Goal: Task Accomplishment & Management: Manage account settings

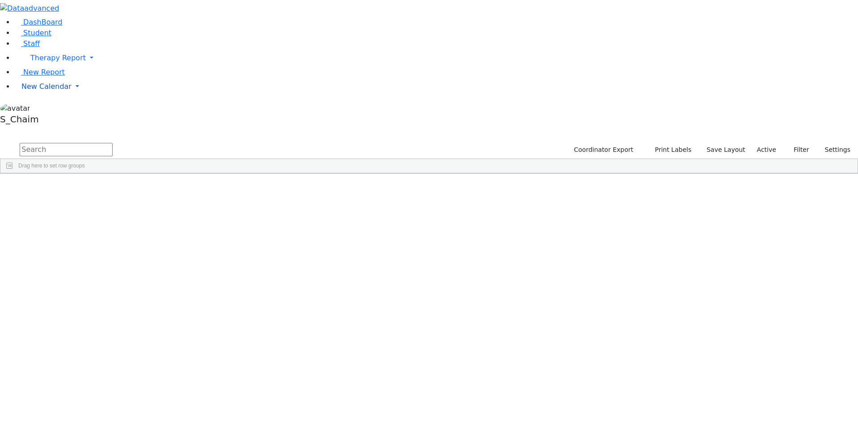
click at [35, 62] on span "New Calendar" at bounding box center [57, 58] width 55 height 8
click at [42, 109] on span "Calendar" at bounding box center [35, 104] width 32 height 8
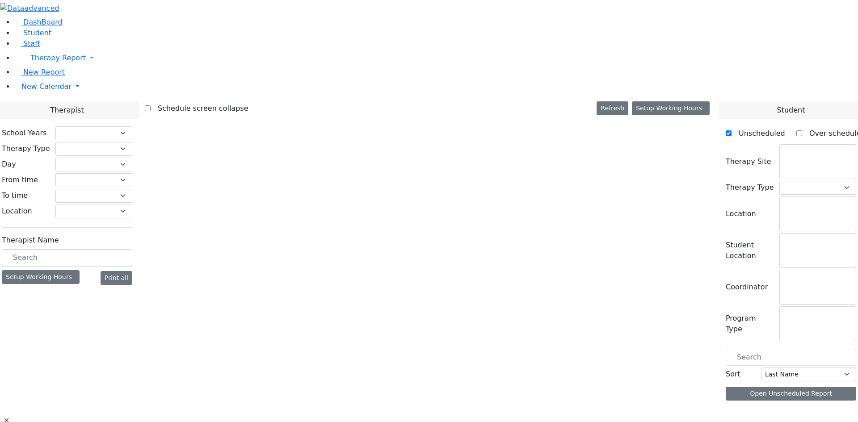
checkbox input "false"
select select "212"
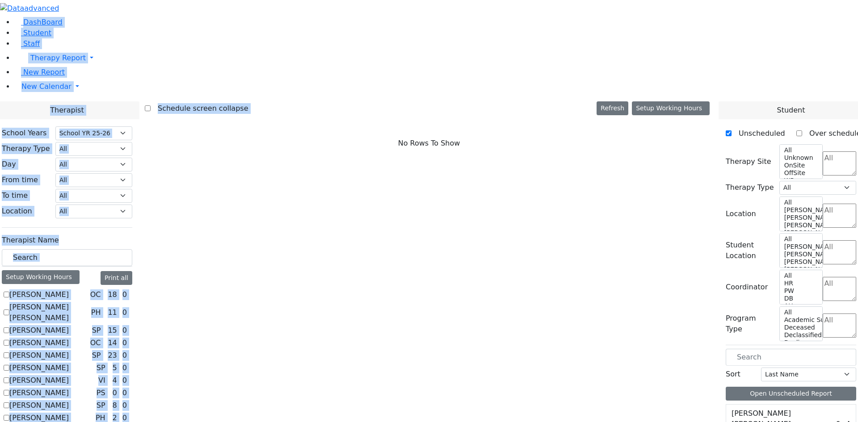
drag, startPoint x: 77, startPoint y: 168, endPoint x: 585, endPoint y: 311, distance: 527.2
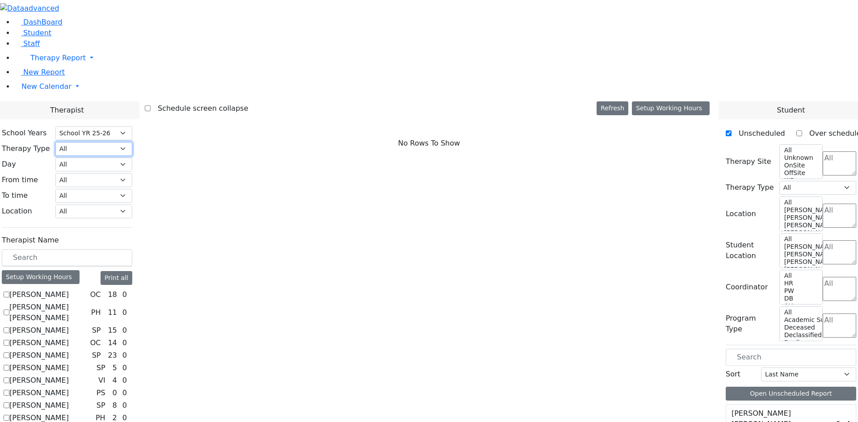
click at [132, 142] on select "All Psych Hearing Vision Speech Physical Occupational" at bounding box center [93, 149] width 77 height 14
select select "2"
click at [132, 142] on select "All Psych Hearing Vision Speech Physical Occupational" at bounding box center [93, 149] width 77 height 14
select select "2"
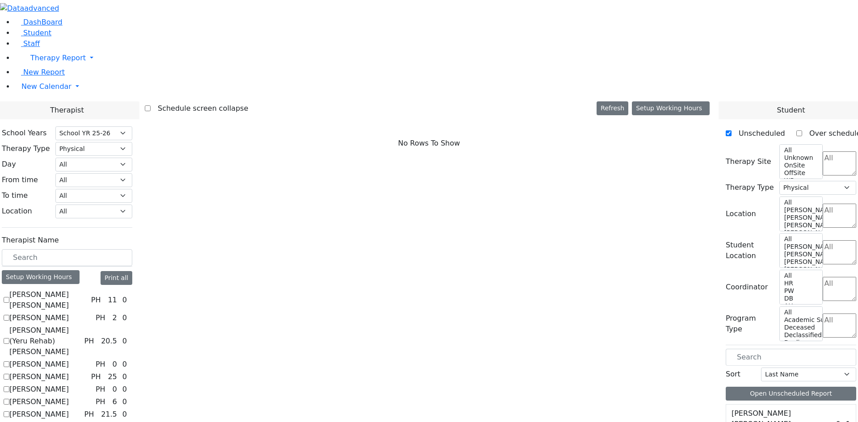
click at [822, 151] on textarea "Search" at bounding box center [839, 163] width 34 height 24
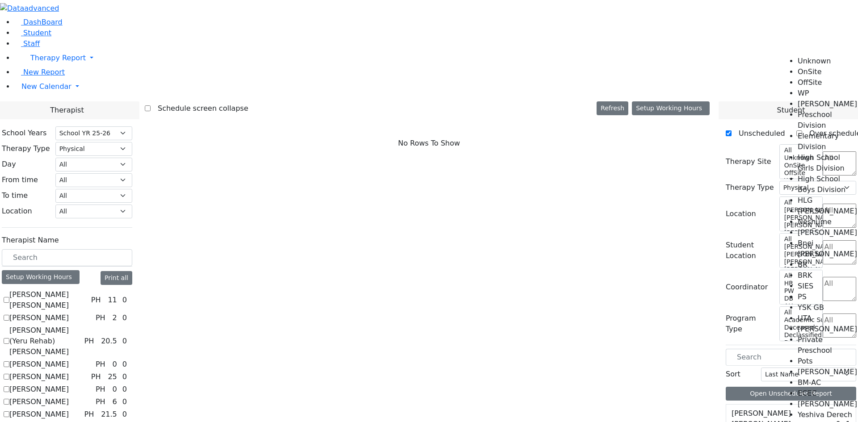
scroll to position [45, 0]
click at [822, 174] on li "High School Boys Division" at bounding box center [827, 184] width 60 height 21
select select "12"
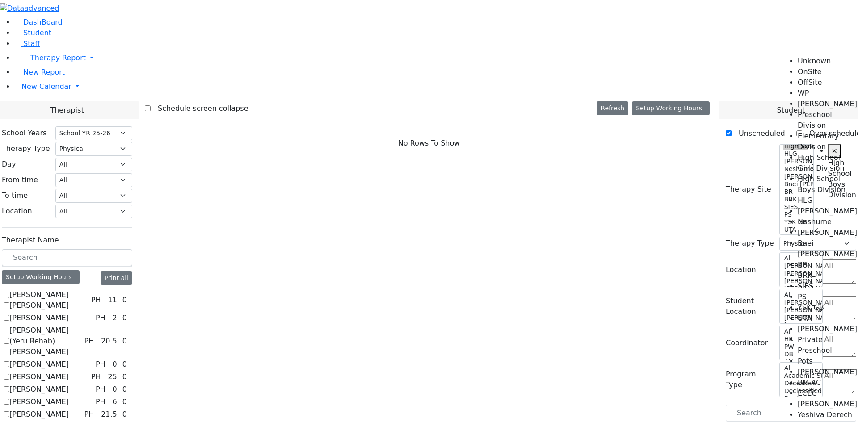
scroll to position [0, 18]
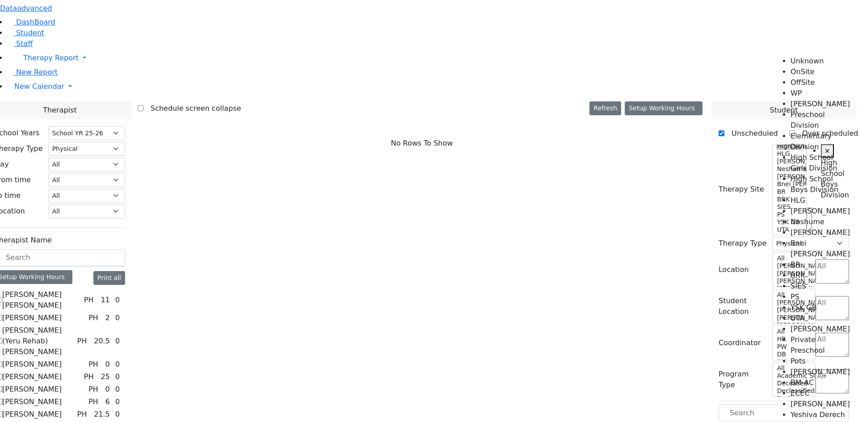
click at [80, 289] on label "[PERSON_NAME] [PERSON_NAME]" at bounding box center [41, 299] width 78 height 21
checkbox input "true"
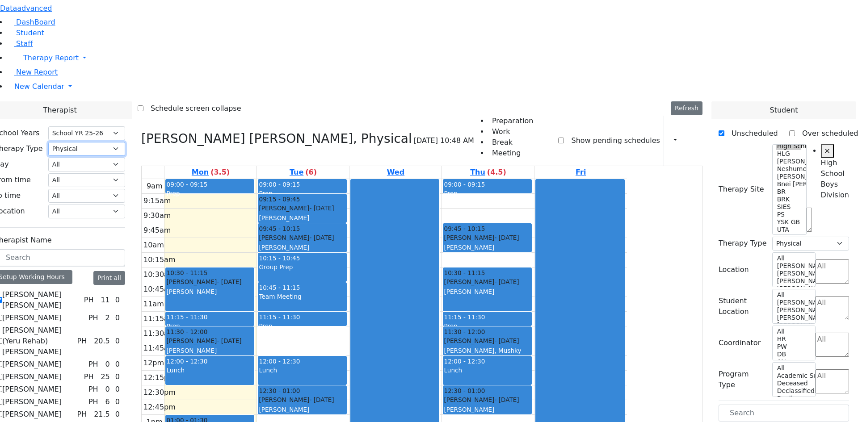
click at [125, 142] on select "All Psych Hearing Vision Speech Physical Occupational" at bounding box center [86, 149] width 77 height 14
select select
click at [125, 142] on select "All Psych Hearing Vision Speech Physical Occupational" at bounding box center [86, 149] width 77 height 14
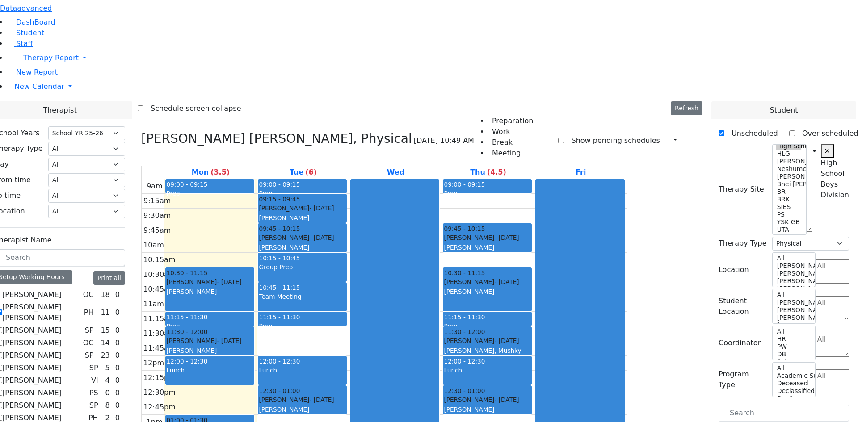
click at [80, 302] on label "[PERSON_NAME] [PERSON_NAME]" at bounding box center [41, 312] width 78 height 21
checkbox input "false"
select select
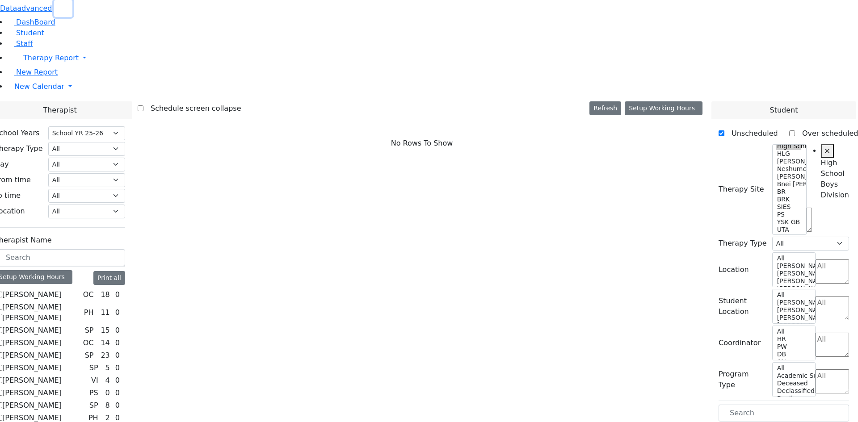
click at [72, 15] on button "button" at bounding box center [63, 8] width 18 height 17
click at [59, 249] on input "text" at bounding box center [60, 257] width 130 height 17
type input "d"
click at [60, 5] on use "button" at bounding box center [60, 5] width 0 height 0
click at [37, 62] on span "New Calendar" at bounding box center [50, 58] width 55 height 8
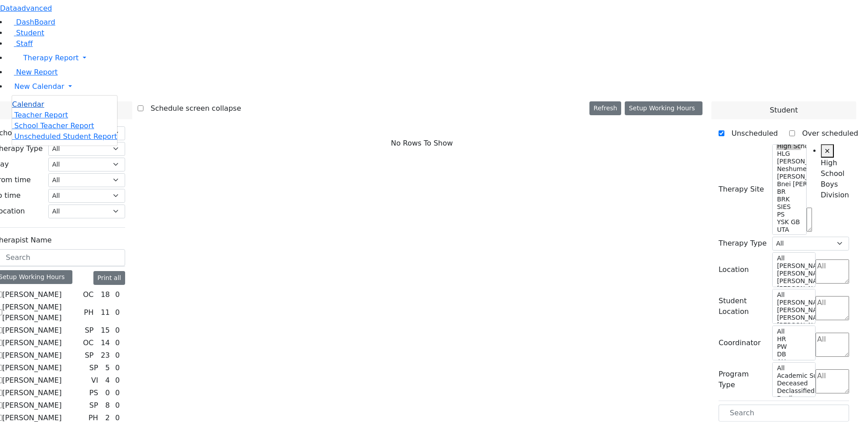
click at [42, 109] on span "Calendar" at bounding box center [28, 104] width 32 height 8
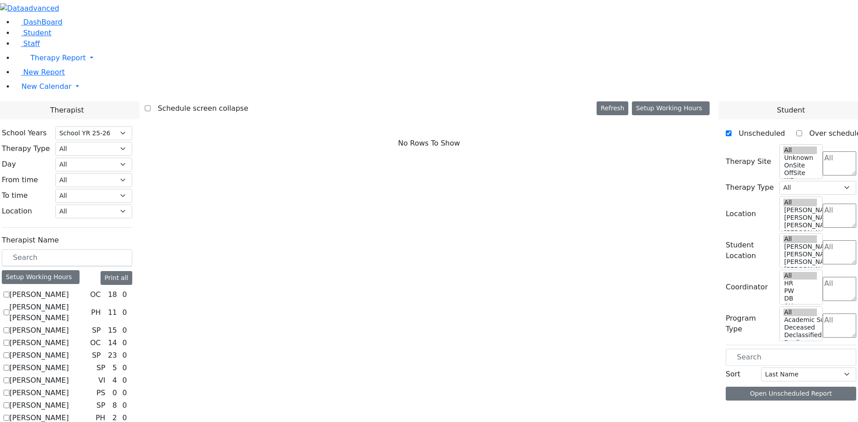
select select "212"
click at [132, 249] on input "text" at bounding box center [67, 257] width 130 height 17
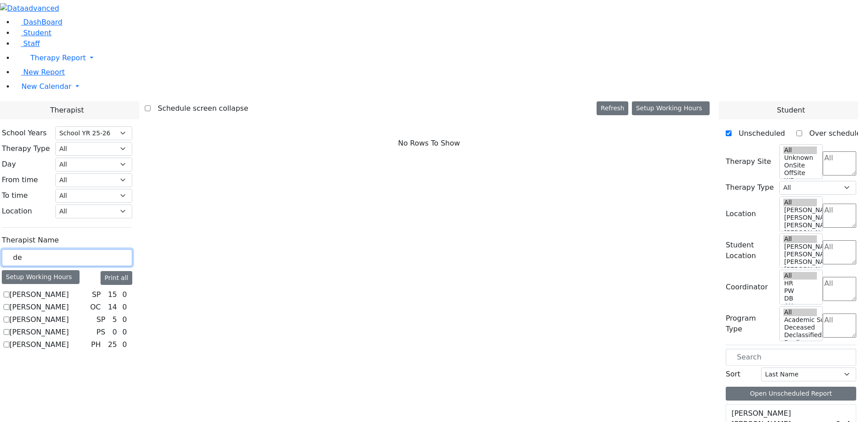
type input "d"
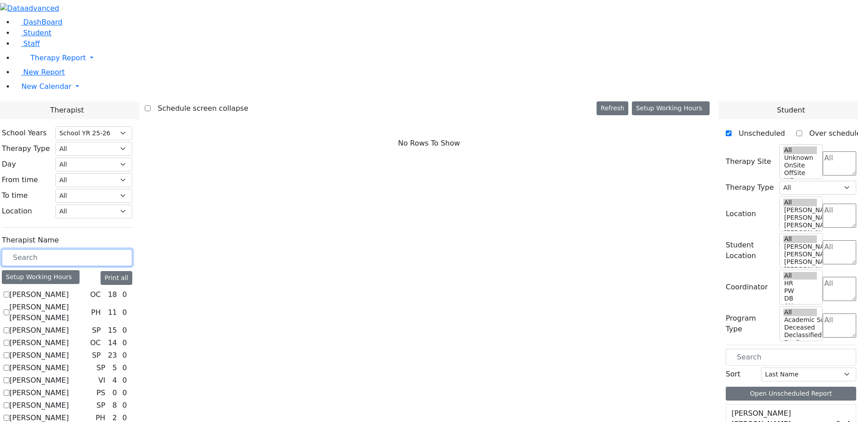
scroll to position [134, 0]
click at [132, 142] on select "All Psych Hearing Vision Speech Physical Occupational" at bounding box center [93, 149] width 77 height 14
select select "2"
click at [132, 142] on select "All Psych Hearing Vision Speech Physical Occupational" at bounding box center [93, 149] width 77 height 14
select select "2"
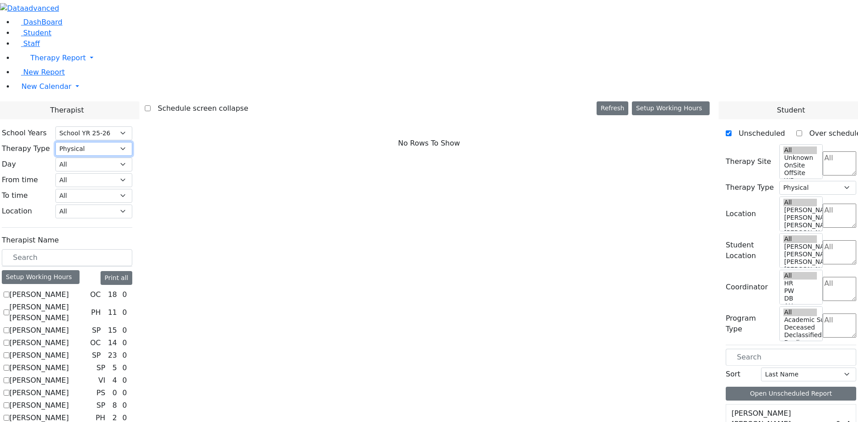
scroll to position [0, 0]
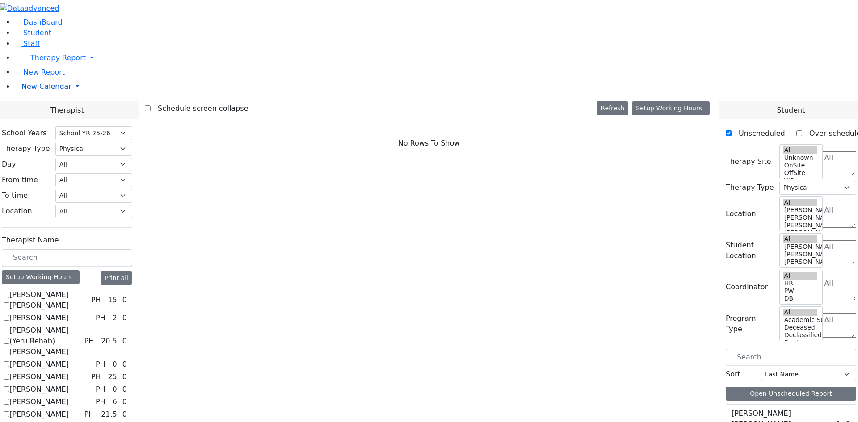
click at [33, 62] on span "New Calendar" at bounding box center [57, 58] width 55 height 8
click at [31, 109] on span "Calendar" at bounding box center [35, 104] width 32 height 8
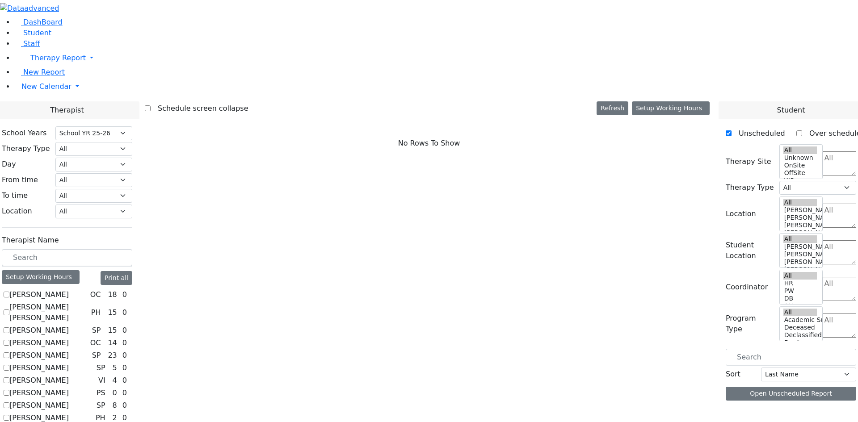
select select "212"
click at [80, 270] on div "Setup Working Hours" at bounding box center [41, 277] width 78 height 14
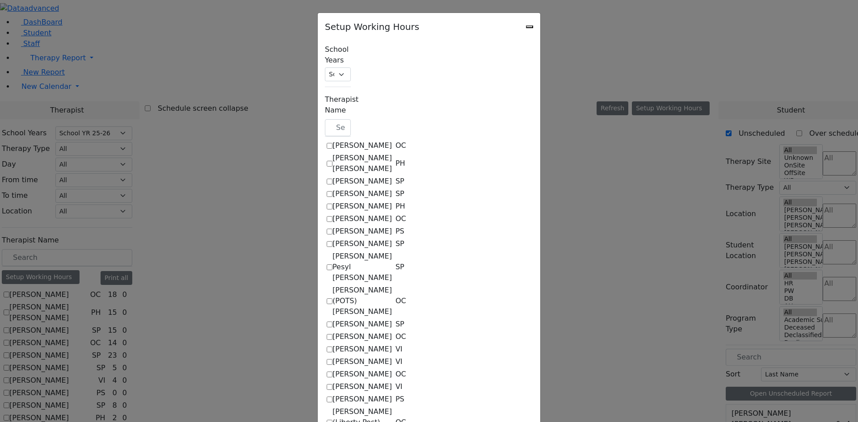
click at [332, 176] on label "[PERSON_NAME]" at bounding box center [361, 181] width 59 height 11
click at [327, 179] on input "[PERSON_NAME]" at bounding box center [330, 182] width 6 height 6
checkbox input "true"
select select "15:00:00"
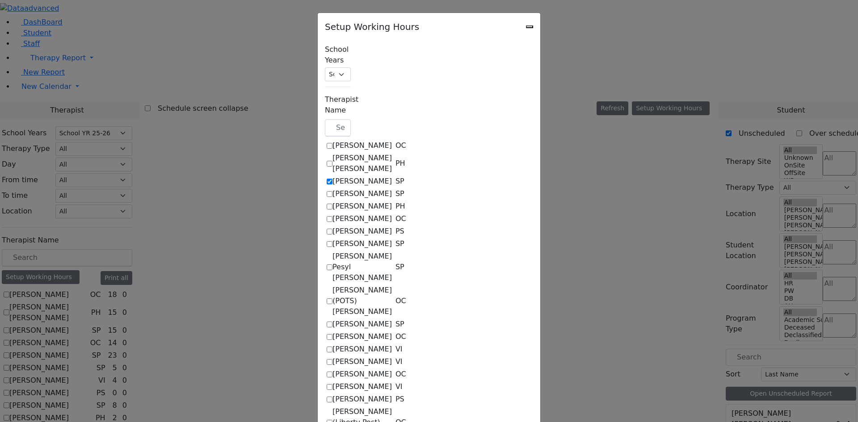
select select "15:00:00"
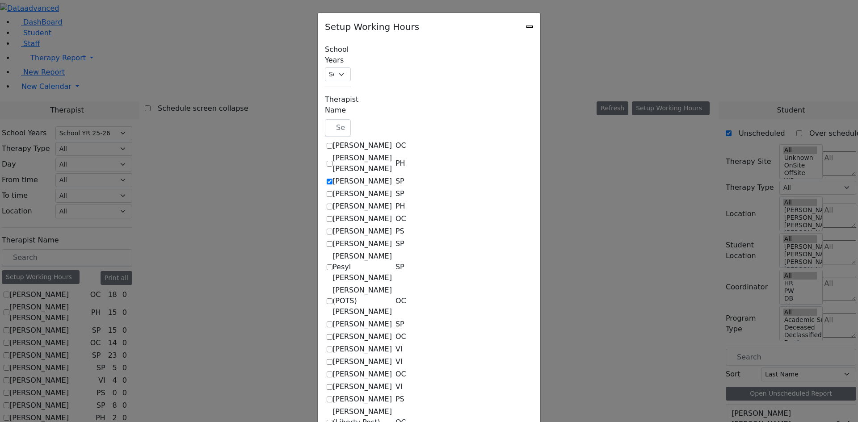
select select "15:00:00"
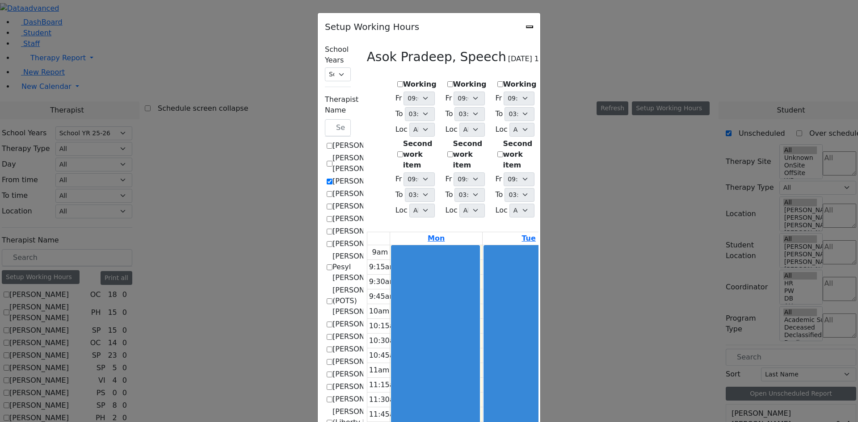
click at [403, 82] on label "Working" at bounding box center [420, 84] width 34 height 11
click at [397, 82] on input "Working" at bounding box center [400, 84] width 6 height 6
checkbox input "true"
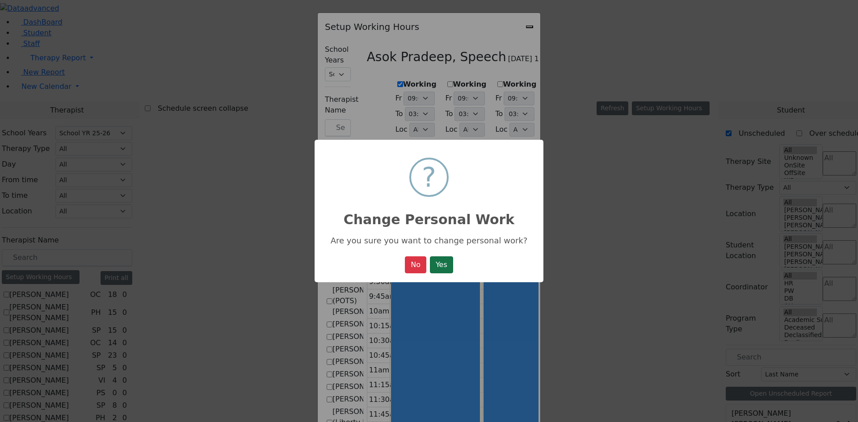
click at [444, 273] on button "Yes" at bounding box center [441, 264] width 23 height 17
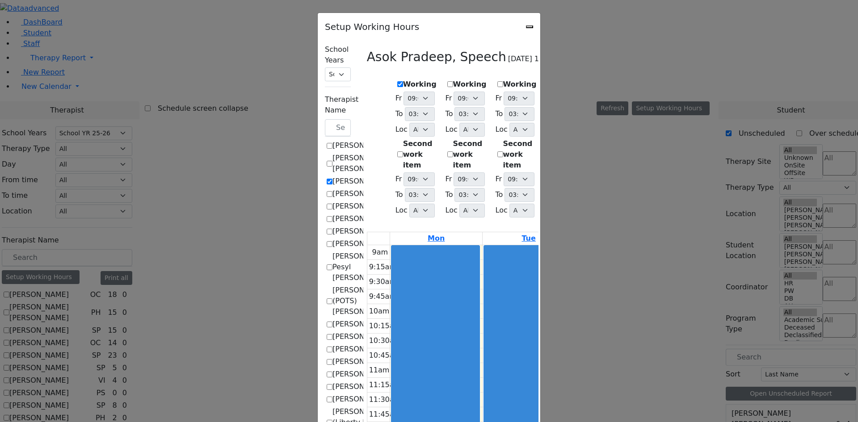
select select "15:00:00"
select select "1"
select select "15:00:00"
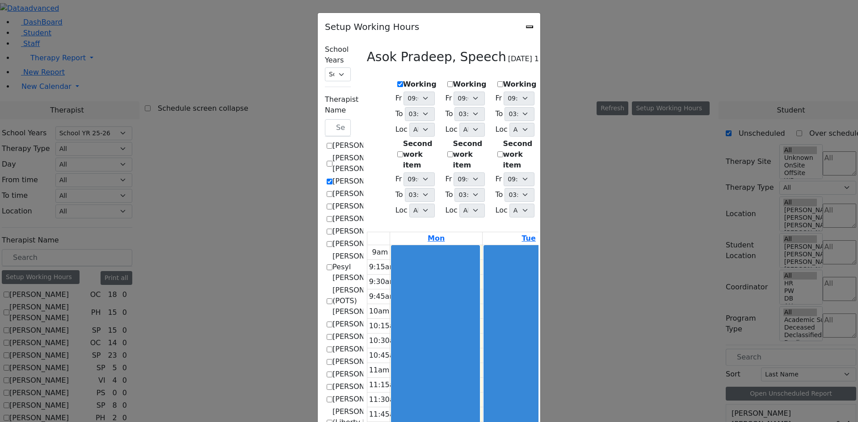
select select "15:00:00"
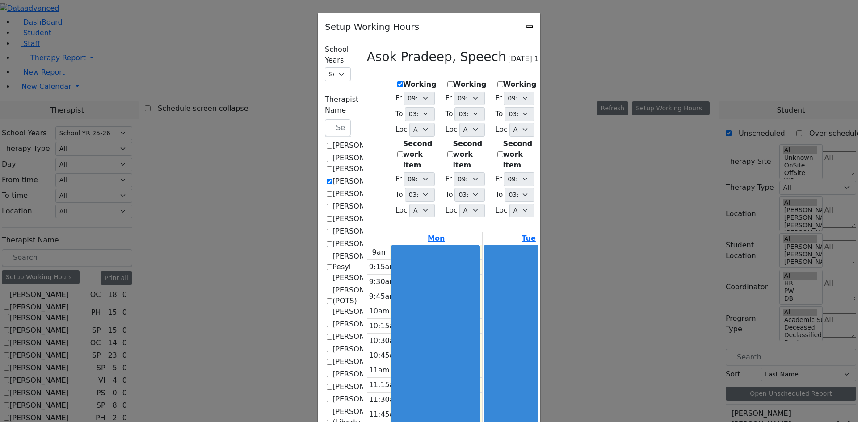
select select "15:00:00"
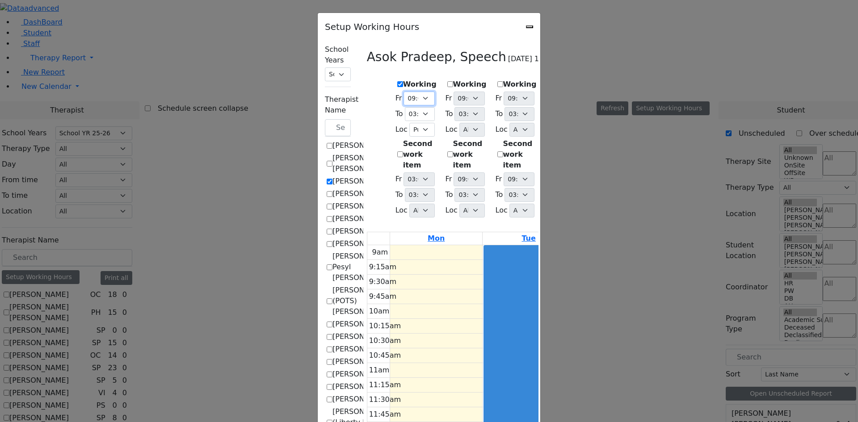
click at [403, 95] on select "09:00 AM 09:15 AM 09:30 AM 09:45 AM 10:00 AM 10:15 AM 10:30 AM 10:45 AM 11:00 A…" at bounding box center [418, 99] width 31 height 14
select select "09:30:00"
click at [403, 92] on select "09:00 AM 09:15 AM 09:30 AM 09:45 AM 10:00 AM 10:15 AM 10:30 AM 10:45 AM 11:00 A…" at bounding box center [418, 99] width 31 height 14
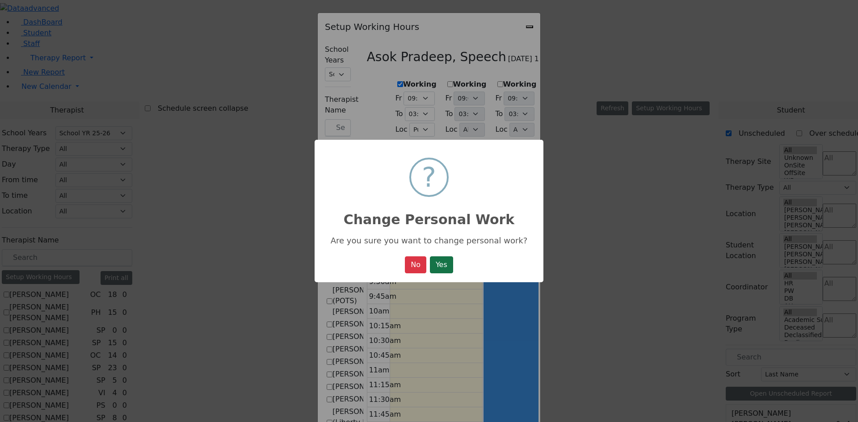
click at [438, 268] on button "Yes" at bounding box center [441, 264] width 23 height 17
select select "09:30:00"
select select "15:00:00"
select select "1"
select select "15:00:00"
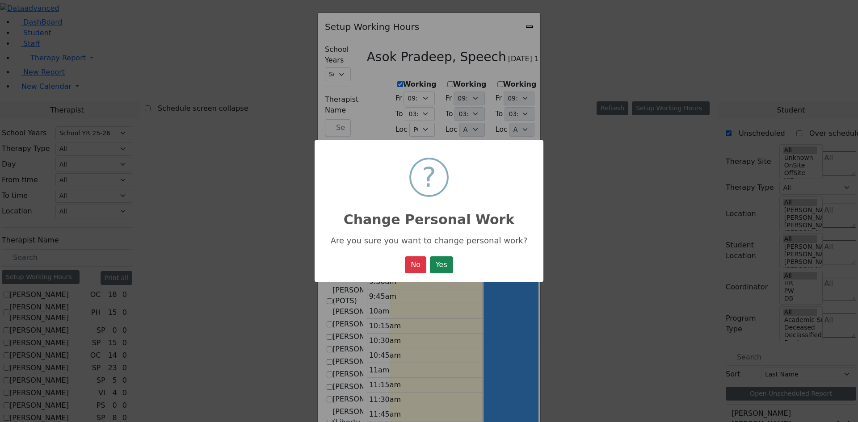
select select "15:00:00"
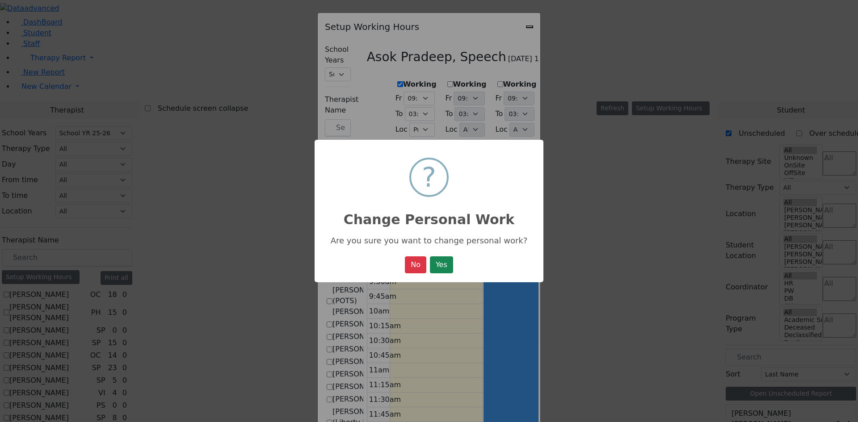
select select "15:00:00"
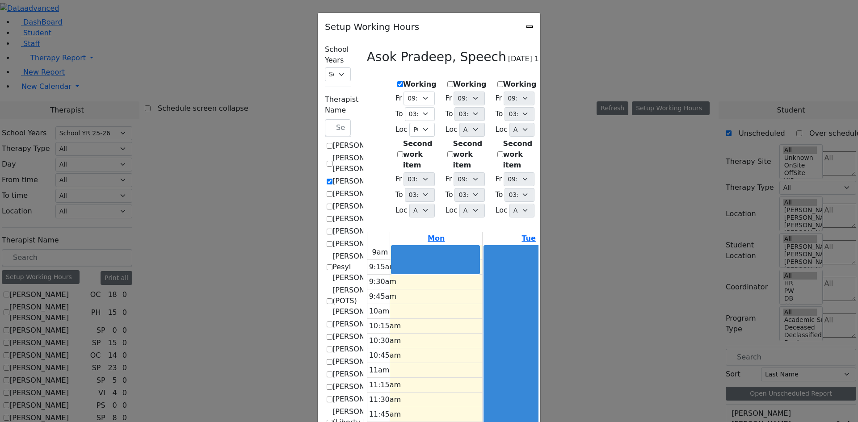
click at [453, 80] on label "Working" at bounding box center [470, 84] width 34 height 11
click at [447, 81] on input "Working" at bounding box center [450, 84] width 6 height 6
checkbox input "true"
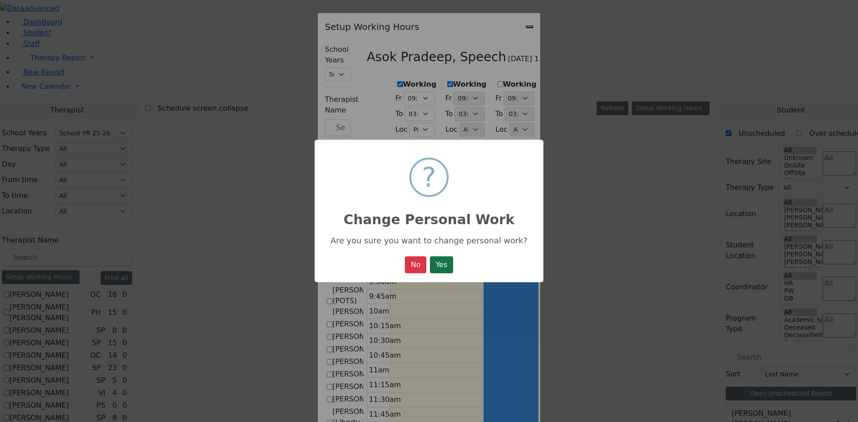
drag, startPoint x: 439, startPoint y: 263, endPoint x: 438, endPoint y: 246, distance: 17.0
click at [439, 261] on button "Yes" at bounding box center [441, 264] width 23 height 17
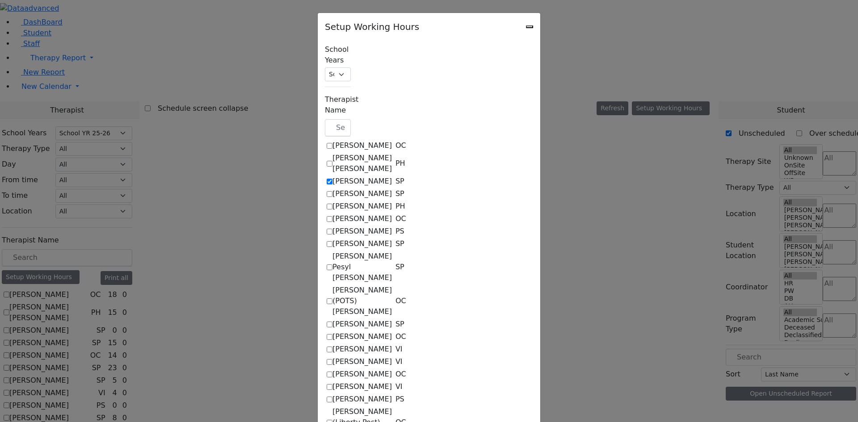
select select "09:30:00"
select select "15:00:00"
select select "1"
select select "15:00:00"
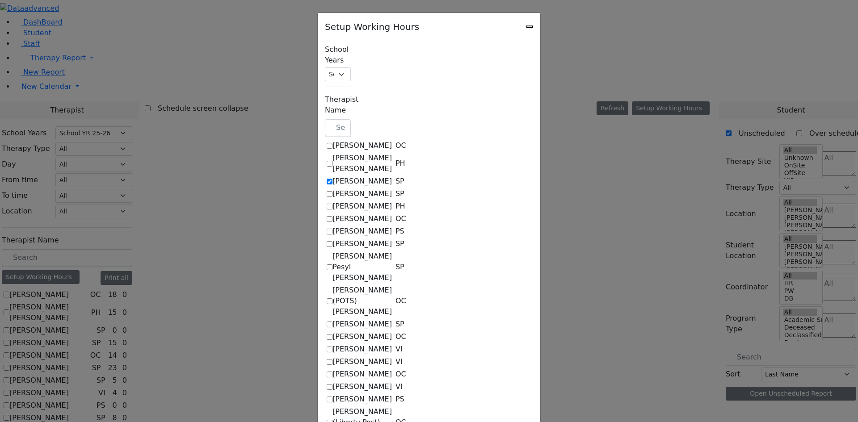
select select "15:00:00"
select select "1"
select select "15:00:00"
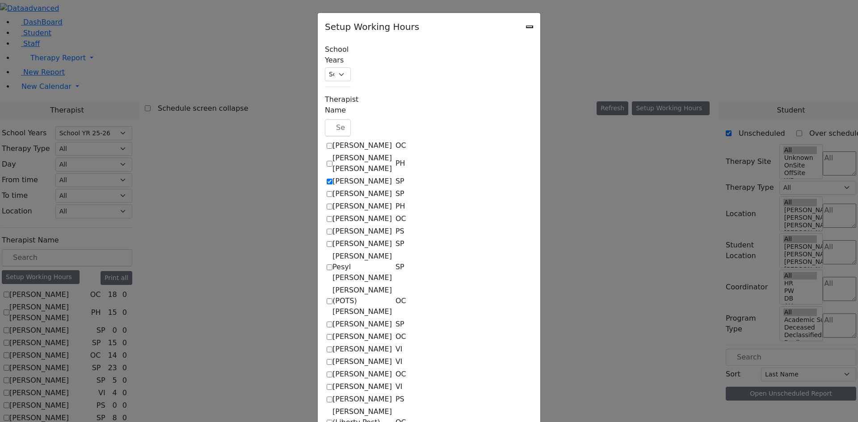
select select "15:00:00"
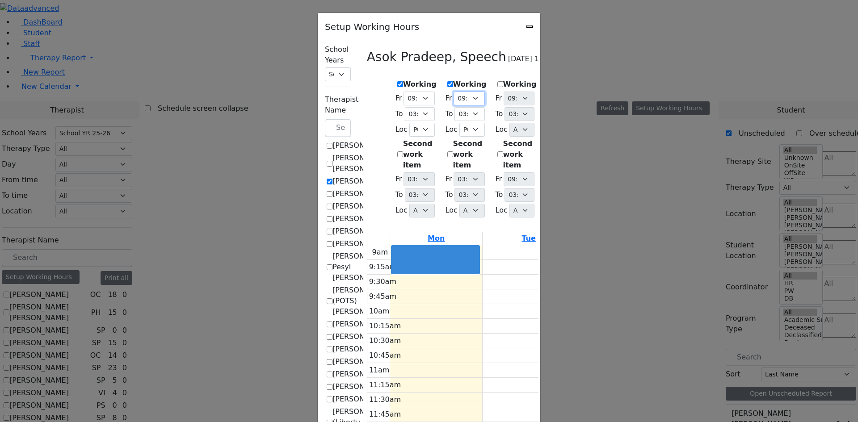
click at [453, 97] on select "09:00 AM 09:15 AM 09:30 AM 09:45 AM 10:00 AM 10:15 AM 10:30 AM 10:45 AM 11:00 A…" at bounding box center [468, 99] width 31 height 14
select select "09:30:00"
click at [453, 92] on select "09:00 AM 09:15 AM 09:30 AM 09:45 AM 10:00 AM 10:15 AM 10:30 AM 10:45 AM 11:00 A…" at bounding box center [468, 99] width 31 height 14
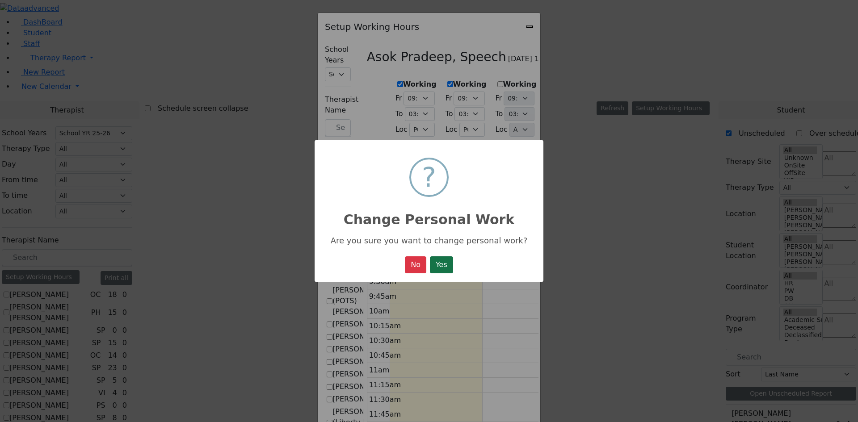
click at [448, 266] on button "Yes" at bounding box center [441, 264] width 23 height 17
select select "09:30:00"
select select "15:00:00"
select select "1"
select select "15:00:00"
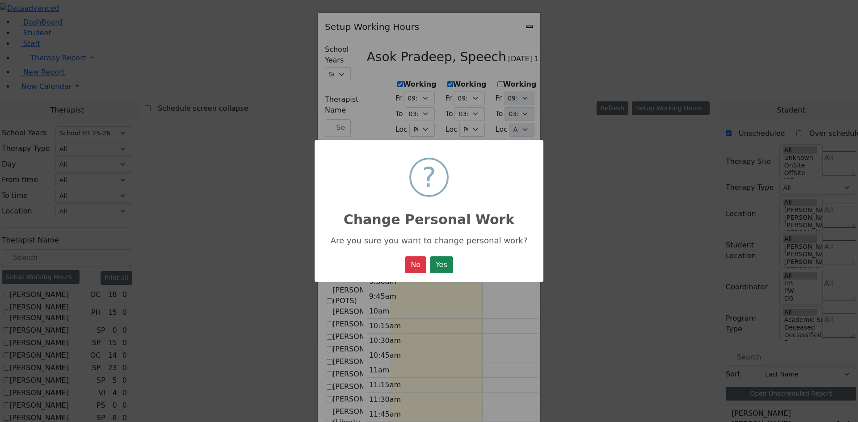
select select "15:00:00"
select select "09:30:00"
select select "15:00:00"
select select "1"
select select "15:00:00"
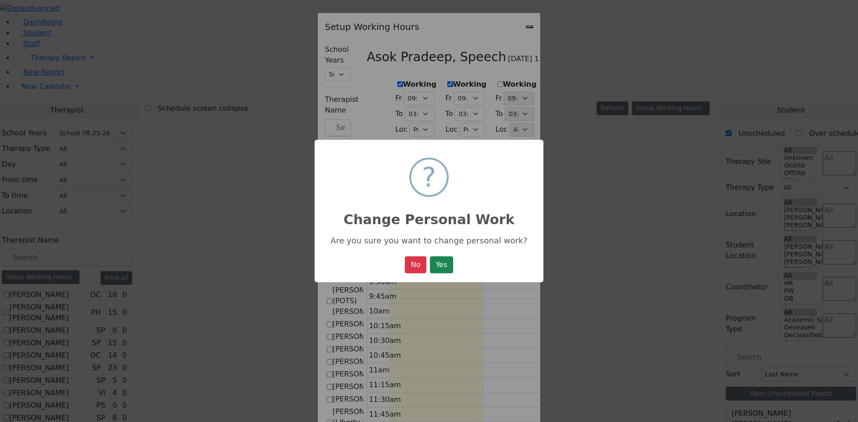
select select "15:00:00"
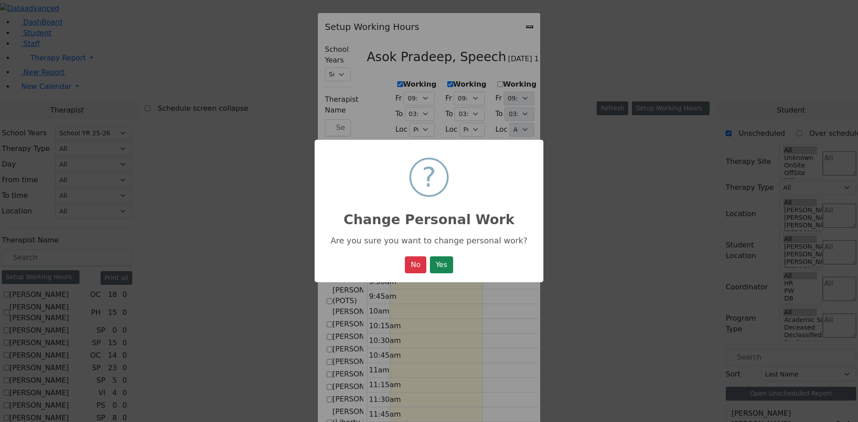
select select "15:00:00"
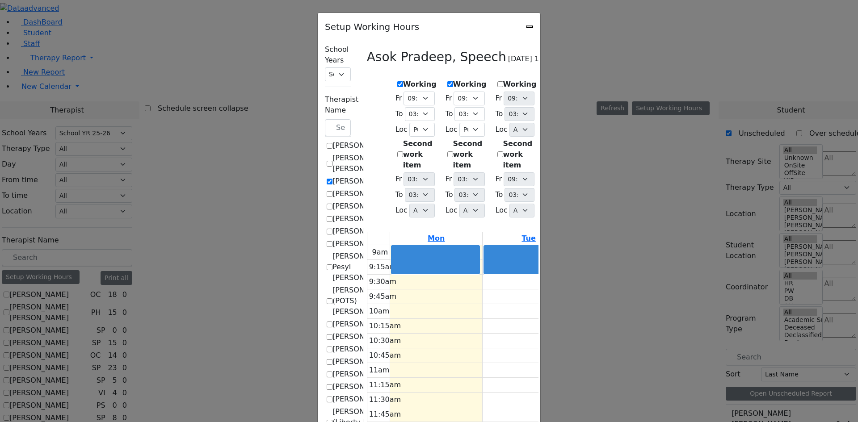
click at [503, 84] on label "Working" at bounding box center [520, 84] width 34 height 11
click at [497, 84] on input "Working" at bounding box center [500, 84] width 6 height 6
checkbox input "true"
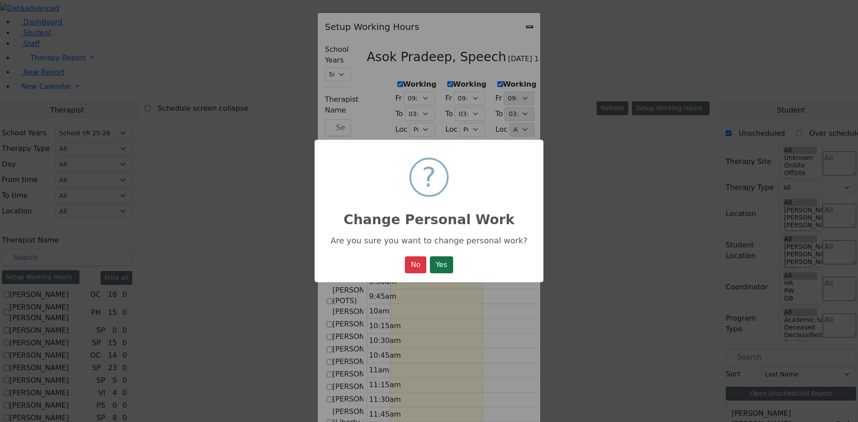
click at [450, 261] on button "Yes" at bounding box center [441, 264] width 23 height 17
select select "09:30:00"
select select "15:00:00"
select select "1"
select select "15:00:00"
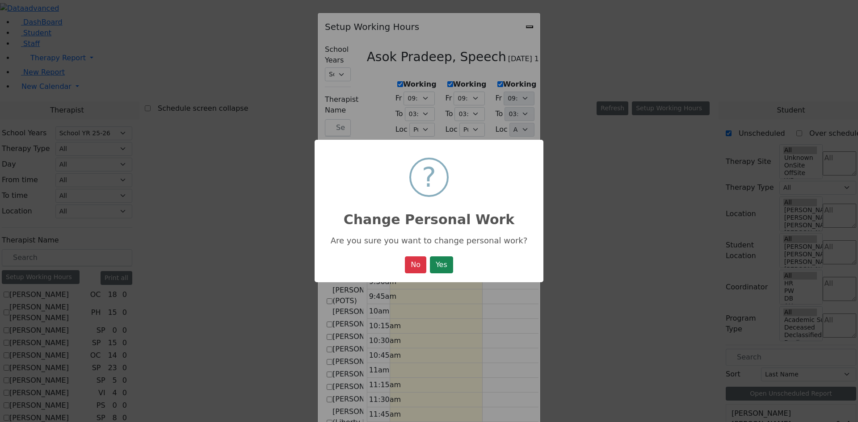
select select "15:00:00"
select select "09:30:00"
select select "15:00:00"
select select "1"
select select "15:00:00"
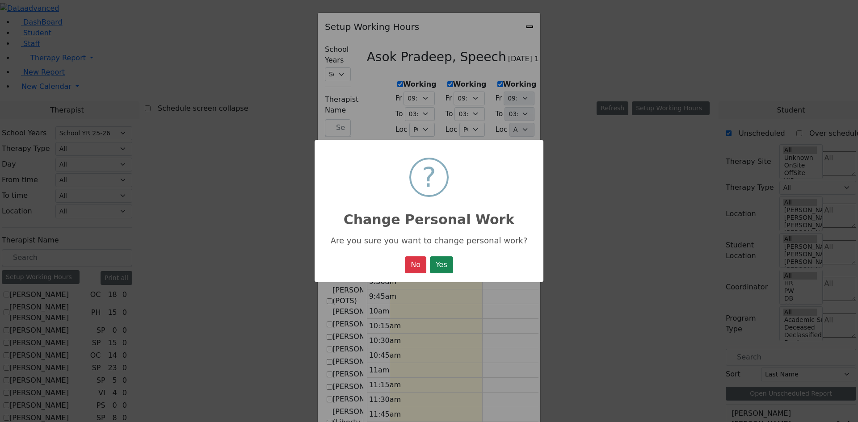
select select "15:00:00"
select select "1"
select select "15:00:00"
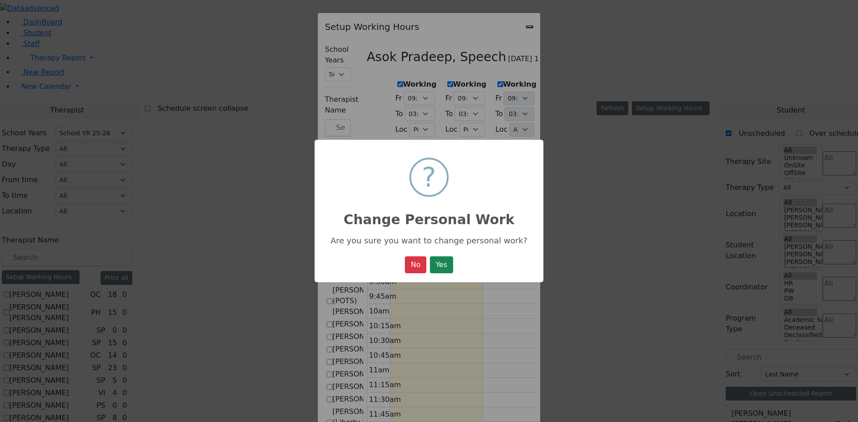
select select "15:00:00"
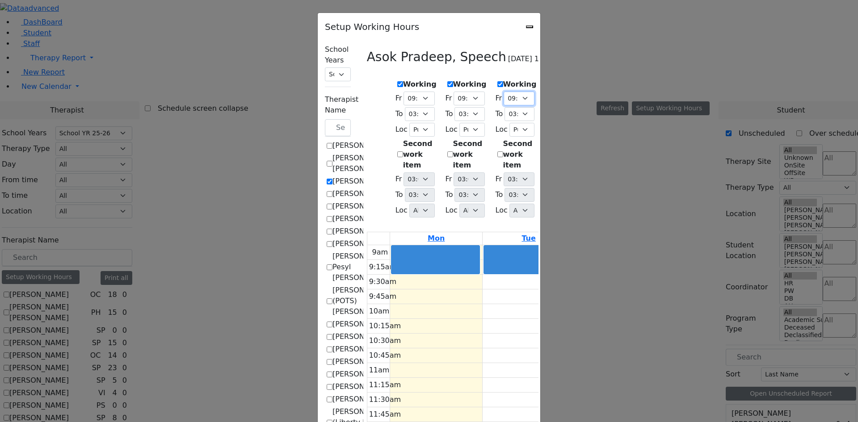
click at [525, 96] on select "09:00 AM 09:15 AM 09:30 AM 09:45 AM 10:00 AM 10:15 AM 10:30 AM 10:45 AM 11:00 A…" at bounding box center [518, 99] width 31 height 14
select select "09:30:00"
click at [503, 92] on select "09:00 AM 09:15 AM 09:30 AM 09:45 AM 10:00 AM 10:15 AM 10:30 AM 10:45 AM 11:00 A…" at bounding box center [518, 99] width 31 height 14
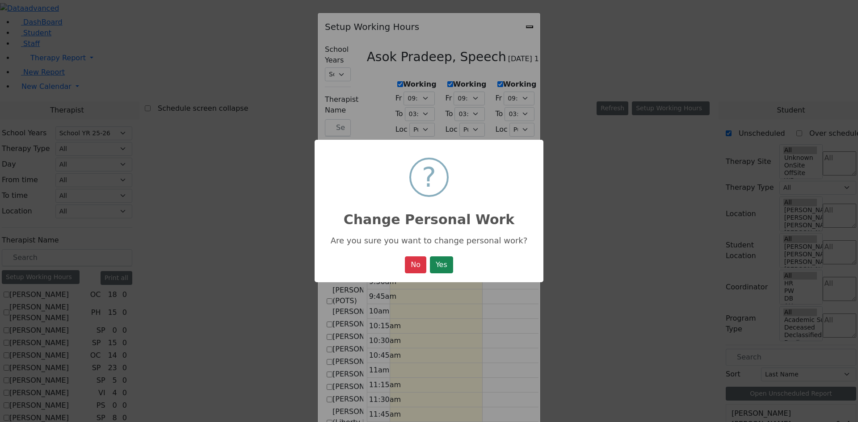
drag, startPoint x: 436, startPoint y: 272, endPoint x: 439, endPoint y: 266, distance: 6.2
click at [437, 270] on button "Yes" at bounding box center [441, 264] width 23 height 17
select select "09:30:00"
select select "15:00:00"
select select "1"
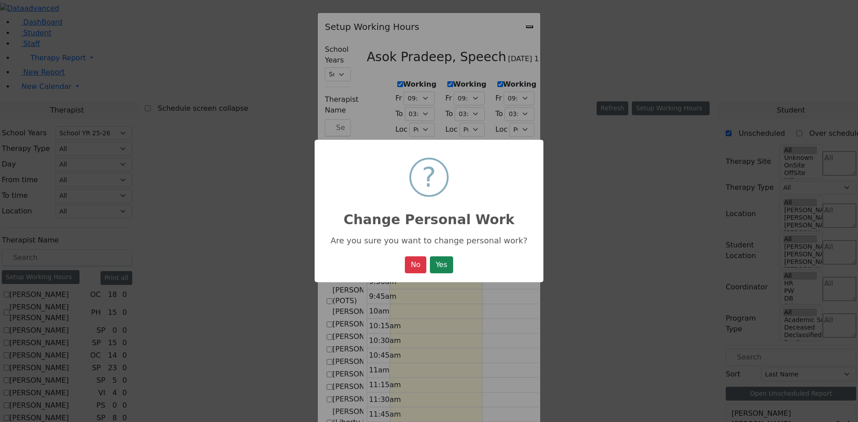
select select "15:00:00"
select select "09:30:00"
select select "15:00:00"
select select "1"
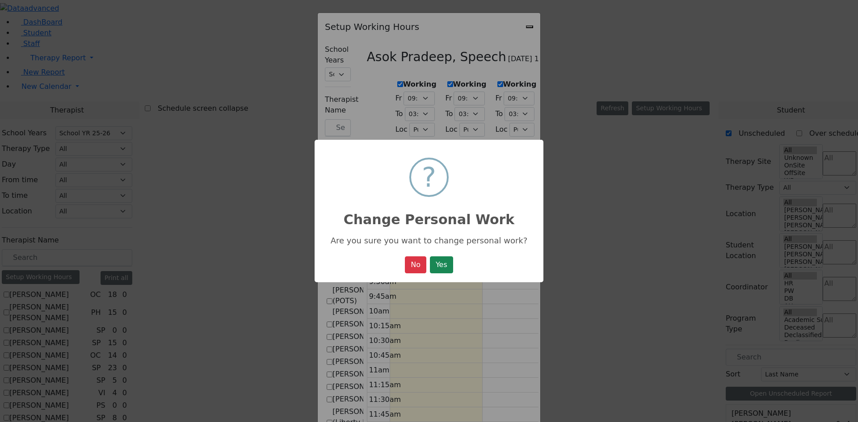
select select "15:00:00"
select select "09:30:00"
select select "15:00:00"
select select "1"
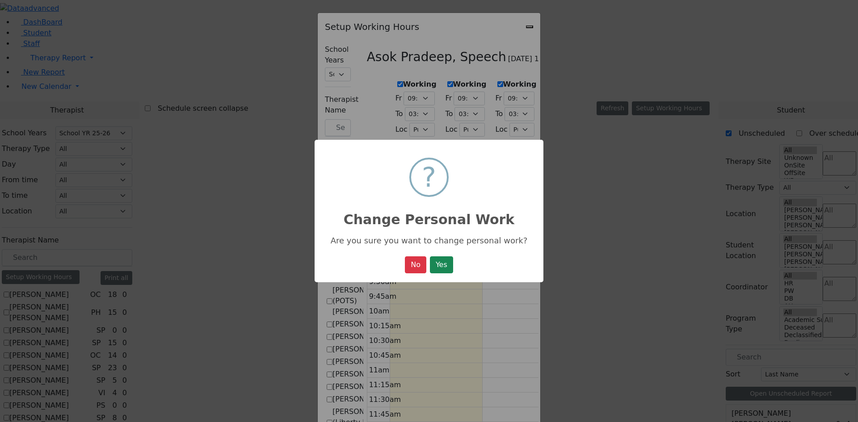
select select "15:00:00"
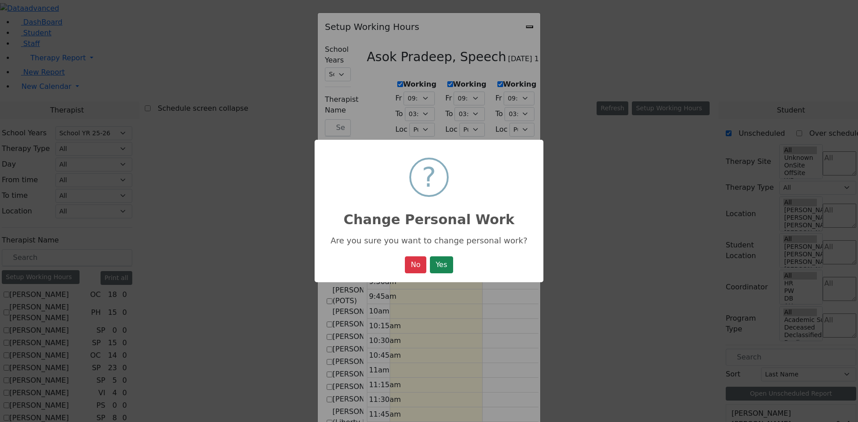
select select "15:00:00"
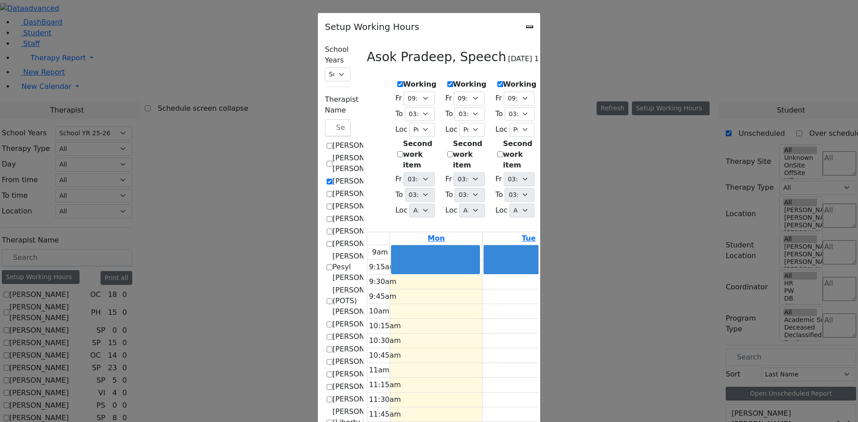
click at [553, 81] on label "Working" at bounding box center [570, 84] width 34 height 11
click at [551, 81] on input "Working" at bounding box center [550, 84] width 6 height 6
checkbox input "true"
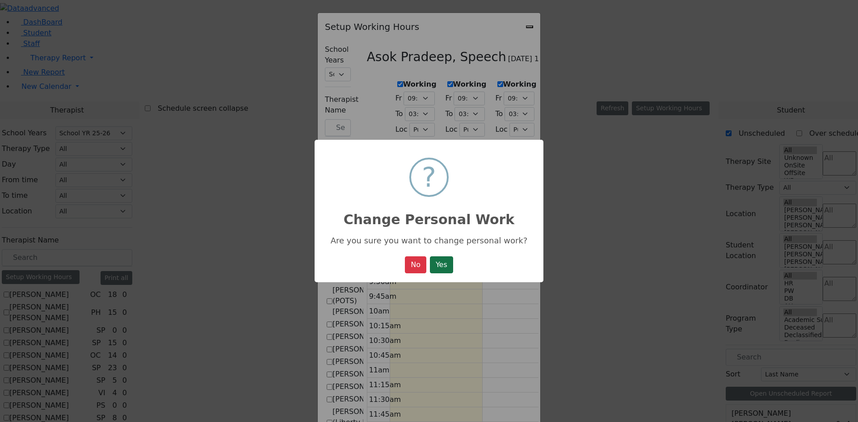
click at [446, 265] on button "Yes" at bounding box center [441, 264] width 23 height 17
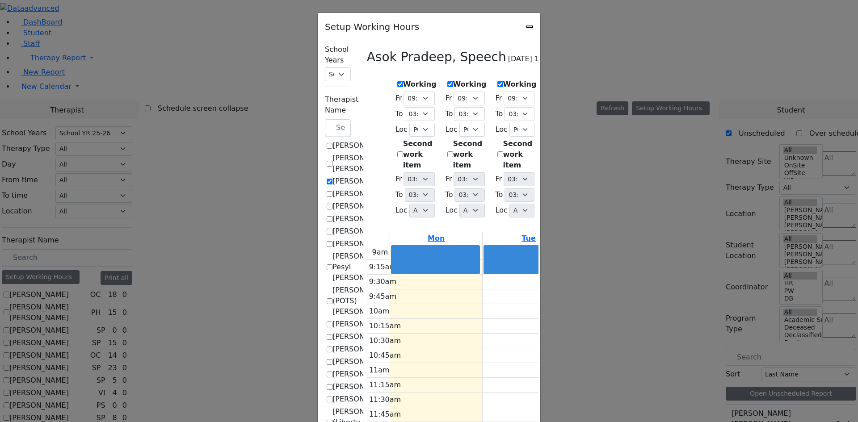
select select "09:30:00"
select select "15:00:00"
select select "1"
select select "15:00:00"
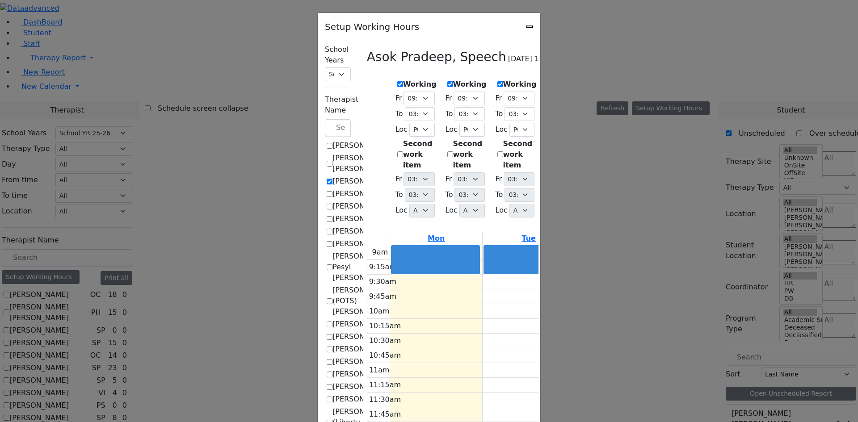
select select "09:30:00"
select select "15:00:00"
select select "1"
select select "15:00:00"
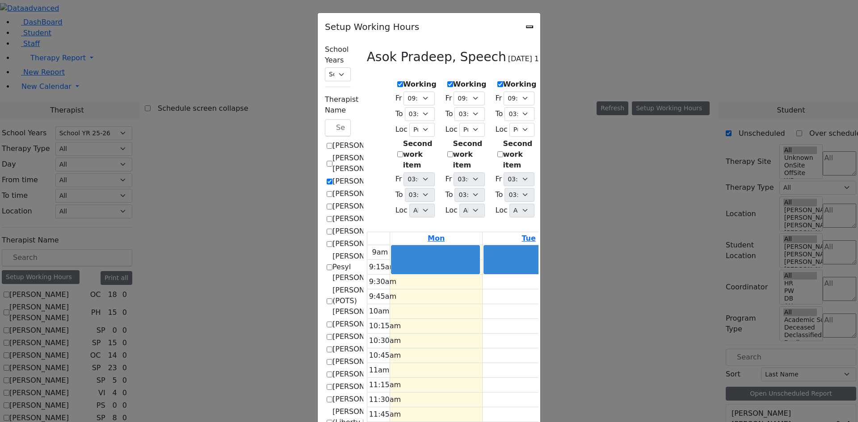
select select "09:30:00"
select select "15:00:00"
select select "1"
select select "15:00:00"
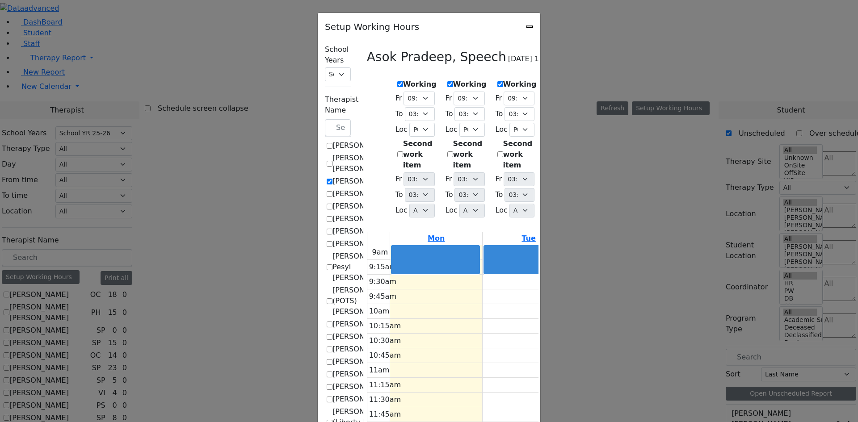
select select "15:00:00"
select select "1"
select select "15:00:00"
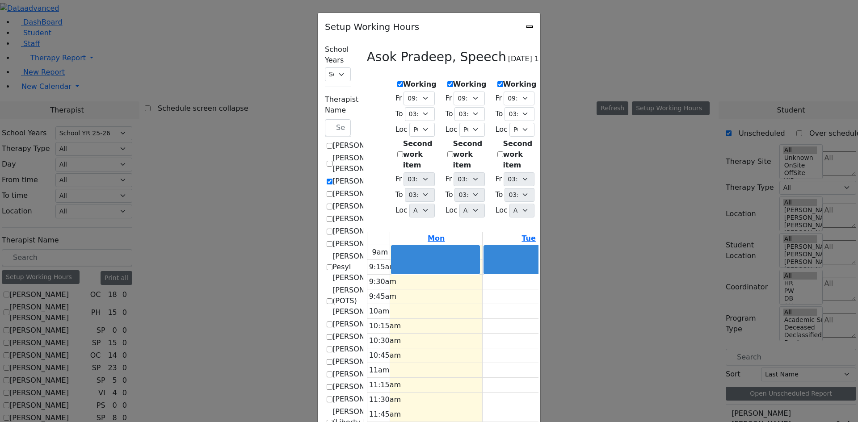
select select "15:00:00"
click at [584, 94] on select "09:00 AM 09:15 AM 09:30 AM 09:45 AM 10:00 AM 10:15 AM 10:30 AM 10:45 AM 11:00 A…" at bounding box center [568, 99] width 31 height 14
select select "09:30:00"
click at [554, 92] on select "09:00 AM 09:15 AM 09:30 AM 09:45 AM 10:00 AM 10:15 AM 10:30 AM 10:45 AM 11:00 A…" at bounding box center [568, 99] width 31 height 14
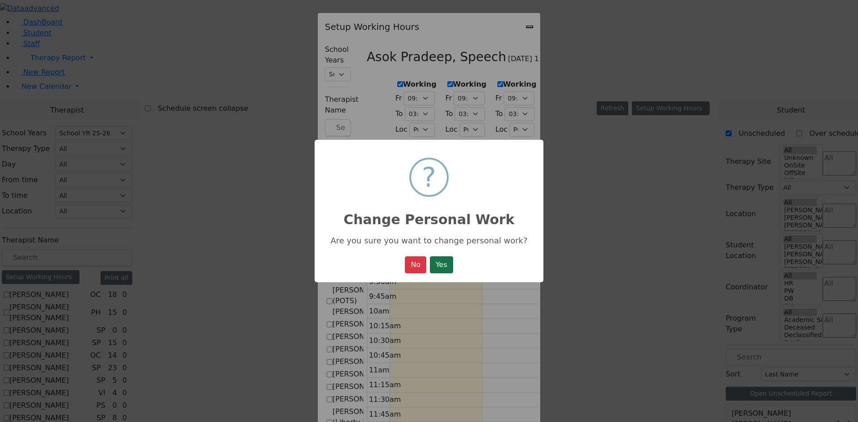
click at [448, 268] on button "Yes" at bounding box center [441, 264] width 23 height 17
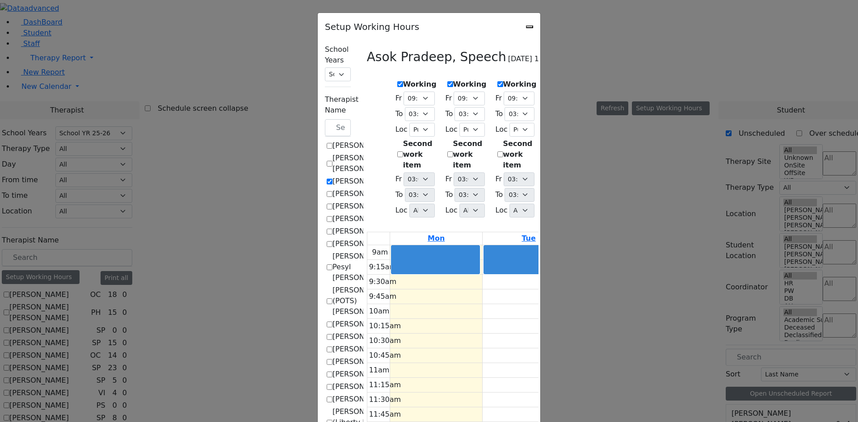
select select "09:30:00"
select select "15:00:00"
select select "1"
select select "15:00:00"
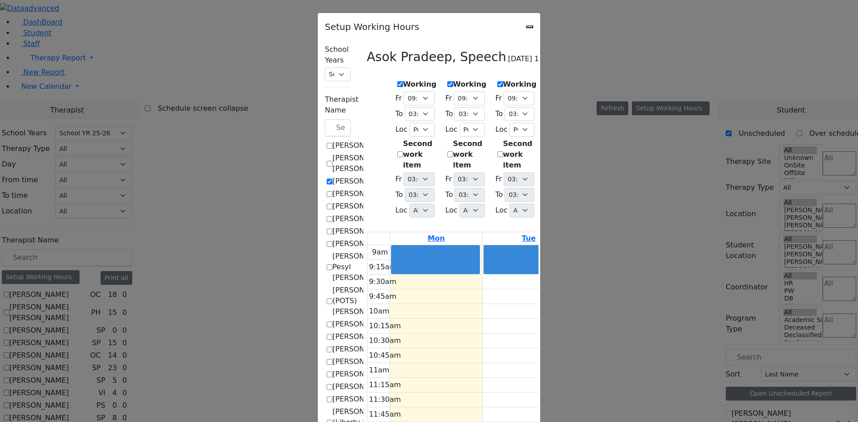
select select "09:30:00"
select select "15:00:00"
select select "1"
select select "15:00:00"
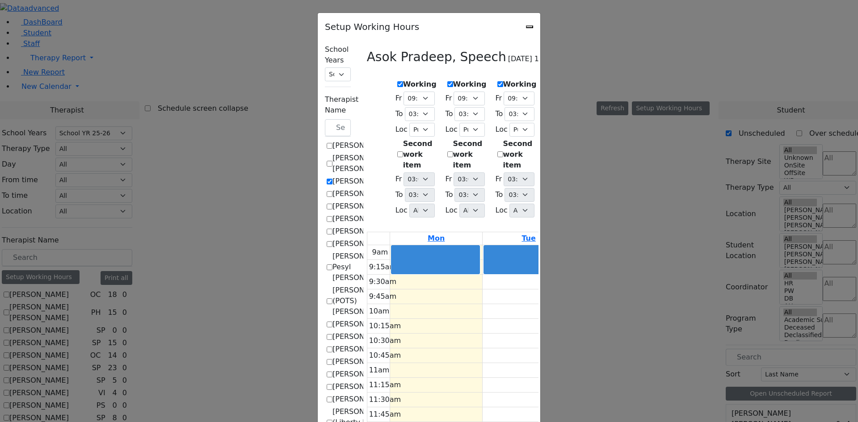
select select "09:30:00"
select select "15:00:00"
select select "1"
select select "15:00:00"
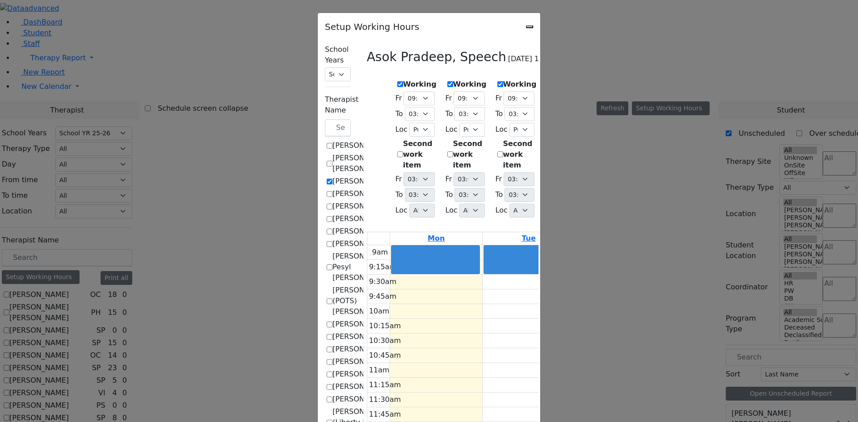
select select "09:30:00"
select select "15:00:00"
select select "1"
select select "15:00:00"
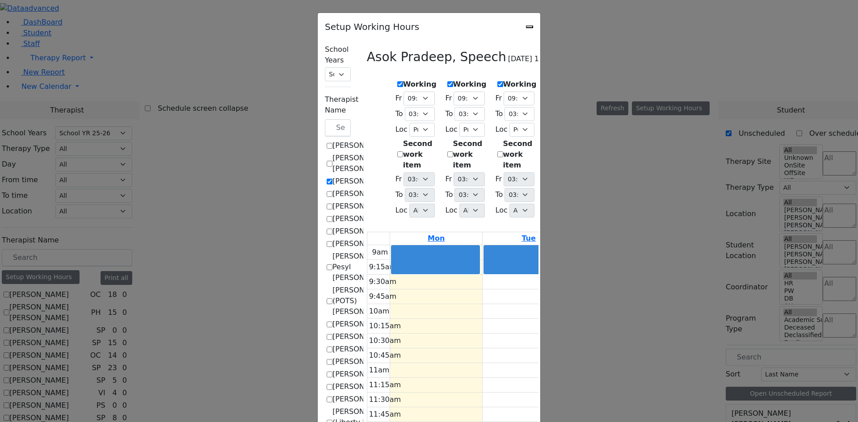
select select "15:00:00"
click at [636, 80] on label "Working" at bounding box center [620, 84] width 34 height 11
click at [603, 81] on input "Working" at bounding box center [600, 84] width 6 height 6
checkbox input "true"
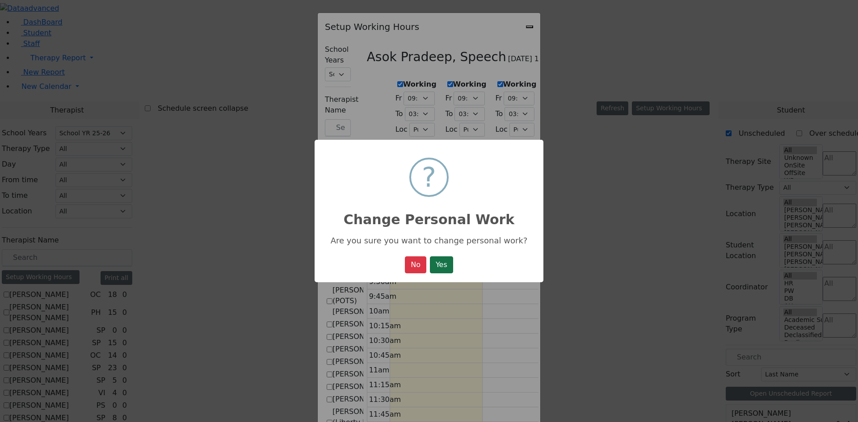
click at [450, 264] on button "Yes" at bounding box center [441, 264] width 23 height 17
select select "09:30:00"
select select "15:00:00"
select select "1"
select select "15:00:00"
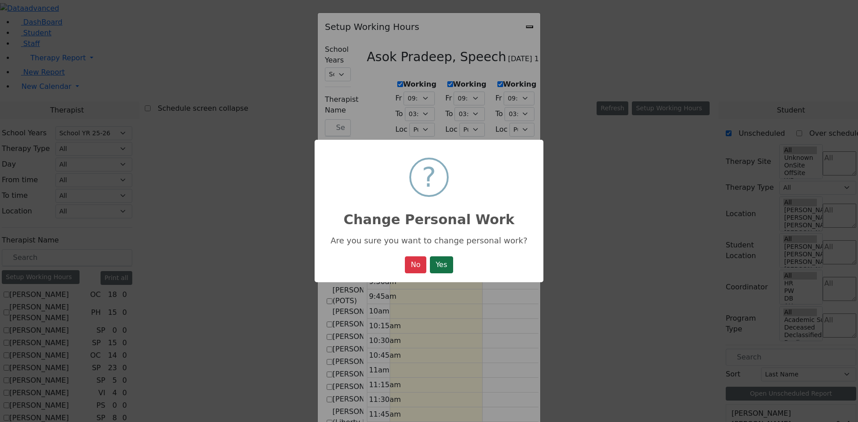
select select "15:00:00"
select select "09:30:00"
select select "15:00:00"
select select "1"
select select "15:00:00"
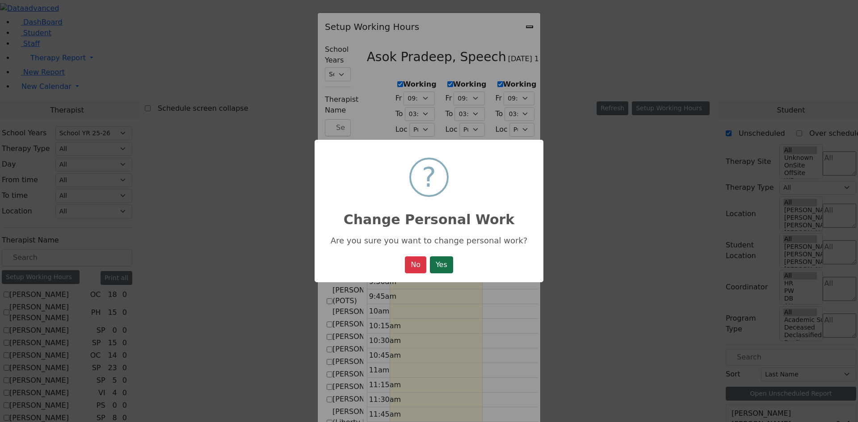
select select "15:00:00"
select select "09:30:00"
select select "15:00:00"
select select "1"
select select "15:00:00"
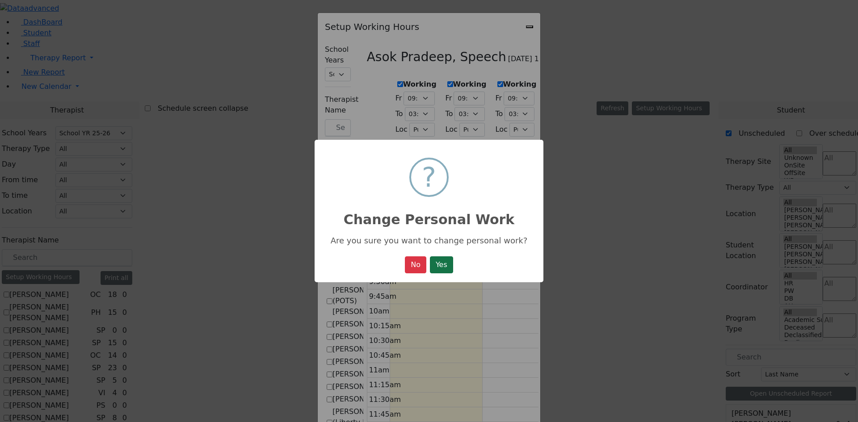
select select "15:00:00"
select select "09:30:00"
select select "15:00:00"
select select "1"
select select "15:00:00"
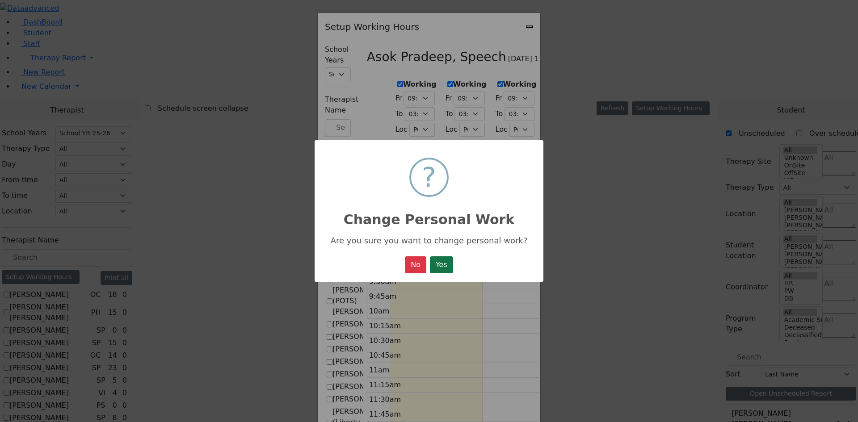
select select "15:00:00"
select select "1"
select select "15:00:00"
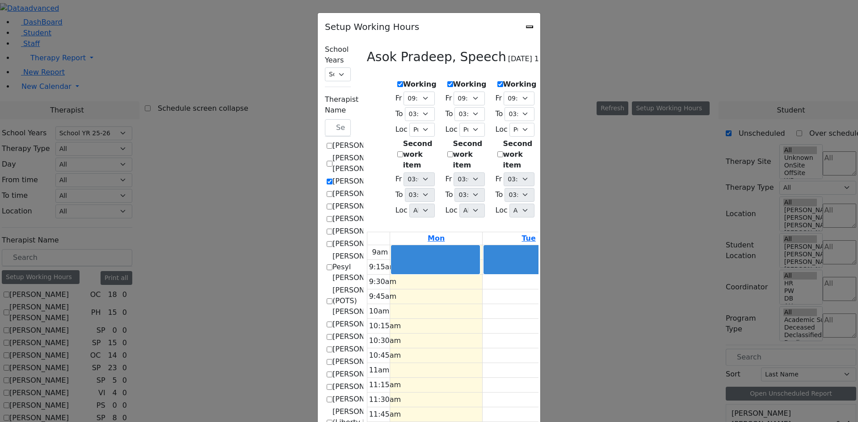
click at [634, 95] on select "09:00 AM 09:15 AM 09:30 AM 09:45 AM 10:00 AM 10:15 AM 10:30 AM 10:45 AM 11:00 A…" at bounding box center [619, 99] width 31 height 14
select select "09:30:00"
click at [634, 92] on select "09:00 AM 09:15 AM 09:30 AM 09:45 AM 10:00 AM 10:15 AM 10:30 AM 10:45 AM 11:00 A…" at bounding box center [619, 99] width 31 height 14
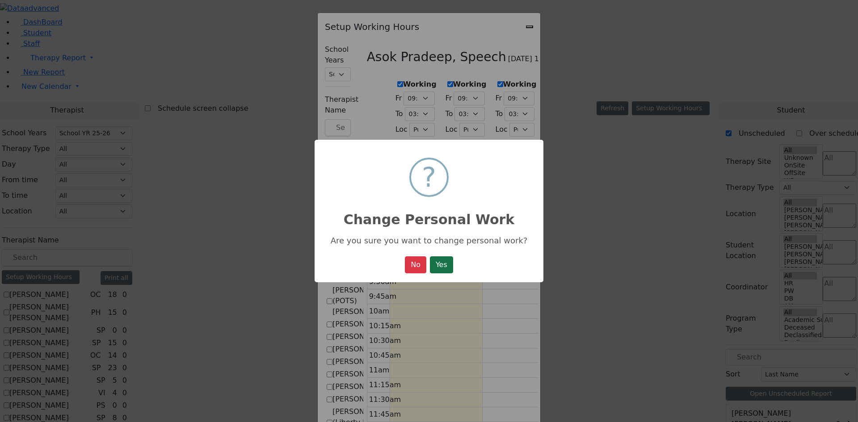
click at [433, 268] on button "Yes" at bounding box center [441, 264] width 23 height 17
select select "09:30:00"
select select "15:00:00"
select select "1"
select select "15:00:00"
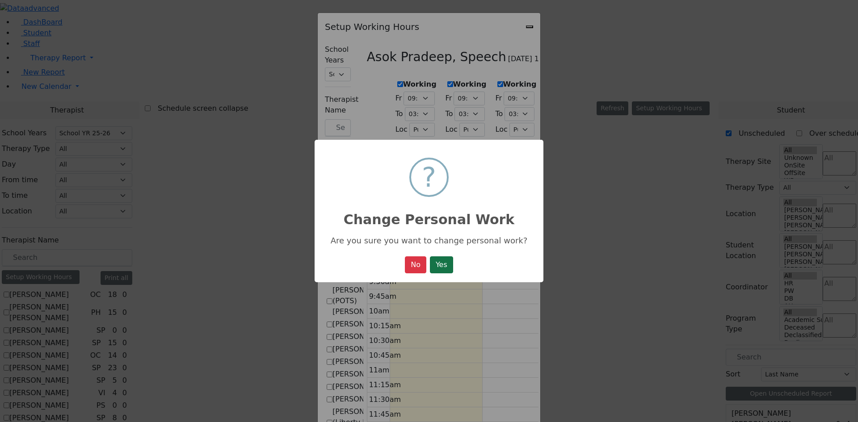
select select "15:00:00"
select select "09:30:00"
select select "15:00:00"
select select "1"
select select "15:00:00"
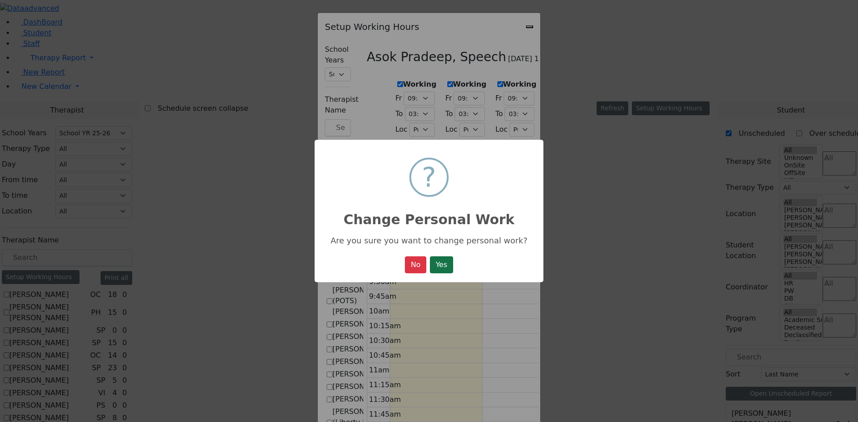
select select "15:00:00"
select select "09:30:00"
select select "15:00:00"
select select "1"
select select "15:00:00"
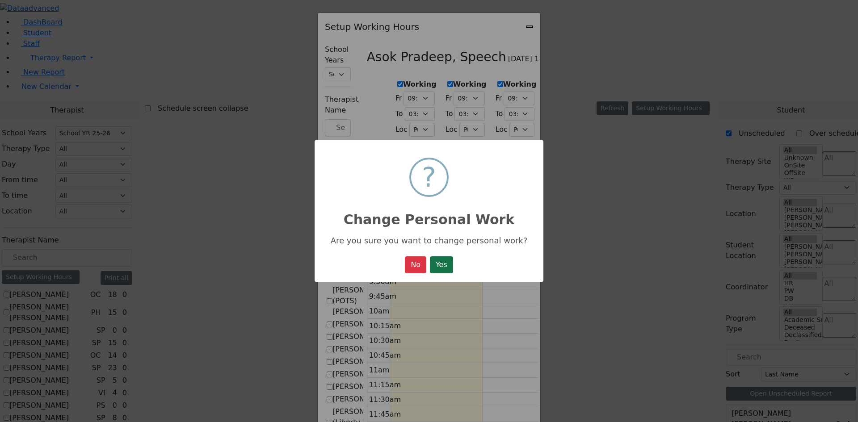
select select "15:00:00"
select select "09:30:00"
select select "15:00:00"
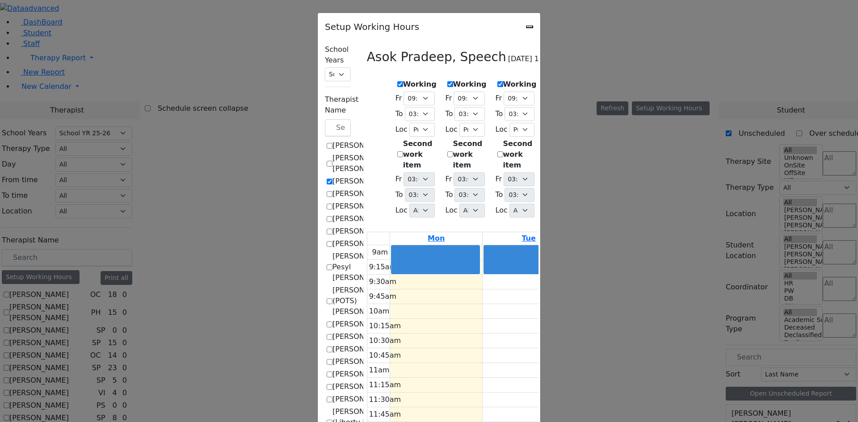
click at [332, 176] on label "[PERSON_NAME]" at bounding box center [361, 181] width 59 height 11
click at [327, 179] on input "[PERSON_NAME]" at bounding box center [330, 182] width 6 height 6
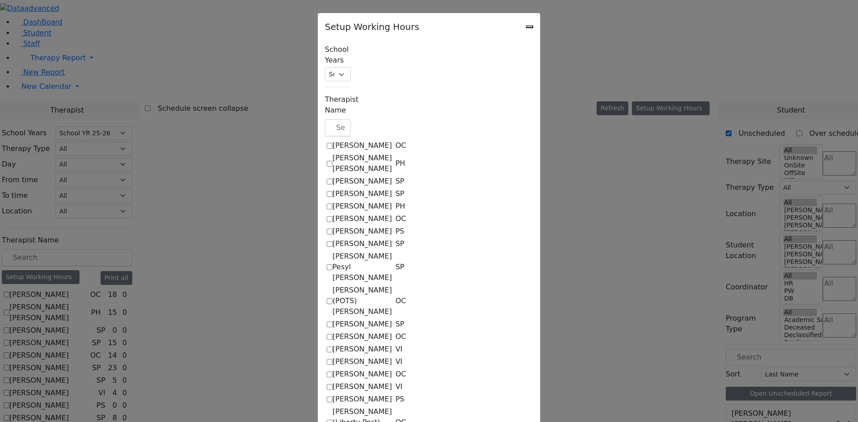
click at [332, 176] on label "[PERSON_NAME]" at bounding box center [361, 181] width 59 height 11
click at [327, 179] on input "[PERSON_NAME]" at bounding box center [330, 182] width 6 height 6
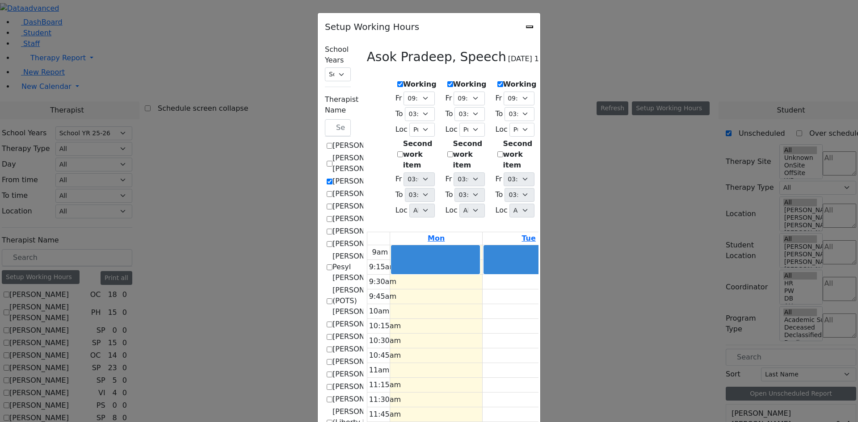
click at [540, 24] on div "Setup Working Hours" at bounding box center [429, 24] width 222 height 22
click at [529, 27] on icon "Close" at bounding box center [529, 27] width 0 height 0
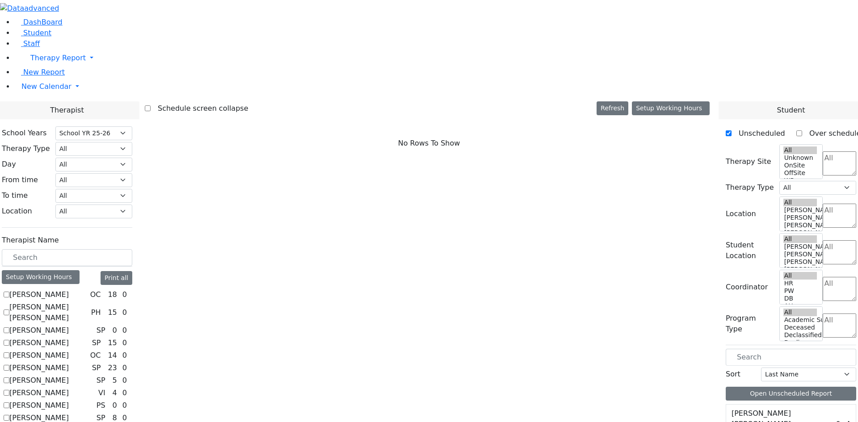
select select "212"
click at [80, 270] on div "Setup Working Hours" at bounding box center [41, 277] width 78 height 14
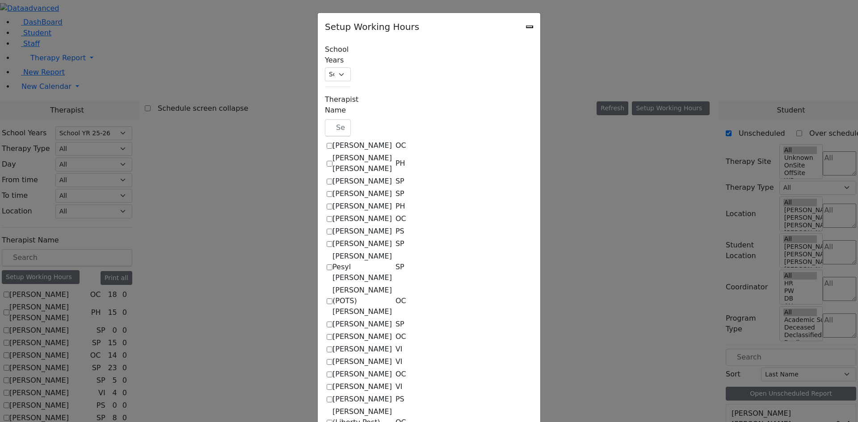
click at [332, 201] on label "[PERSON_NAME]" at bounding box center [361, 206] width 59 height 11
click at [327, 204] on input "[PERSON_NAME]" at bounding box center [330, 207] width 6 height 6
checkbox input "true"
select select "15:00:00"
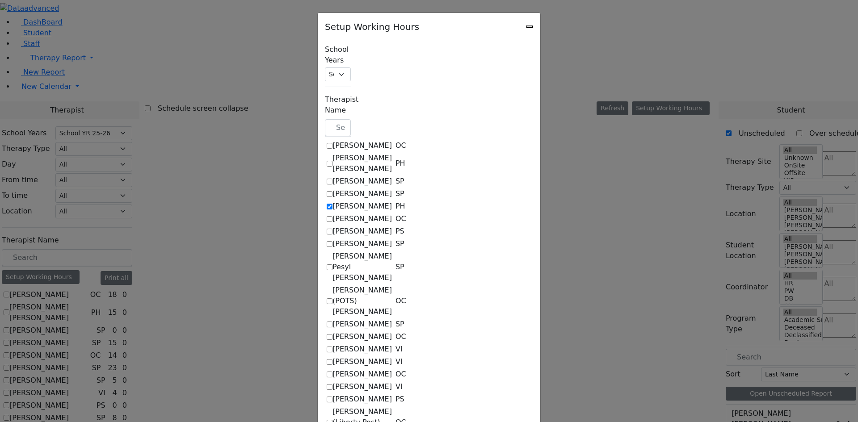
select select "15:00:00"
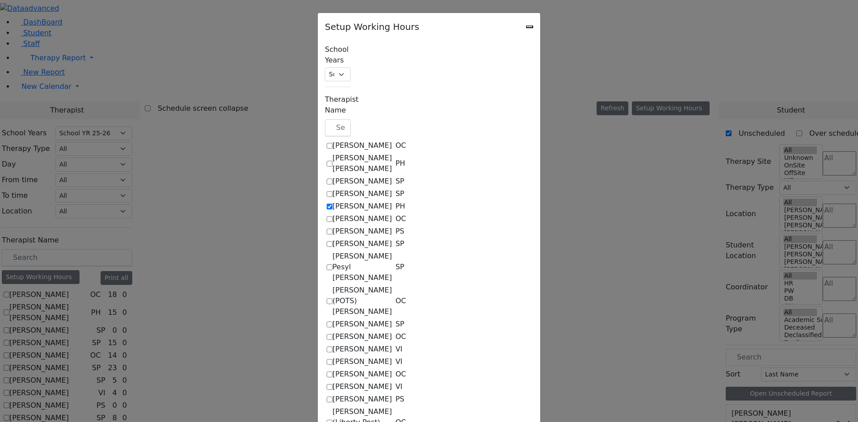
select select "15:00:00"
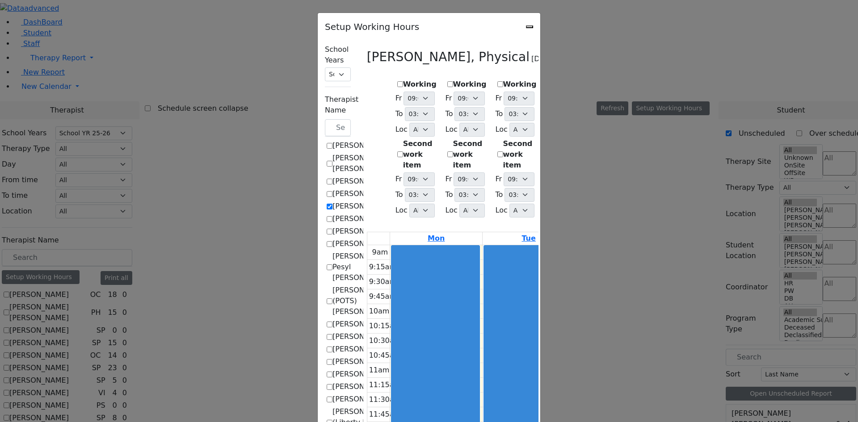
click at [403, 81] on label "Working" at bounding box center [420, 84] width 34 height 11
click at [397, 81] on input "Working" at bounding box center [400, 84] width 6 height 6
checkbox input "true"
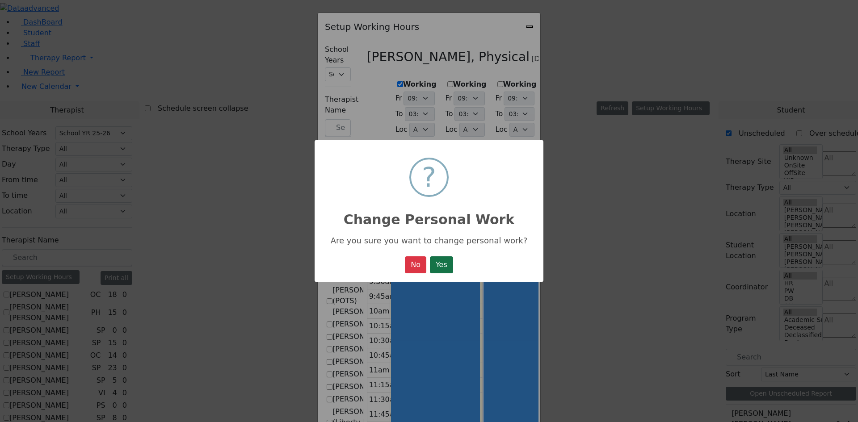
click at [436, 264] on button "Yes" at bounding box center [441, 264] width 23 height 17
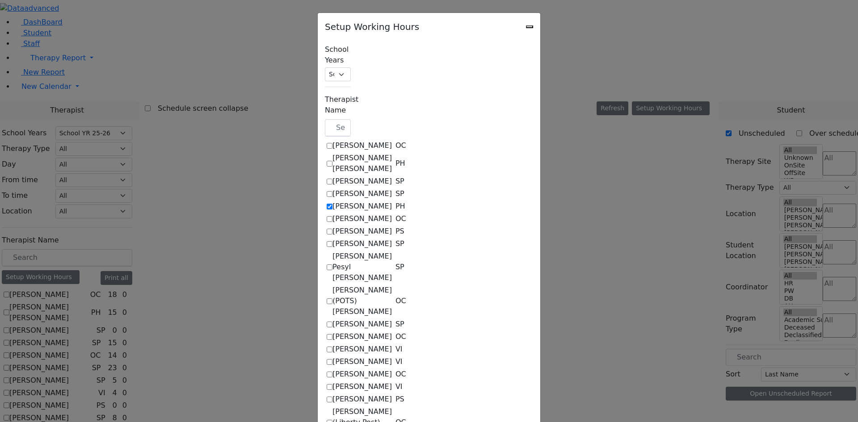
select select "15:00:00"
select select "1"
select select "15:00:00"
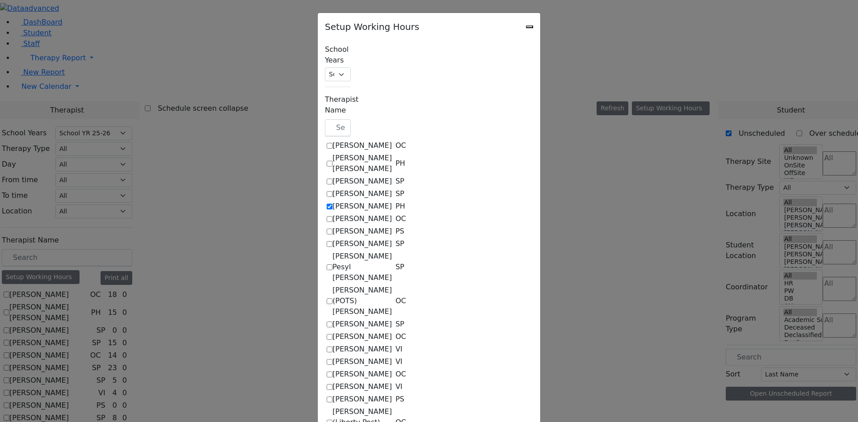
select select "15:00:00"
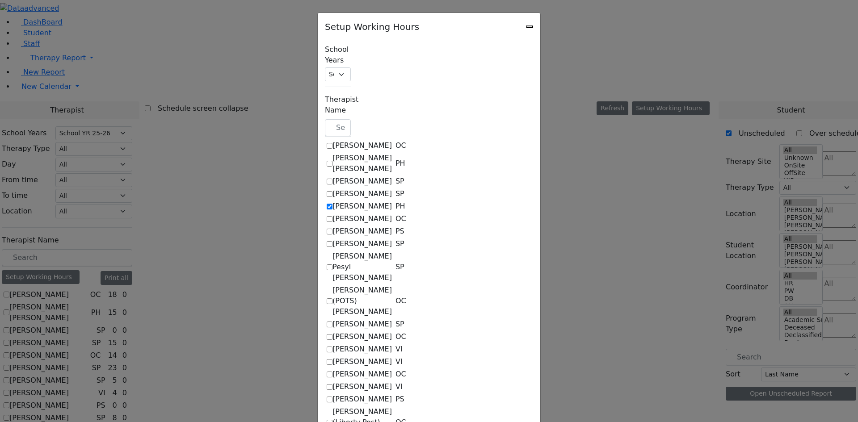
select select "15:00:00"
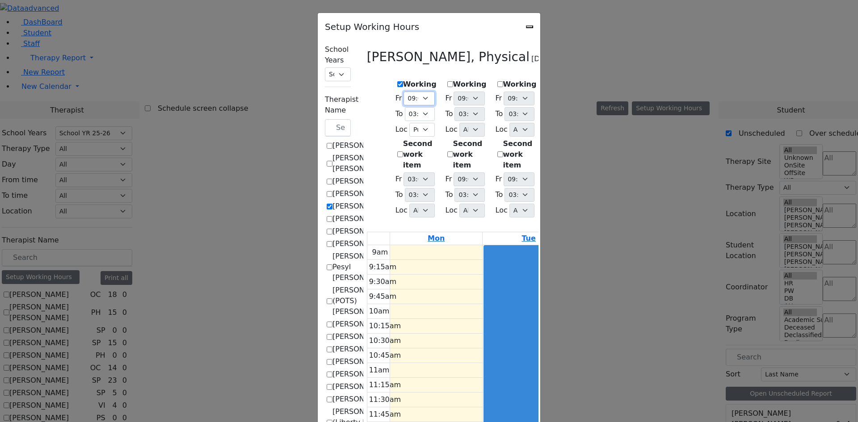
click at [403, 96] on select "09:00 AM 09:15 AM 09:30 AM 09:45 AM 10:00 AM 10:15 AM 10:30 AM 10:45 AM 11:00 A…" at bounding box center [418, 99] width 31 height 14
select select "09:30:00"
click at [403, 92] on select "09:00 AM 09:15 AM 09:30 AM 09:45 AM 10:00 AM 10:15 AM 10:30 AM 10:45 AM 11:00 A…" at bounding box center [418, 99] width 31 height 14
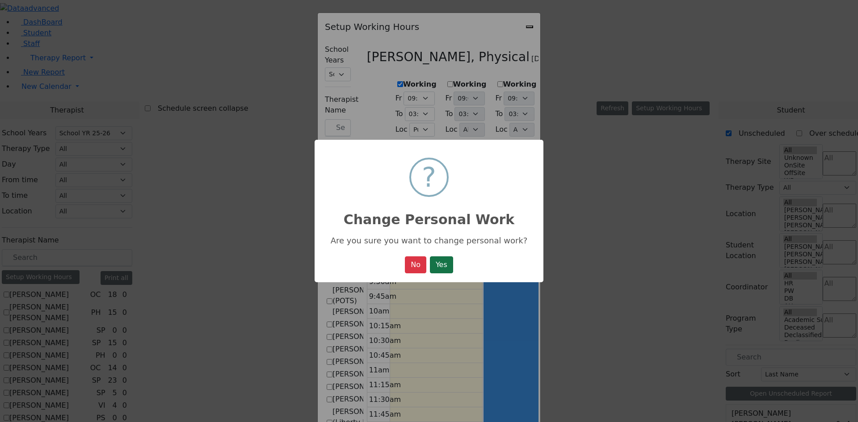
click at [445, 266] on button "Yes" at bounding box center [441, 264] width 23 height 17
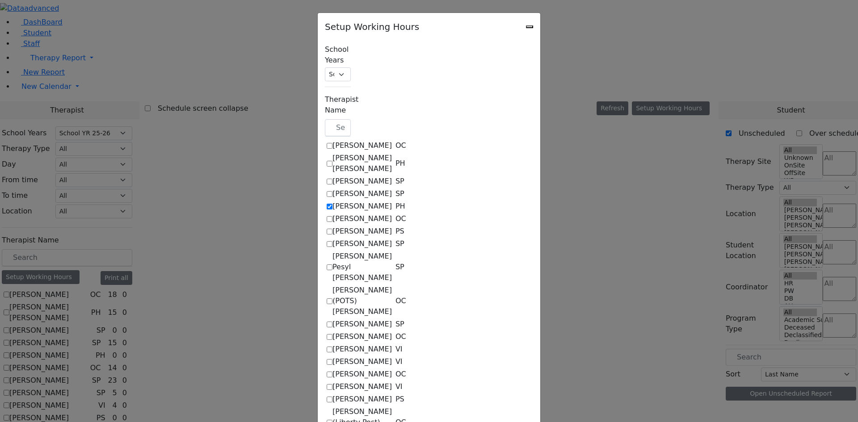
select select "09:30:00"
select select "15:00:00"
select select "1"
select select "15:00:00"
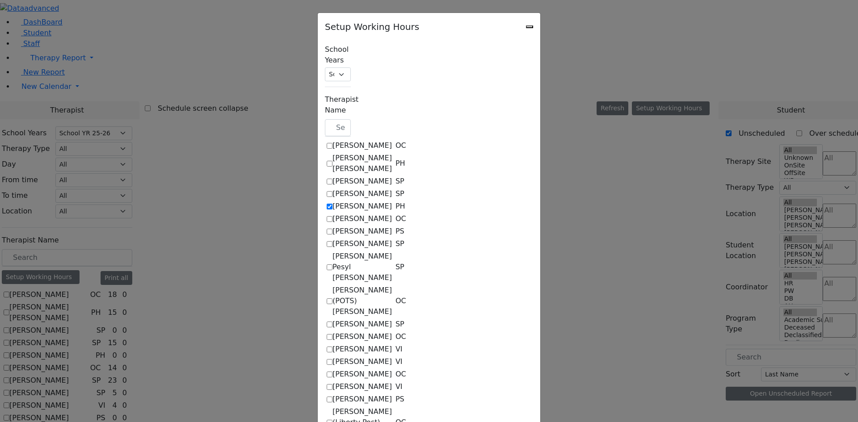
select select "15:00:00"
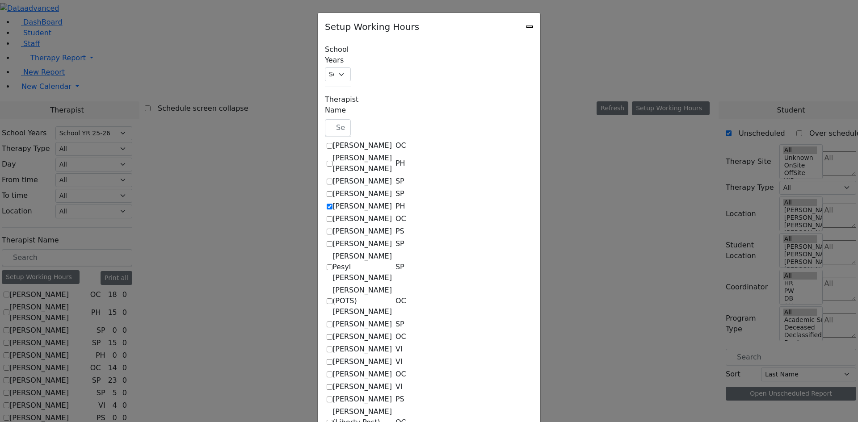
select select "15:00:00"
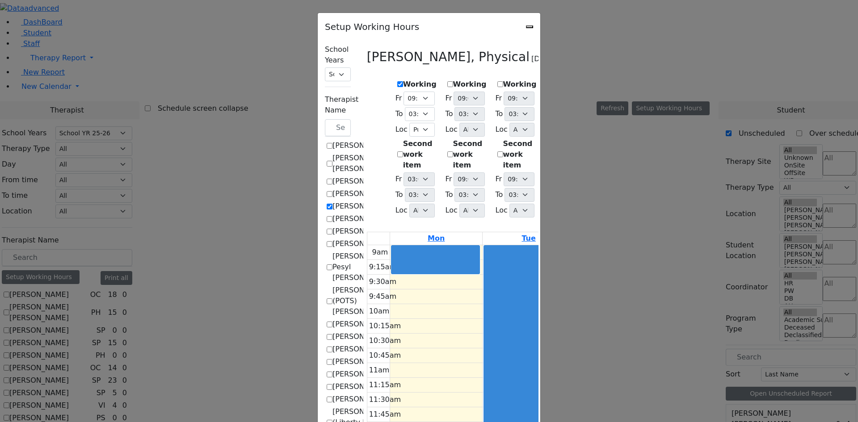
click at [453, 84] on label "Working" at bounding box center [470, 84] width 34 height 11
click at [447, 84] on input "Working" at bounding box center [450, 84] width 6 height 6
checkbox input "true"
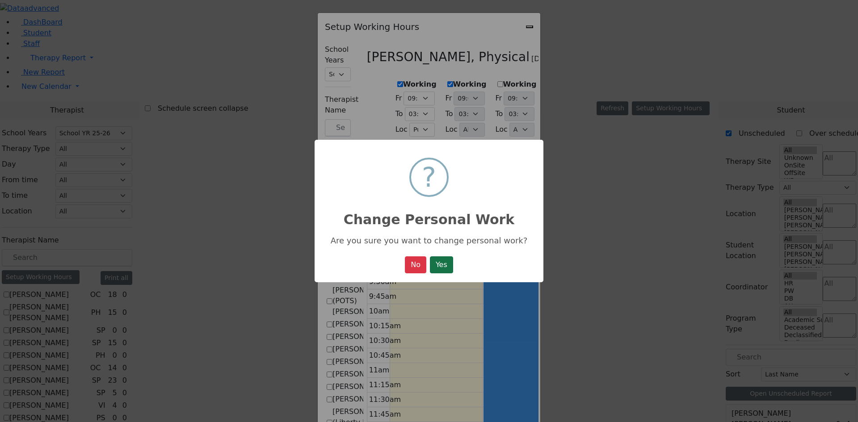
click at [444, 262] on button "Yes" at bounding box center [441, 264] width 23 height 17
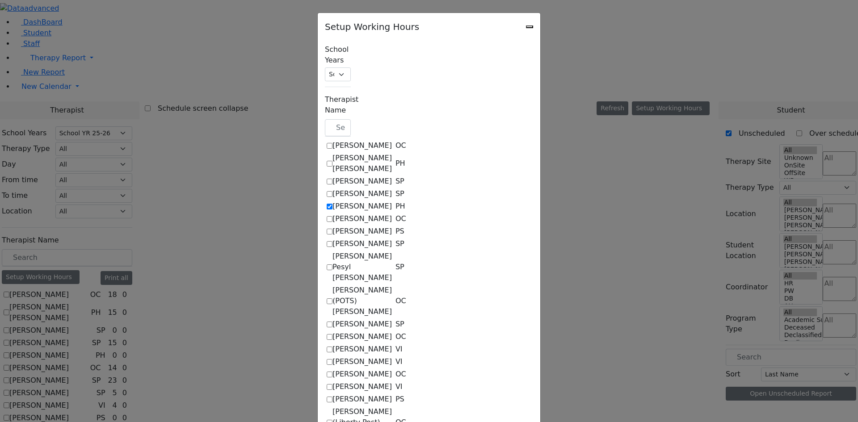
select select "09:30:00"
select select "15:00:00"
select select "1"
select select "15:00:00"
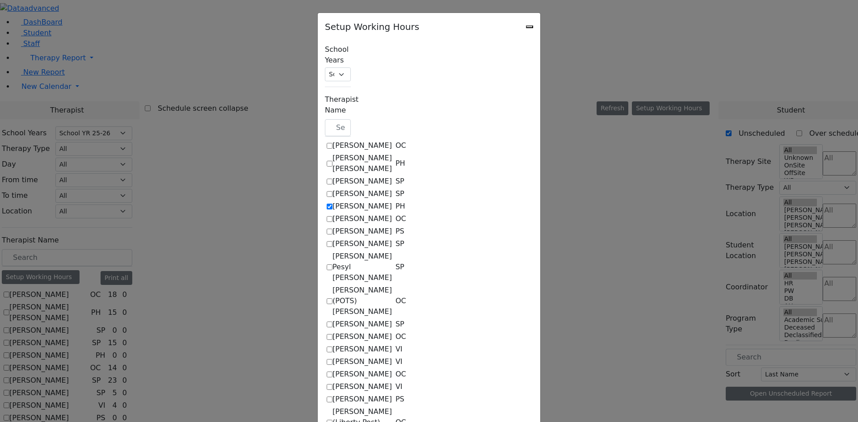
select select "15:00:00"
select select "1"
select select "15:00:00"
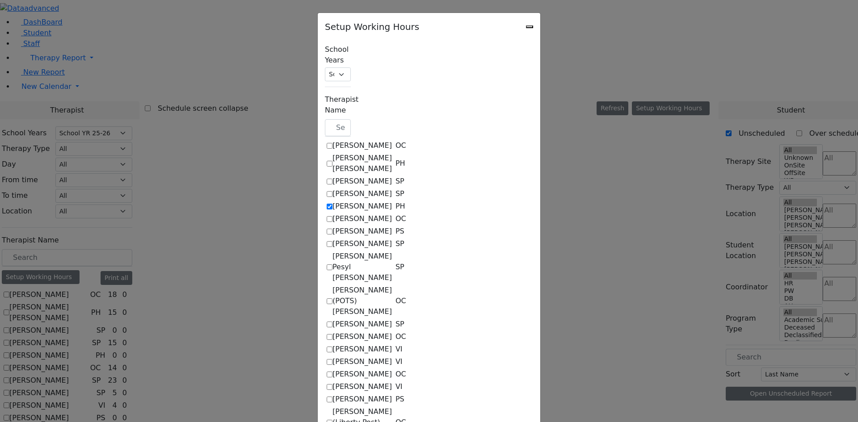
select select "15:00:00"
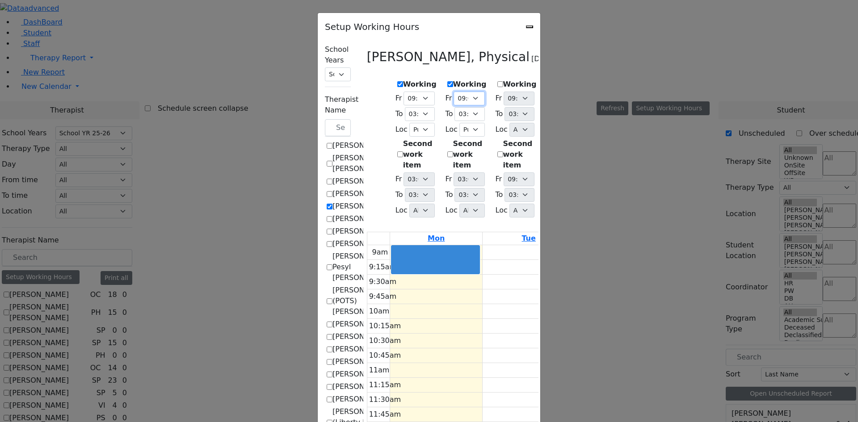
click at [453, 95] on select "09:00 AM 09:15 AM 09:30 AM 09:45 AM 10:00 AM 10:15 AM 10:30 AM 10:45 AM 11:00 A…" at bounding box center [468, 99] width 31 height 14
select select "09:30:00"
click at [453, 92] on select "09:00 AM 09:15 AM 09:30 AM 09:45 AM 10:00 AM 10:15 AM 10:30 AM 10:45 AM 11:00 A…" at bounding box center [468, 99] width 31 height 14
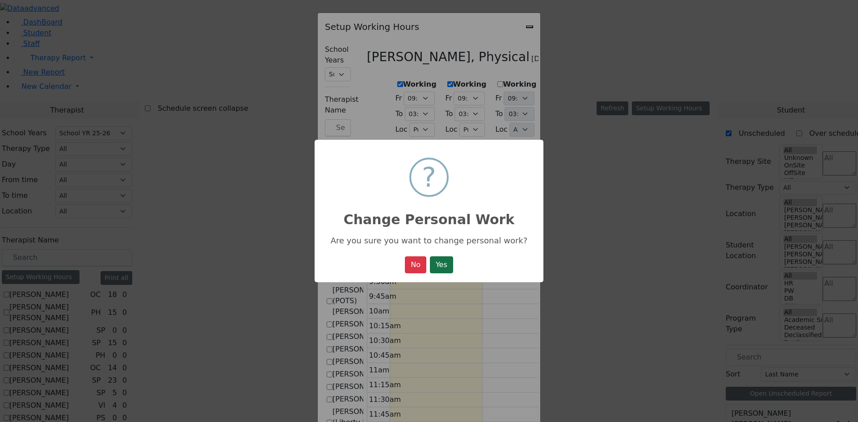
click at [444, 271] on button "Yes" at bounding box center [441, 264] width 23 height 17
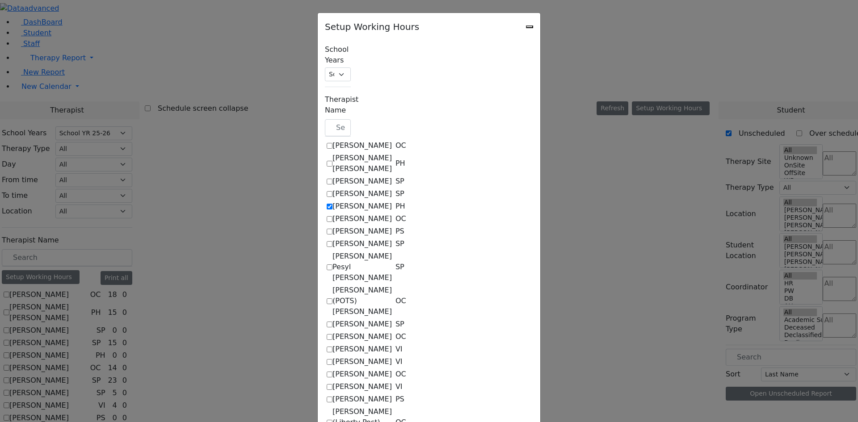
select select "09:30:00"
select select "15:00:00"
select select "1"
select select "15:00:00"
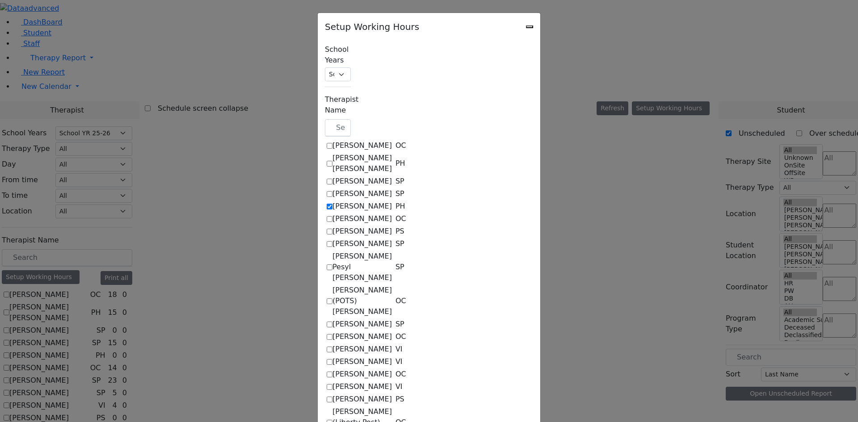
select select "09:30:00"
select select "15:00:00"
select select "1"
select select "15:00:00"
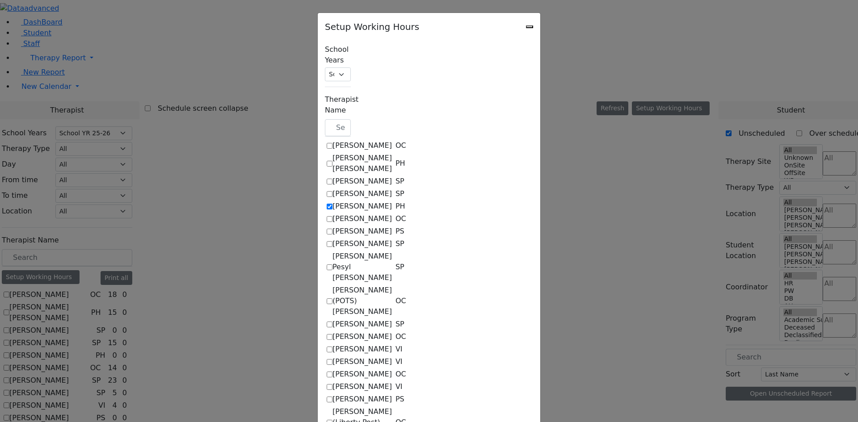
select select "15:00:00"
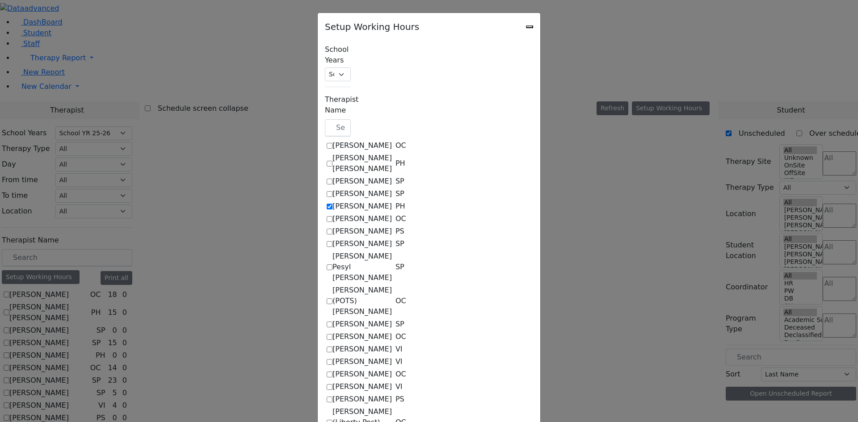
select select "15:00:00"
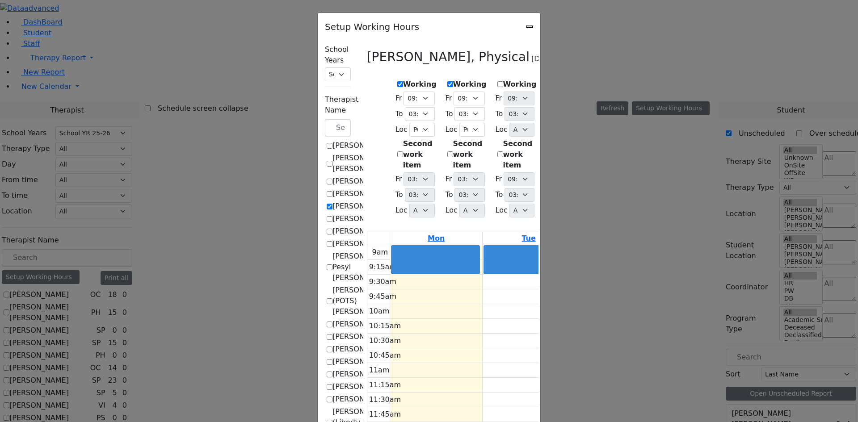
click at [503, 82] on label "Working" at bounding box center [520, 84] width 34 height 11
click at [497, 82] on input "Working" at bounding box center [500, 84] width 6 height 6
checkbox input "true"
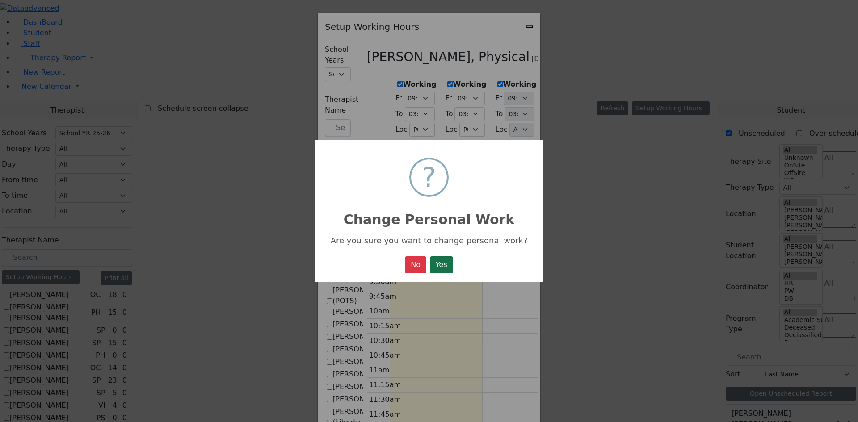
click at [450, 262] on button "Yes" at bounding box center [441, 264] width 23 height 17
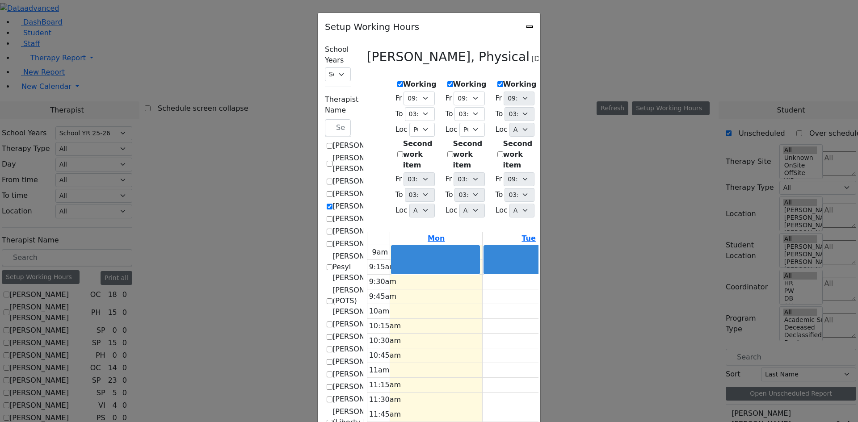
select select "09:30:00"
select select "15:00:00"
select select "1"
select select "15:00:00"
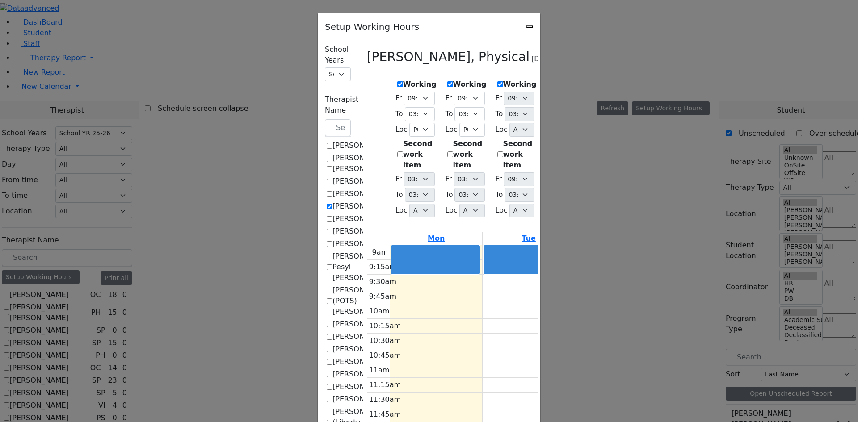
select select "09:30:00"
select select "15:00:00"
select select "1"
select select "15:00:00"
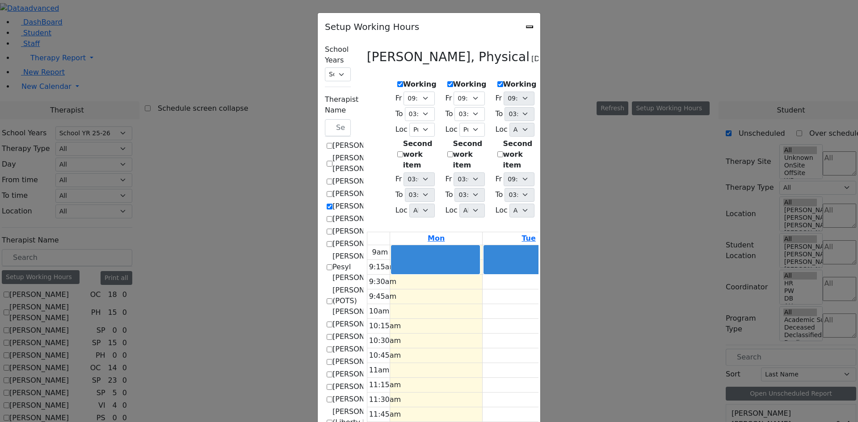
select select "15:00:00"
select select "1"
select select "15:00:00"
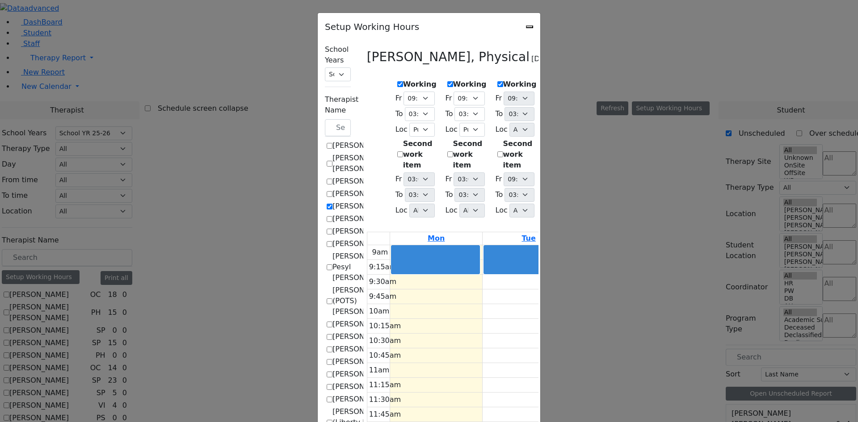
select select "15:00:00"
click at [528, 96] on select "09:00 AM 09:15 AM 09:30 AM 09:45 AM 10:00 AM 10:15 AM 10:30 AM 10:45 AM 11:00 A…" at bounding box center [518, 99] width 31 height 14
select select "09:30:00"
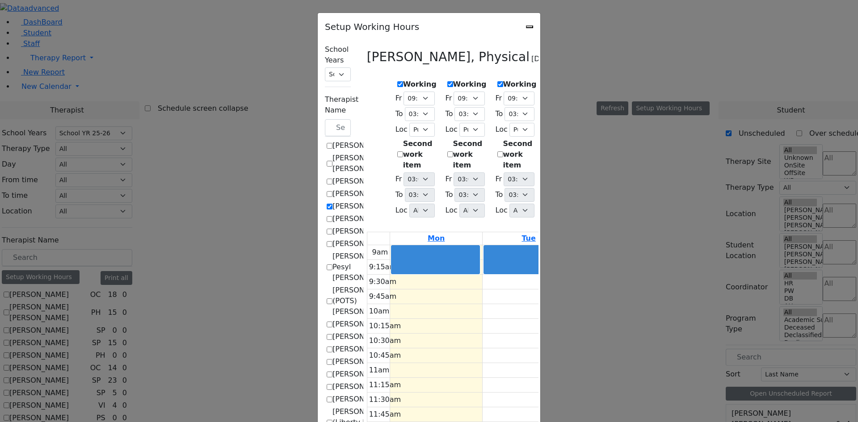
click at [503, 92] on select "09:00 AM 09:15 AM 09:30 AM 09:45 AM 10:00 AM 10:15 AM 10:30 AM 10:45 AM 11:00 A…" at bounding box center [518, 99] width 31 height 14
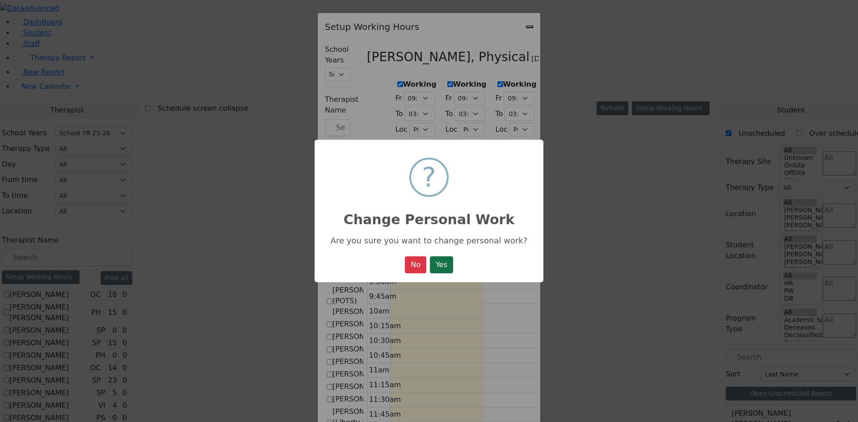
click at [445, 266] on button "Yes" at bounding box center [441, 264] width 23 height 17
select select "09:30:00"
select select "15:00:00"
select select "1"
select select "15:00:00"
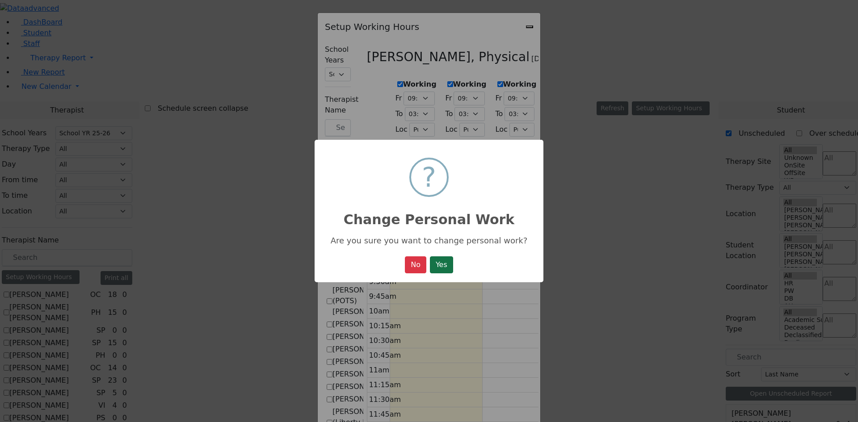
select select "15:00:00"
select select "09:30:00"
select select "15:00:00"
select select "1"
select select "15:00:00"
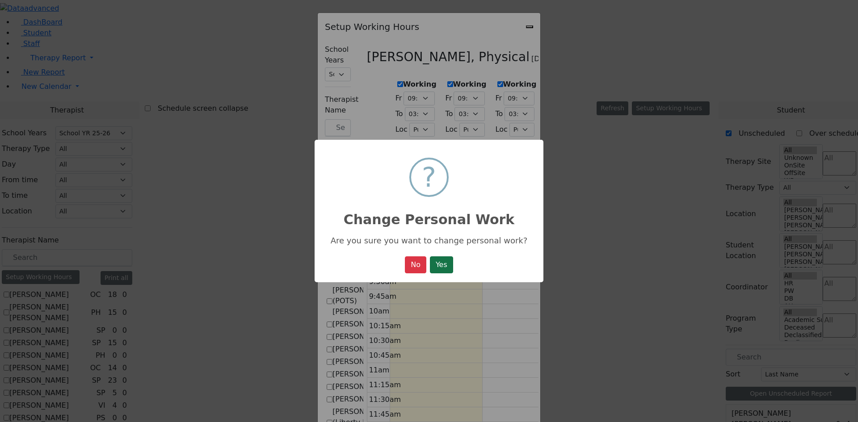
select select "15:00:00"
select select "09:30:00"
select select "15:00:00"
select select "1"
select select "15:00:00"
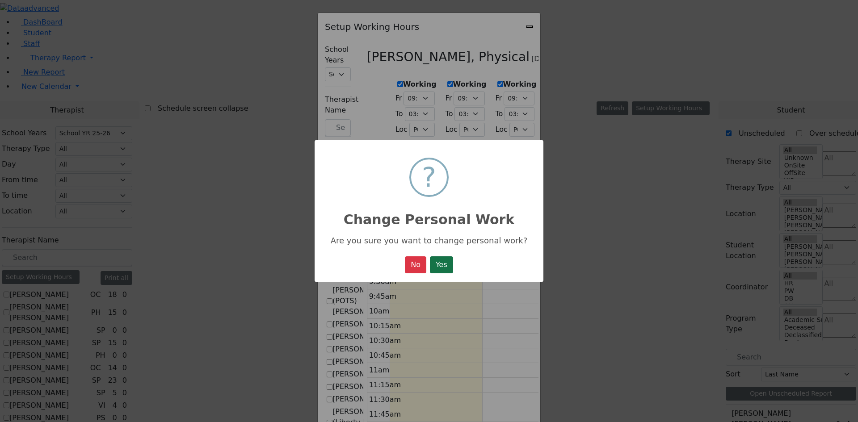
select select "15:00:00"
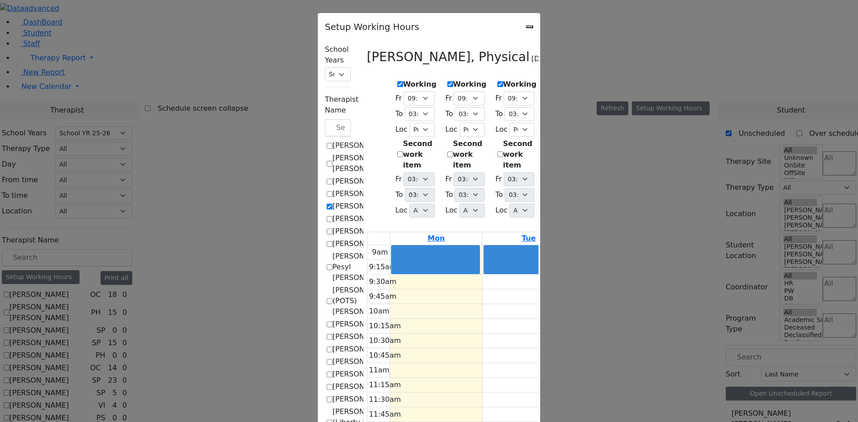
click at [529, 27] on icon "Close" at bounding box center [529, 27] width 0 height 0
checkbox input "false"
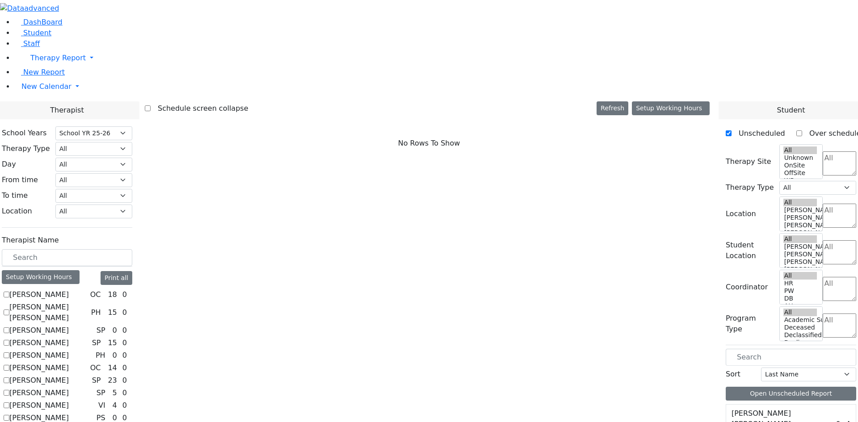
click at [69, 350] on label "[PERSON_NAME]" at bounding box center [38, 355] width 59 height 11
click at [9, 352] on input "[PERSON_NAME]" at bounding box center [7, 355] width 6 height 6
checkbox input "true"
select select "2"
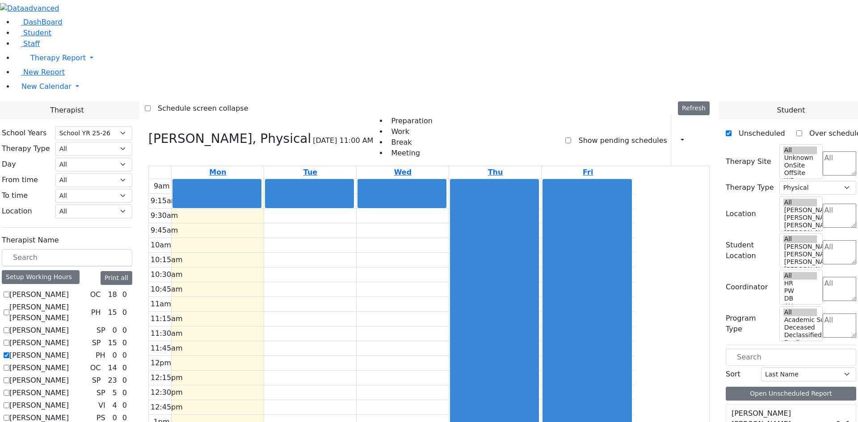
click at [827, 151] on textarea "Search" at bounding box center [839, 163] width 34 height 24
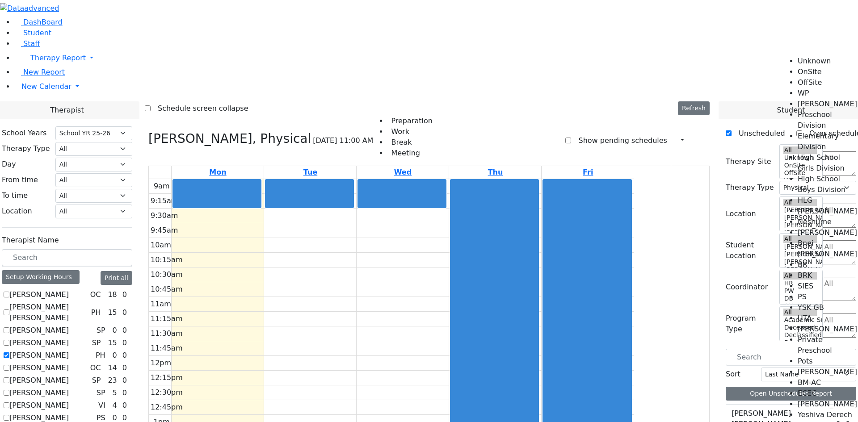
scroll to position [45, 0]
click at [826, 174] on li "High School Boys Division" at bounding box center [827, 184] width 60 height 21
select select "12"
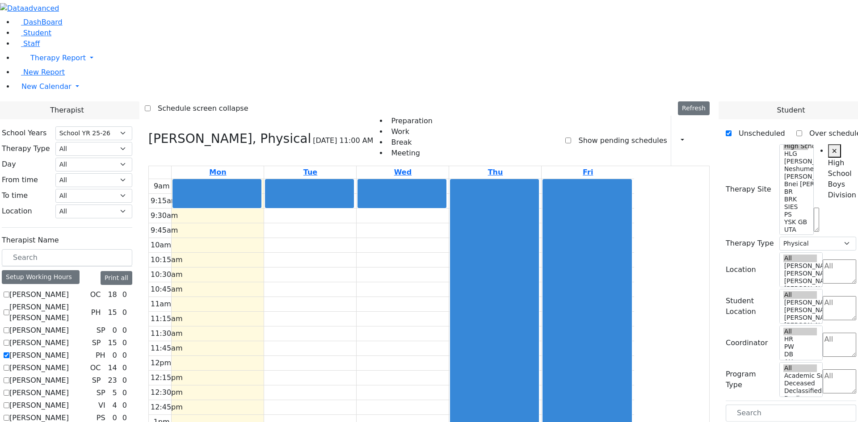
scroll to position [0, 18]
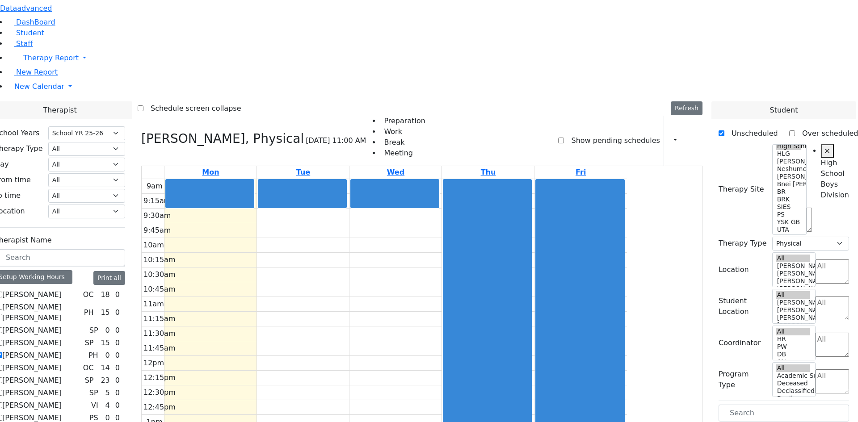
drag, startPoint x: 754, startPoint y: 349, endPoint x: 364, endPoint y: 99, distance: 463.1
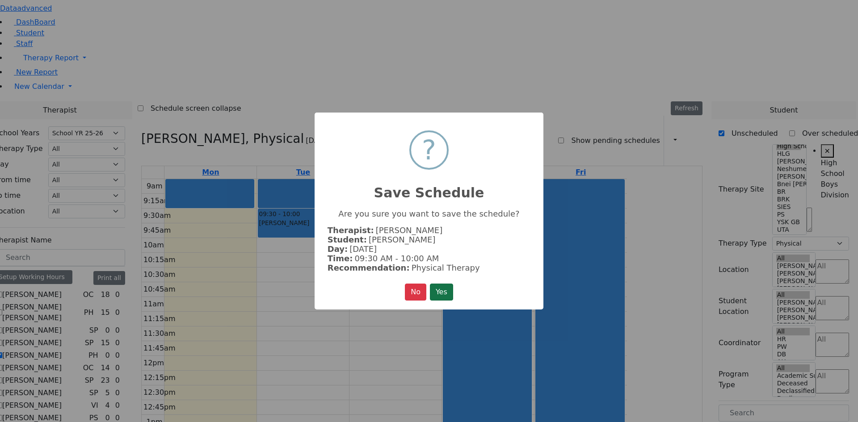
click at [446, 289] on button "Yes" at bounding box center [441, 292] width 23 height 17
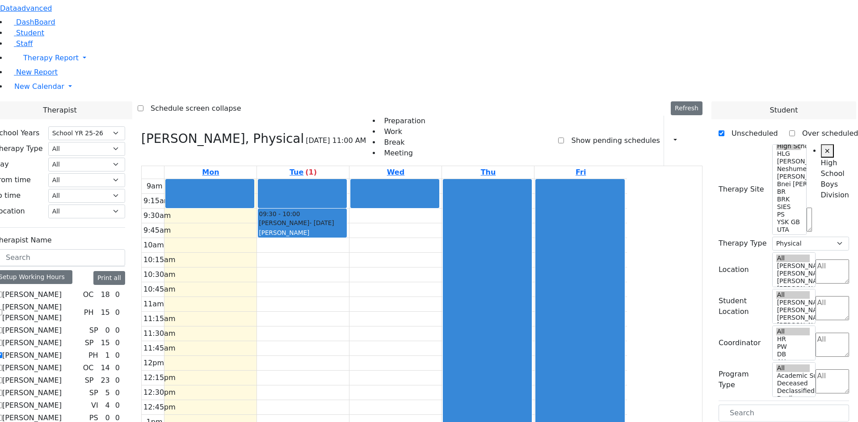
drag, startPoint x: 750, startPoint y: 388, endPoint x: 324, endPoint y: 100, distance: 514.3
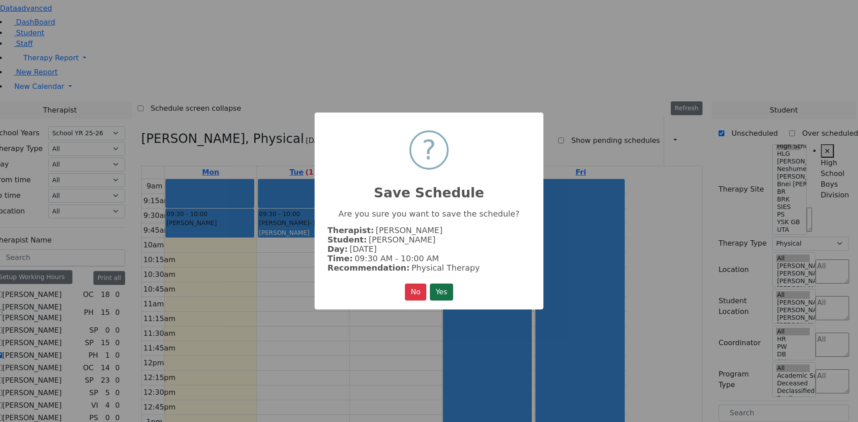
click at [446, 290] on button "Yes" at bounding box center [441, 292] width 23 height 17
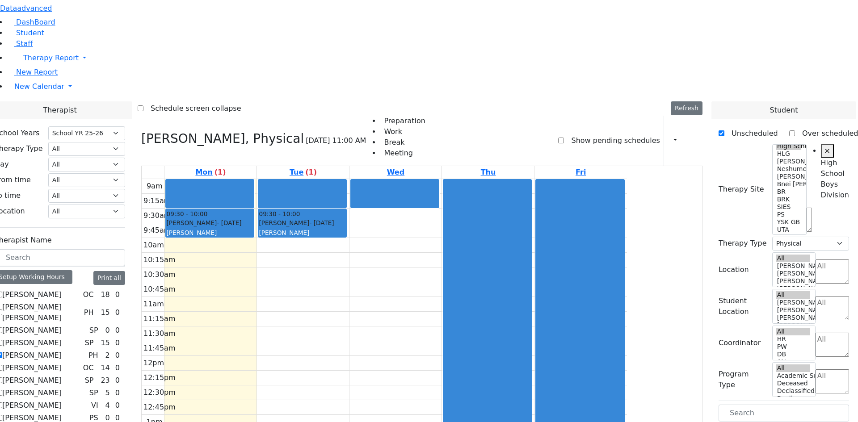
drag, startPoint x: 746, startPoint y: 386, endPoint x: 491, endPoint y: 96, distance: 386.8
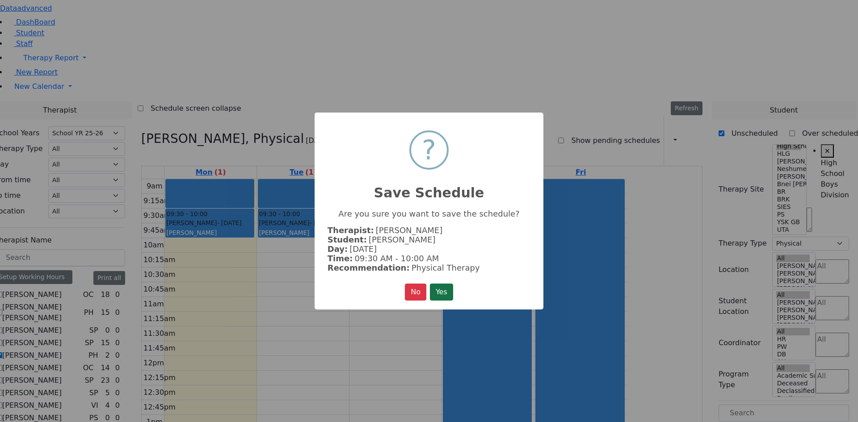
click at [447, 290] on button "Yes" at bounding box center [441, 292] width 23 height 17
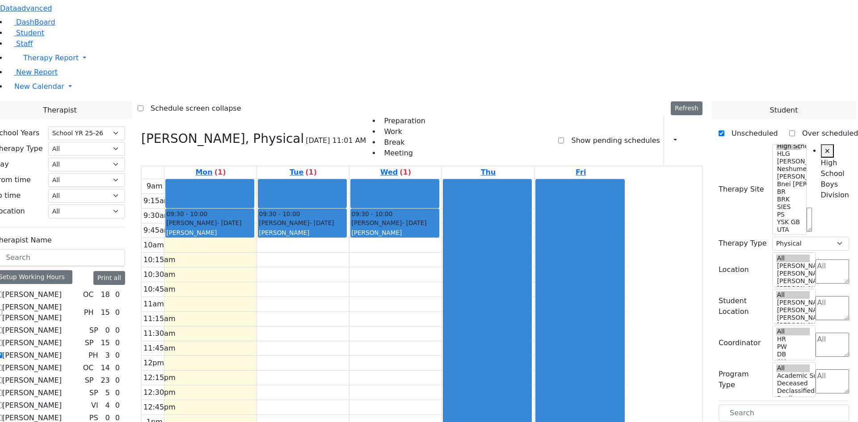
scroll to position [45, 0]
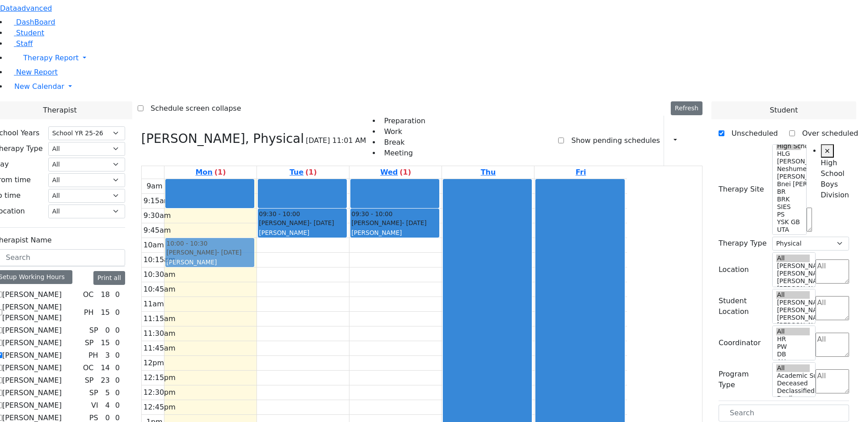
drag, startPoint x: 302, startPoint y: 94, endPoint x: 298, endPoint y: 121, distance: 27.1
click at [256, 179] on div "09:30 - 10:00 Parnes Elimelech - 03/13/2005 Katz, Steven 10:00 - 10:30 Parnes E…" at bounding box center [210, 356] width 92 height 354
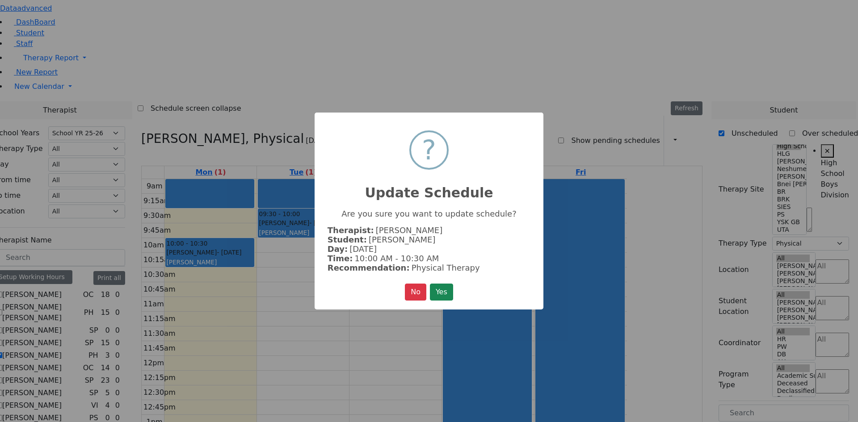
drag, startPoint x: 441, startPoint y: 282, endPoint x: 443, endPoint y: 277, distance: 5.2
click at [442, 284] on button "Yes" at bounding box center [441, 292] width 23 height 17
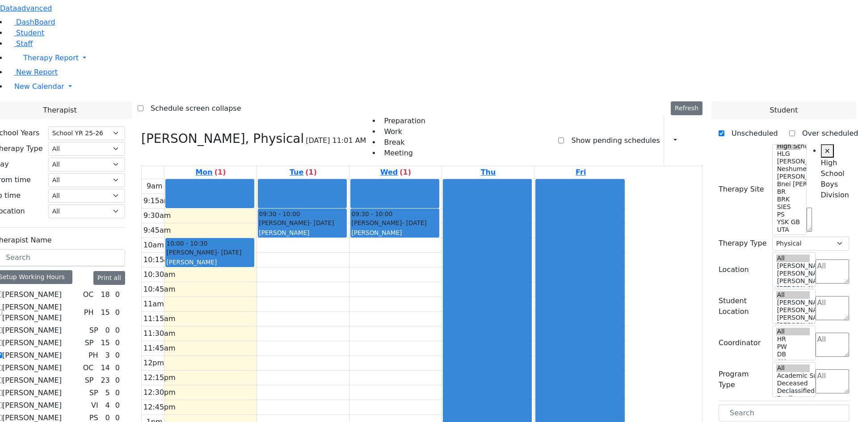
scroll to position [0, 0]
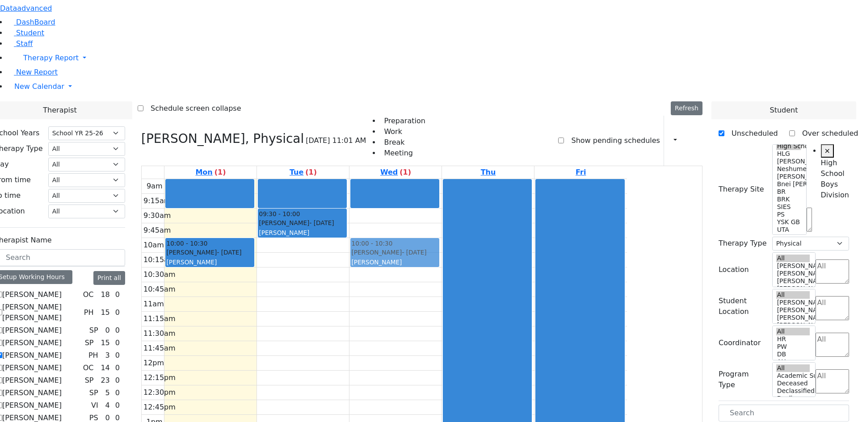
drag, startPoint x: 478, startPoint y: 105, endPoint x: 476, endPoint y: 131, distance: 26.9
click at [441, 179] on div "09:30 - 10:00 Parnes Elimelech - 03/13/2005 Katz, Steven 10:00 - 10:30 Parnes E…" at bounding box center [395, 356] width 92 height 354
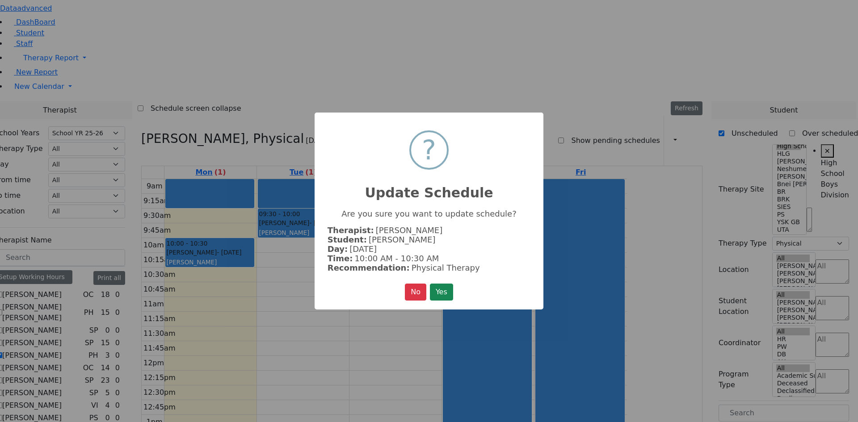
click at [443, 285] on button "Yes" at bounding box center [441, 292] width 23 height 17
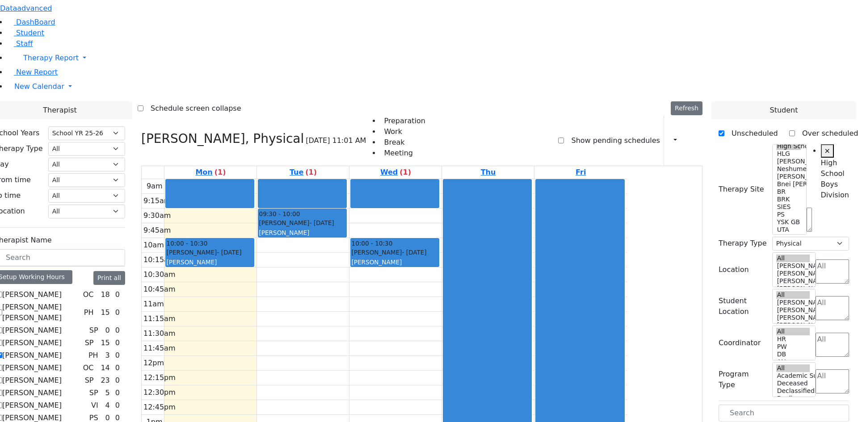
scroll to position [45, 0]
drag, startPoint x: 744, startPoint y: 393, endPoint x: 257, endPoint y: 97, distance: 570.1
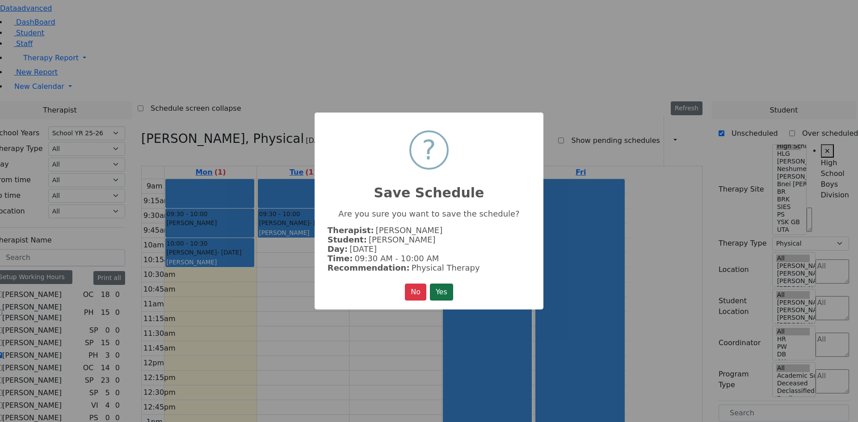
click at [441, 284] on button "Yes" at bounding box center [441, 292] width 23 height 17
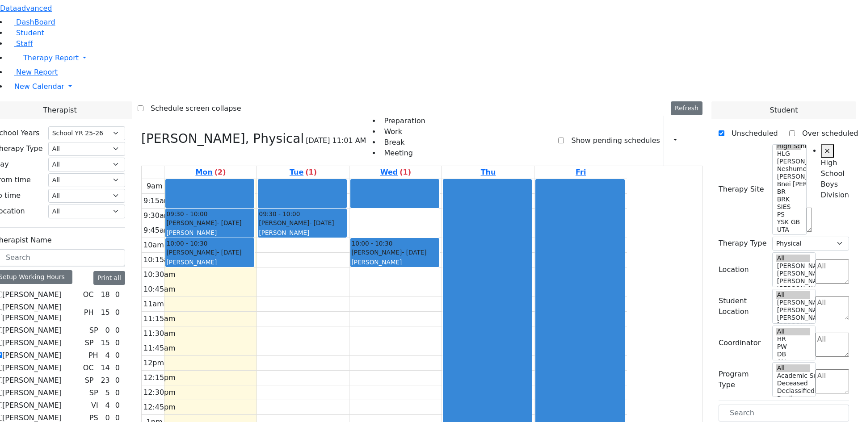
drag, startPoint x: 753, startPoint y: 393, endPoint x: 465, endPoint y: 92, distance: 416.1
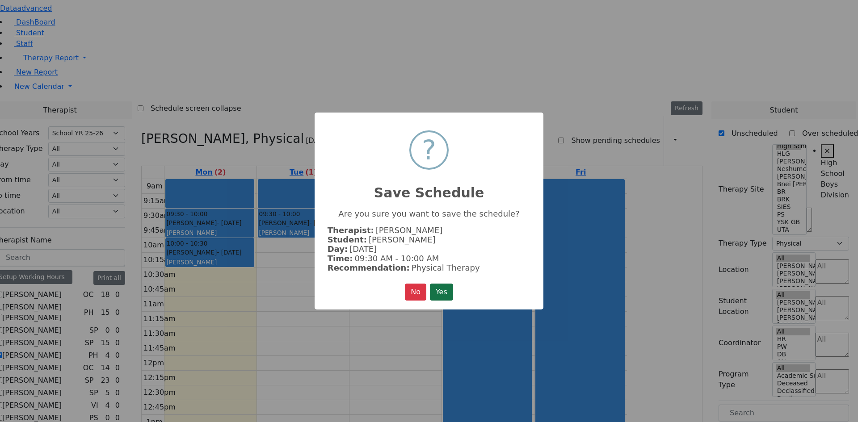
click at [435, 286] on button "Yes" at bounding box center [441, 292] width 23 height 17
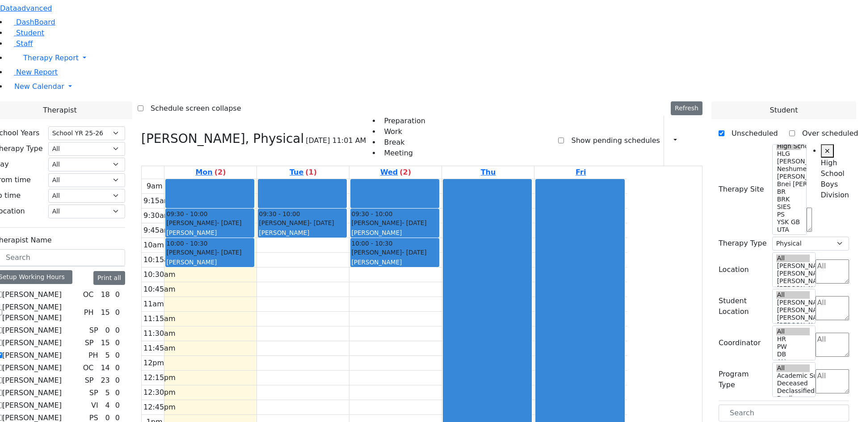
drag, startPoint x: 750, startPoint y: 394, endPoint x: 403, endPoint y: 124, distance: 439.0
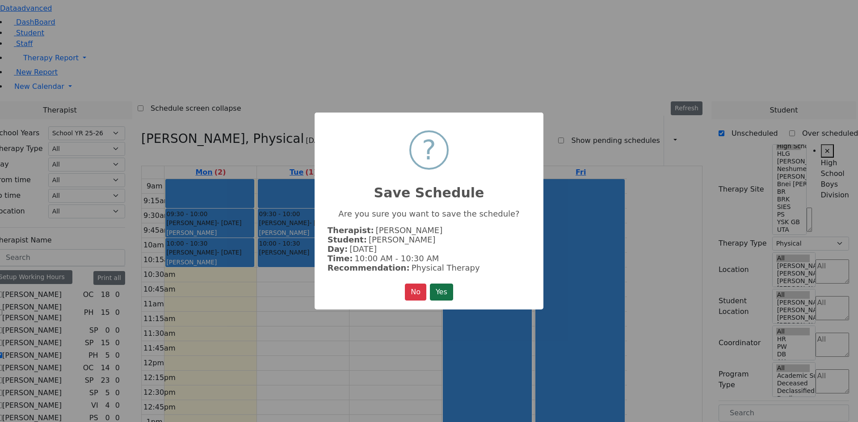
click at [449, 290] on button "Yes" at bounding box center [441, 292] width 23 height 17
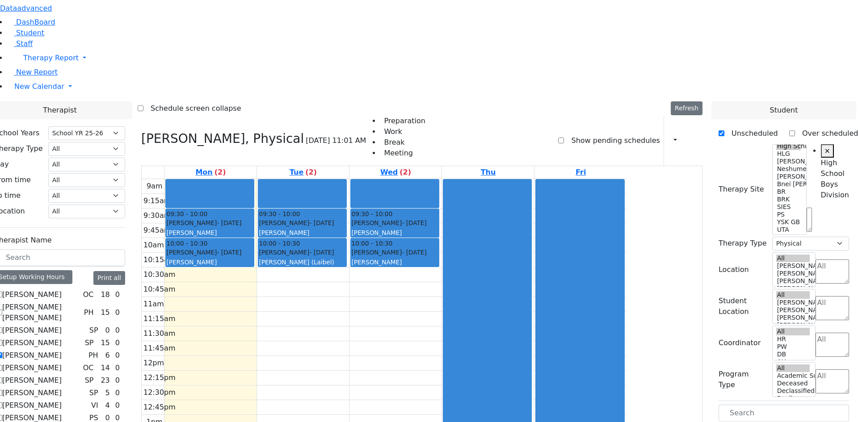
drag, startPoint x: 748, startPoint y: 369, endPoint x: 746, endPoint y: 363, distance: 6.6
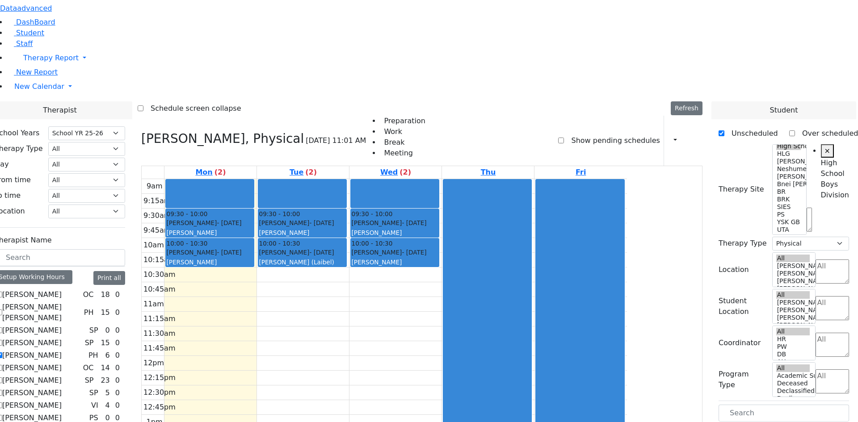
scroll to position [0, 0]
drag, startPoint x: 755, startPoint y: 316, endPoint x: 392, endPoint y: 151, distance: 398.0
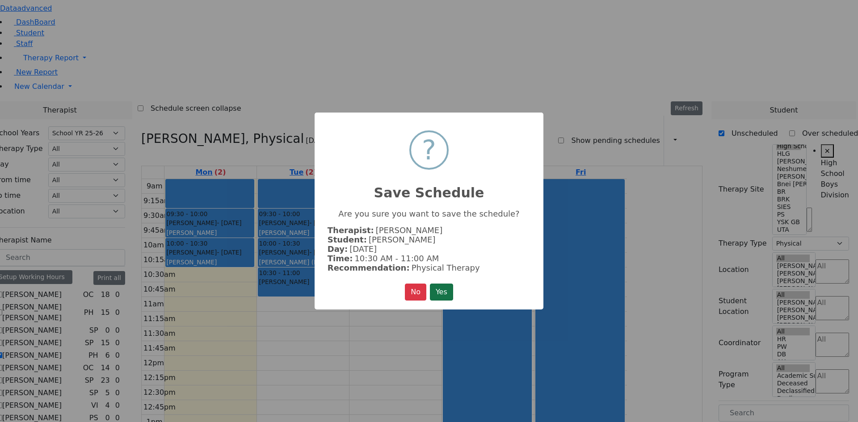
click at [442, 286] on button "Yes" at bounding box center [441, 292] width 23 height 17
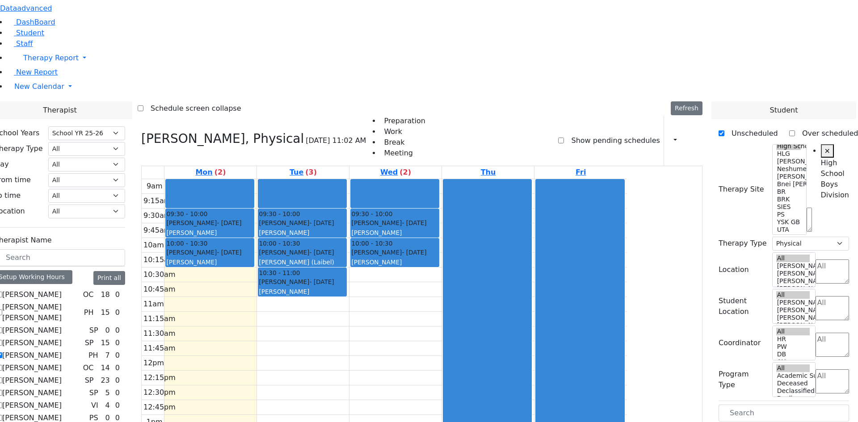
scroll to position [45, 0]
drag, startPoint x: 758, startPoint y: 375, endPoint x: 312, endPoint y: 147, distance: 500.9
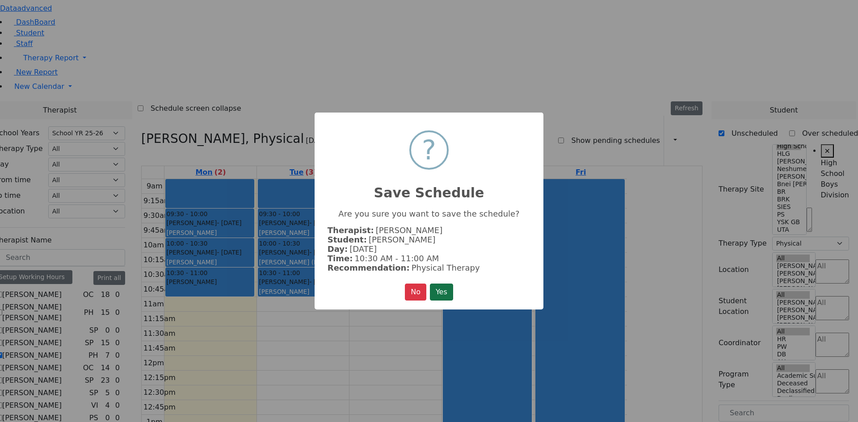
click at [441, 292] on button "Yes" at bounding box center [441, 292] width 23 height 17
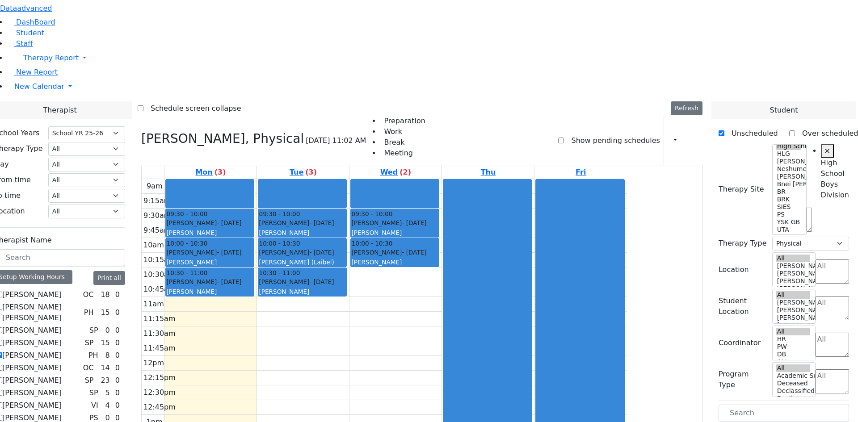
drag, startPoint x: 758, startPoint y: 375, endPoint x: 481, endPoint y: 153, distance: 354.3
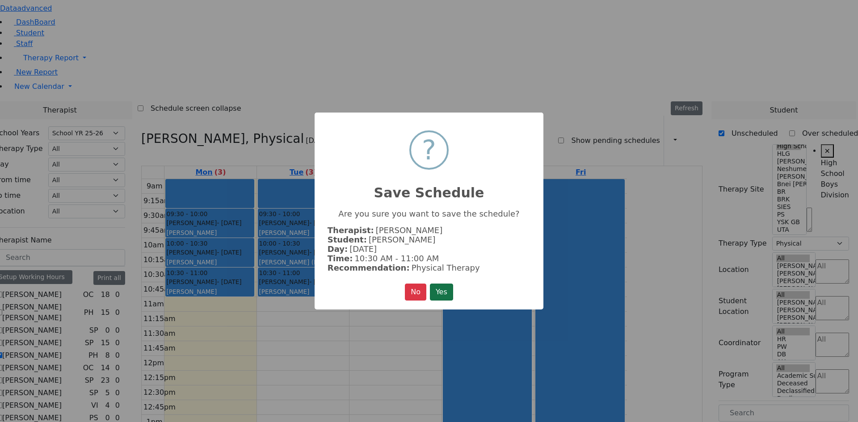
click at [446, 296] on button "Yes" at bounding box center [441, 292] width 23 height 17
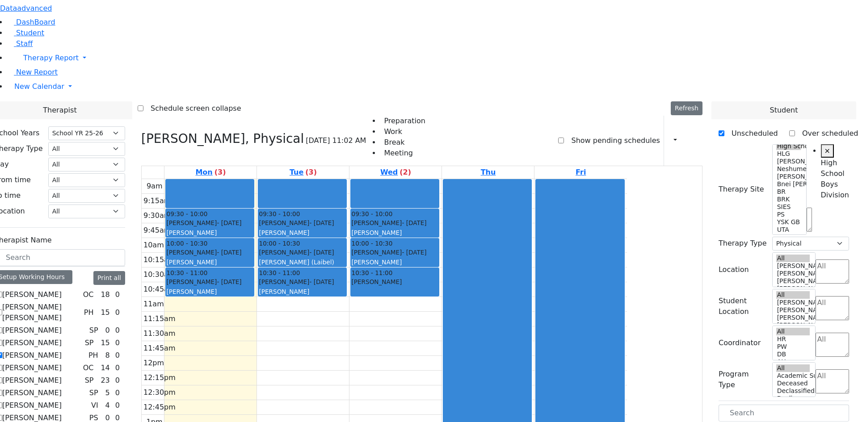
scroll to position [0, 0]
click at [266, 184] on div "9am 9:15am 9:30am 9:45am 10am 10:15am 10:30am 10:45am 11am 11:15am 11:30am 11:4…" at bounding box center [384, 356] width 485 height 354
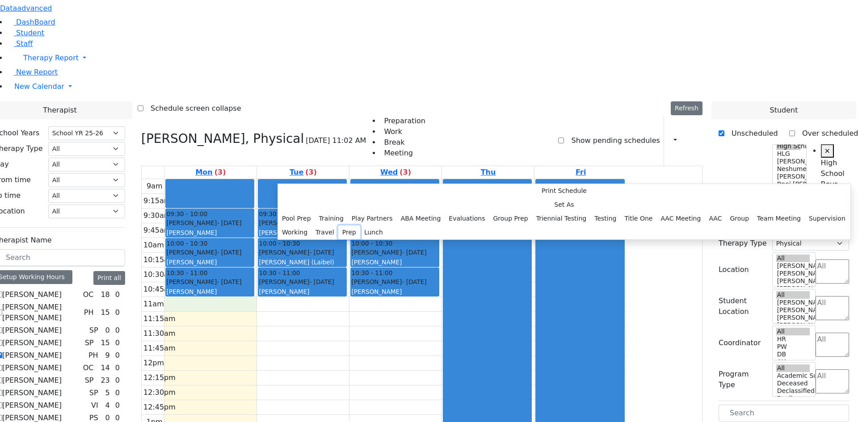
click at [360, 239] on button "Prep" at bounding box center [349, 233] width 22 height 14
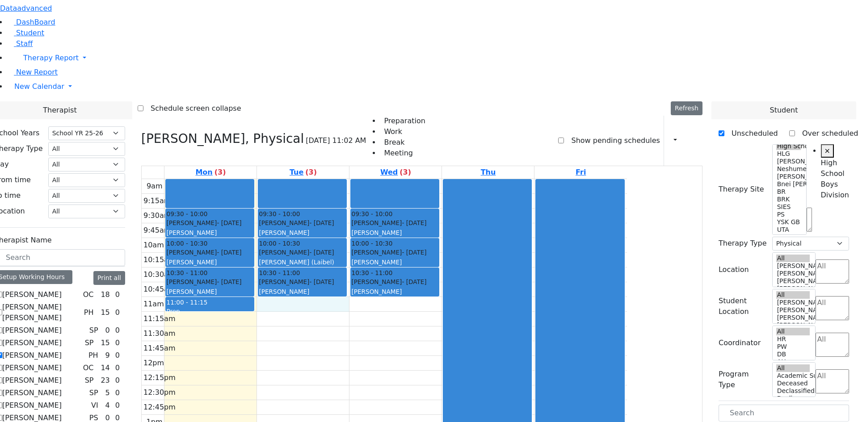
click at [369, 183] on div "9am 9:15am 9:30am 9:45am 10am 10:15am 10:30am 10:45am 11am 11:15am 11:30am 11:4…" at bounding box center [384, 356] width 485 height 354
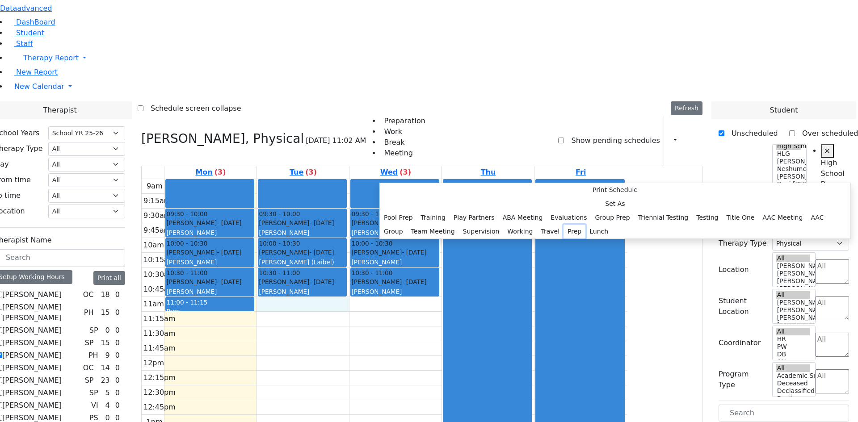
click at [563, 239] on button "Prep" at bounding box center [574, 232] width 22 height 14
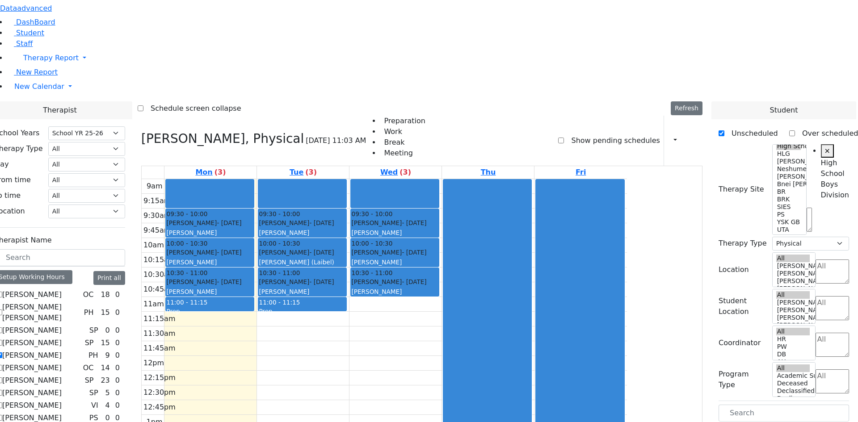
click at [453, 180] on div "9am 9:15am 9:30am 9:45am 10am 10:15am 10:30am 10:45am 11am 11:15am 11:30am 11:4…" at bounding box center [384, 356] width 485 height 354
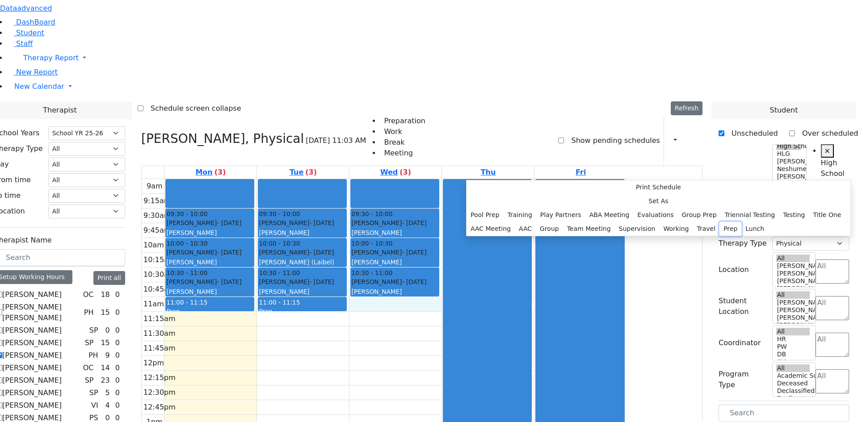
click at [719, 236] on button "Prep" at bounding box center [730, 229] width 22 height 14
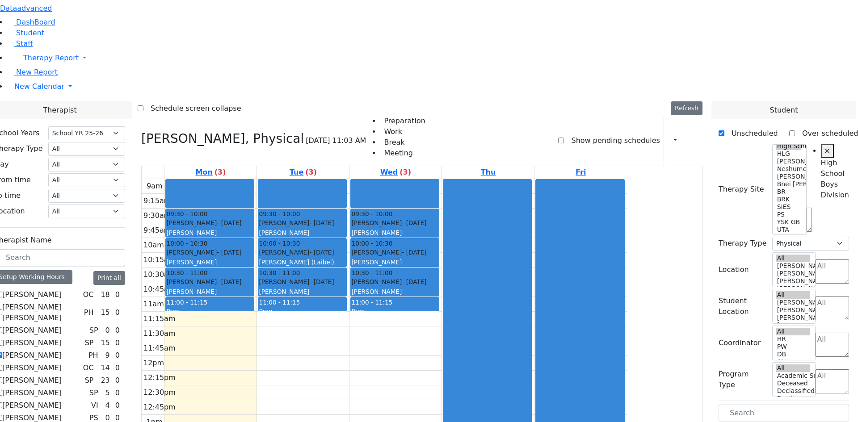
drag, startPoint x: 743, startPoint y: 226, endPoint x: 303, endPoint y: 195, distance: 441.1
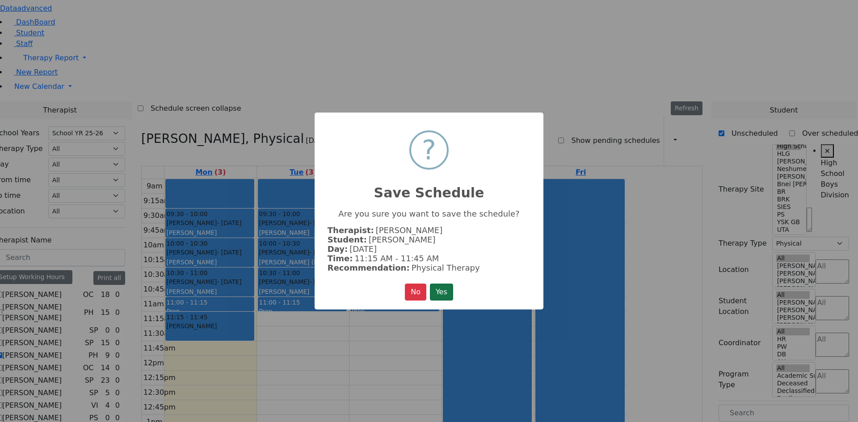
click at [447, 287] on button "Yes" at bounding box center [441, 292] width 23 height 17
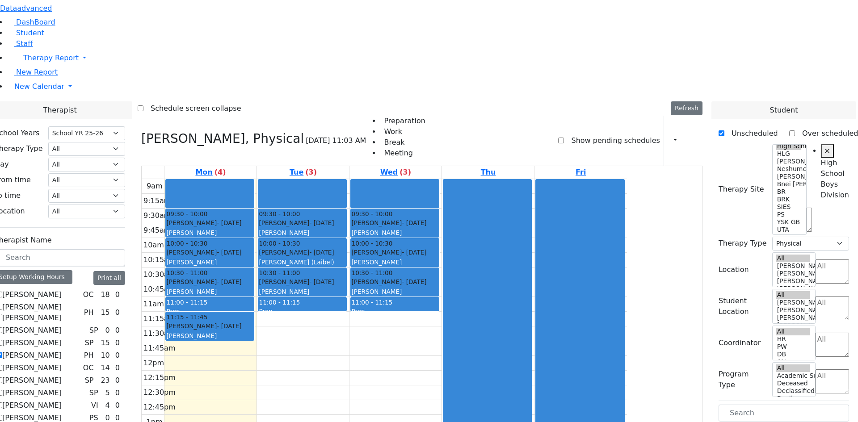
drag, startPoint x: 741, startPoint y: 226, endPoint x: 474, endPoint y: 198, distance: 268.1
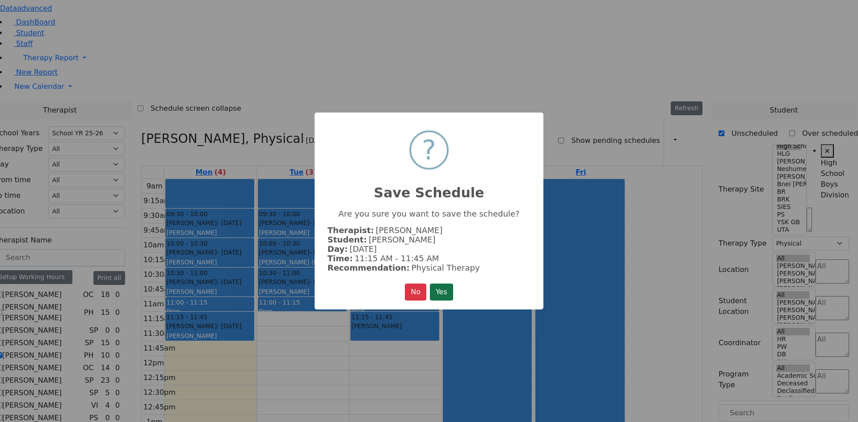
click at [441, 290] on button "Yes" at bounding box center [441, 292] width 23 height 17
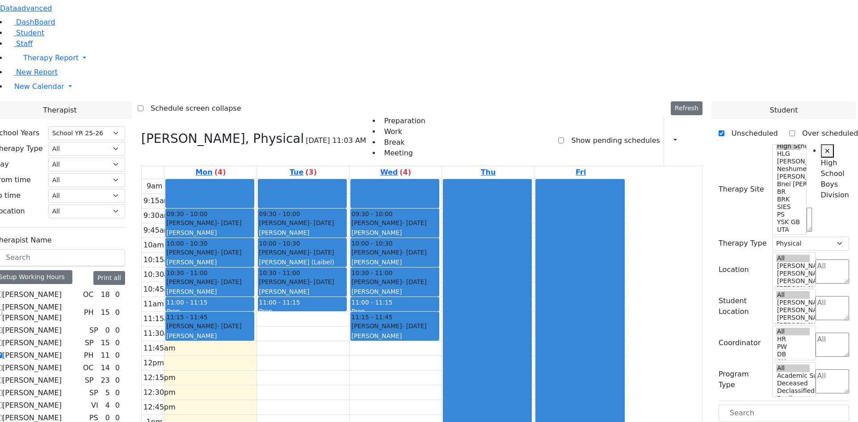
drag, startPoint x: 742, startPoint y: 226, endPoint x: 398, endPoint y: 194, distance: 345.0
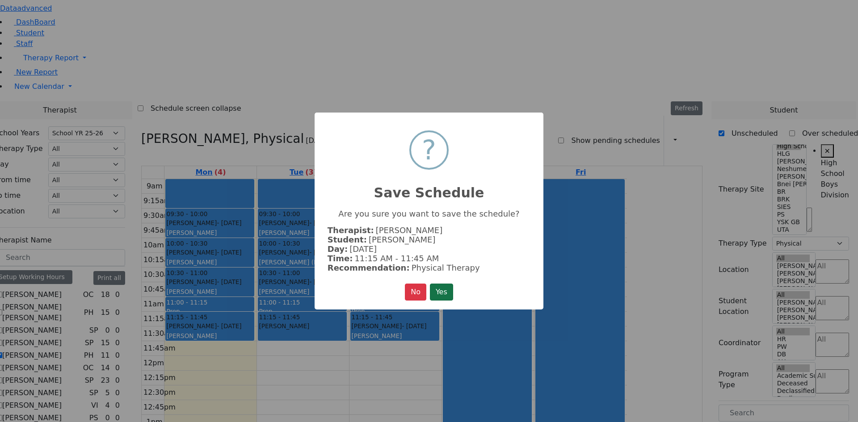
click at [445, 287] on button "Yes" at bounding box center [441, 292] width 23 height 17
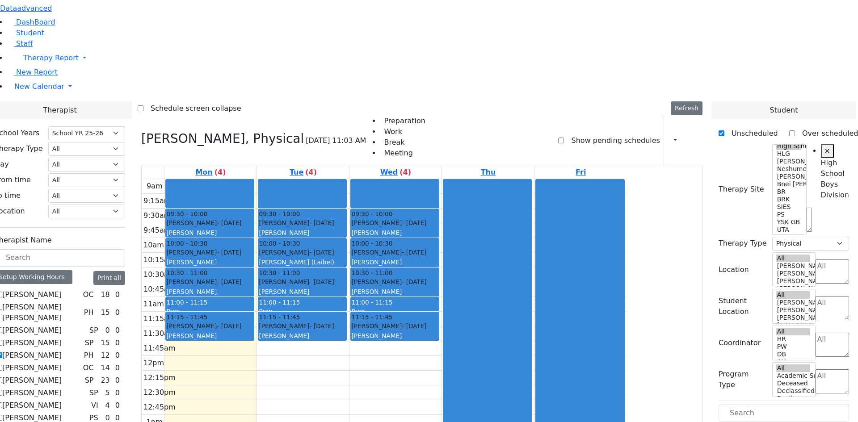
drag, startPoint x: 750, startPoint y: 224, endPoint x: 399, endPoint y: 221, distance: 351.1
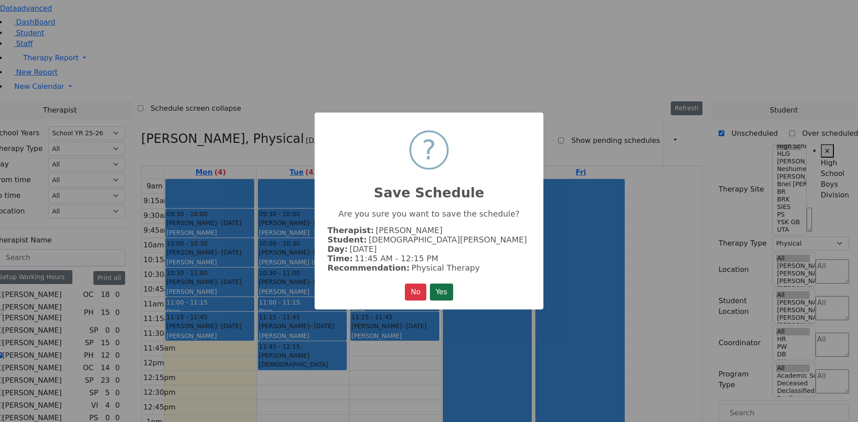
click at [450, 286] on button "Yes" at bounding box center [441, 292] width 23 height 17
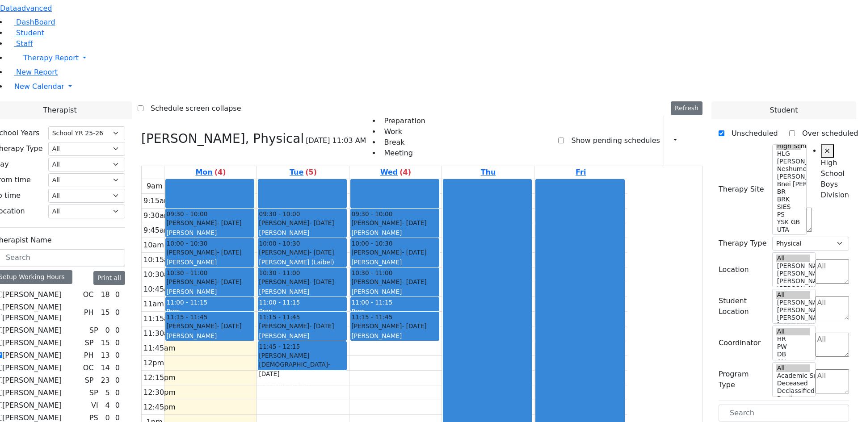
drag, startPoint x: 738, startPoint y: 228, endPoint x: 314, endPoint y: 222, distance: 424.0
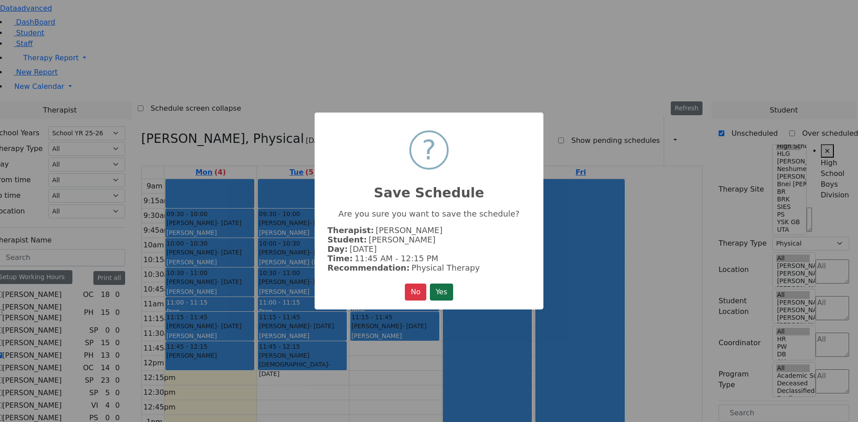
click at [442, 284] on button "Yes" at bounding box center [441, 292] width 23 height 17
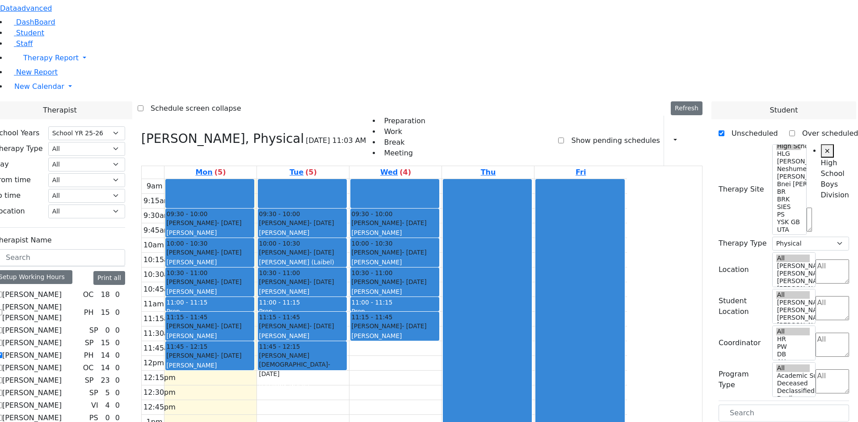
drag, startPoint x: 752, startPoint y: 226, endPoint x: 505, endPoint y: 228, distance: 247.5
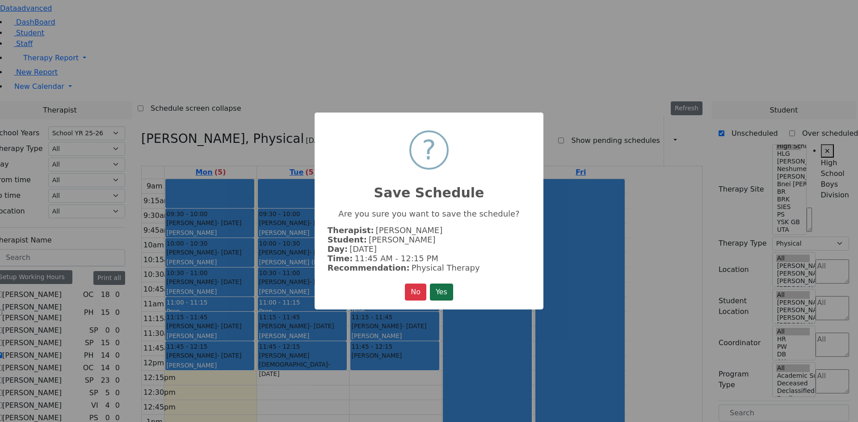
click at [444, 286] on button "Yes" at bounding box center [441, 292] width 23 height 17
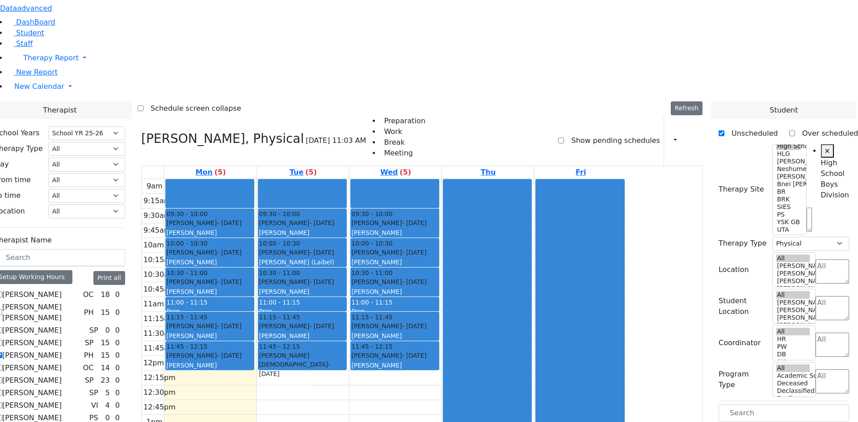
drag, startPoint x: 750, startPoint y: 297, endPoint x: 482, endPoint y: 273, distance: 269.0
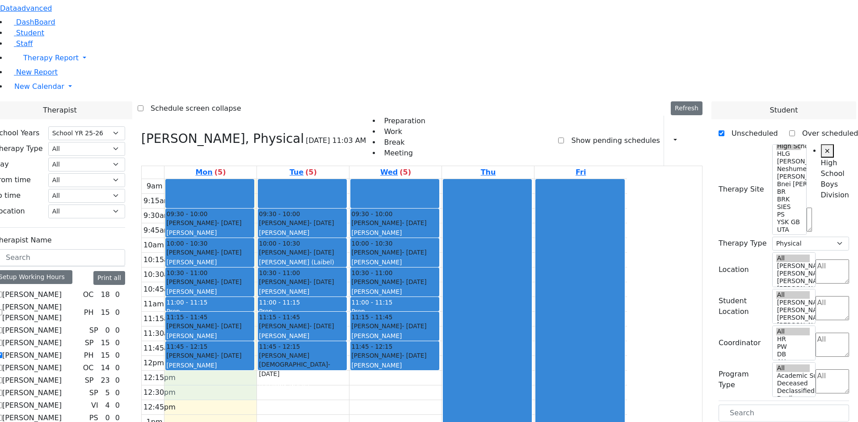
drag, startPoint x: 279, startPoint y: 254, endPoint x: 280, endPoint y: 262, distance: 8.5
click at [280, 266] on div "9am 9:15am 9:30am 9:45am 10am 10:15am 10:30am 10:45am 11am 11:15am 11:30am 11:4…" at bounding box center [384, 356] width 485 height 354
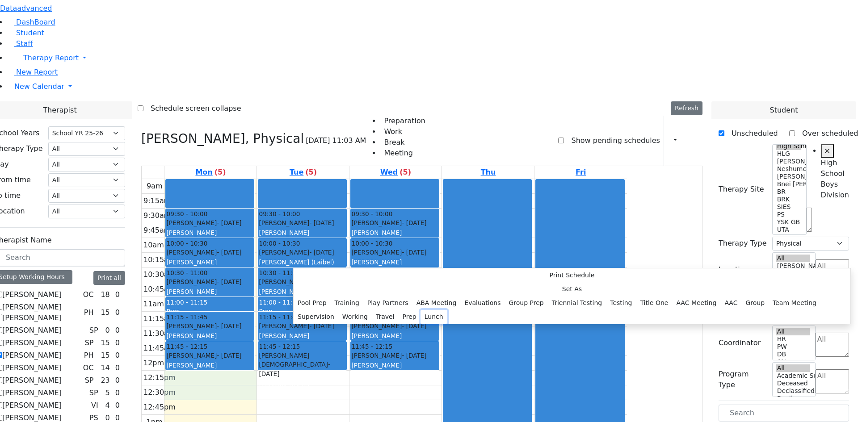
click at [420, 310] on button "Lunch" at bounding box center [433, 317] width 27 height 14
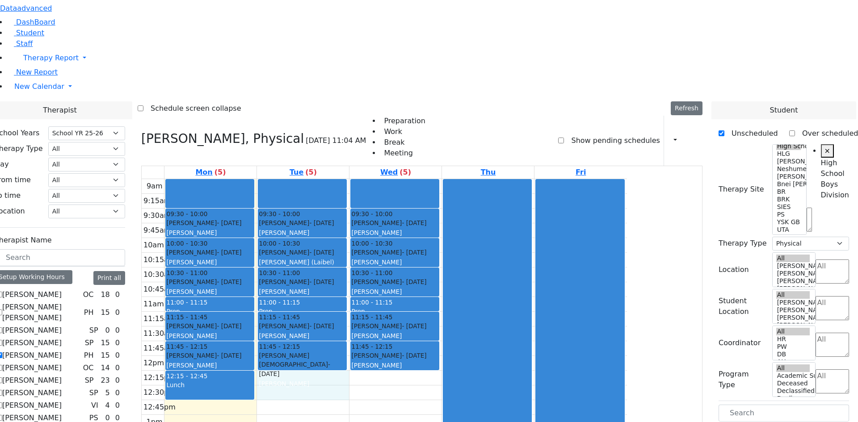
drag, startPoint x: 371, startPoint y: 253, endPoint x: 374, endPoint y: 266, distance: 12.8
click at [373, 266] on div "9am 9:15am 9:30am 9:45am 10am 10:15am 10:30am 10:45am 11am 11:15am 11:30am 11:4…" at bounding box center [384, 356] width 485 height 354
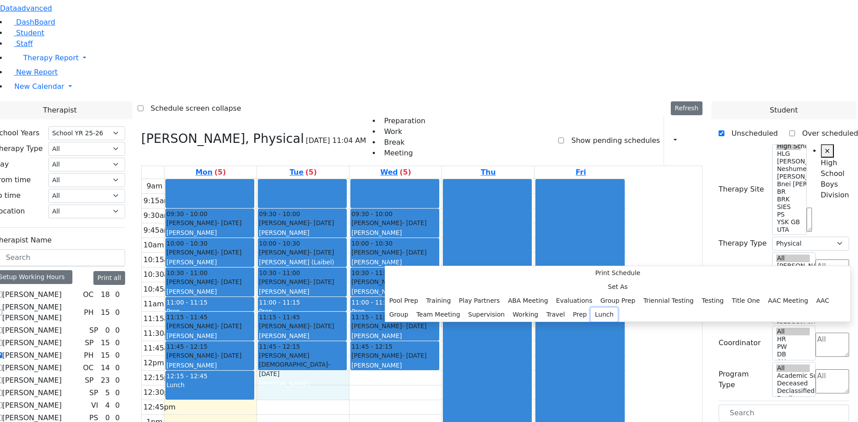
click at [591, 308] on button "Lunch" at bounding box center [604, 315] width 27 height 14
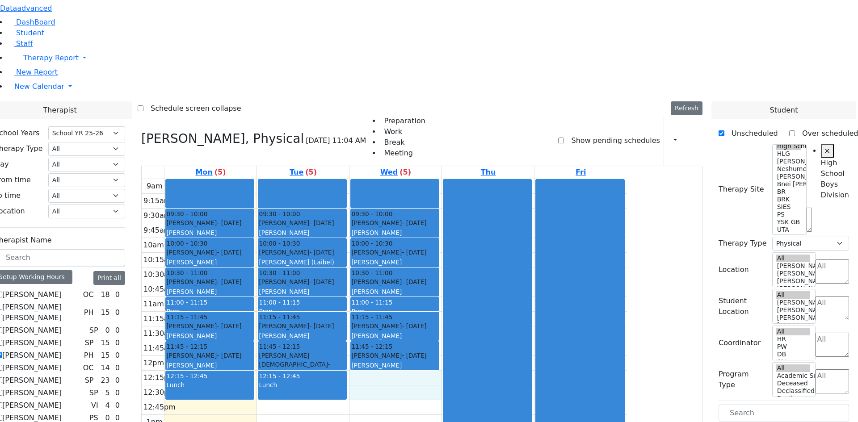
drag, startPoint x: 463, startPoint y: 255, endPoint x: 465, endPoint y: 264, distance: 8.7
click at [465, 264] on div "9am 9:15am 9:30am 9:45am 10am 10:15am 10:30am 10:45am 11am 11:15am 11:30am 11:4…" at bounding box center [384, 356] width 485 height 354
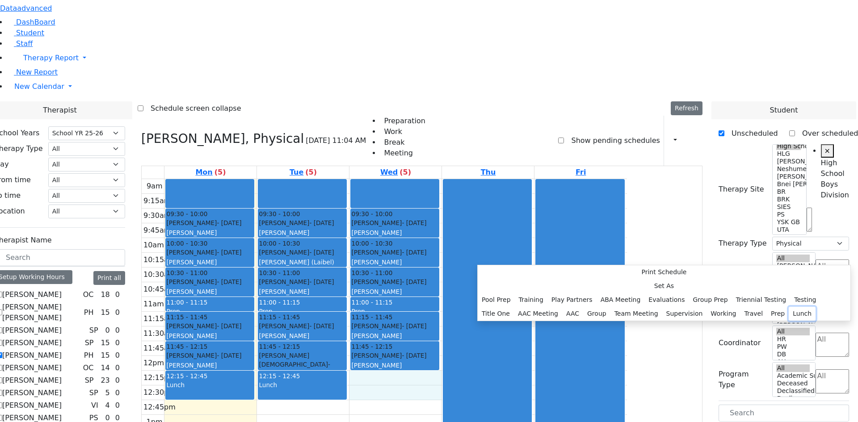
click at [788, 307] on button "Lunch" at bounding box center [801, 314] width 27 height 14
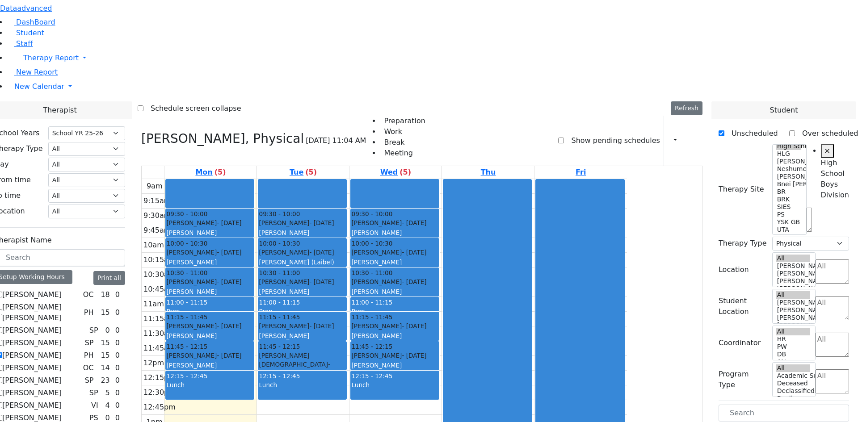
scroll to position [1, 18]
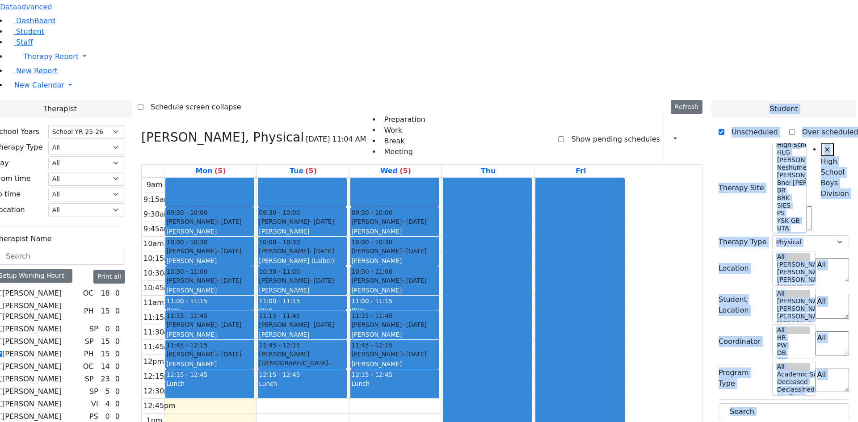
drag, startPoint x: 740, startPoint y: 315, endPoint x: 538, endPoint y: 302, distance: 201.9
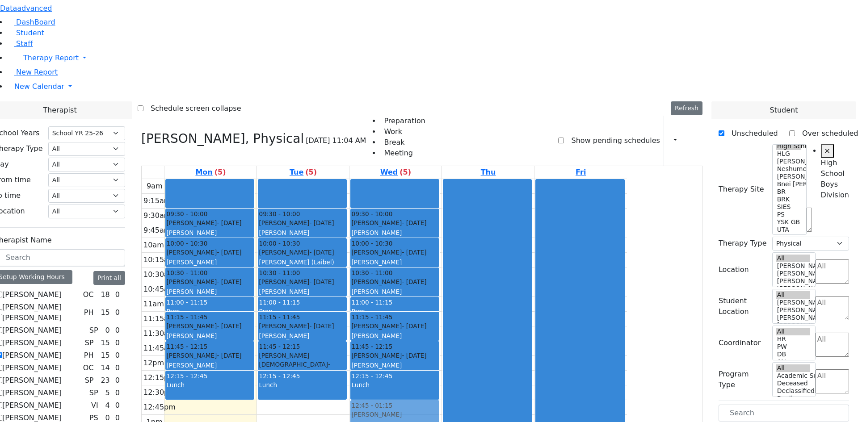
drag, startPoint x: 765, startPoint y: 332, endPoint x: 432, endPoint y: 287, distance: 336.8
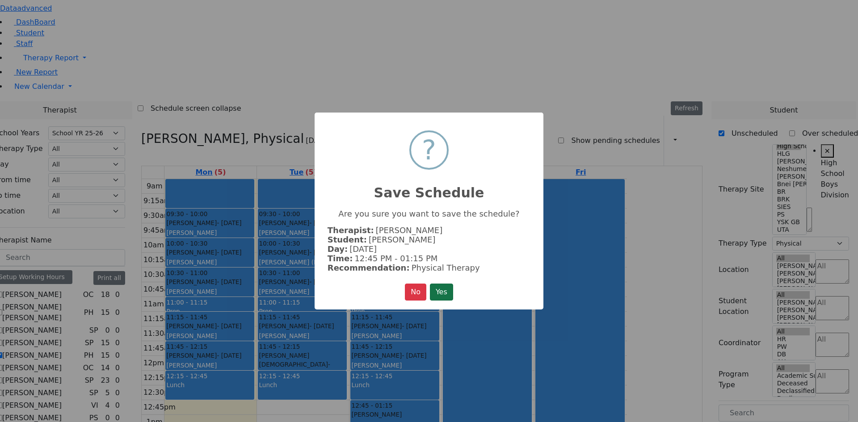
click at [452, 289] on button "Yes" at bounding box center [441, 292] width 23 height 17
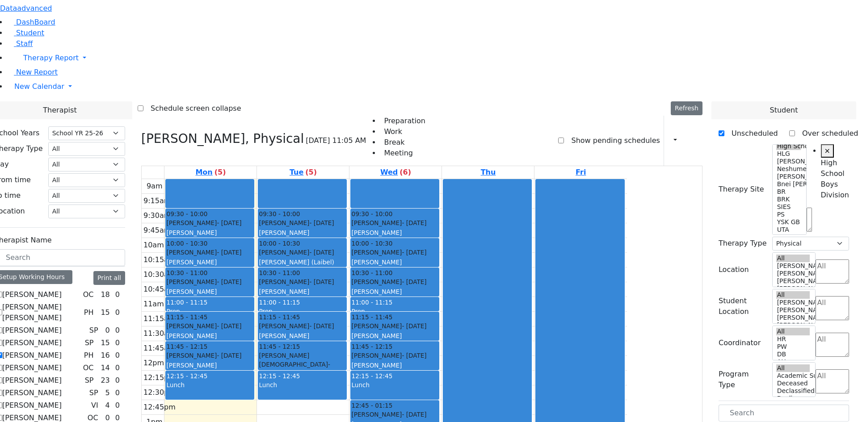
drag, startPoint x: 766, startPoint y: 331, endPoint x: 319, endPoint y: 281, distance: 449.5
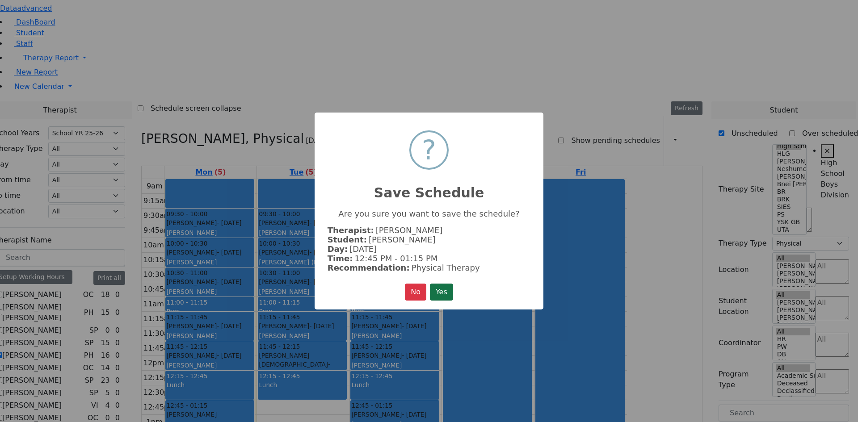
click at [448, 284] on button "Yes" at bounding box center [441, 292] width 23 height 17
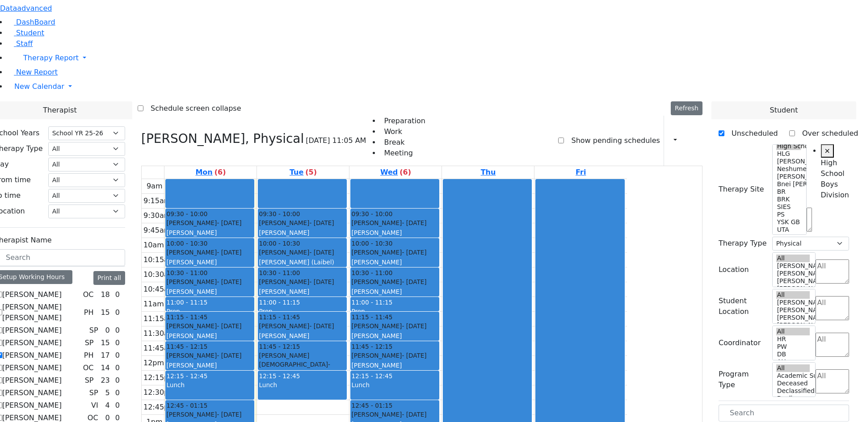
drag, startPoint x: 769, startPoint y: 317, endPoint x: 404, endPoint y: 289, distance: 366.1
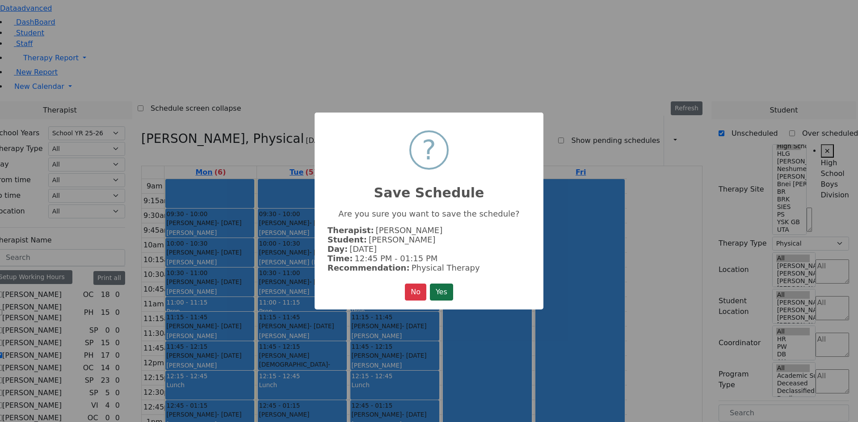
click at [443, 290] on button "Yes" at bounding box center [441, 292] width 23 height 17
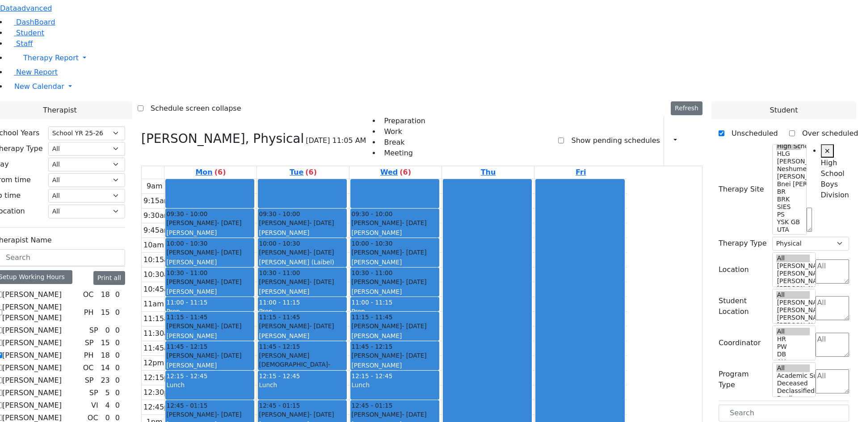
drag, startPoint x: 759, startPoint y: 245, endPoint x: 309, endPoint y: 316, distance: 454.9
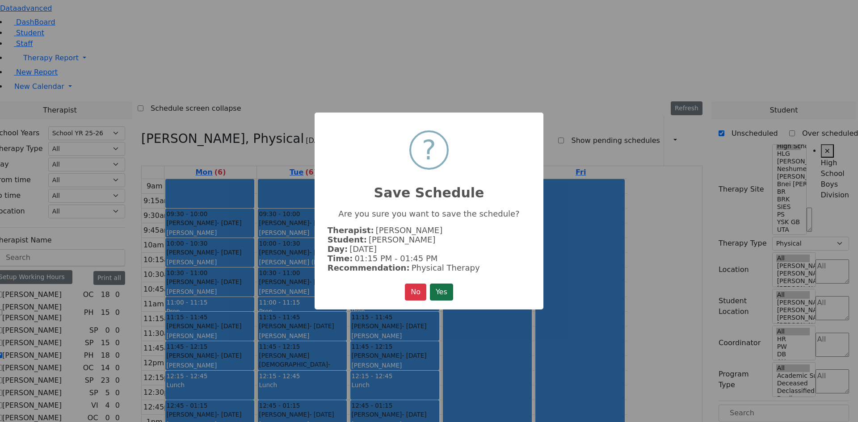
click at [432, 293] on button "Yes" at bounding box center [441, 292] width 23 height 17
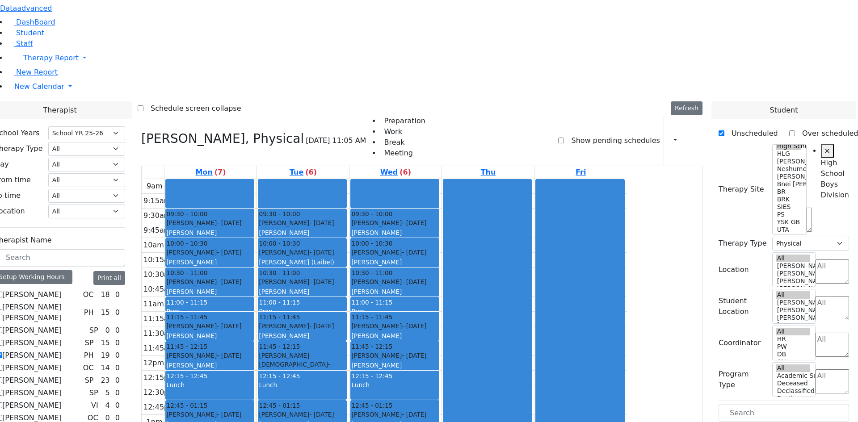
drag, startPoint x: 766, startPoint y: 245, endPoint x: 467, endPoint y: 312, distance: 306.3
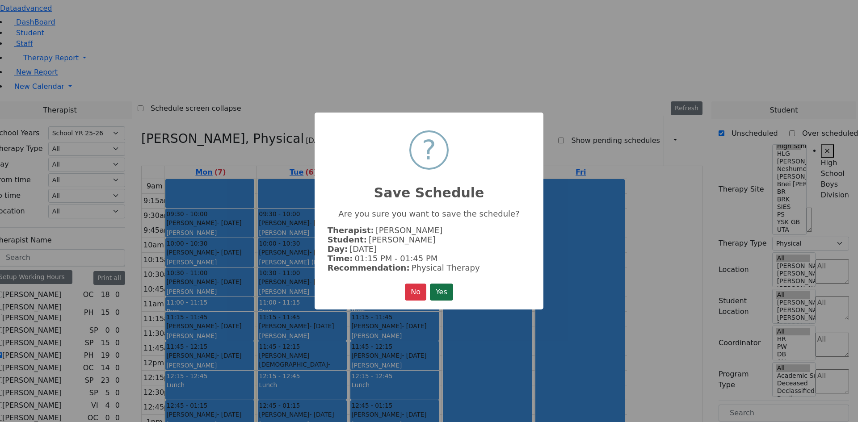
click at [443, 288] on button "Yes" at bounding box center [441, 292] width 23 height 17
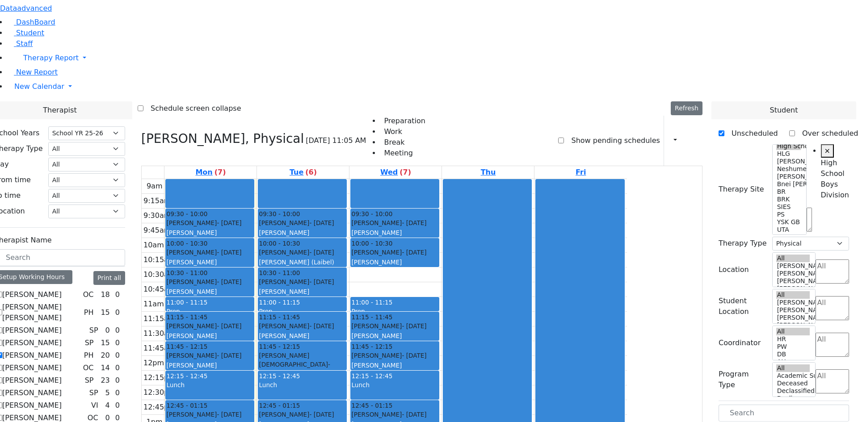
drag, startPoint x: 444, startPoint y: 156, endPoint x: 377, endPoint y: 321, distance: 177.7
click at [377, 321] on tr "09:30 - 10:00 Schwartz Jacob - 02/04/2014 Katz, Steven 10:00 - 10:30 Parnes Eli…" at bounding box center [384, 356] width 485 height 354
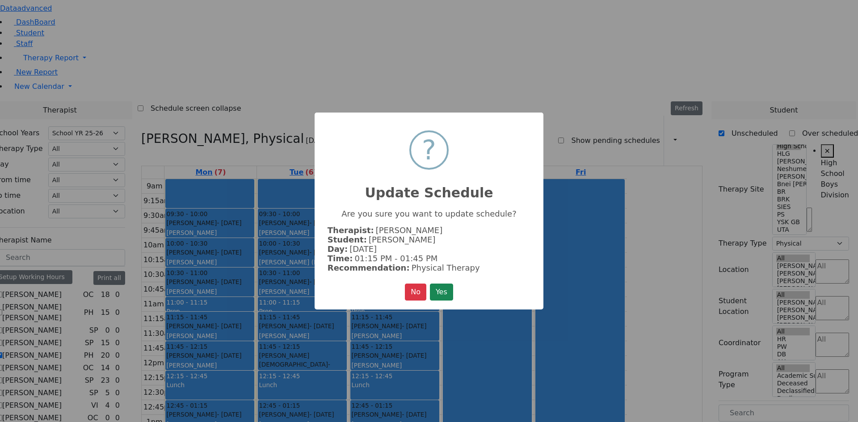
click at [439, 288] on button "Yes" at bounding box center [441, 292] width 23 height 17
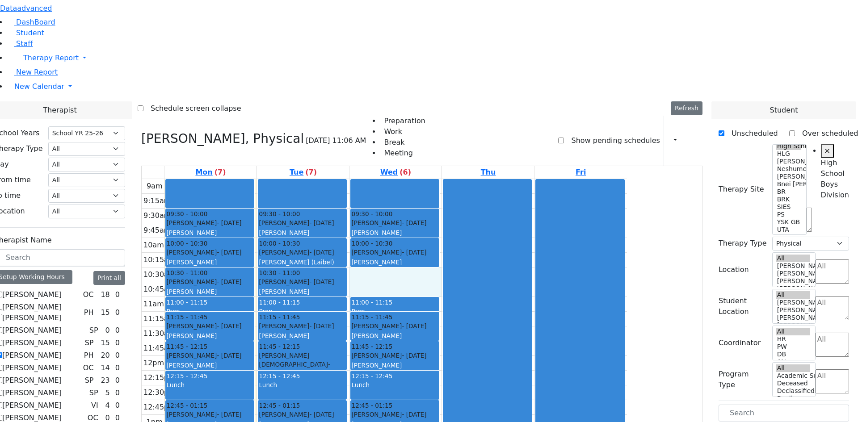
drag, startPoint x: 475, startPoint y: 148, endPoint x: 476, endPoint y: 160, distance: 12.1
click at [476, 179] on div "9am 9:15am 9:30am 9:45am 10am 10:15am 10:30am 10:45am 11am 11:15am 11:30am 11:4…" at bounding box center [384, 356] width 485 height 354
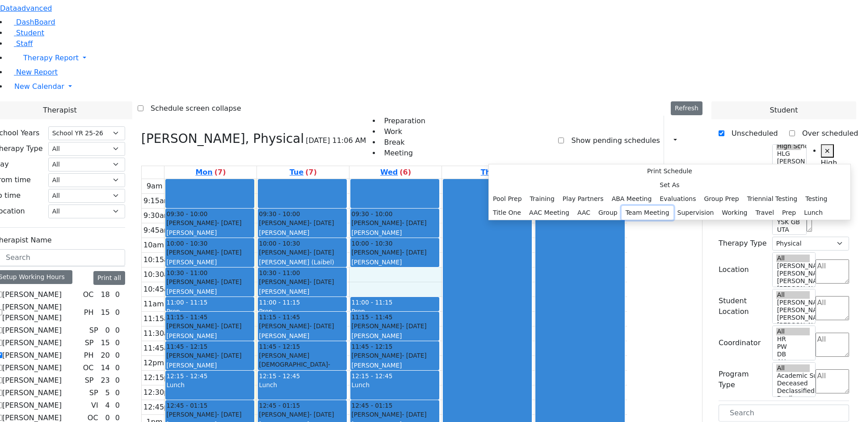
click at [621, 220] on button "Team Meeting" at bounding box center [647, 213] width 52 height 14
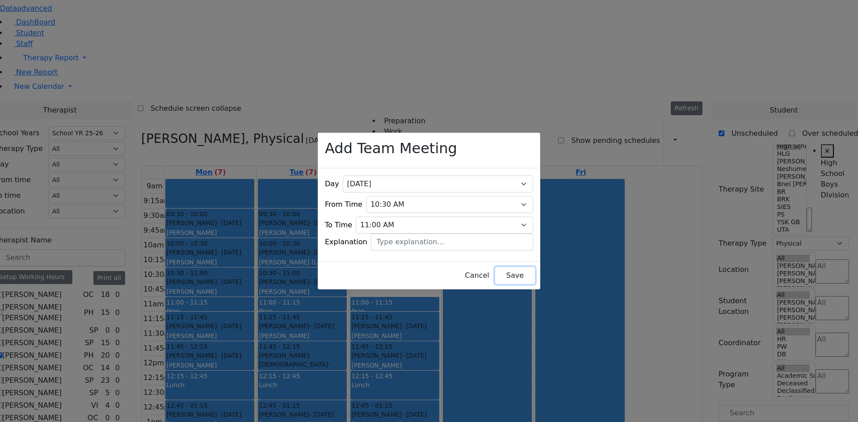
click at [495, 267] on button "Save" at bounding box center [515, 275] width 40 height 17
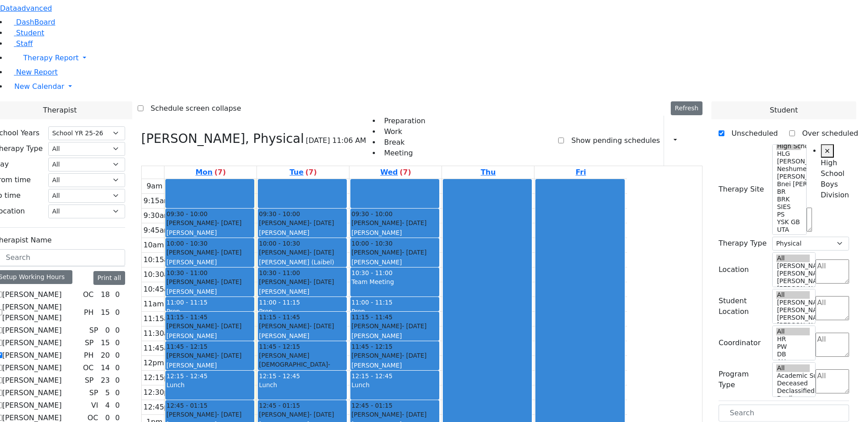
click at [62, 350] on label "[PERSON_NAME]" at bounding box center [31, 355] width 59 height 11
checkbox input "false"
select select
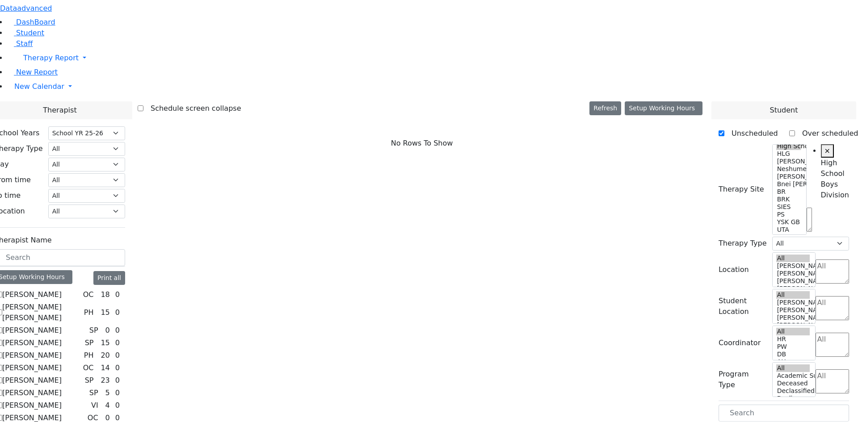
scroll to position [485, 0]
click at [125, 142] on select "All Psych Hearing Vision Speech Physical Occupational" at bounding box center [86, 149] width 77 height 14
select select "2"
click at [125, 142] on select "All Psych Hearing Vision Speech Physical Occupational" at bounding box center [86, 149] width 77 height 14
select select "2"
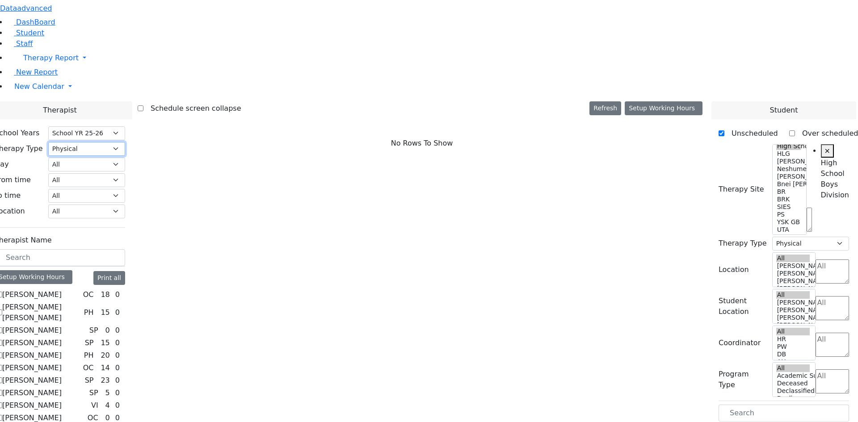
scroll to position [0, 0]
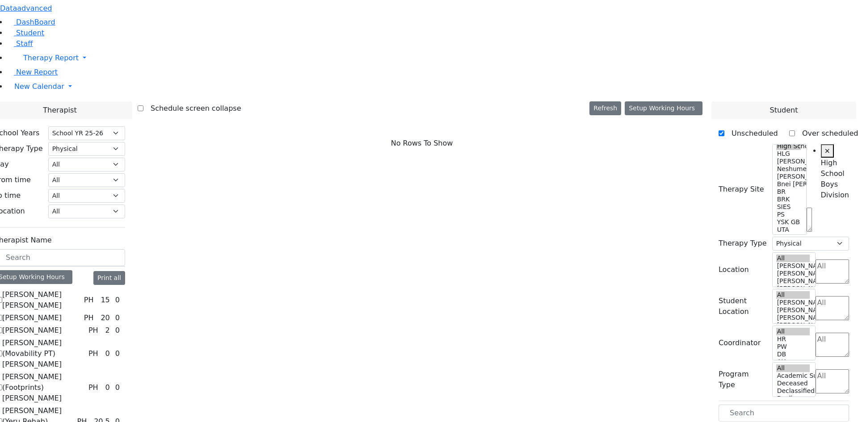
checkbox input "true"
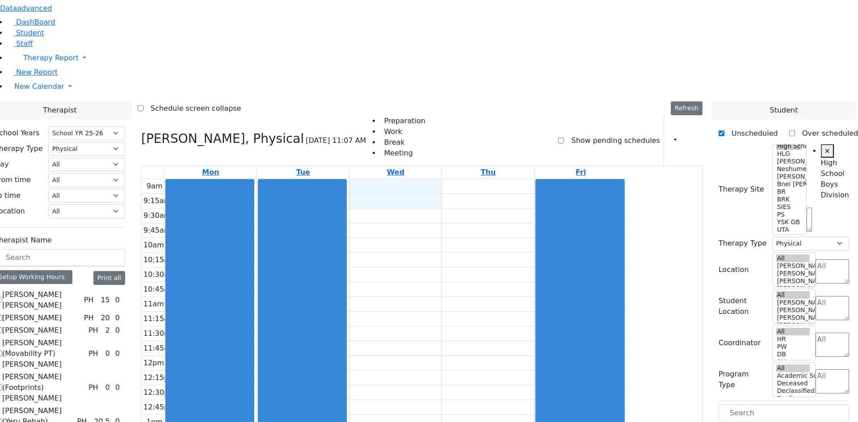
drag, startPoint x: 453, startPoint y: 63, endPoint x: 458, endPoint y: 71, distance: 9.8
click at [459, 179] on div "9am 9:15am 9:30am 9:45am 10am 10:15am 10:30am 10:45am 11am 11:15am 11:30am 11:4…" at bounding box center [384, 356] width 485 height 354
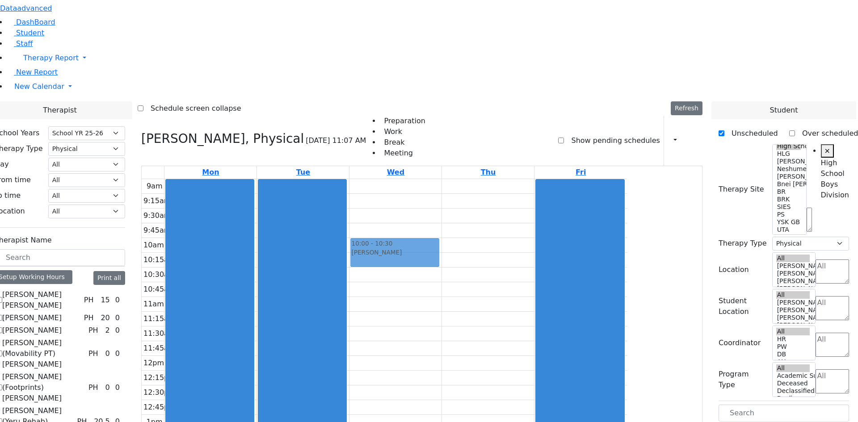
drag, startPoint x: 734, startPoint y: 264, endPoint x: 500, endPoint y: 126, distance: 272.0
click at [500, 126] on div "Therapist School Years Select School YR Summer YR 25 School YR 25-26 Summer YR …" at bounding box center [421, 379] width 868 height 556
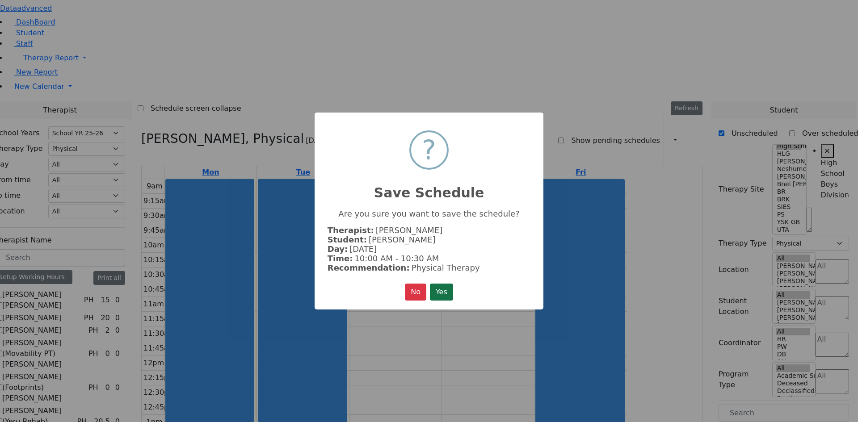
click at [445, 288] on button "Yes" at bounding box center [441, 292] width 23 height 17
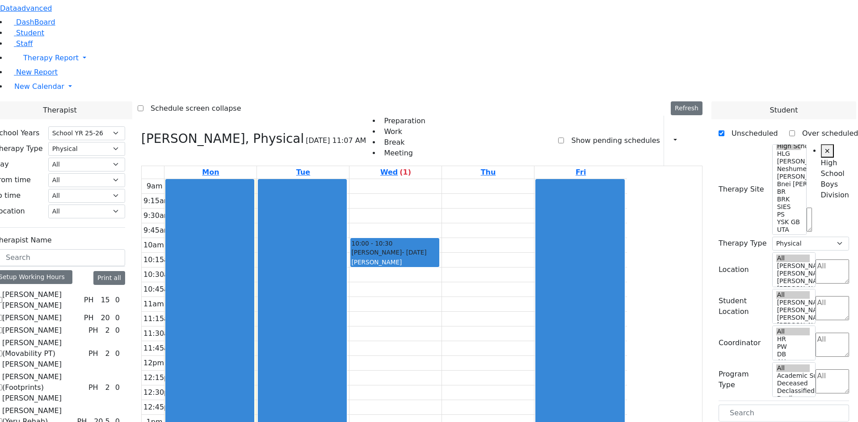
drag, startPoint x: 745, startPoint y: 262, endPoint x: 577, endPoint y: 129, distance: 214.4
click at [577, 128] on div "Therapist School Years Select School YR Summer YR 25 School YR 25-26 Summer YR …" at bounding box center [421, 379] width 868 height 556
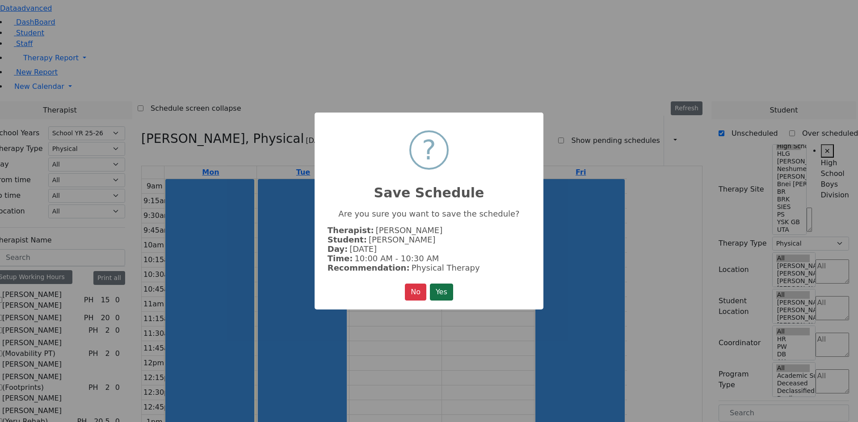
click at [449, 294] on button "Yes" at bounding box center [441, 292] width 23 height 17
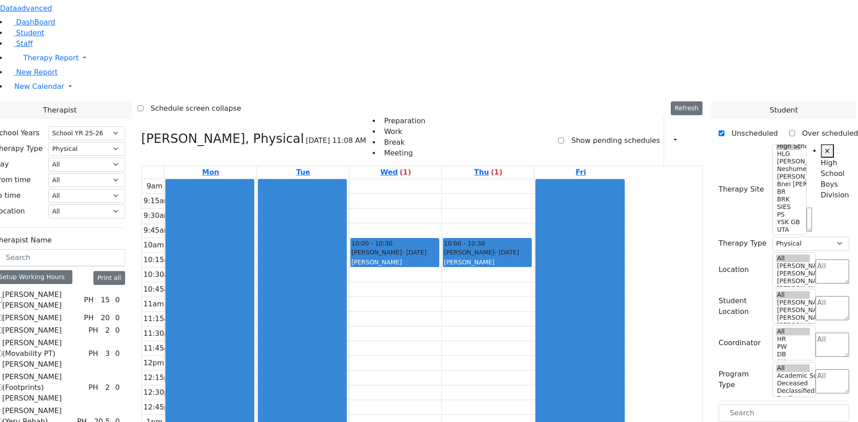
drag, startPoint x: 742, startPoint y: 352, endPoint x: 486, endPoint y: 151, distance: 325.2
click at [486, 151] on div "Therapist School Years Select School YR Summer YR 25 School YR 25-26 Summer YR …" at bounding box center [421, 379] width 868 height 556
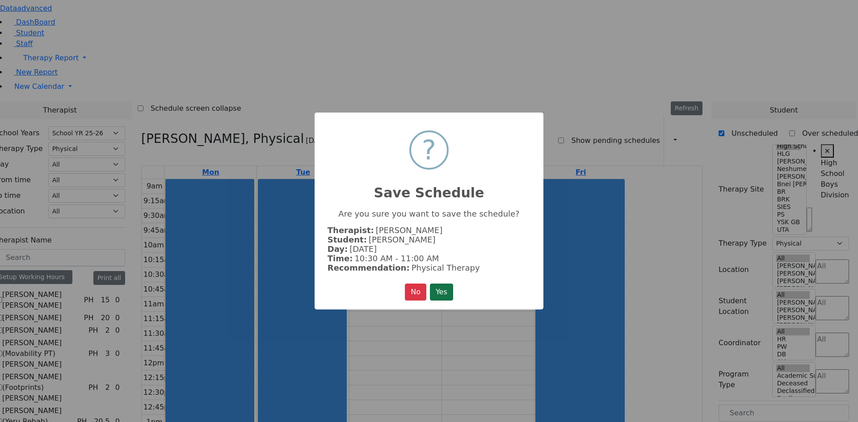
click at [449, 290] on button "Yes" at bounding box center [441, 292] width 23 height 17
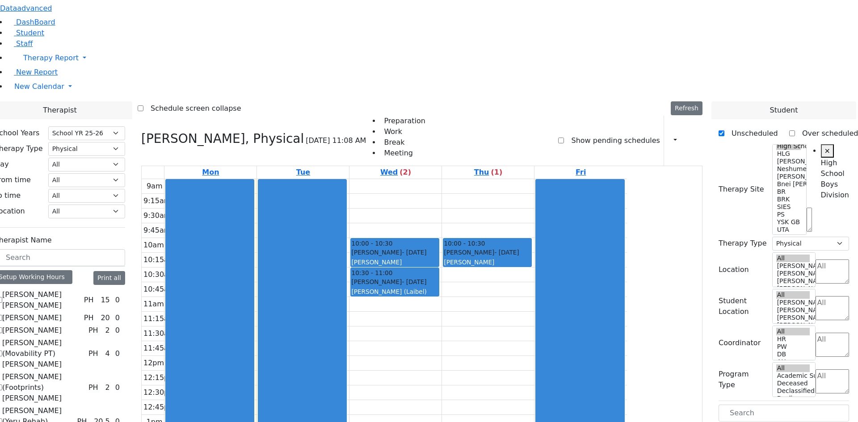
click at [85, 338] on label "[PERSON_NAME] (Movability PT) [PERSON_NAME]" at bounding box center [43, 354] width 83 height 32
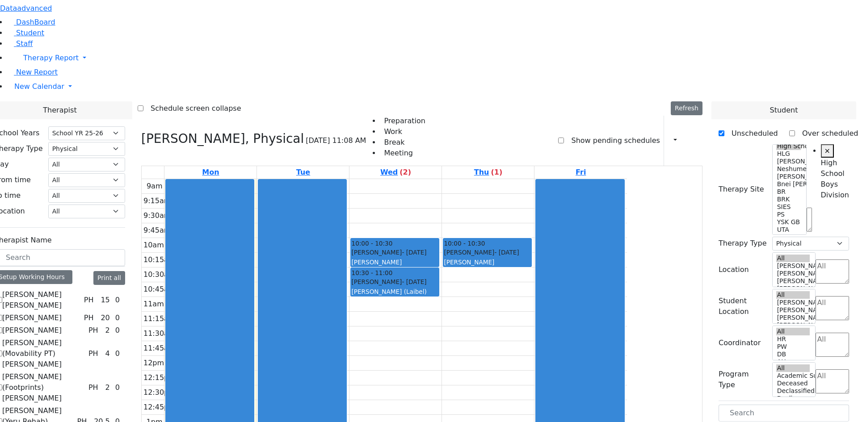
checkbox input "true"
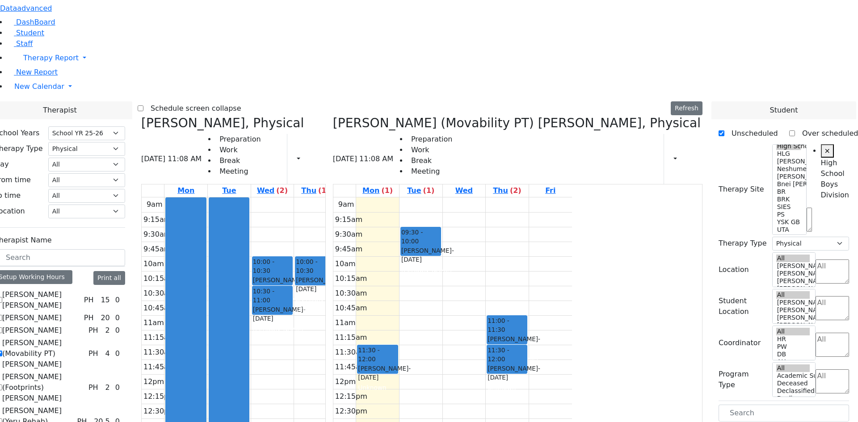
checkbox input "false"
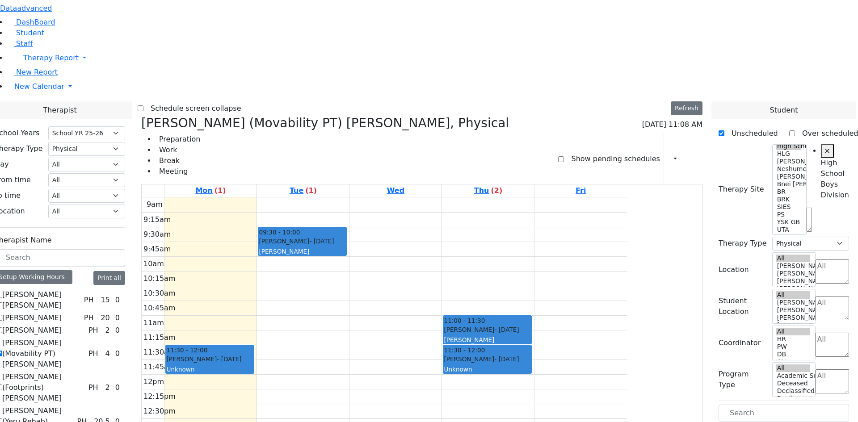
drag, startPoint x: 768, startPoint y: 248, endPoint x: 386, endPoint y: 205, distance: 384.8
click at [386, 205] on div "Therapist School Years Select School YR Summer YR 25 School YR 25-26 Summer YR …" at bounding box center [421, 379] width 868 height 556
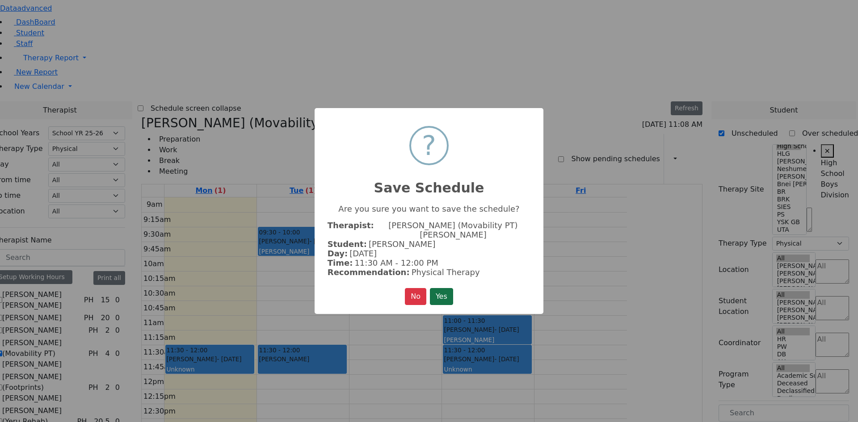
click at [440, 288] on button "Yes" at bounding box center [441, 296] width 23 height 17
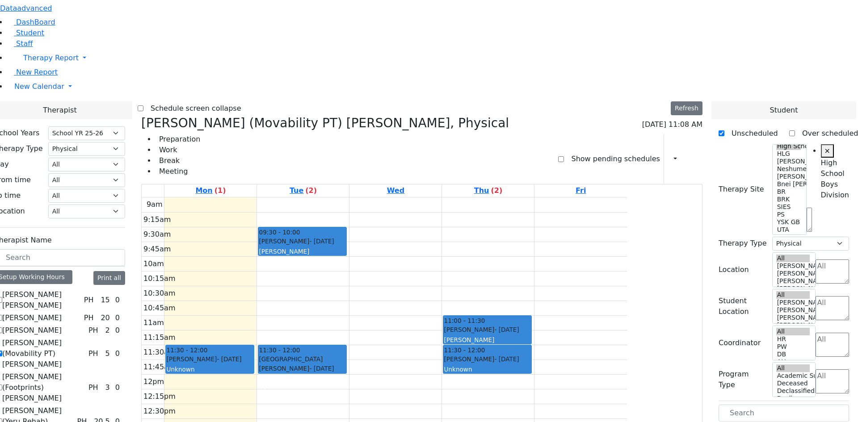
drag, startPoint x: 745, startPoint y: 248, endPoint x: 495, endPoint y: 210, distance: 252.7
click at [495, 210] on div "Therapist School Years Select School YR Summer YR 25 School YR 25-26 Summer YR …" at bounding box center [421, 379] width 868 height 556
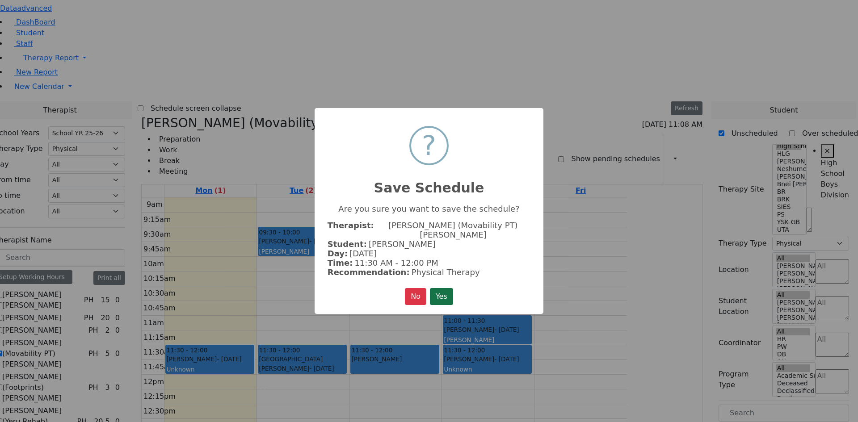
click at [440, 293] on button "Yes" at bounding box center [441, 296] width 23 height 17
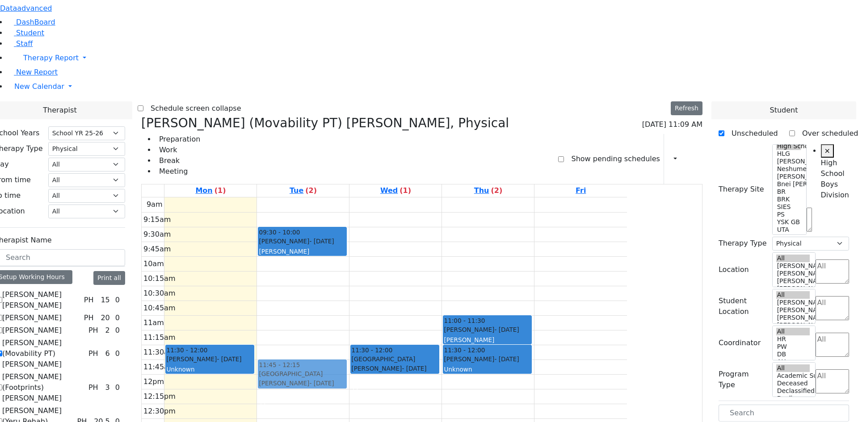
drag, startPoint x: 395, startPoint y: 222, endPoint x: 394, endPoint y: 233, distance: 10.7
click at [349, 233] on div "09:30 - 10:00 Diamant Avrum - 10/08/2017 Peymer Bracha 11:30 - 12:00 Neshuma Sc…" at bounding box center [303, 374] width 92 height 354
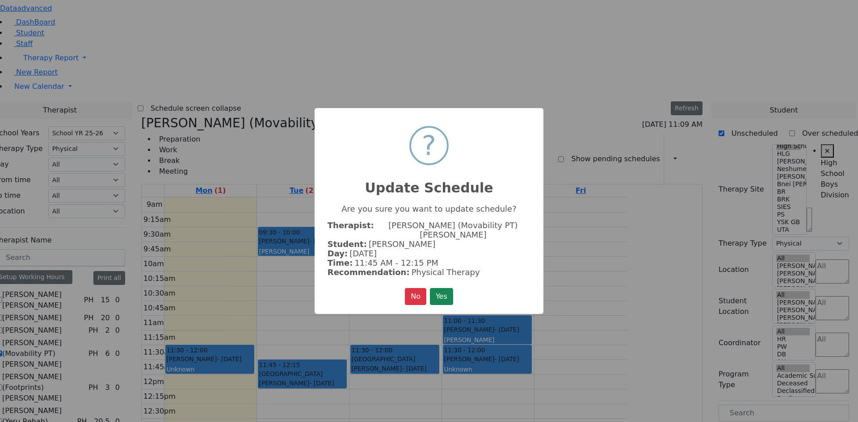
drag, startPoint x: 436, startPoint y: 285, endPoint x: 438, endPoint y: 280, distance: 4.8
click at [437, 288] on button "Yes" at bounding box center [441, 296] width 23 height 17
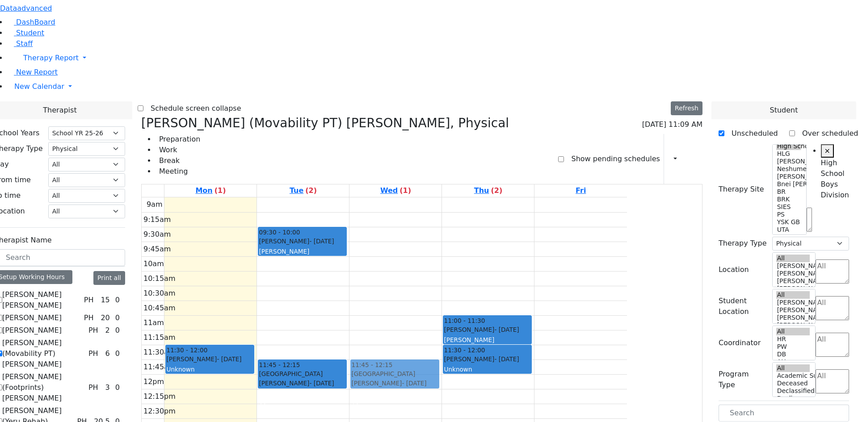
drag, startPoint x: 461, startPoint y: 221, endPoint x: 461, endPoint y: 233, distance: 12.5
click at [441, 233] on div "11:30 - 12:00 Neshuma School Lebovits Zalmen - 12/20/2014 Weber Moshe 12 11:45 …" at bounding box center [395, 374] width 92 height 354
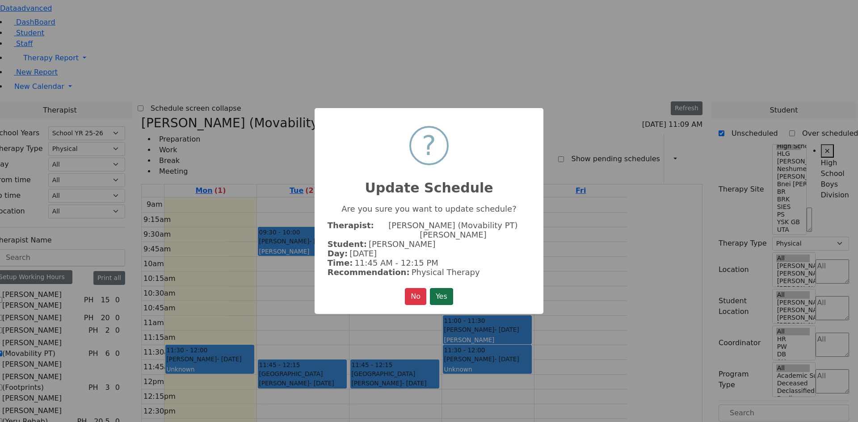
click at [437, 288] on button "Yes" at bounding box center [441, 296] width 23 height 17
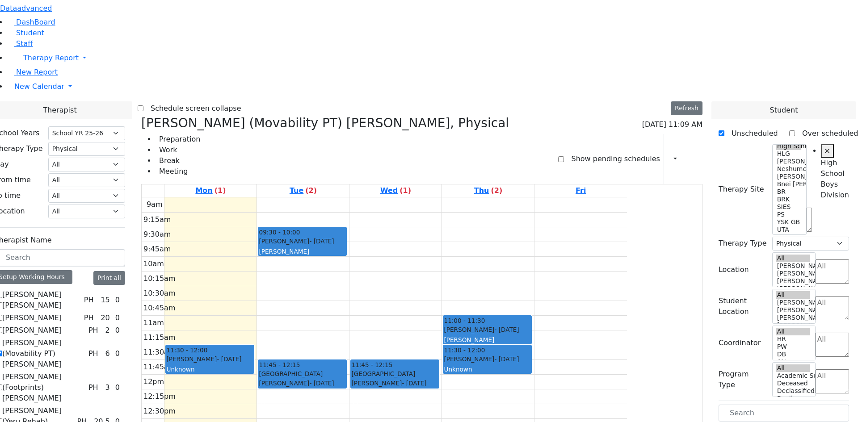
drag, startPoint x: 741, startPoint y: 244, endPoint x: 392, endPoint y: 201, distance: 351.6
click at [392, 201] on div "Therapist School Years Select School YR Summer YR 25 School YR 25-26 Summer YR …" at bounding box center [421, 369] width 868 height 536
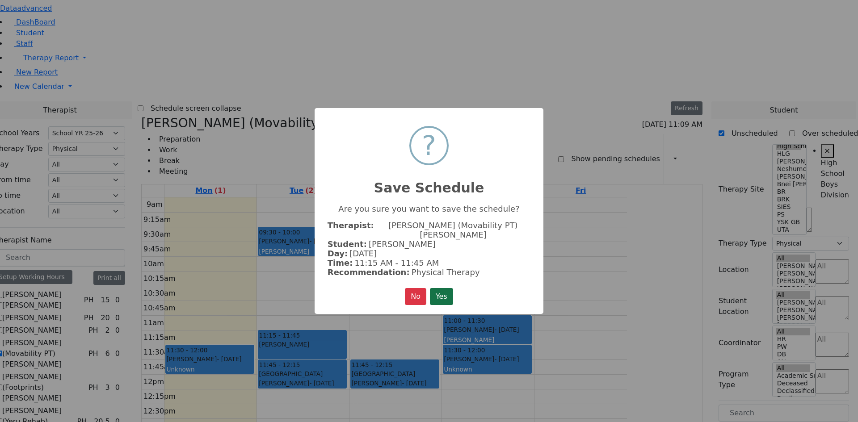
click at [436, 288] on button "Yes" at bounding box center [441, 296] width 23 height 17
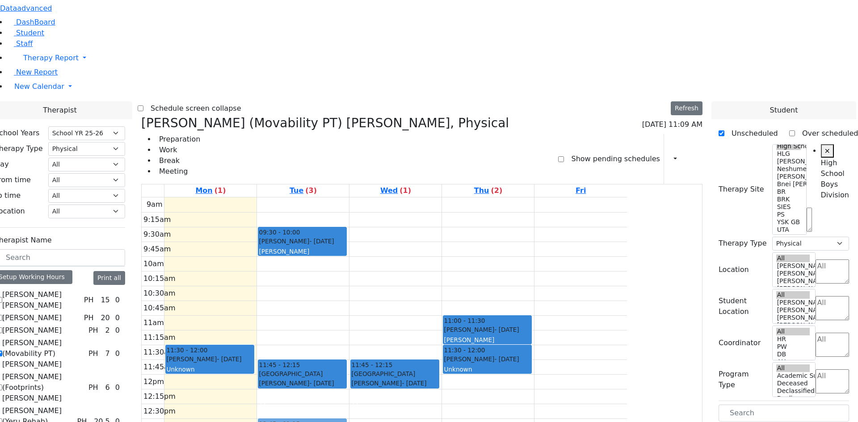
drag, startPoint x: 364, startPoint y: 199, endPoint x: 375, endPoint y: 288, distance: 89.7
click at [349, 288] on div "09:30 - 10:00 Diamant Avrum - 10/08/2017 Peymer Bracha 11:15 - 11:45 Leifer Yec…" at bounding box center [303, 374] width 92 height 354
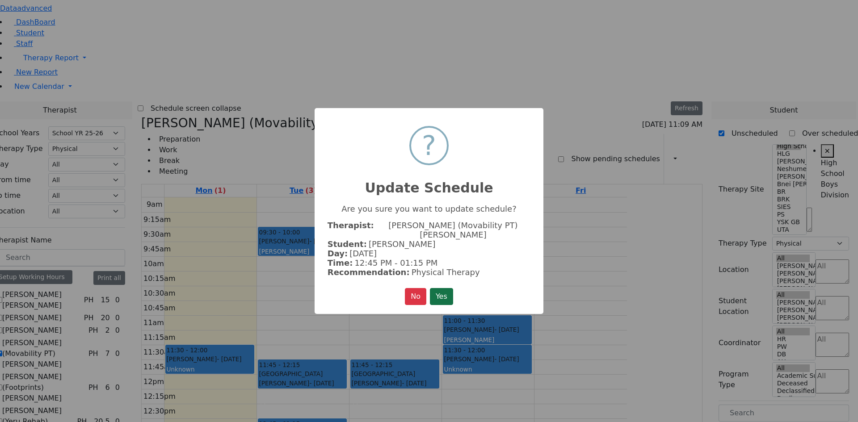
click at [440, 290] on button "Yes" at bounding box center [441, 296] width 23 height 17
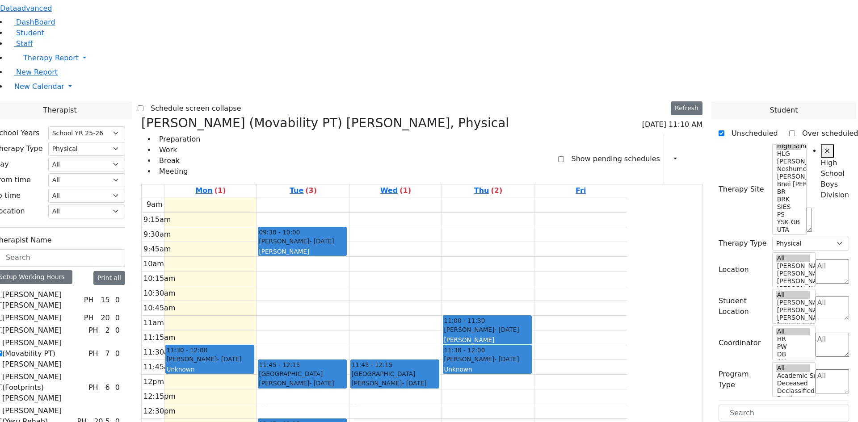
drag, startPoint x: 753, startPoint y: 241, endPoint x: 324, endPoint y: 285, distance: 430.7
click at [324, 285] on div "Therapist School Years Select School YR Summer YR 25 School YR 25-26 Summer YR …" at bounding box center [421, 369] width 868 height 536
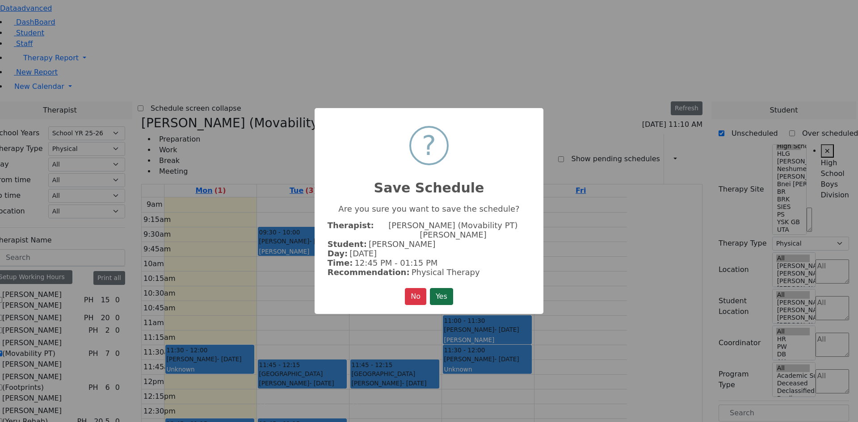
click at [444, 289] on button "Yes" at bounding box center [441, 296] width 23 height 17
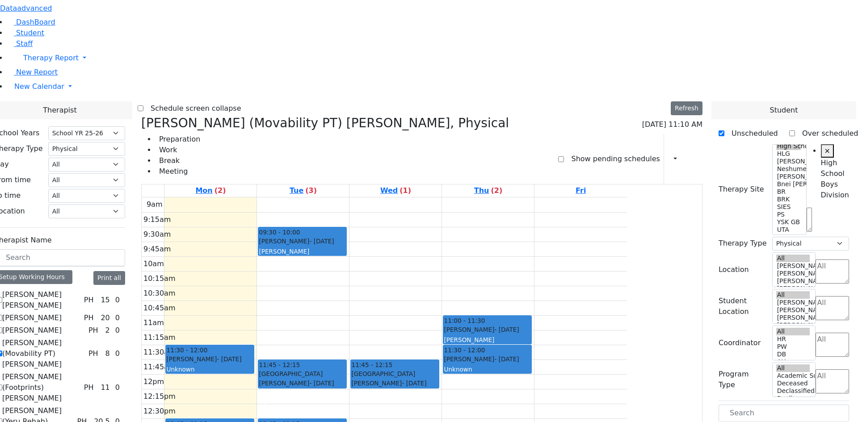
drag, startPoint x: 750, startPoint y: 228, endPoint x: 319, endPoint y: 310, distance: 438.7
click at [319, 310] on div "Therapist School Years Select School YR Summer YR 25 School YR 25-26 Summer YR …" at bounding box center [421, 358] width 868 height 515
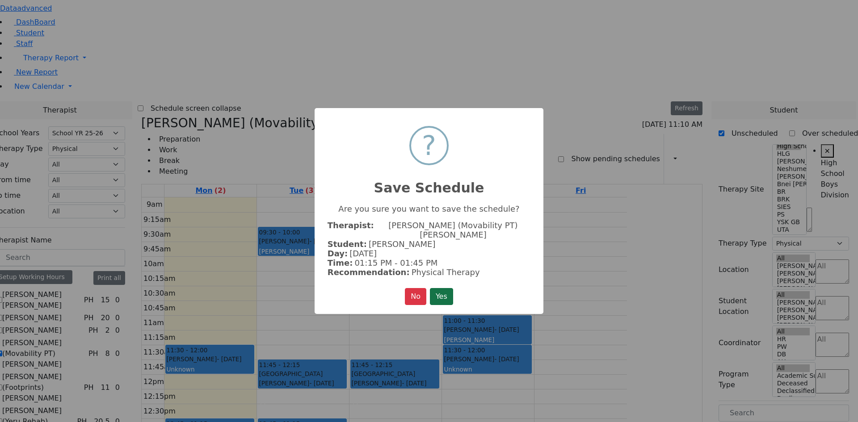
click at [453, 291] on button "Yes" at bounding box center [441, 296] width 23 height 17
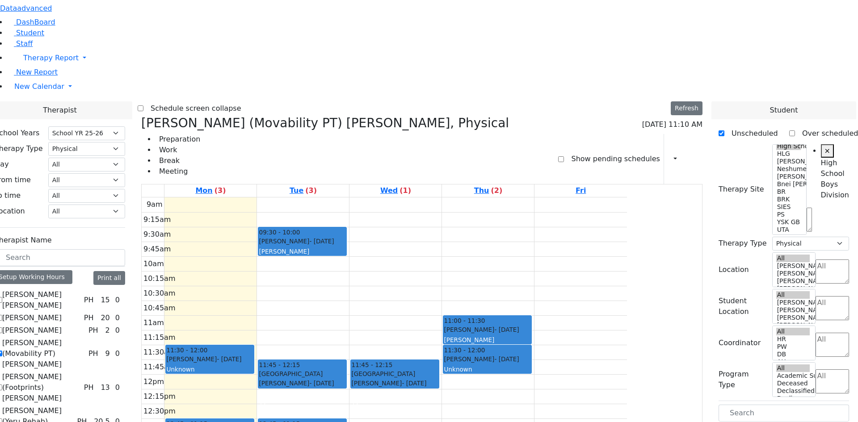
drag, startPoint x: 761, startPoint y: 226, endPoint x: 408, endPoint y: 311, distance: 362.4
click at [408, 311] on div "Therapist School Years Select School YR Summer YR 25 School YR 25-26 Summer YR …" at bounding box center [421, 358] width 868 height 515
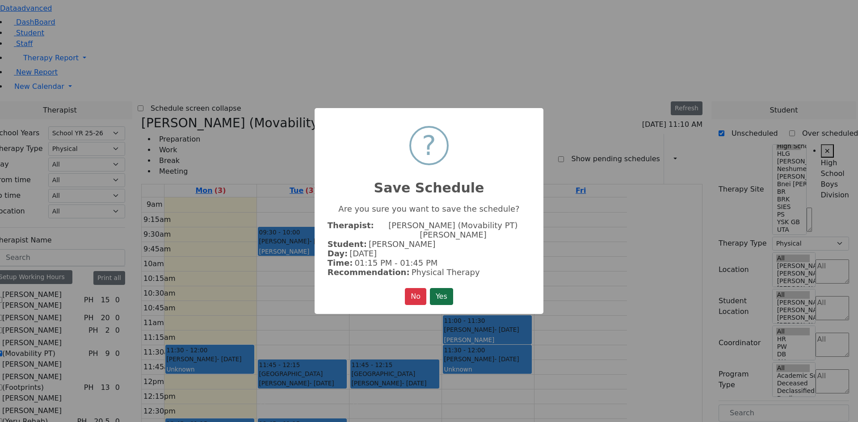
click at [439, 288] on button "Yes" at bounding box center [441, 296] width 23 height 17
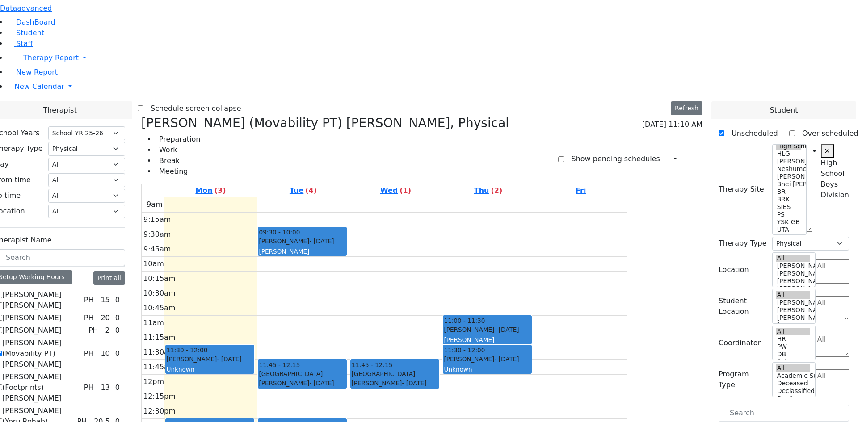
drag, startPoint x: 744, startPoint y: 224, endPoint x: 488, endPoint y: 287, distance: 263.6
click at [488, 287] on div "Therapist School Years Select School YR Summer YR 25 School YR 25-26 Summer YR …" at bounding box center [421, 348] width 868 height 495
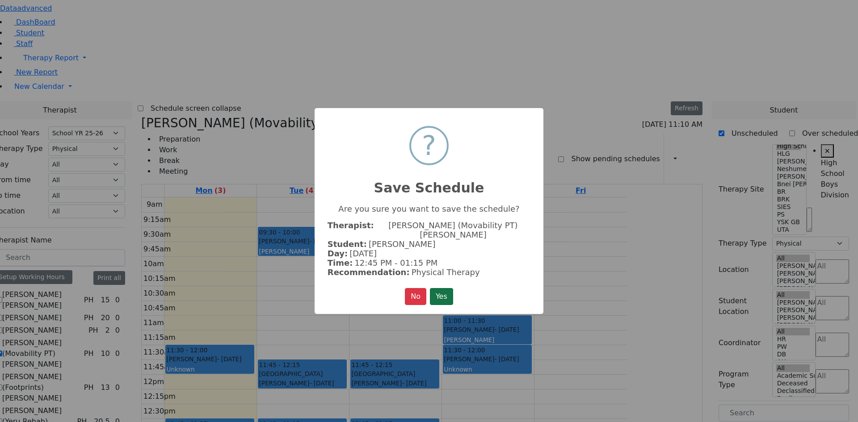
click at [451, 288] on button "Yes" at bounding box center [441, 296] width 23 height 17
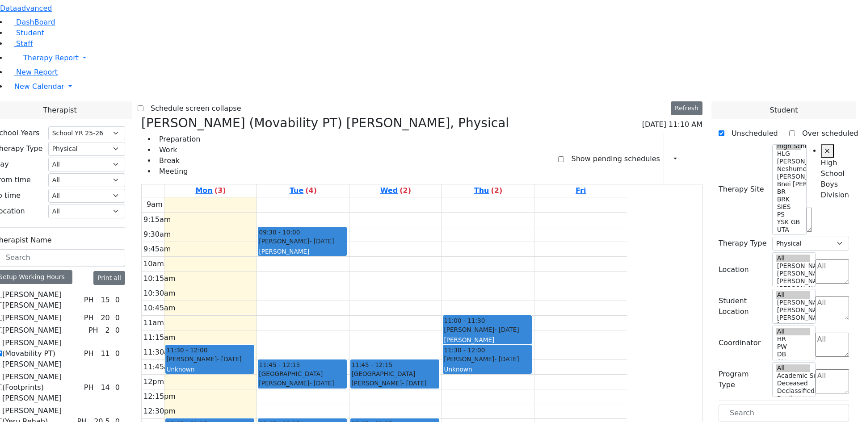
drag, startPoint x: 755, startPoint y: 222, endPoint x: 579, endPoint y: 286, distance: 186.8
click at [579, 286] on div "Therapist School Years Select School YR Summer YR 25 School YR 25-26 Summer YR …" at bounding box center [421, 348] width 868 height 495
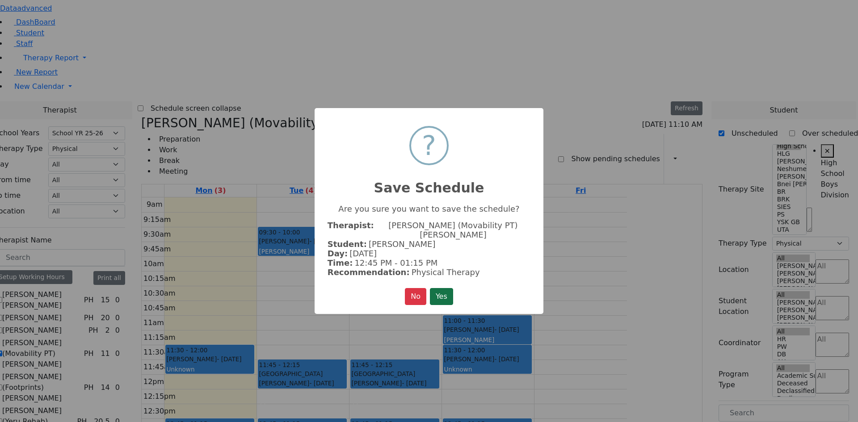
click at [449, 288] on button "Yes" at bounding box center [441, 296] width 23 height 17
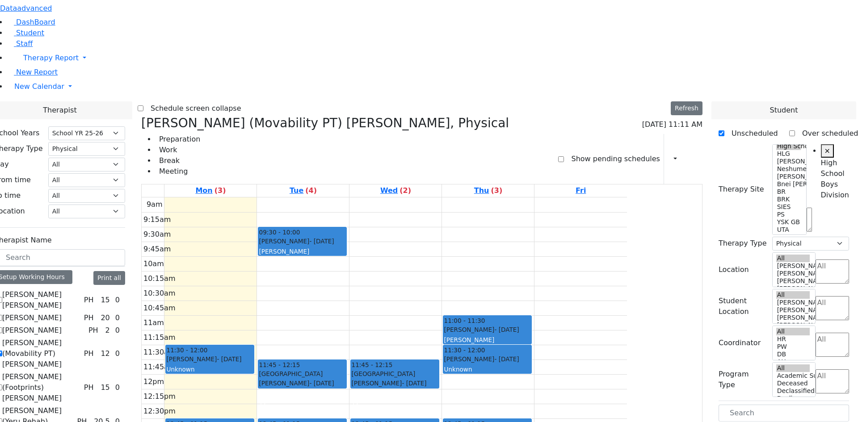
drag, startPoint x: 747, startPoint y: 226, endPoint x: 412, endPoint y: 122, distance: 350.7
click at [412, 122] on div "Therapist School Years Select School YR Summer YR 25 School YR 25-26 Summer YR …" at bounding box center [421, 338] width 868 height 474
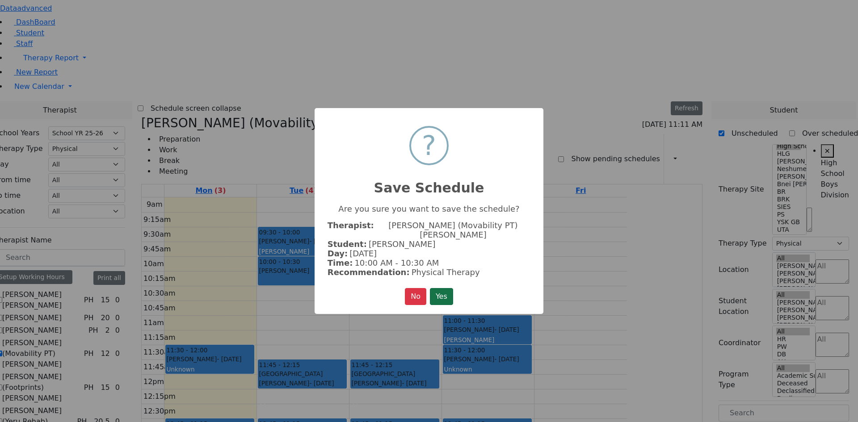
click at [451, 293] on button "Yes" at bounding box center [441, 296] width 23 height 17
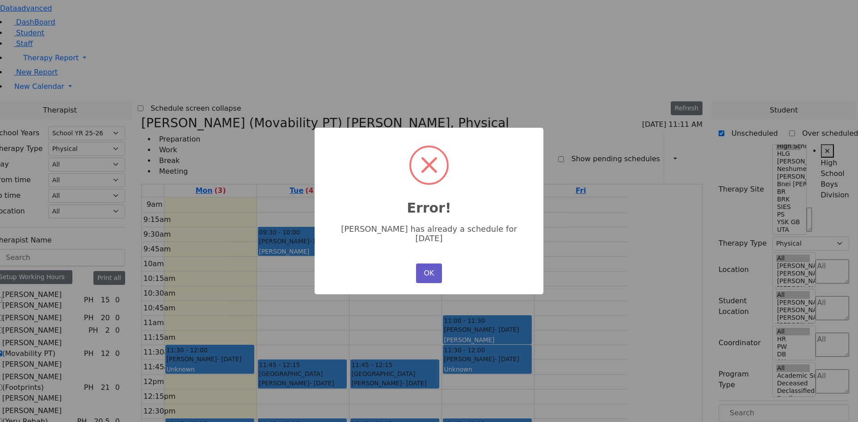
click at [428, 264] on button "OK" at bounding box center [429, 274] width 26 height 20
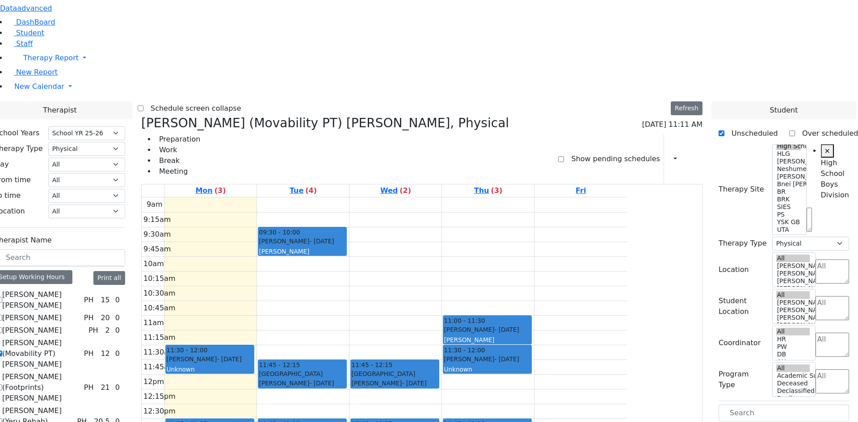
drag, startPoint x: 750, startPoint y: 224, endPoint x: 499, endPoint y: 129, distance: 268.9
click at [498, 127] on div "Therapist School Years Select School YR Summer YR 25 School YR 25-26 Summer YR …" at bounding box center [421, 338] width 868 height 474
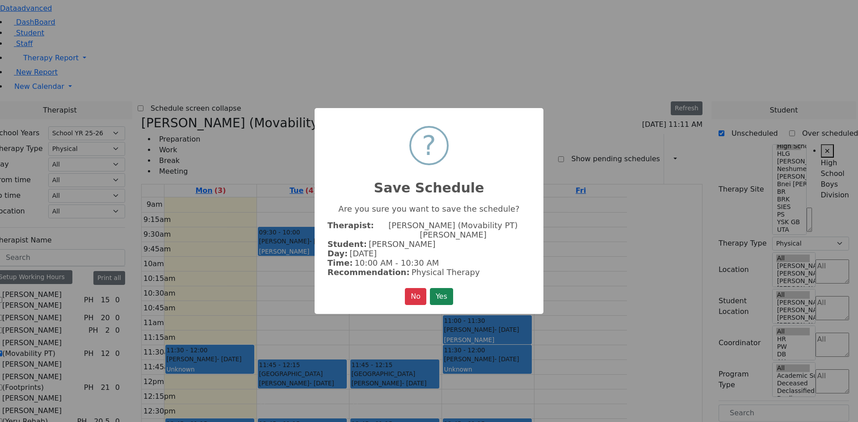
click at [449, 292] on button "Yes" at bounding box center [441, 296] width 23 height 17
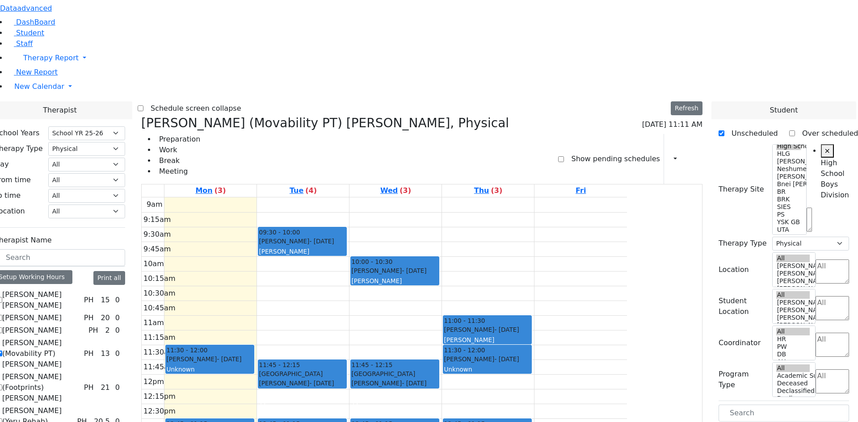
drag, startPoint x: 765, startPoint y: 226, endPoint x: 596, endPoint y: 129, distance: 194.5
click at [595, 126] on div "Therapist School Years Select School YR Summer YR 25 School YR 25-26 Summer YR …" at bounding box center [421, 338] width 868 height 474
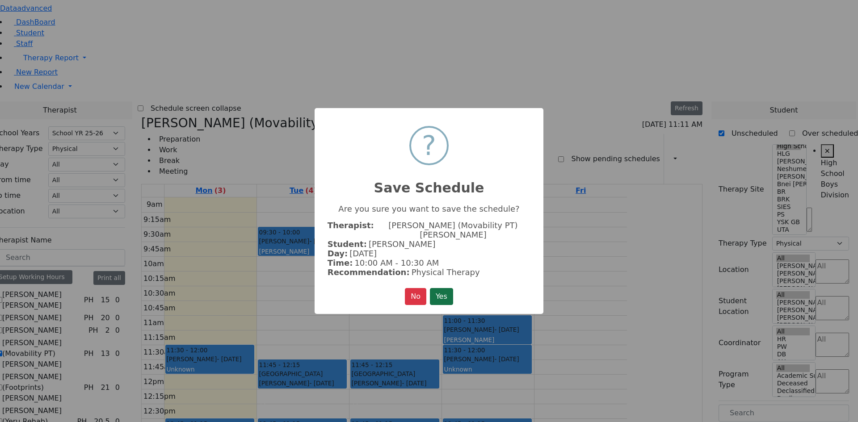
click at [453, 290] on button "Yes" at bounding box center [441, 296] width 23 height 17
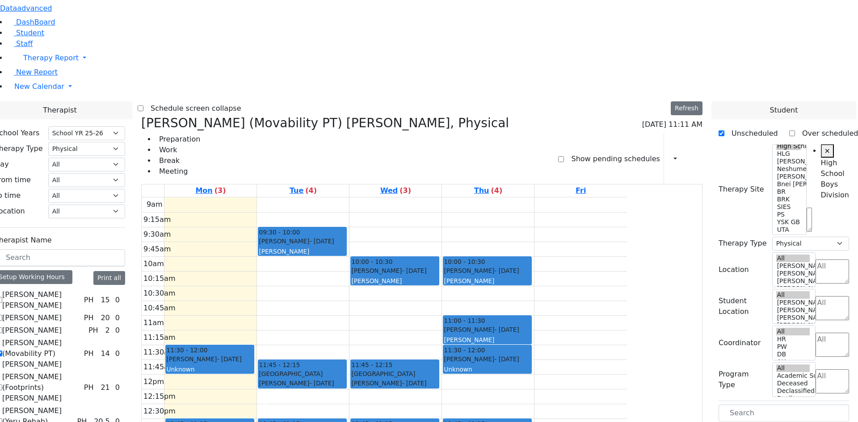
drag, startPoint x: 769, startPoint y: 245, endPoint x: 498, endPoint y: 314, distance: 279.3
click at [498, 314] on div "Therapist School Years Select School YR Summer YR 25 School YR 25-26 Summer YR …" at bounding box center [421, 327] width 868 height 453
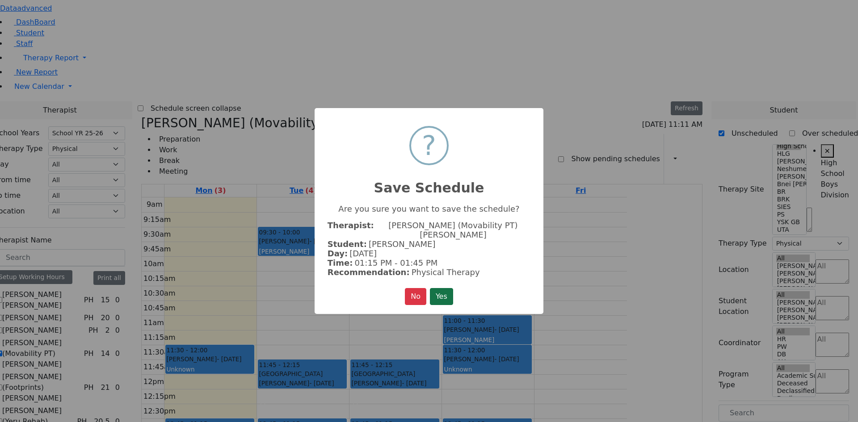
click at [442, 293] on button "Yes" at bounding box center [441, 296] width 23 height 17
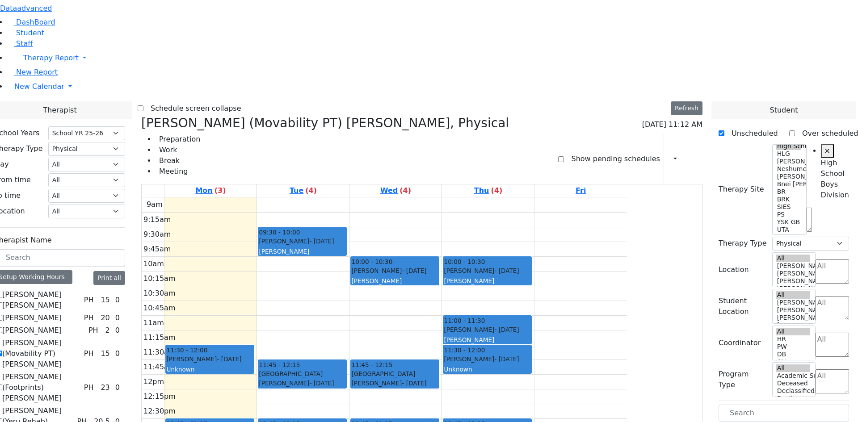
drag, startPoint x: 750, startPoint y: 243, endPoint x: 585, endPoint y: 312, distance: 179.0
click at [585, 312] on div "Therapist School Years Select School YR Summer YR 25 School YR 25-26 Summer YR …" at bounding box center [421, 327] width 868 height 453
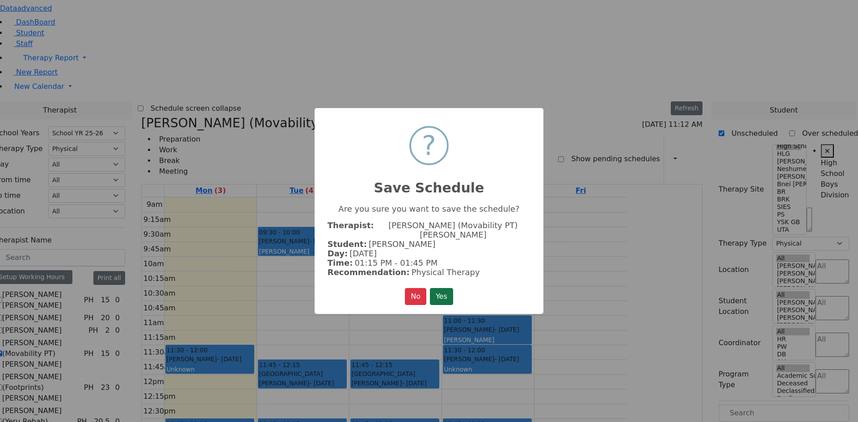
click at [449, 289] on button "Yes" at bounding box center [441, 296] width 23 height 17
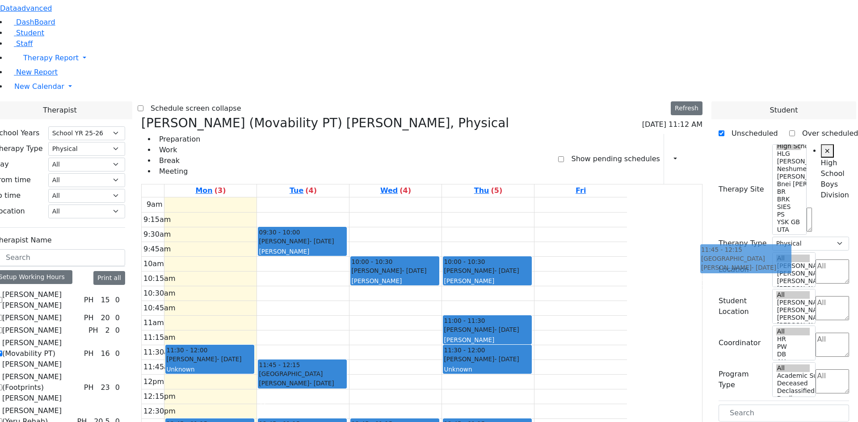
drag, startPoint x: 439, startPoint y: 224, endPoint x: 713, endPoint y: 250, distance: 275.1
click at [713, 250] on div "Therapist School Years Select School YR Summer YR 25 School YR 25-26 Summer YR …" at bounding box center [421, 326] width 868 height 451
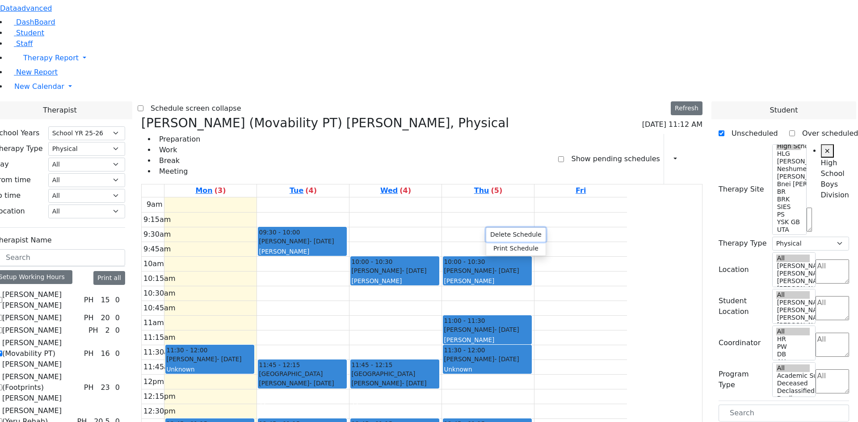
click at [513, 233] on button "Delete Schedule" at bounding box center [515, 235] width 59 height 14
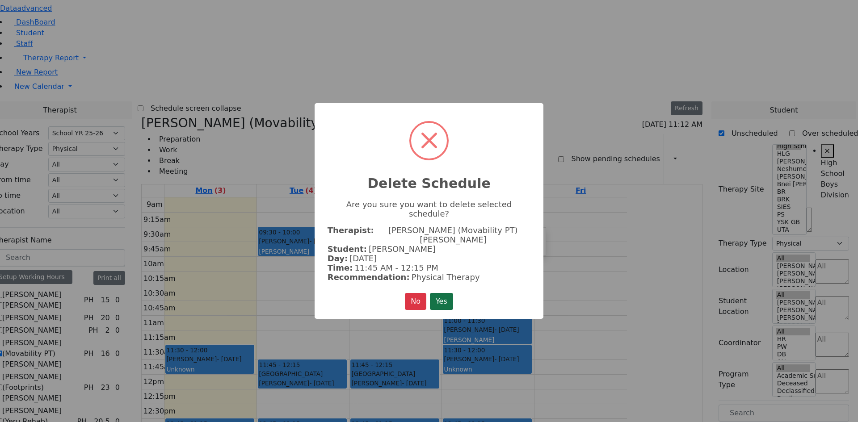
click at [439, 293] on button "Yes" at bounding box center [441, 301] width 23 height 17
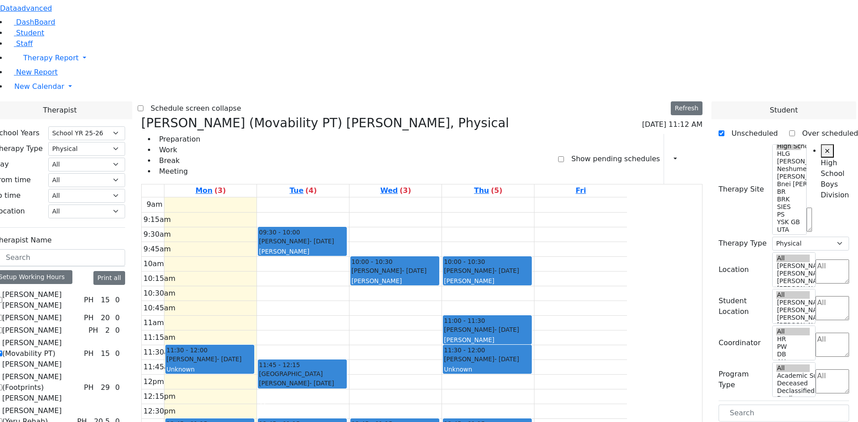
click at [334, 380] on span "- [DATE]" at bounding box center [321, 383] width 25 height 7
click at [451, 232] on button "Delete Selected Schedule" at bounding box center [445, 231] width 88 height 14
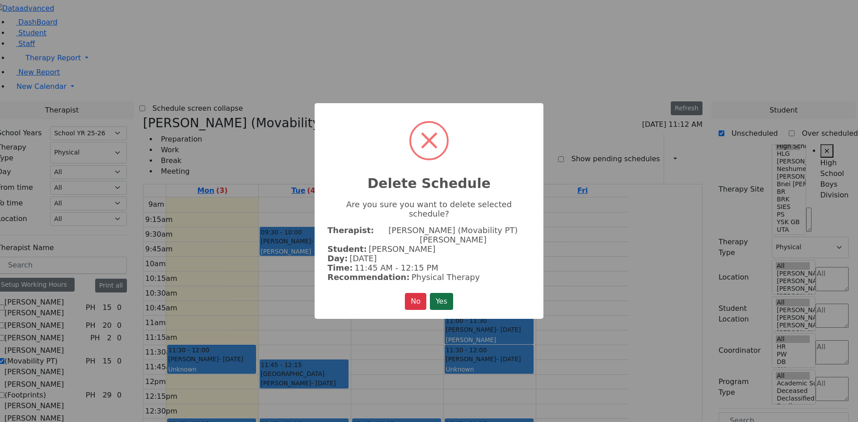
click at [443, 293] on button "Yes" at bounding box center [441, 301] width 23 height 17
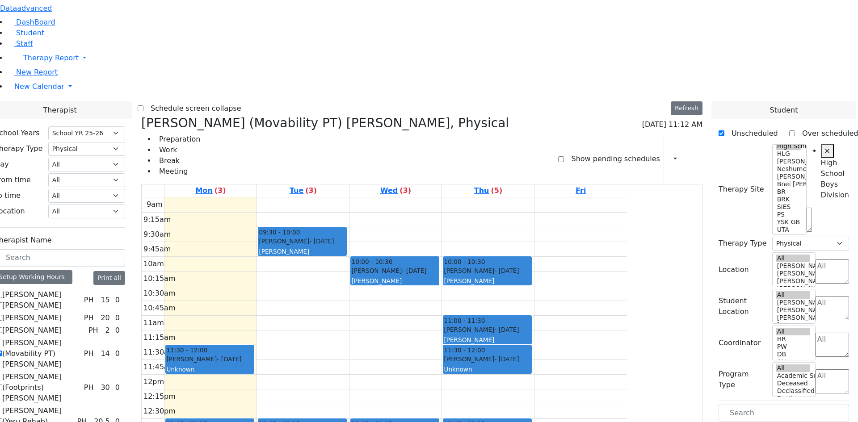
click at [80, 338] on label "[PERSON_NAME] (Movability PT) [PERSON_NAME]" at bounding box center [41, 354] width 78 height 32
checkbox input "false"
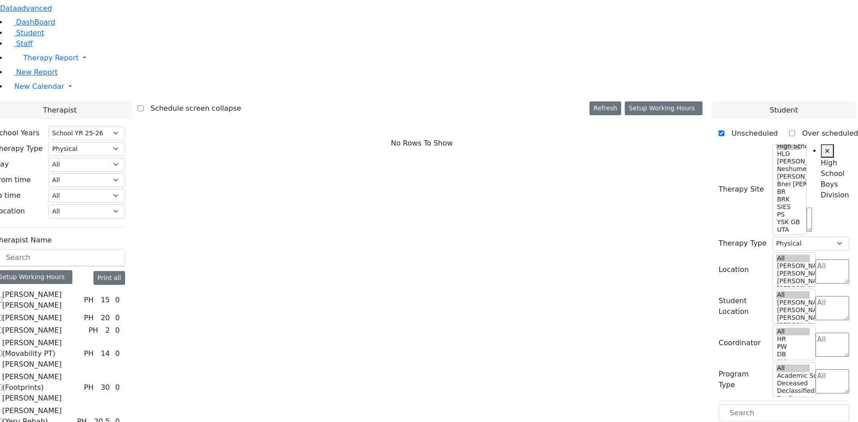
click at [73, 406] on label "[PERSON_NAME] (Yeru Rehab) [PERSON_NAME]" at bounding box center [37, 422] width 71 height 32
checkbox input "true"
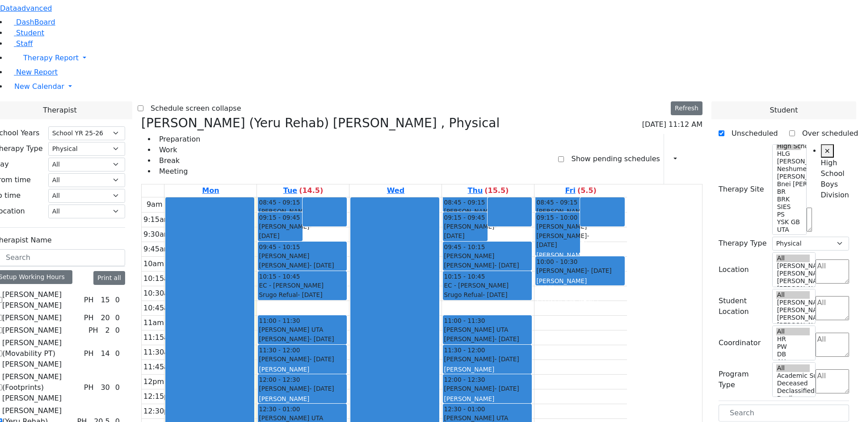
drag, startPoint x: 745, startPoint y: 228, endPoint x: 379, endPoint y: 346, distance: 384.4
click at [379, 346] on div "Therapist School Years Select School YR Summer YR 25 School YR 25-26 Summer YR …" at bounding box center [421, 327] width 868 height 453
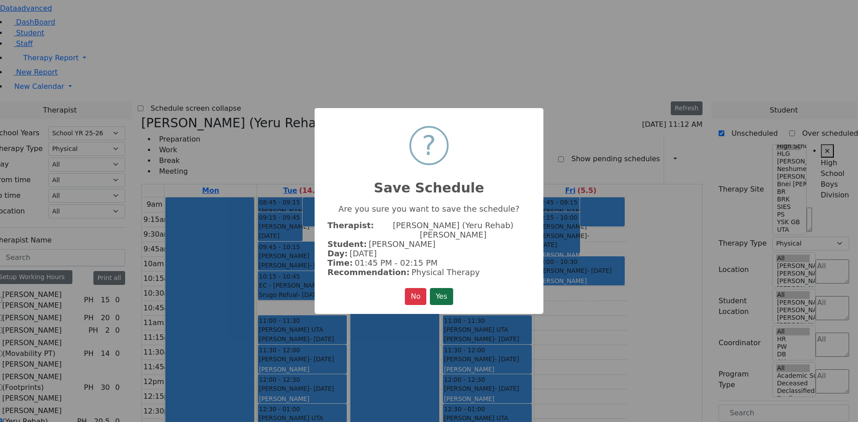
click at [438, 291] on button "Yes" at bounding box center [441, 296] width 23 height 17
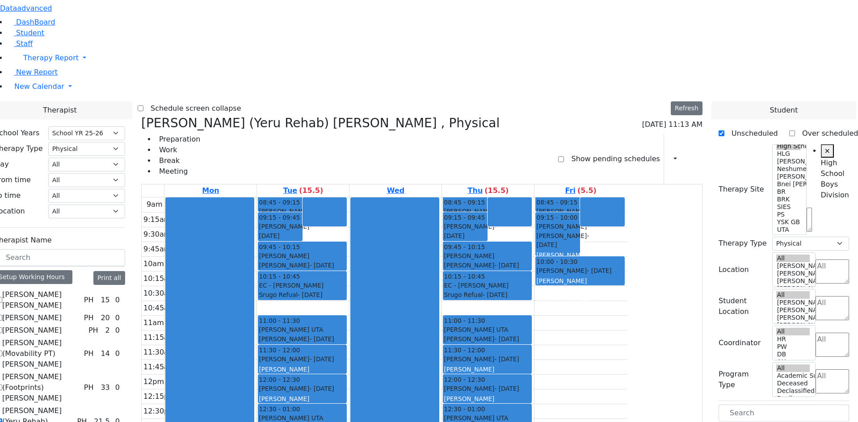
drag, startPoint x: 758, startPoint y: 230, endPoint x: 587, endPoint y: 350, distance: 209.1
click at [586, 346] on div "Therapist School Years Select School YR Summer YR 25 School YR 25-26 Summer YR …" at bounding box center [421, 327] width 868 height 453
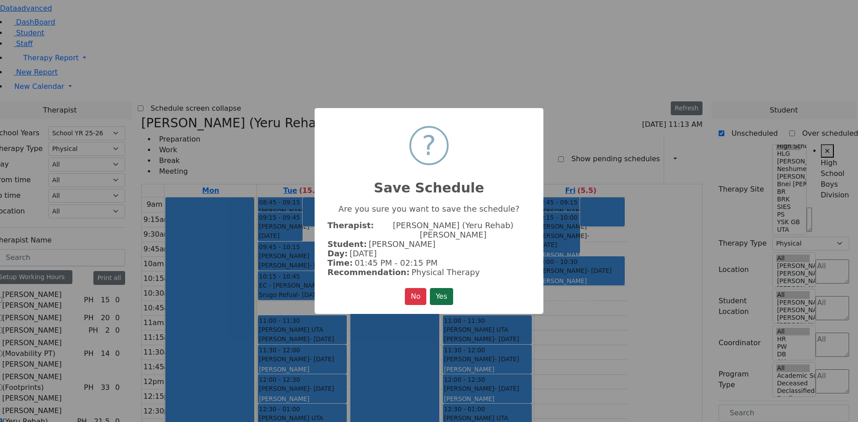
click at [450, 290] on button "Yes" at bounding box center [441, 296] width 23 height 17
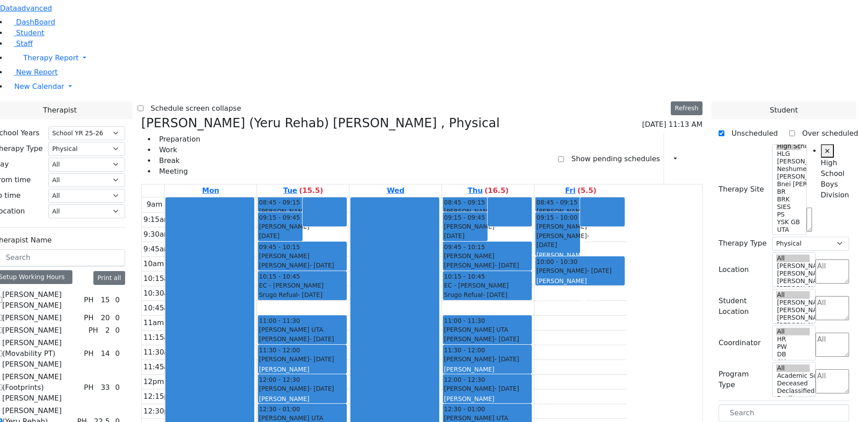
click at [73, 406] on label "[PERSON_NAME] (Yeru Rehab) [PERSON_NAME]" at bounding box center [37, 422] width 71 height 32
checkbox input "false"
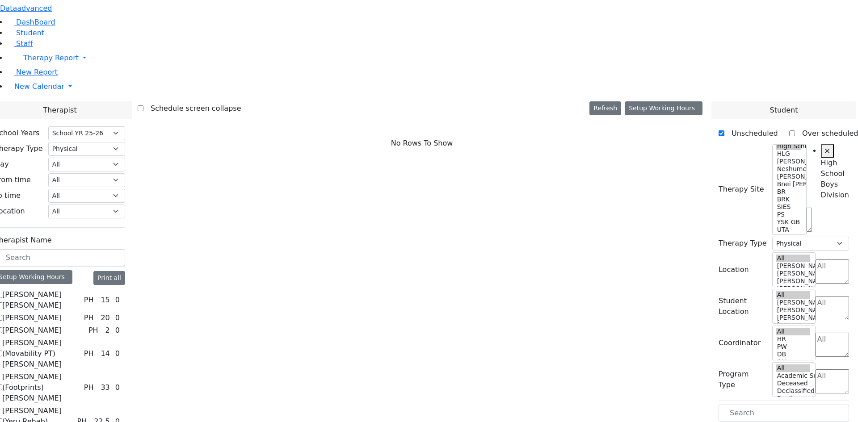
click at [62, 313] on label "[PERSON_NAME]" at bounding box center [31, 318] width 59 height 11
checkbox input "true"
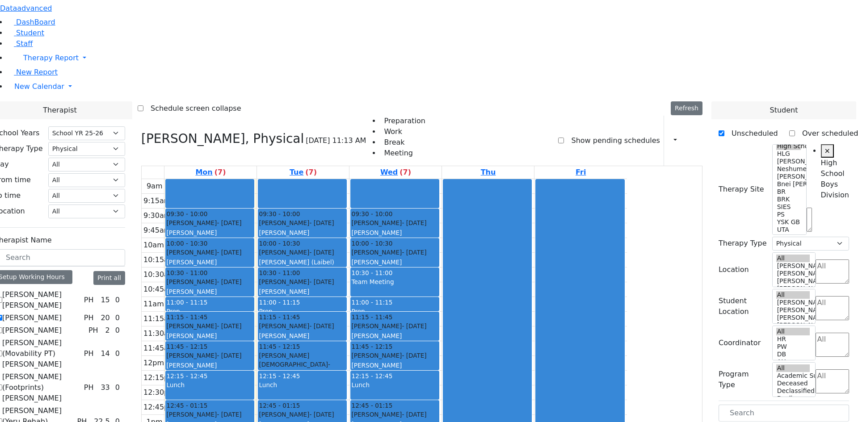
click at [253, 351] on div "Falkowitz Yitzchok - 05/20/2014 Weber, Joseph" at bounding box center [209, 360] width 87 height 19
click at [306, 238] on button "Delete Selected Schedule" at bounding box center [332, 240] width 88 height 14
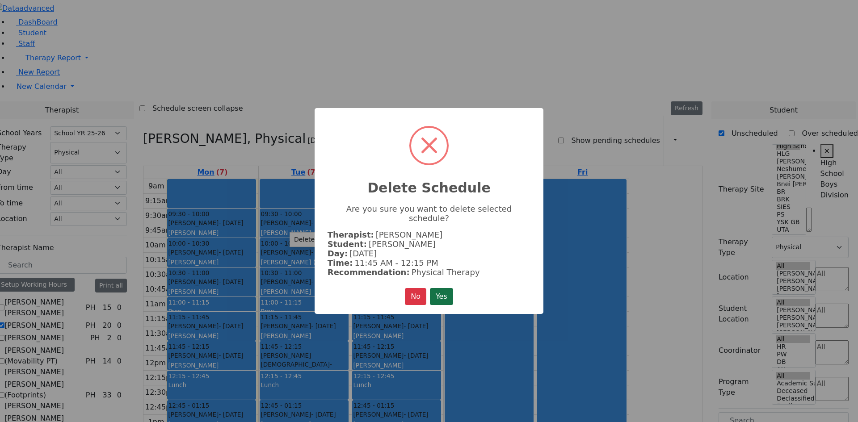
click at [447, 288] on button "Yes" at bounding box center [441, 296] width 23 height 17
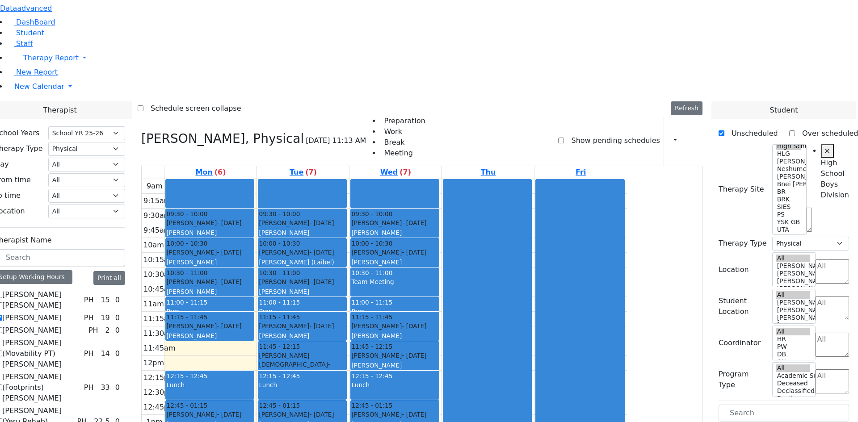
click at [438, 351] on div "Falkowitz Yitzchok - 05/20/2014" at bounding box center [394, 355] width 87 height 9
click at [465, 235] on button "Delete Selected Schedule" at bounding box center [509, 236] width 88 height 14
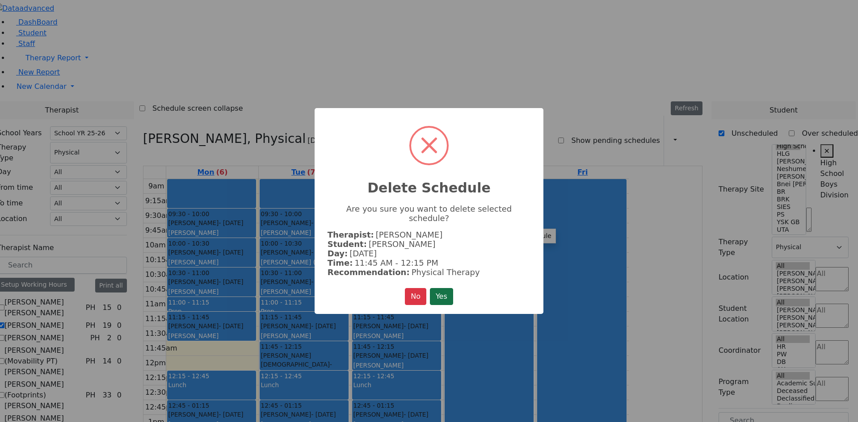
click at [448, 289] on button "Yes" at bounding box center [441, 296] width 23 height 17
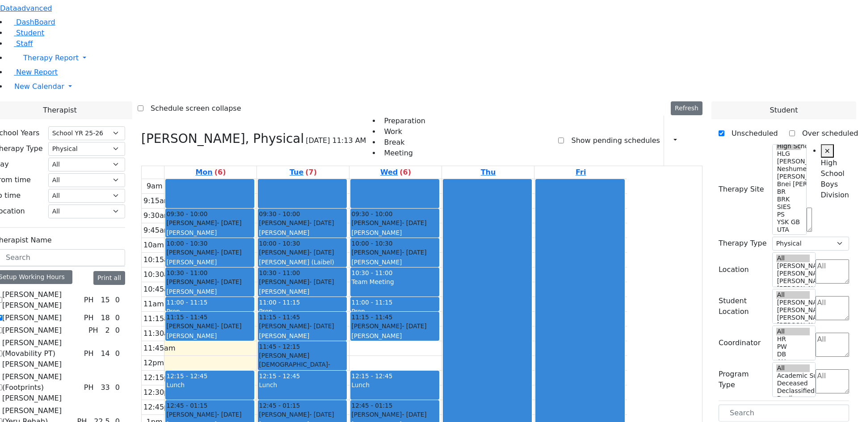
drag, startPoint x: 760, startPoint y: 268, endPoint x: 298, endPoint y: 231, distance: 463.8
click at [292, 229] on div "Therapist School Years Select School YR Summer YR 25 School YR 25-26 Summer YR …" at bounding box center [421, 327] width 868 height 453
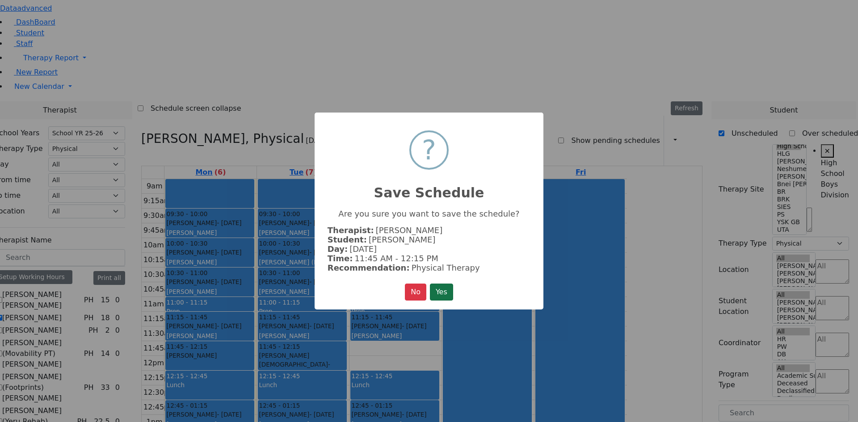
click at [437, 285] on button "Yes" at bounding box center [441, 292] width 23 height 17
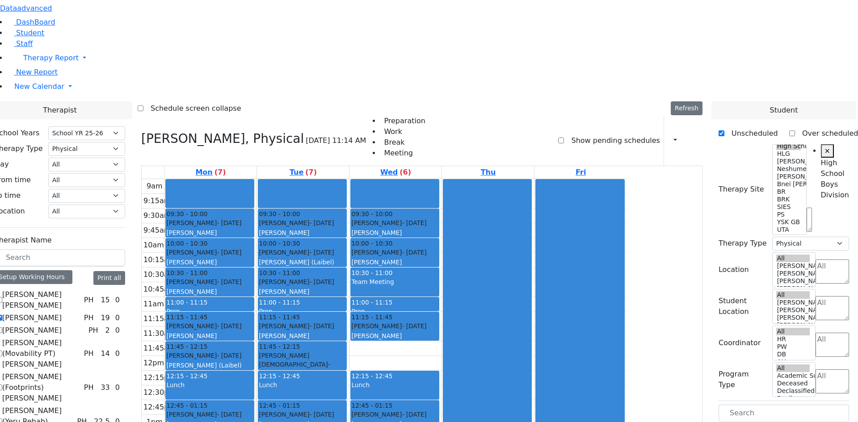
drag, startPoint x: 767, startPoint y: 265, endPoint x: 493, endPoint y: 222, distance: 277.2
click at [493, 222] on div "Therapist School Years Select School YR Summer YR 25 School YR 25-26 Summer YR …" at bounding box center [421, 327] width 868 height 453
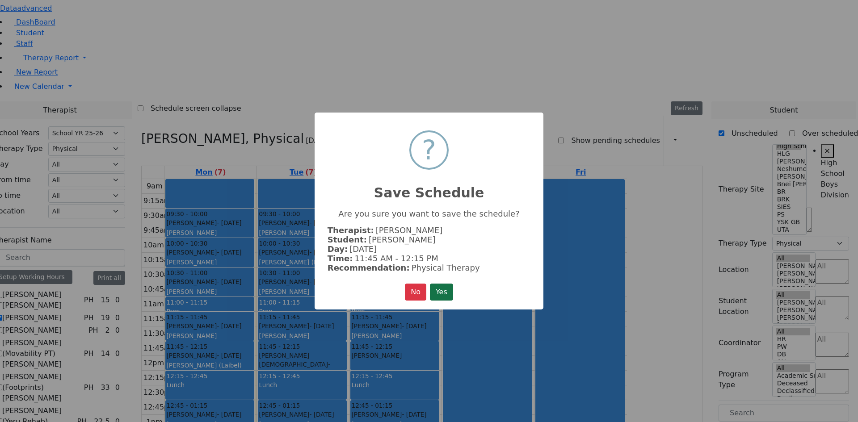
click at [440, 287] on button "Yes" at bounding box center [441, 292] width 23 height 17
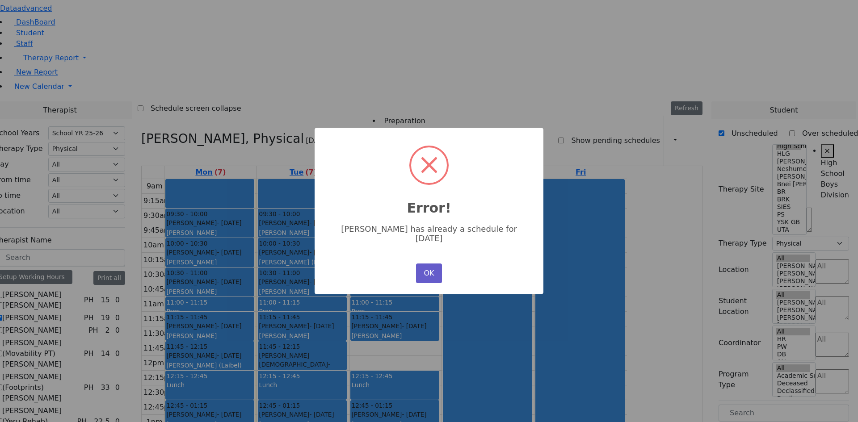
click at [419, 268] on button "OK" at bounding box center [429, 274] width 26 height 20
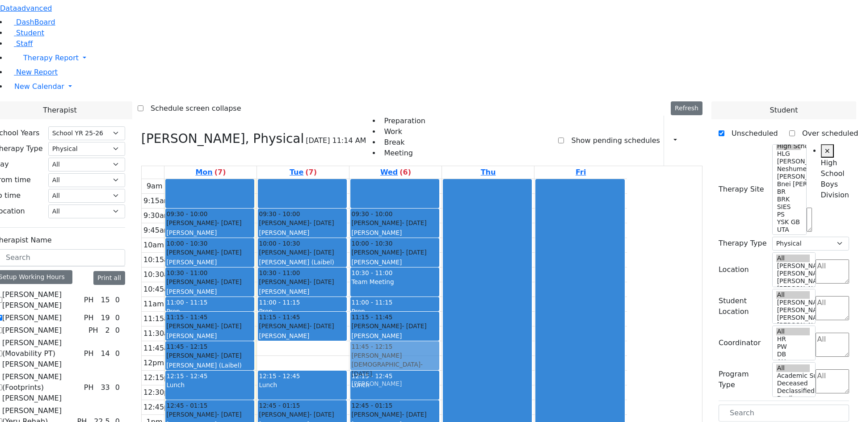
drag, startPoint x: 375, startPoint y: 235, endPoint x: 439, endPoint y: 233, distance: 63.9
click at [439, 233] on tr "09:30 - 10:00 Schwartz Jacob - 02/04/2014 Katz, Steven 10:00 - 10:30 Parnes Eli…" at bounding box center [384, 356] width 485 height 354
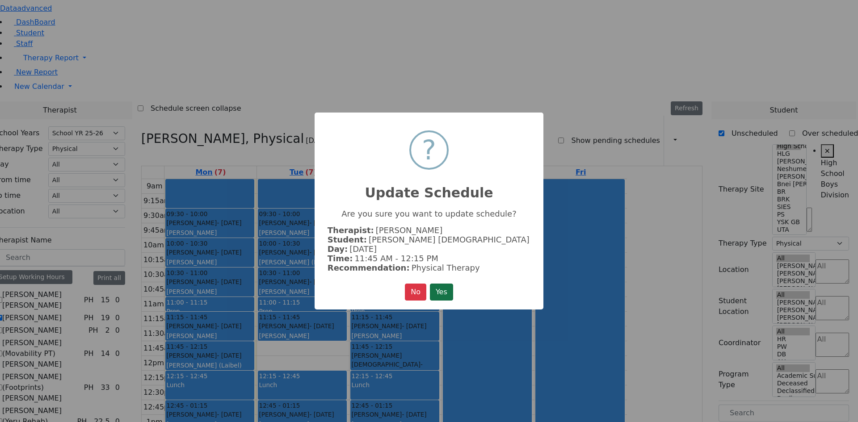
click at [451, 292] on button "Yes" at bounding box center [441, 292] width 23 height 17
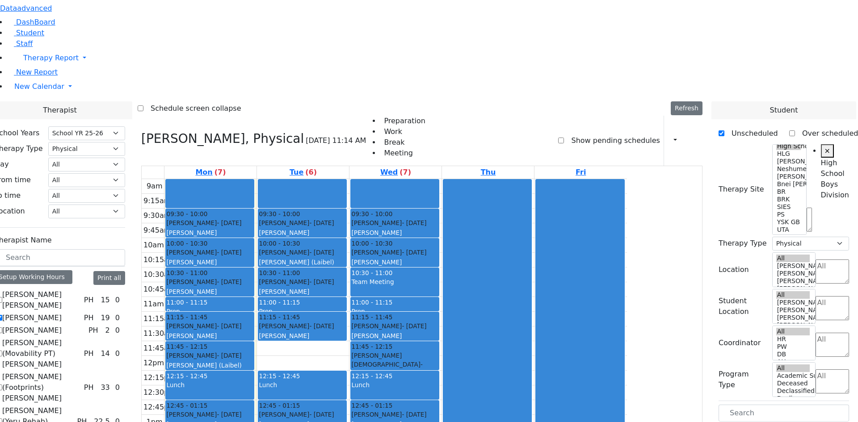
drag, startPoint x: 776, startPoint y: 266, endPoint x: 415, endPoint y: 227, distance: 362.6
click at [415, 227] on div "Therapist School Years Select School YR Summer YR 25 School YR 25-26 Summer YR …" at bounding box center [421, 327] width 868 height 453
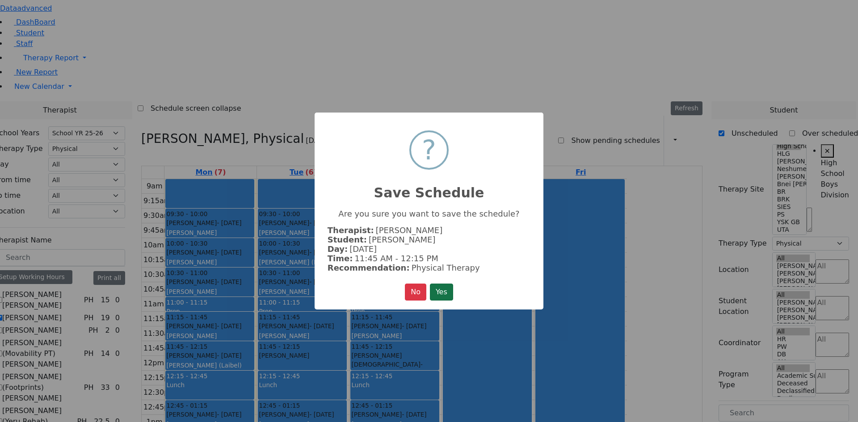
click at [442, 293] on button "Yes" at bounding box center [441, 292] width 23 height 17
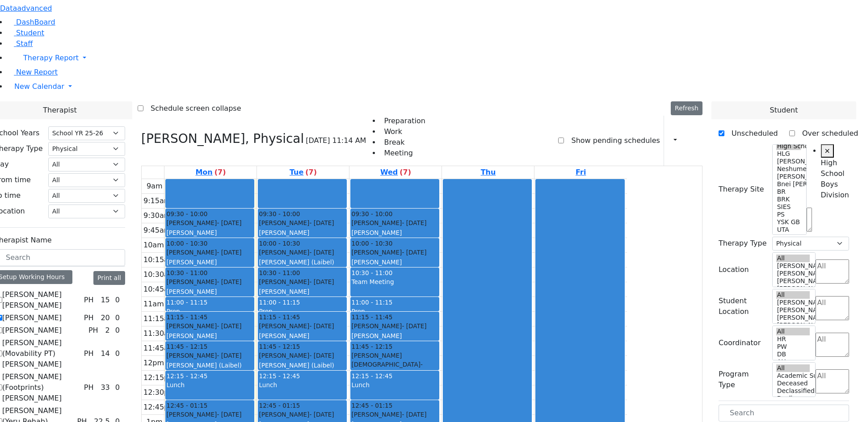
click at [62, 313] on label "[PERSON_NAME]" at bounding box center [31, 318] width 59 height 11
checkbox input "false"
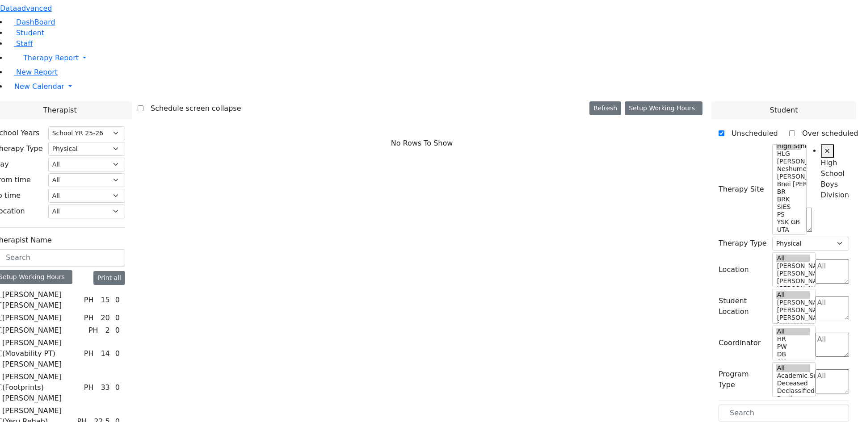
click at [73, 406] on label "[PERSON_NAME] (Yeru Rehab) [PERSON_NAME]" at bounding box center [37, 422] width 71 height 32
checkbox input "true"
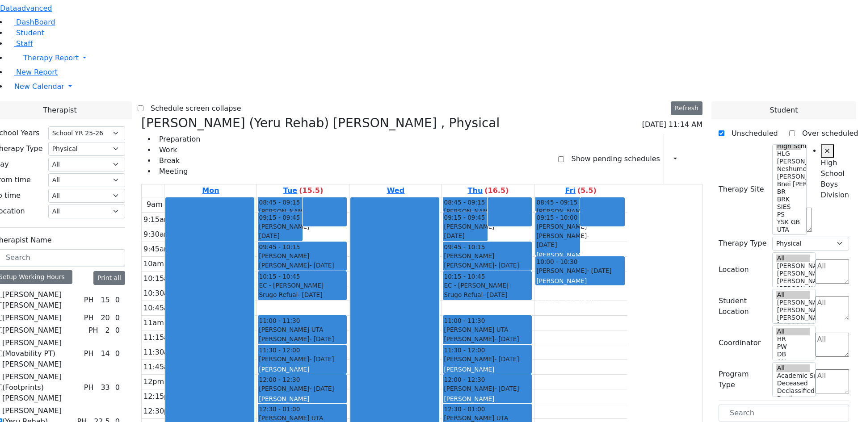
drag, startPoint x: 759, startPoint y: 227, endPoint x: 372, endPoint y: 369, distance: 413.0
click at [372, 369] on div "Therapist School Years Select School YR Summer YR 25 School YR 25-26 Summer YR …" at bounding box center [421, 326] width 868 height 451
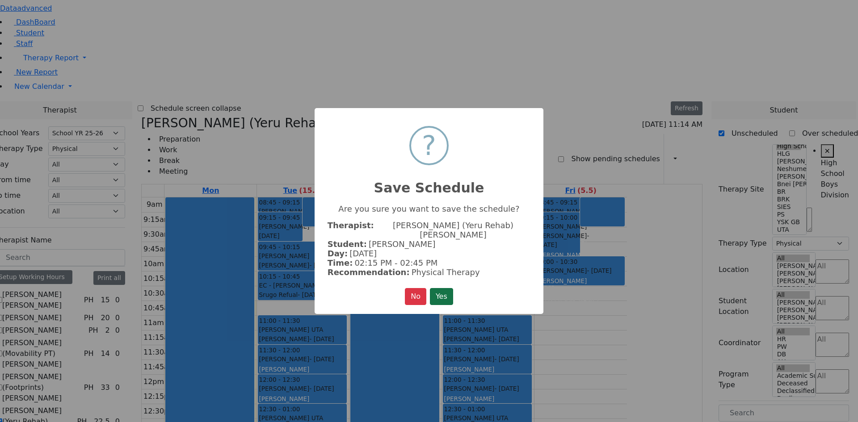
click at [440, 293] on button "Yes" at bounding box center [441, 296] width 23 height 17
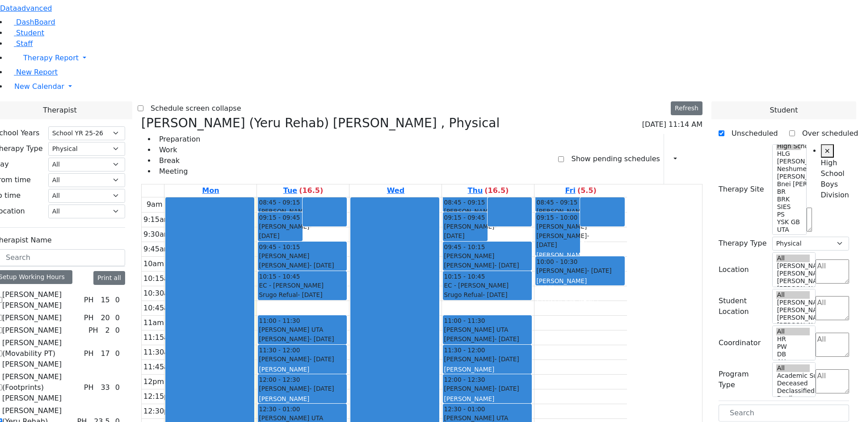
drag, startPoint x: 743, startPoint y: 230, endPoint x: 587, endPoint y: 370, distance: 210.0
click at [587, 370] on div "Therapist School Years Select School YR Summer YR 25 School YR 25-26 Summer YR …" at bounding box center [421, 326] width 868 height 451
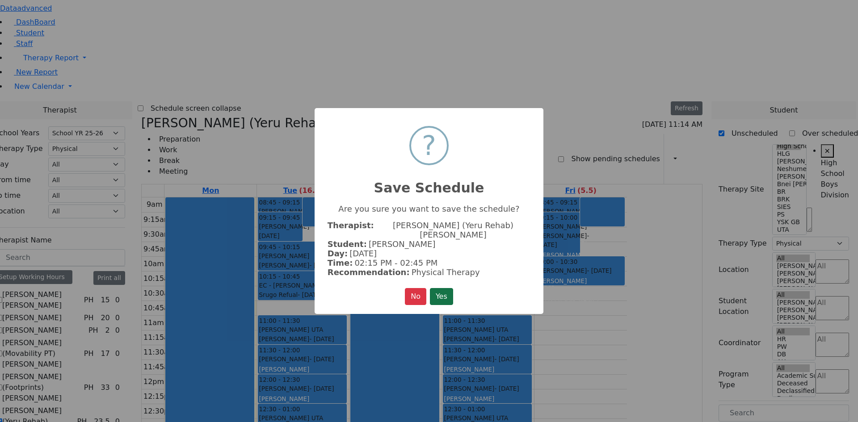
click at [445, 291] on button "Yes" at bounding box center [441, 296] width 23 height 17
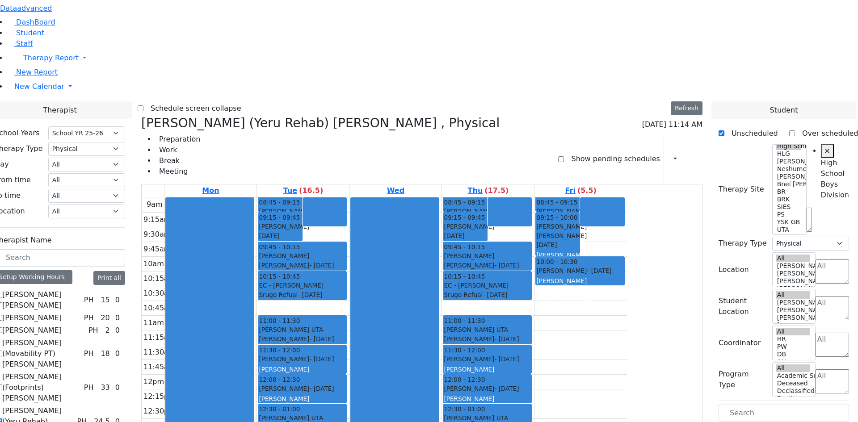
click at [558, 359] on button "Delete Selected Schedule" at bounding box center [597, 359] width 88 height 14
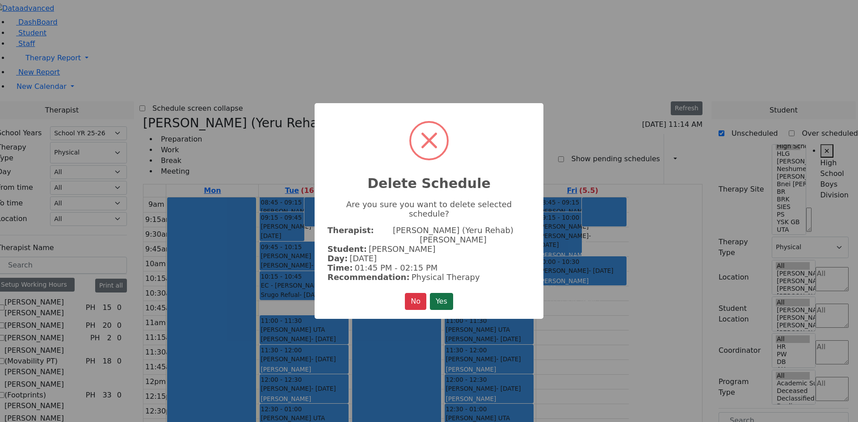
click at [444, 293] on button "Yes" at bounding box center [441, 301] width 23 height 17
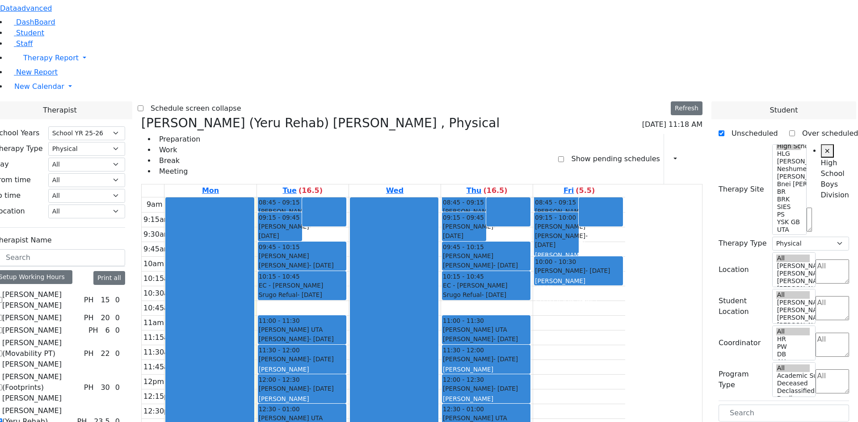
click at [406, 348] on button "Delete Selected Schedule" at bounding box center [448, 351] width 88 height 14
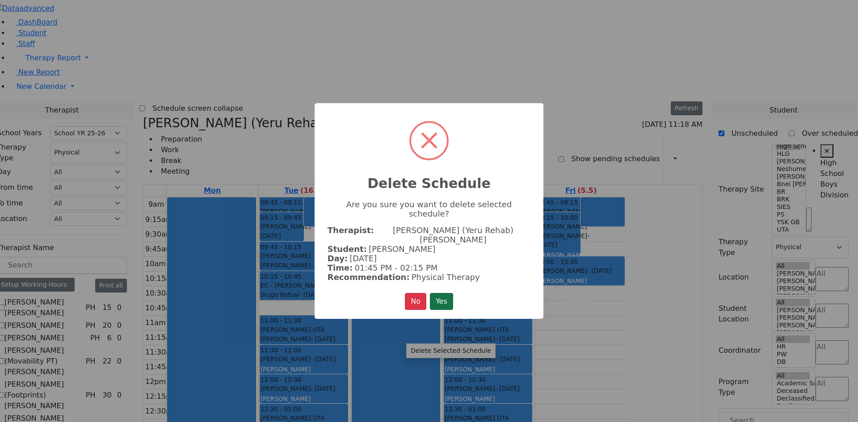
click at [452, 293] on button "Yes" at bounding box center [441, 301] width 23 height 17
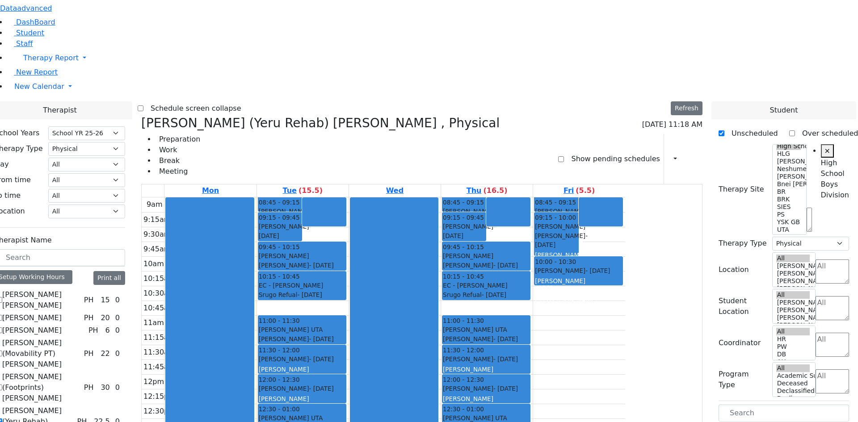
drag, startPoint x: 737, startPoint y: 247, endPoint x: 410, endPoint y: 345, distance: 341.0
click at [410, 345] on div "Therapist School Years Select School YR Summer YR 25 School YR 25-26 Summer YR …" at bounding box center [421, 326] width 868 height 451
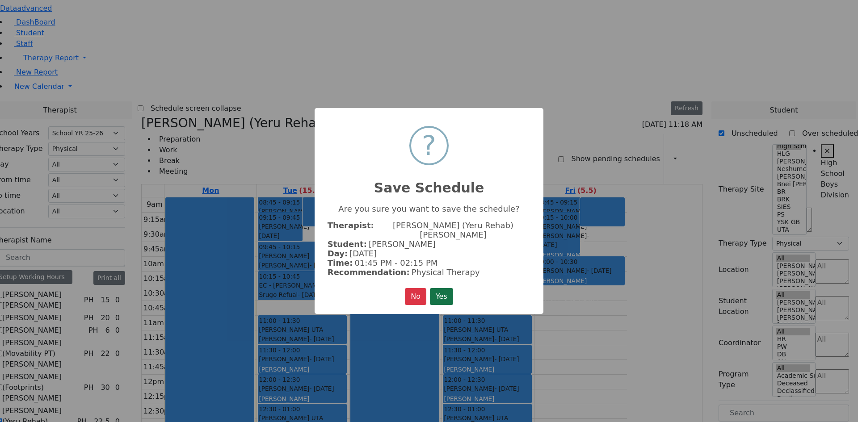
click at [441, 289] on button "Yes" at bounding box center [441, 296] width 23 height 17
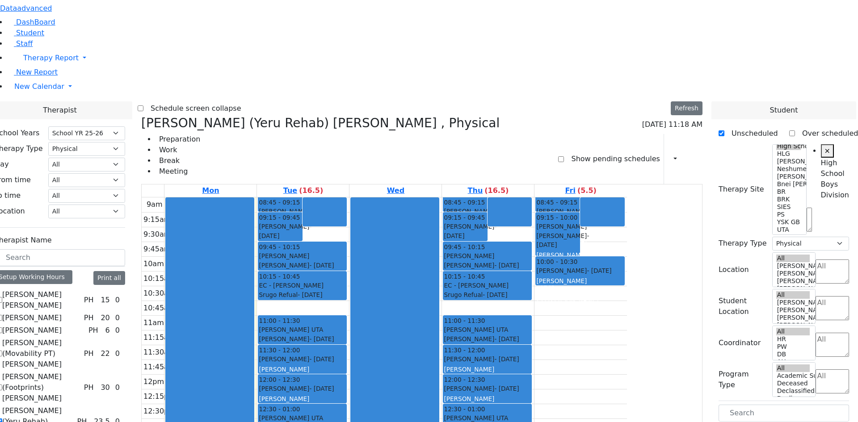
drag, startPoint x: 747, startPoint y: 248, endPoint x: 582, endPoint y: 342, distance: 190.4
click at [582, 342] on div "Therapist School Years Select School YR Summer YR 25 School YR 25-26 Summer YR …" at bounding box center [421, 326] width 868 height 451
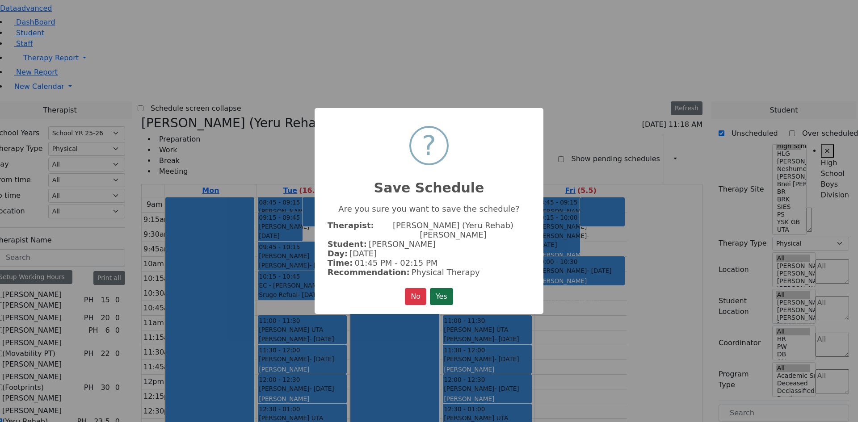
click at [443, 290] on button "Yes" at bounding box center [441, 296] width 23 height 17
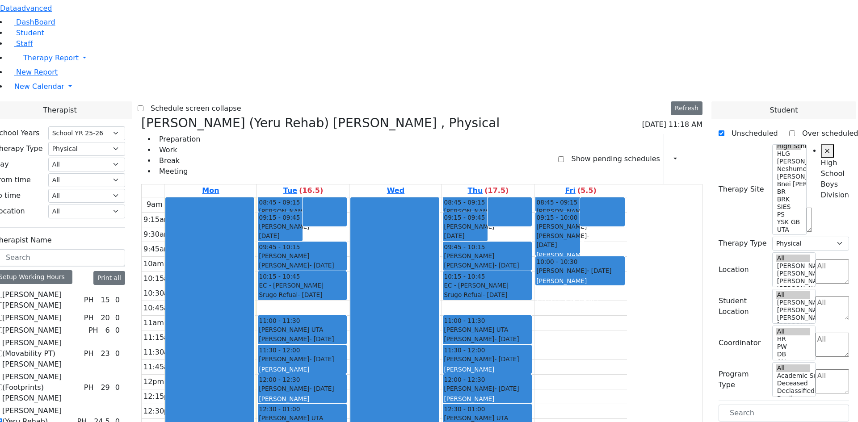
click at [73, 406] on label "[PERSON_NAME] (Yeru Rehab) [PERSON_NAME]" at bounding box center [37, 422] width 71 height 32
checkbox input "false"
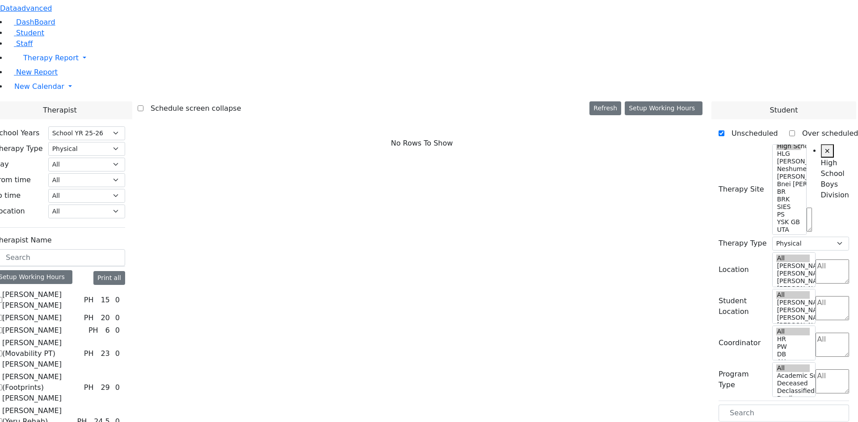
click at [62, 313] on label "[PERSON_NAME]" at bounding box center [31, 318] width 59 height 11
checkbox input "true"
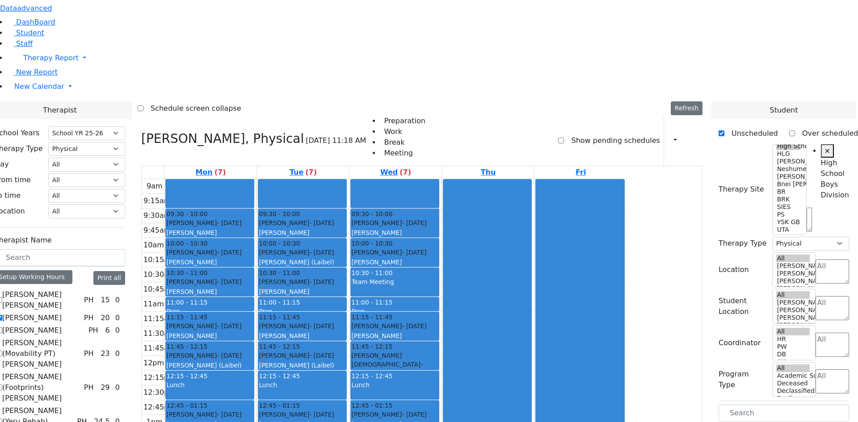
drag, startPoint x: 757, startPoint y: 226, endPoint x: 317, endPoint y: 346, distance: 456.4
click at [317, 346] on div "Therapist School Years Select School YR Summer YR 25 School YR 25-26 Summer YR …" at bounding box center [421, 317] width 868 height 433
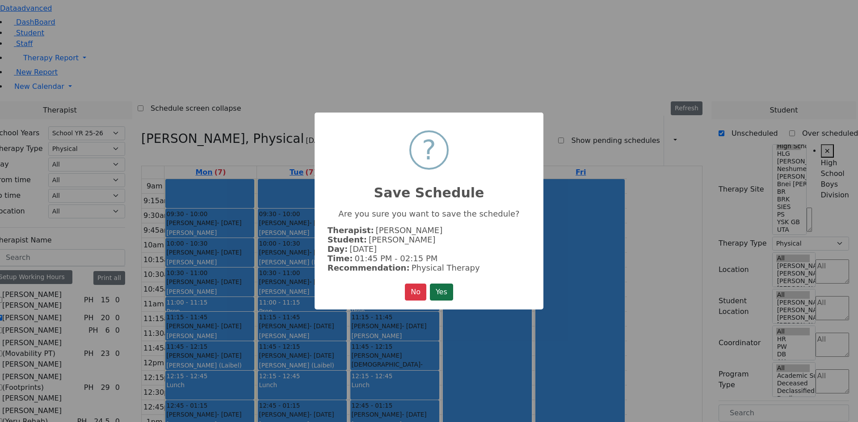
click at [437, 293] on button "Yes" at bounding box center [441, 292] width 23 height 17
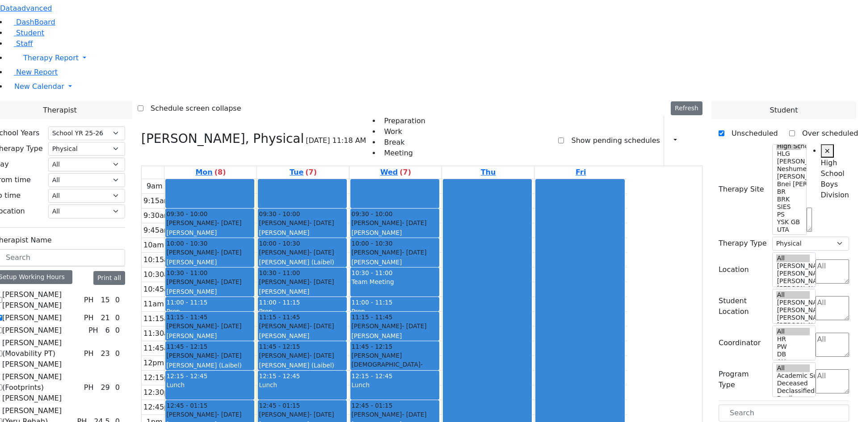
drag, startPoint x: 768, startPoint y: 227, endPoint x: 509, endPoint y: 350, distance: 287.2
click at [509, 350] on div "Therapist School Years Select School YR Summer YR 25 School YR 25-26 Summer YR …" at bounding box center [421, 317] width 868 height 433
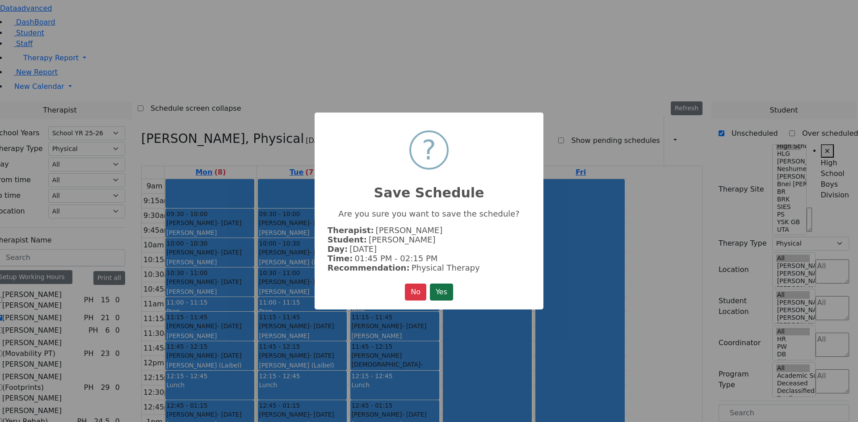
click at [449, 291] on button "Yes" at bounding box center [441, 292] width 23 height 17
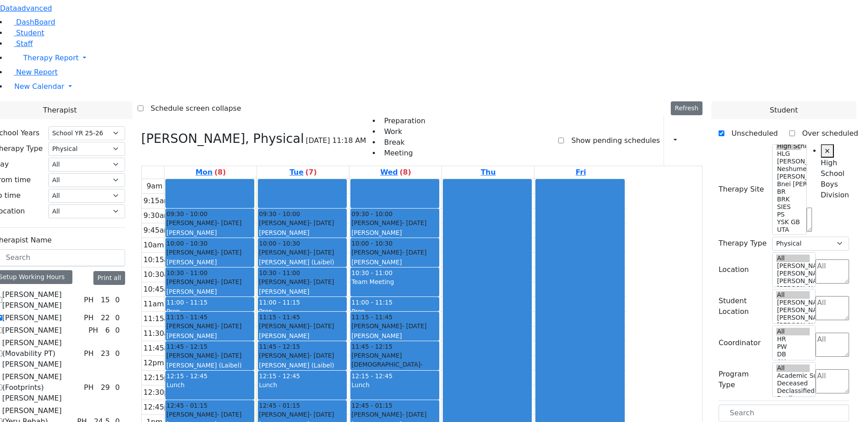
click at [62, 313] on label "[PERSON_NAME]" at bounding box center [31, 318] width 59 height 11
checkbox input "false"
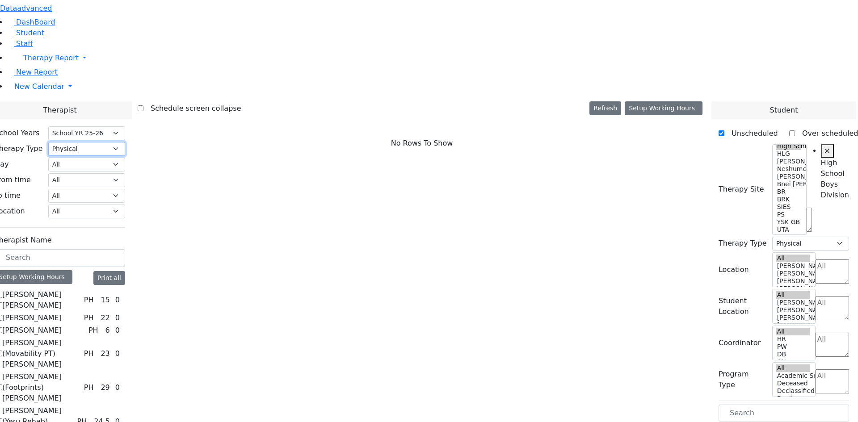
click at [125, 142] on select "All Psych Hearing Vision Speech Physical Occupational" at bounding box center [86, 149] width 77 height 14
select select "3"
click at [125, 142] on select "All Psych Hearing Vision Speech Physical Occupational" at bounding box center [86, 149] width 77 height 14
select select "3"
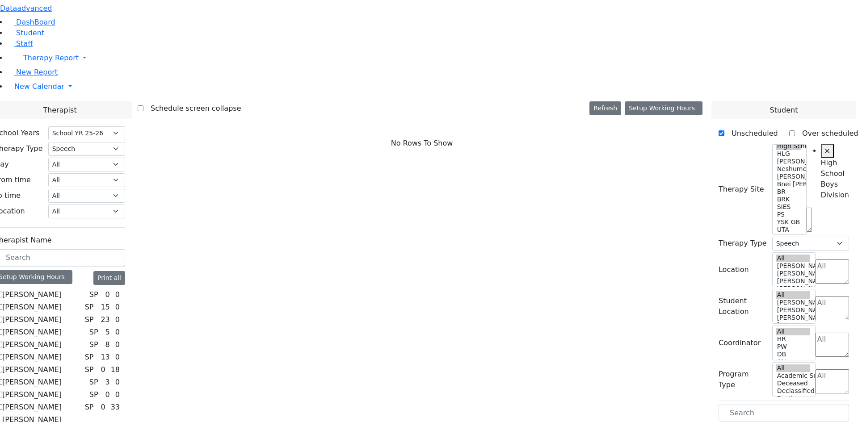
click at [62, 289] on label "[PERSON_NAME]" at bounding box center [31, 294] width 59 height 11
checkbox input "true"
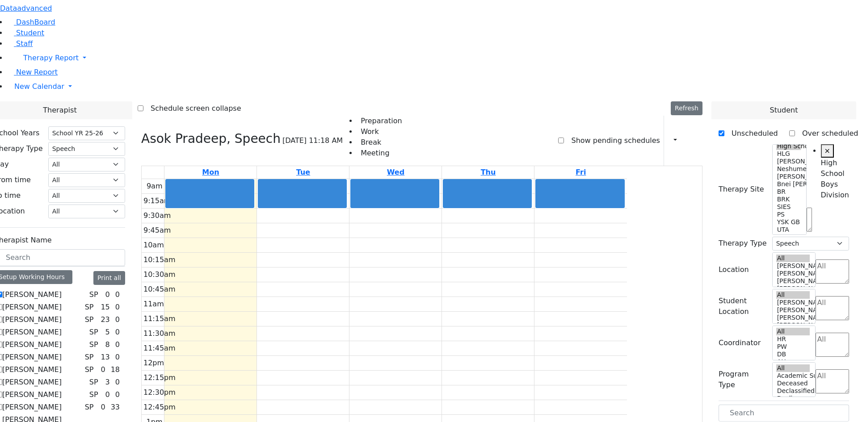
scroll to position [0, 0]
click at [72, 270] on div "Setup Working Hours" at bounding box center [34, 277] width 78 height 14
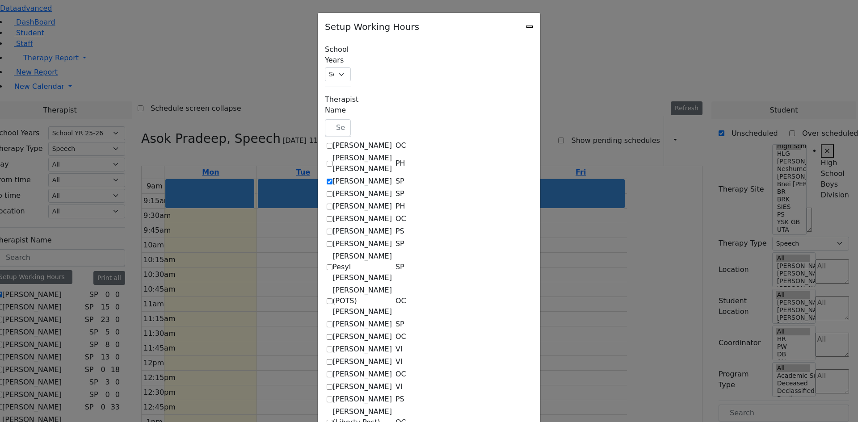
checkbox input "true"
select select "09:30:00"
select select "15:00:00"
select select "1"
select select "15:00:00"
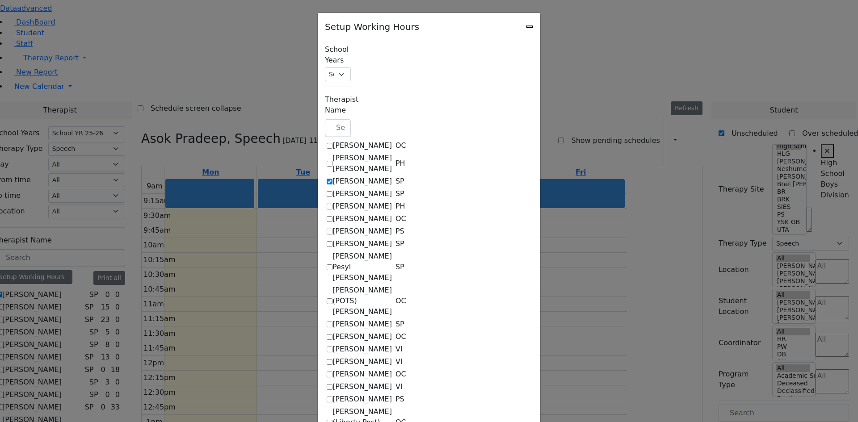
select select "15:00:00"
select select "09:30:00"
select select "15:00:00"
select select "1"
select select "15:00:00"
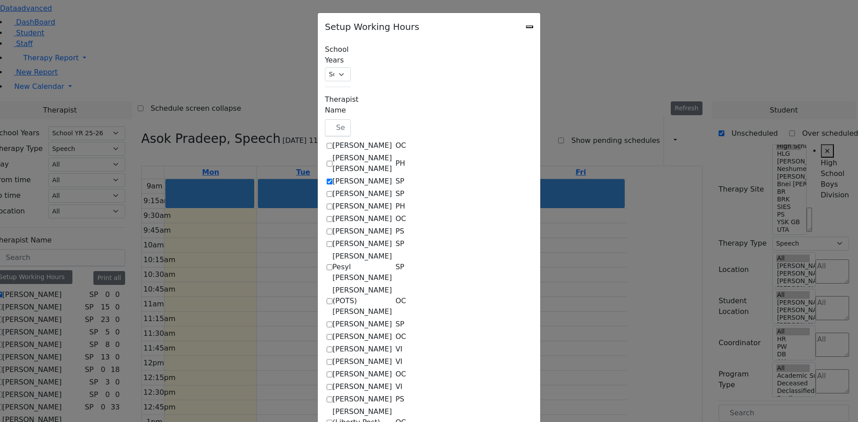
select select "15:00:00"
select select "09:30:00"
select select "15:00:00"
select select "1"
select select "15:00:00"
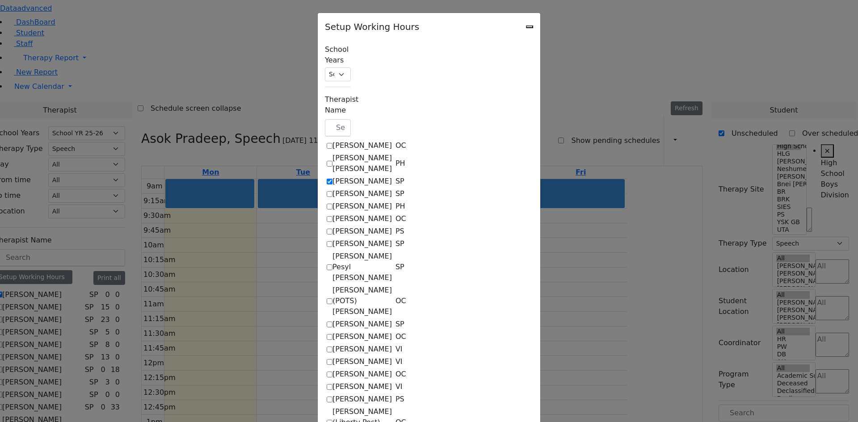
select select "15:00:00"
select select "09:30:00"
select select "15:00:00"
select select "1"
select select "15:00:00"
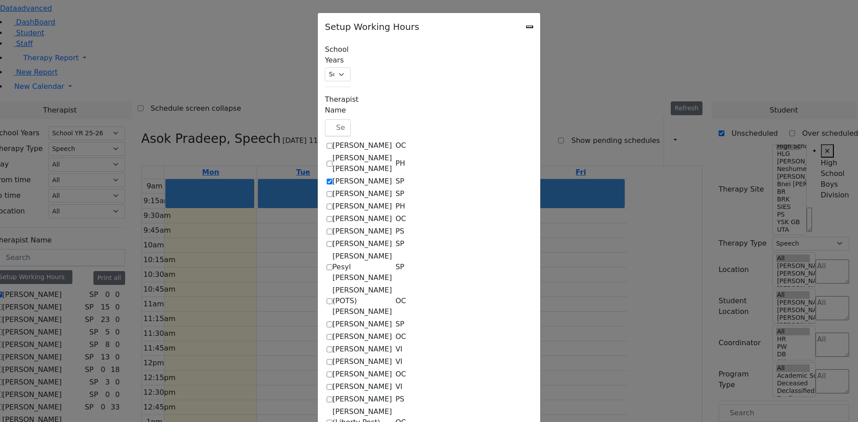
select select "15:00:00"
select select "09:30:00"
select select "15:00:00"
select select "1"
select select "15:00:00"
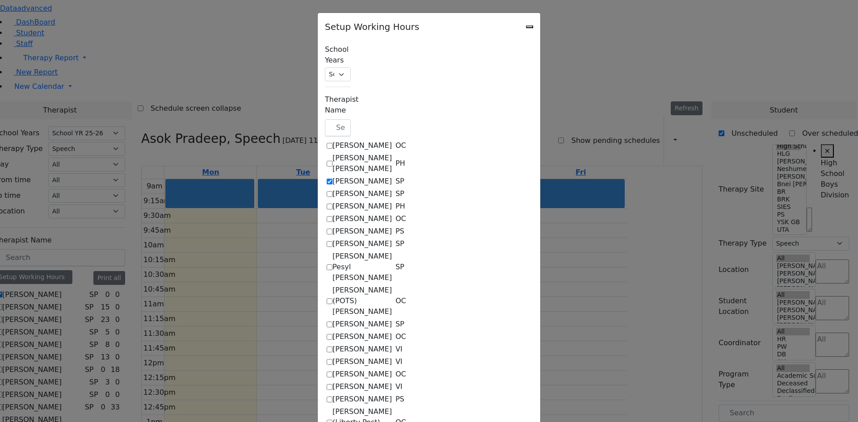
select select "15:00:00"
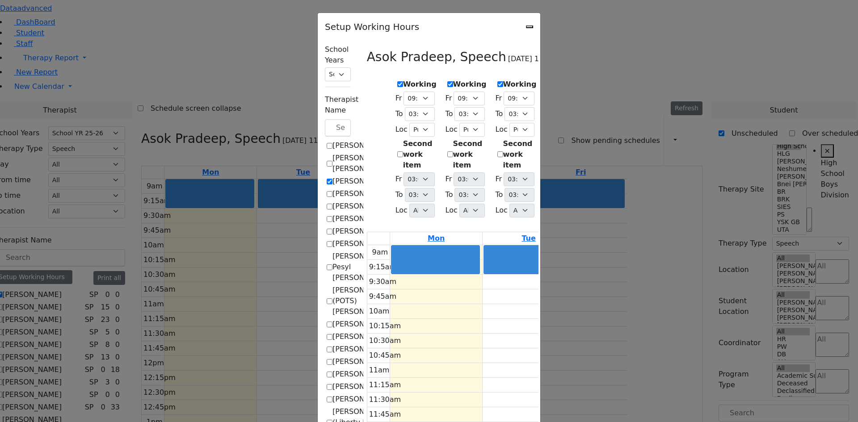
click at [332, 369] on label "[PERSON_NAME]" at bounding box center [361, 374] width 59 height 11
click at [327, 372] on input "[PERSON_NAME]" at bounding box center [330, 375] width 6 height 6
checkbox input "true"
checkbox input "false"
select select "15:00:00"
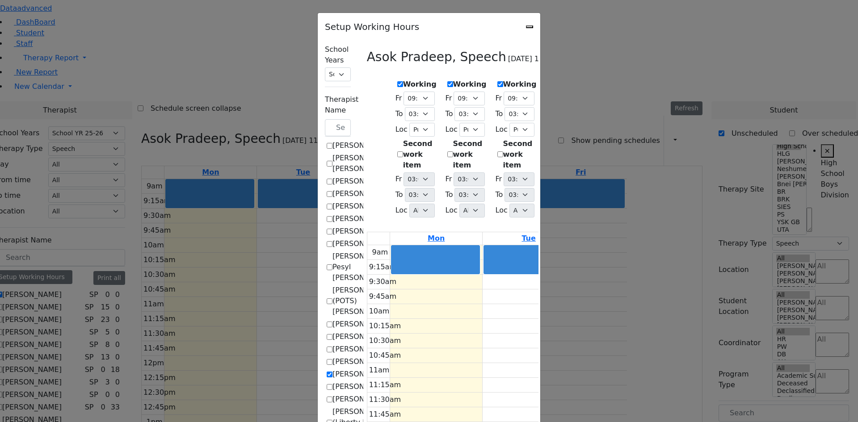
select select "1"
select select "15:00:00"
select select "1"
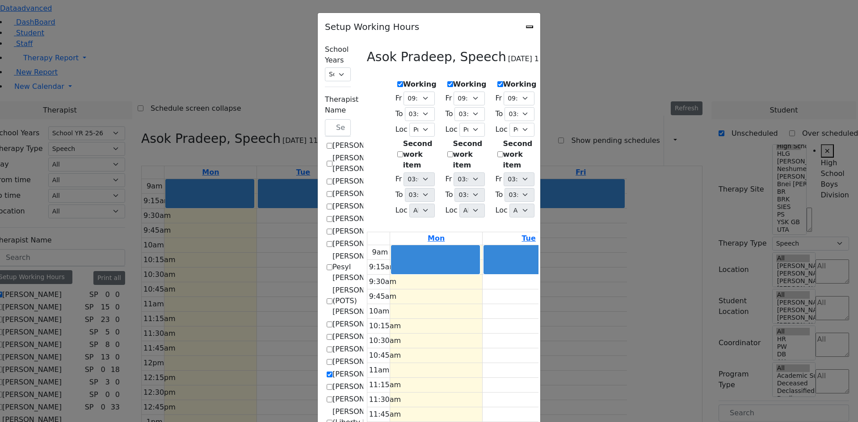
select select "15:00:00"
select select "1"
select select "15:00:00"
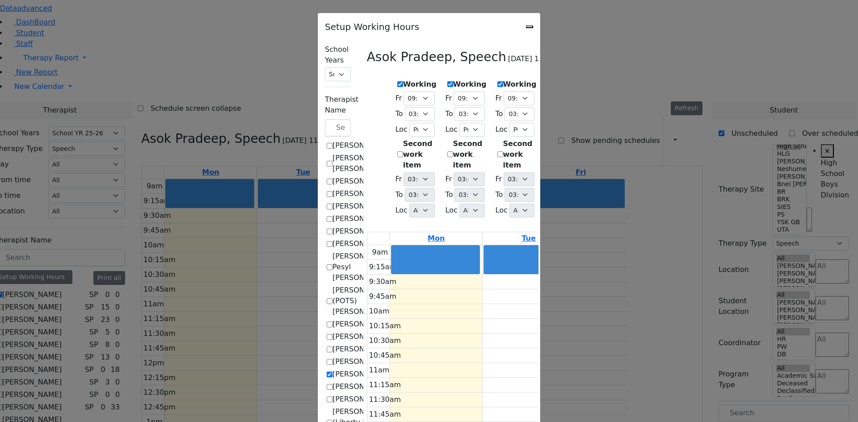
select select "15:00:00"
select select "1"
select select "15:00:00"
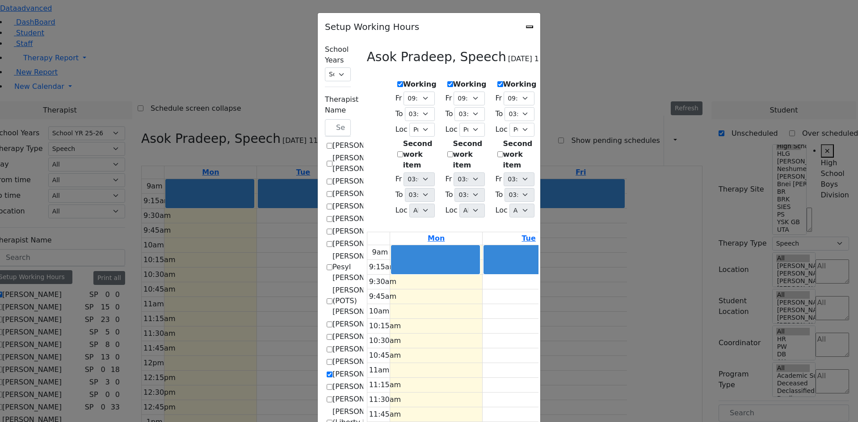
select select "15:00:00"
select select "1"
select select "15:00:00"
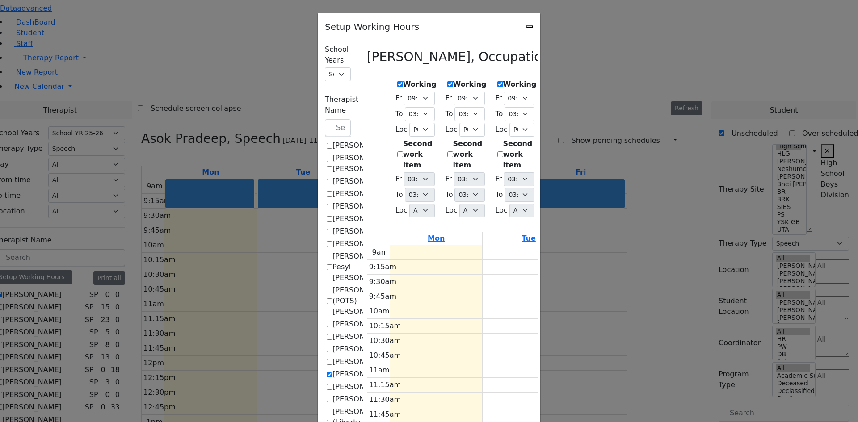
click at [529, 27] on icon "Close" at bounding box center [529, 27] width 0 height 0
checkbox input "false"
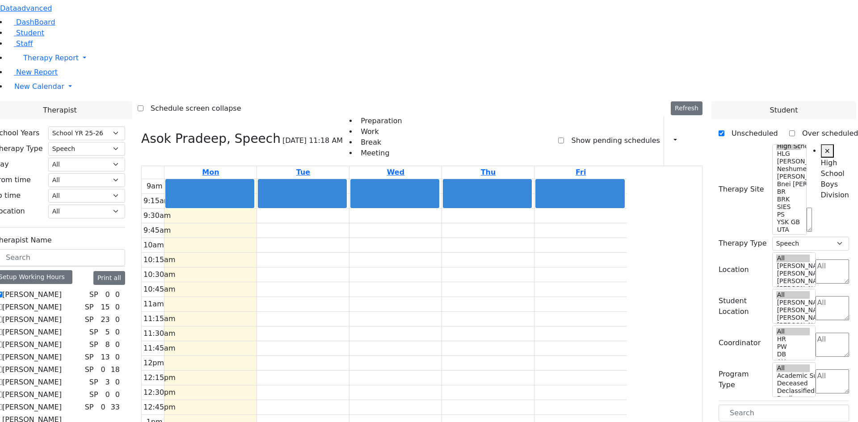
scroll to position [670, 0]
drag, startPoint x: 751, startPoint y: 360, endPoint x: 307, endPoint y: 286, distance: 449.7
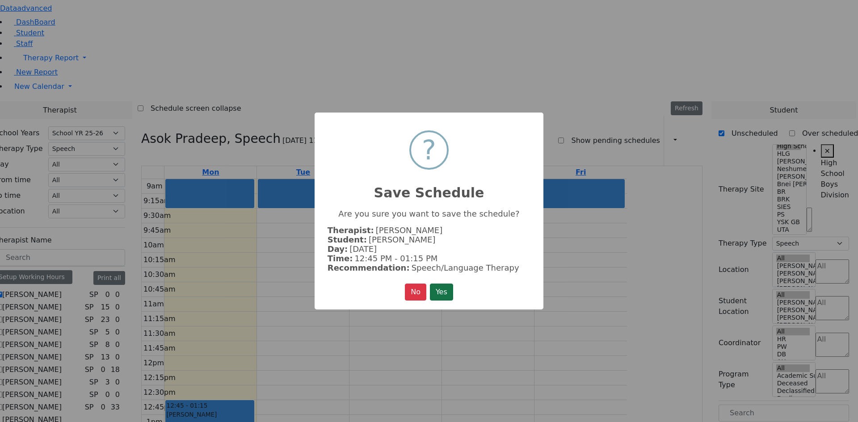
click at [451, 291] on button "Yes" at bounding box center [441, 292] width 23 height 17
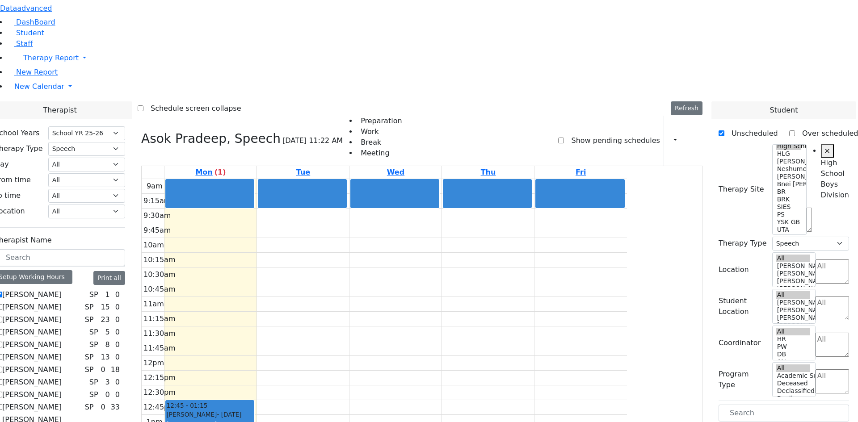
drag, startPoint x: 755, startPoint y: 361, endPoint x: 595, endPoint y: 285, distance: 177.4
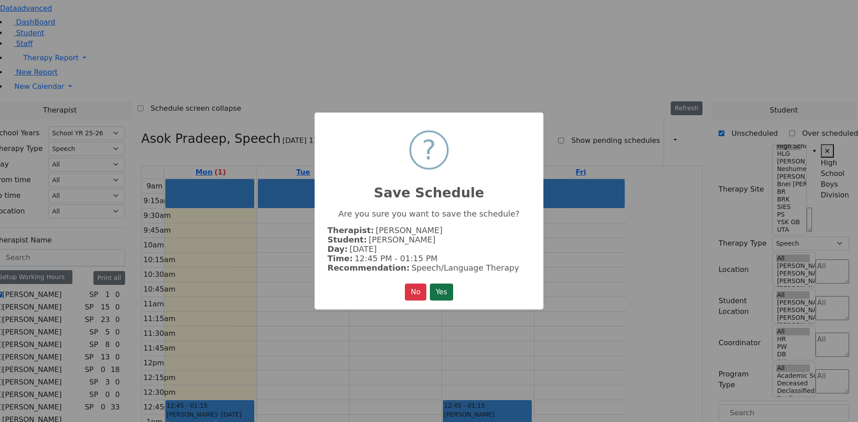
click at [435, 288] on button "Yes" at bounding box center [441, 292] width 23 height 17
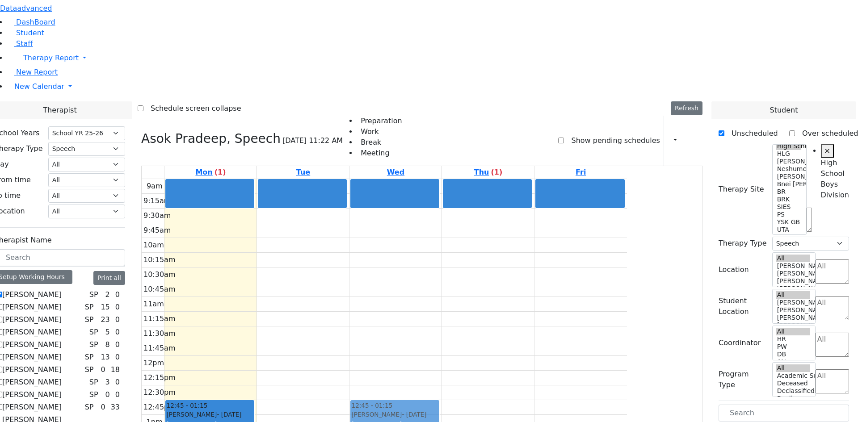
drag, startPoint x: 537, startPoint y: 295, endPoint x: 490, endPoint y: 294, distance: 46.9
click at [487, 294] on tr "12:45 - 01:15 Weiss David - 12/26/2010 Schmutter, Michoel 12:45 - 01:15 Weiss D…" at bounding box center [384, 356] width 485 height 354
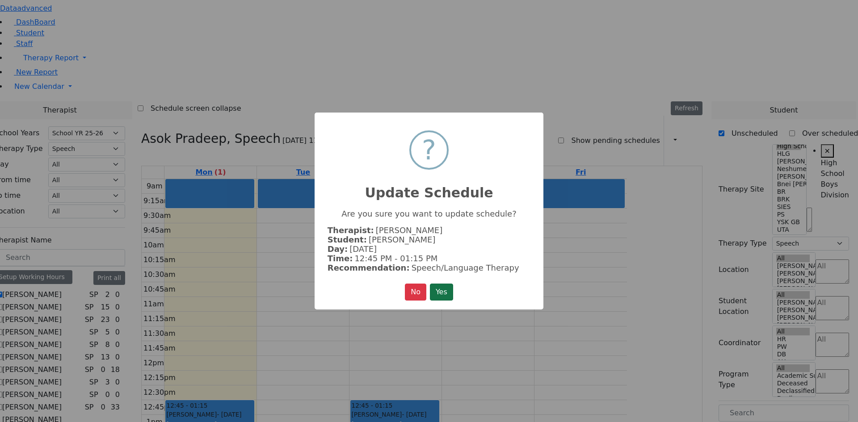
click at [437, 285] on button "Yes" at bounding box center [441, 292] width 23 height 17
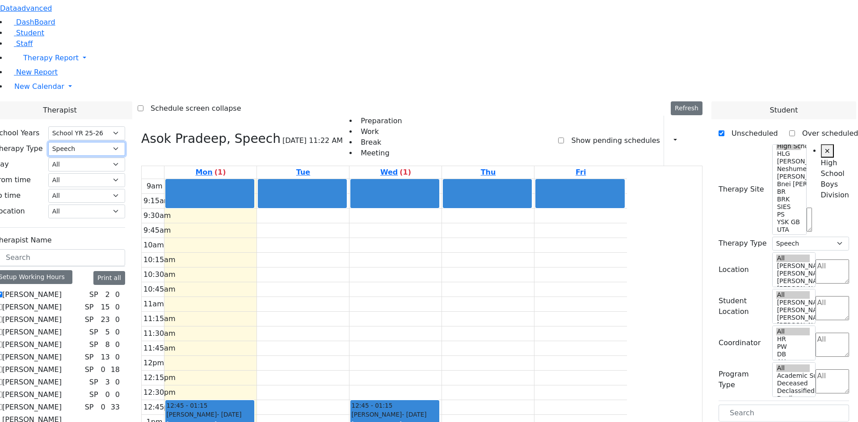
click at [125, 142] on select "All Psych Hearing Vision Speech Physical Occupational" at bounding box center [86, 149] width 77 height 14
select select "2"
click at [125, 142] on select "All Psych Hearing Vision Speech Physical Occupational" at bounding box center [86, 149] width 77 height 14
select select "2"
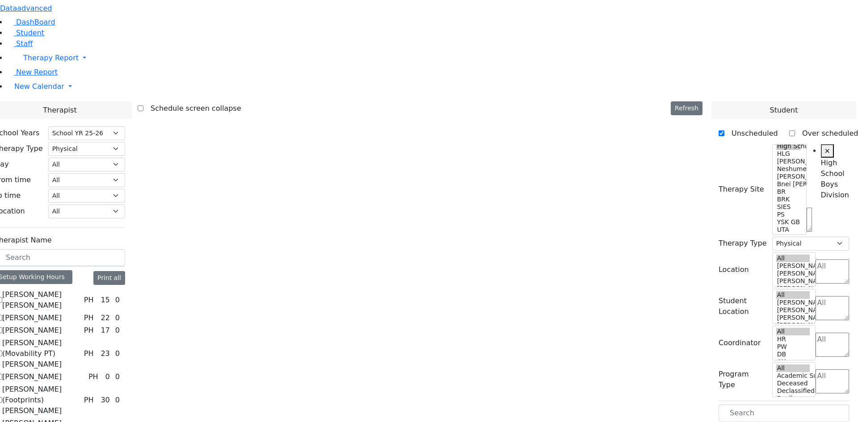
click at [80, 338] on label "[PERSON_NAME] (Movability PT) [PERSON_NAME]" at bounding box center [41, 354] width 78 height 32
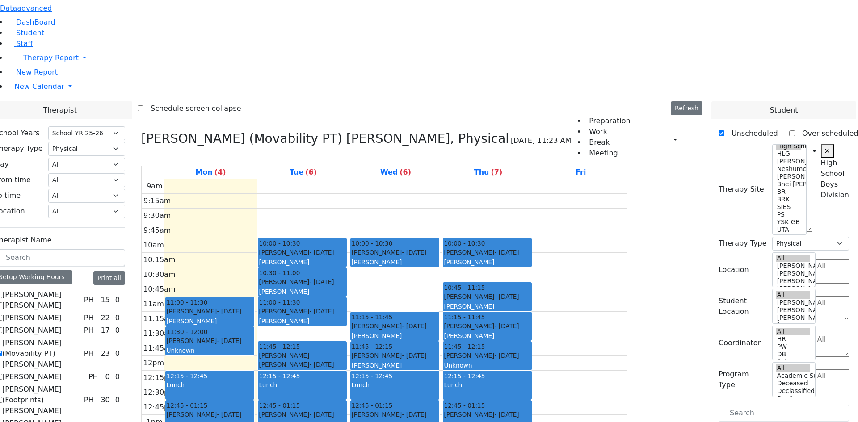
click at [80, 338] on label "[PERSON_NAME] (Movability PT) [PERSON_NAME]" at bounding box center [41, 354] width 78 height 32
checkbox input "false"
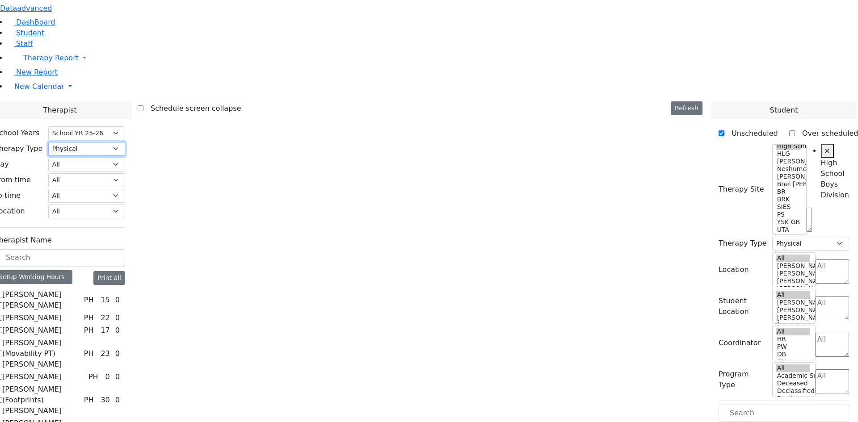
click at [125, 142] on select "All Psych Hearing Vision Speech Physical Occupational" at bounding box center [86, 149] width 77 height 14
select select "3"
click at [125, 142] on select "All Psych Hearing Vision Speech Physical Occupational" at bounding box center [86, 149] width 77 height 14
select select "3"
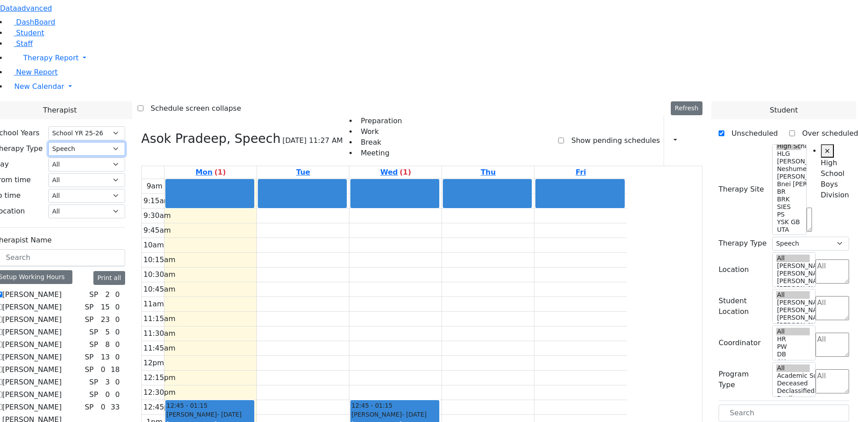
scroll to position [179, 0]
drag, startPoint x: 757, startPoint y: 326, endPoint x: 325, endPoint y: 117, distance: 480.3
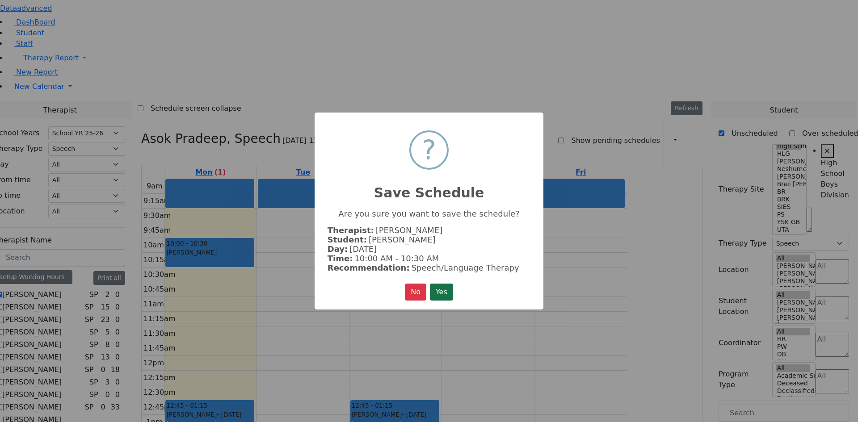
click at [433, 284] on button "Yes" at bounding box center [441, 292] width 23 height 17
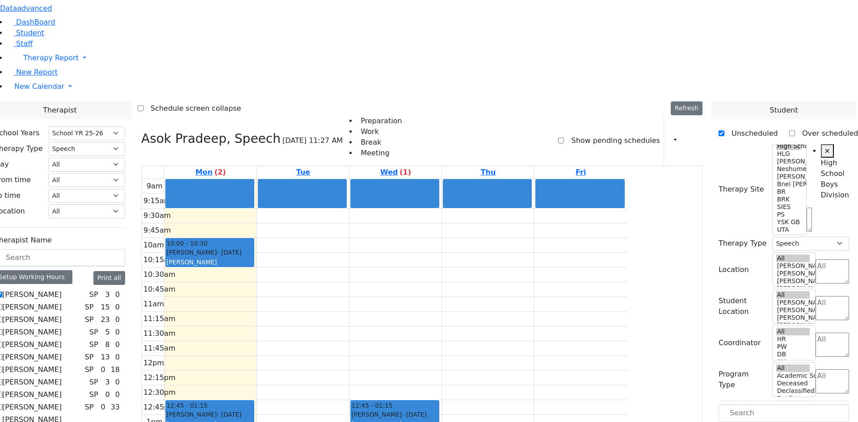
scroll to position [134, 0]
drag, startPoint x: 758, startPoint y: 369, endPoint x: 499, endPoint y: 129, distance: 353.1
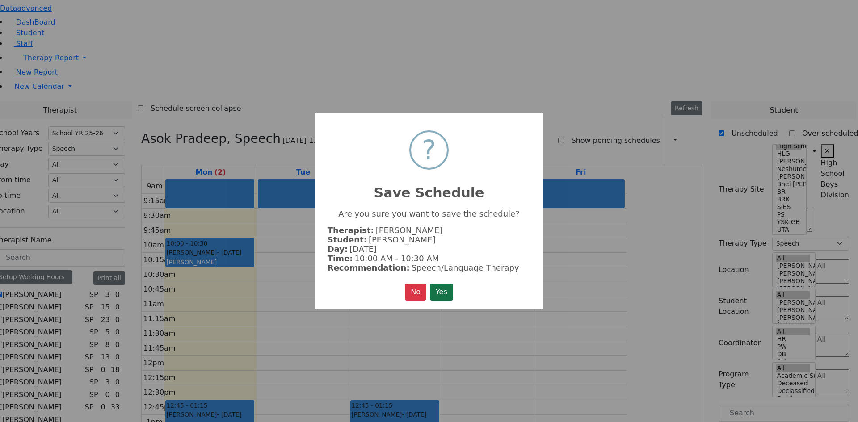
click at [438, 286] on button "Yes" at bounding box center [441, 292] width 23 height 17
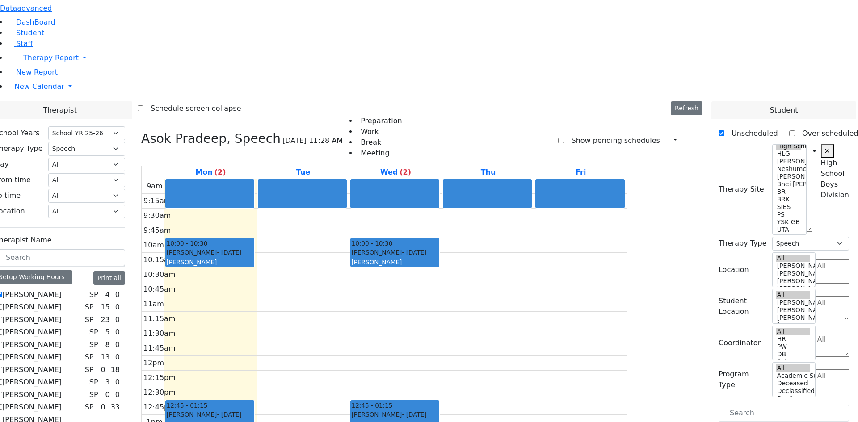
drag, startPoint x: 758, startPoint y: 386, endPoint x: 415, endPoint y: 126, distance: 430.5
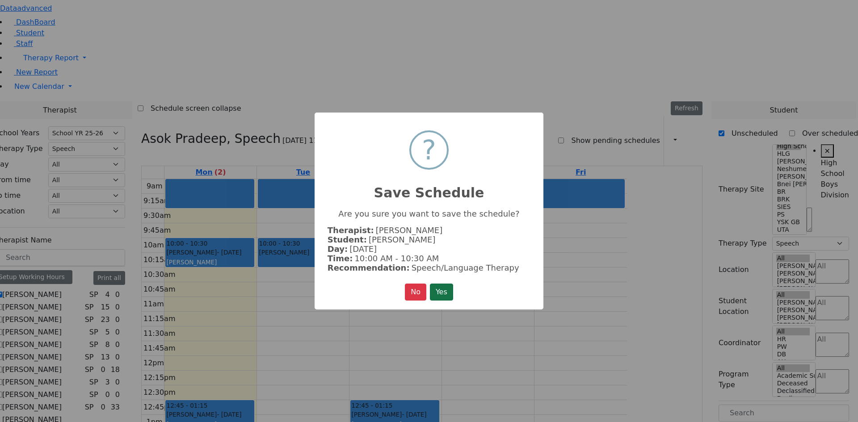
click at [446, 286] on button "Yes" at bounding box center [441, 292] width 23 height 17
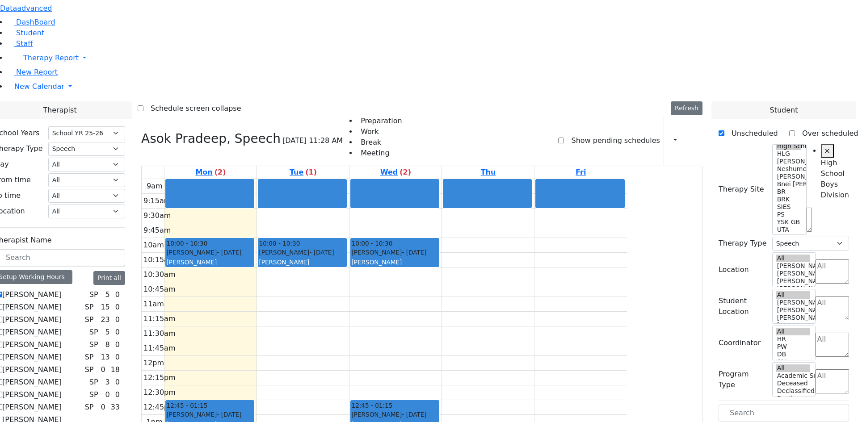
drag, startPoint x: 765, startPoint y: 382, endPoint x: 574, endPoint y: 122, distance: 322.7
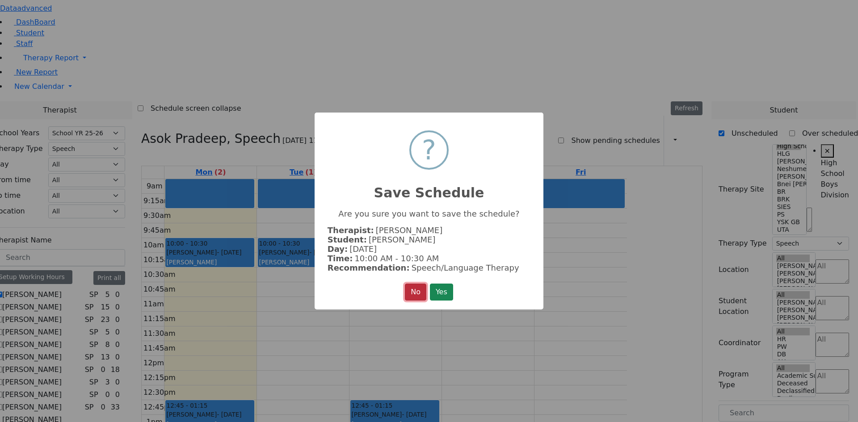
click at [424, 284] on button "No" at bounding box center [415, 292] width 21 height 17
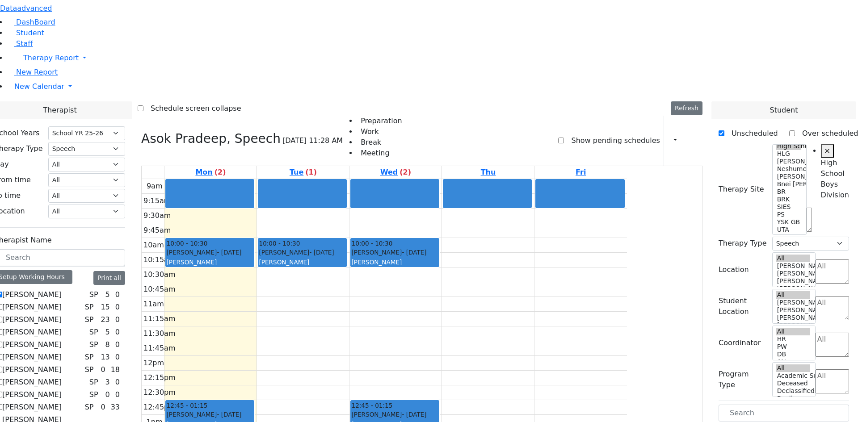
drag, startPoint x: 760, startPoint y: 381, endPoint x: 589, endPoint y: 129, distance: 304.7
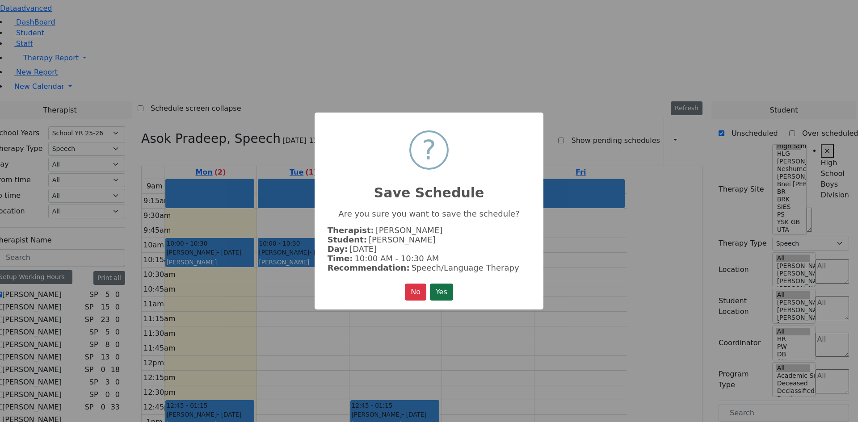
click at [444, 291] on button "Yes" at bounding box center [441, 292] width 23 height 17
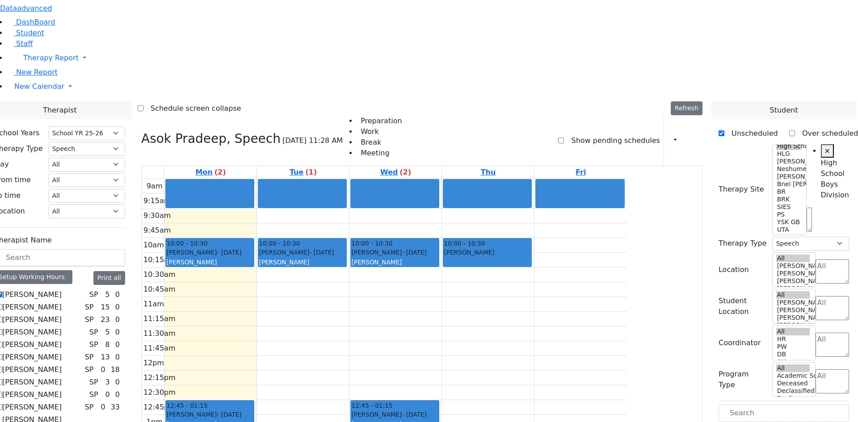
scroll to position [0, 0]
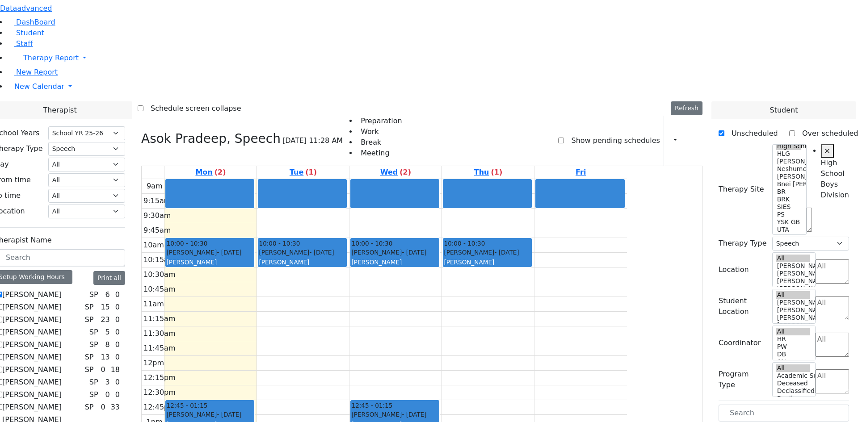
drag, startPoint x: 752, startPoint y: 341, endPoint x: 307, endPoint y: 152, distance: 483.2
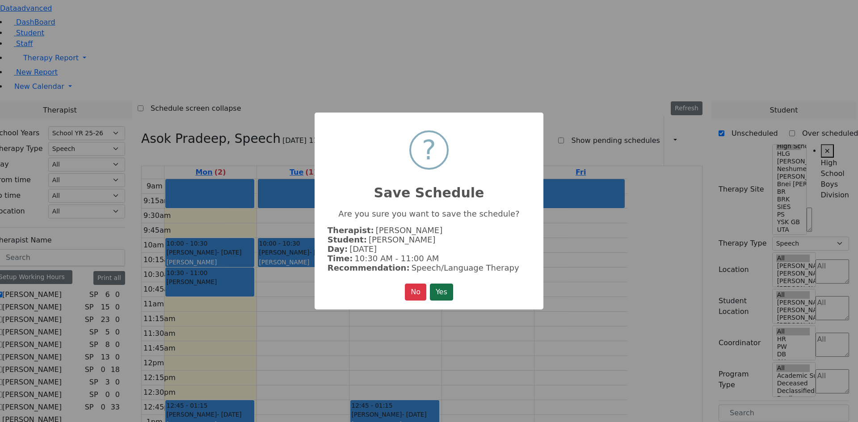
click at [442, 292] on button "Yes" at bounding box center [441, 292] width 23 height 17
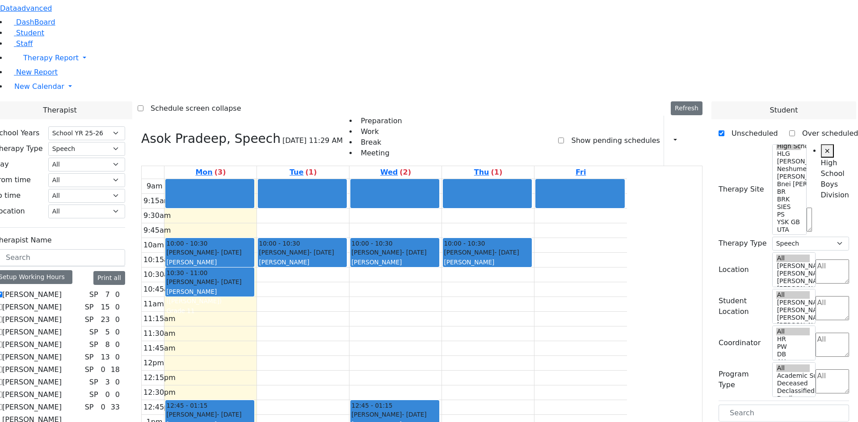
scroll to position [134, 0]
drag, startPoint x: 771, startPoint y: 293, endPoint x: 505, endPoint y: 156, distance: 299.1
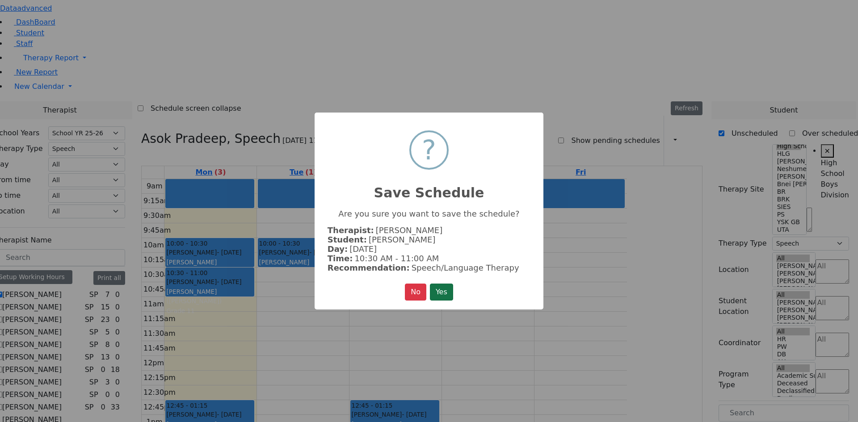
click at [445, 287] on button "Yes" at bounding box center [441, 292] width 23 height 17
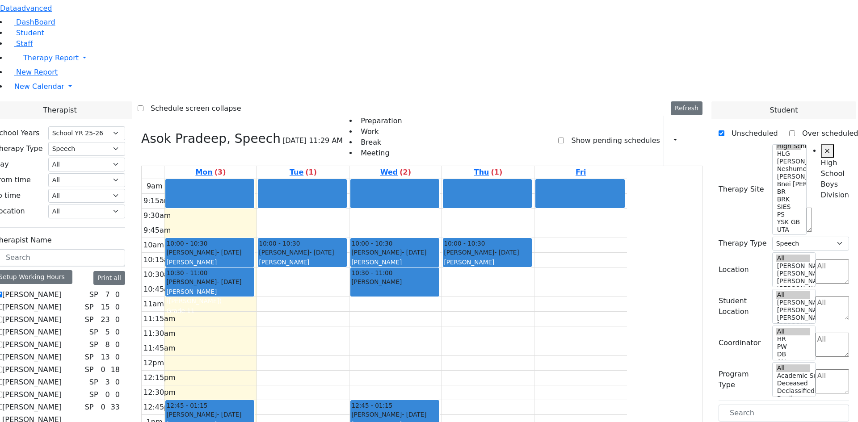
scroll to position [0, 0]
drag, startPoint x: 761, startPoint y: 360, endPoint x: 416, endPoint y: 151, distance: 402.8
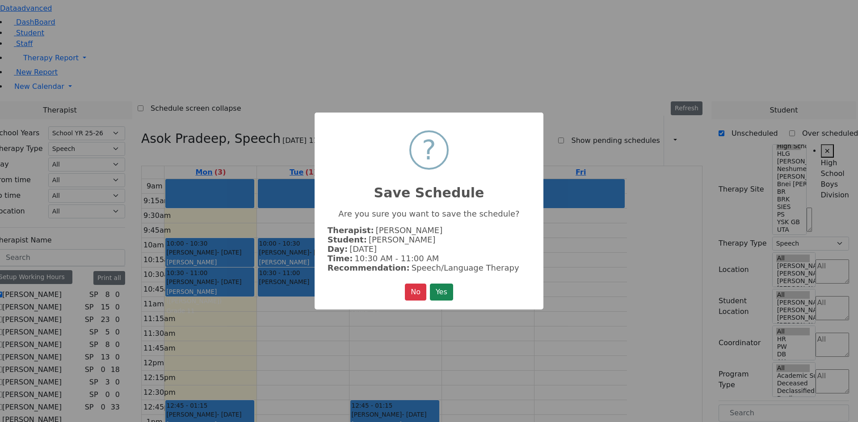
click at [439, 297] on button "Yes" at bounding box center [441, 292] width 23 height 17
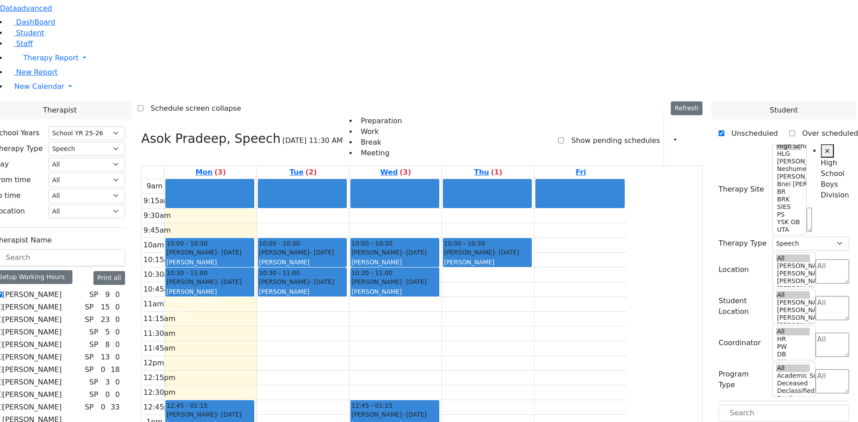
drag, startPoint x: 738, startPoint y: 360, endPoint x: 590, endPoint y: 147, distance: 259.1
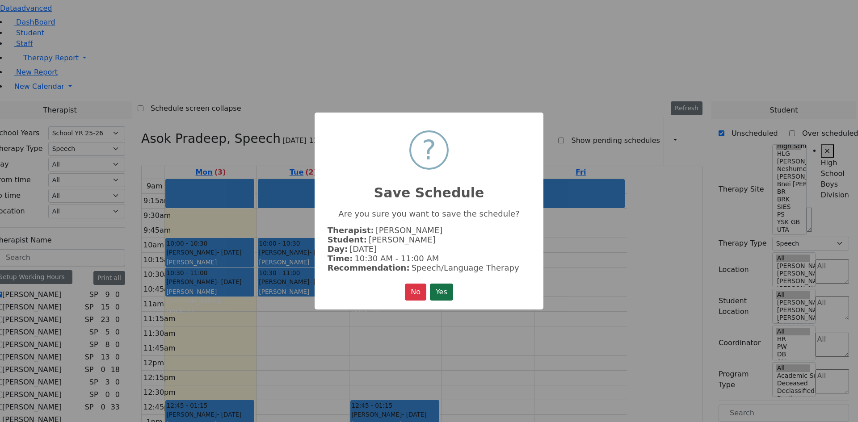
click at [444, 289] on button "Yes" at bounding box center [441, 292] width 23 height 17
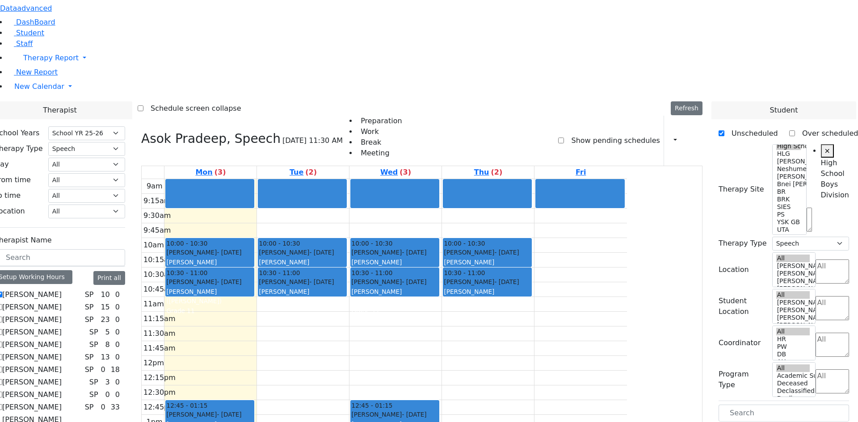
click at [288, 180] on div "9am 9:15am 9:30am 9:45am 10am 10:15am 10:30am 10:45am 11am 11:15am 11:30am 11:4…" at bounding box center [384, 356] width 485 height 354
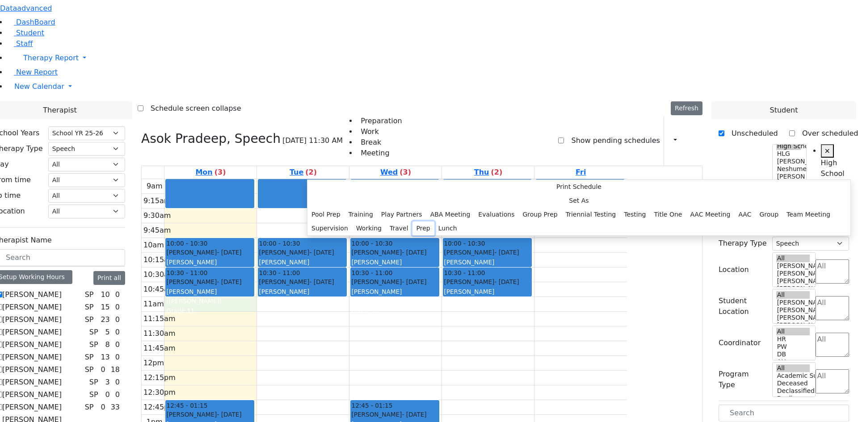
click at [412, 235] on button "Prep" at bounding box center [423, 229] width 22 height 14
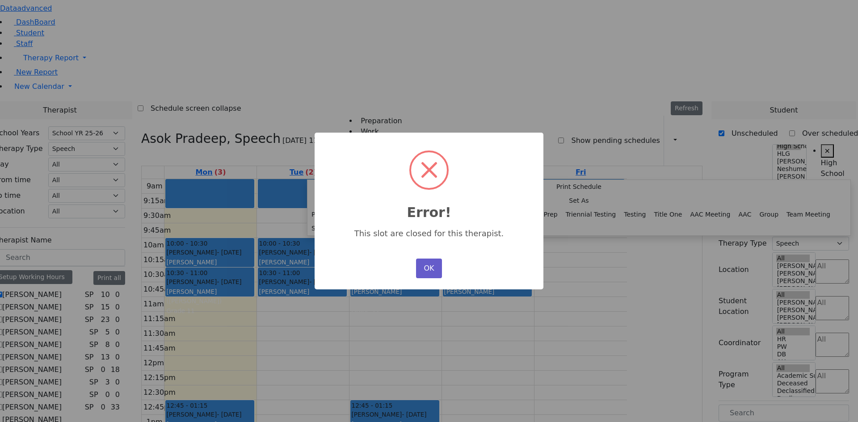
click at [422, 259] on button "OK" at bounding box center [429, 269] width 26 height 20
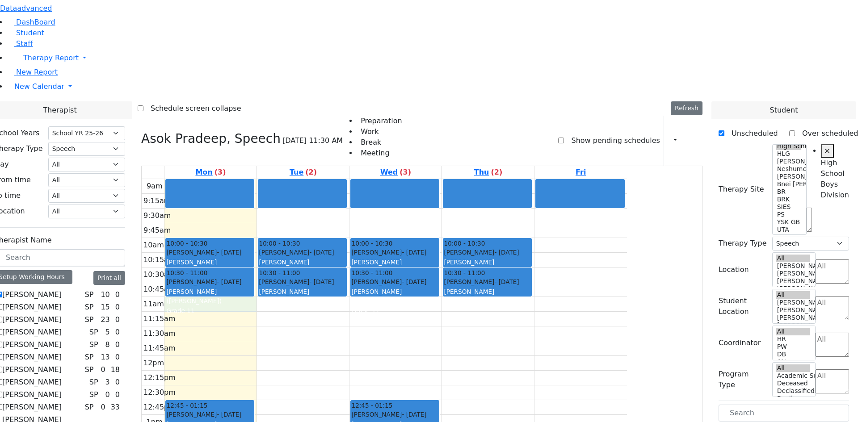
click at [295, 179] on div "9am 9:15am 9:30am 9:45am 10am 10:15am 10:30am 10:45am 11am 11:15am 11:30am 11:4…" at bounding box center [384, 356] width 485 height 354
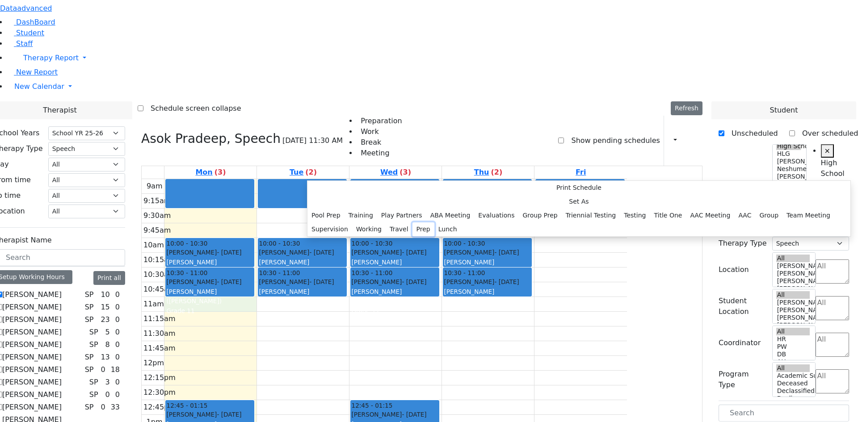
click at [412, 236] on button "Prep" at bounding box center [423, 229] width 22 height 14
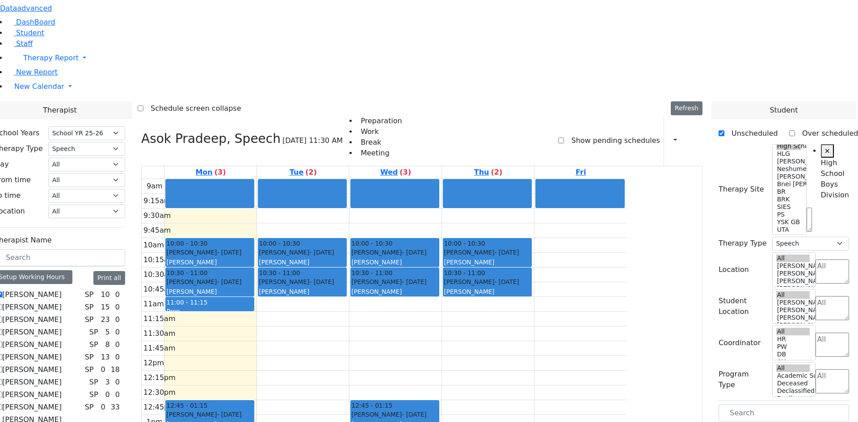
click at [389, 185] on div "9am 9:15am 9:30am 9:45am 10am 10:15am 10:30am 10:45am 11am 11:15am 11:30am 11:4…" at bounding box center [384, 356] width 485 height 354
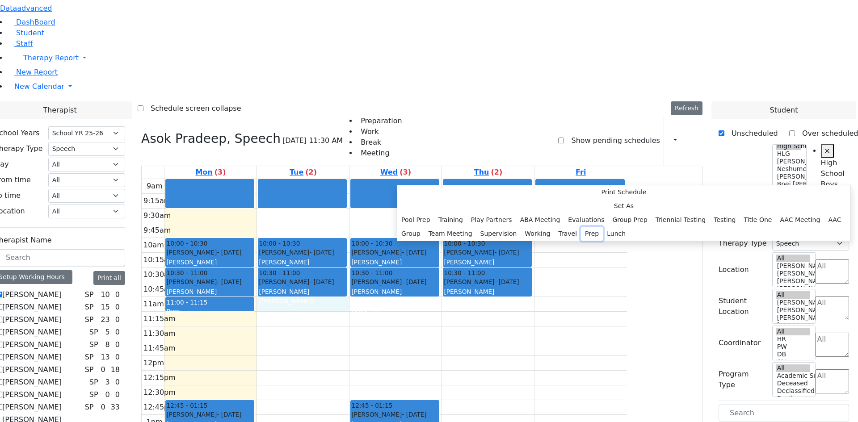
click at [581, 241] on button "Prep" at bounding box center [592, 234] width 22 height 14
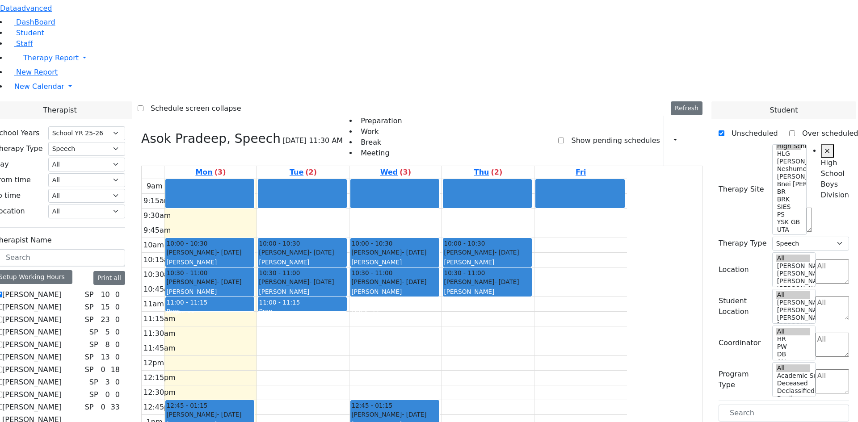
click at [483, 181] on div "9am 9:15am 9:30am 9:45am 10am 10:15am 10:30am 10:45am 11am 11:15am 11:30am 11:4…" at bounding box center [384, 356] width 485 height 354
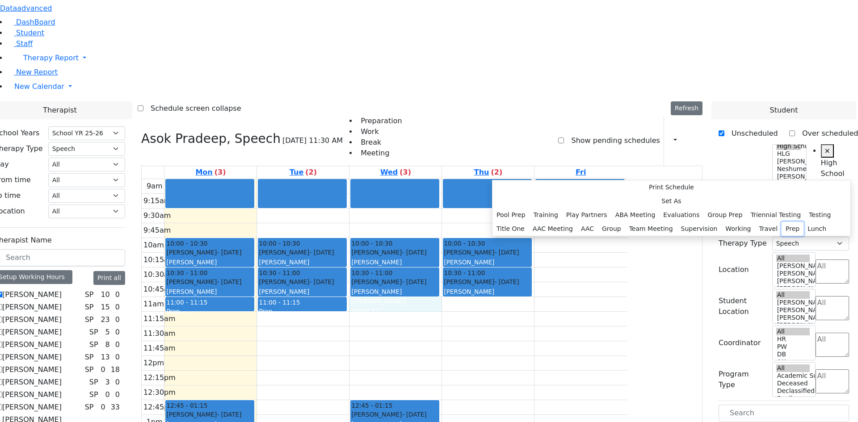
click at [781, 236] on button "Prep" at bounding box center [792, 229] width 22 height 14
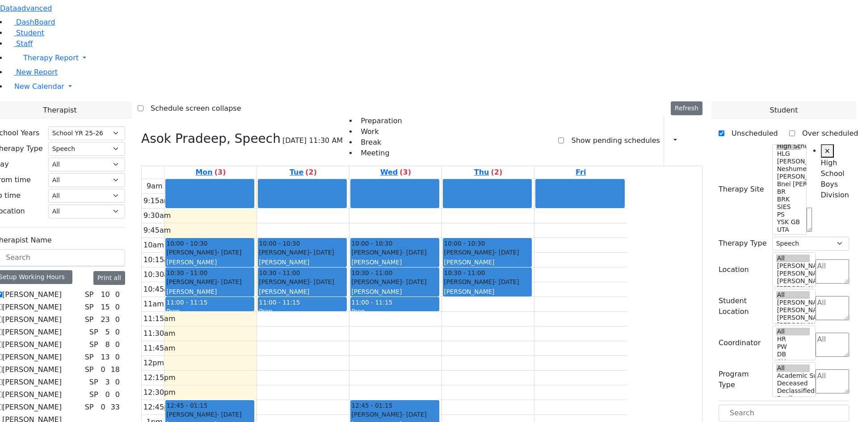
click at [578, 180] on div "9am 9:15am 9:30am 9:45am 10am 10:15am 10:30am 10:45am 11am 11:15am 11:30am 11:4…" at bounding box center [384, 356] width 485 height 354
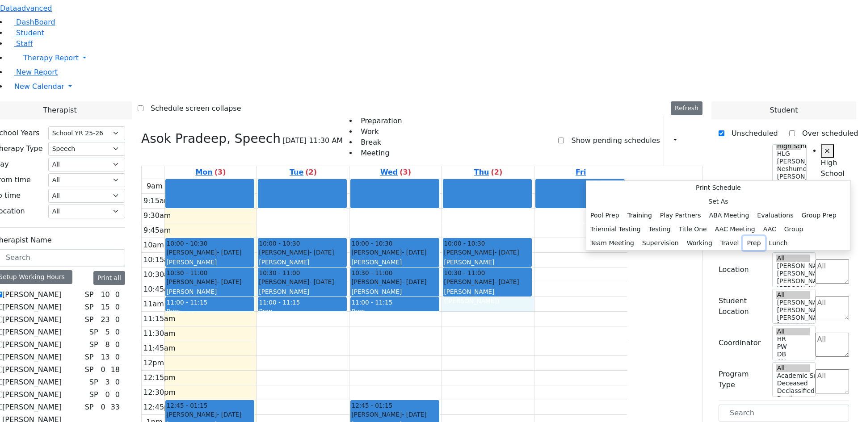
click at [742, 250] on button "Prep" at bounding box center [753, 243] width 22 height 14
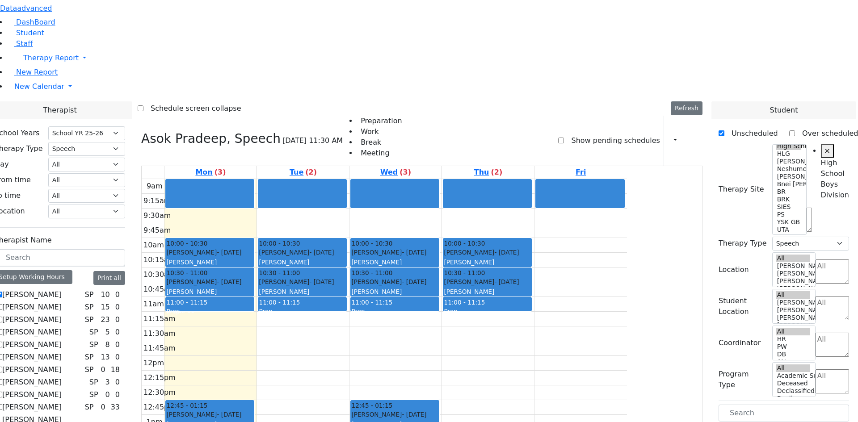
click at [627, 179] on div "9am 9:15am 9:30am 9:45am 10am 10:15am 10:30am 10:45am 11am 11:15am 11:30am 11:4…" at bounding box center [384, 356] width 485 height 354
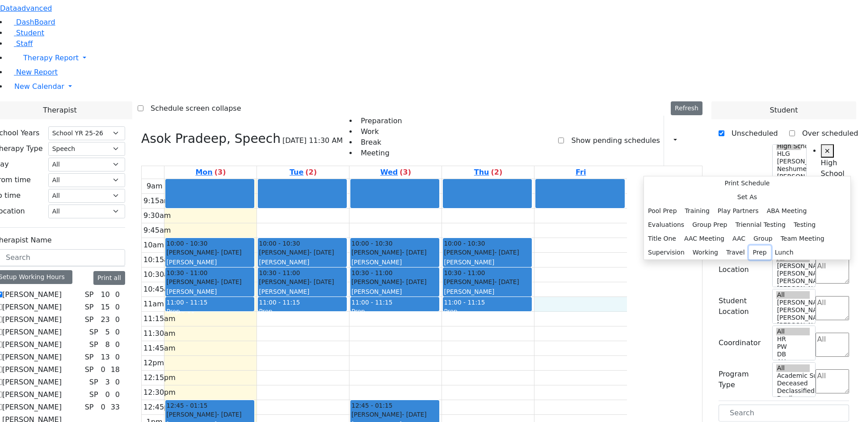
click at [749, 260] on button "Prep" at bounding box center [760, 253] width 22 height 14
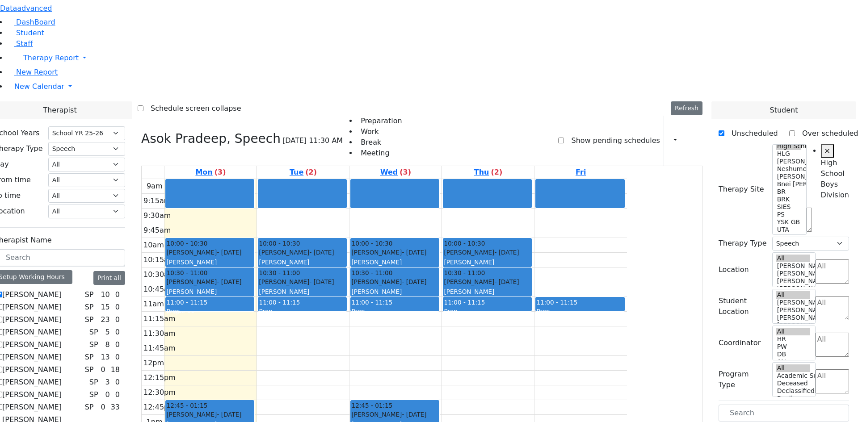
drag, startPoint x: 738, startPoint y: 257, endPoint x: 309, endPoint y: 192, distance: 433.8
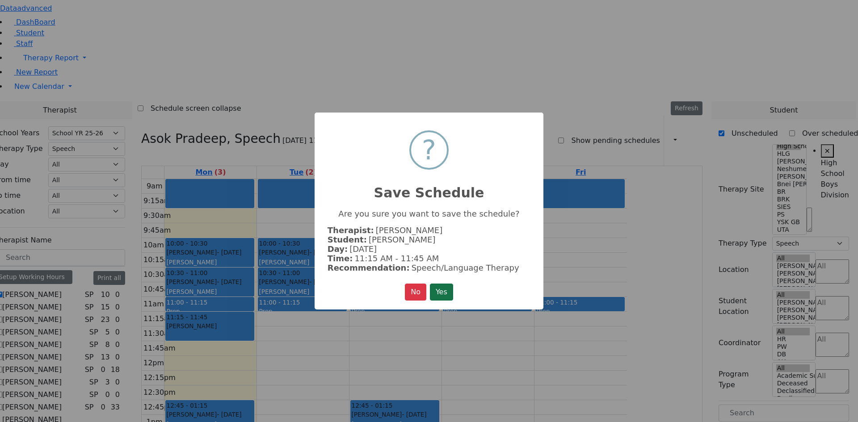
click at [452, 290] on button "Yes" at bounding box center [441, 292] width 23 height 17
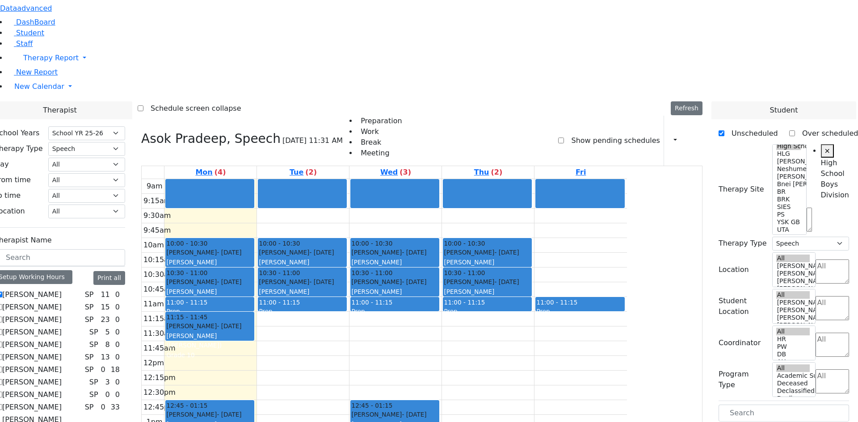
drag, startPoint x: 758, startPoint y: 260, endPoint x: 498, endPoint y: 190, distance: 269.2
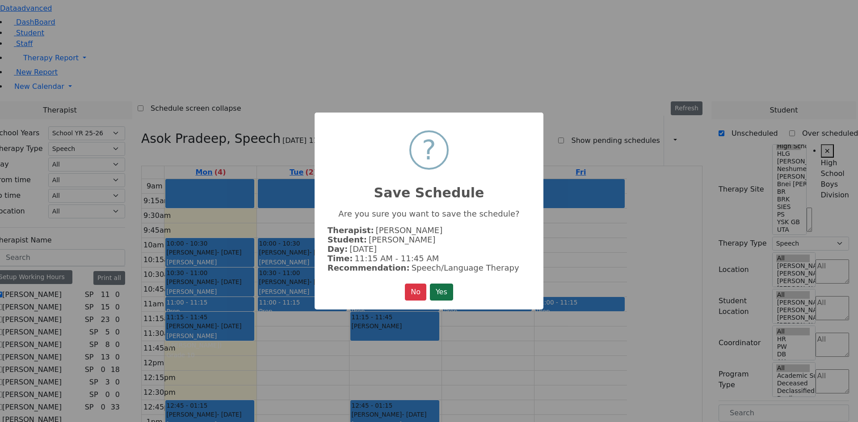
click at [447, 293] on button "Yes" at bounding box center [441, 292] width 23 height 17
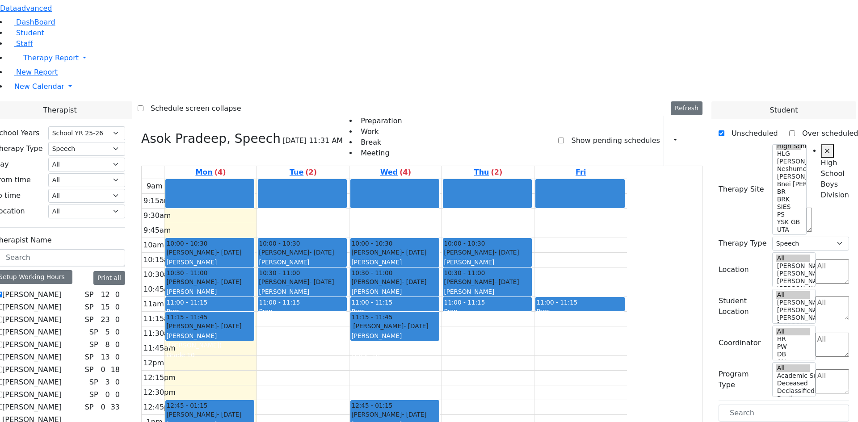
drag, startPoint x: 763, startPoint y: 257, endPoint x: 408, endPoint y: 195, distance: 360.6
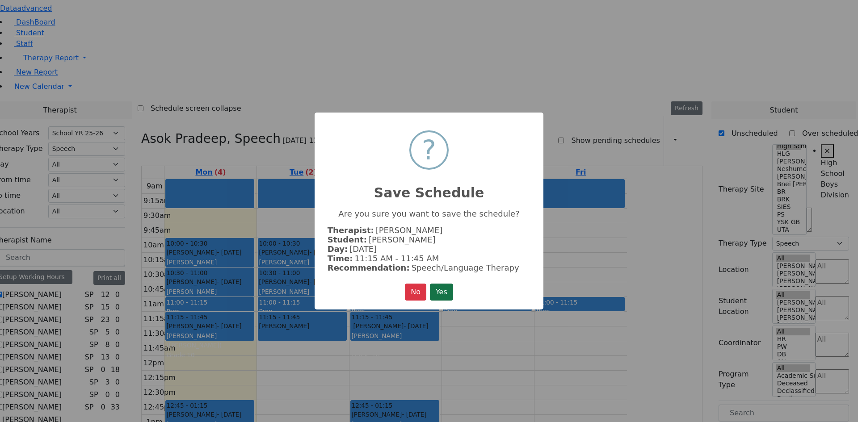
click at [433, 286] on button "Yes" at bounding box center [441, 292] width 23 height 17
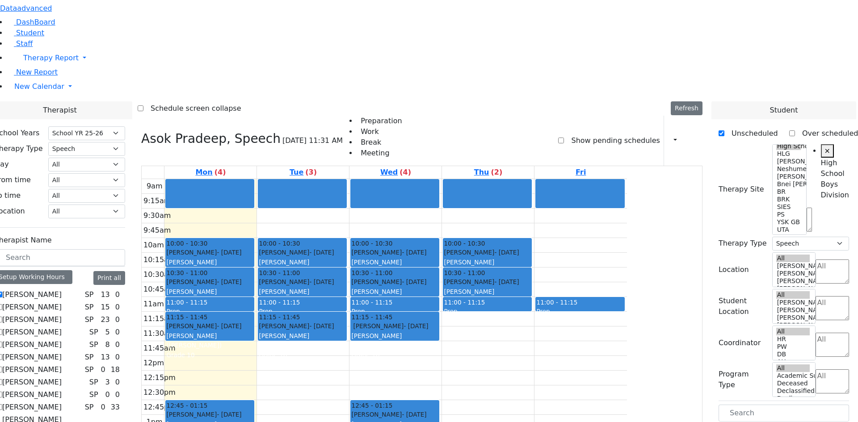
scroll to position [447, 0]
drag, startPoint x: 753, startPoint y: 288, endPoint x: 506, endPoint y: 196, distance: 263.4
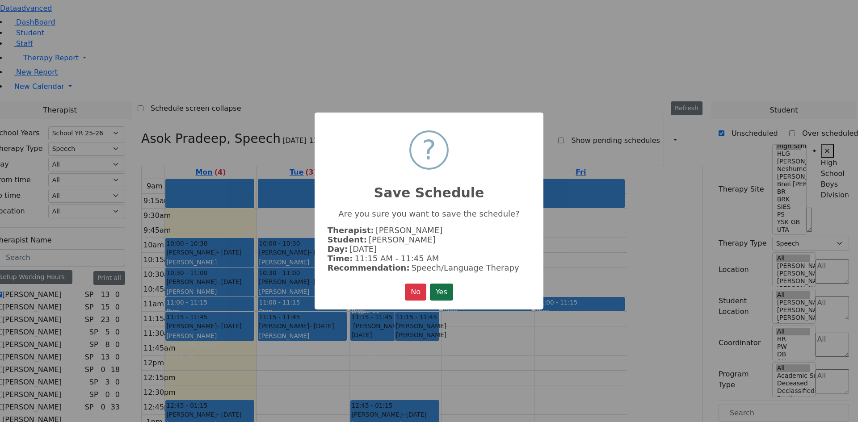
click at [435, 288] on button "Yes" at bounding box center [441, 292] width 23 height 17
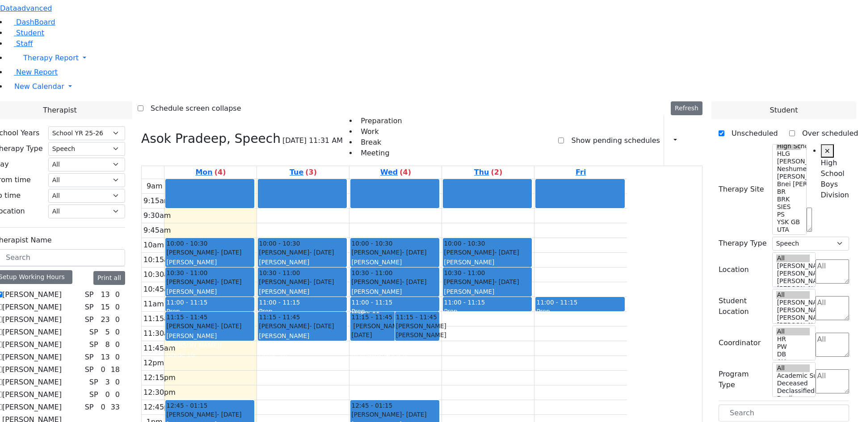
scroll to position [0, 0]
drag, startPoint x: 752, startPoint y: 309, endPoint x: 580, endPoint y: 195, distance: 206.7
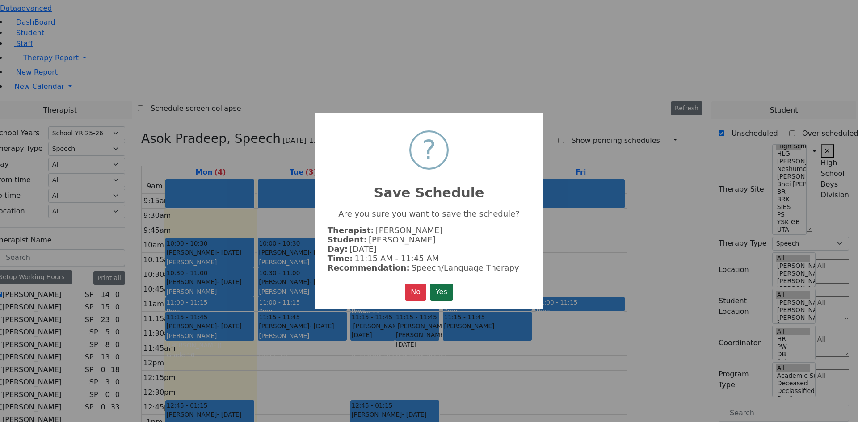
click at [444, 287] on button "Yes" at bounding box center [441, 292] width 23 height 17
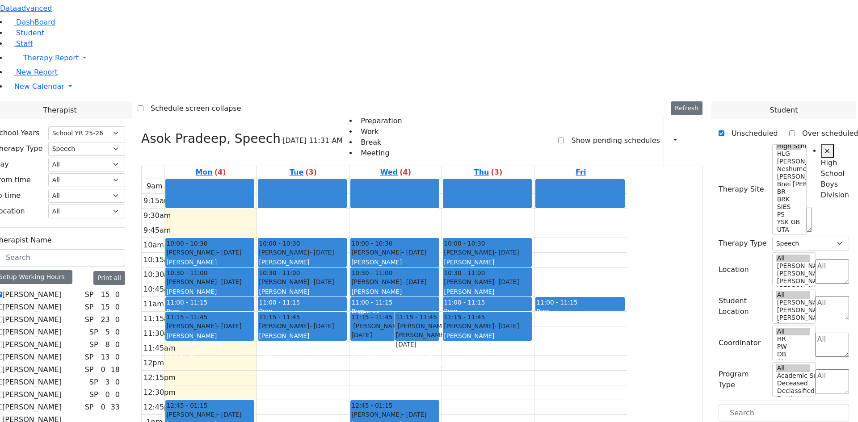
drag, startPoint x: 774, startPoint y: 306, endPoint x: 686, endPoint y: 190, distance: 145.5
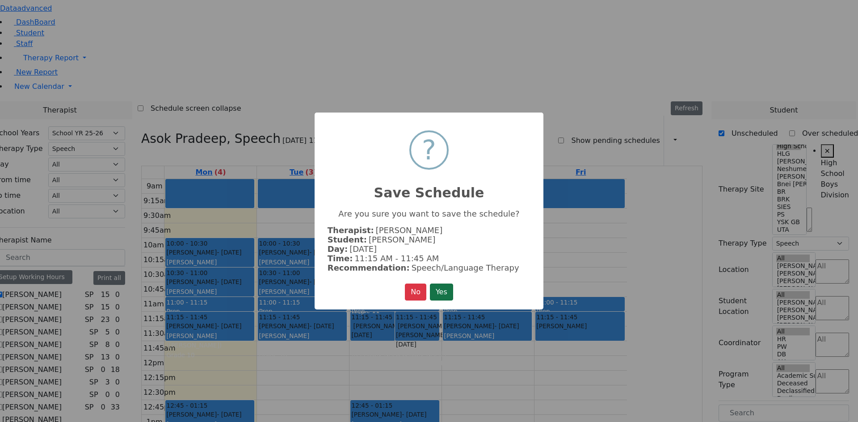
click at [443, 291] on button "Yes" at bounding box center [441, 292] width 23 height 17
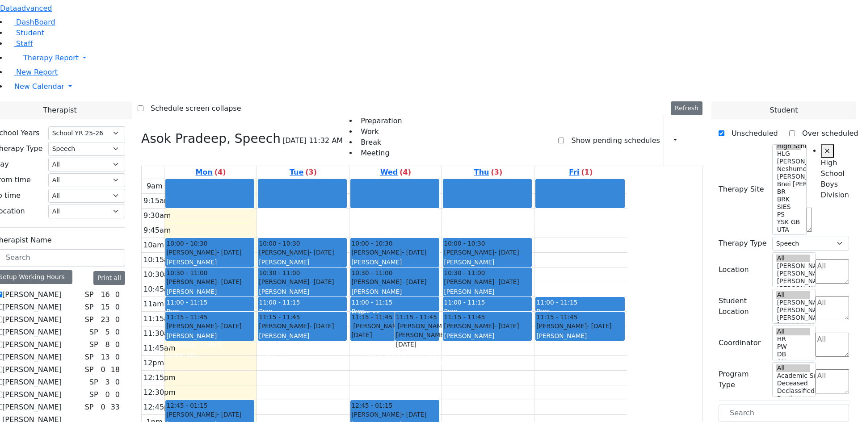
scroll to position [357, 0]
drag, startPoint x: 749, startPoint y: 346, endPoint x: 590, endPoint y: 229, distance: 197.8
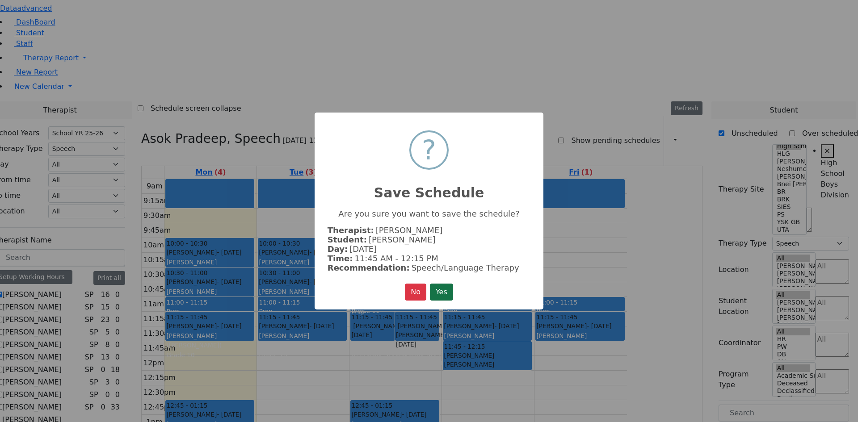
click at [446, 292] on button "Yes" at bounding box center [441, 292] width 23 height 17
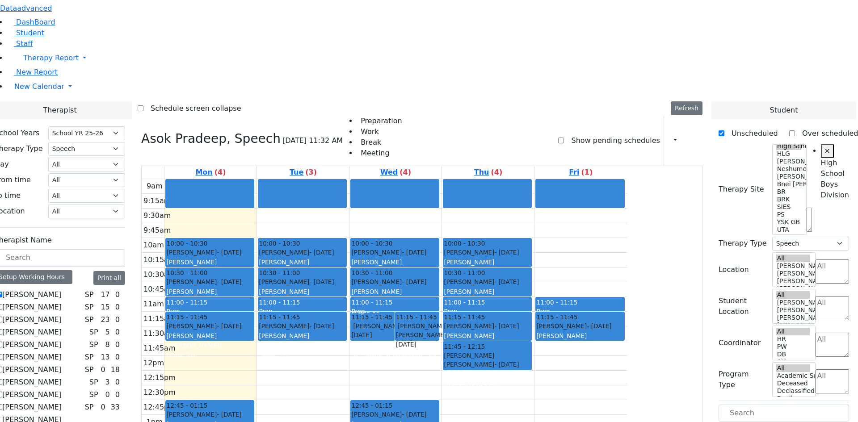
scroll to position [402, 0]
drag, startPoint x: 759, startPoint y: 301, endPoint x: 702, endPoint y: 232, distance: 89.5
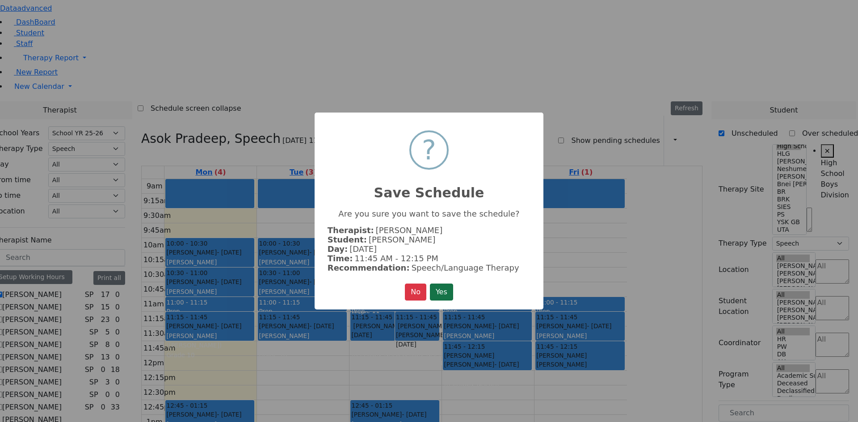
click at [439, 285] on button "Yes" at bounding box center [441, 292] width 23 height 17
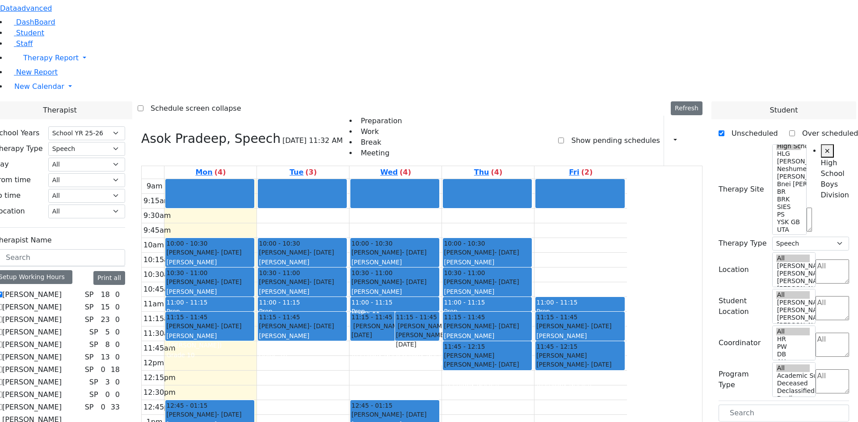
scroll to position [1, 15]
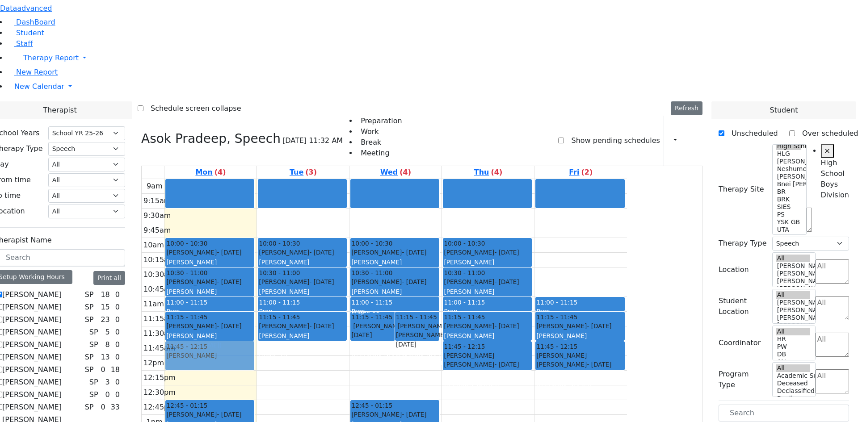
drag, startPoint x: 753, startPoint y: 346, endPoint x: 264, endPoint y: 218, distance: 505.0
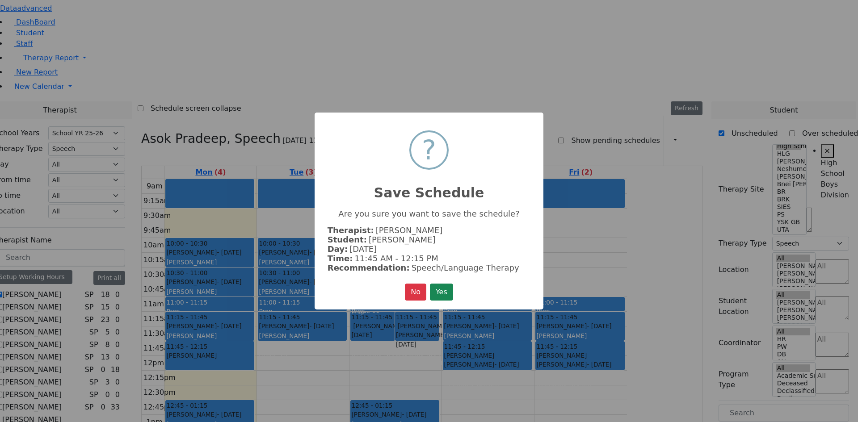
click at [448, 289] on button "Yes" at bounding box center [441, 292] width 23 height 17
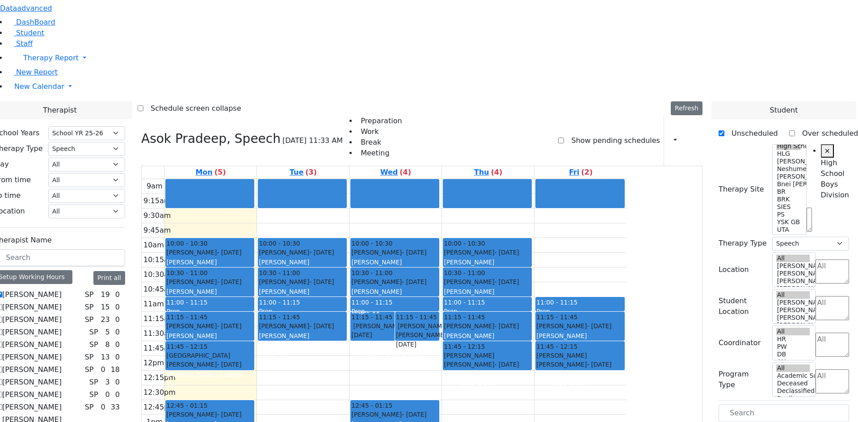
scroll to position [549, 0]
drag, startPoint x: 777, startPoint y: 343, endPoint x: 492, endPoint y: 231, distance: 306.4
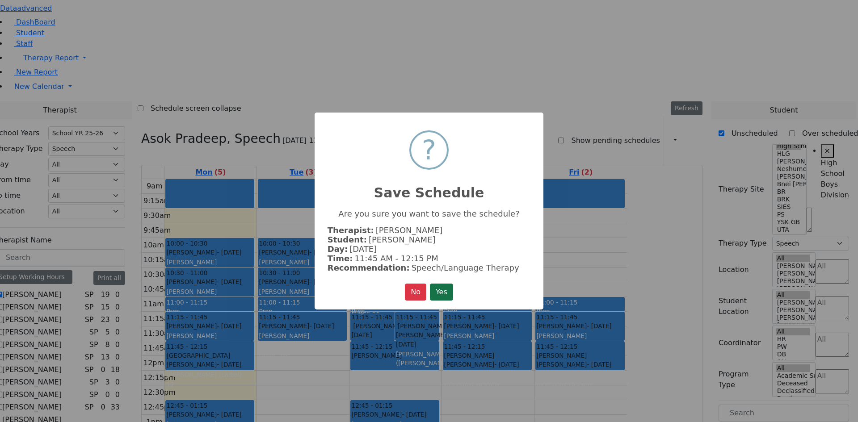
click at [446, 289] on button "Yes" at bounding box center [441, 292] width 23 height 17
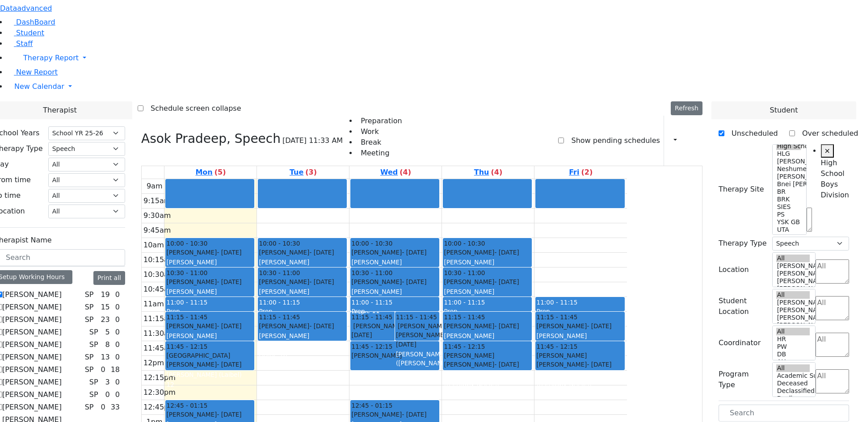
scroll to position [0, 0]
drag, startPoint x: 763, startPoint y: 292, endPoint x: 412, endPoint y: 222, distance: 357.4
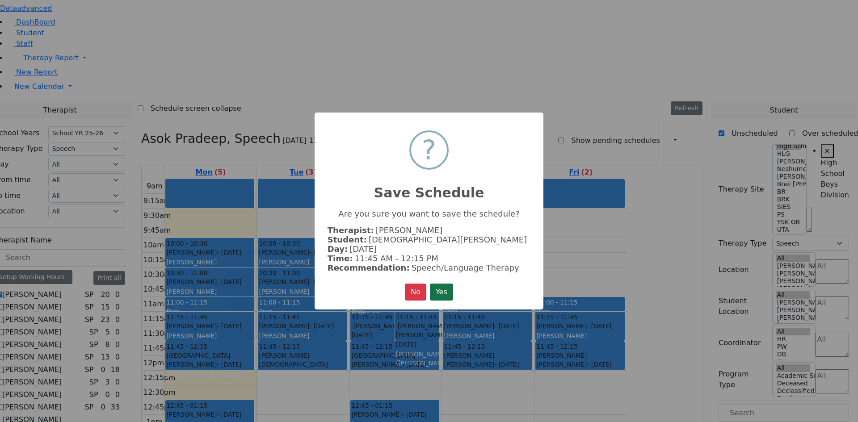
click at [445, 293] on button "Yes" at bounding box center [441, 292] width 23 height 17
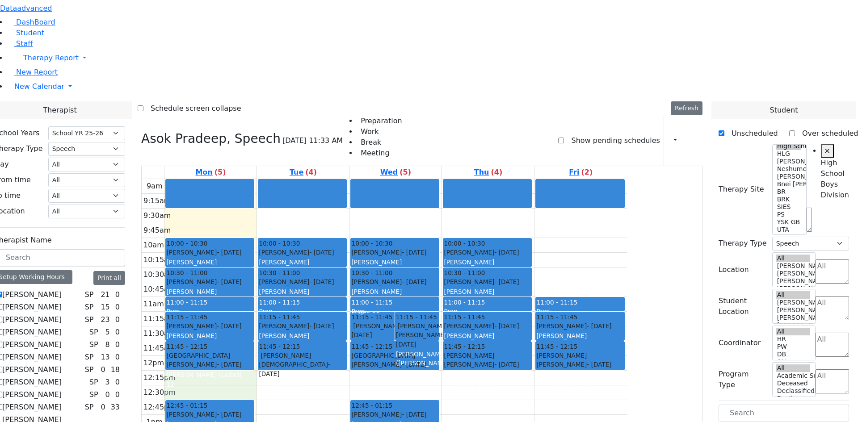
drag, startPoint x: 303, startPoint y: 256, endPoint x: 303, endPoint y: 268, distance: 13.0
click at [303, 268] on div "9am 9:15am 9:30am 9:45am 10am 10:15am 10:30am 10:45am 11am 11:15am 11:30am 11:4…" at bounding box center [384, 356] width 485 height 354
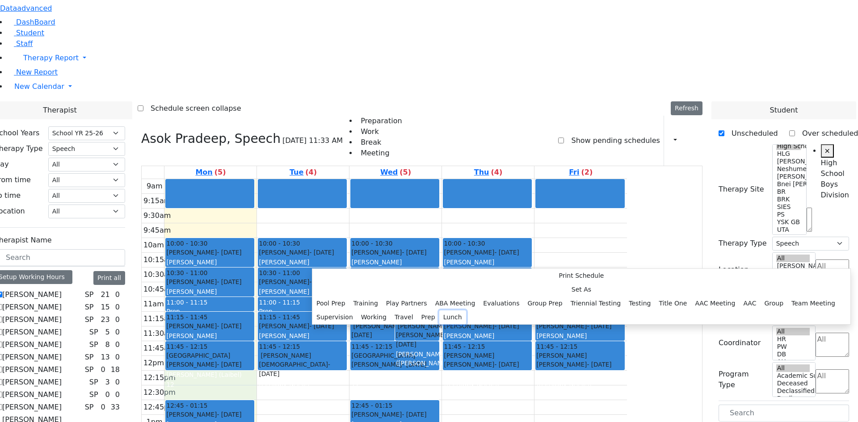
click at [439, 310] on button "Lunch" at bounding box center [452, 317] width 27 height 14
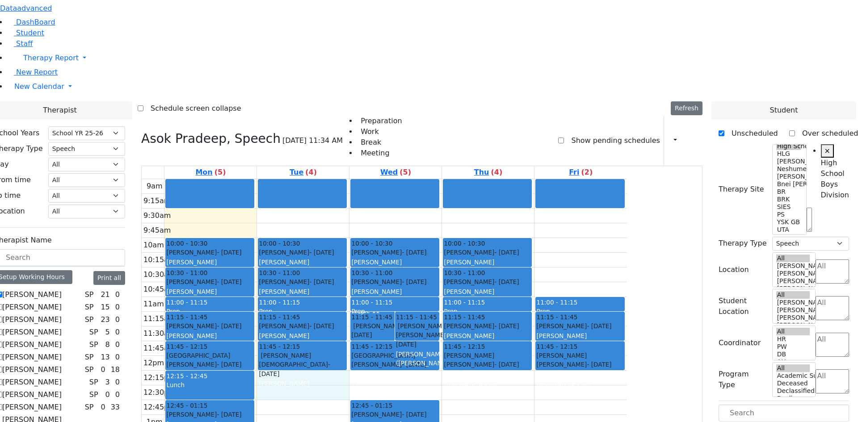
drag, startPoint x: 380, startPoint y: 256, endPoint x: 384, endPoint y: 268, distance: 13.0
click at [384, 268] on div "9am 9:15am 9:30am 9:45am 10am 10:15am 10:30am 10:45am 11am 11:15am 11:30am 11:4…" at bounding box center [384, 356] width 485 height 354
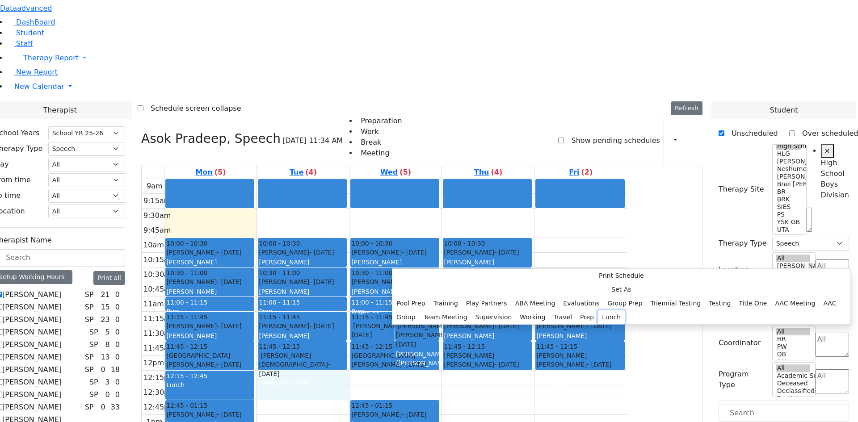
click at [598, 310] on button "Lunch" at bounding box center [611, 317] width 27 height 14
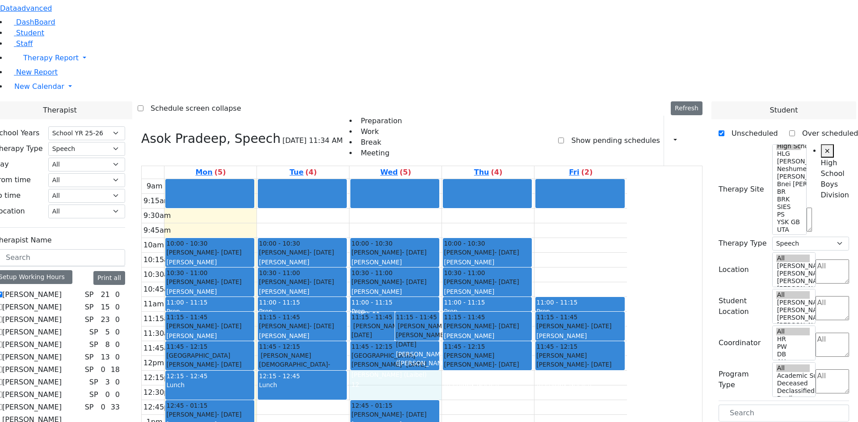
drag, startPoint x: 465, startPoint y: 252, endPoint x: 467, endPoint y: 264, distance: 12.2
click at [468, 269] on div "9am 9:15am 9:30am 9:45am 10am 10:15am 10:30am 10:45am 11am 11:15am 11:30am 11:4…" at bounding box center [384, 356] width 485 height 354
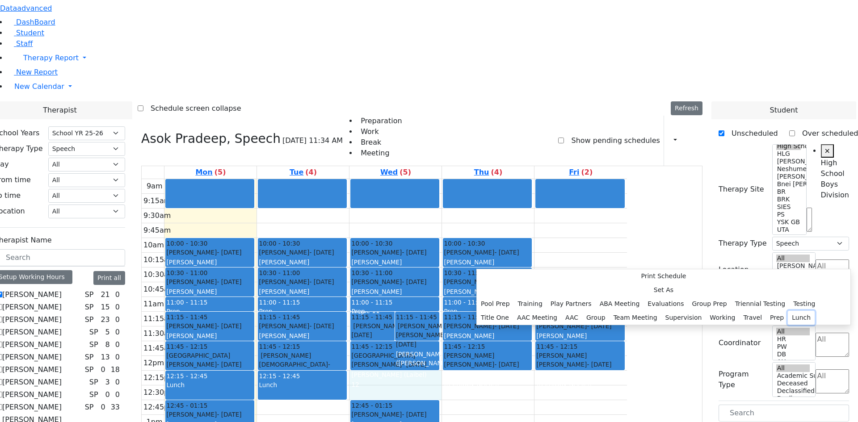
click at [788, 311] on button "Lunch" at bounding box center [801, 318] width 27 height 14
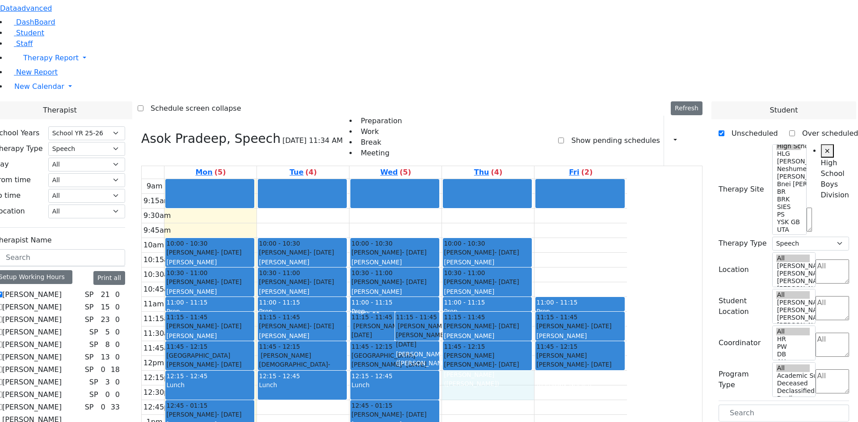
drag, startPoint x: 544, startPoint y: 254, endPoint x: 545, endPoint y: 265, distance: 11.2
click at [545, 265] on div "9am 9:15am 9:30am 9:45am 10am 10:15am 10:30am 10:45am 11am 11:15am 11:30am 11:4…" at bounding box center [384, 356] width 485 height 354
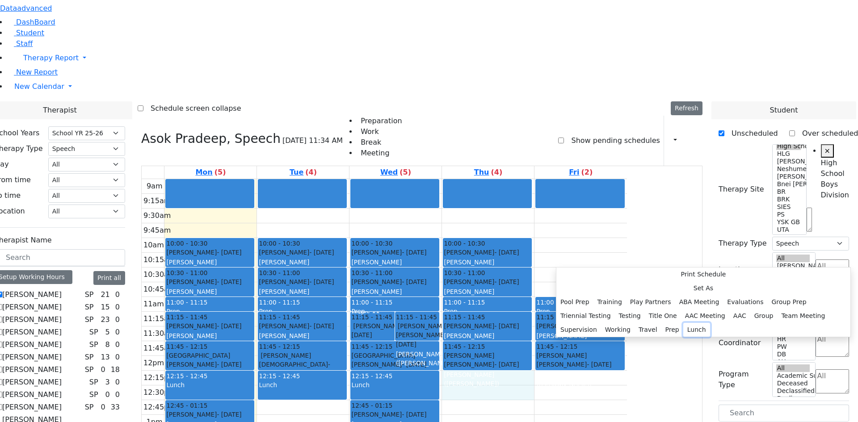
click at [683, 323] on button "Lunch" at bounding box center [696, 330] width 27 height 14
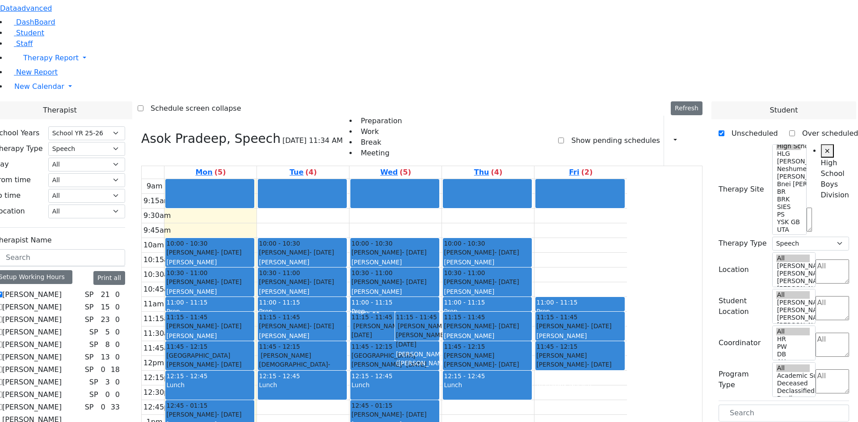
drag, startPoint x: 758, startPoint y: 293, endPoint x: 659, endPoint y: 151, distance: 172.0
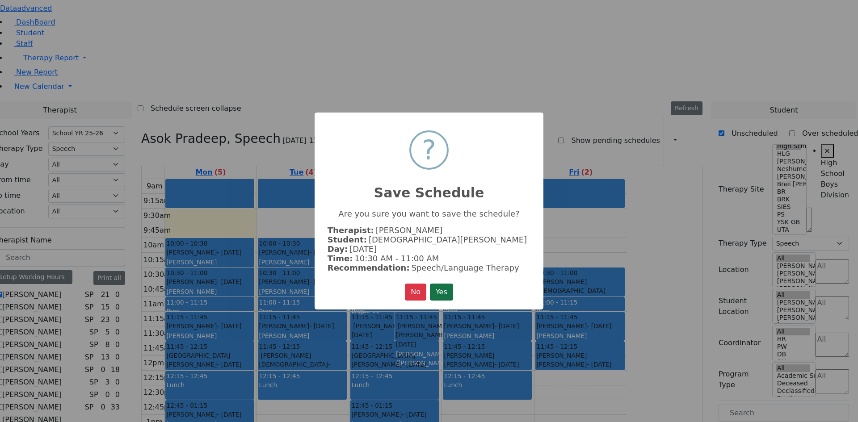
click at [438, 293] on button "Yes" at bounding box center [441, 292] width 23 height 17
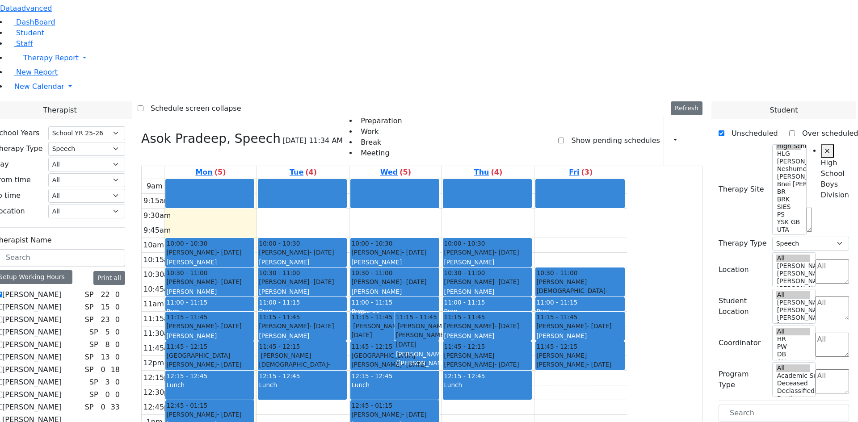
drag, startPoint x: 764, startPoint y: 292, endPoint x: 562, endPoint y: 282, distance: 202.6
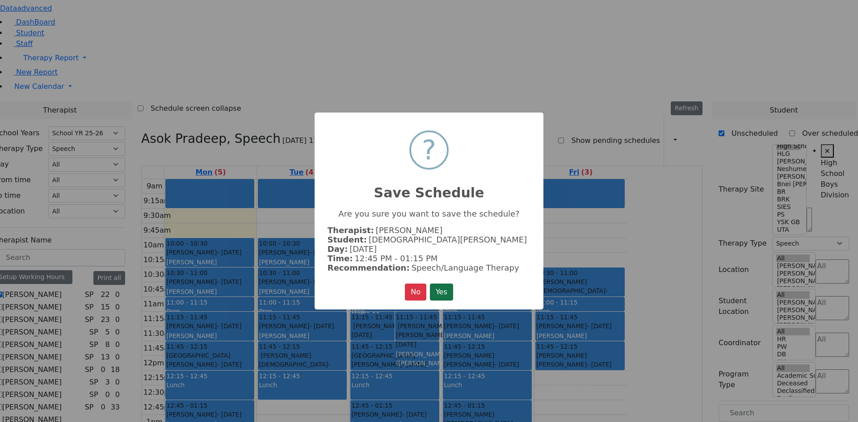
click at [441, 290] on button "Yes" at bounding box center [441, 292] width 23 height 17
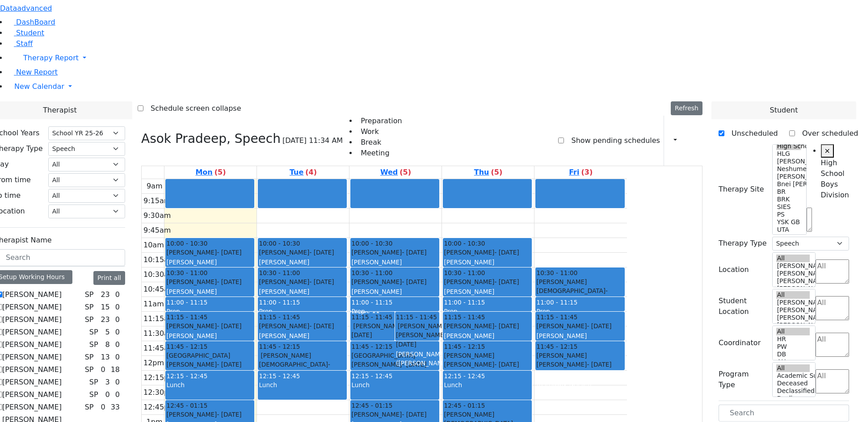
drag, startPoint x: 759, startPoint y: 239, endPoint x: 314, endPoint y: 318, distance: 450.9
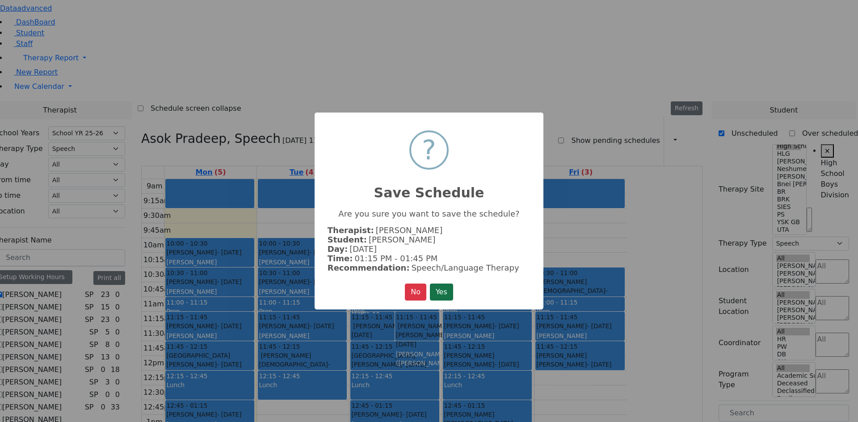
click at [444, 288] on button "Yes" at bounding box center [441, 292] width 23 height 17
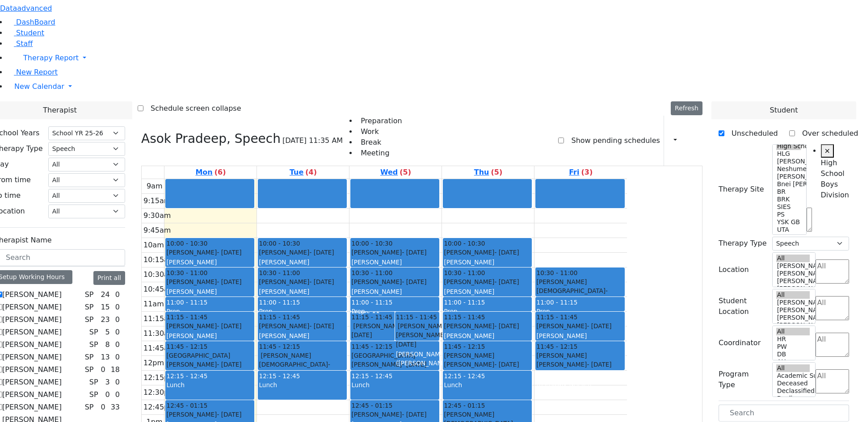
drag, startPoint x: 763, startPoint y: 240, endPoint x: 499, endPoint y: 314, distance: 274.2
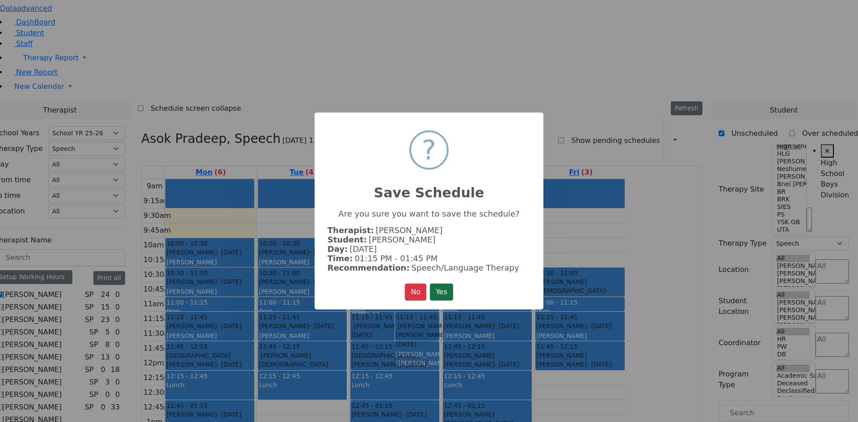
click at [447, 288] on button "Yes" at bounding box center [441, 292] width 23 height 17
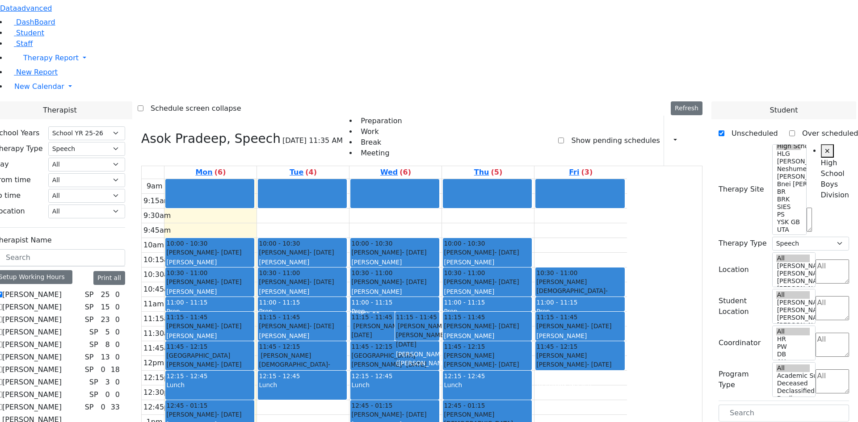
scroll to position [499, 0]
drag, startPoint x: 767, startPoint y: 310, endPoint x: 406, endPoint y: 285, distance: 361.8
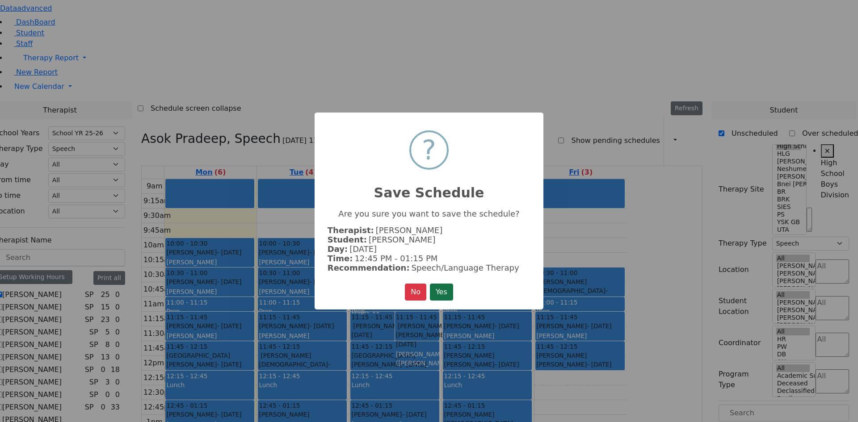
click at [449, 290] on button "Yes" at bounding box center [441, 292] width 23 height 17
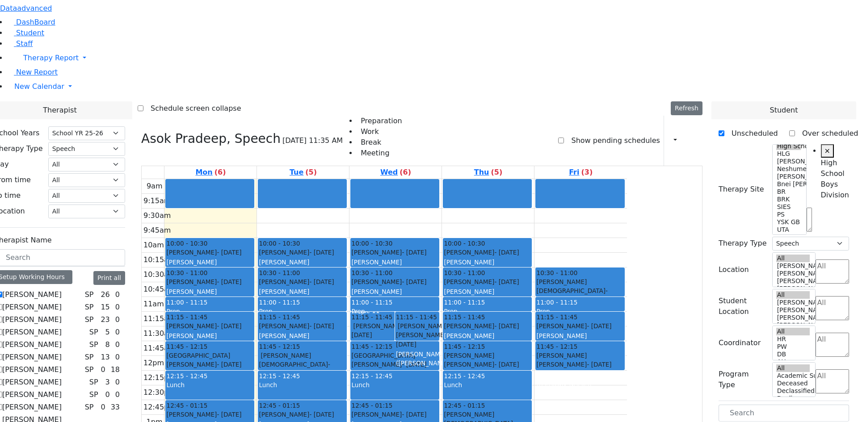
drag, startPoint x: 769, startPoint y: 308, endPoint x: 683, endPoint y: 122, distance: 205.5
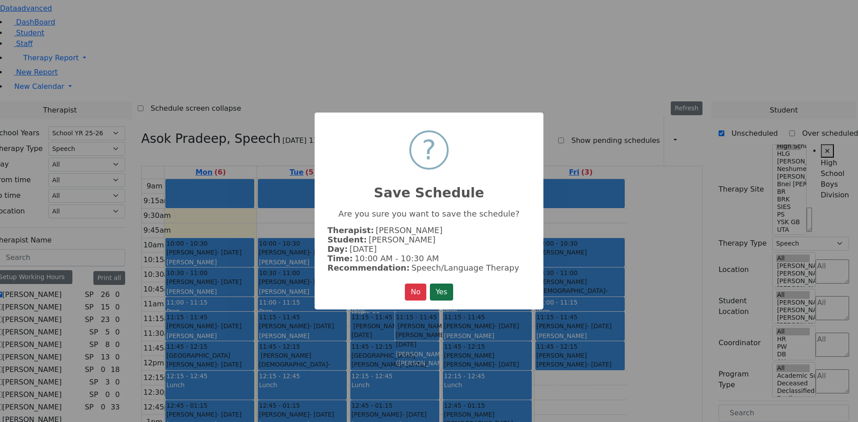
click at [438, 293] on button "Yes" at bounding box center [441, 292] width 23 height 17
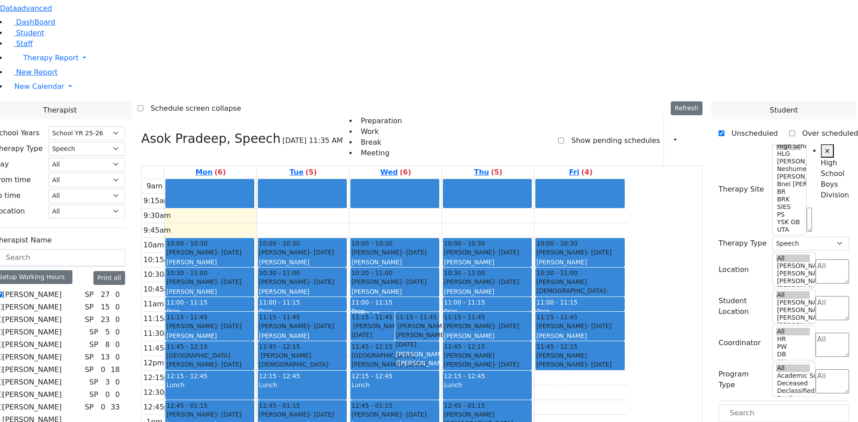
scroll to position [45, 0]
drag, startPoint x: 756, startPoint y: 373, endPoint x: 381, endPoint y: 91, distance: 469.1
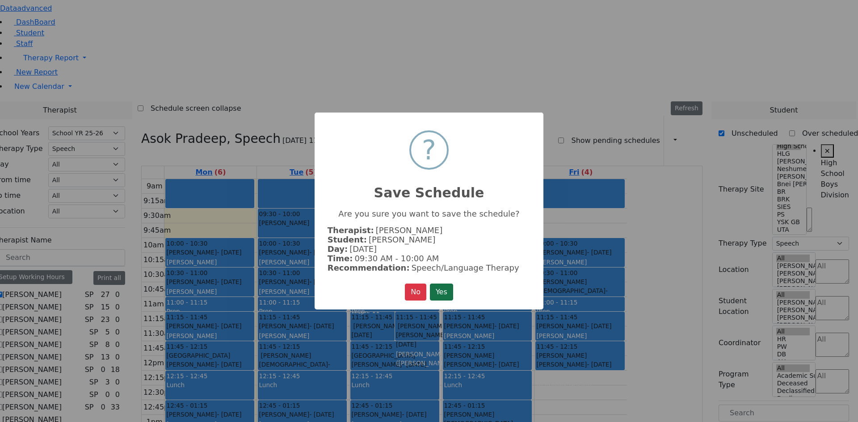
click at [444, 291] on button "Yes" at bounding box center [441, 292] width 23 height 17
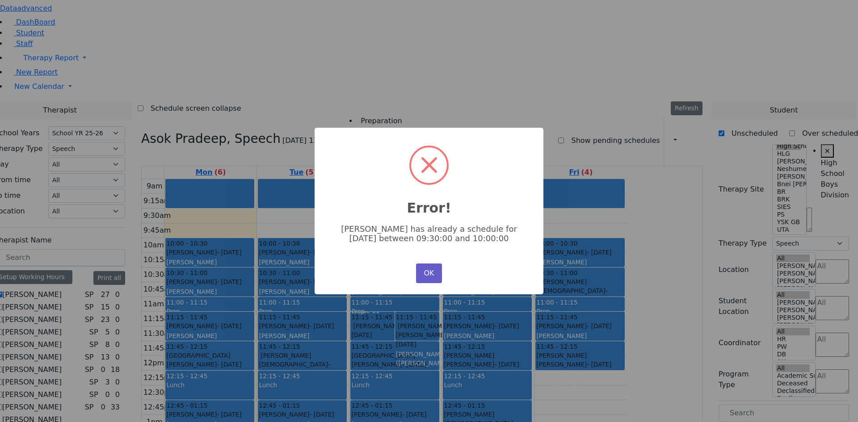
click at [422, 271] on button "OK" at bounding box center [429, 274] width 26 height 20
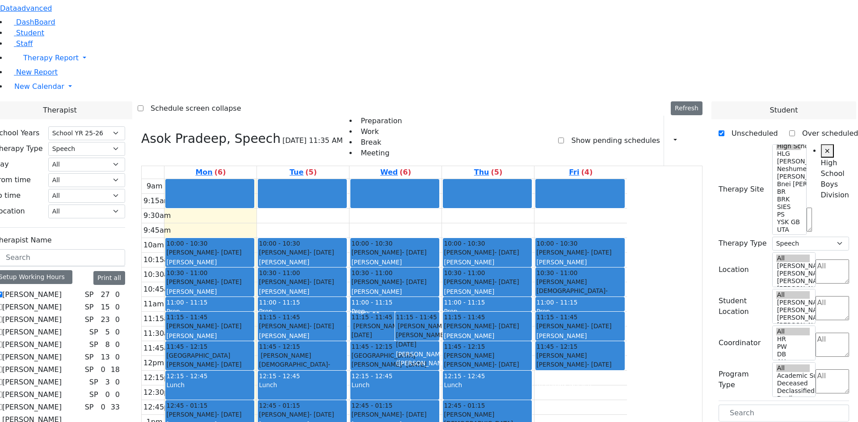
scroll to position [170, 0]
drag, startPoint x: 739, startPoint y: 249, endPoint x: 318, endPoint y: 92, distance: 449.6
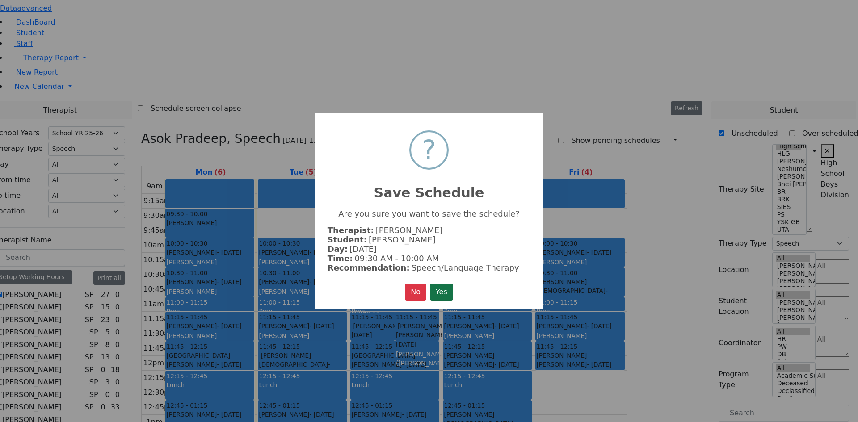
click at [431, 286] on button "Yes" at bounding box center [441, 292] width 23 height 17
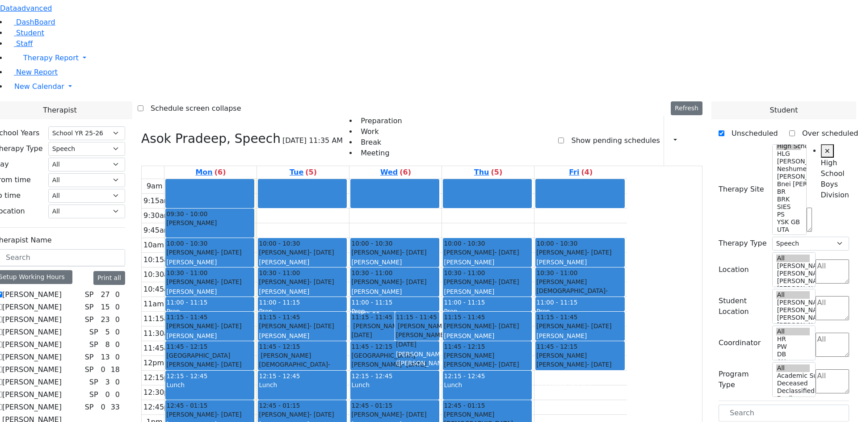
scroll to position [0, 0]
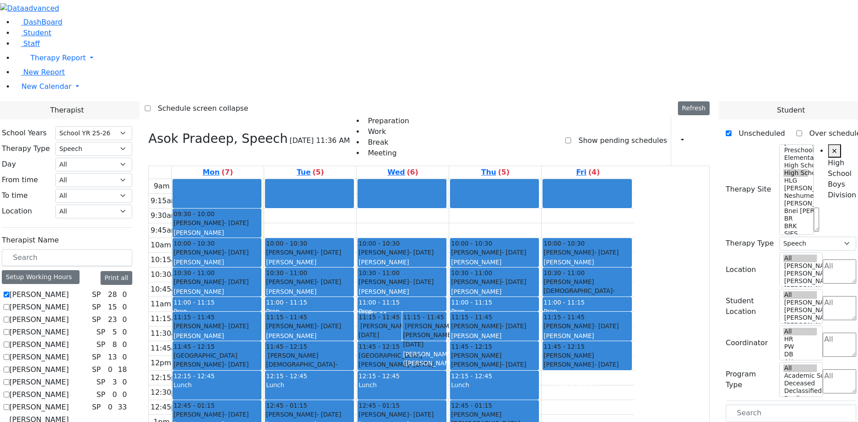
select select "212"
select select "3"
select select "12"
select select "3"
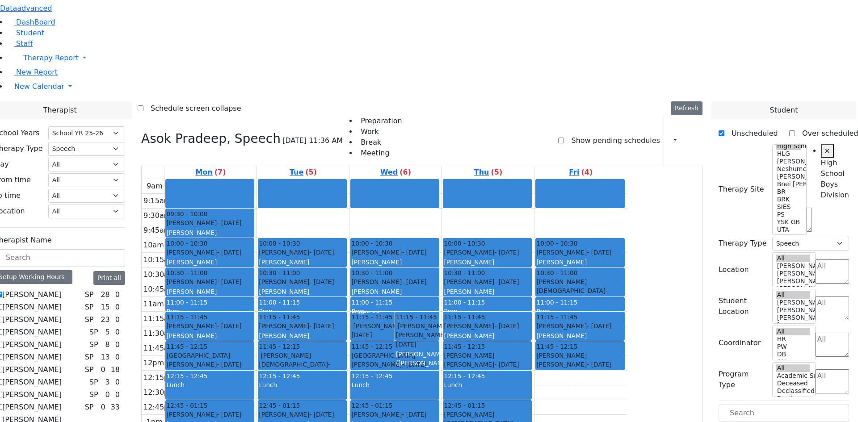
scroll to position [134, 0]
drag, startPoint x: 753, startPoint y: 283, endPoint x: 491, endPoint y: 96, distance: 321.8
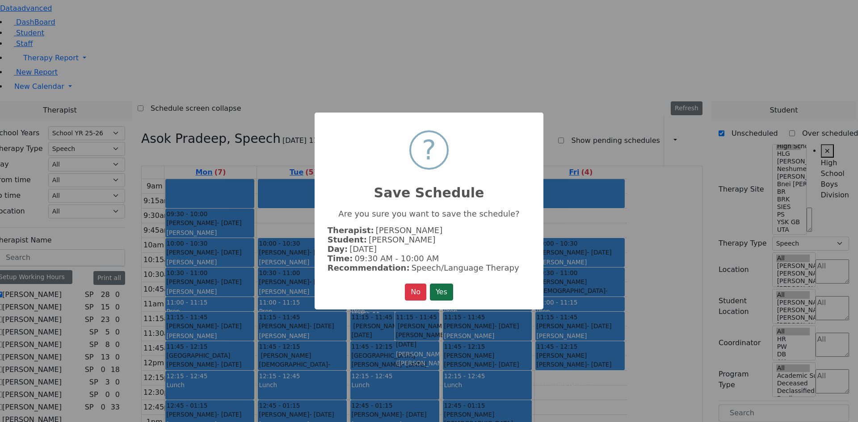
click at [449, 290] on button "Yes" at bounding box center [441, 292] width 23 height 17
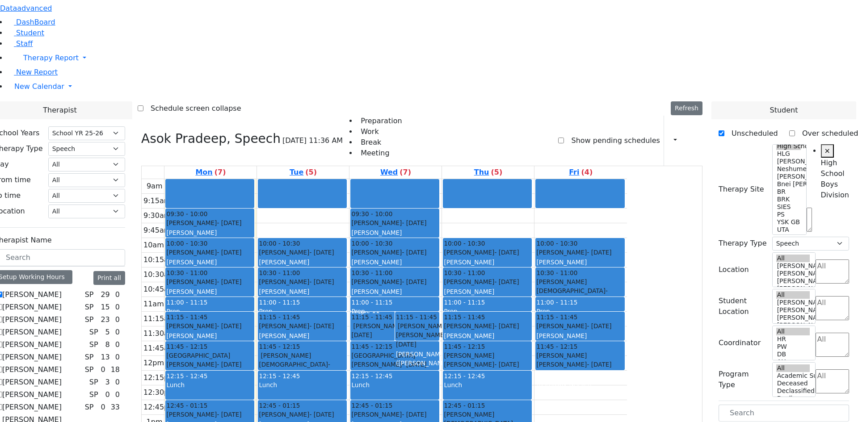
scroll to position [45, 0]
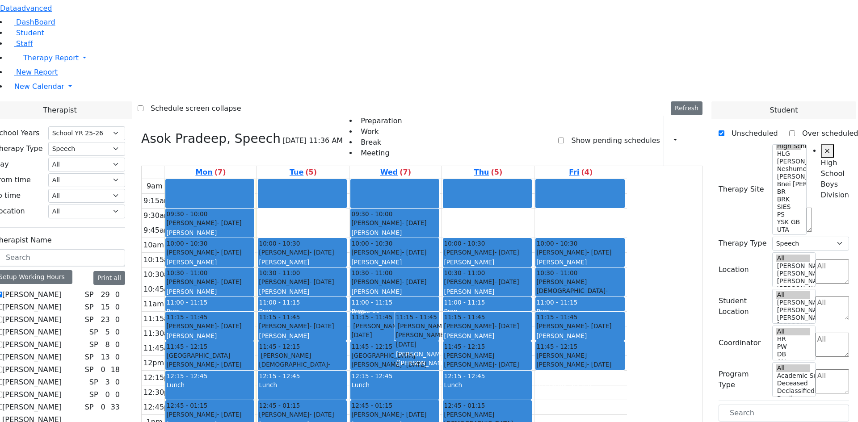
scroll to position [357, 0]
drag, startPoint x: 750, startPoint y: 362, endPoint x: 417, endPoint y: 90, distance: 430.5
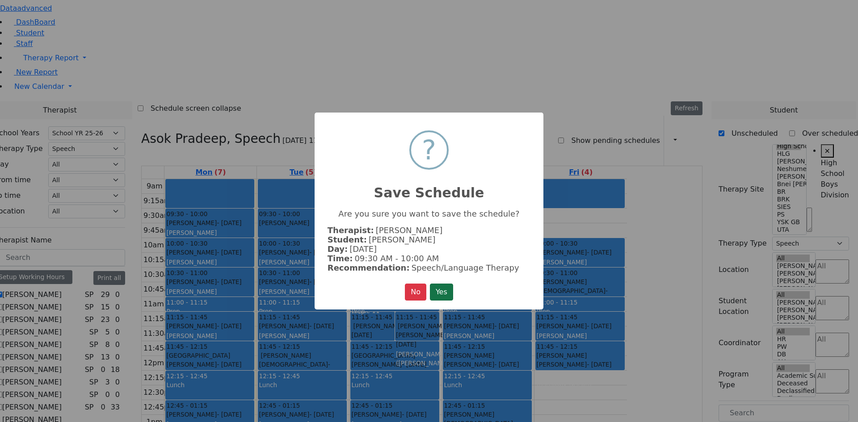
click at [432, 292] on button "Yes" at bounding box center [441, 292] width 23 height 17
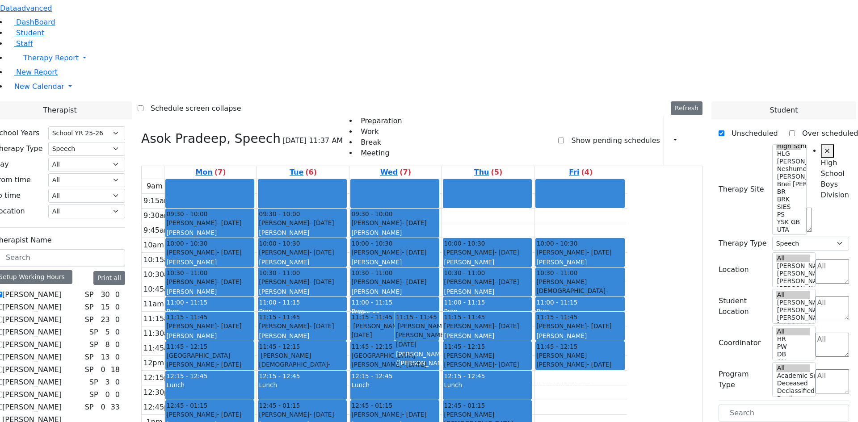
scroll to position [313, 0]
click at [346, 218] on div "[PERSON_NAME] - [DATE] [PERSON_NAME]" at bounding box center [302, 227] width 87 height 19
click at [408, 105] on button "Delete Selected Schedule" at bounding box center [441, 106] width 88 height 14
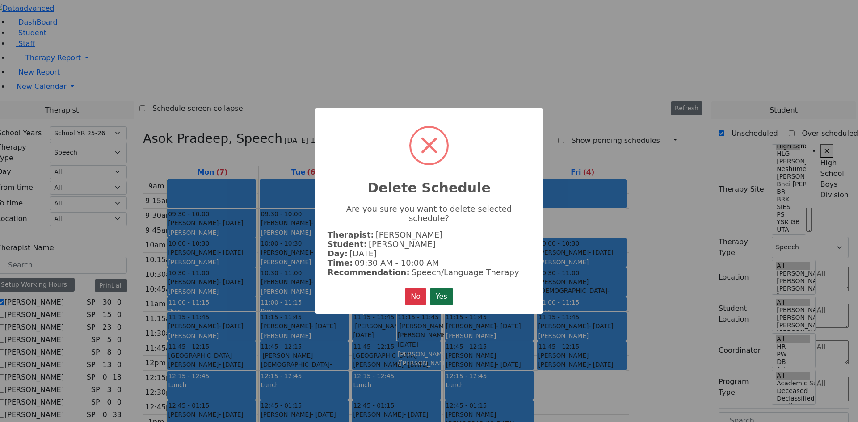
click at [438, 289] on button "Yes" at bounding box center [441, 296] width 23 height 17
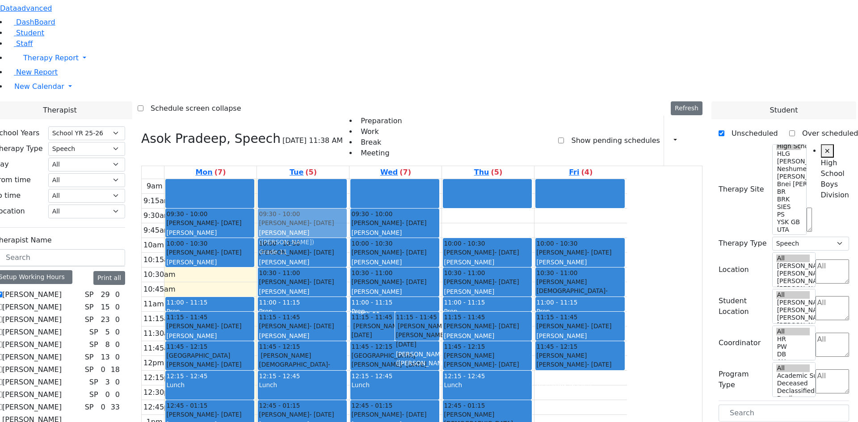
drag, startPoint x: 285, startPoint y: 161, endPoint x: 377, endPoint y: 100, distance: 110.1
click at [377, 179] on tr "09:30 - 10:00 [PERSON_NAME] - [DATE] [PERSON_NAME] 10:00 - 10:30 [PERSON_NAME] …" at bounding box center [384, 356] width 485 height 354
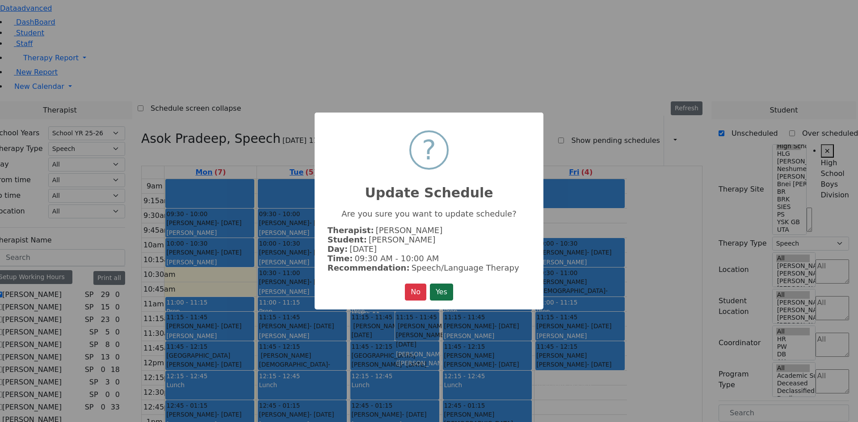
click at [442, 284] on button "Yes" at bounding box center [441, 292] width 23 height 17
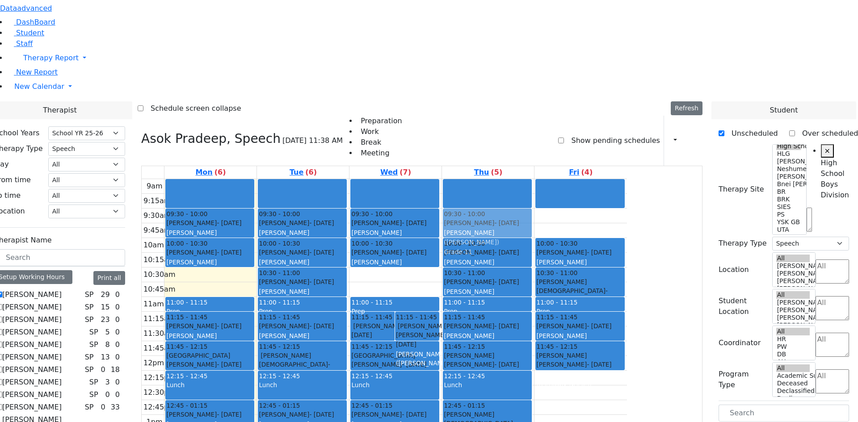
drag, startPoint x: 478, startPoint y: 163, endPoint x: 535, endPoint y: 103, distance: 82.8
click at [535, 179] on tr "09:30 - 10:00 [PERSON_NAME] - [DATE] [PERSON_NAME] 10:00 - 10:30 [PERSON_NAME] …" at bounding box center [384, 356] width 485 height 354
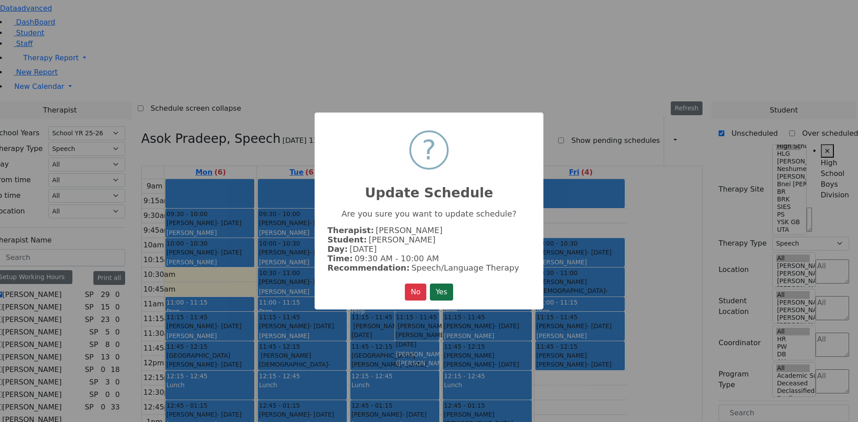
click at [447, 287] on button "Yes" at bounding box center [441, 292] width 23 height 17
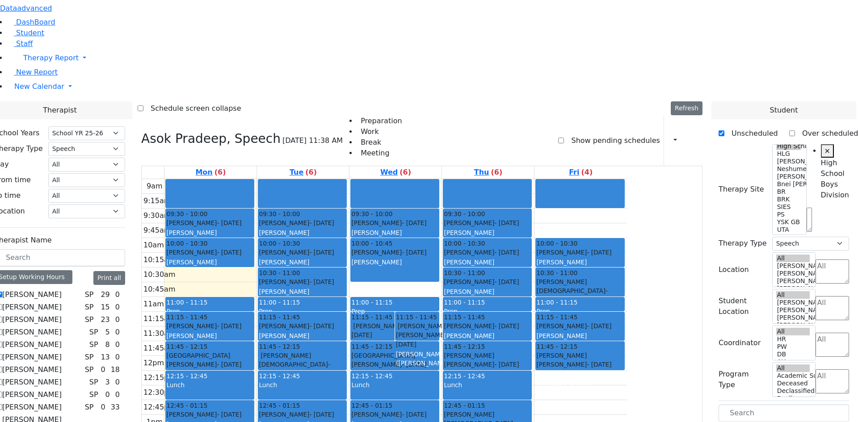
click at [441, 179] on div "11:15 - 11:45 [PERSON_NAME] - [DATE] [PERSON_NAME] ([PERSON_NAME]) Grade 10 11:…" at bounding box center [395, 356] width 92 height 354
drag, startPoint x: 478, startPoint y: 156, endPoint x: 478, endPoint y: 168, distance: 12.1
click at [478, 179] on div "9am 9:15am 9:30am 9:45am 10am 10:15am 10:30am 10:45am 11am 11:15am 11:30am 11:4…" at bounding box center [384, 356] width 485 height 354
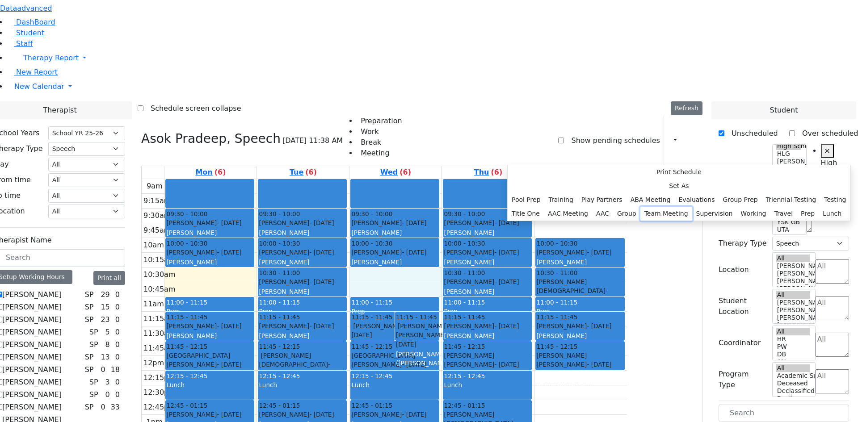
click at [640, 221] on button "Team Meeting" at bounding box center [666, 214] width 52 height 14
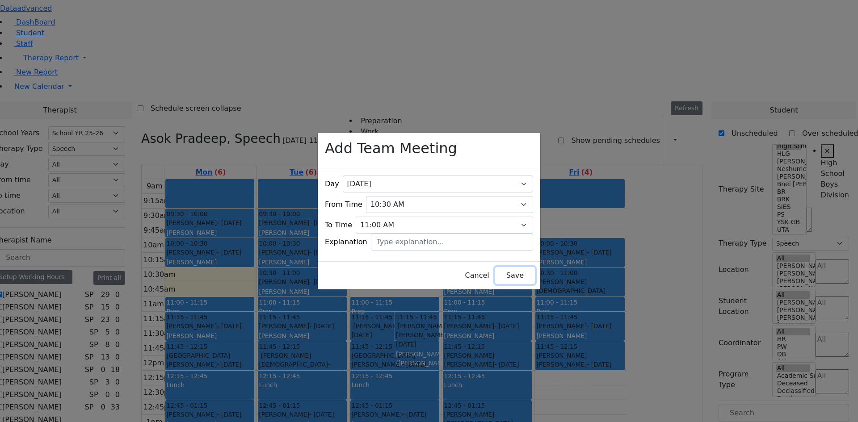
click at [495, 268] on button "Save" at bounding box center [515, 275] width 40 height 17
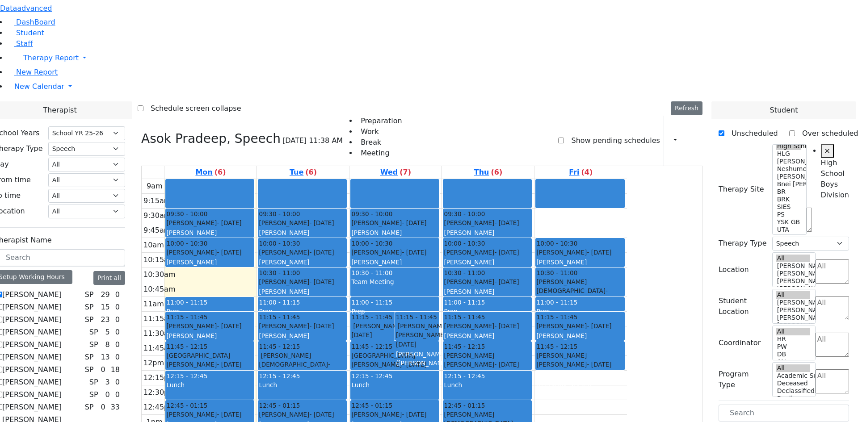
scroll to position [223, 0]
drag, startPoint x: 777, startPoint y: 356, endPoint x: 312, endPoint y: 156, distance: 506.7
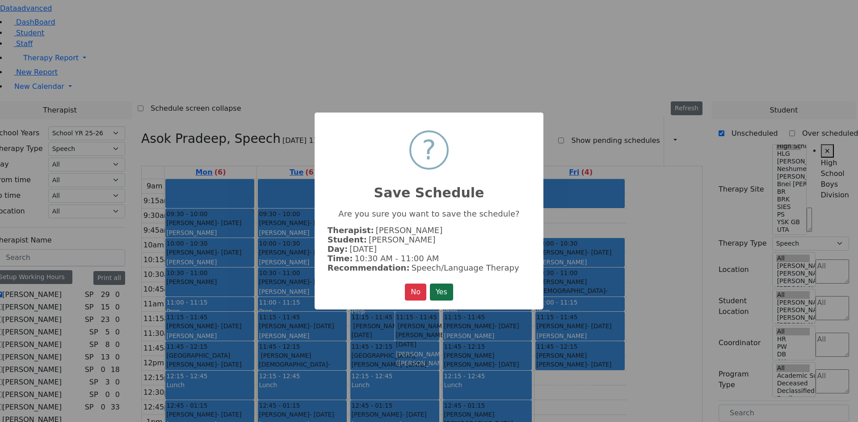
click at [449, 286] on button "Yes" at bounding box center [441, 292] width 23 height 17
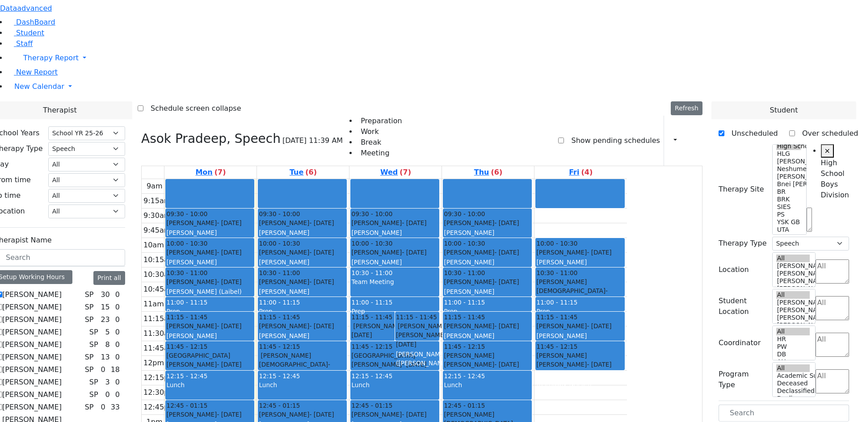
scroll to position [134, 0]
click at [253, 287] on div "[PERSON_NAME] (Laibel)" at bounding box center [209, 291] width 87 height 9
click at [315, 169] on button "Delete Selected Schedule" at bounding box center [342, 167] width 88 height 14
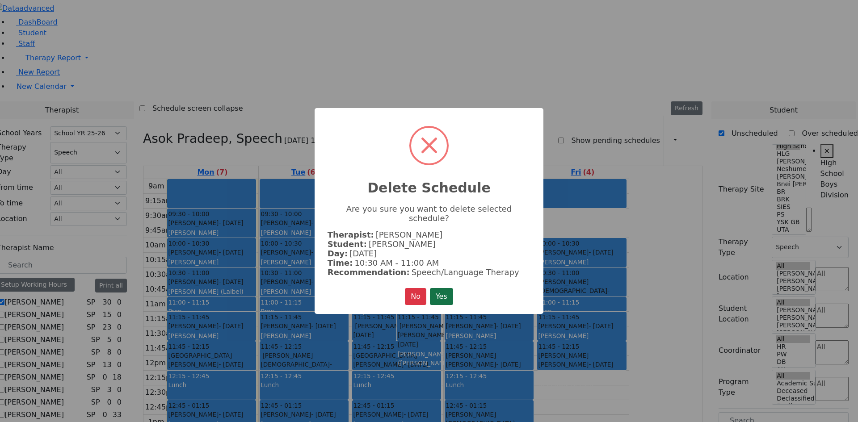
click at [449, 288] on button "Yes" at bounding box center [441, 296] width 23 height 17
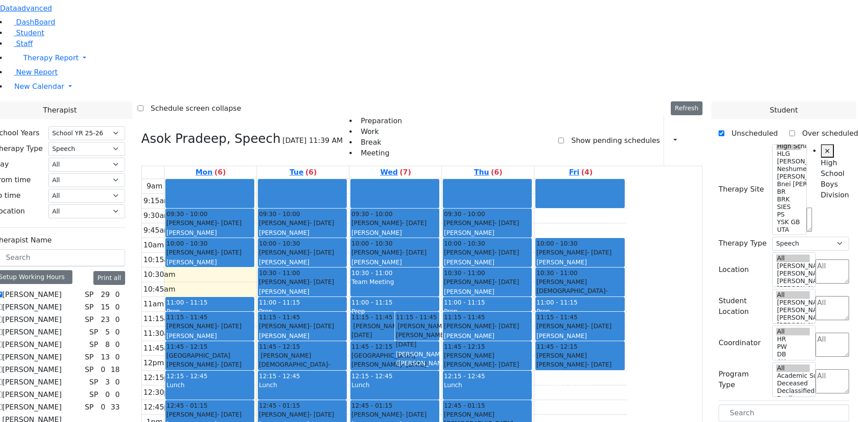
scroll to position [179, 0]
drag, startPoint x: 771, startPoint y: 327, endPoint x: 324, endPoint y: 155, distance: 478.4
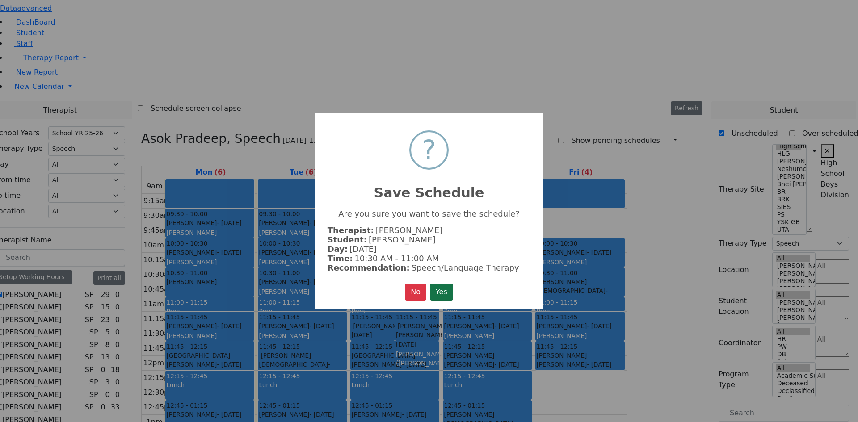
click at [449, 286] on button "Yes" at bounding box center [441, 292] width 23 height 17
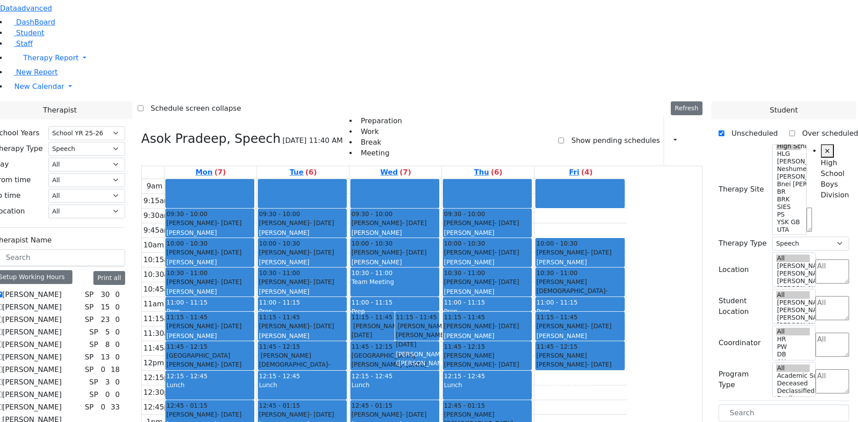
scroll to position [134, 0]
drag, startPoint x: 770, startPoint y: 372, endPoint x: 403, endPoint y: 319, distance: 370.5
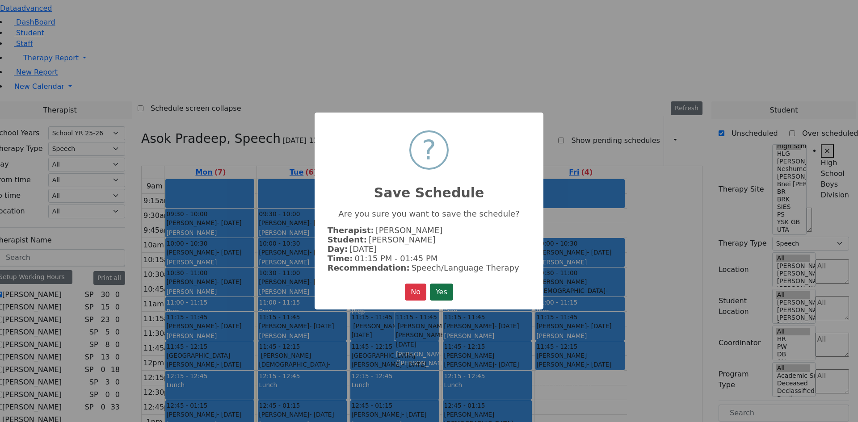
click at [436, 285] on button "Yes" at bounding box center [441, 292] width 23 height 17
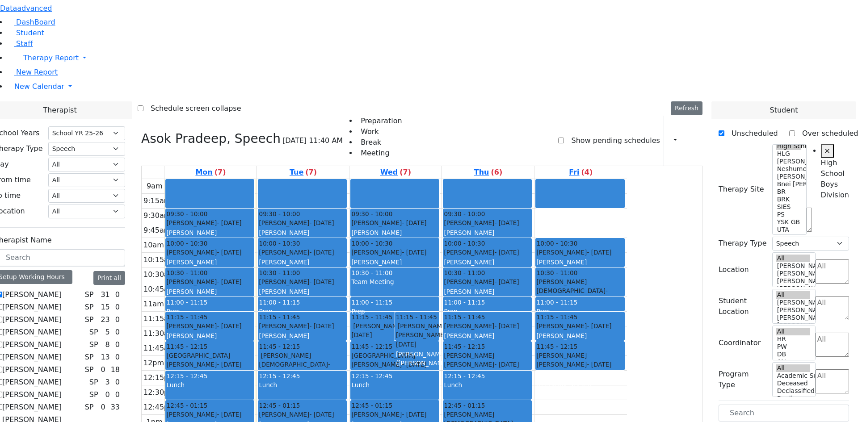
scroll to position [89, 0]
drag, startPoint x: 776, startPoint y: 372, endPoint x: 588, endPoint y: 314, distance: 196.5
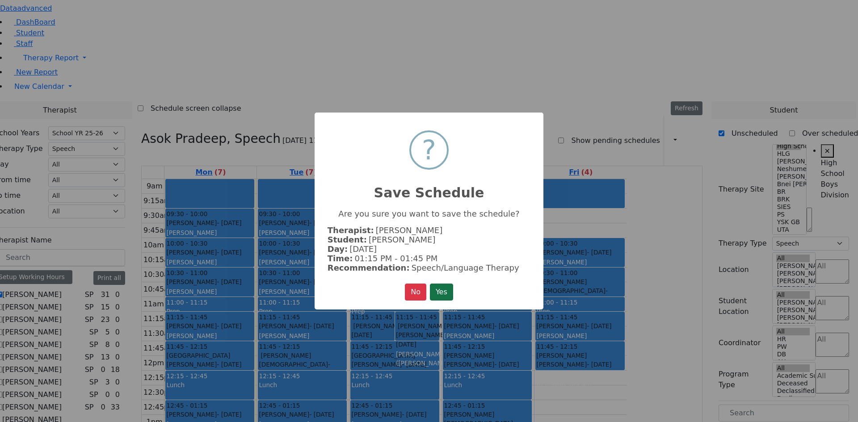
click at [449, 286] on button "Yes" at bounding box center [441, 292] width 23 height 17
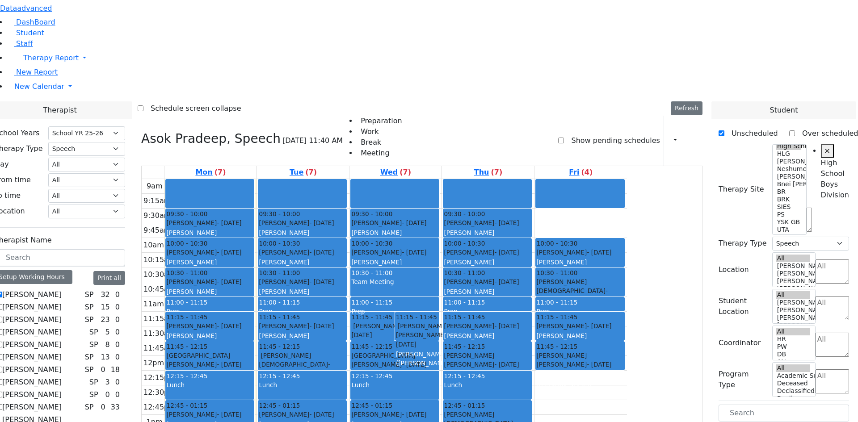
click at [346, 379] on div "[PERSON_NAME]" at bounding box center [302, 383] width 87 height 9
click at [390, 239] on button "Delete Selected Schedule" at bounding box center [423, 240] width 88 height 14
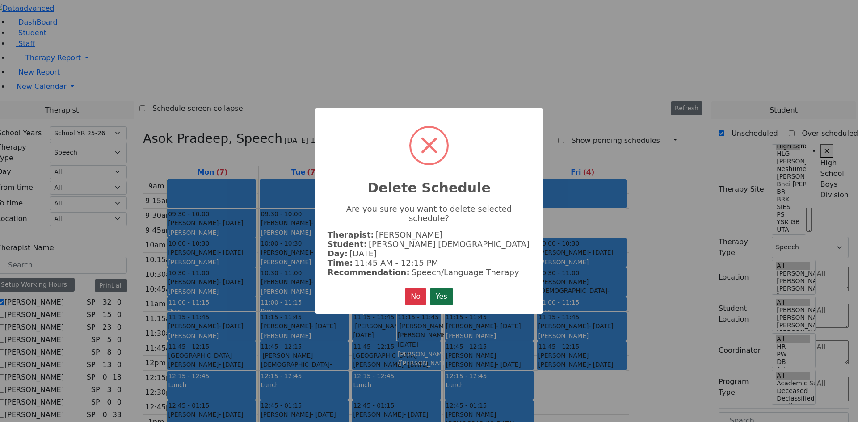
click at [441, 288] on button "Yes" at bounding box center [441, 296] width 23 height 17
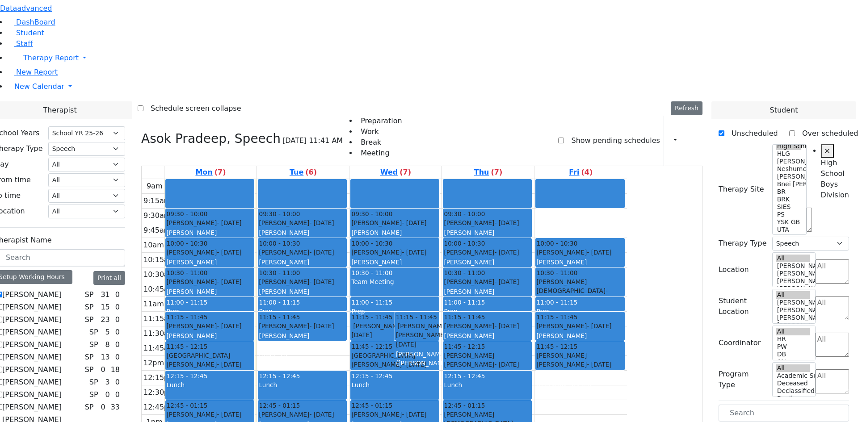
click at [607, 287] on span "- [DATE]" at bounding box center [571, 295] width 71 height 16
click at [692, 163] on button "Delete Selected Schedule" at bounding box center [723, 161] width 88 height 14
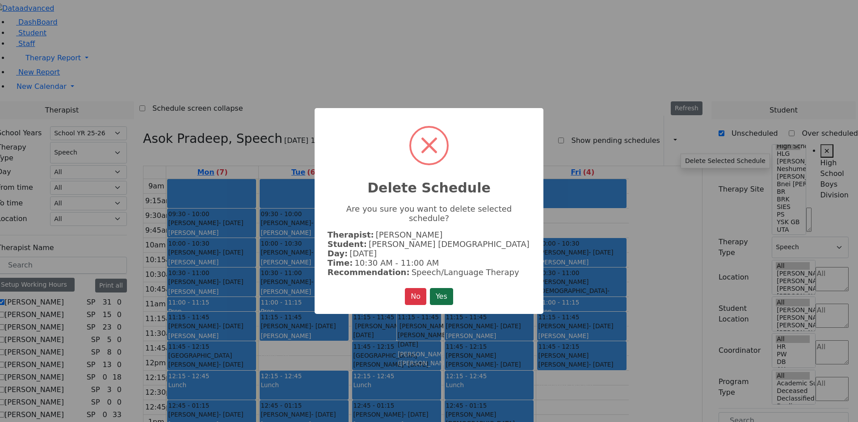
click at [448, 293] on button "Yes" at bounding box center [441, 296] width 23 height 17
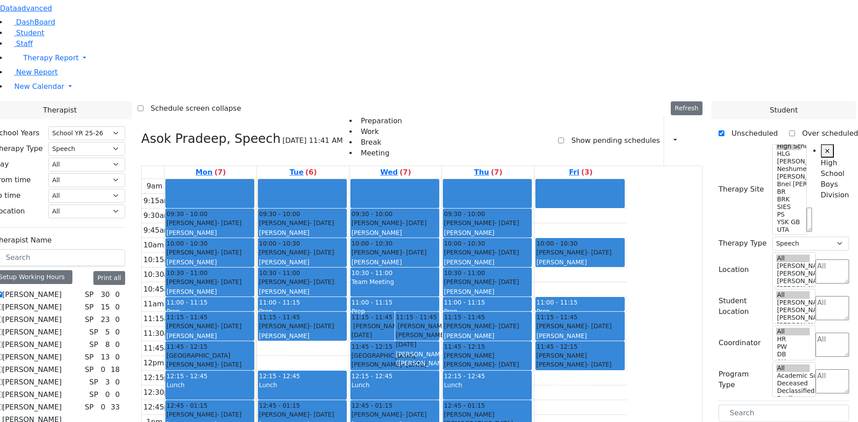
drag, startPoint x: 756, startPoint y: 226, endPoint x: 388, endPoint y: 228, distance: 368.1
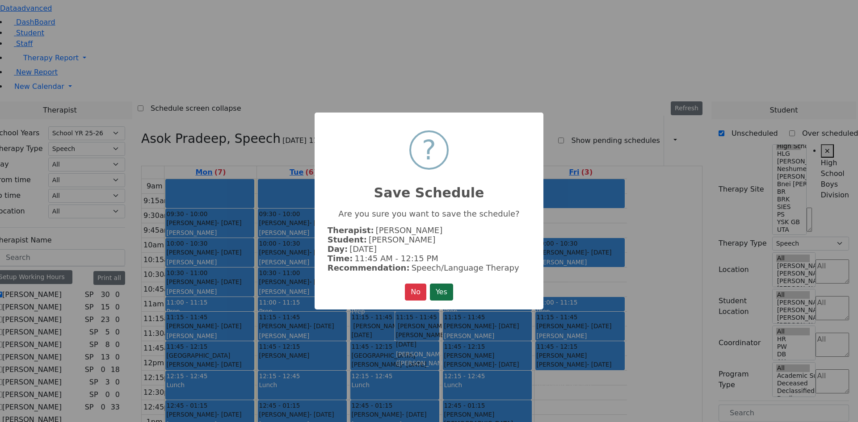
click at [451, 293] on button "Yes" at bounding box center [441, 292] width 23 height 17
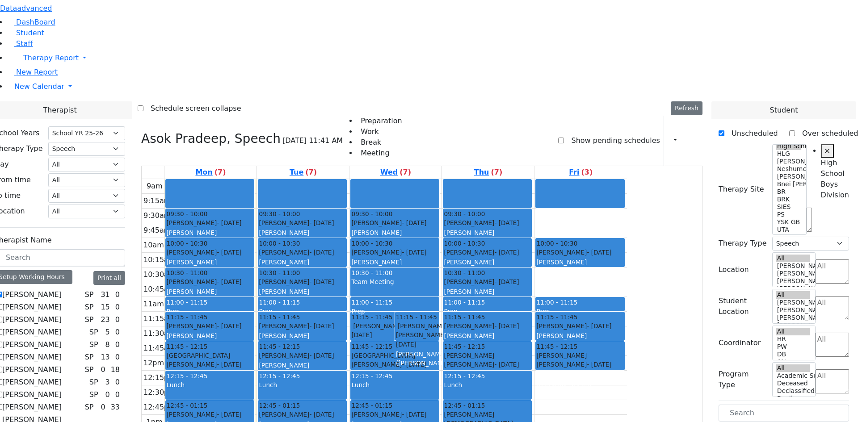
drag, startPoint x: 755, startPoint y: 228, endPoint x: 679, endPoint y: 95, distance: 153.2
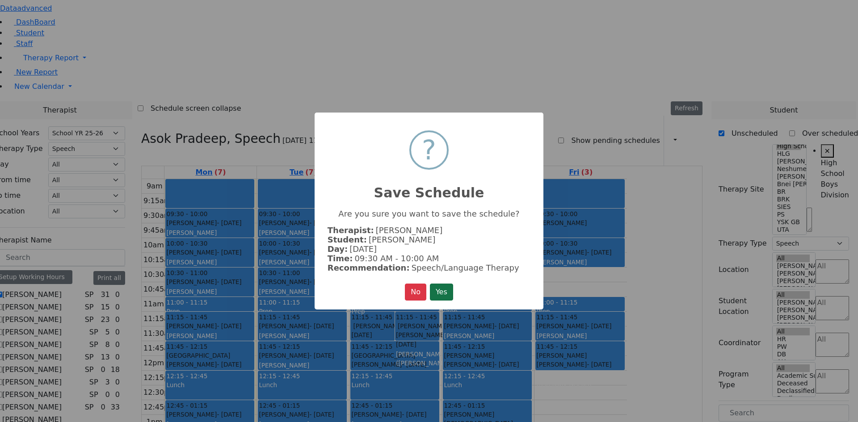
click at [452, 288] on button "Yes" at bounding box center [441, 292] width 23 height 17
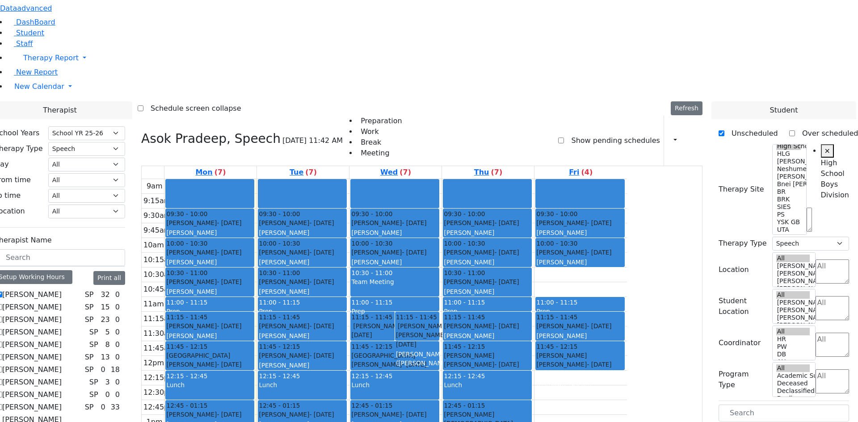
click at [62, 289] on label "[PERSON_NAME]" at bounding box center [31, 294] width 59 height 11
checkbox input "false"
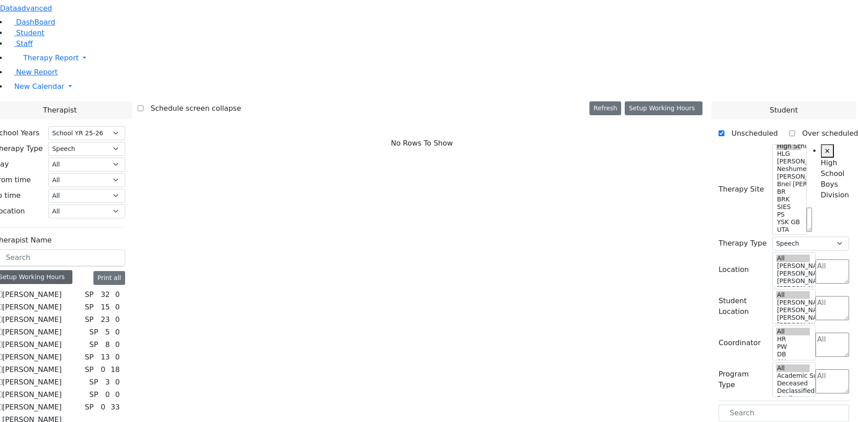
click at [72, 270] on div "Setup Working Hours" at bounding box center [34, 277] width 78 height 14
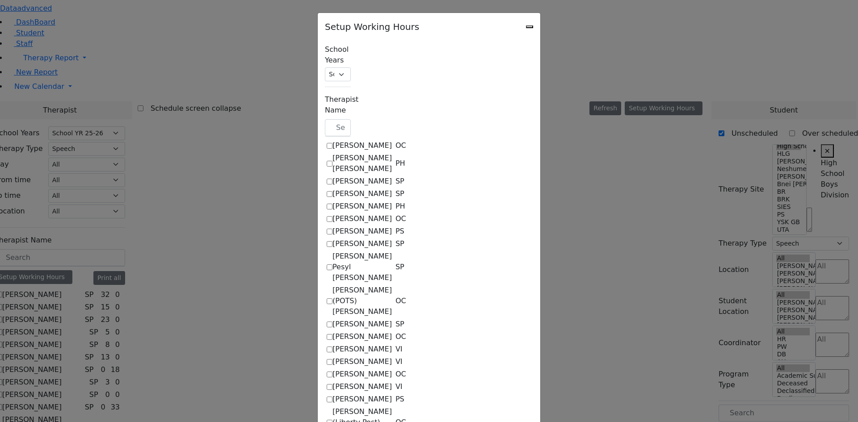
click at [332, 251] on label "[PERSON_NAME] Pesyl [PERSON_NAME]" at bounding box center [361, 267] width 59 height 32
click at [327, 264] on input "[PERSON_NAME] Pesyl [PERSON_NAME]" at bounding box center [330, 267] width 6 height 6
checkbox input "true"
select select "15:00:00"
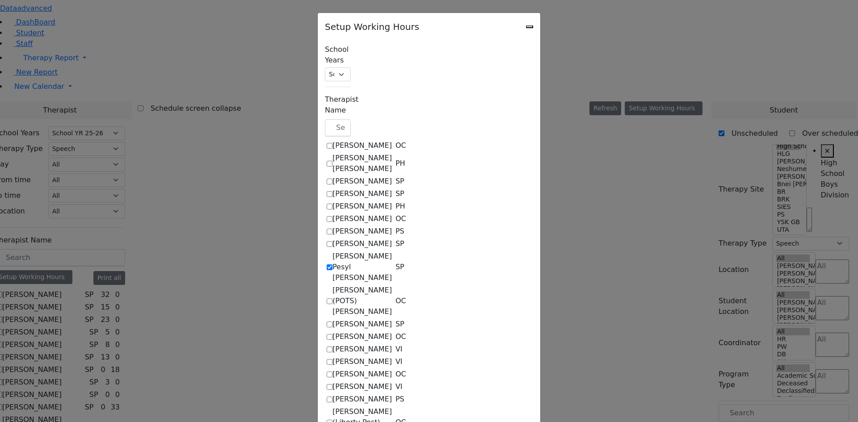
select select "15:00:00"
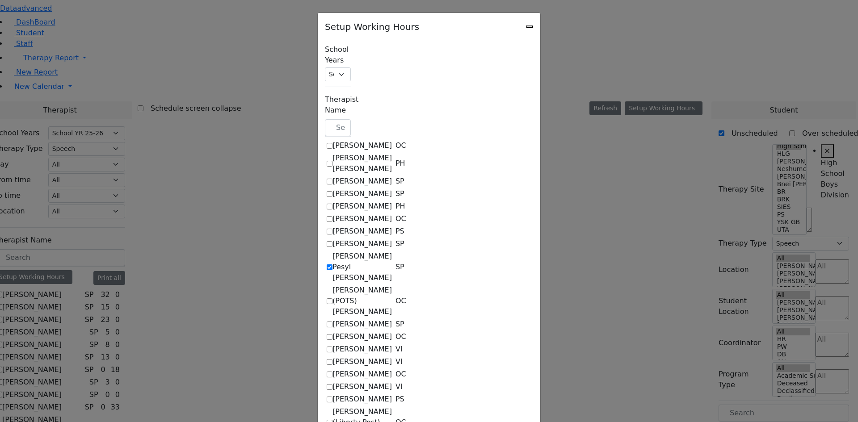
select select "15:00:00"
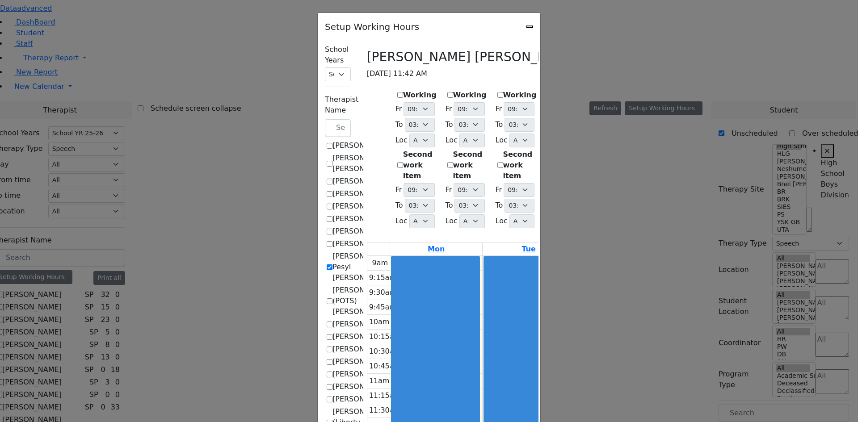
click at [403, 90] on label "Working" at bounding box center [420, 95] width 34 height 11
click at [397, 92] on input "Working" at bounding box center [400, 95] width 6 height 6
checkbox input "true"
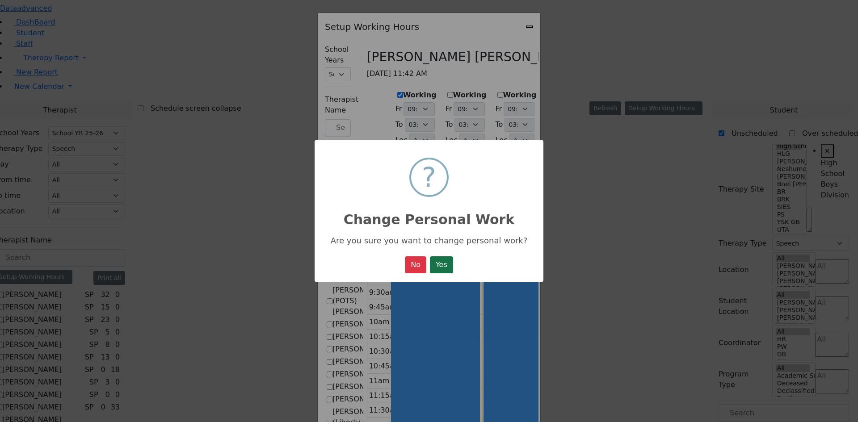
click at [438, 265] on button "Yes" at bounding box center [441, 264] width 23 height 17
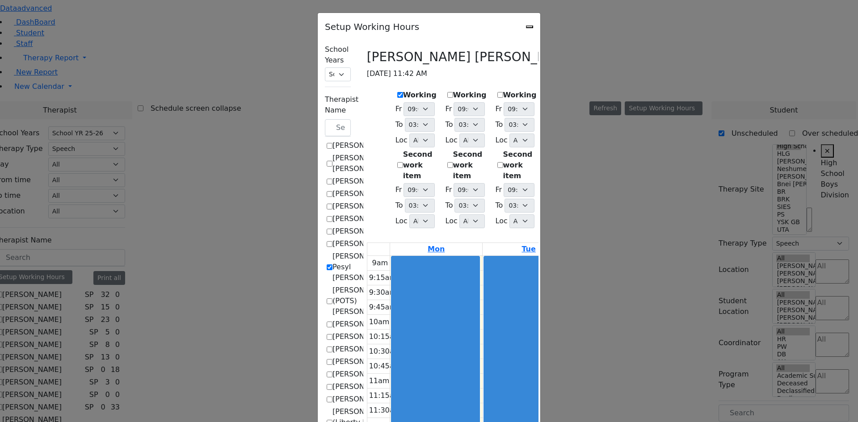
select select "15:00:00"
select select "1"
select select "15:00:00"
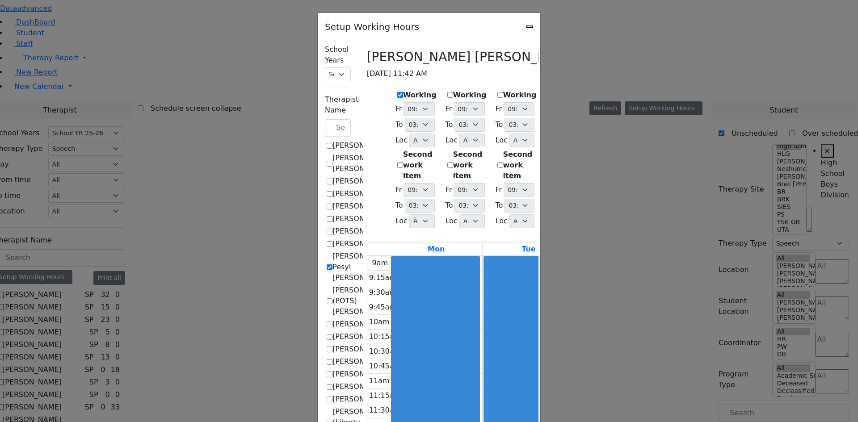
select select "15:00:00"
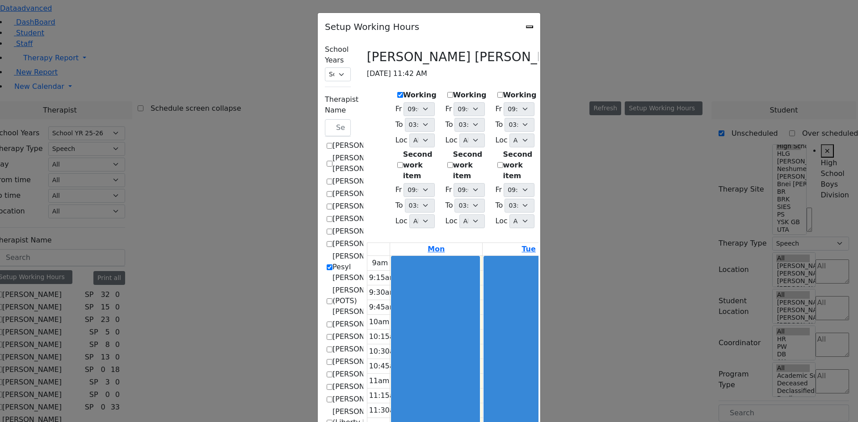
select select "15:00:00"
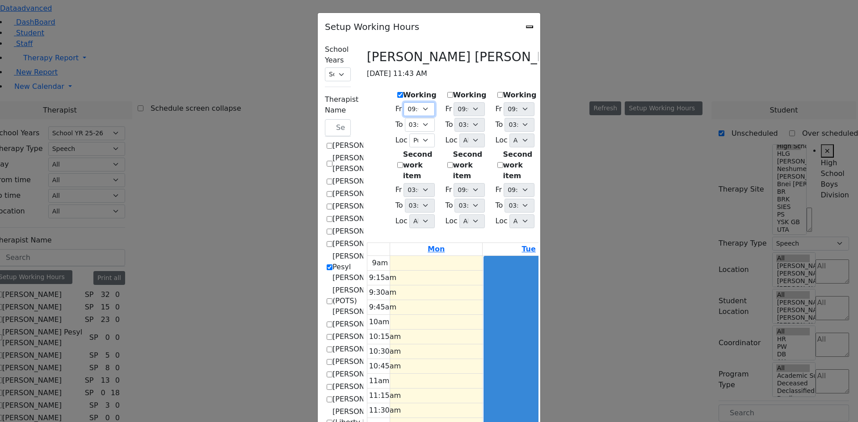
click at [403, 102] on select "09:00 AM 09:15 AM 09:30 AM 09:45 AM 10:00 AM 10:15 AM 10:30 AM 10:45 AM 11:00 A…" at bounding box center [418, 109] width 31 height 14
select select "09:30:00"
click at [403, 102] on select "09:00 AM 09:15 AM 09:30 AM 09:45 AM 10:00 AM 10:15 AM 10:30 AM 10:45 AM 11:00 A…" at bounding box center [418, 109] width 31 height 14
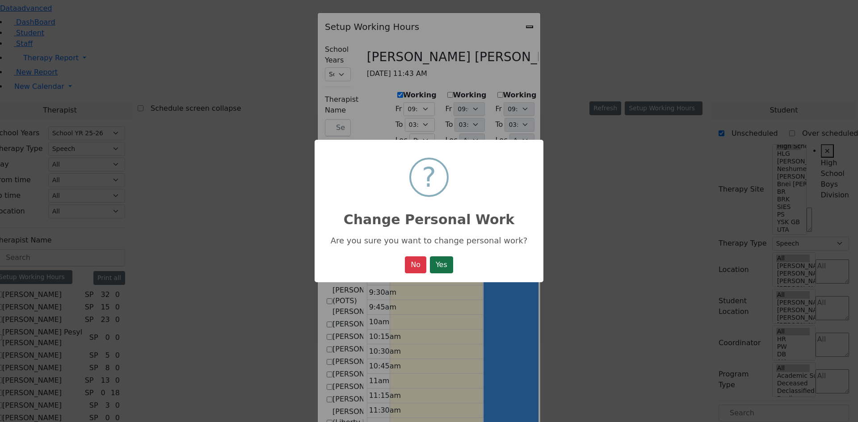
click at [438, 262] on button "Yes" at bounding box center [441, 264] width 23 height 17
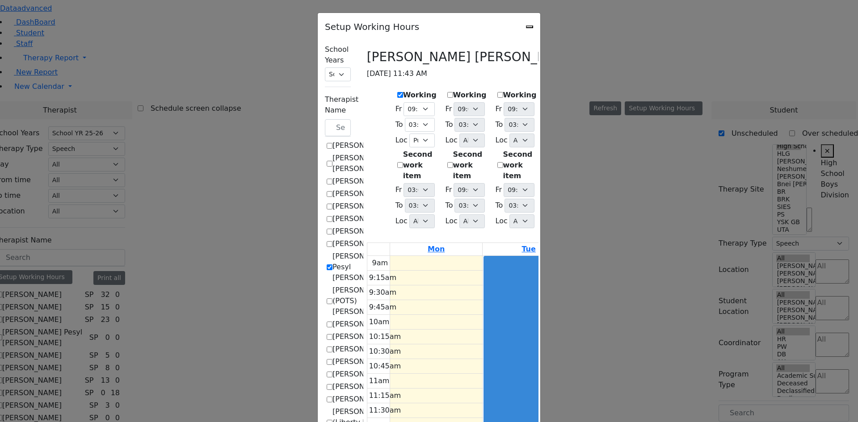
select select "09:30:00"
select select "15:00:00"
select select "1"
select select "15:00:00"
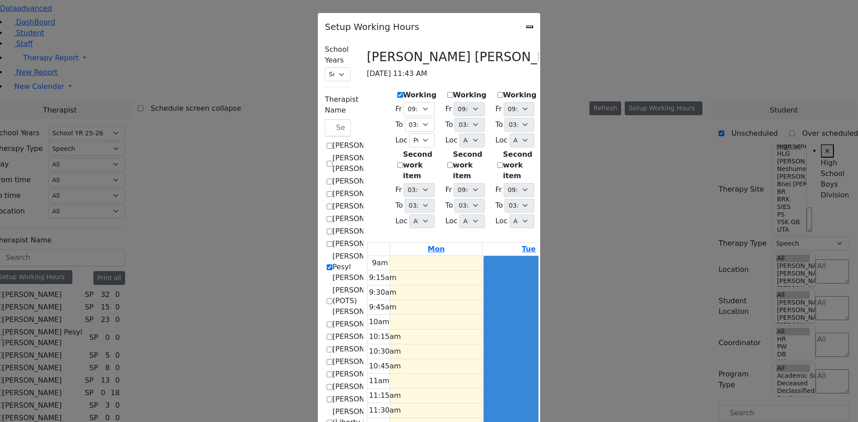
select select "15:00:00"
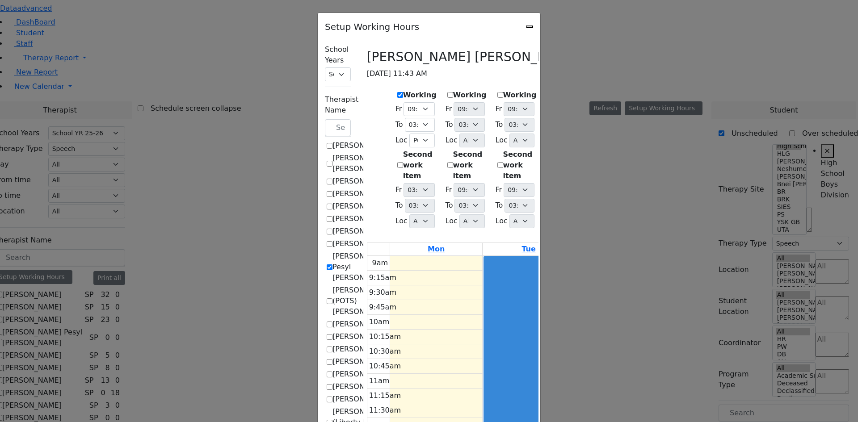
select select "15:00:00"
click at [553, 90] on label "Working" at bounding box center [570, 95] width 34 height 11
click at [549, 92] on input "Working" at bounding box center [550, 95] width 6 height 6
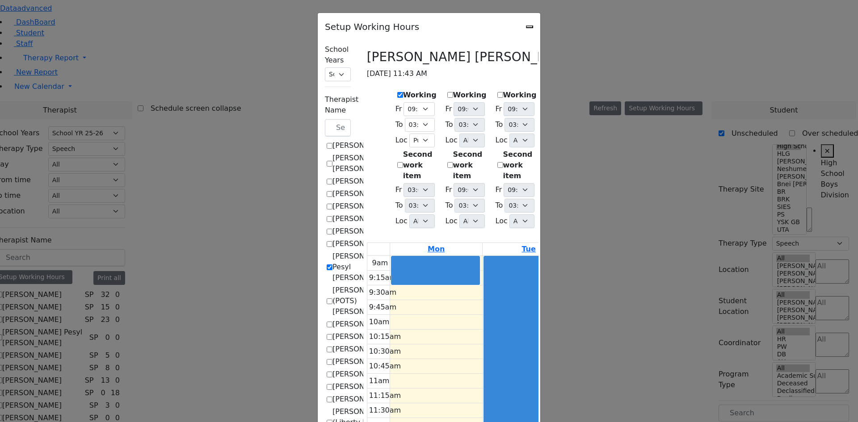
checkbox input "true"
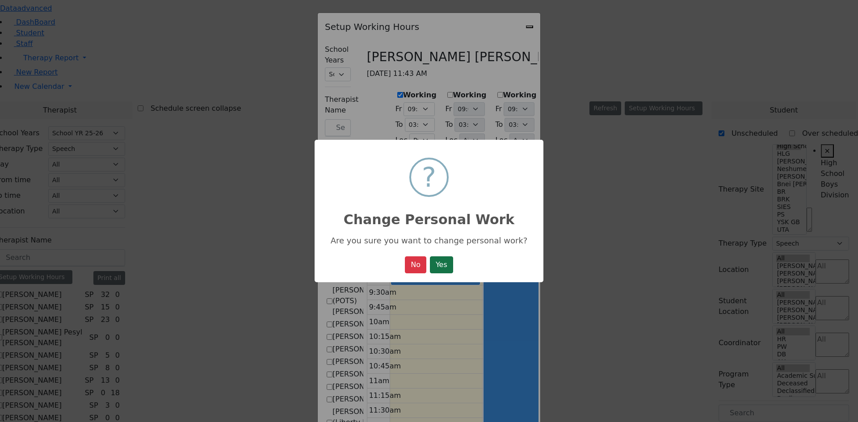
click at [443, 264] on button "Yes" at bounding box center [441, 264] width 23 height 17
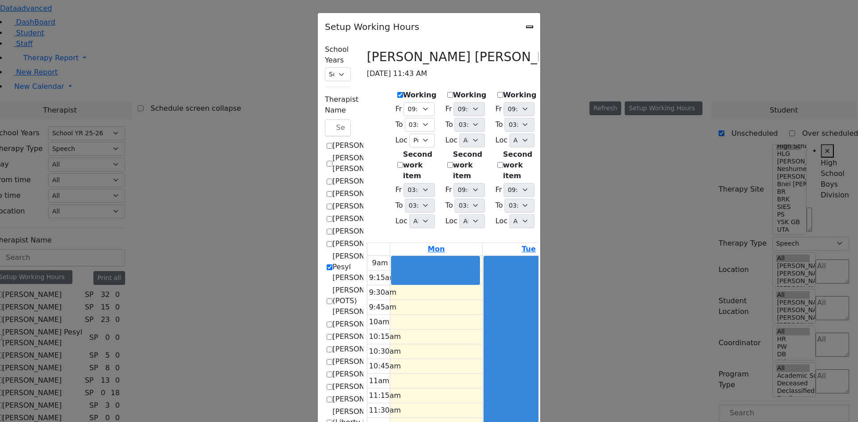
select select "09:30:00"
select select "15:00:00"
select select "1"
select select "15:00:00"
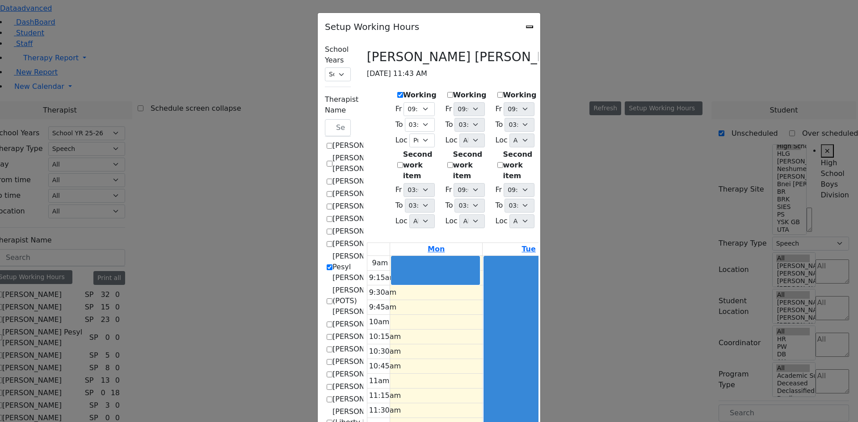
select select "15:00:00"
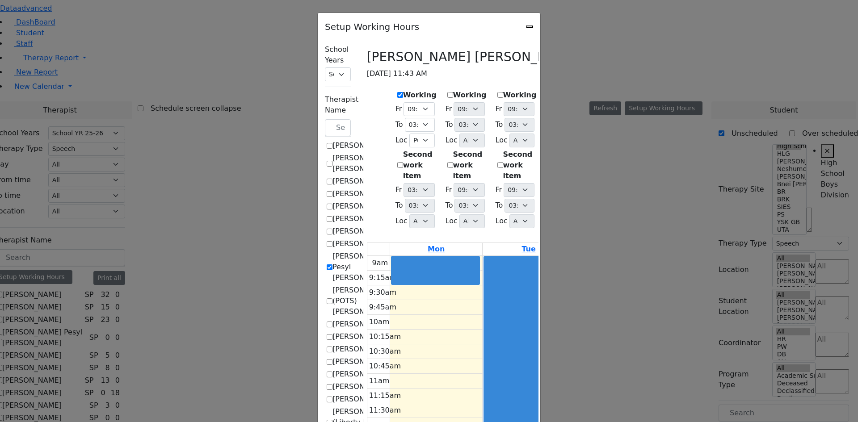
select select "1"
select select "15:00:00"
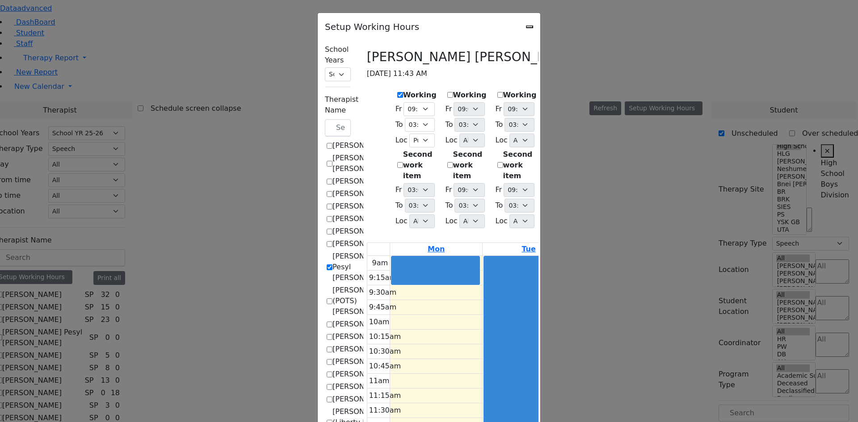
click at [584, 102] on select "09:00 AM 09:15 AM 09:30 AM 09:45 AM 10:00 AM 10:15 AM 10:30 AM 10:45 AM 11:00 A…" at bounding box center [568, 109] width 31 height 14
select select "09:30:00"
click at [554, 102] on select "09:00 AM 09:15 AM 09:30 AM 09:45 AM 10:00 AM 10:15 AM 10:30 AM 10:45 AM 11:00 A…" at bounding box center [568, 109] width 31 height 14
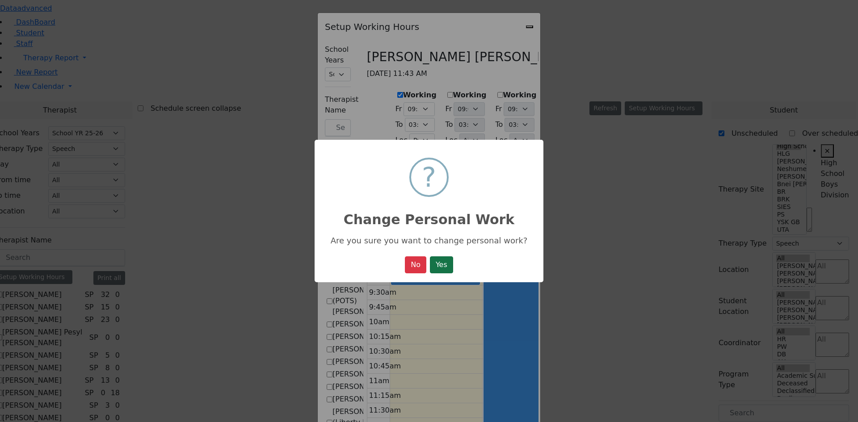
click at [439, 269] on button "Yes" at bounding box center [441, 264] width 23 height 17
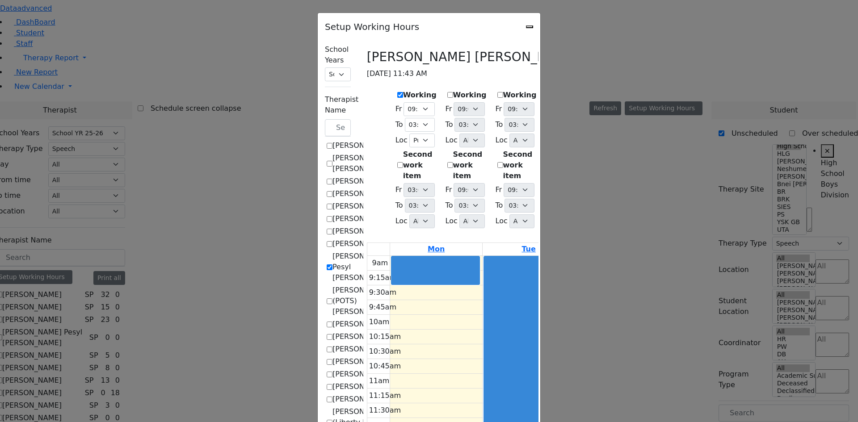
select select "09:30:00"
select select "15:00:00"
select select "1"
select select "15:00:00"
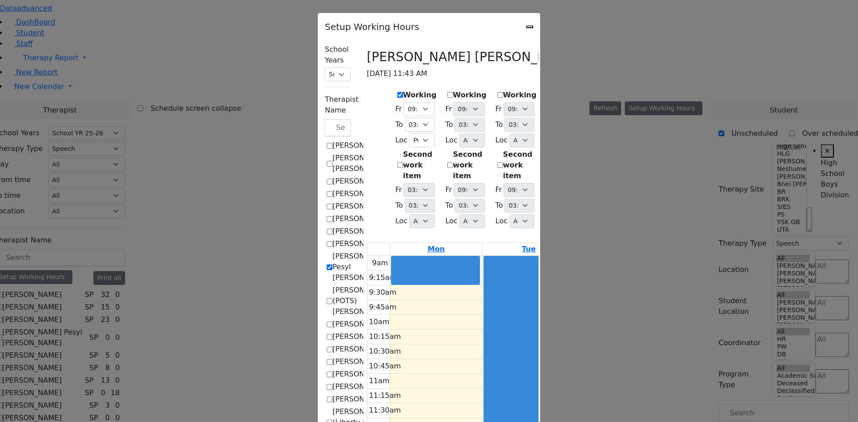
select select "15:00:00"
select select "09:30:00"
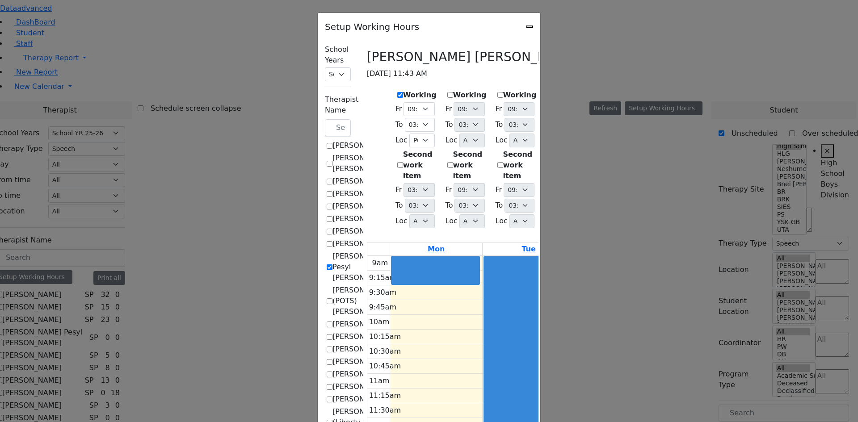
select select "15:00:00"
select select "1"
select select "15:00:00"
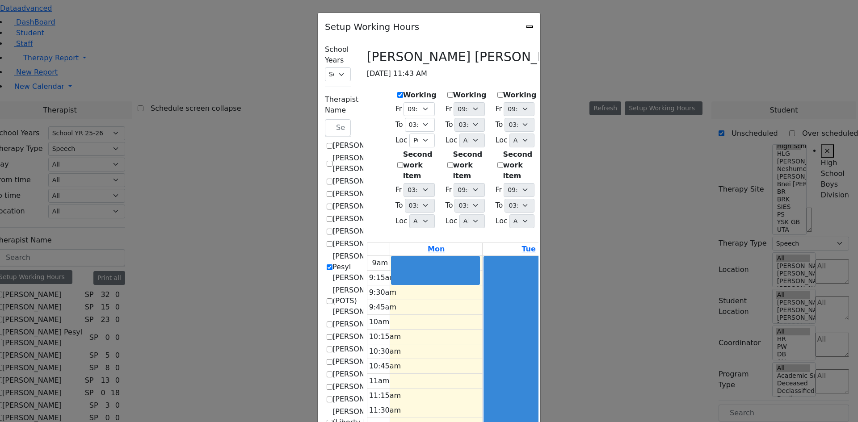
select select "15:00:00"
click at [540, 29] on div "Setup Working Hours" at bounding box center [429, 24] width 222 height 22
click at [529, 27] on icon "Close" at bounding box center [529, 27] width 0 height 0
checkbox input "false"
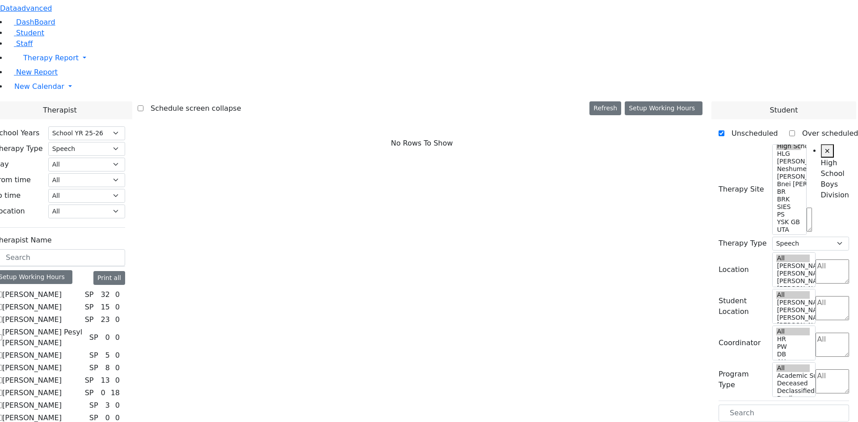
click at [86, 327] on label "[PERSON_NAME] Pesyl [PERSON_NAME]" at bounding box center [44, 337] width 84 height 21
checkbox input "true"
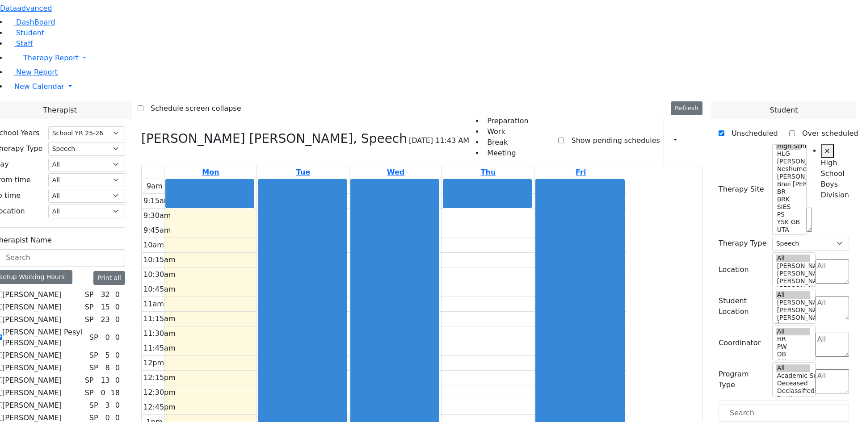
click at [62, 289] on label "[PERSON_NAME]" at bounding box center [31, 294] width 59 height 11
checkbox input "true"
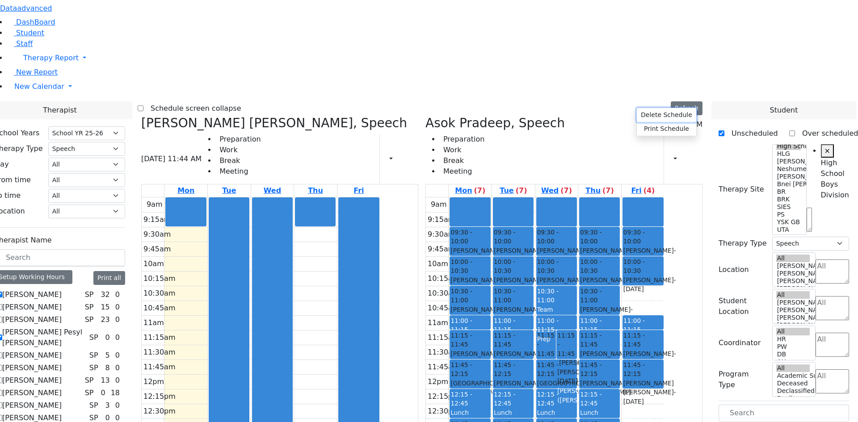
click at [637, 114] on button "Delete Schedule" at bounding box center [666, 115] width 59 height 14
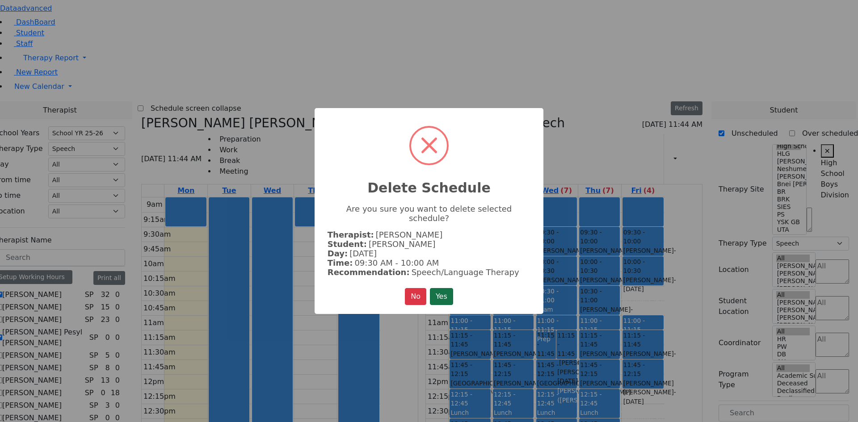
click at [447, 293] on button "Yes" at bounding box center [441, 296] width 23 height 17
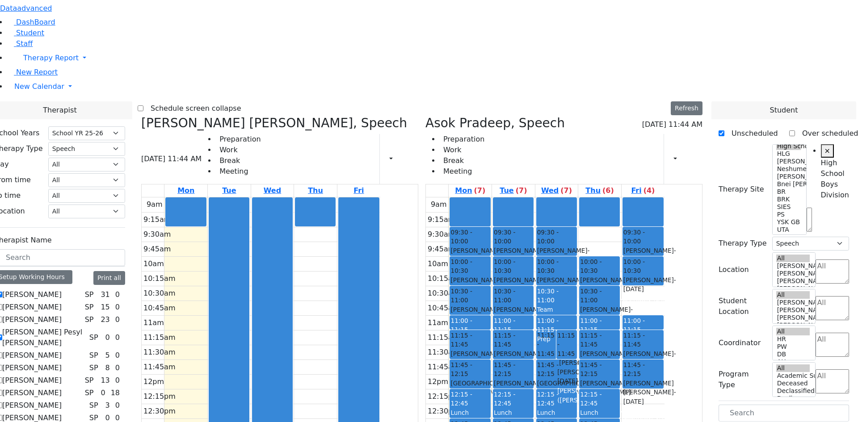
click at [532, 246] on div "[PERSON_NAME] - [DATE]" at bounding box center [513, 255] width 39 height 18
click at [558, 109] on button "Delete Selected Schedule" at bounding box center [601, 111] width 88 height 14
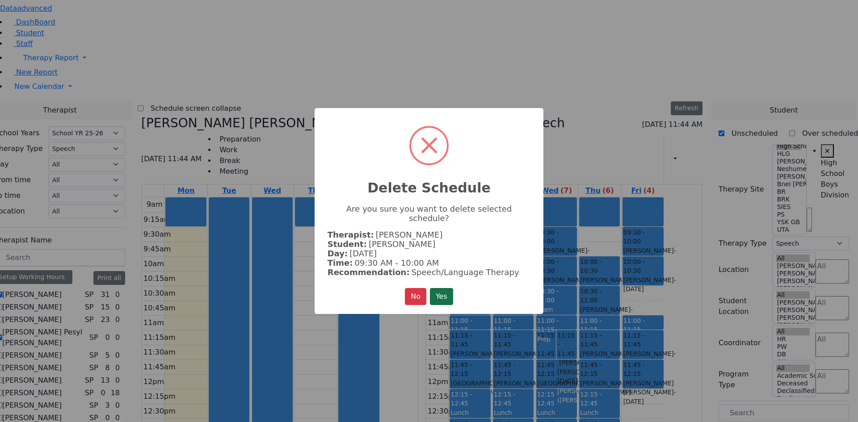
click at [447, 290] on button "Yes" at bounding box center [441, 296] width 23 height 17
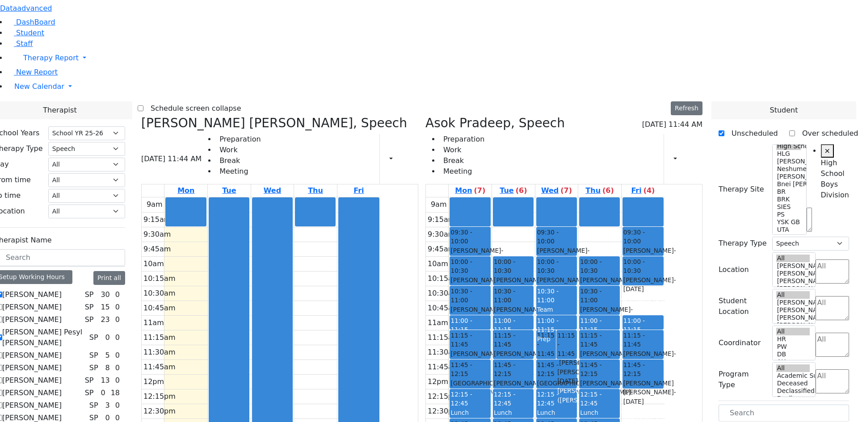
click at [62, 289] on label "[PERSON_NAME]" at bounding box center [31, 294] width 59 height 11
checkbox input "false"
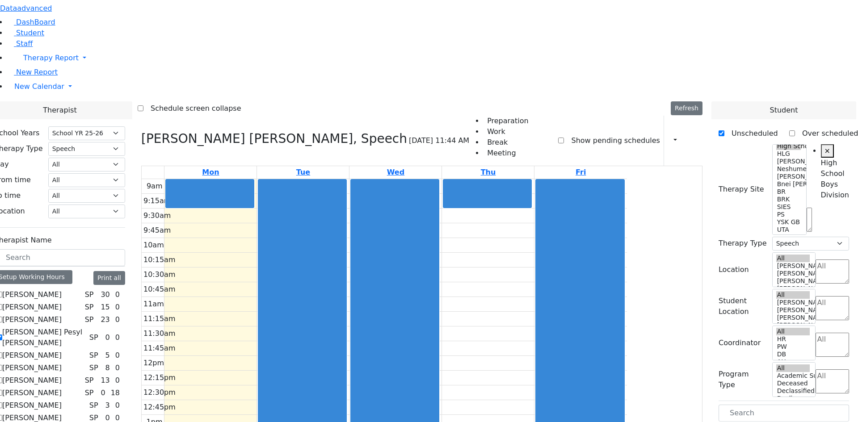
click at [86, 327] on label "[PERSON_NAME] Pesyl [PERSON_NAME]" at bounding box center [44, 337] width 84 height 21
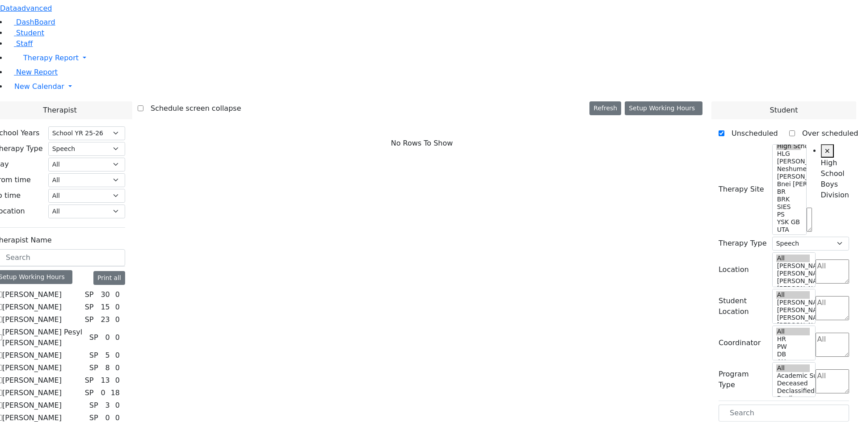
click at [86, 327] on label "[PERSON_NAME] Pesyl [PERSON_NAME]" at bounding box center [44, 337] width 84 height 21
checkbox input "true"
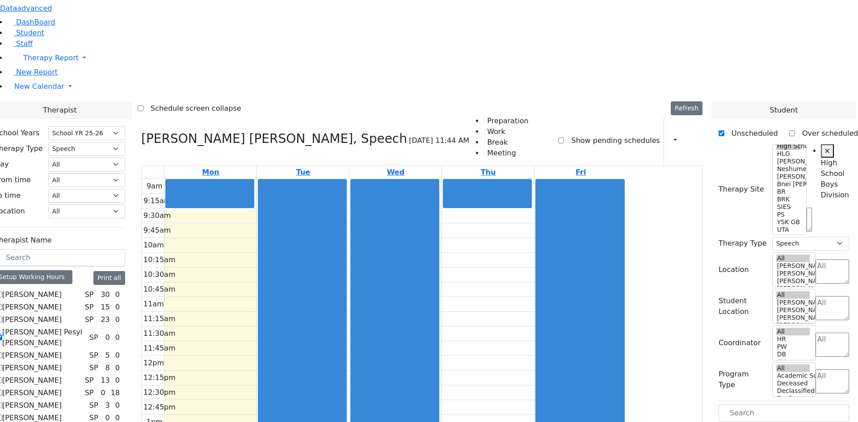
drag, startPoint x: 750, startPoint y: 348, endPoint x: 323, endPoint y: 94, distance: 496.5
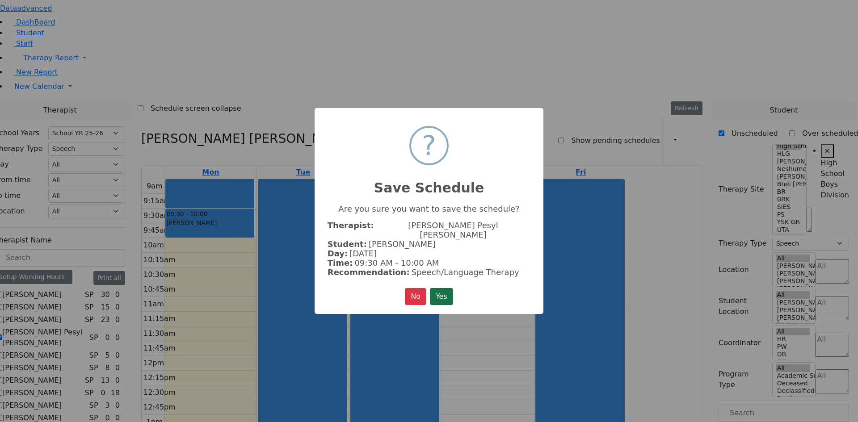
click at [443, 291] on button "Yes" at bounding box center [441, 296] width 23 height 17
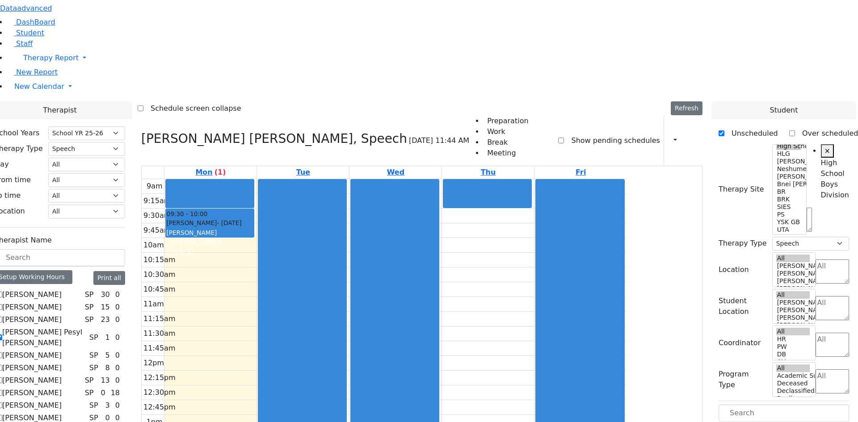
drag, startPoint x: 753, startPoint y: 343, endPoint x: 572, endPoint y: 98, distance: 304.8
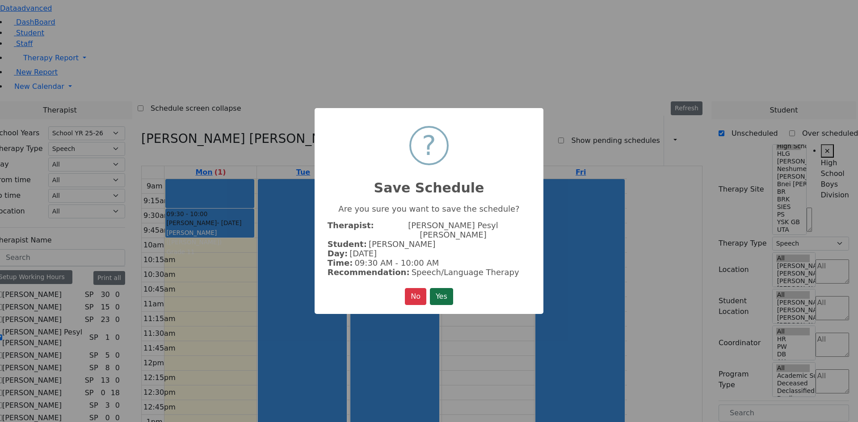
click at [451, 288] on button "Yes" at bounding box center [441, 296] width 23 height 17
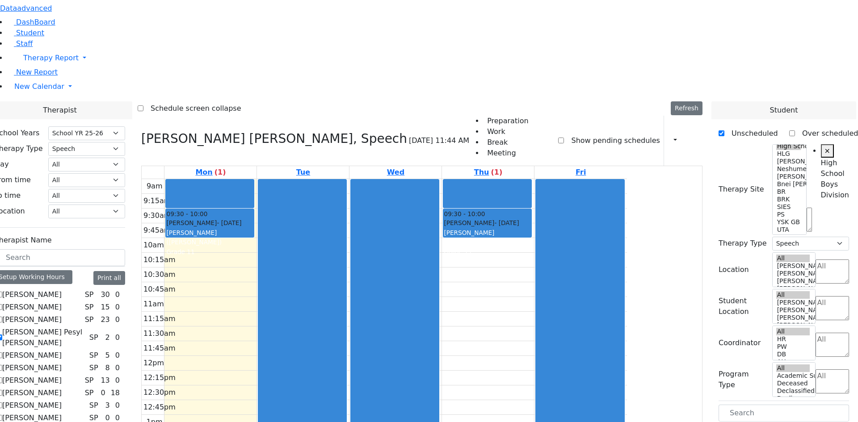
scroll to position [223, 0]
drag, startPoint x: 737, startPoint y: 354, endPoint x: 322, endPoint y: 122, distance: 475.4
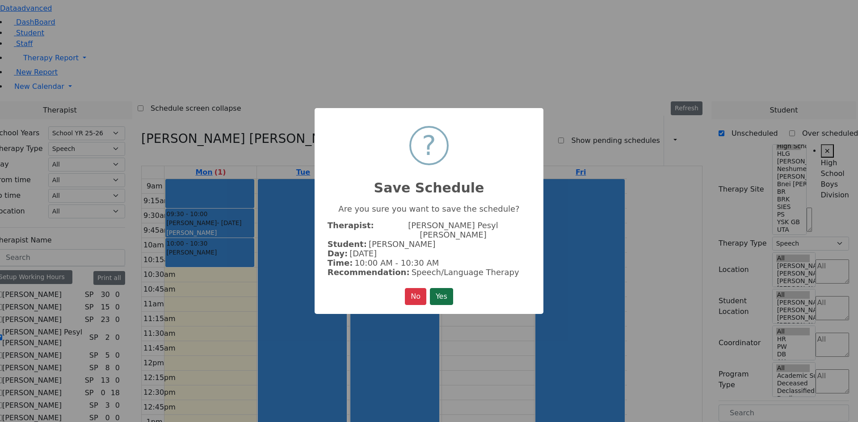
click at [442, 288] on button "Yes" at bounding box center [441, 296] width 23 height 17
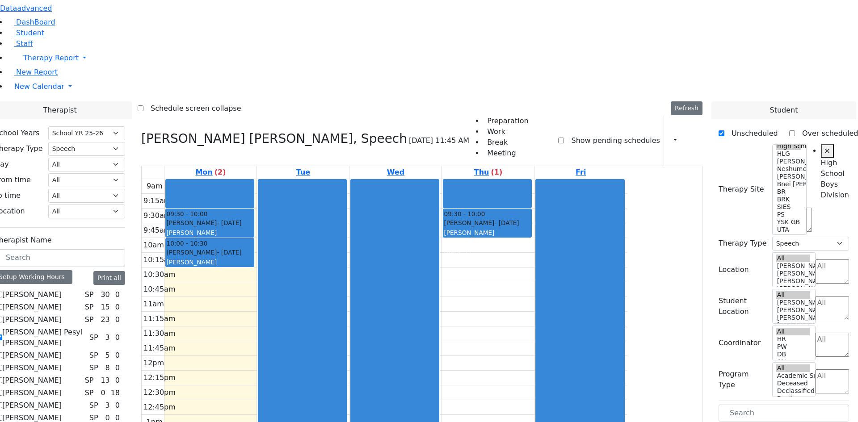
scroll to position [179, 0]
drag, startPoint x: 777, startPoint y: 383, endPoint x: 582, endPoint y: 126, distance: 322.3
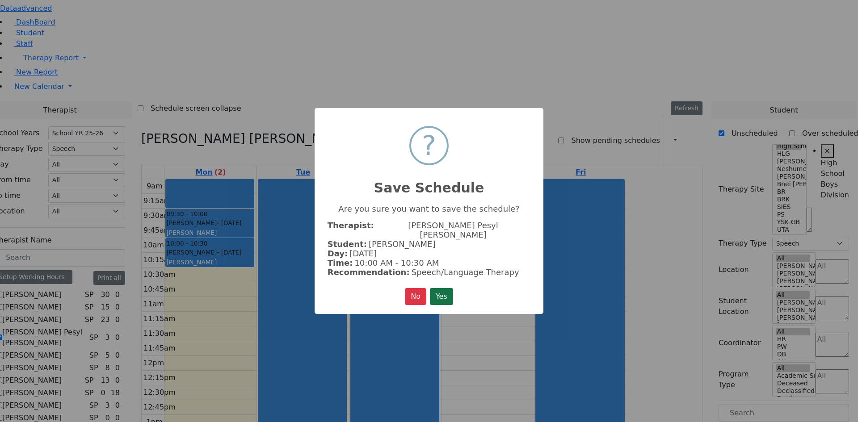
click at [446, 289] on button "Yes" at bounding box center [441, 296] width 23 height 17
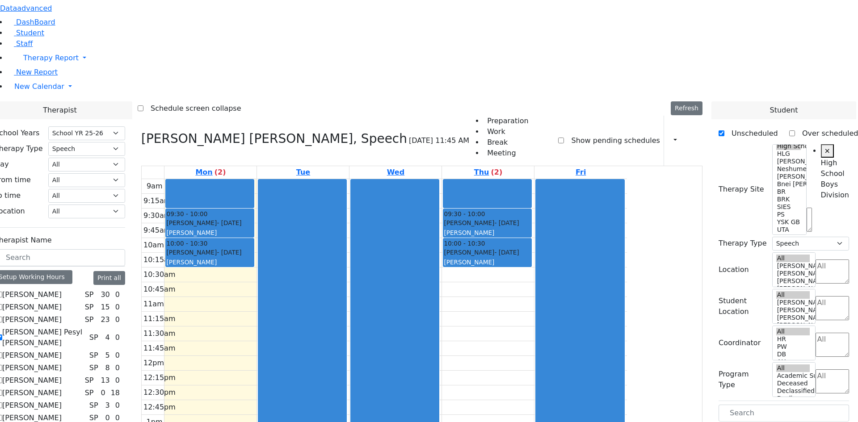
scroll to position [402, 0]
drag, startPoint x: 746, startPoint y: 319, endPoint x: 333, endPoint y: 157, distance: 442.7
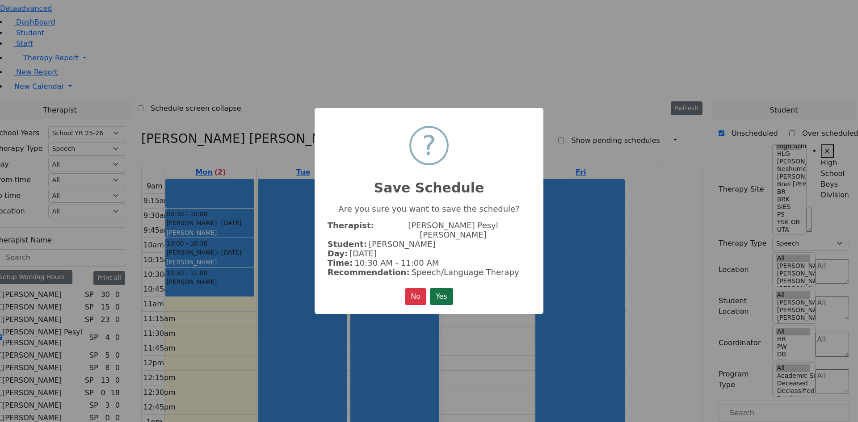
click at [444, 289] on button "Yes" at bounding box center [441, 296] width 23 height 17
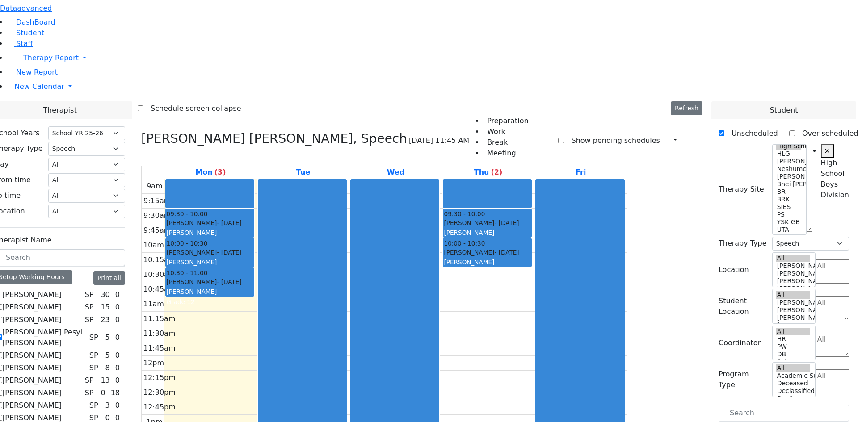
scroll to position [357, 0]
drag, startPoint x: 753, startPoint y: 361, endPoint x: 579, endPoint y: 155, distance: 270.1
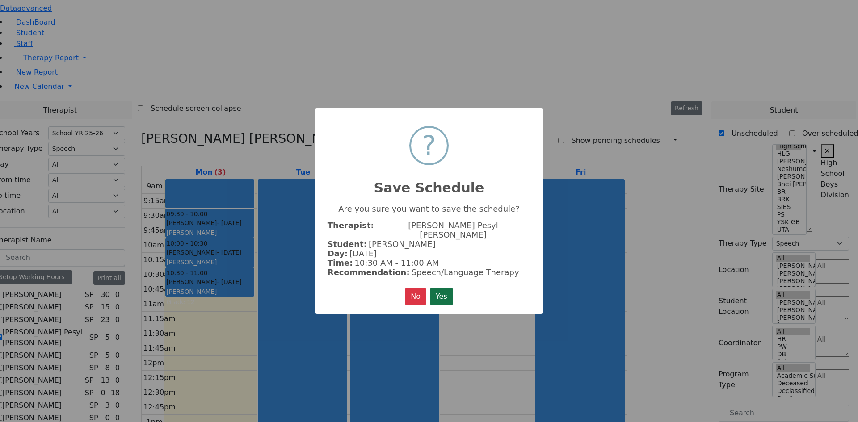
click at [444, 290] on button "Yes" at bounding box center [441, 296] width 23 height 17
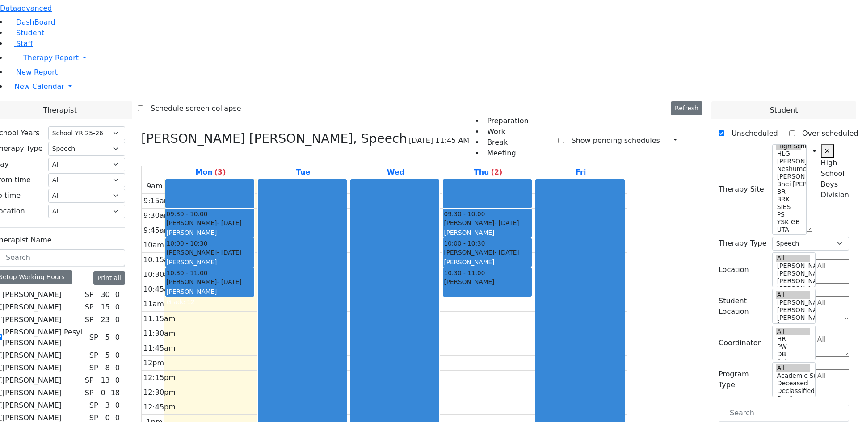
scroll to position [0, 0]
click at [301, 180] on div "9am 9:15am 9:30am 9:45am 10am 10:15am 10:30am 10:45am 11am 11:15am 11:30am 11:4…" at bounding box center [384, 356] width 485 height 354
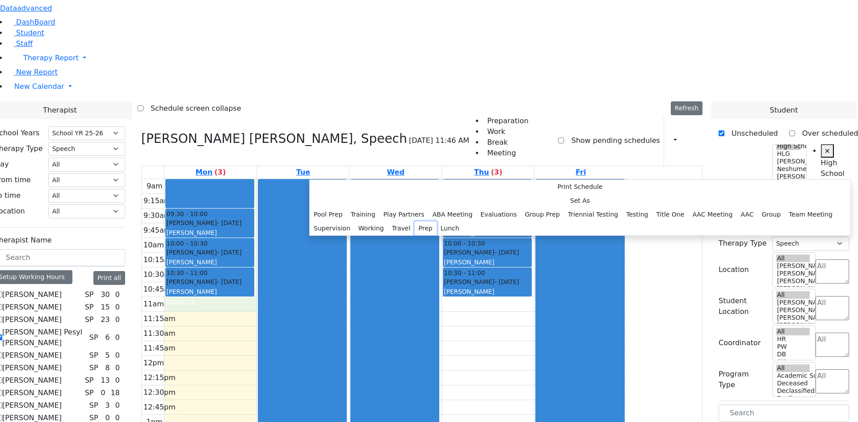
click at [415, 235] on button "Prep" at bounding box center [426, 229] width 22 height 14
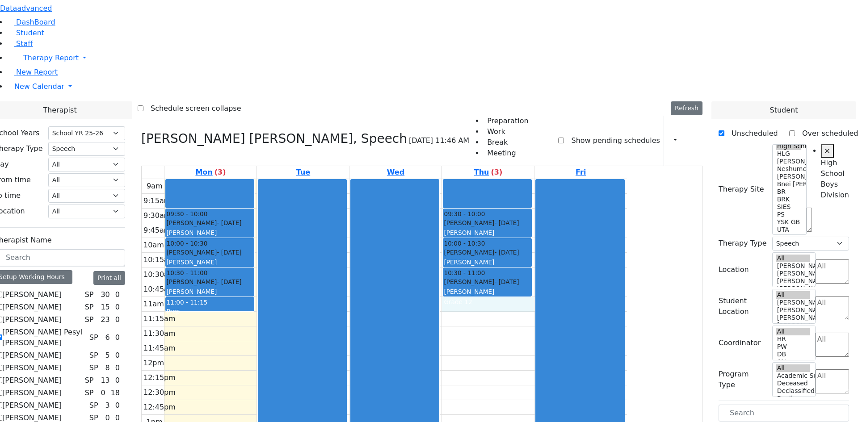
click at [560, 179] on div "9am 9:15am 9:30am 9:45am 10am 10:15am 10:30am 10:45am 11am 11:15am 11:30am 11:4…" at bounding box center [384, 356] width 485 height 354
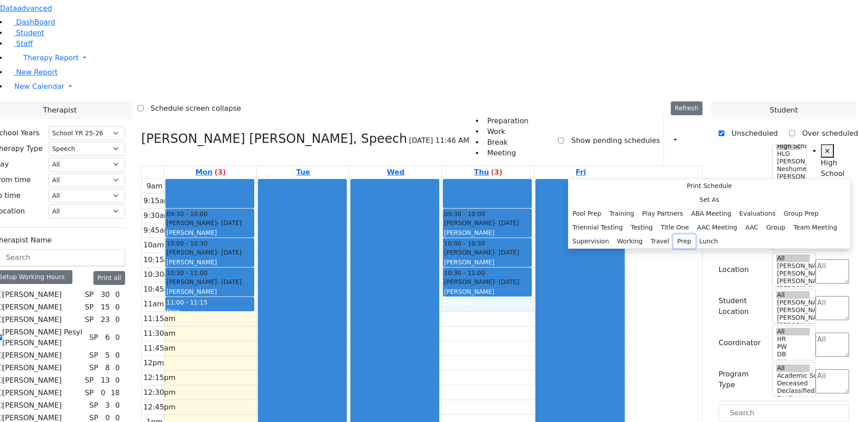
click at [673, 248] on button "Prep" at bounding box center [684, 242] width 22 height 14
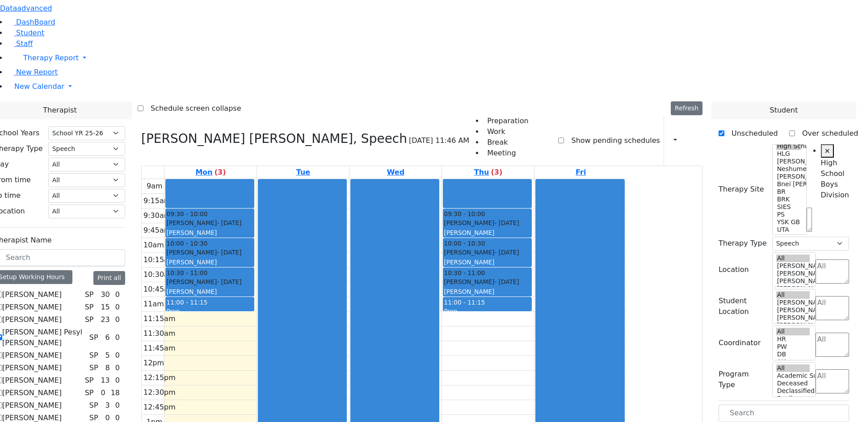
click at [86, 327] on label "[PERSON_NAME] Pesyl [PERSON_NAME]" at bounding box center [44, 337] width 84 height 21
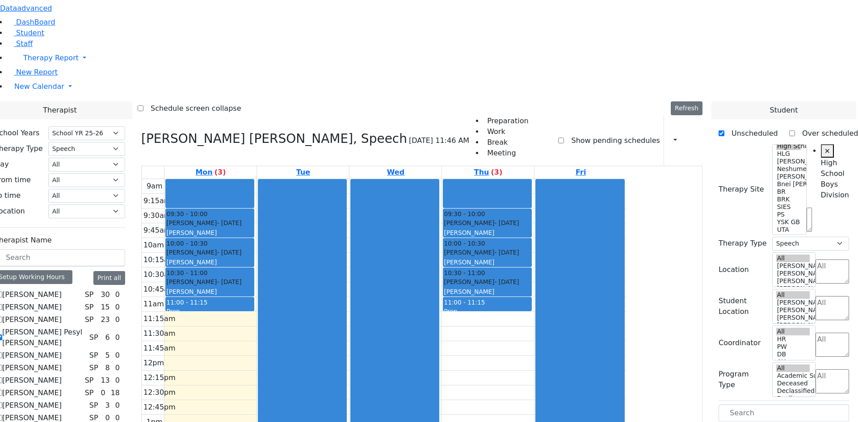
checkbox input "false"
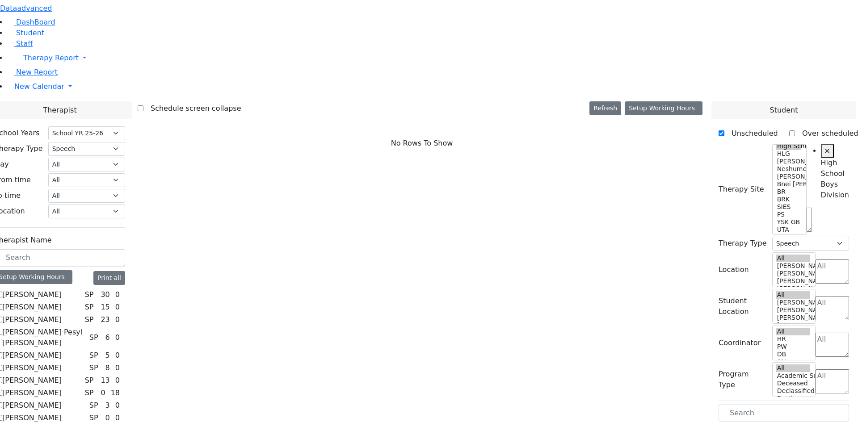
click at [62, 289] on label "[PERSON_NAME]" at bounding box center [31, 294] width 59 height 11
checkbox input "true"
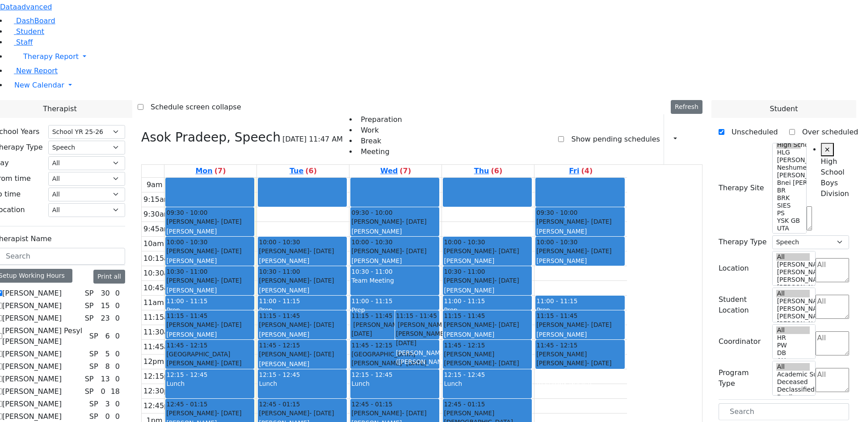
scroll to position [306, 0]
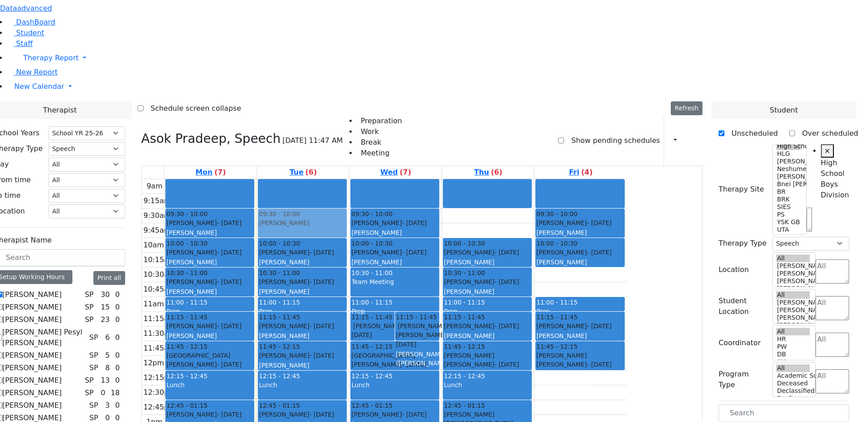
drag, startPoint x: 741, startPoint y: 235, endPoint x: 406, endPoint y: 97, distance: 362.2
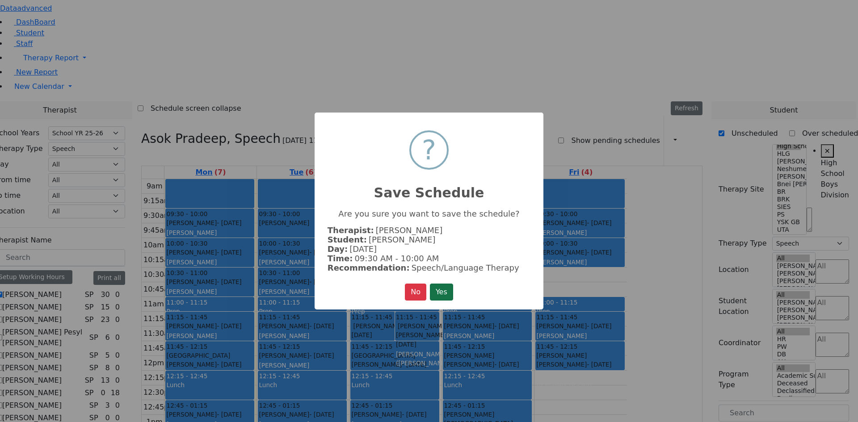
click at [436, 286] on button "Yes" at bounding box center [441, 292] width 23 height 17
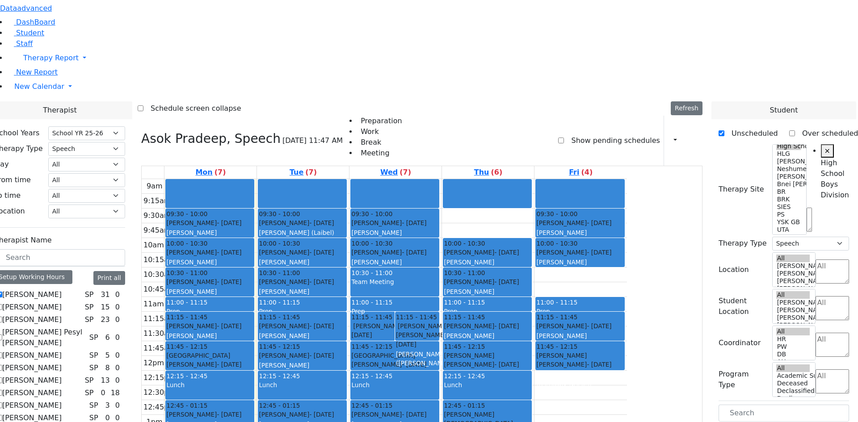
scroll to position [179, 0]
drag, startPoint x: 760, startPoint y: 364, endPoint x: 661, endPoint y: 153, distance: 233.2
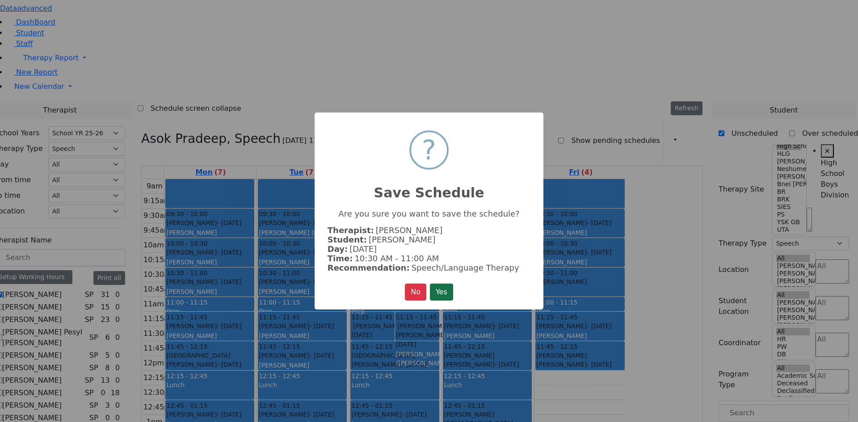
click at [439, 291] on button "Yes" at bounding box center [441, 292] width 23 height 17
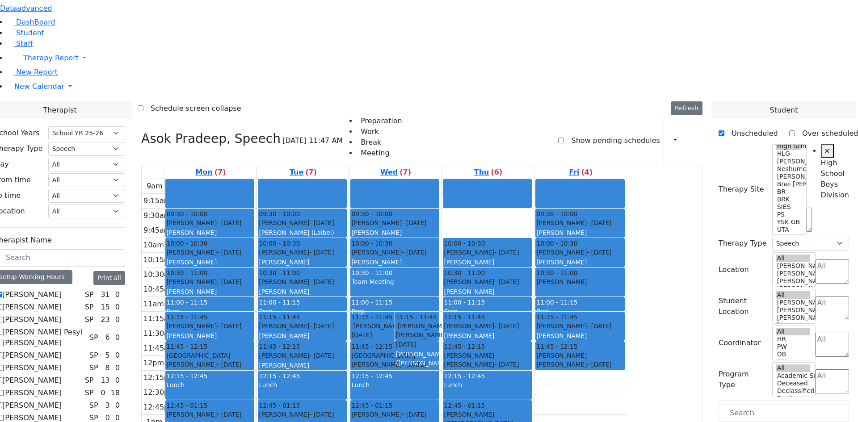
scroll to position [0, 0]
click at [62, 289] on label "[PERSON_NAME]" at bounding box center [31, 294] width 59 height 11
checkbox input "false"
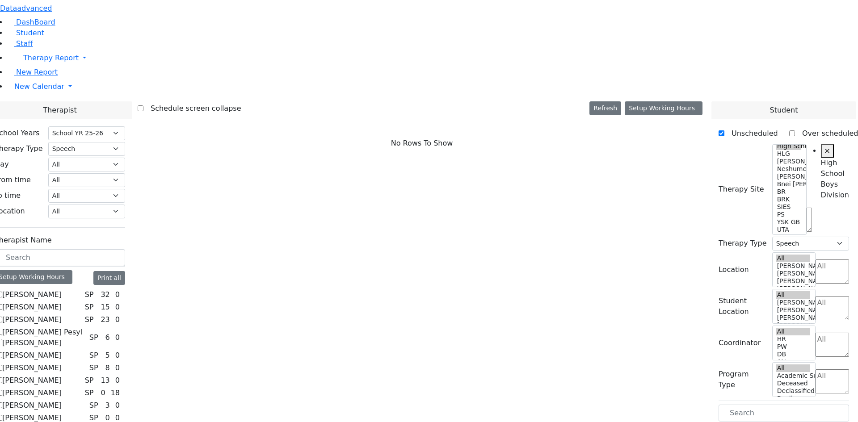
click at [86, 327] on label "[PERSON_NAME] Pesyl [PERSON_NAME]" at bounding box center [44, 337] width 84 height 21
checkbox input "true"
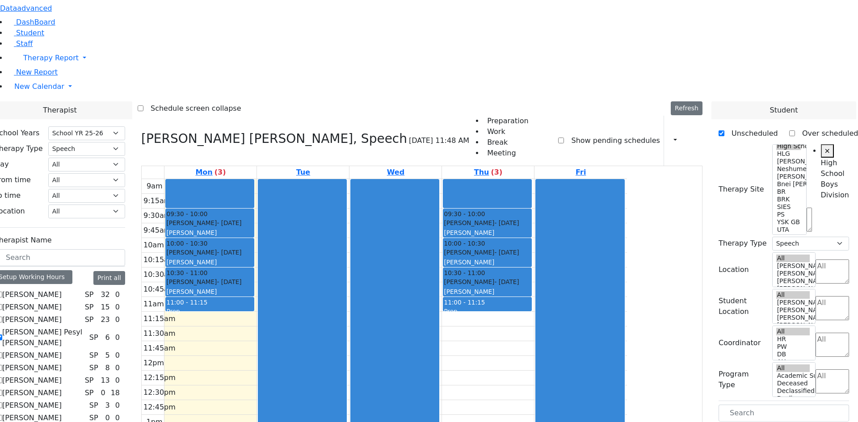
drag, startPoint x: 742, startPoint y: 243, endPoint x: 309, endPoint y: 197, distance: 434.8
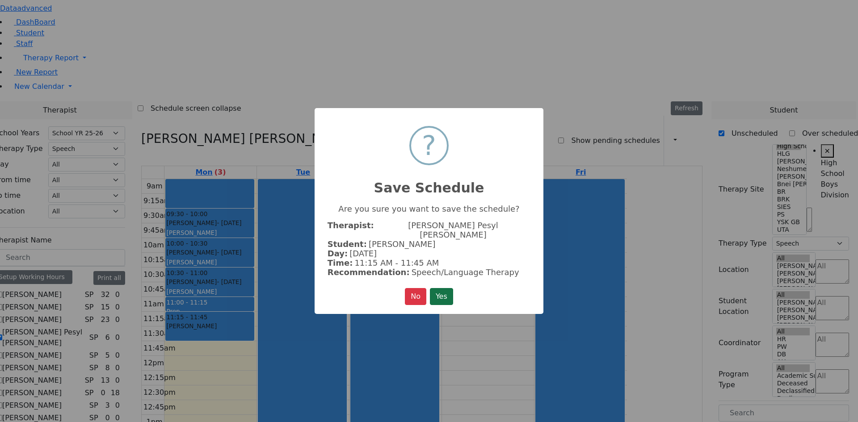
click at [449, 291] on button "Yes" at bounding box center [441, 296] width 23 height 17
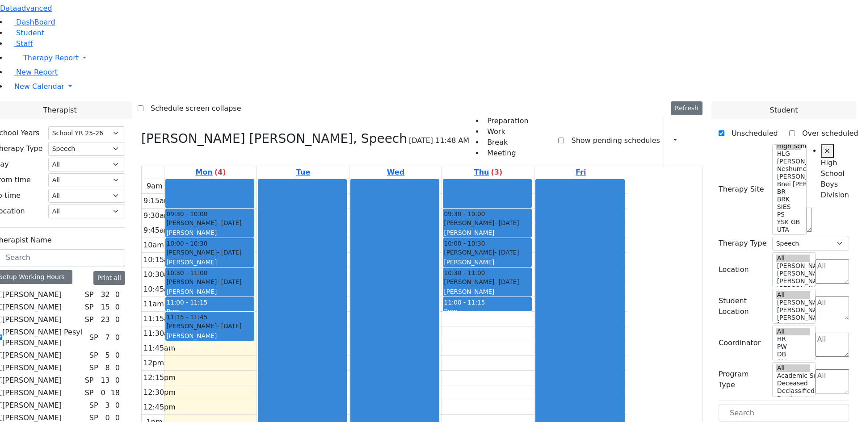
drag, startPoint x: 740, startPoint y: 242, endPoint x: 594, endPoint y: 199, distance: 152.2
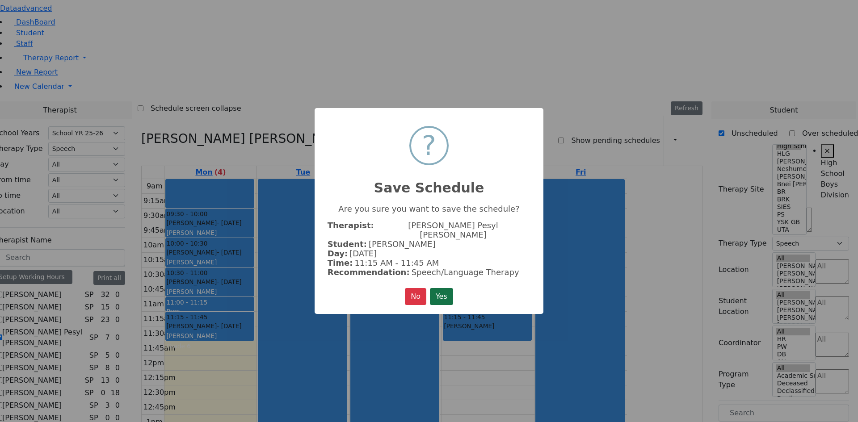
click at [449, 288] on button "Yes" at bounding box center [441, 296] width 23 height 17
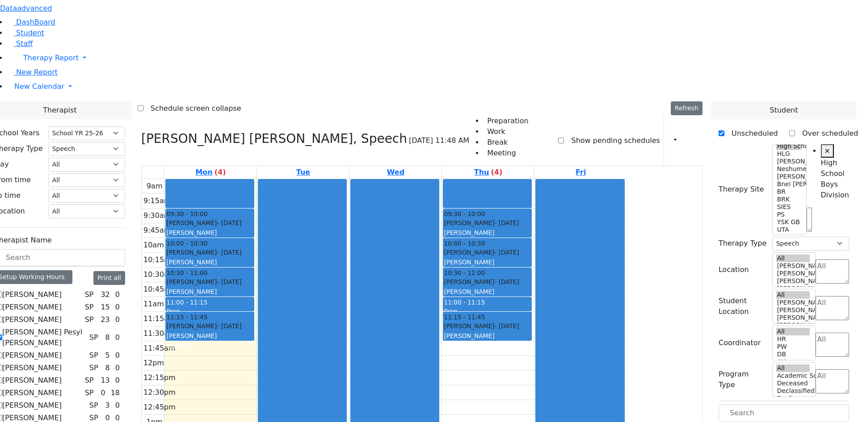
click at [86, 327] on label "[PERSON_NAME] Pesyl [PERSON_NAME]" at bounding box center [44, 337] width 84 height 21
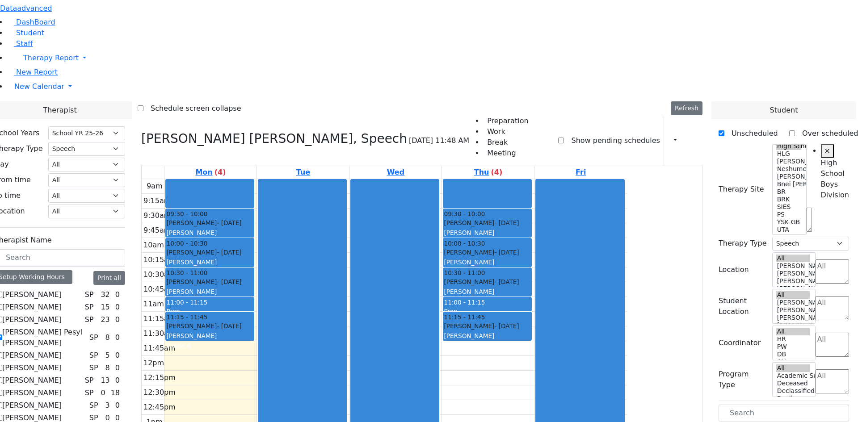
checkbox input "false"
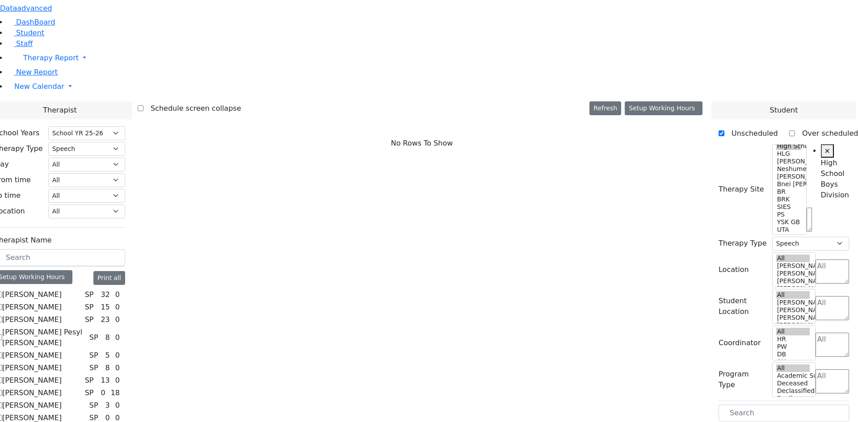
scroll to position [166, 0]
checkbox input "true"
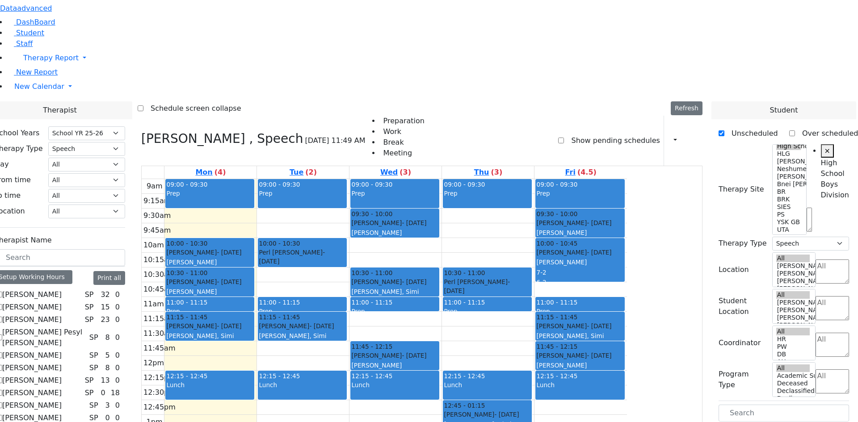
scroll to position [0, 0]
drag, startPoint x: 759, startPoint y: 369, endPoint x: 314, endPoint y: 287, distance: 452.5
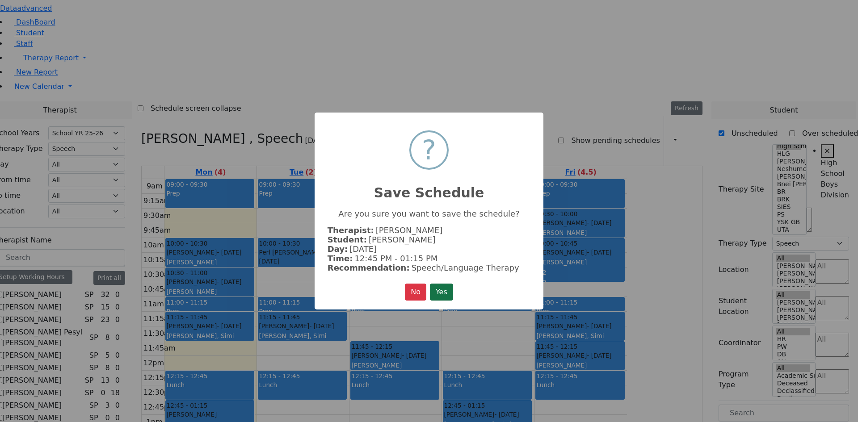
click at [444, 296] on button "Yes" at bounding box center [441, 292] width 23 height 17
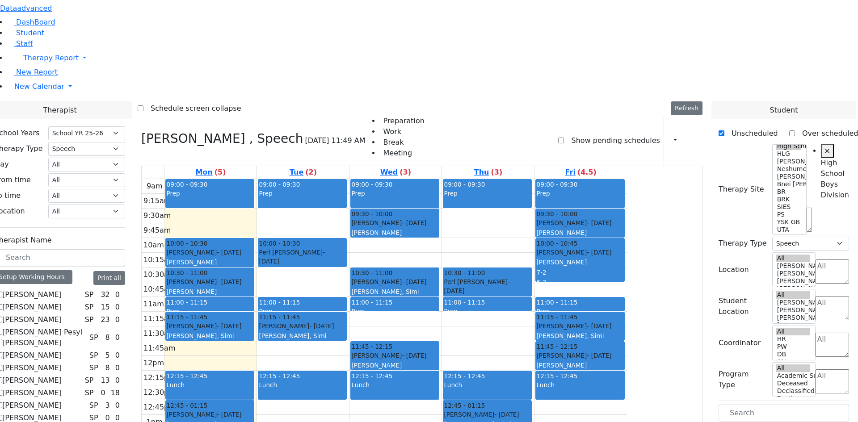
drag, startPoint x: 755, startPoint y: 368, endPoint x: 508, endPoint y: 282, distance: 261.8
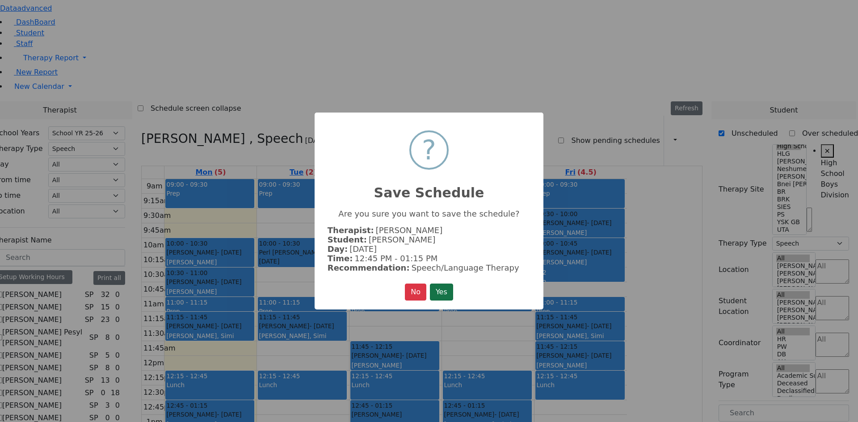
click at [440, 291] on button "Yes" at bounding box center [441, 292] width 23 height 17
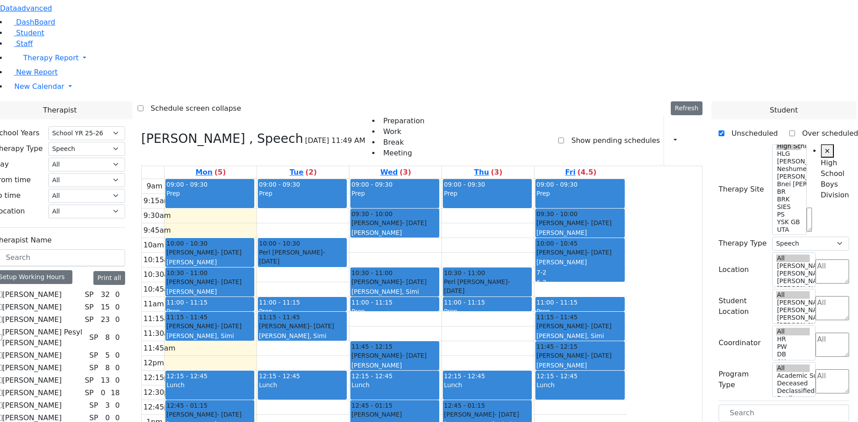
checkbox input "false"
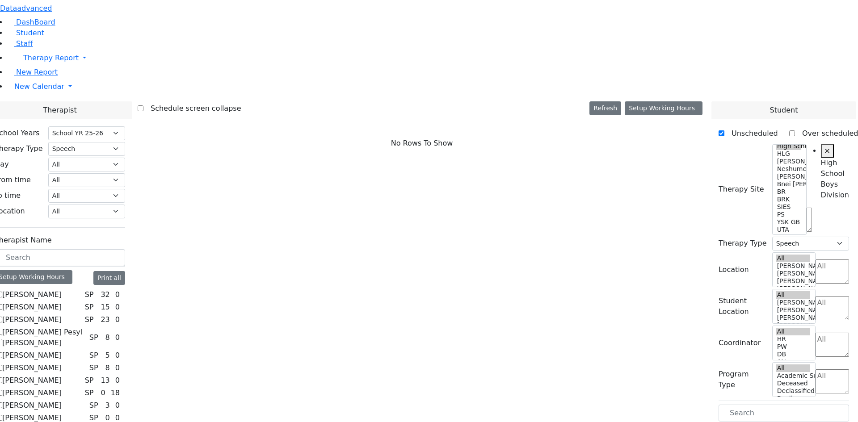
click at [86, 327] on label "[PERSON_NAME] Pesyl [PERSON_NAME]" at bounding box center [44, 337] width 84 height 21
checkbox input "true"
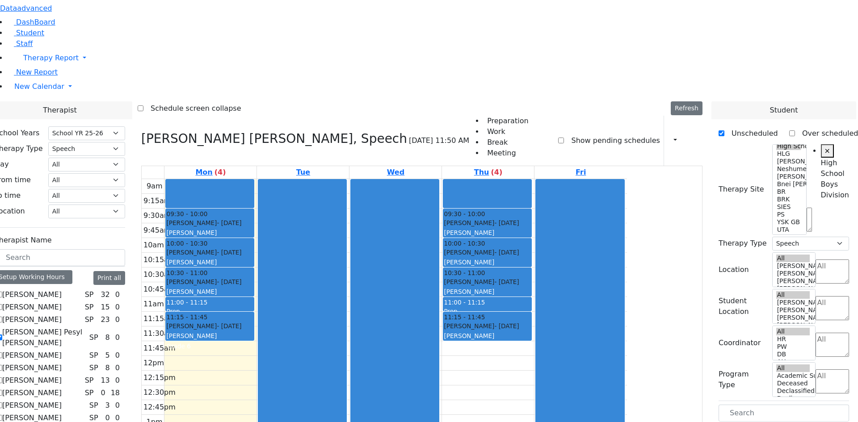
drag, startPoint x: 762, startPoint y: 312, endPoint x: 313, endPoint y: 222, distance: 457.9
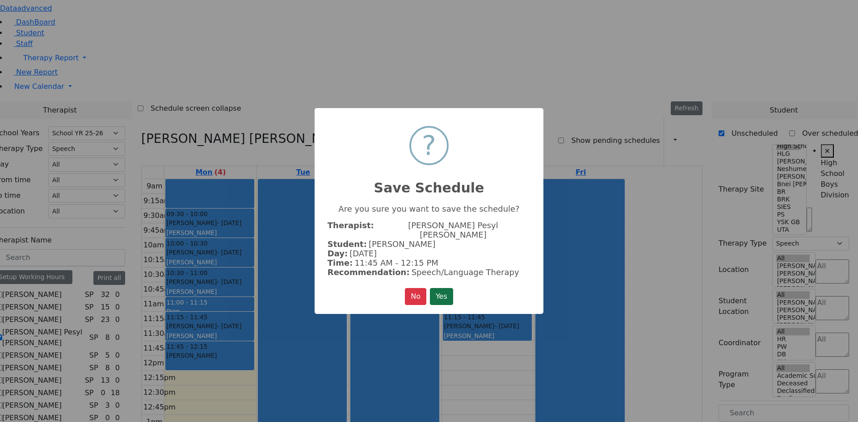
click at [453, 288] on button "Yes" at bounding box center [441, 296] width 23 height 17
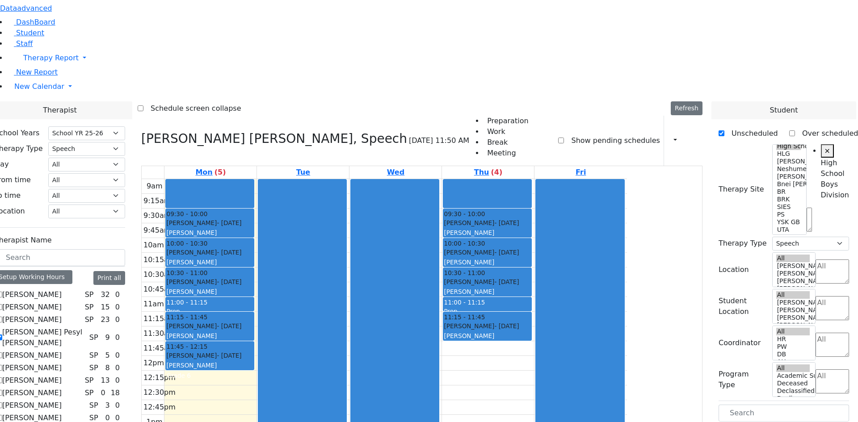
drag, startPoint x: 745, startPoint y: 314, endPoint x: 570, endPoint y: 222, distance: 197.0
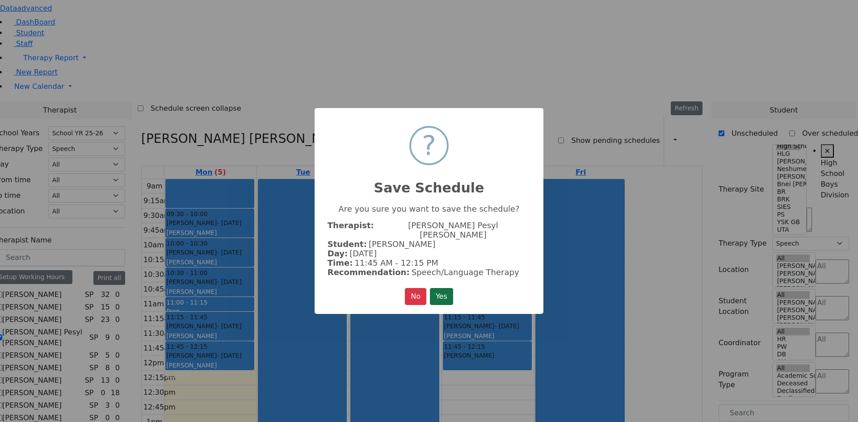
click at [441, 294] on button "Yes" at bounding box center [441, 296] width 23 height 17
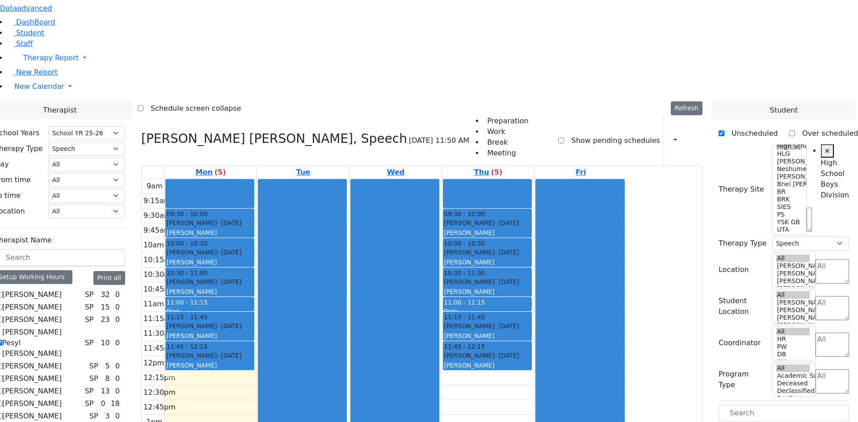
scroll to position [89, 0]
drag, startPoint x: 740, startPoint y: 348, endPoint x: 297, endPoint y: 284, distance: 447.7
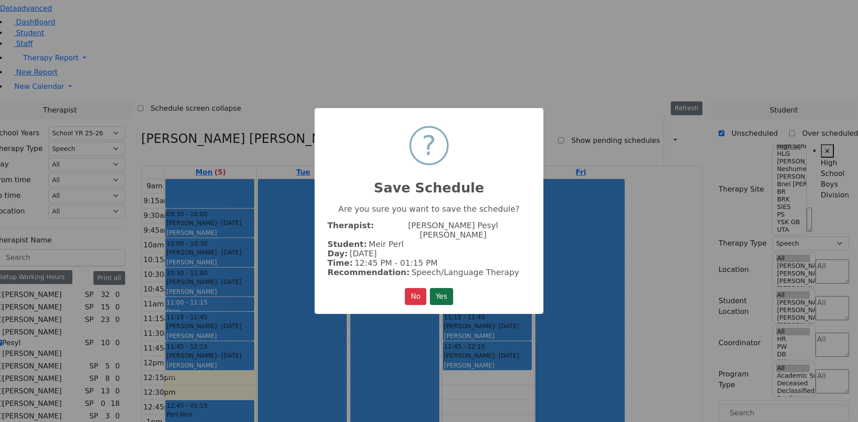
click at [446, 292] on button "Yes" at bounding box center [441, 296] width 23 height 17
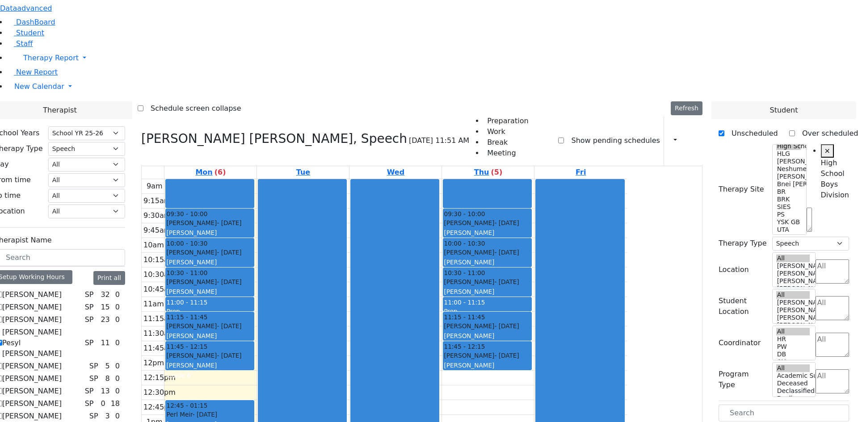
scroll to position [45, 0]
drag, startPoint x: 750, startPoint y: 395, endPoint x: 586, endPoint y: 287, distance: 196.4
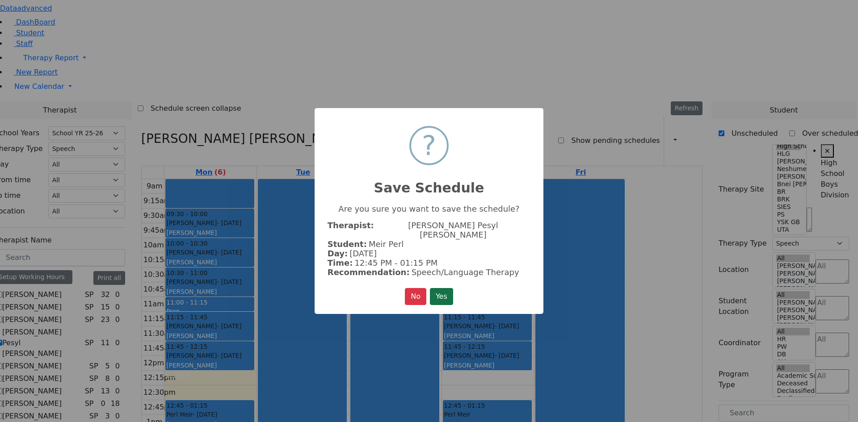
click at [444, 288] on button "Yes" at bounding box center [441, 296] width 23 height 17
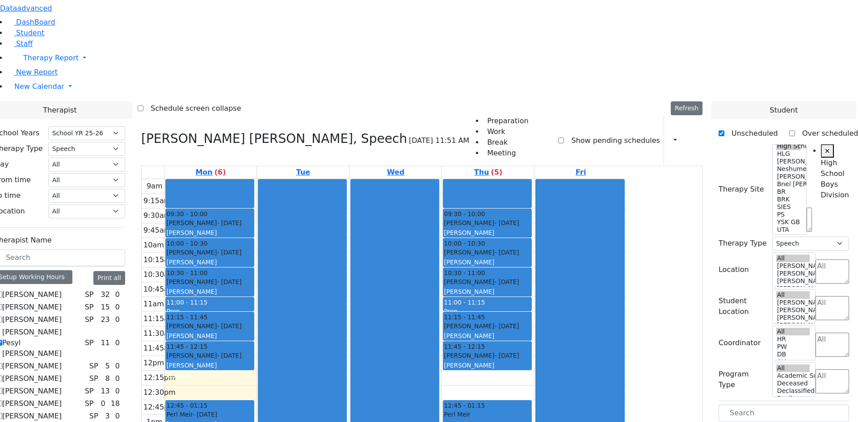
scroll to position [0, 0]
drag, startPoint x: 314, startPoint y: 254, endPoint x: 313, endPoint y: 262, distance: 8.1
click at [313, 264] on div "9am 9:15am 9:30am 9:45am 10am 10:15am 10:30am 10:45am 11am 11:15am 11:30am 11:4…" at bounding box center [384, 356] width 485 height 354
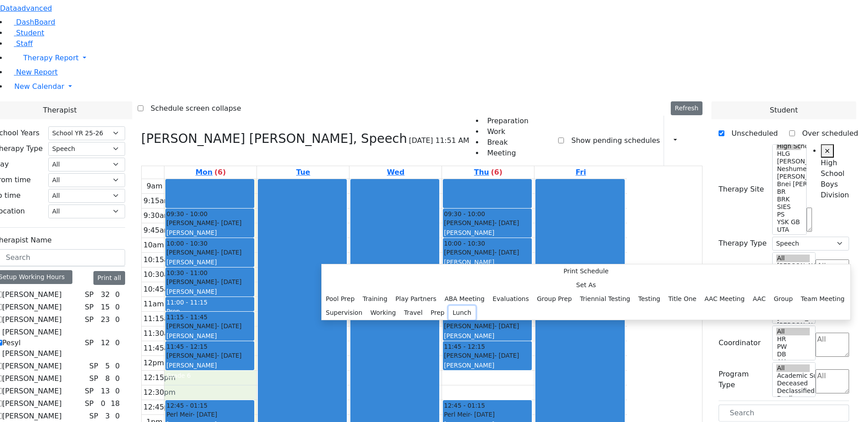
click at [449, 306] on button "Lunch" at bounding box center [462, 313] width 27 height 14
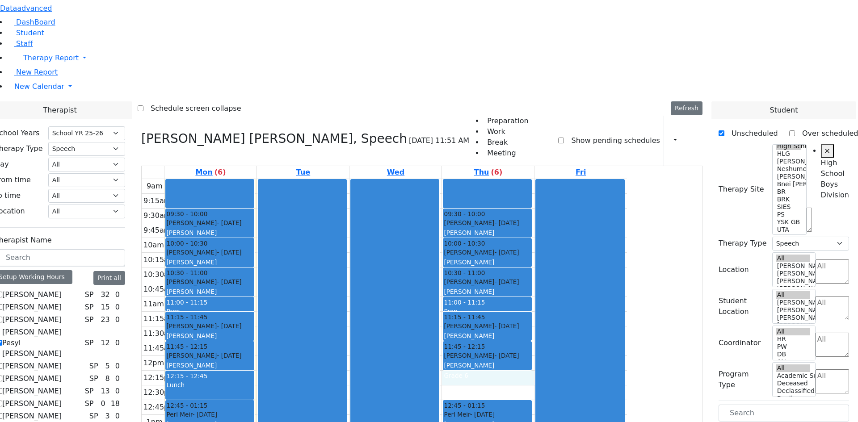
click at [556, 263] on div "9am 9:15am 9:30am 9:45am 10am 10:15am 10:30am 10:45am 11am 11:15am 11:30am 11:4…" at bounding box center [384, 356] width 485 height 354
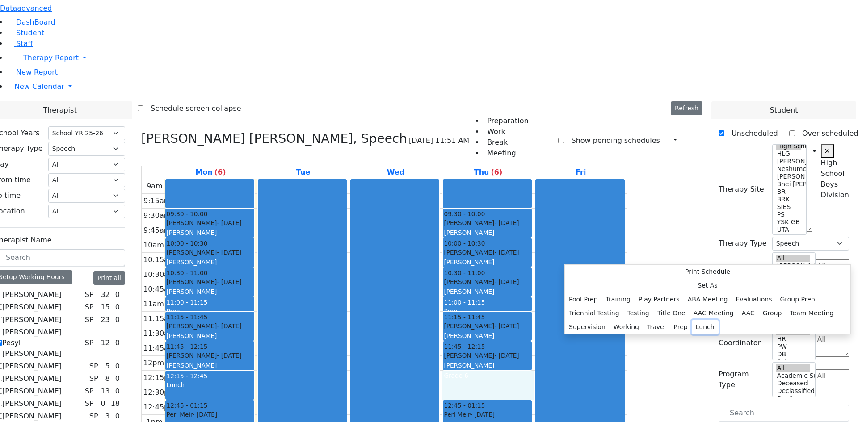
click at [692, 320] on button "Lunch" at bounding box center [705, 327] width 27 height 14
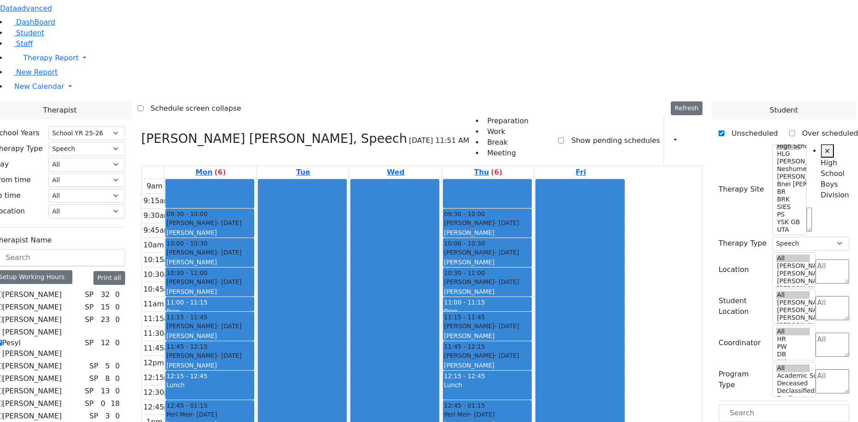
click at [81, 327] on label "[PERSON_NAME] Pesyl [PERSON_NAME]" at bounding box center [41, 343] width 79 height 32
checkbox input "false"
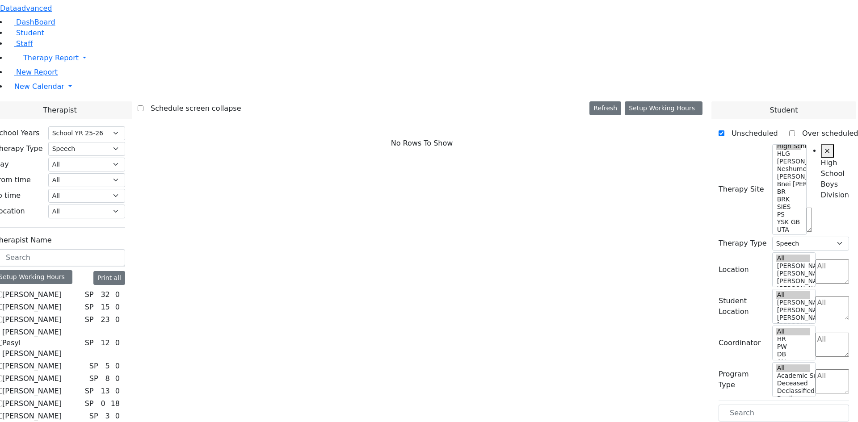
checkbox input "true"
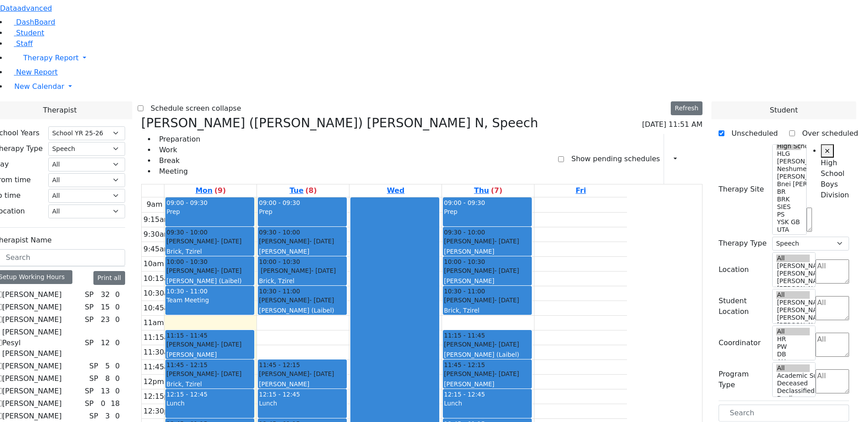
scroll to position [223, 0]
click at [62, 289] on label "[PERSON_NAME]" at bounding box center [31, 294] width 59 height 11
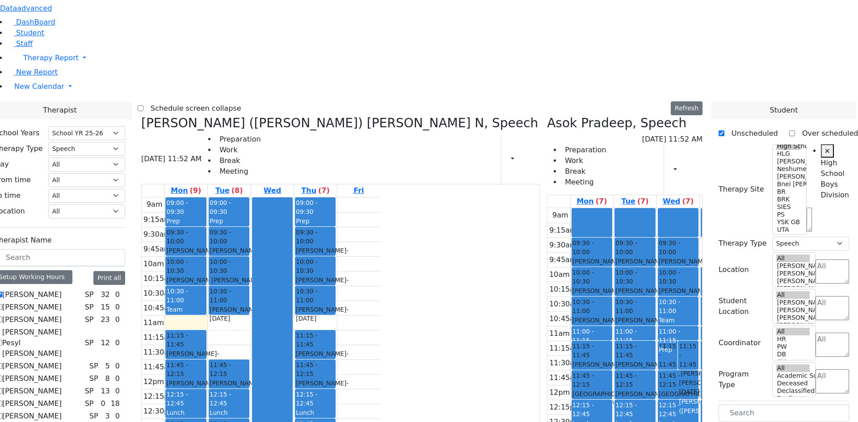
click at [62, 289] on label "[PERSON_NAME]" at bounding box center [31, 294] width 59 height 11
checkbox input "false"
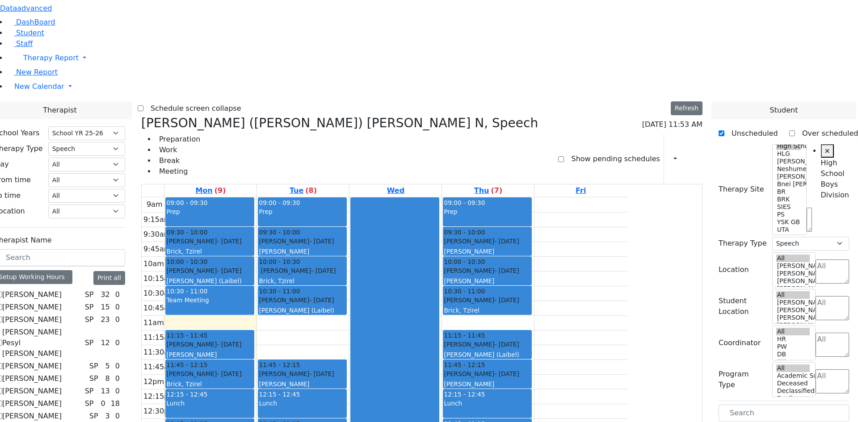
checkbox input "false"
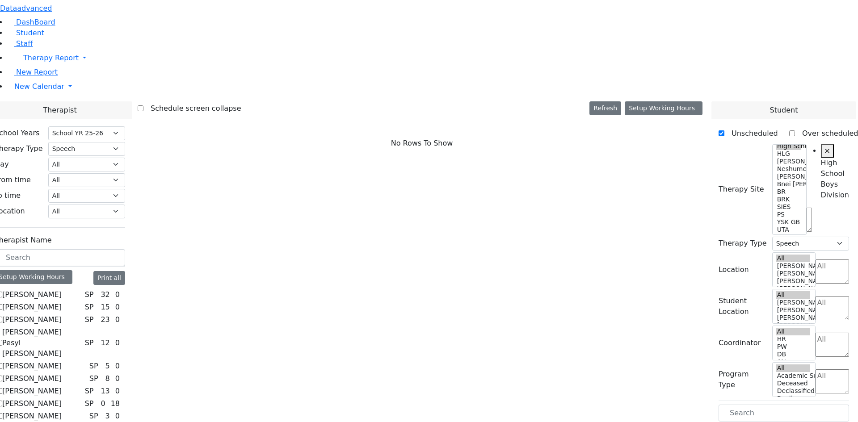
scroll to position [166, 0]
checkbox input "true"
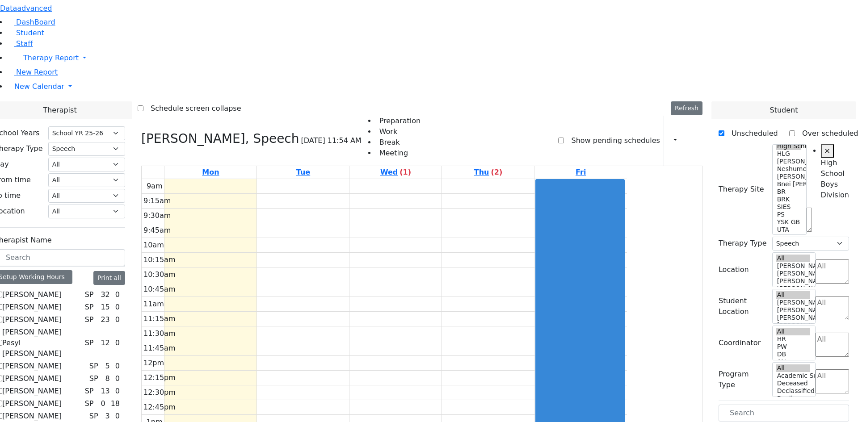
scroll to position [0, 0]
drag, startPoint x: 772, startPoint y: 243, endPoint x: 279, endPoint y: 190, distance: 496.5
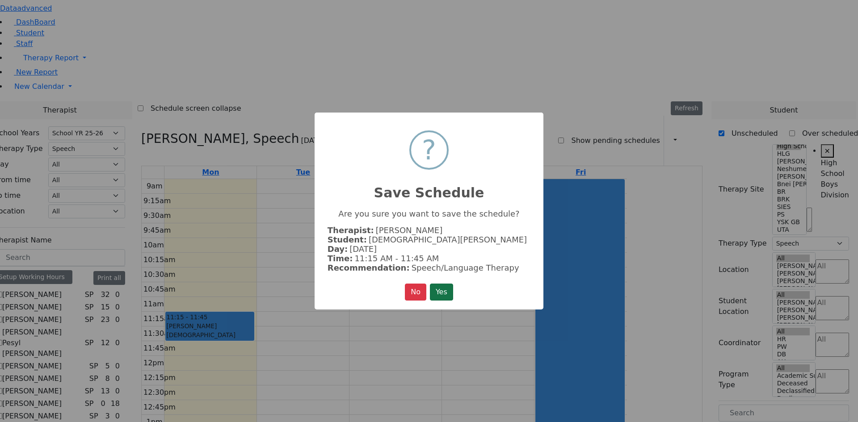
click at [433, 284] on button "Yes" at bounding box center [441, 292] width 23 height 17
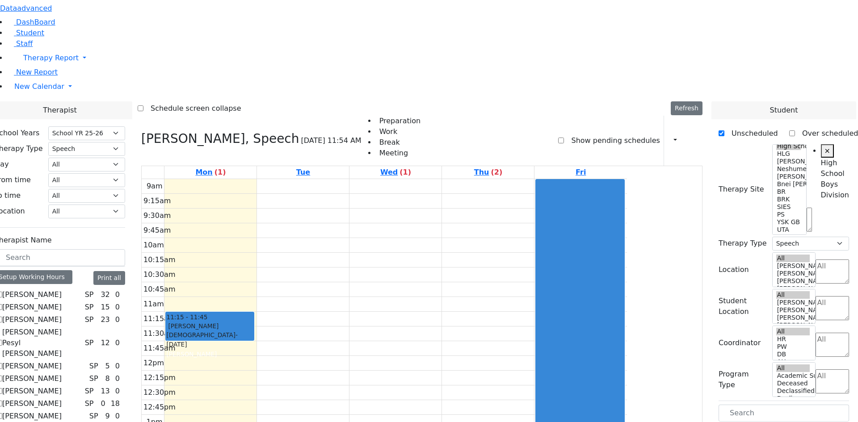
drag, startPoint x: 765, startPoint y: 244, endPoint x: 412, endPoint y: 197, distance: 356.5
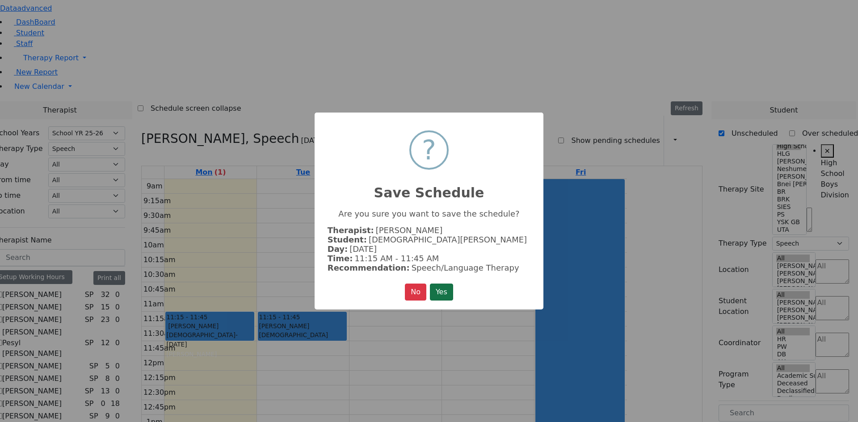
click at [449, 291] on button "Yes" at bounding box center [441, 292] width 23 height 17
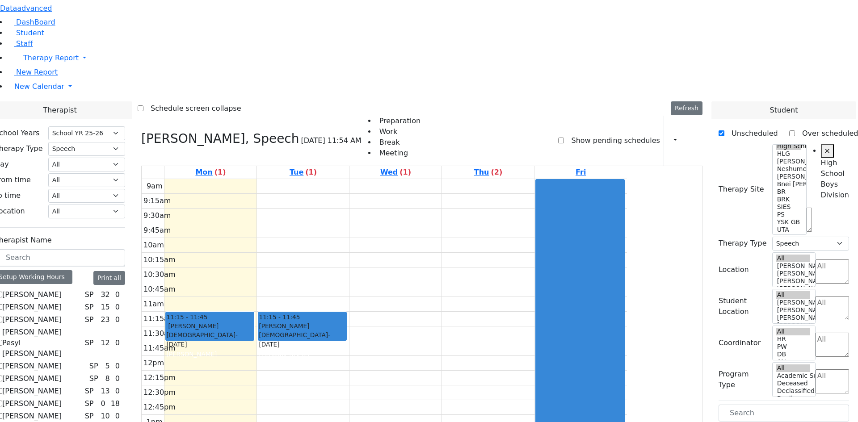
click at [62, 289] on label "[PERSON_NAME]" at bounding box center [31, 294] width 59 height 11
checkbox input "true"
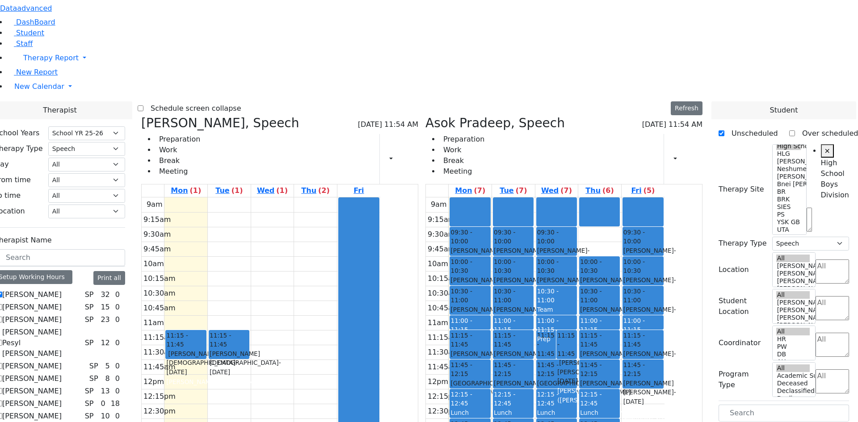
click at [664, 309] on button "Delete Selected Schedule" at bounding box center [704, 309] width 88 height 14
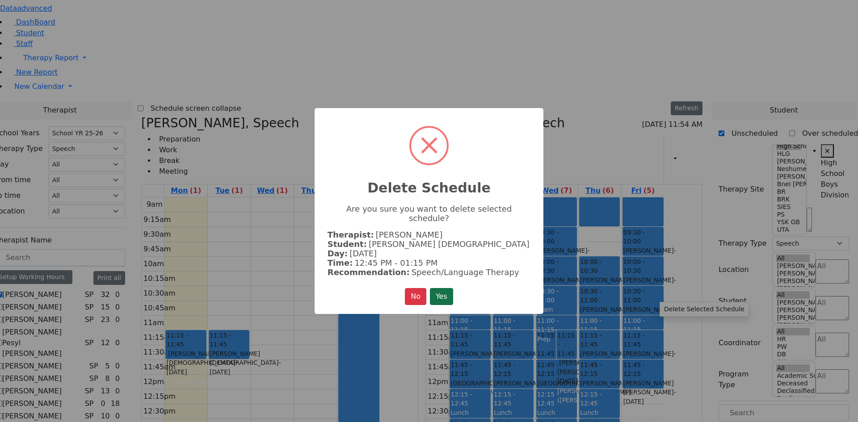
click at [447, 294] on button "Yes" at bounding box center [441, 296] width 23 height 17
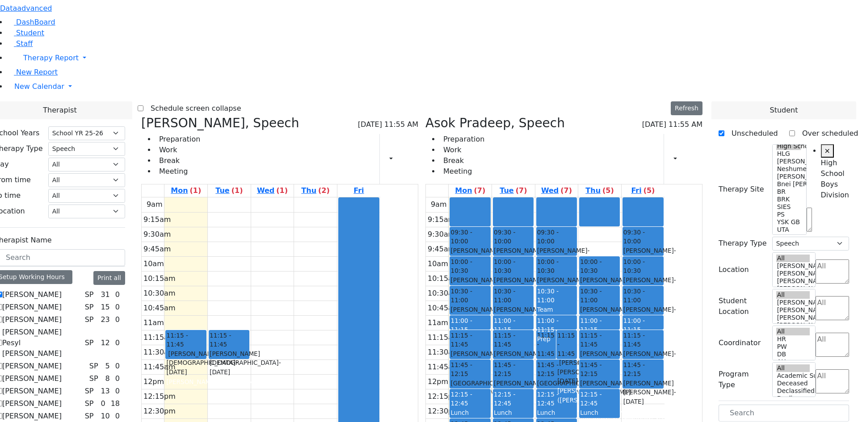
drag, startPoint x: 757, startPoint y: 240, endPoint x: 371, endPoint y: 204, distance: 388.1
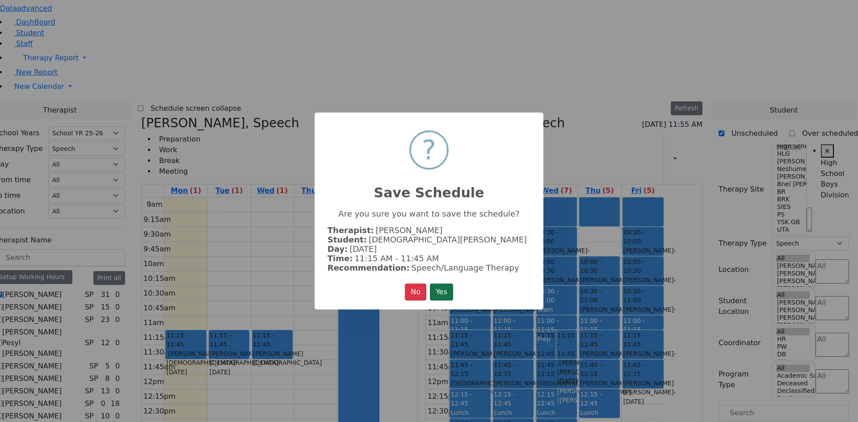
click at [444, 287] on button "Yes" at bounding box center [441, 292] width 23 height 17
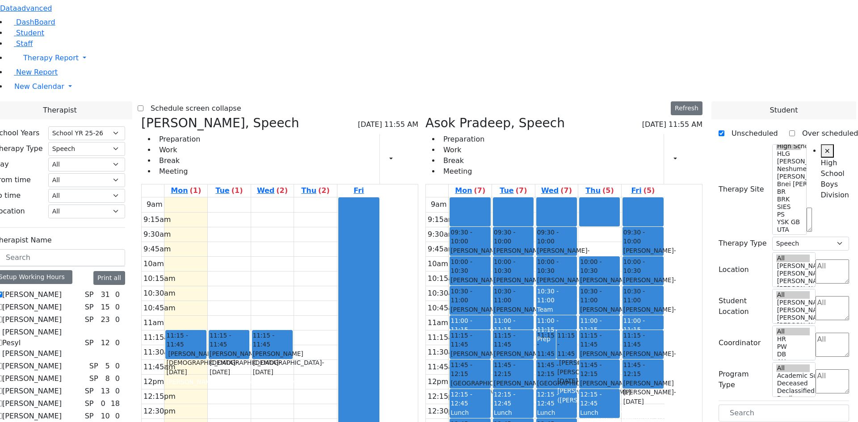
click at [62, 289] on label "[PERSON_NAME]" at bounding box center [31, 294] width 59 height 11
checkbox input "false"
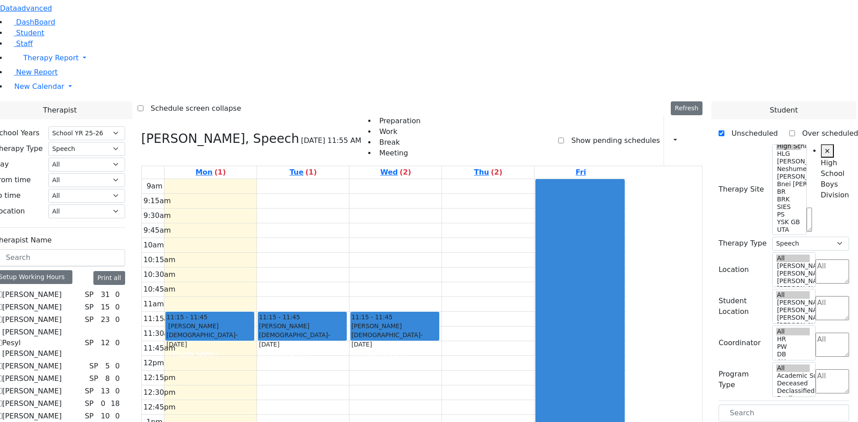
drag, startPoint x: 762, startPoint y: 281, endPoint x: 298, endPoint y: 231, distance: 467.3
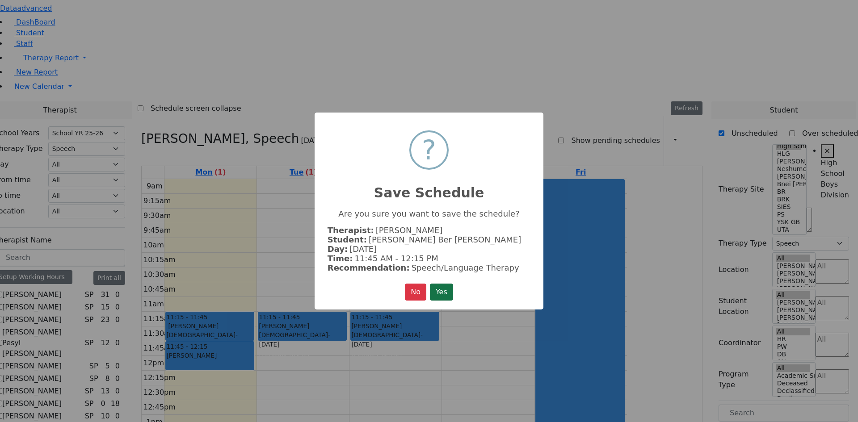
click at [452, 291] on button "Yes" at bounding box center [441, 292] width 23 height 17
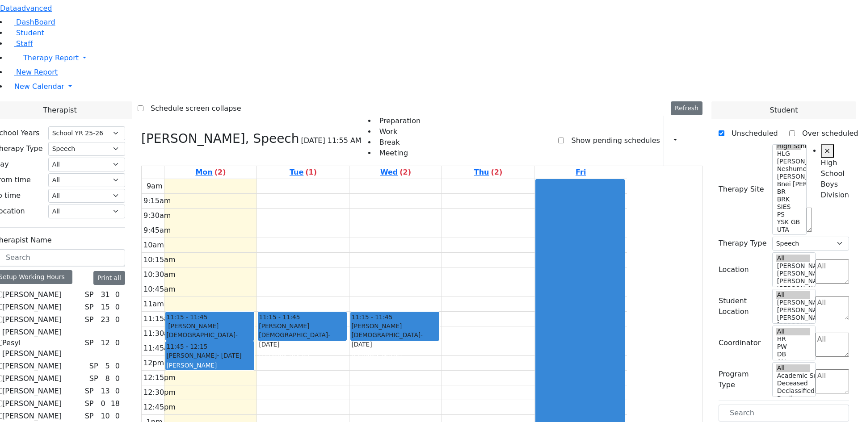
drag, startPoint x: 749, startPoint y: 281, endPoint x: 520, endPoint y: 231, distance: 234.6
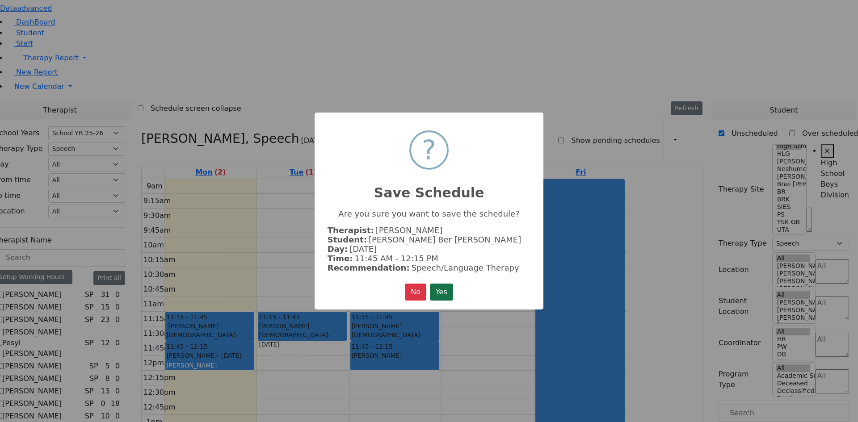
click at [435, 285] on button "Yes" at bounding box center [441, 292] width 23 height 17
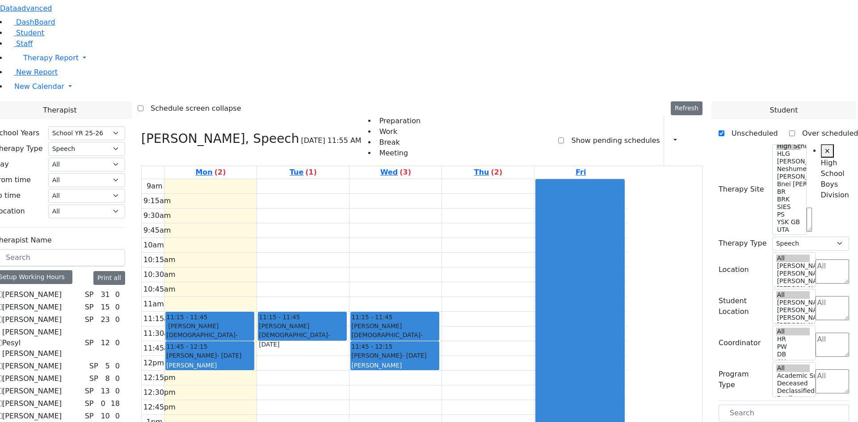
scroll to position [255, 0]
drag, startPoint x: 758, startPoint y: 402, endPoint x: 414, endPoint y: 229, distance: 385.4
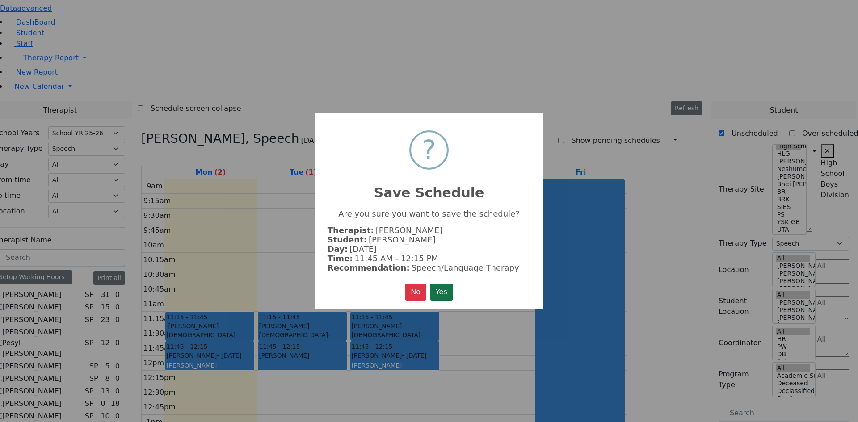
click at [430, 289] on button "Yes" at bounding box center [441, 292] width 23 height 17
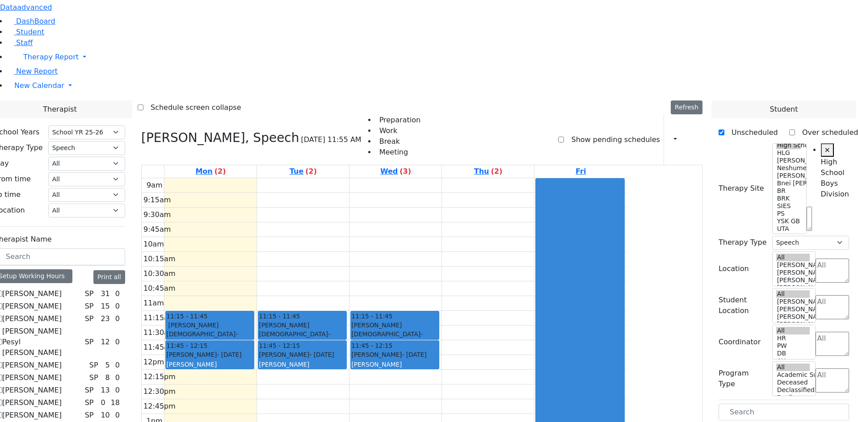
scroll to position [1, 15]
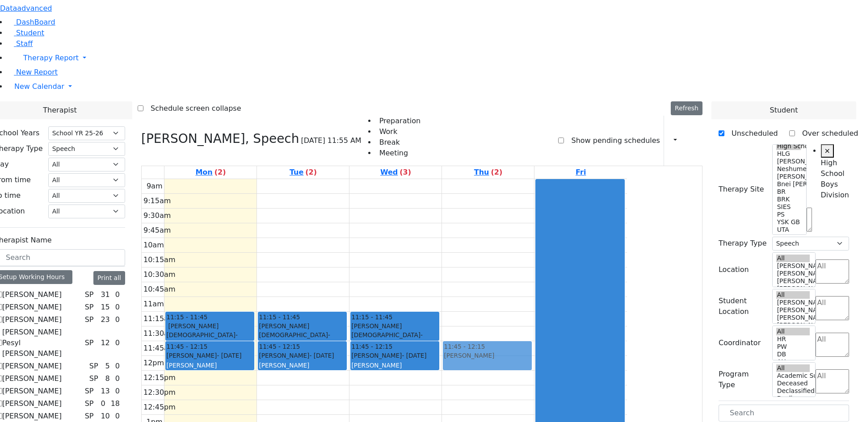
drag, startPoint x: 756, startPoint y: 397, endPoint x: 564, endPoint y: 219, distance: 261.7
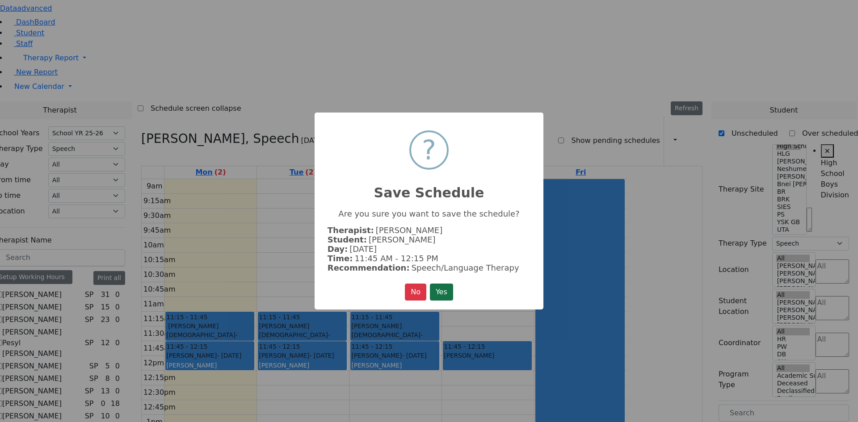
click at [447, 289] on button "Yes" at bounding box center [441, 292] width 23 height 17
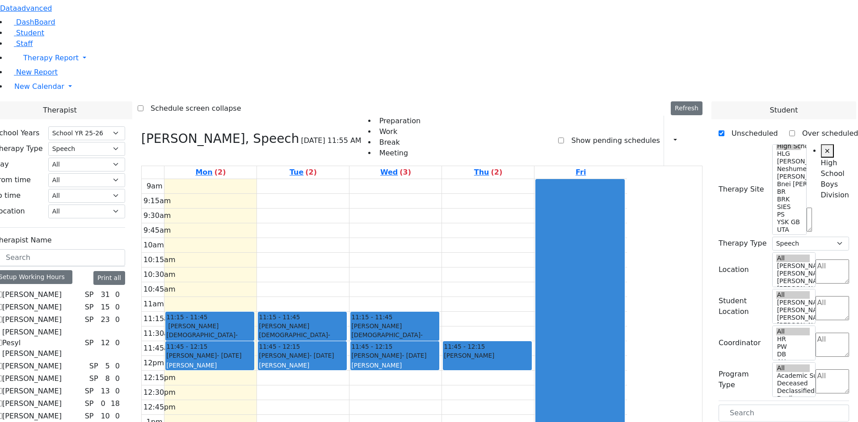
scroll to position [0, 0]
drag, startPoint x: 769, startPoint y: 226, endPoint x: 334, endPoint y: 194, distance: 436.3
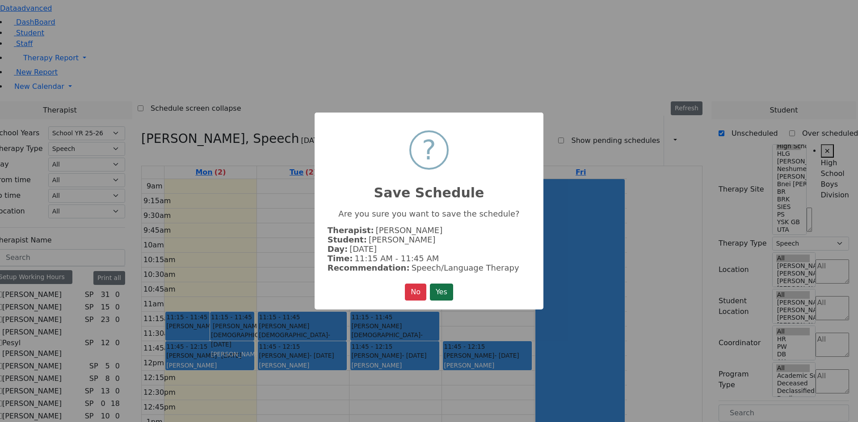
click at [434, 287] on button "Yes" at bounding box center [441, 292] width 23 height 17
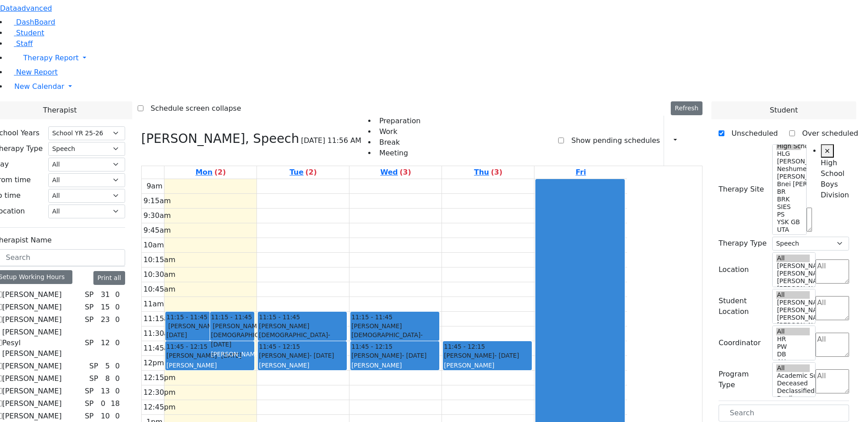
drag, startPoint x: 756, startPoint y: 228, endPoint x: 572, endPoint y: 196, distance: 186.8
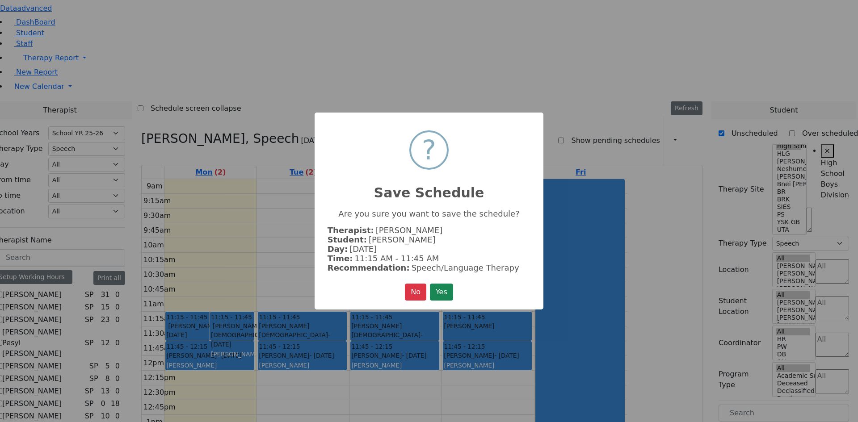
click at [438, 295] on button "Yes" at bounding box center [441, 292] width 23 height 17
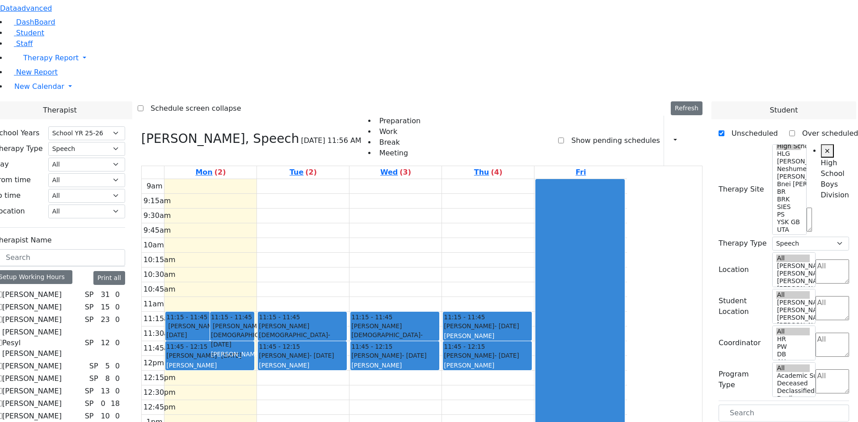
drag, startPoint x: 261, startPoint y: 205, endPoint x: 277, endPoint y: 197, distance: 17.6
click at [256, 203] on div "11:15 - 11:45 [PERSON_NAME] - [DATE] [PERSON_NAME] Grade 8 11:15 - 11:45 [PERSO…" at bounding box center [210, 356] width 92 height 354
click at [287, 207] on button "Delete Schedule" at bounding box center [308, 210] width 59 height 14
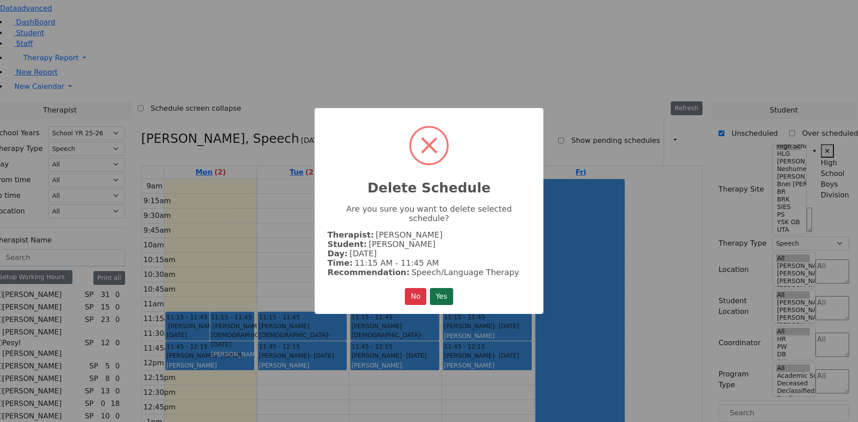
click at [442, 289] on button "Yes" at bounding box center [441, 296] width 23 height 17
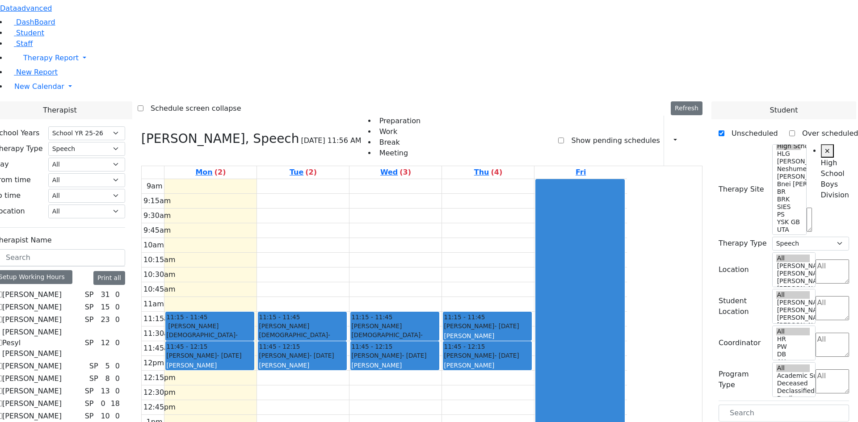
click at [531, 342] on div "Grade 8" at bounding box center [487, 346] width 87 height 9
click at [553, 215] on button "Delete Selected Schedule" at bounding box center [589, 216] width 88 height 14
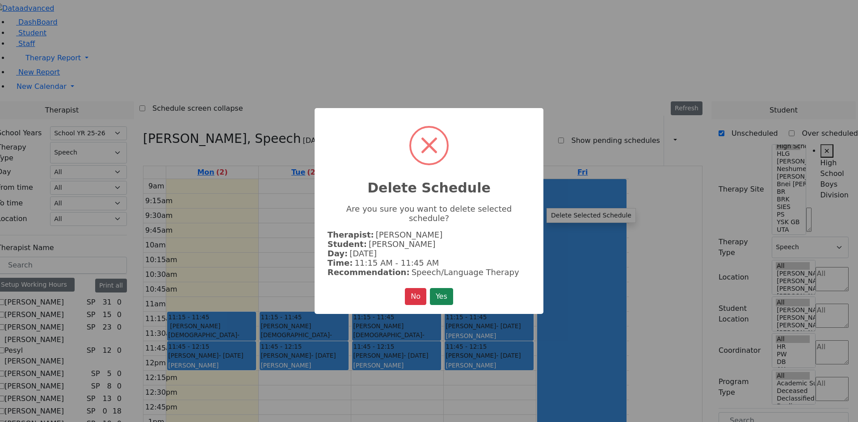
click at [444, 296] on button "Yes" at bounding box center [441, 296] width 23 height 17
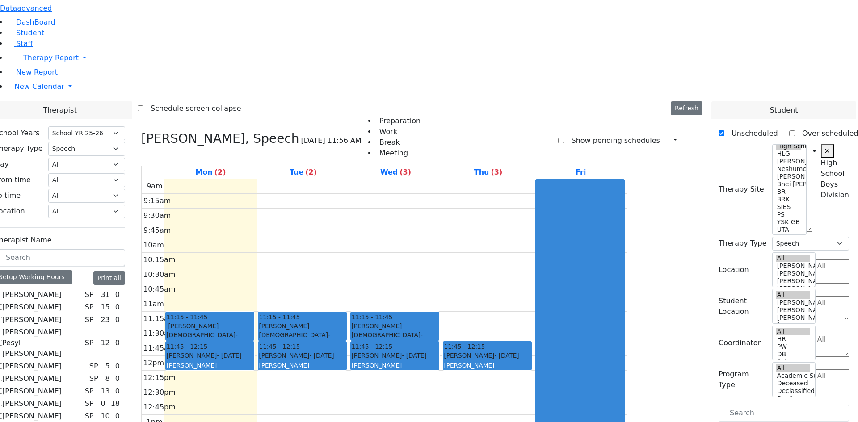
drag, startPoint x: 761, startPoint y: 282, endPoint x: 313, endPoint y: 200, distance: 455.2
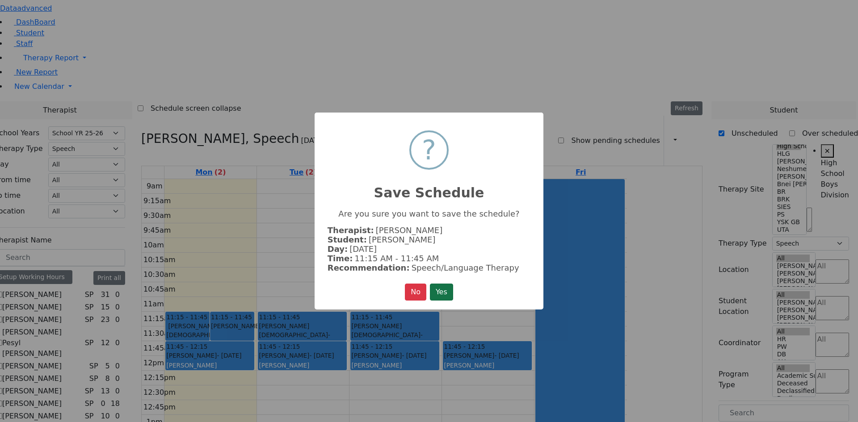
click at [453, 287] on button "Yes" at bounding box center [441, 292] width 23 height 17
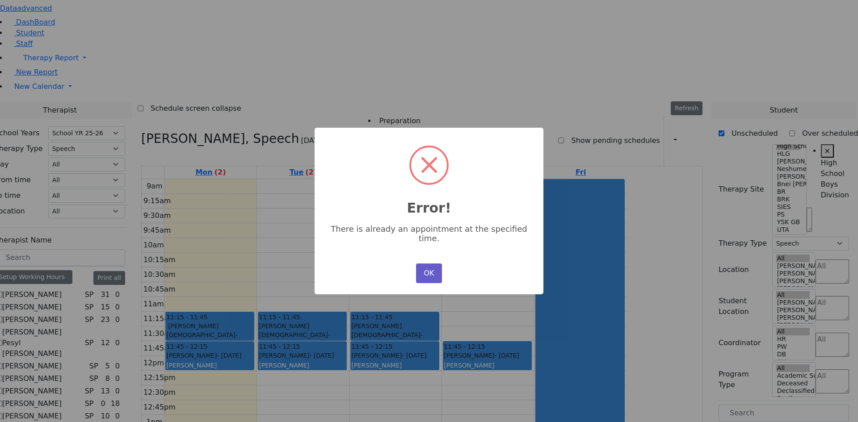
click at [421, 264] on button "OK" at bounding box center [429, 274] width 26 height 20
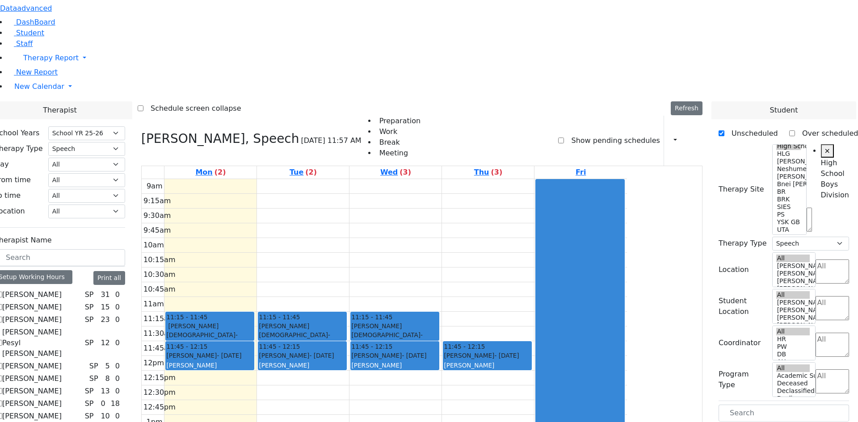
click at [253, 322] on div "[PERSON_NAME] [DEMOGRAPHIC_DATA] - [DATE] [PERSON_NAME]" at bounding box center [209, 341] width 87 height 38
drag, startPoint x: 321, startPoint y: 204, endPoint x: 376, endPoint y: 205, distance: 54.5
click at [376, 205] on tr "11:15 - 11:45 [PERSON_NAME] Shia - [DATE] [PERSON_NAME] 11:45 - 12:15 [PERSON_N…" at bounding box center [384, 356] width 485 height 354
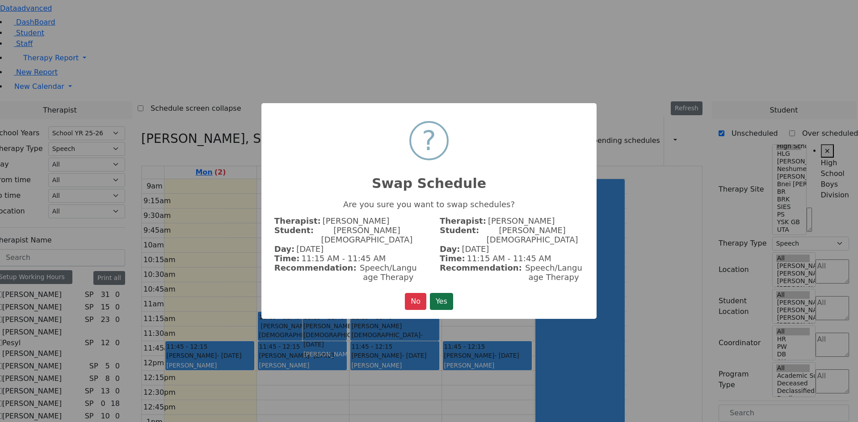
click at [447, 293] on button "Yes" at bounding box center [441, 301] width 23 height 17
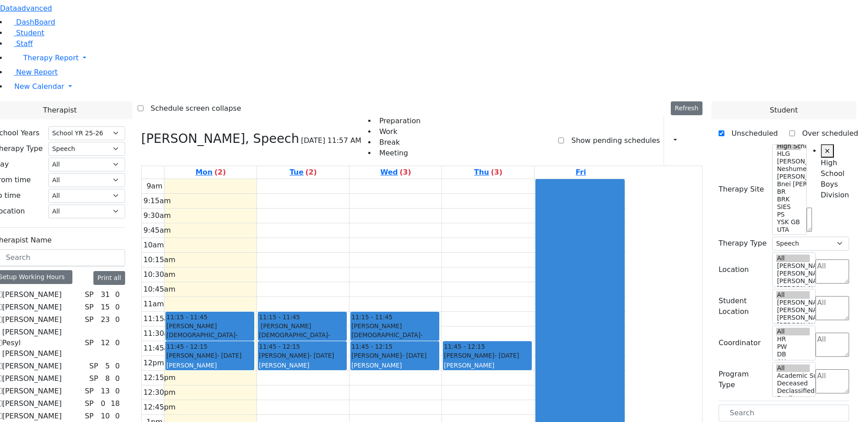
drag, startPoint x: 772, startPoint y: 283, endPoint x: 406, endPoint y: 199, distance: 376.2
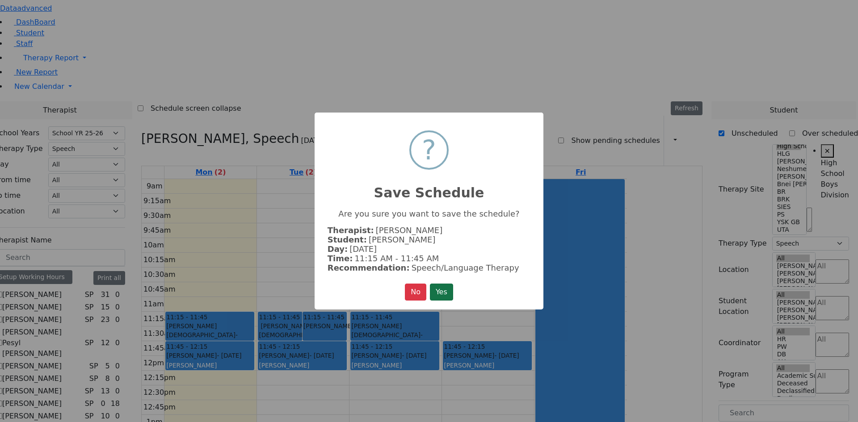
click at [449, 289] on button "Yes" at bounding box center [441, 292] width 23 height 17
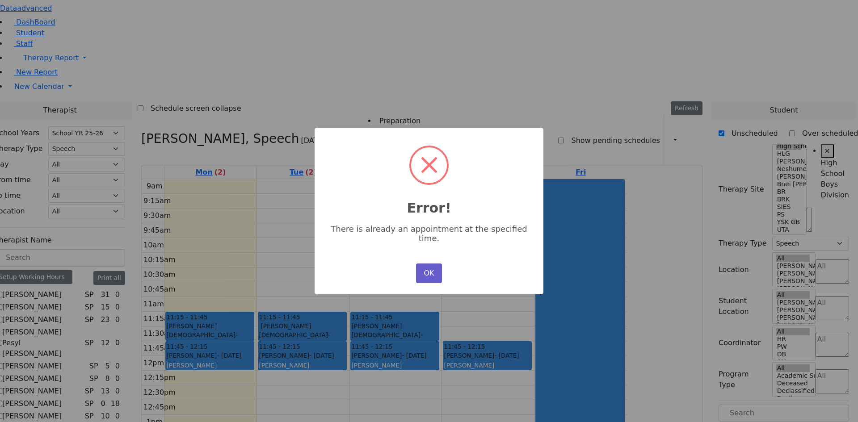
click at [432, 264] on button "OK" at bounding box center [429, 274] width 26 height 20
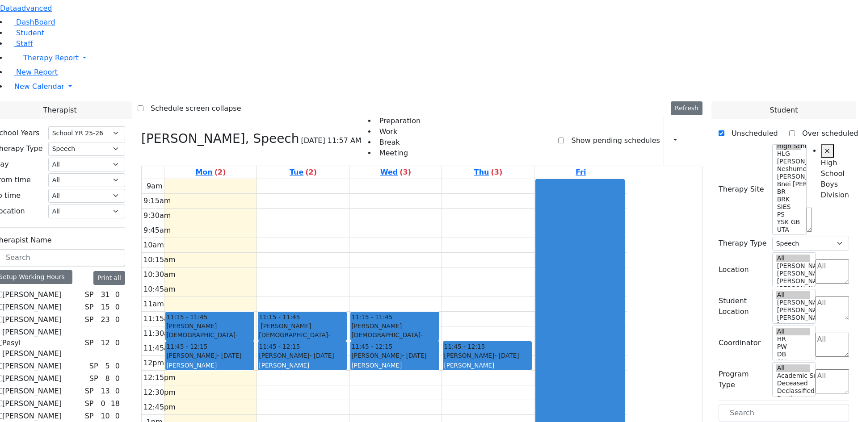
drag, startPoint x: 305, startPoint y: 256, endPoint x: 302, endPoint y: 266, distance: 10.6
click at [302, 266] on div "9am 9:15am 9:30am 9:45am 10am 10:15am 10:30am 10:45am 11am 11:15am 11:30am 11:4…" at bounding box center [384, 356] width 485 height 354
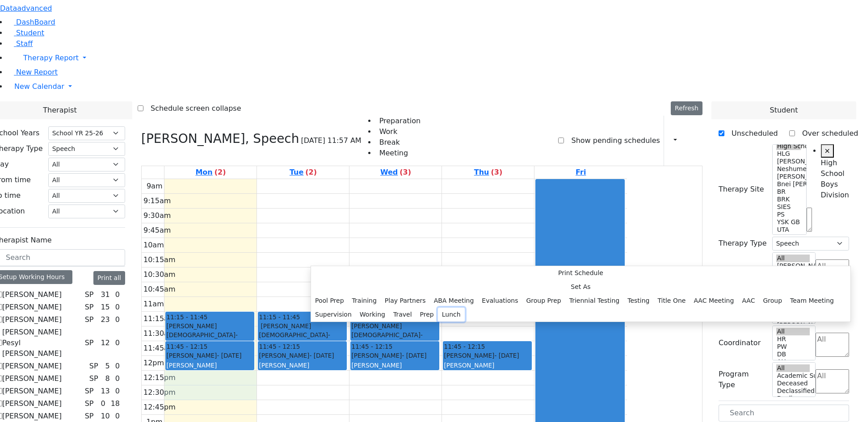
click at [438, 308] on button "Lunch" at bounding box center [451, 315] width 27 height 14
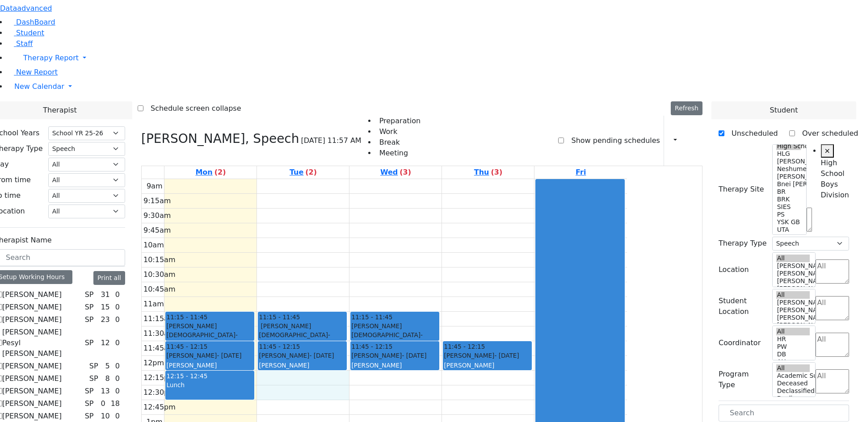
drag, startPoint x: 375, startPoint y: 260, endPoint x: 376, endPoint y: 265, distance: 5.5
click at [376, 265] on div "9am 9:15am 9:30am 9:45am 10am 10:15am 10:30am 10:45am 11am 11:15am 11:30am 11:4…" at bounding box center [384, 356] width 485 height 354
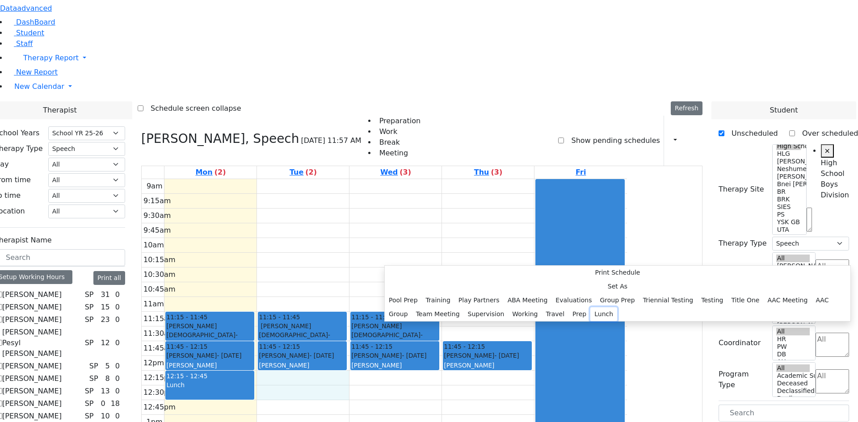
click at [590, 307] on button "Lunch" at bounding box center [603, 314] width 27 height 14
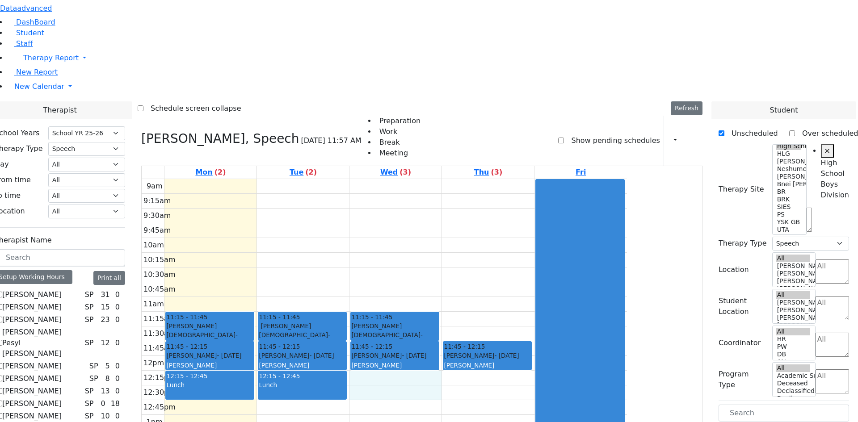
drag, startPoint x: 459, startPoint y: 254, endPoint x: 459, endPoint y: 263, distance: 8.5
click at [459, 264] on div "9am 9:15am 9:30am 9:45am 10am 10:15am 10:30am 10:45am 11am 11:15am 11:30am 11:4…" at bounding box center [384, 356] width 485 height 354
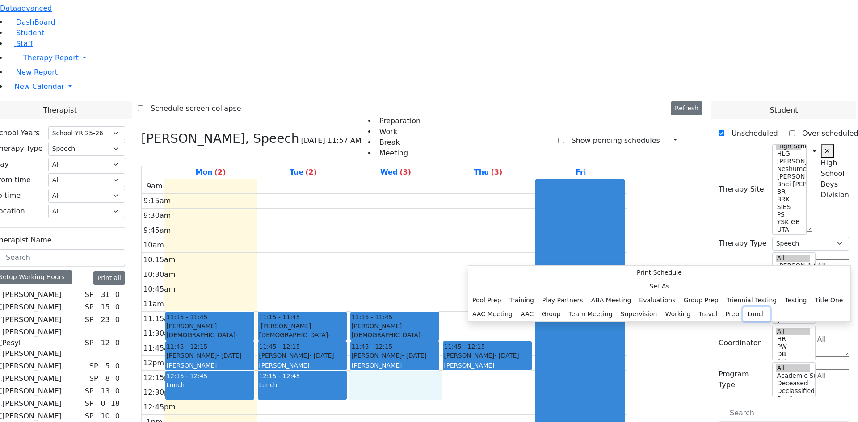
click at [743, 307] on button "Lunch" at bounding box center [756, 314] width 27 height 14
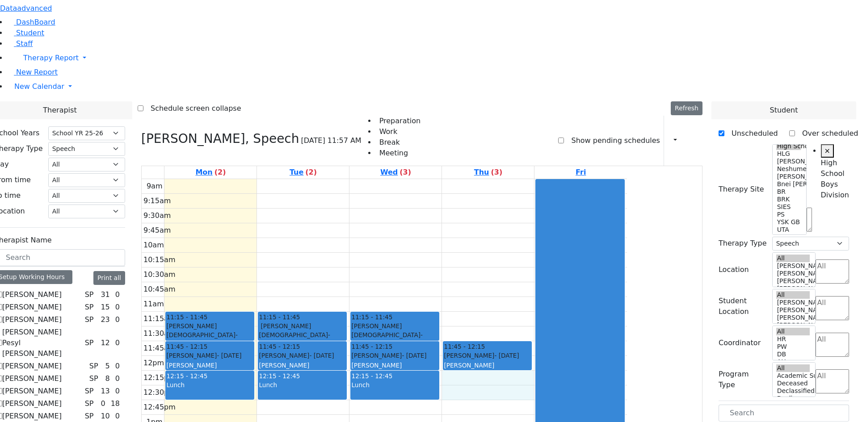
drag, startPoint x: 545, startPoint y: 254, endPoint x: 547, endPoint y: 263, distance: 9.5
click at [547, 265] on div "9am 9:15am 9:30am 9:45am 10am 10:15am 10:30am 10:45am 11am 11:15am 11:30am 11:4…" at bounding box center [384, 356] width 485 height 354
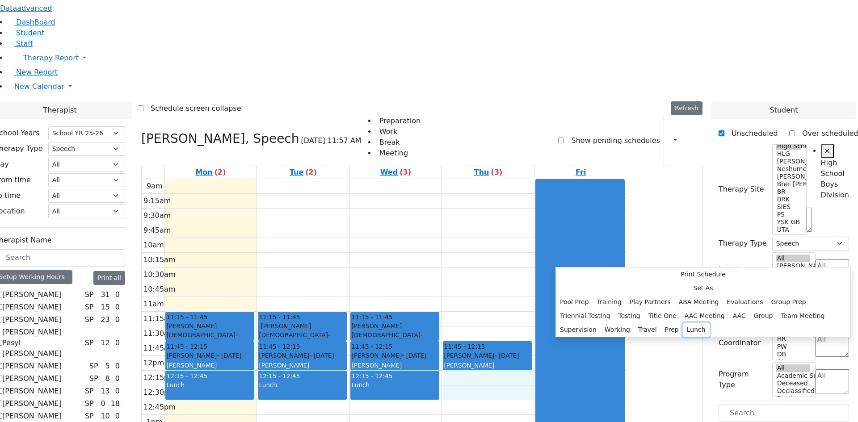
click at [683, 323] on button "Lunch" at bounding box center [696, 330] width 27 height 14
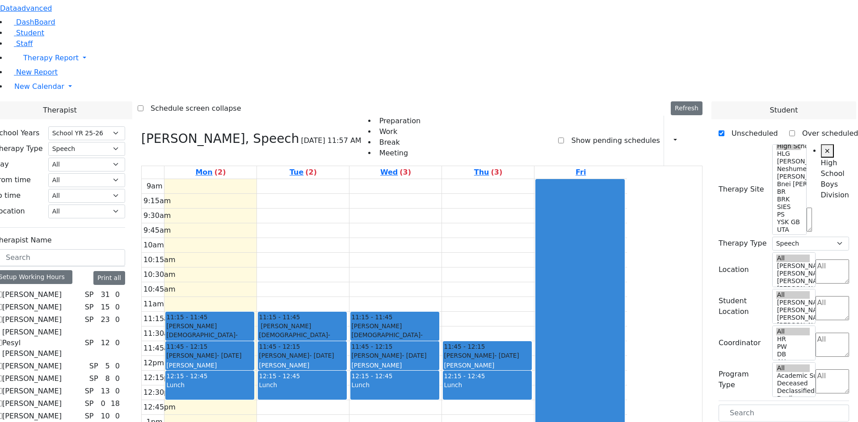
drag, startPoint x: 757, startPoint y: 225, endPoint x: 302, endPoint y: 287, distance: 459.9
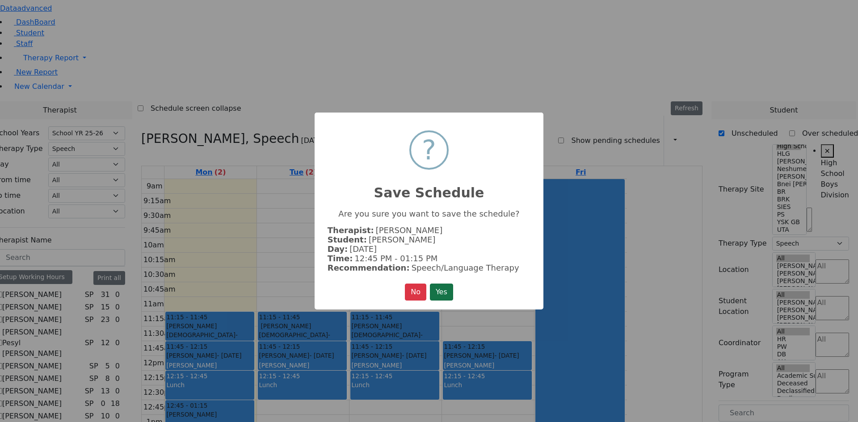
click at [451, 289] on button "Yes" at bounding box center [441, 292] width 23 height 17
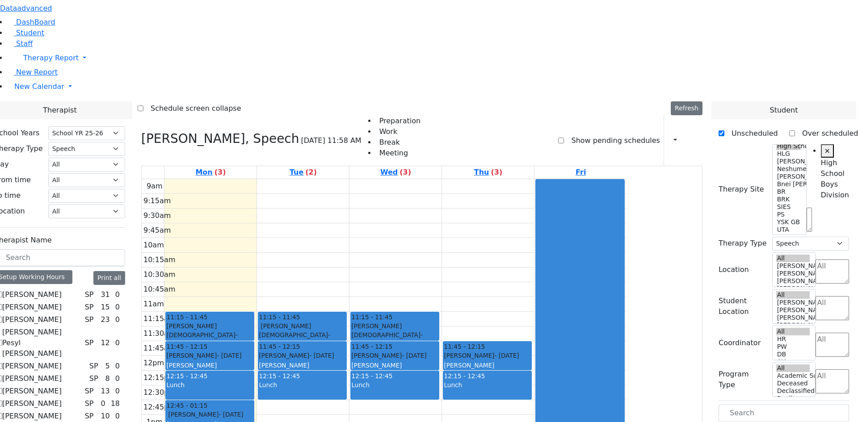
drag, startPoint x: 765, startPoint y: 226, endPoint x: 500, endPoint y: 282, distance: 270.2
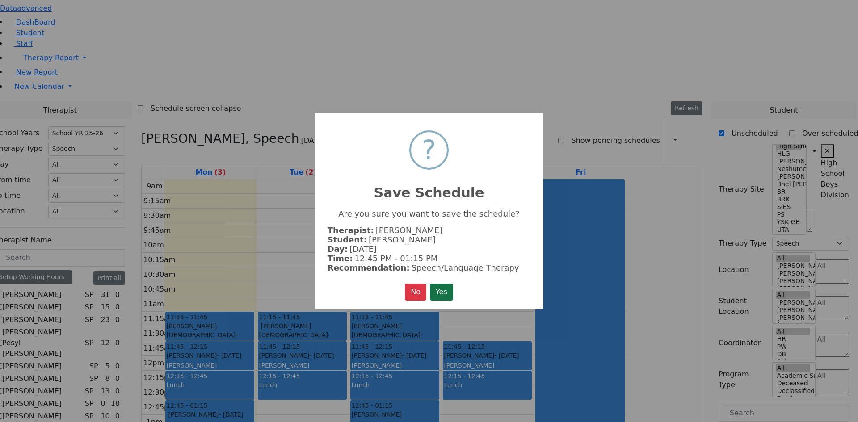
click at [442, 285] on button "Yes" at bounding box center [441, 292] width 23 height 17
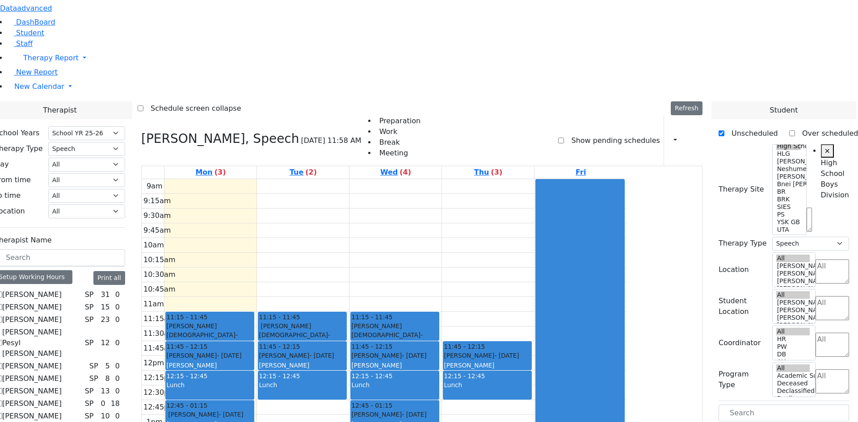
drag, startPoint x: 759, startPoint y: 283, endPoint x: 277, endPoint y: 283, distance: 482.0
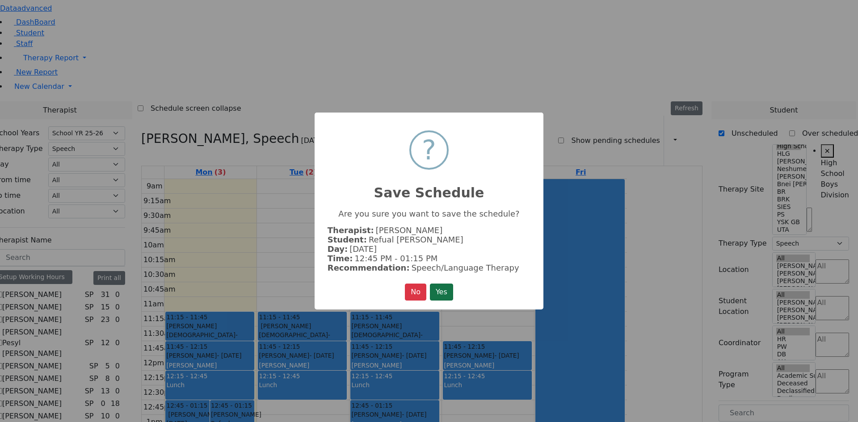
click at [443, 293] on button "Yes" at bounding box center [441, 292] width 23 height 17
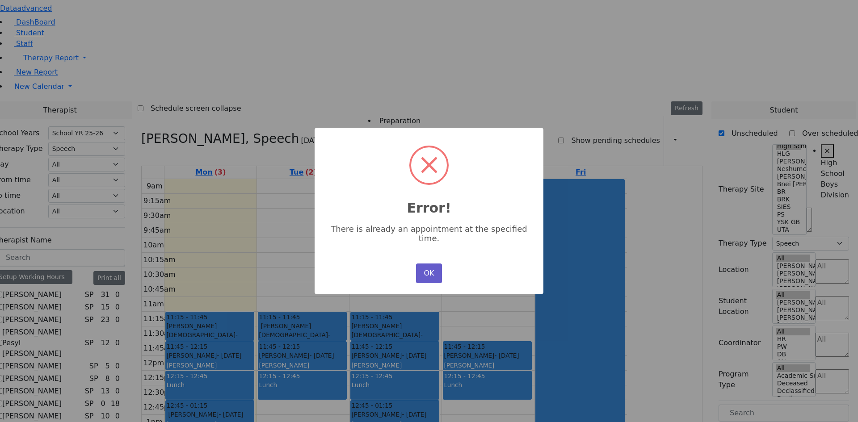
click at [428, 264] on button "OK" at bounding box center [429, 274] width 26 height 20
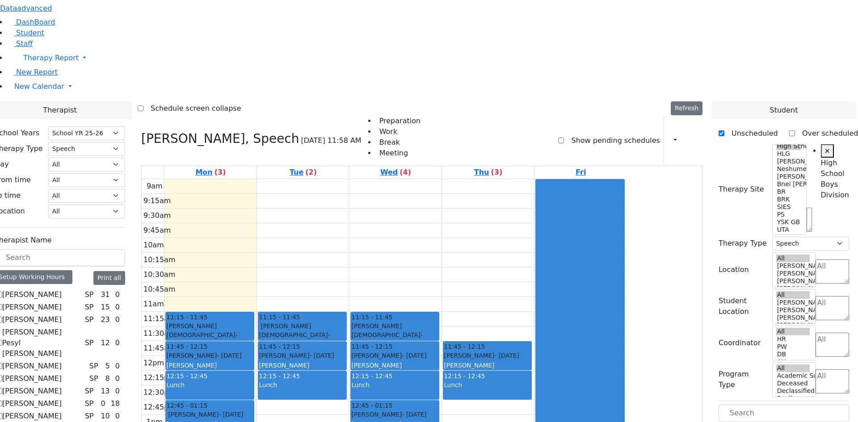
drag, startPoint x: 770, startPoint y: 300, endPoint x: 325, endPoint y: 285, distance: 445.2
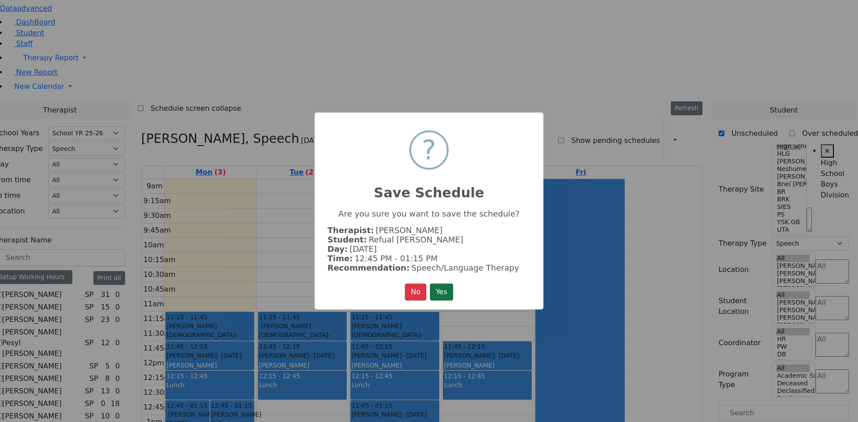
click at [437, 287] on button "Yes" at bounding box center [441, 292] width 23 height 17
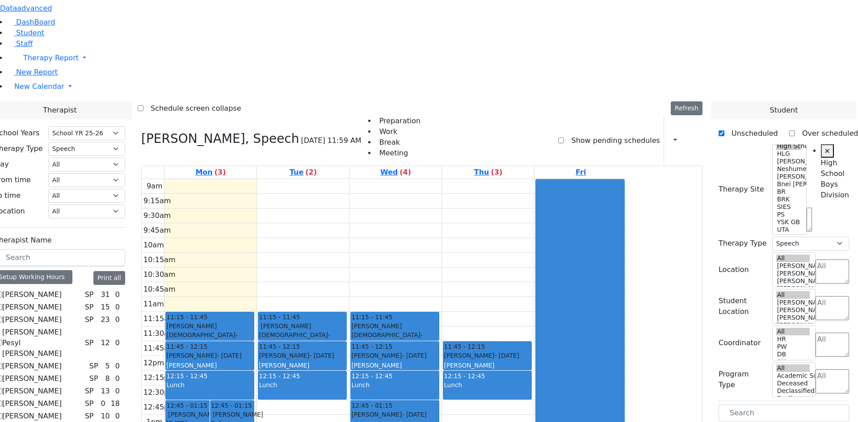
drag, startPoint x: 763, startPoint y: 282, endPoint x: 412, endPoint y: 288, distance: 351.2
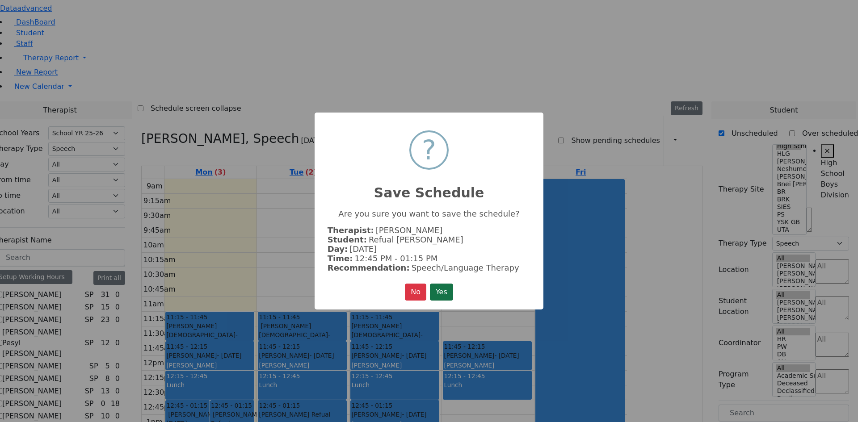
click at [444, 284] on button "Yes" at bounding box center [441, 292] width 23 height 17
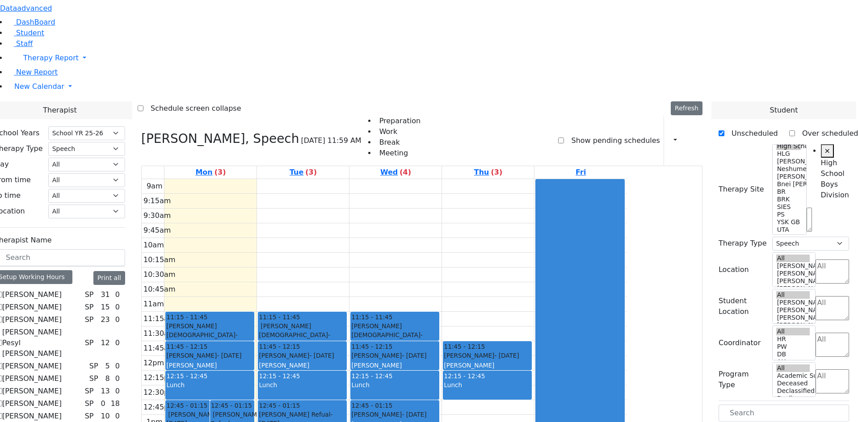
drag, startPoint x: 754, startPoint y: 283, endPoint x: 586, endPoint y: 283, distance: 167.5
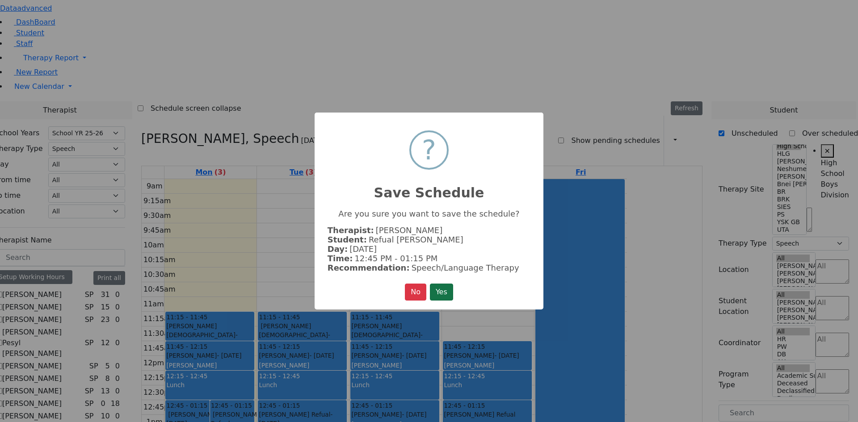
click at [450, 289] on button "Yes" at bounding box center [441, 292] width 23 height 17
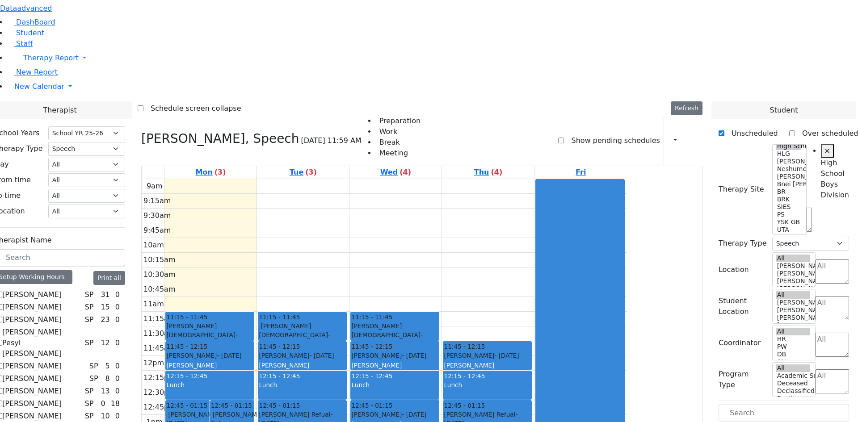
scroll to position [89, 0]
checkbox input "false"
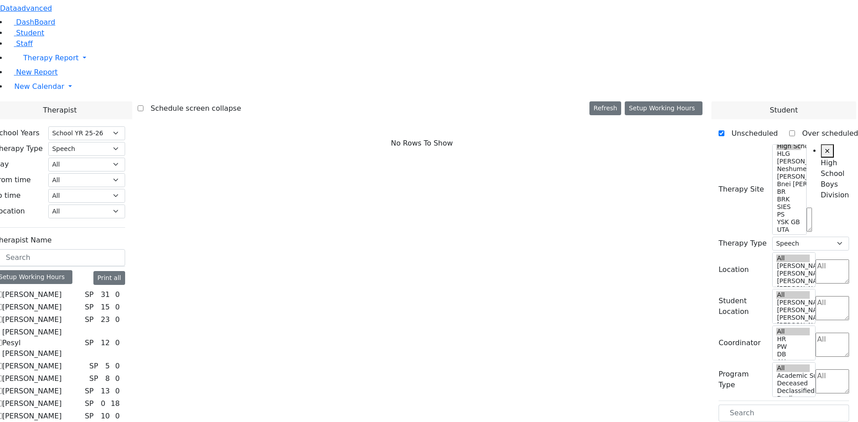
scroll to position [0, 0]
click at [62, 422] on label "[PERSON_NAME]" at bounding box center [31, 428] width 59 height 11
checkbox input "true"
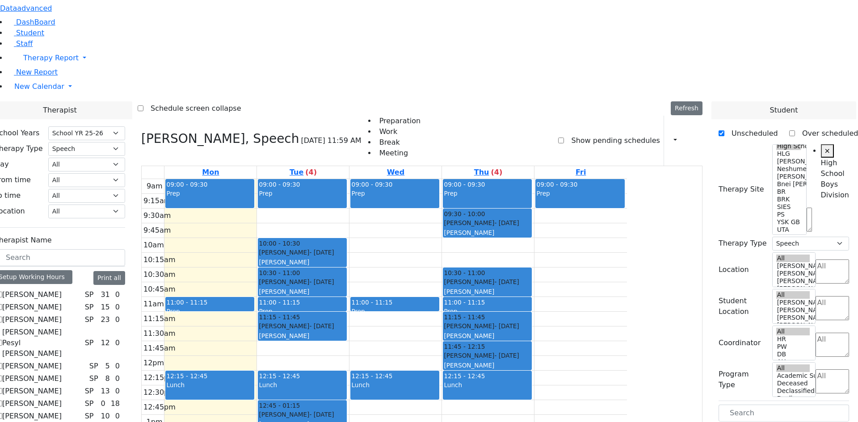
drag, startPoint x: 741, startPoint y: 246, endPoint x: 316, endPoint y: 94, distance: 450.7
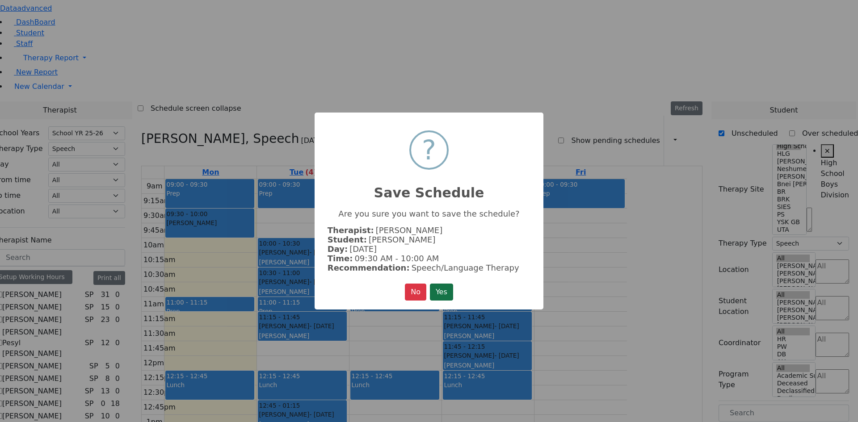
click at [434, 284] on button "Yes" at bounding box center [441, 292] width 23 height 17
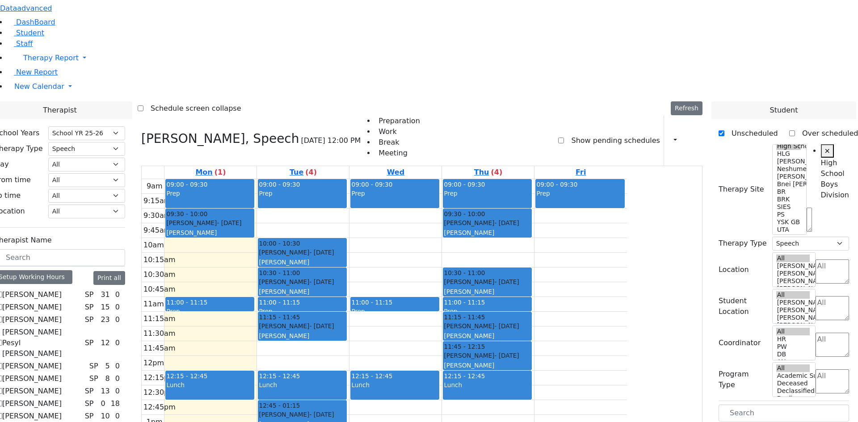
drag, startPoint x: 753, startPoint y: 245, endPoint x: 493, endPoint y: 100, distance: 297.6
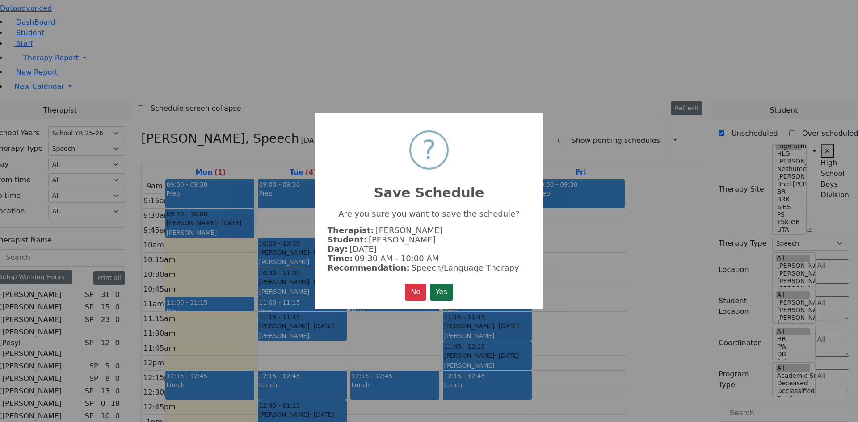
click at [448, 285] on button "Yes" at bounding box center [441, 292] width 23 height 17
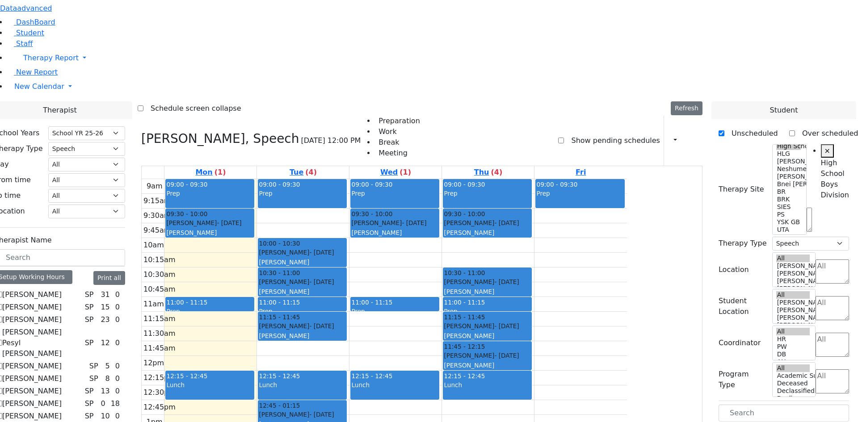
drag, startPoint x: 751, startPoint y: 285, endPoint x: 313, endPoint y: 125, distance: 467.1
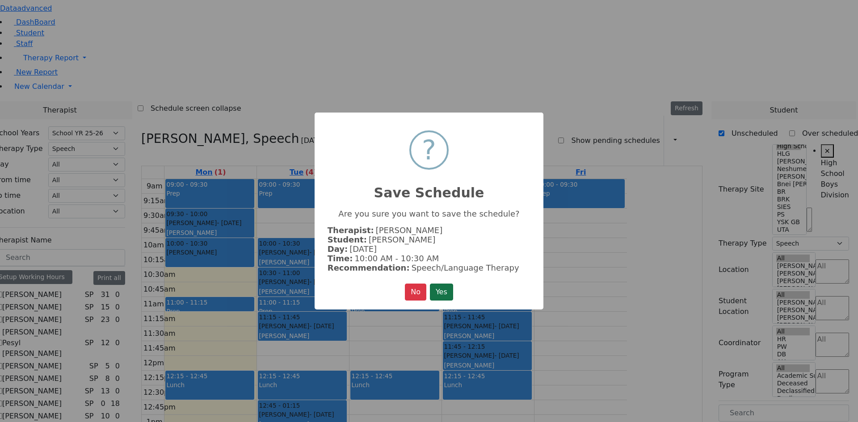
click at [447, 290] on button "Yes" at bounding box center [441, 292] width 23 height 17
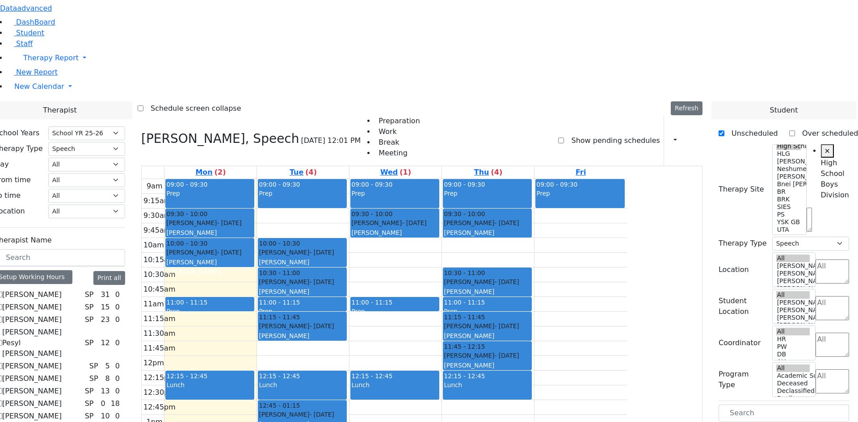
scroll to position [45, 0]
drag, startPoint x: 766, startPoint y: 374, endPoint x: 498, endPoint y: 120, distance: 369.4
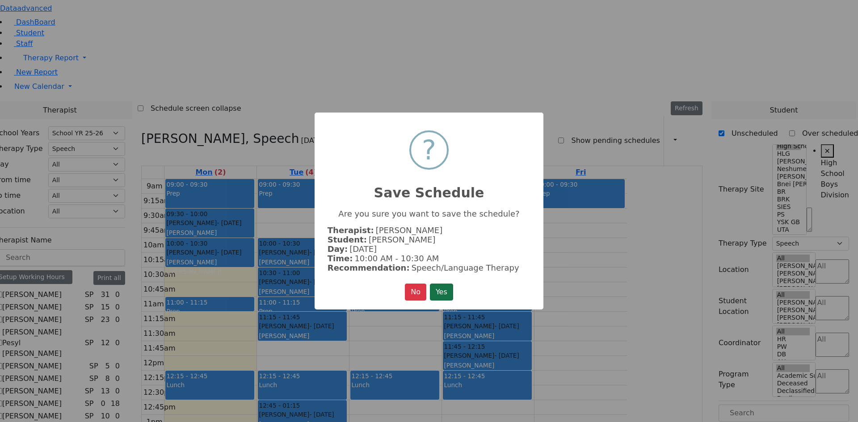
click at [438, 284] on button "Yes" at bounding box center [441, 292] width 23 height 17
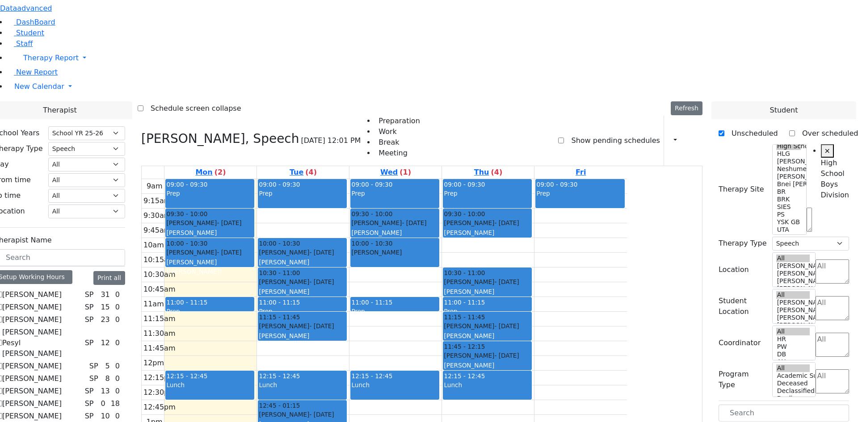
scroll to position [0, 0]
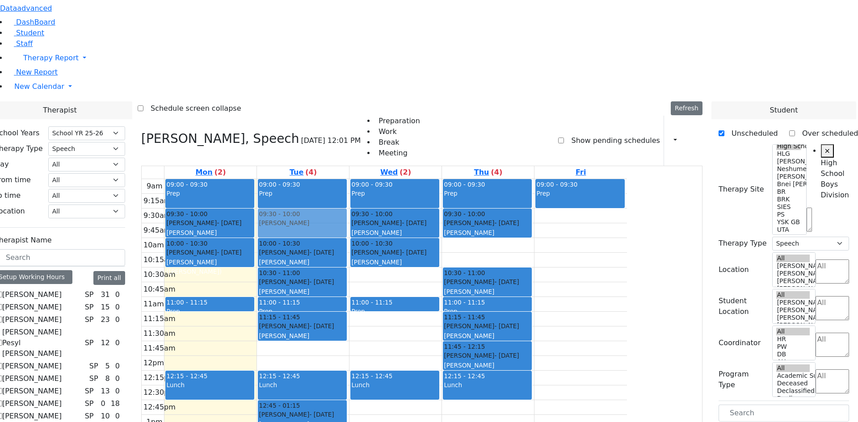
drag, startPoint x: 763, startPoint y: 314, endPoint x: 410, endPoint y: 97, distance: 414.3
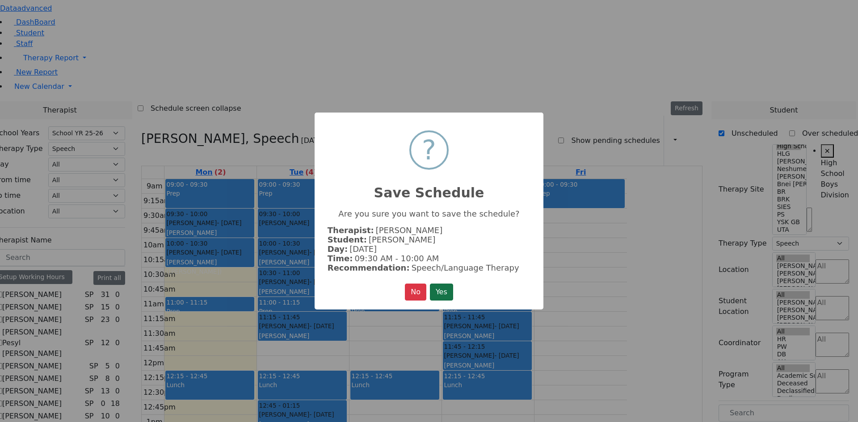
click at [439, 284] on button "Yes" at bounding box center [441, 292] width 23 height 17
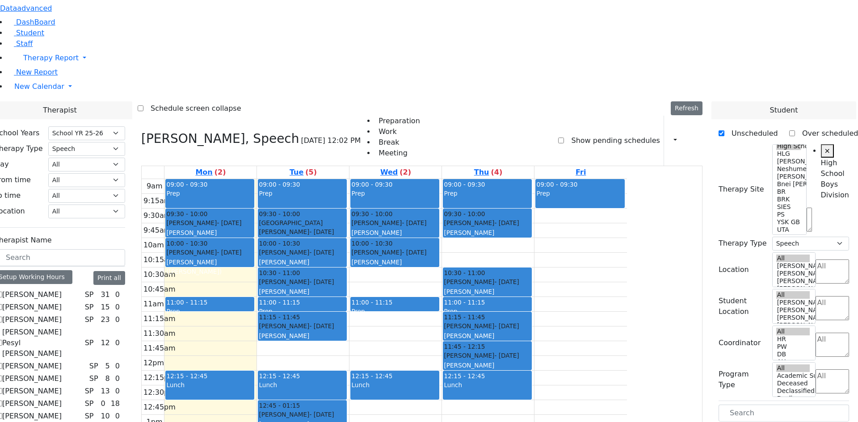
drag, startPoint x: 766, startPoint y: 312, endPoint x: 681, endPoint y: 100, distance: 229.0
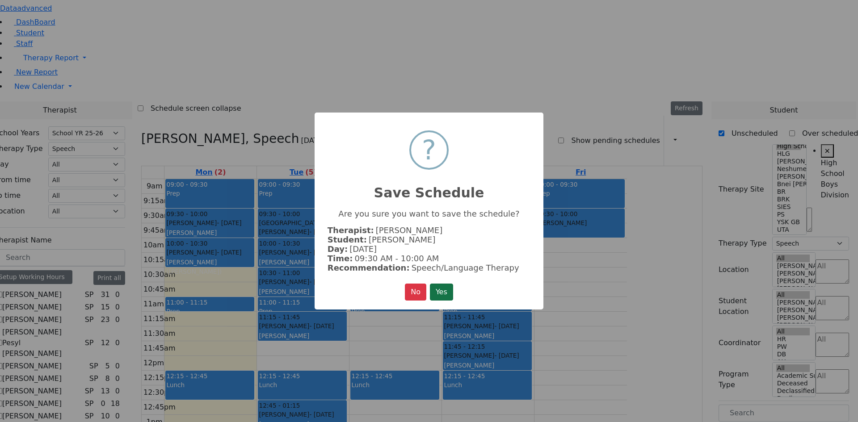
click at [447, 293] on button "Yes" at bounding box center [441, 292] width 23 height 17
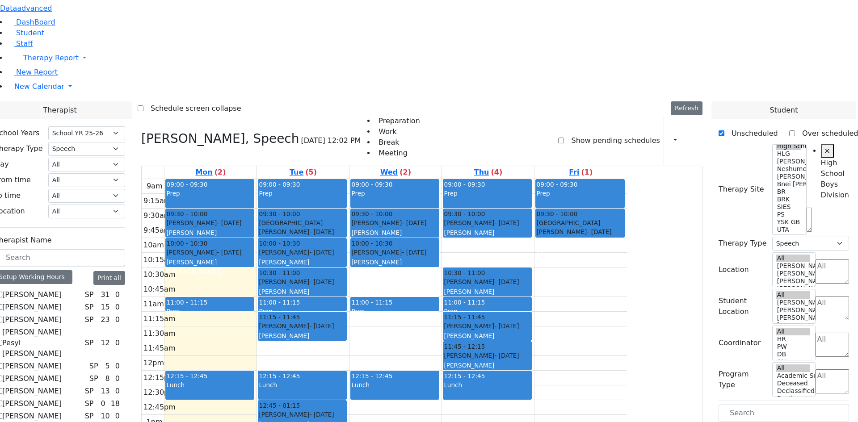
drag, startPoint x: 752, startPoint y: 398, endPoint x: 260, endPoint y: 157, distance: 548.0
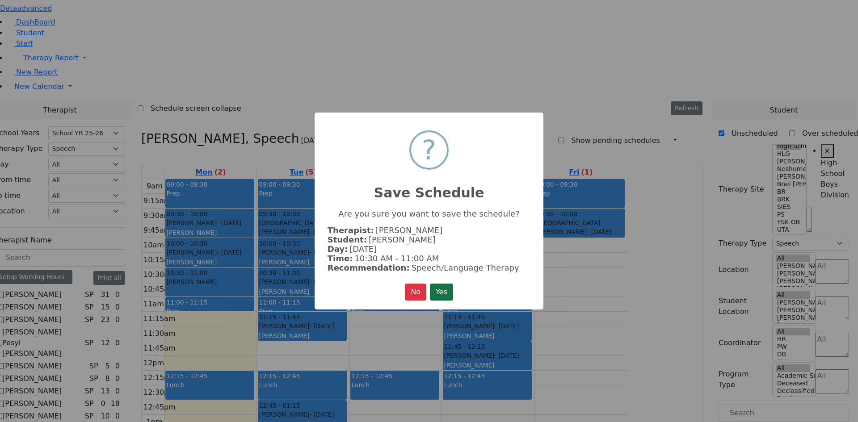
click at [436, 284] on button "Yes" at bounding box center [441, 292] width 23 height 17
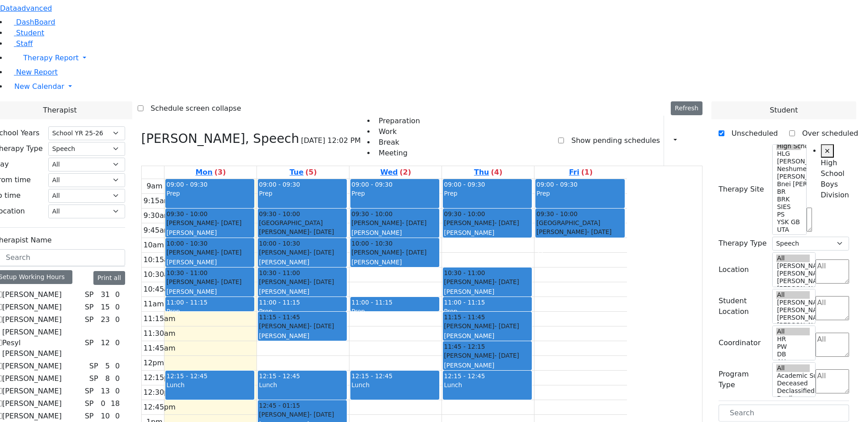
drag, startPoint x: 746, startPoint y: 395, endPoint x: 592, endPoint y: 124, distance: 312.3
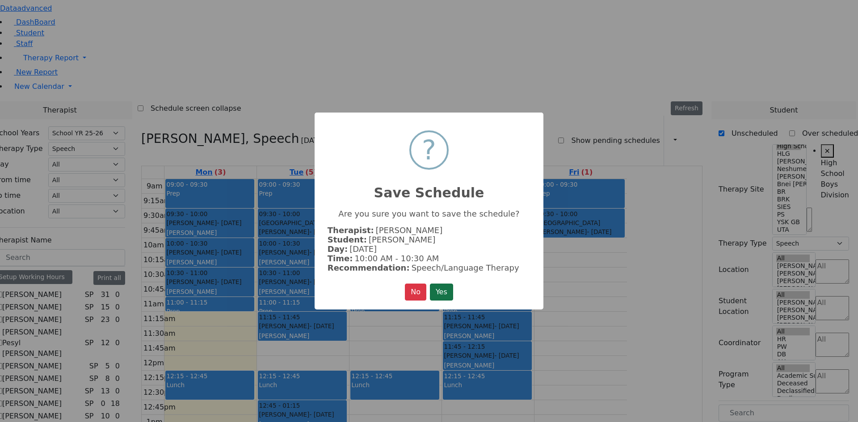
click at [450, 285] on button "Yes" at bounding box center [441, 292] width 23 height 17
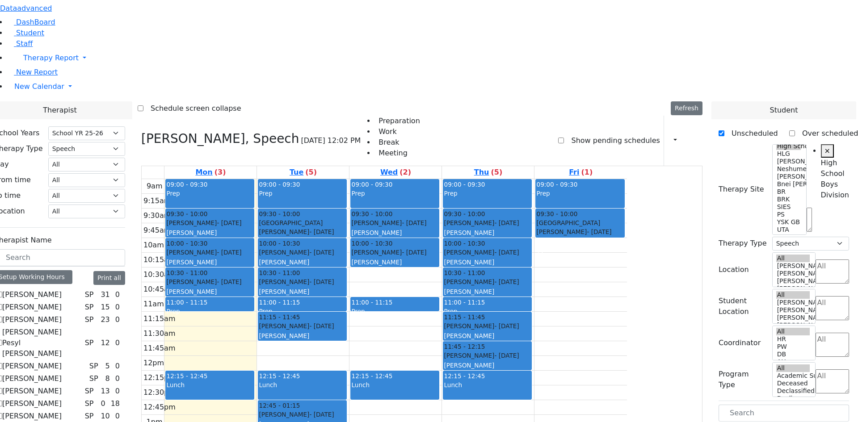
drag, startPoint x: 769, startPoint y: 396, endPoint x: 693, endPoint y: 125, distance: 281.2
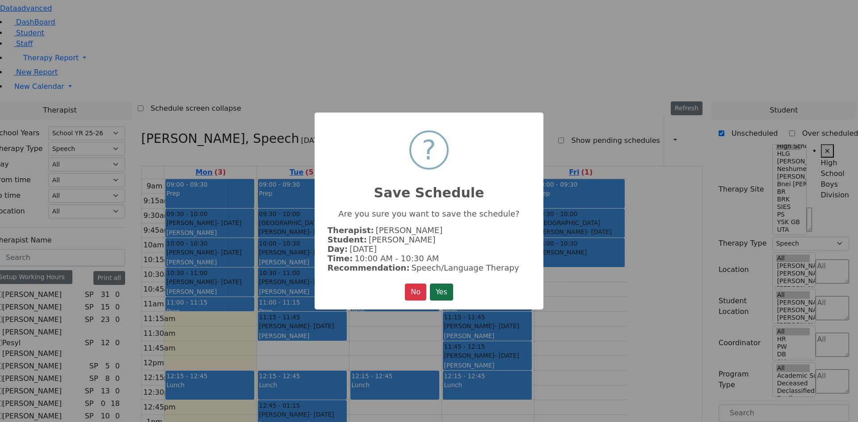
click at [449, 291] on button "Yes" at bounding box center [441, 292] width 23 height 17
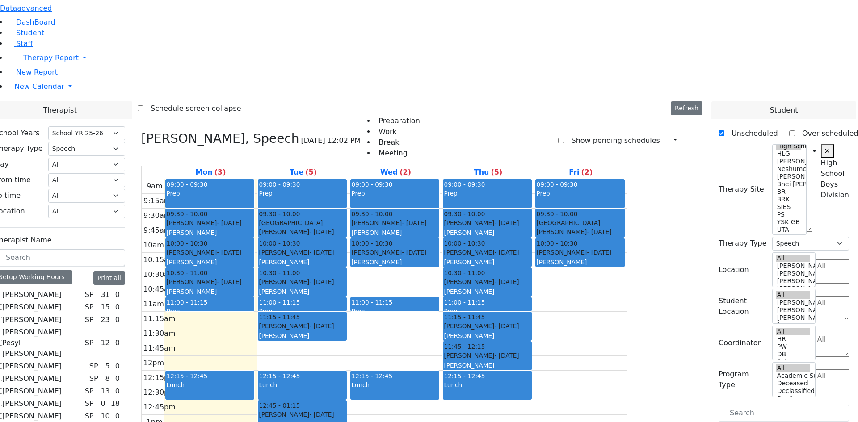
drag, startPoint x: 738, startPoint y: 296, endPoint x: 321, endPoint y: 192, distance: 429.9
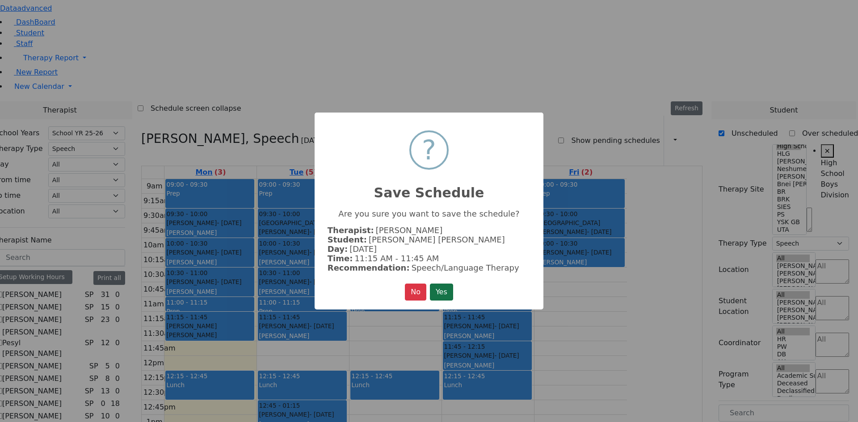
click at [442, 285] on button "Yes" at bounding box center [441, 292] width 23 height 17
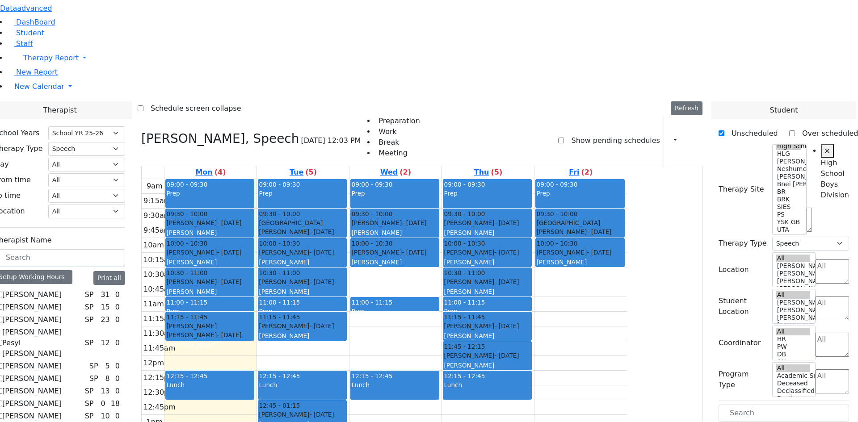
drag, startPoint x: 753, startPoint y: 294, endPoint x: 494, endPoint y: 198, distance: 275.8
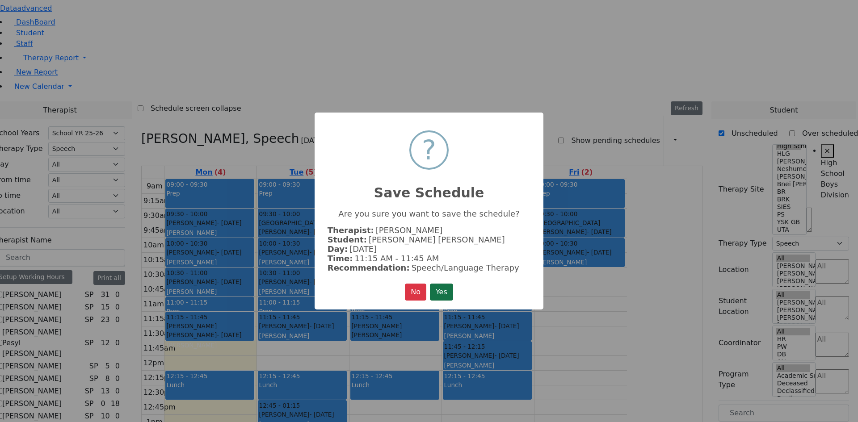
click at [444, 284] on button "Yes" at bounding box center [441, 292] width 23 height 17
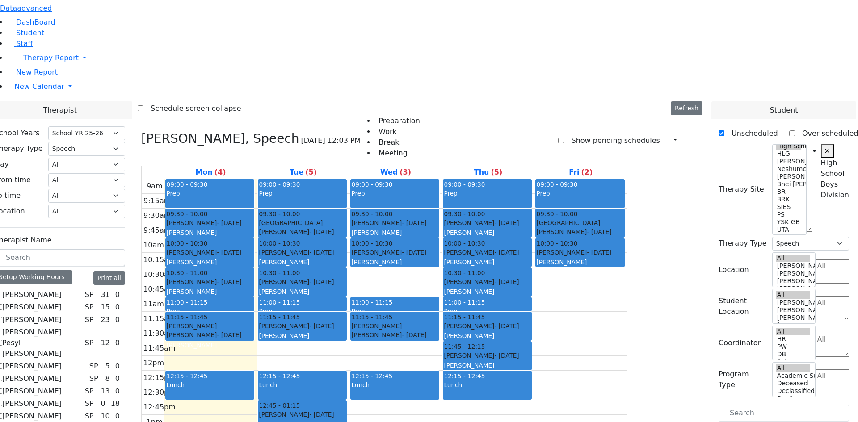
drag, startPoint x: 740, startPoint y: 295, endPoint x: 506, endPoint y: 152, distance: 274.5
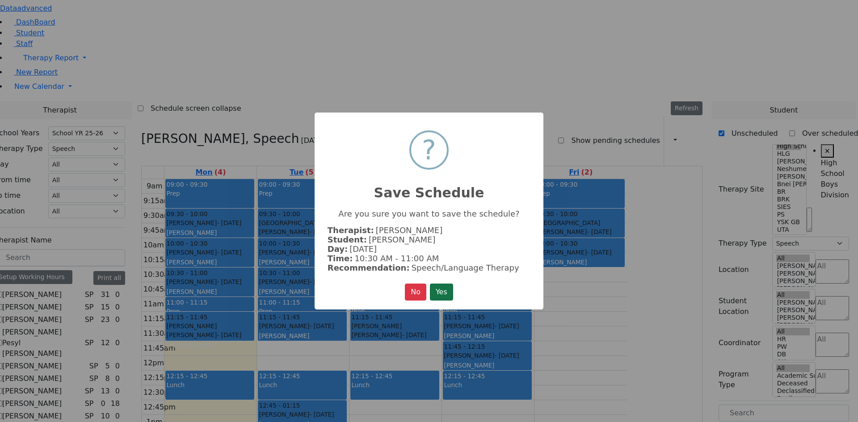
click at [449, 289] on button "Yes" at bounding box center [441, 292] width 23 height 17
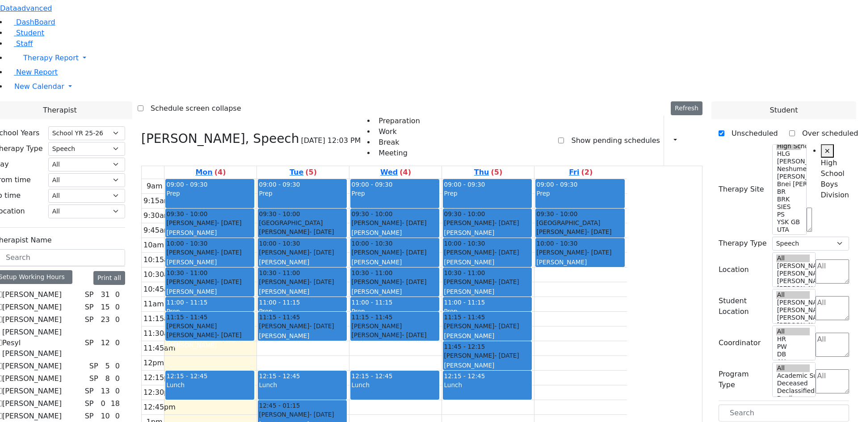
drag, startPoint x: 757, startPoint y: 295, endPoint x: 679, endPoint y: 159, distance: 156.6
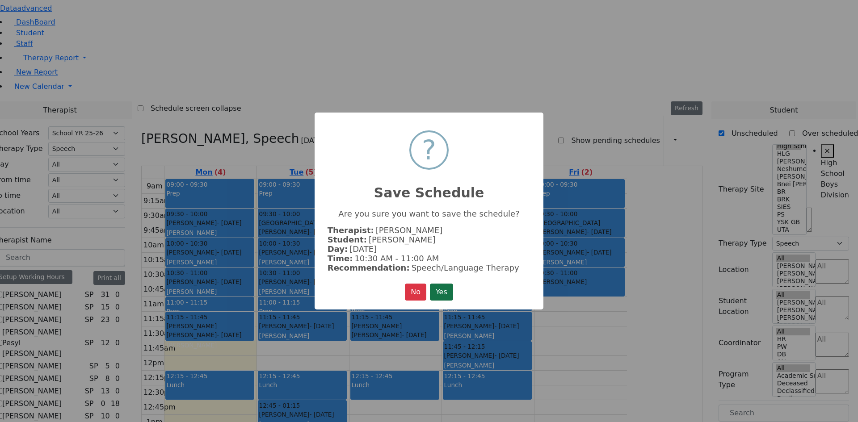
click at [438, 289] on button "Yes" at bounding box center [441, 292] width 23 height 17
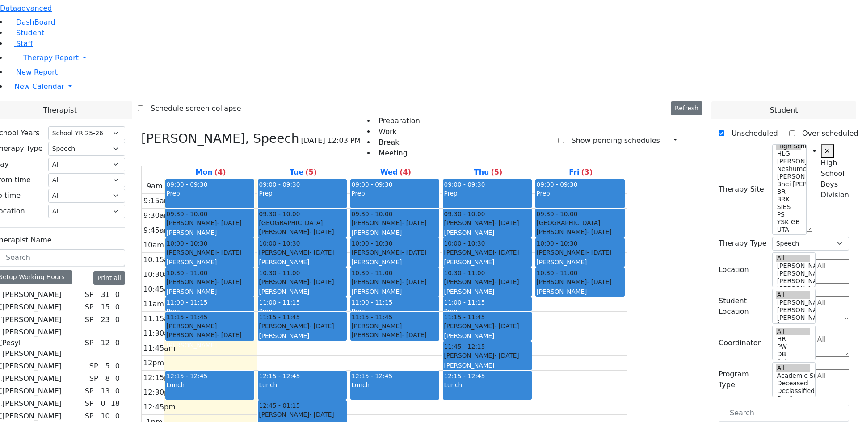
click at [62, 289] on label "[PERSON_NAME]" at bounding box center [31, 294] width 59 height 11
checkbox input "true"
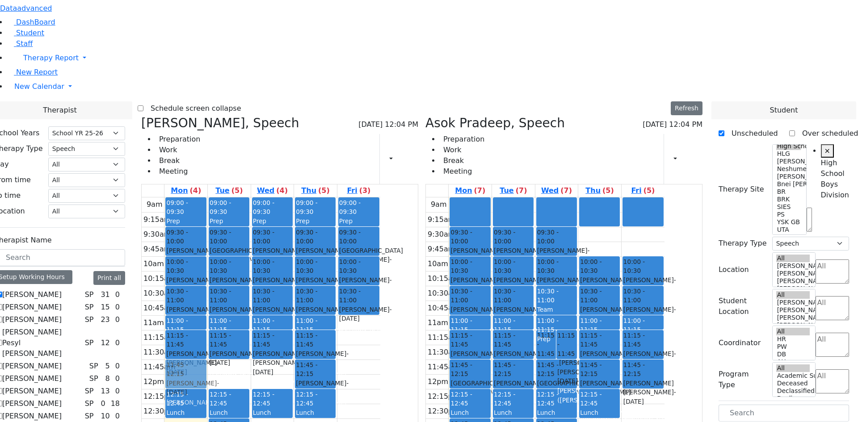
drag, startPoint x: 676, startPoint y: 108, endPoint x: 272, endPoint y: 237, distance: 424.4
click at [272, 237] on div "[PERSON_NAME], Speech [DATE] 12:04 PM Preparation Work Break Meeting Print Sche…" at bounding box center [422, 334] width 568 height 436
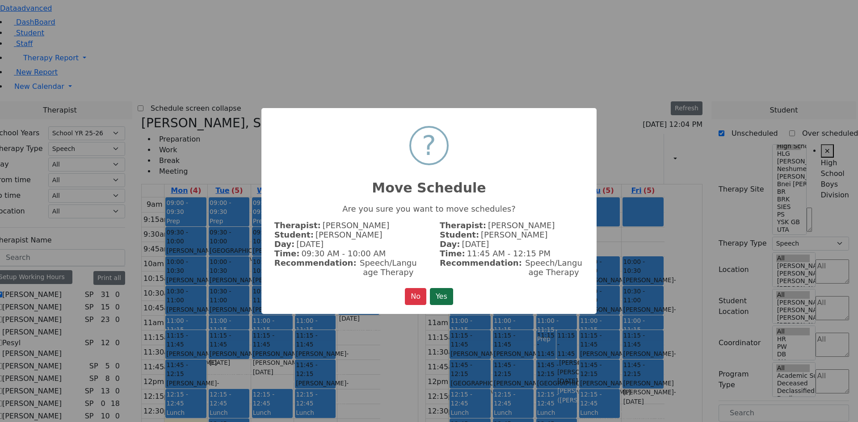
click at [445, 290] on button "Yes" at bounding box center [441, 296] width 23 height 17
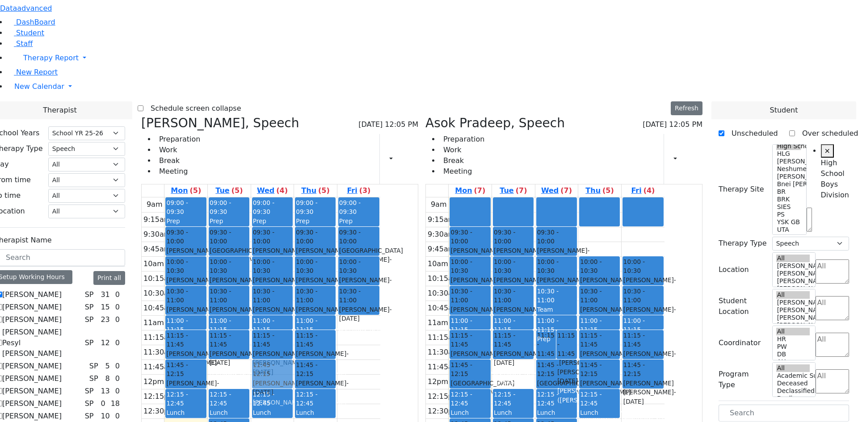
drag, startPoint x: 551, startPoint y: 235, endPoint x: 350, endPoint y: 239, distance: 200.6
click at [353, 237] on div "[PERSON_NAME], Speech [DATE] 12:05 PM Preparation Work Break Meeting Print Sche…" at bounding box center [422, 334] width 568 height 436
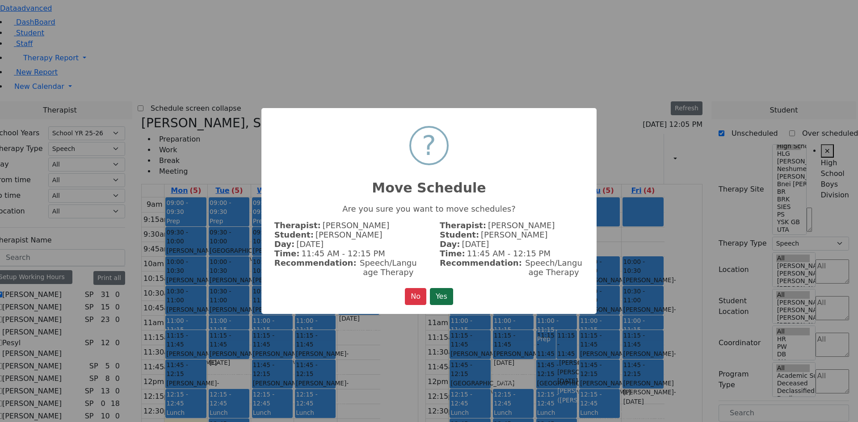
click at [442, 290] on button "Yes" at bounding box center [441, 296] width 23 height 17
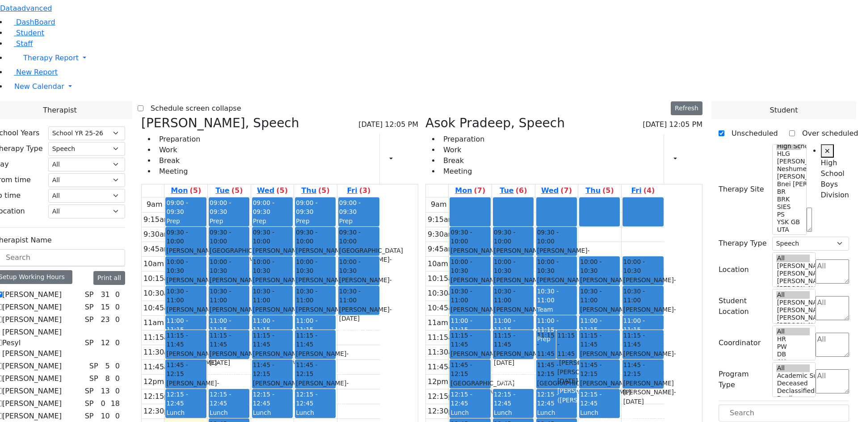
scroll to position [45, 0]
drag, startPoint x: 763, startPoint y: 360, endPoint x: 562, endPoint y: 238, distance: 234.4
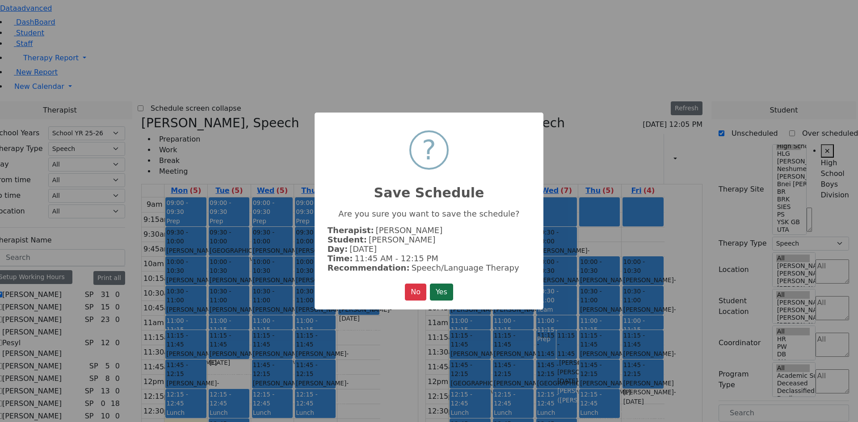
click at [434, 289] on button "Yes" at bounding box center [441, 292] width 23 height 17
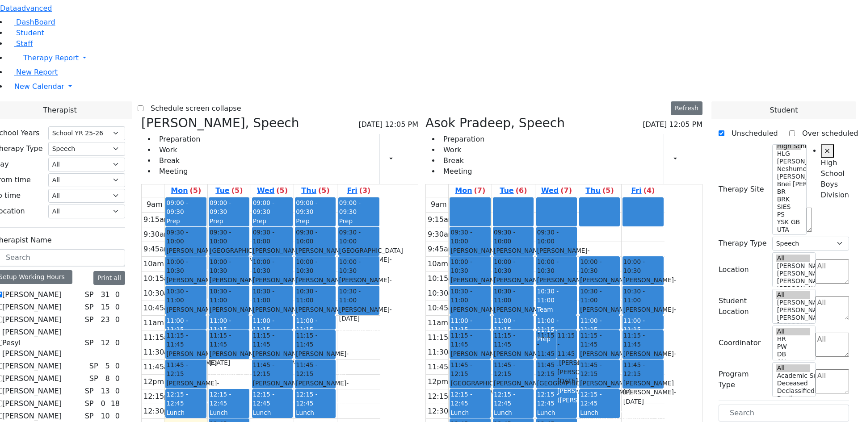
scroll to position [0, 0]
drag, startPoint x: 758, startPoint y: 400, endPoint x: 649, endPoint y: 109, distance: 311.0
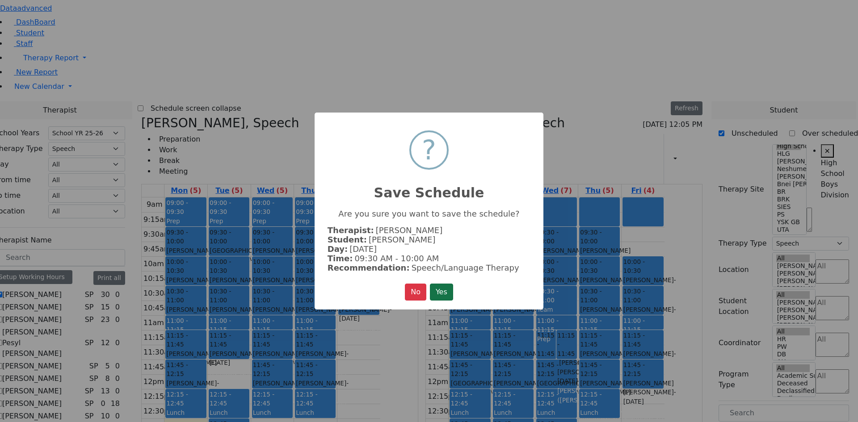
click at [432, 286] on button "Yes" at bounding box center [441, 292] width 23 height 17
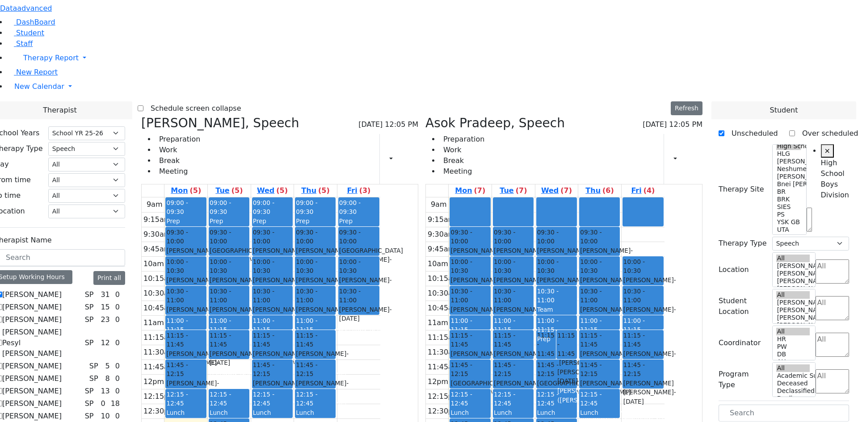
drag, startPoint x: 754, startPoint y: 402, endPoint x: 705, endPoint y: 102, distance: 303.6
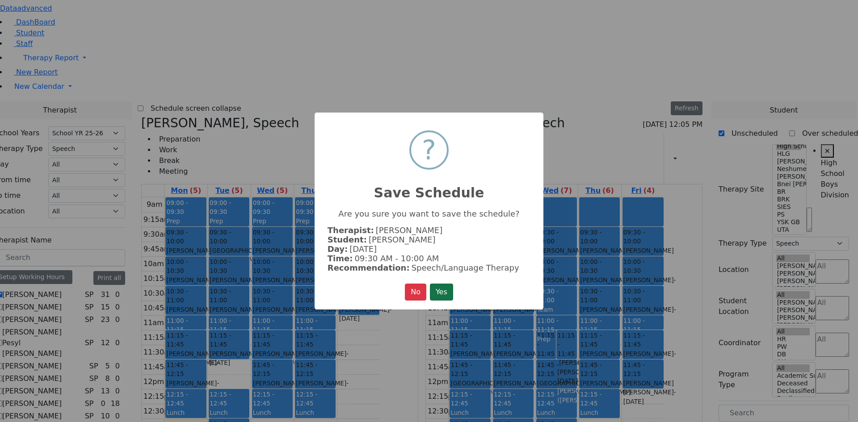
click at [440, 292] on button "Yes" at bounding box center [441, 292] width 23 height 17
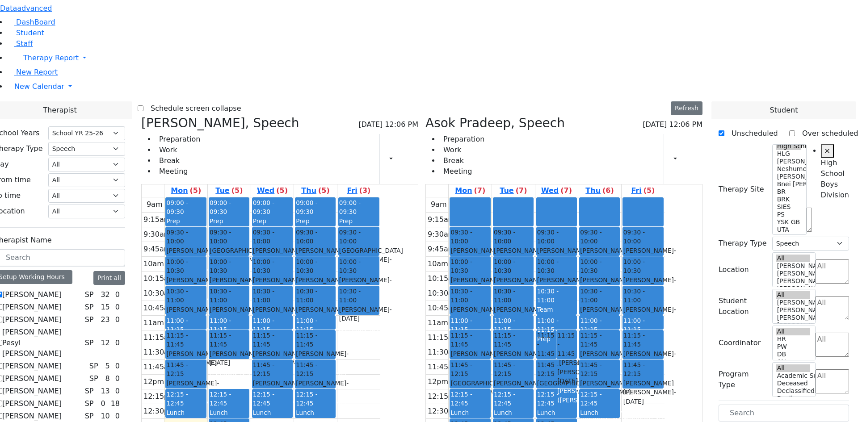
click at [62, 289] on label "[PERSON_NAME]" at bounding box center [31, 294] width 59 height 11
checkbox input "false"
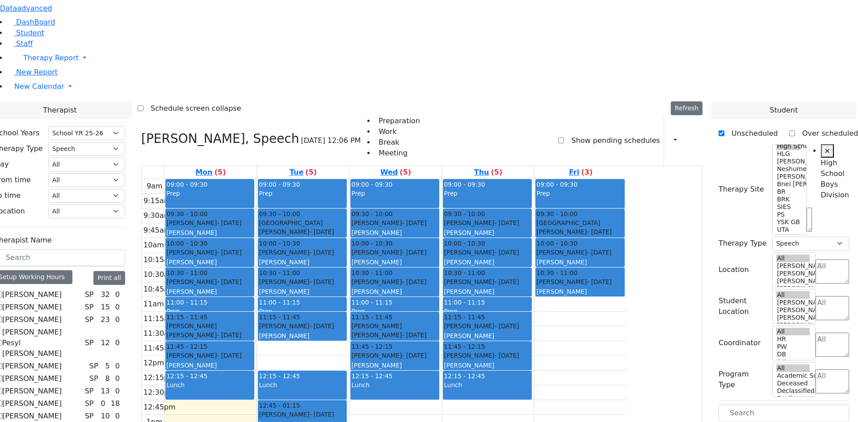
scroll to position [45, 0]
drag, startPoint x: 744, startPoint y: 254, endPoint x: 321, endPoint y: 293, distance: 424.4
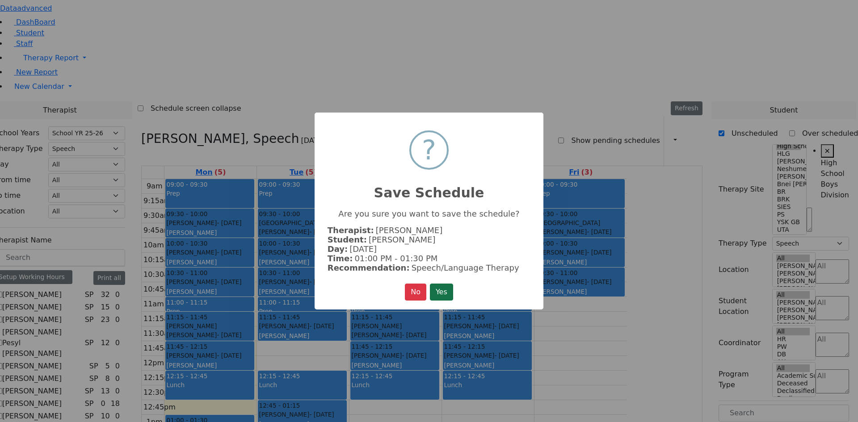
click at [437, 289] on button "Yes" at bounding box center [441, 292] width 23 height 17
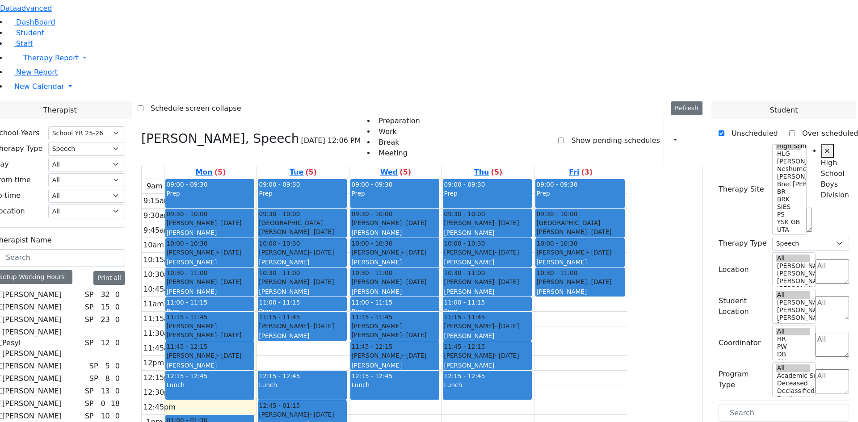
scroll to position [0, 0]
drag, startPoint x: 305, startPoint y: 295, endPoint x: 305, endPoint y: 286, distance: 8.5
click at [256, 285] on div "09:00 - 09:30 Prep 09:30 - 10:00 [PERSON_NAME] - [DATE] [PERSON_NAME] 10:00 - 1…" at bounding box center [210, 356] width 92 height 354
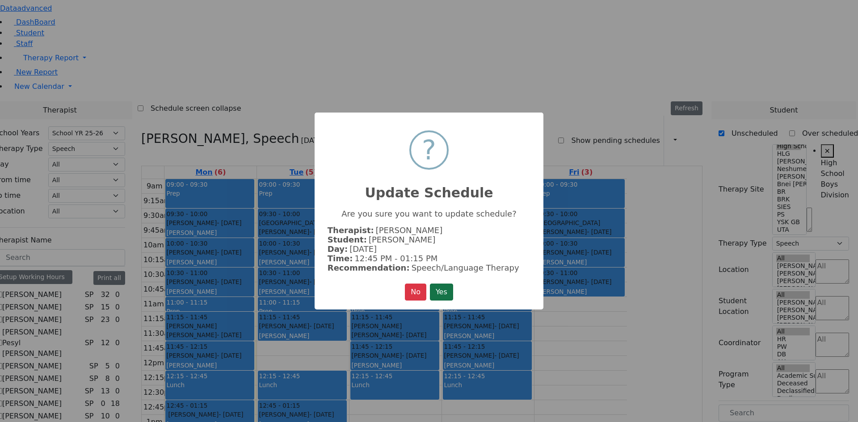
click at [432, 284] on button "Yes" at bounding box center [441, 292] width 23 height 17
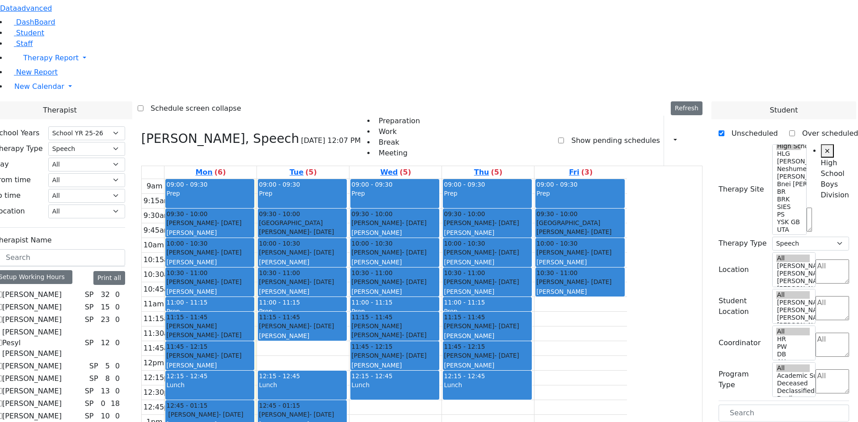
drag, startPoint x: 778, startPoint y: 299, endPoint x: 513, endPoint y: 283, distance: 265.4
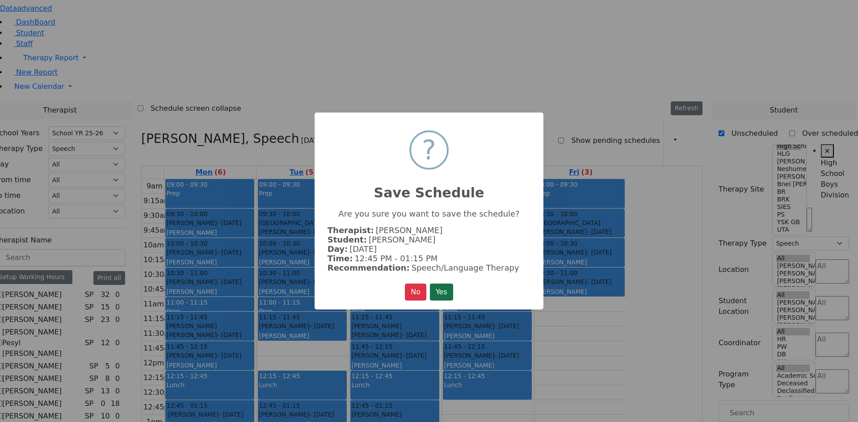
click at [449, 289] on button "Yes" at bounding box center [441, 292] width 23 height 17
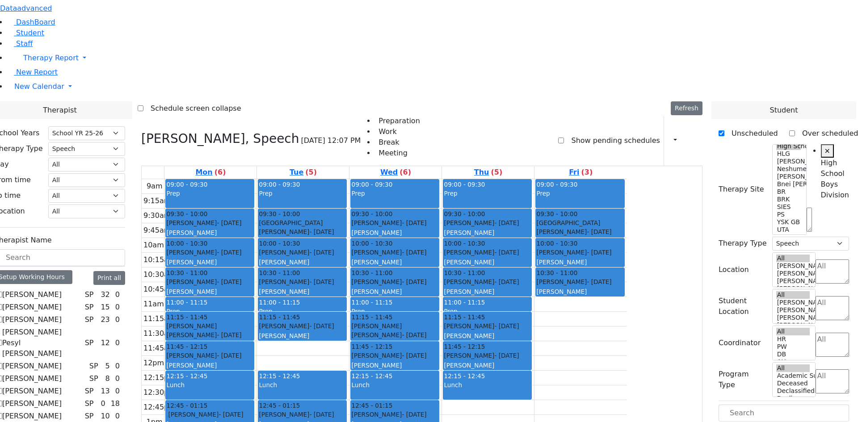
drag, startPoint x: 766, startPoint y: 298, endPoint x: 592, endPoint y: 286, distance: 174.6
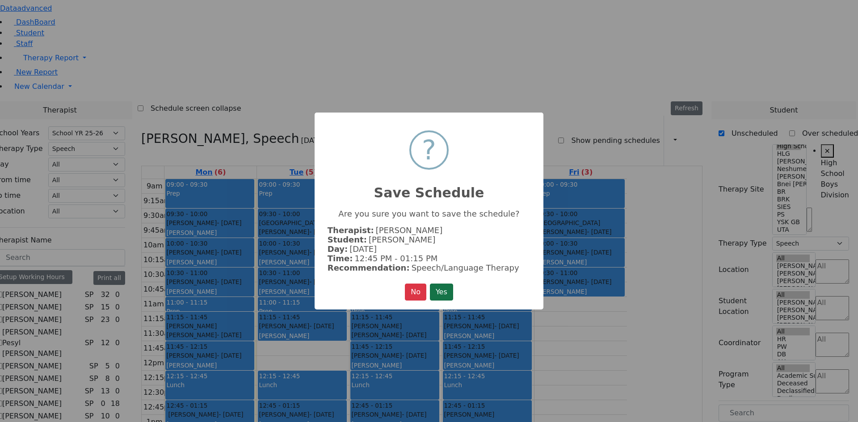
click at [440, 291] on button "Yes" at bounding box center [441, 292] width 23 height 17
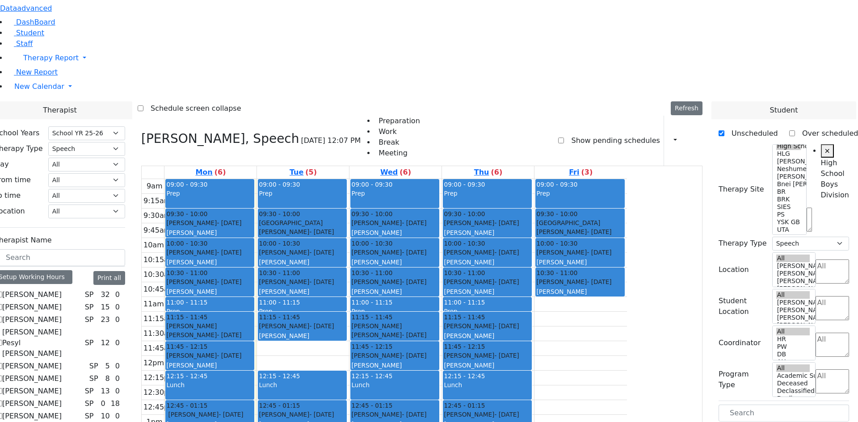
drag, startPoint x: 762, startPoint y: 246, endPoint x: 318, endPoint y: 314, distance: 449.3
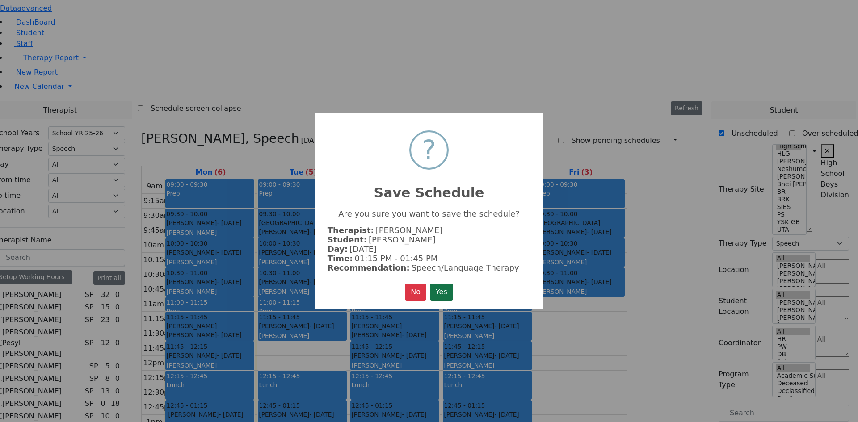
click at [448, 290] on button "Yes" at bounding box center [441, 292] width 23 height 17
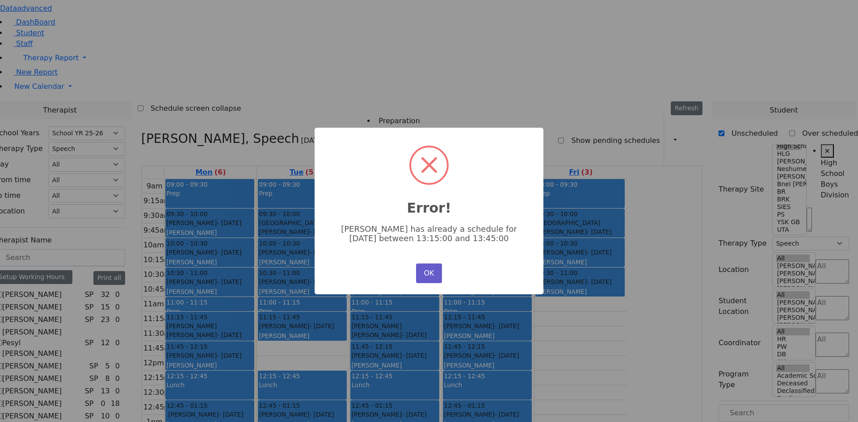
click at [439, 268] on button "OK" at bounding box center [429, 274] width 26 height 20
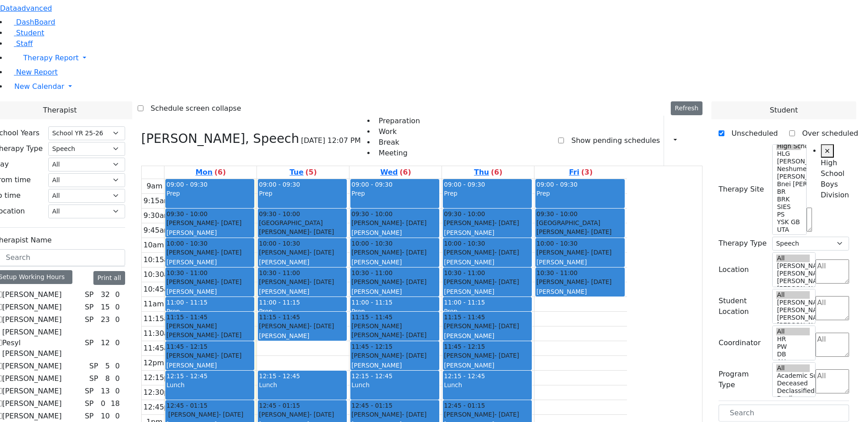
drag, startPoint x: 773, startPoint y: 245, endPoint x: 414, endPoint y: 308, distance: 364.6
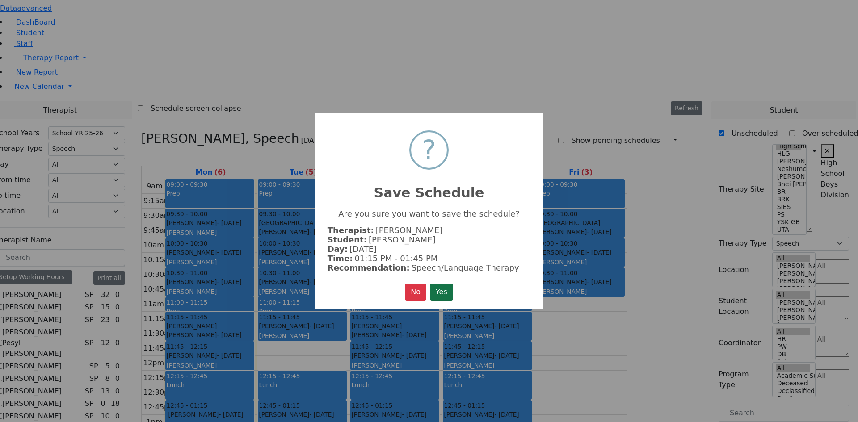
click at [453, 286] on button "Yes" at bounding box center [441, 292] width 23 height 17
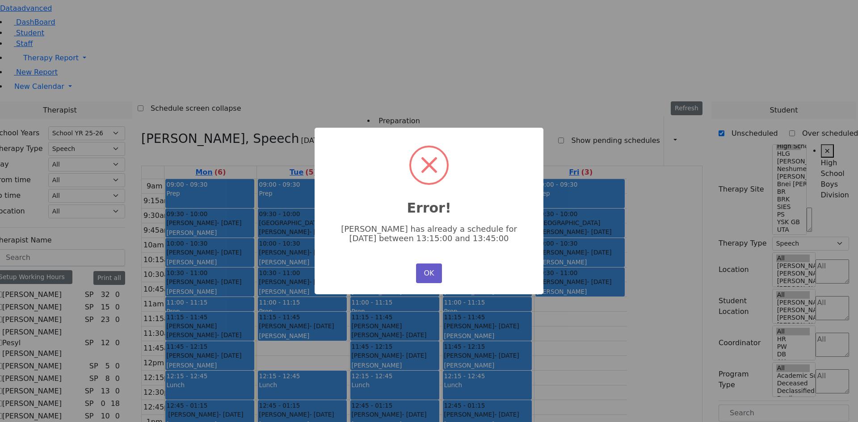
click at [434, 267] on button "OK" at bounding box center [429, 274] width 26 height 20
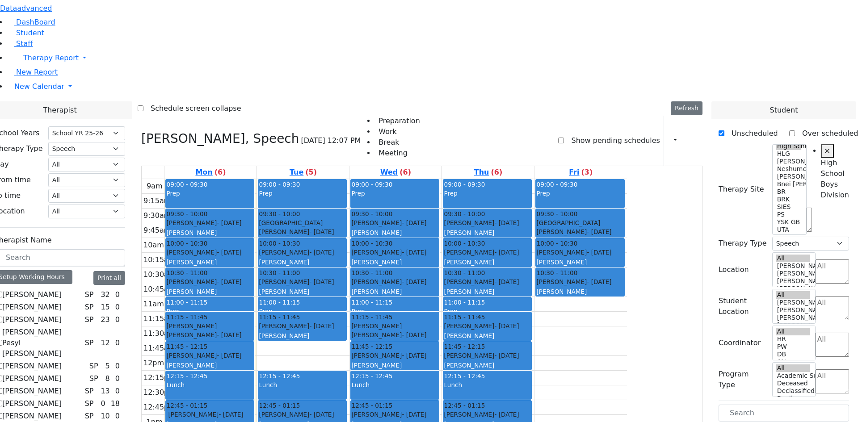
drag, startPoint x: 766, startPoint y: 294, endPoint x: 414, endPoint y: 227, distance: 358.0
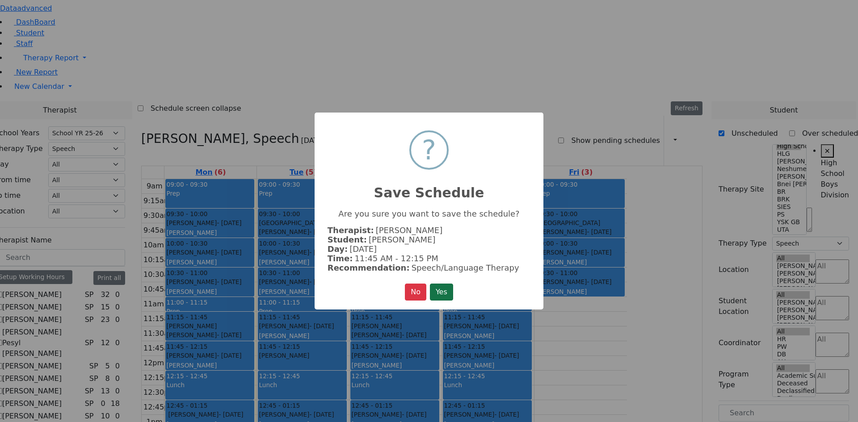
click at [448, 286] on button "Yes" at bounding box center [441, 292] width 23 height 17
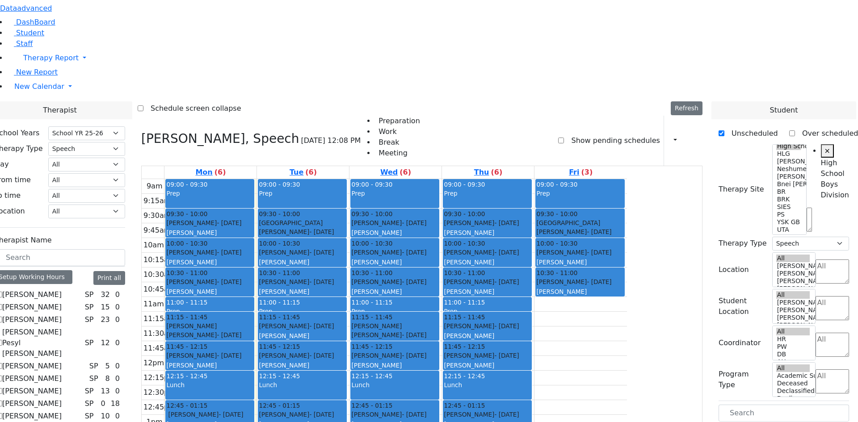
drag, startPoint x: 762, startPoint y: 295, endPoint x: 676, endPoint y: 185, distance: 139.7
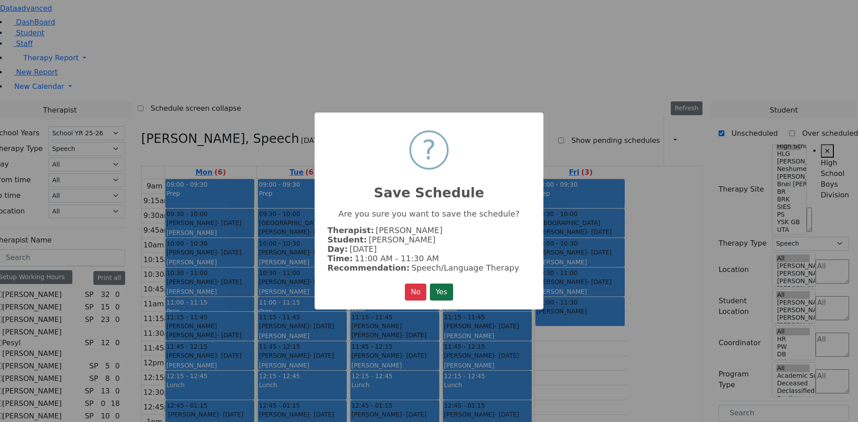
click at [440, 285] on button "Yes" at bounding box center [441, 292] width 23 height 17
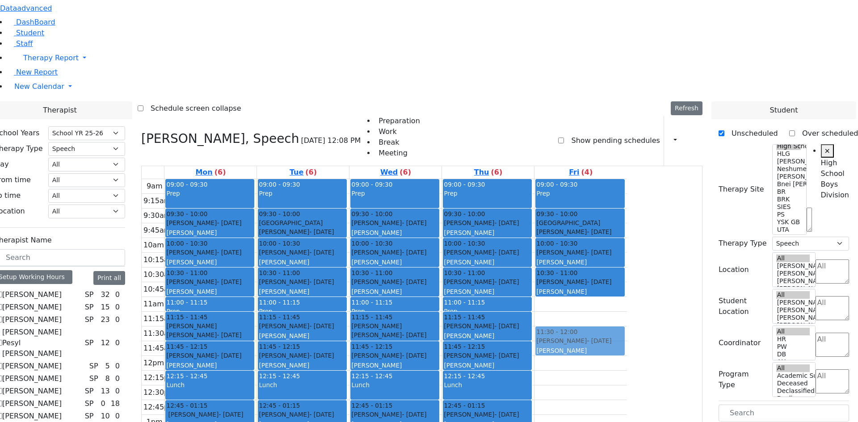
drag, startPoint x: 660, startPoint y: 196, endPoint x: 659, endPoint y: 224, distance: 28.2
click at [627, 224] on div "09:00 - 09:30 Prep 09:30 - 10:00 [GEOGRAPHIC_DATA] [PERSON_NAME] - [DATE] [PERS…" at bounding box center [580, 356] width 92 height 354
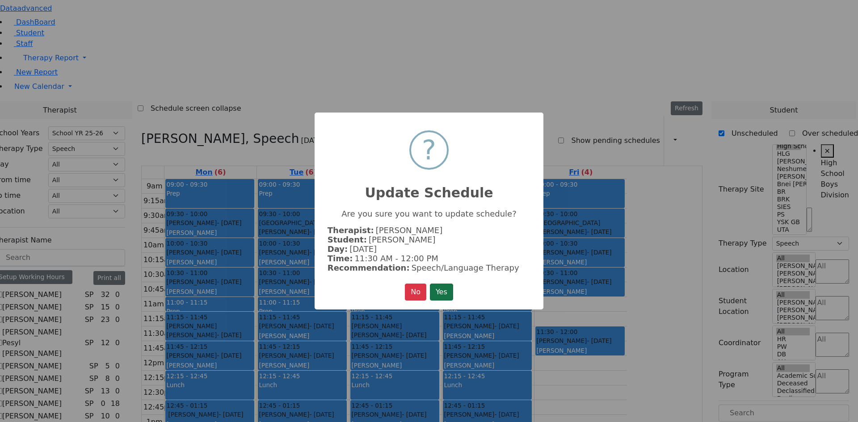
click at [445, 289] on button "Yes" at bounding box center [441, 292] width 23 height 17
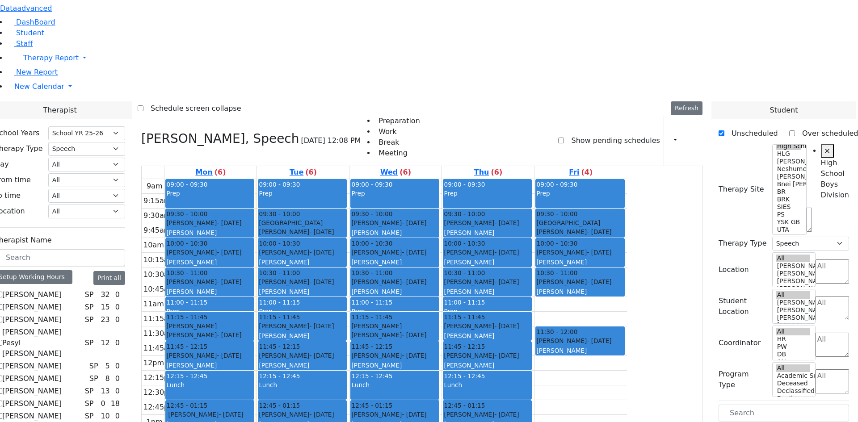
drag, startPoint x: 742, startPoint y: 294, endPoint x: 411, endPoint y: 311, distance: 331.9
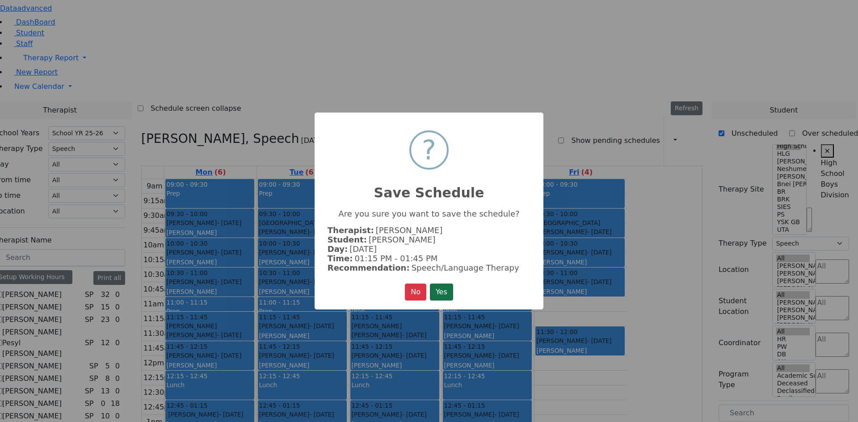
click at [441, 291] on button "Yes" at bounding box center [441, 292] width 23 height 17
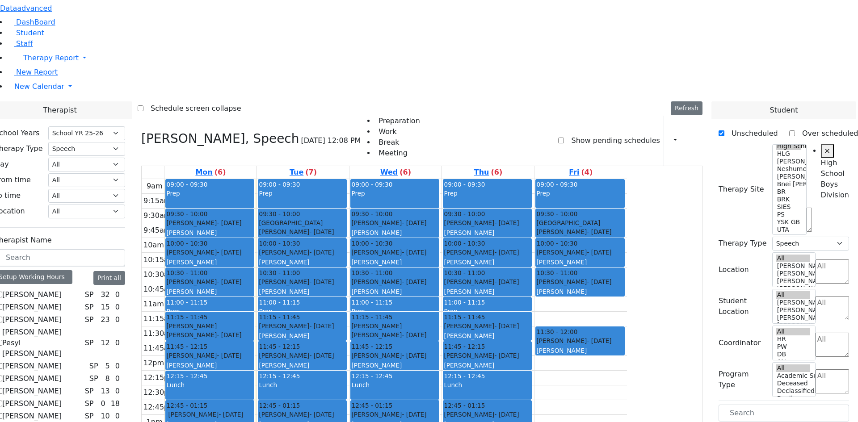
drag, startPoint x: 772, startPoint y: 262, endPoint x: 334, endPoint y: 314, distance: 441.7
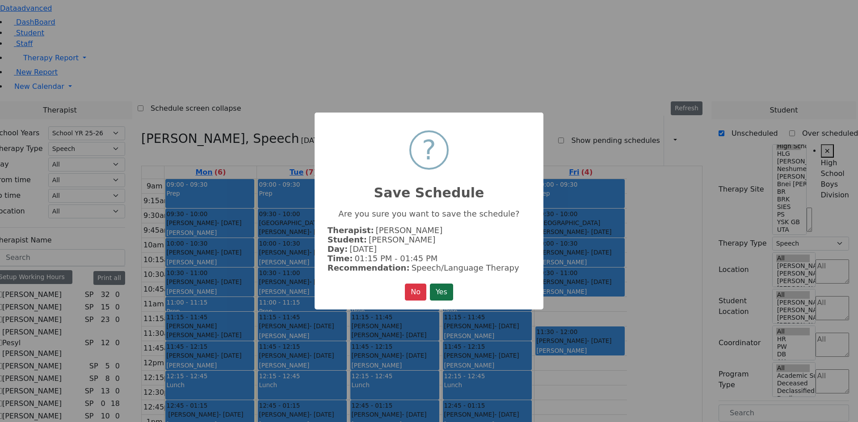
click at [448, 287] on button "Yes" at bounding box center [441, 292] width 23 height 17
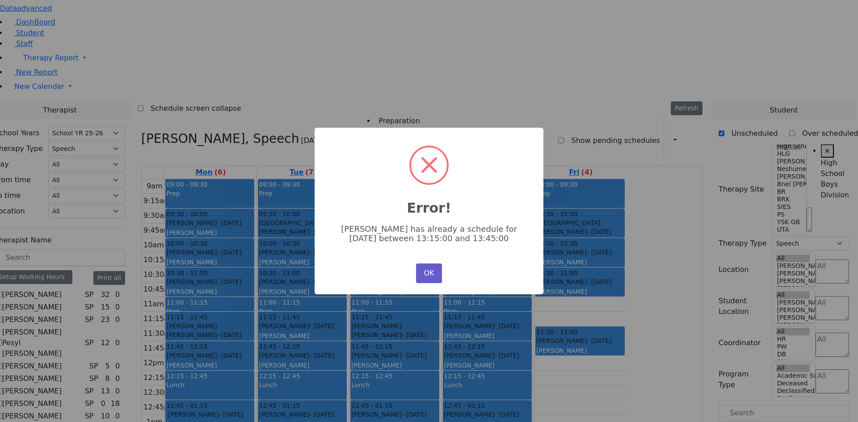
click at [430, 273] on button "OK" at bounding box center [429, 274] width 26 height 20
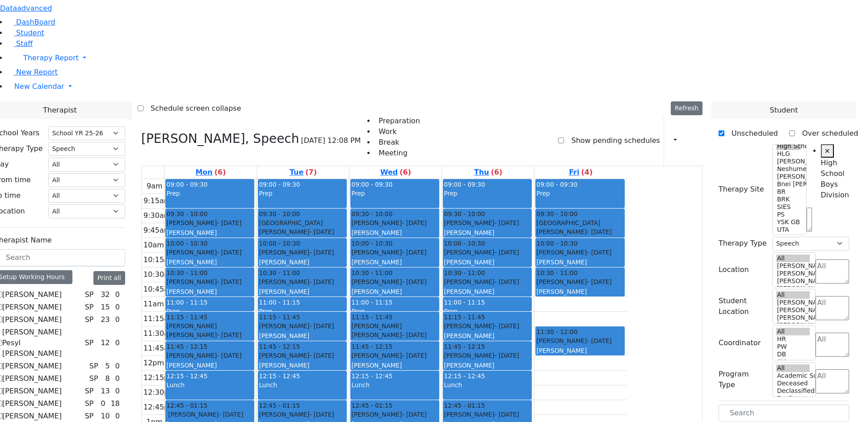
drag, startPoint x: 646, startPoint y: 209, endPoint x: 642, endPoint y: 196, distance: 12.9
click at [627, 196] on div "09:00 - 09:30 Prep 09:30 - 10:00 [GEOGRAPHIC_DATA] [PERSON_NAME] - [DATE] [PERS…" at bounding box center [580, 356] width 92 height 354
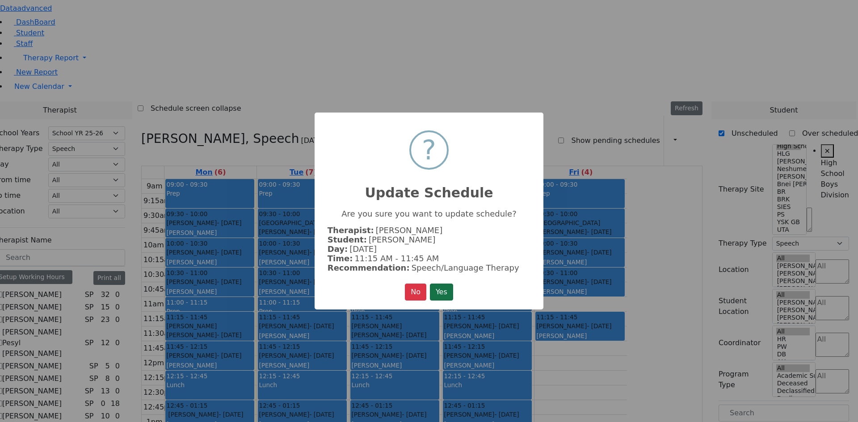
click at [448, 287] on button "Yes" at bounding box center [441, 292] width 23 height 17
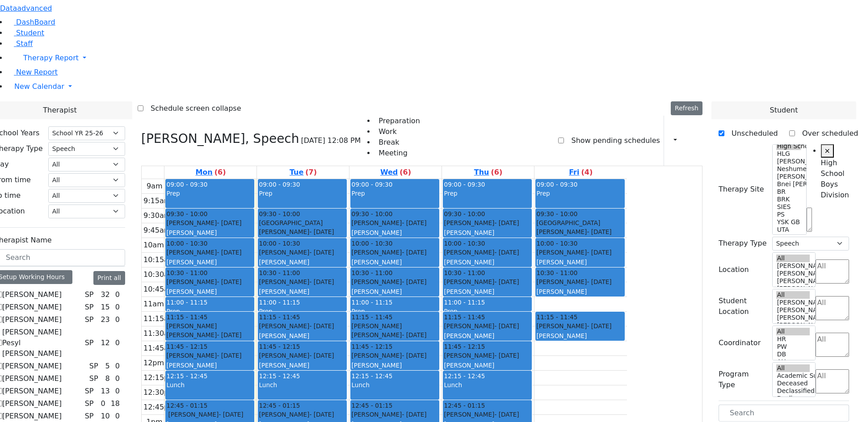
click at [627, 180] on div "9am 9:15am 9:30am 9:45am 10am 10:15am 10:30am 10:45am 11am 11:15am 11:30am 11:4…" at bounding box center [384, 356] width 485 height 354
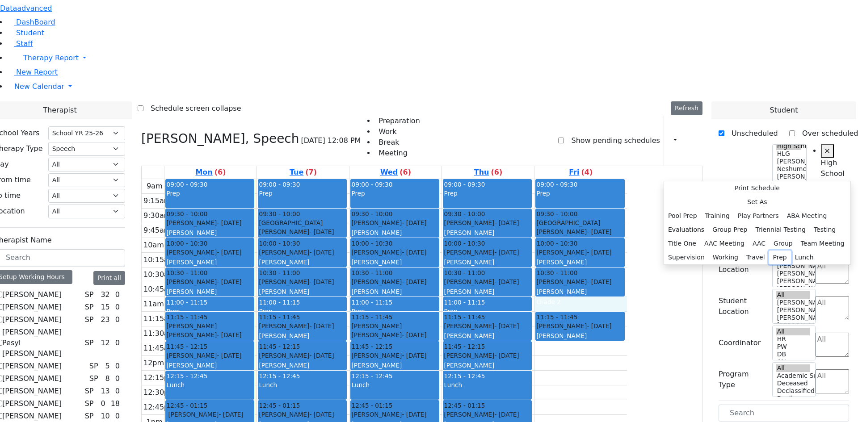
click at [769, 256] on button "Prep" at bounding box center [780, 258] width 22 height 14
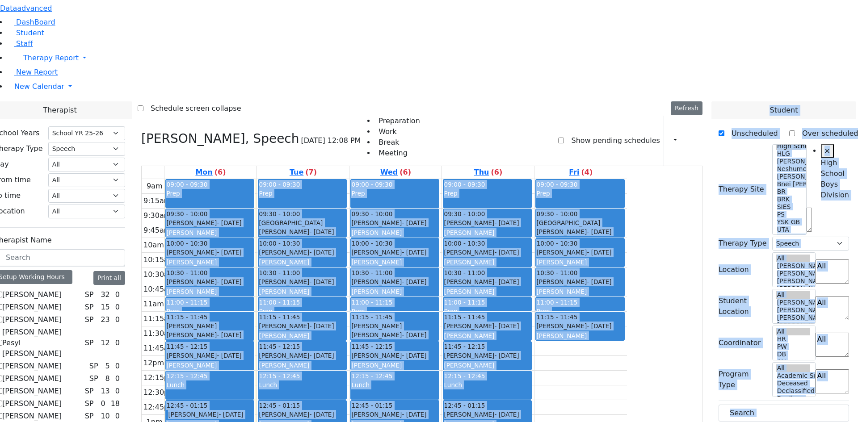
drag, startPoint x: 742, startPoint y: 246, endPoint x: 577, endPoint y: 342, distance: 190.2
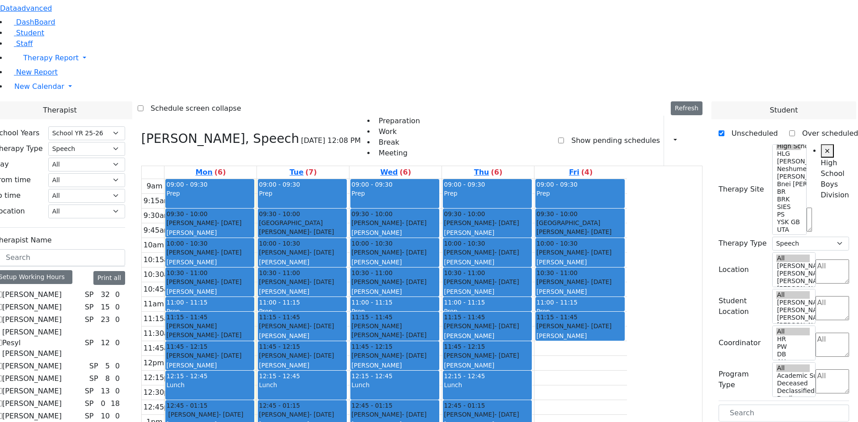
click at [627, 266] on div "9am 9:15am 9:30am 9:45am 10am 10:15am 10:30am 10:45am 11am 11:15am 11:30am 11:4…" at bounding box center [384, 356] width 485 height 354
drag, startPoint x: 736, startPoint y: 263, endPoint x: 545, endPoint y: 319, distance: 198.9
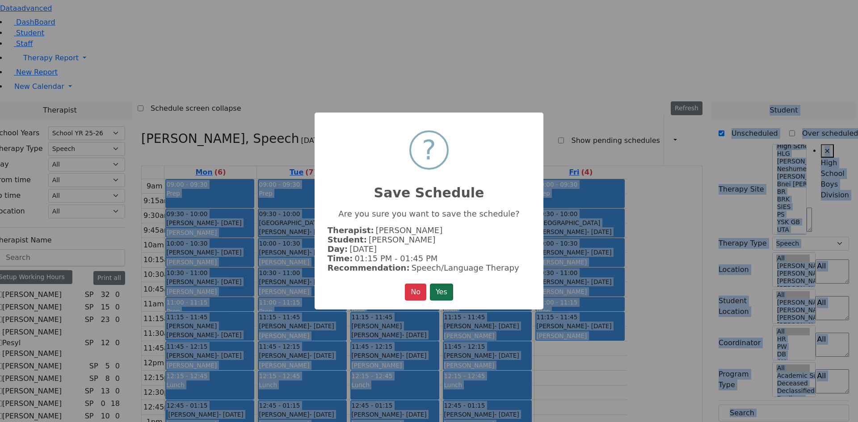
click at [445, 285] on button "Yes" at bounding box center [441, 292] width 23 height 17
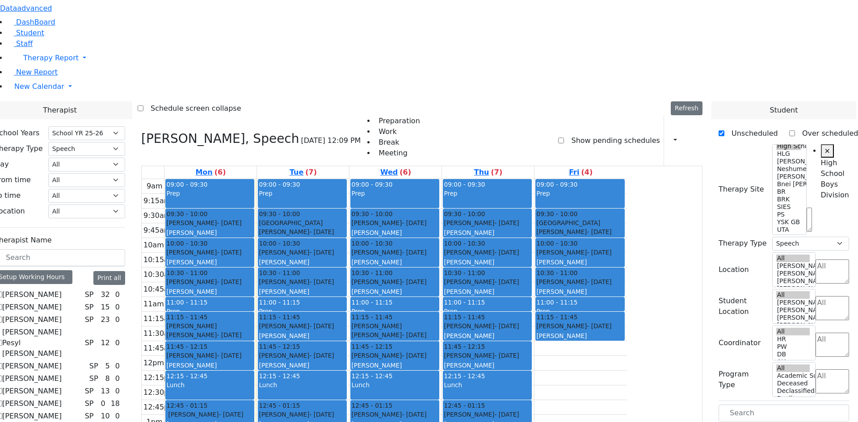
drag, startPoint x: 766, startPoint y: 262, endPoint x: 636, endPoint y: 226, distance: 134.3
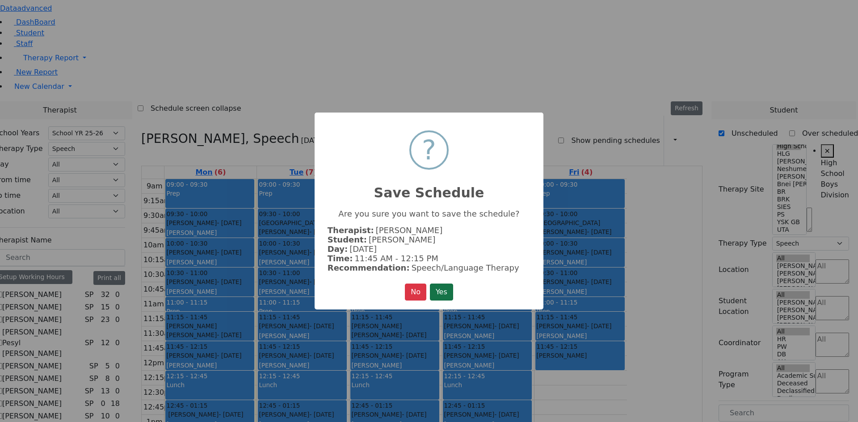
click at [443, 289] on button "Yes" at bounding box center [441, 292] width 23 height 17
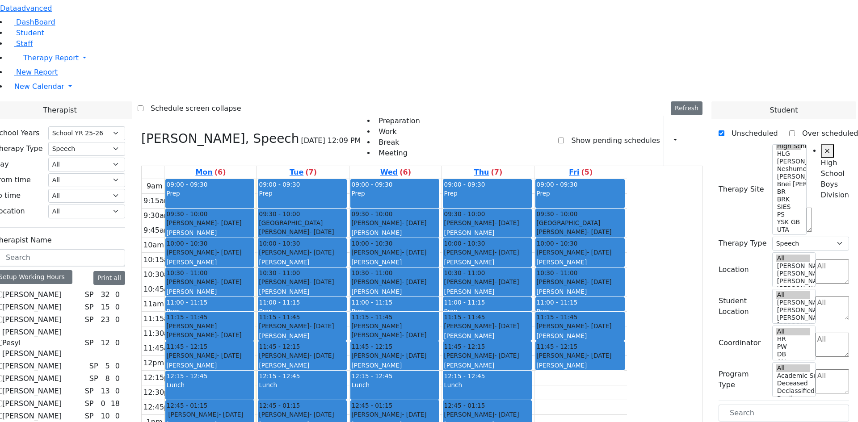
drag, startPoint x: 758, startPoint y: 281, endPoint x: 310, endPoint y: 313, distance: 448.3
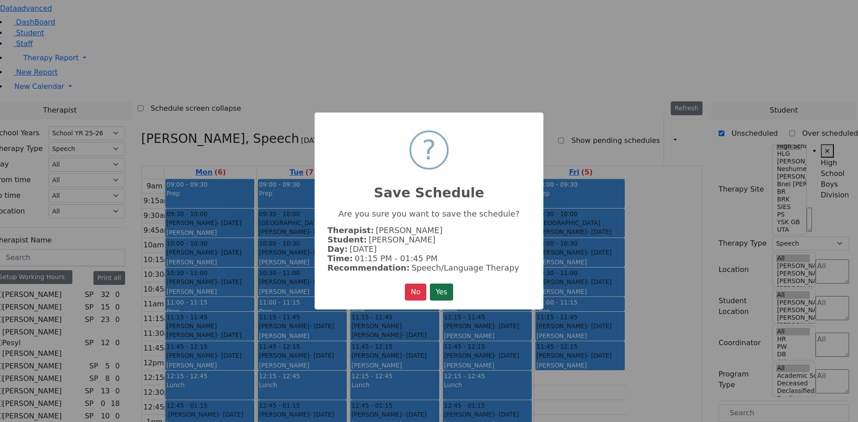
click at [450, 287] on button "Yes" at bounding box center [441, 292] width 23 height 17
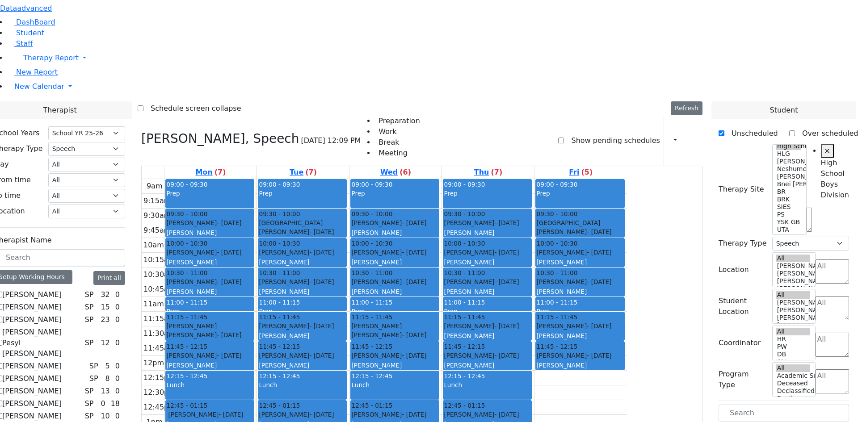
drag, startPoint x: 764, startPoint y: 281, endPoint x: 505, endPoint y: 316, distance: 261.9
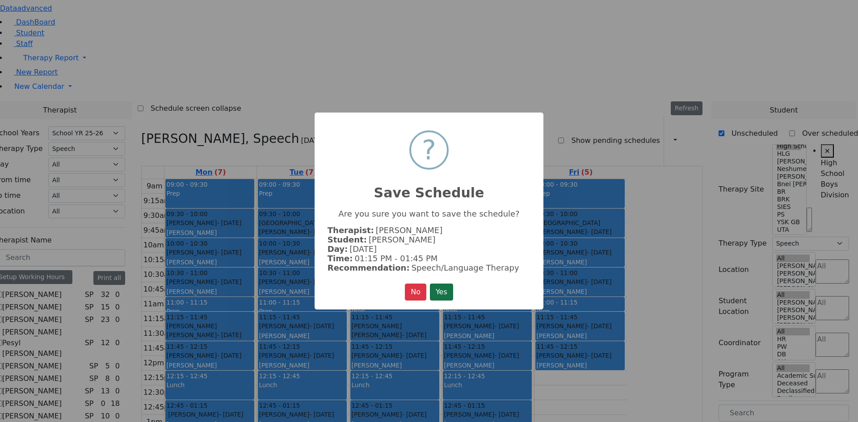
click at [444, 292] on button "Yes" at bounding box center [441, 292] width 23 height 17
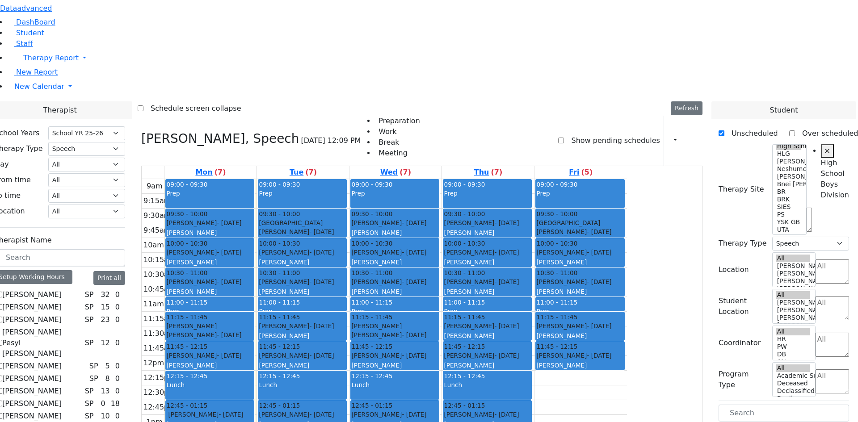
click at [62, 422] on label "[PERSON_NAME]" at bounding box center [31, 428] width 59 height 11
checkbox input "false"
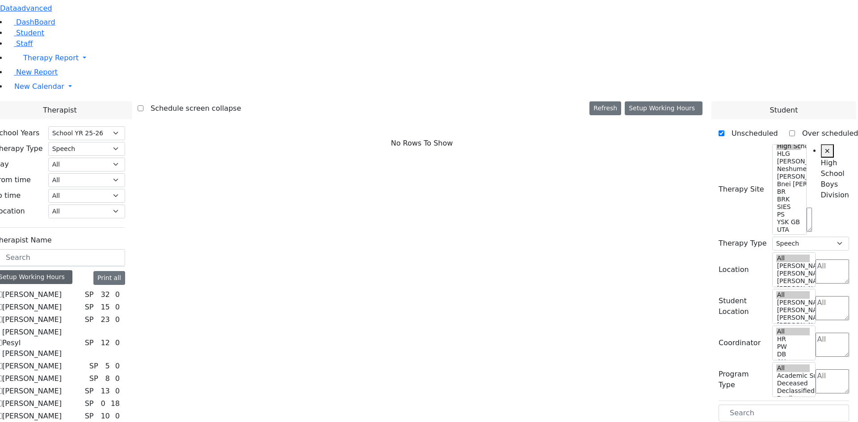
click at [72, 270] on div "Setup Working Hours" at bounding box center [34, 277] width 78 height 14
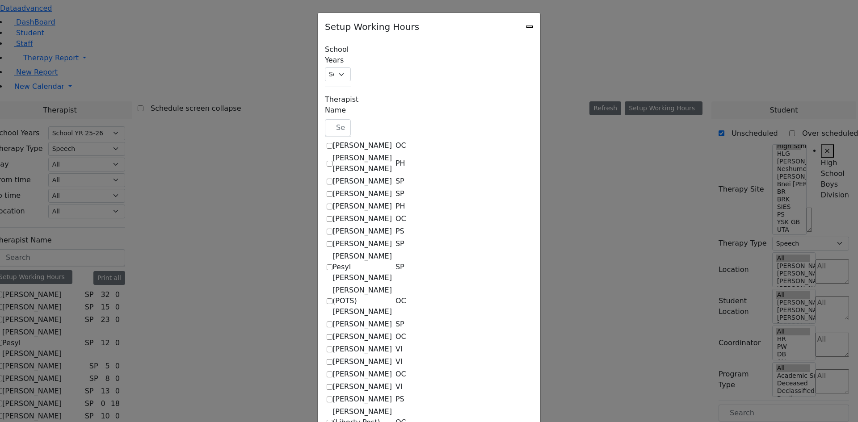
scroll to position [223, 0]
checkbox input "true"
select select "15:00:00"
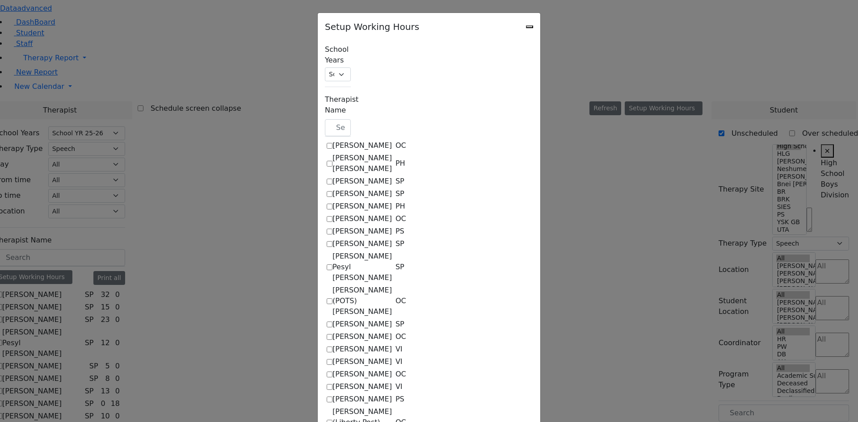
select select "15:00:00"
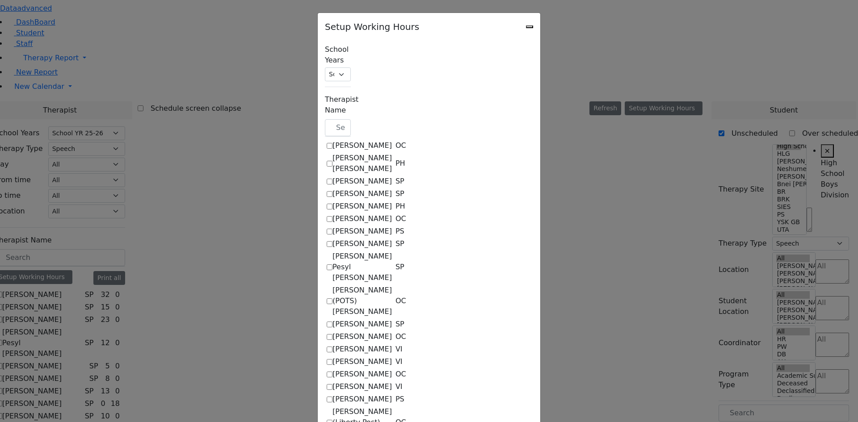
select select "15:00:00"
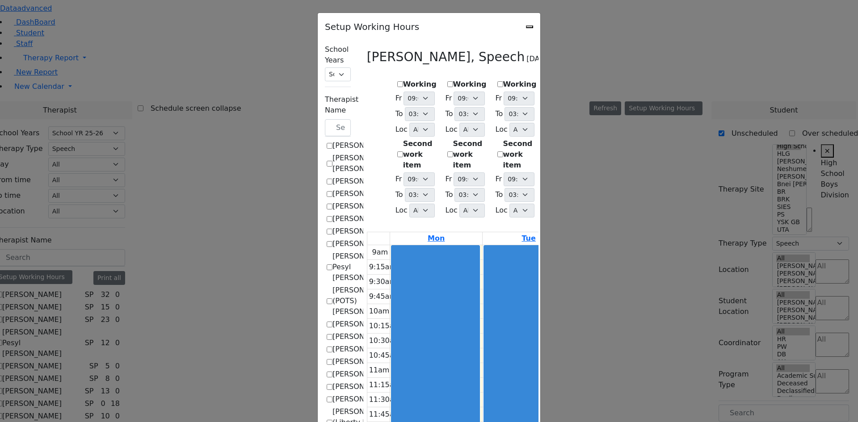
click at [403, 80] on label "Working" at bounding box center [420, 84] width 34 height 11
click at [397, 81] on input "Working" at bounding box center [400, 84] width 6 height 6
checkbox input "true"
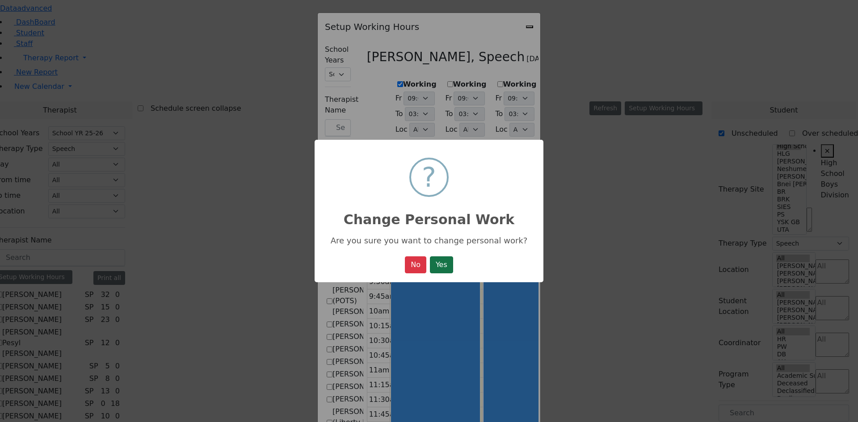
click at [434, 262] on button "Yes" at bounding box center [441, 264] width 23 height 17
select select "15:00:00"
select select "1"
select select "15:00:00"
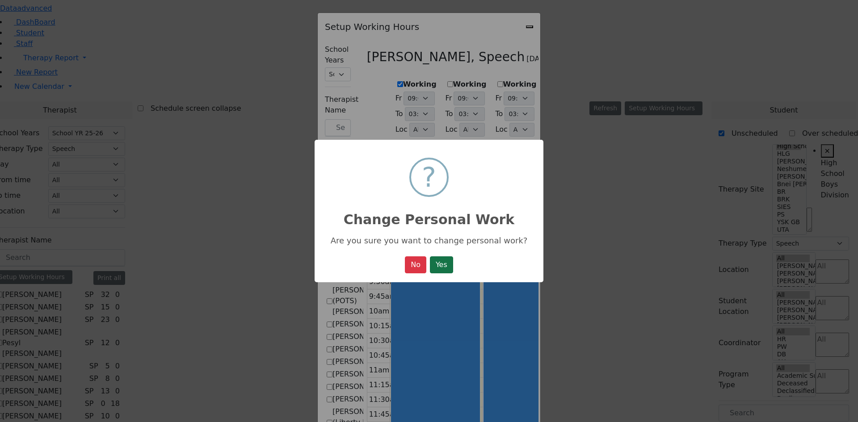
select select "15:00:00"
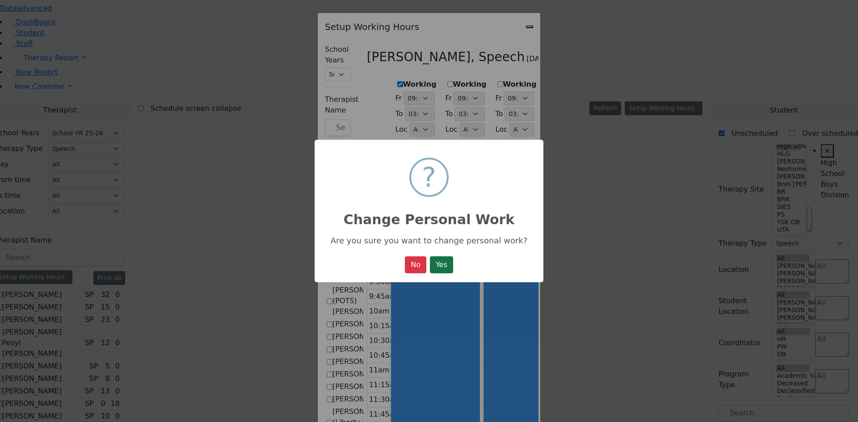
select select "15:00:00"
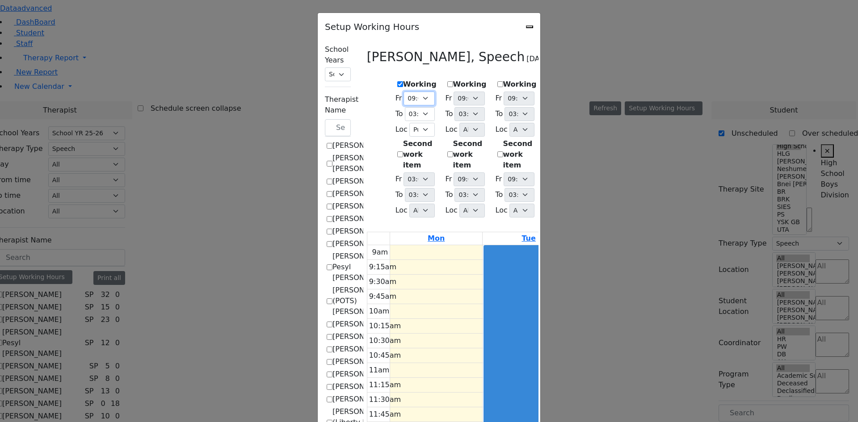
click at [403, 96] on select "09:00 AM 09:15 AM 09:30 AM 09:45 AM 10:00 AM 10:15 AM 10:30 AM 10:45 AM 11:00 A…" at bounding box center [418, 99] width 31 height 14
select select "09:30:00"
click at [403, 92] on select "09:00 AM 09:15 AM 09:30 AM 09:45 AM 10:00 AM 10:15 AM 10:30 AM 10:45 AM 11:00 A…" at bounding box center [418, 99] width 31 height 14
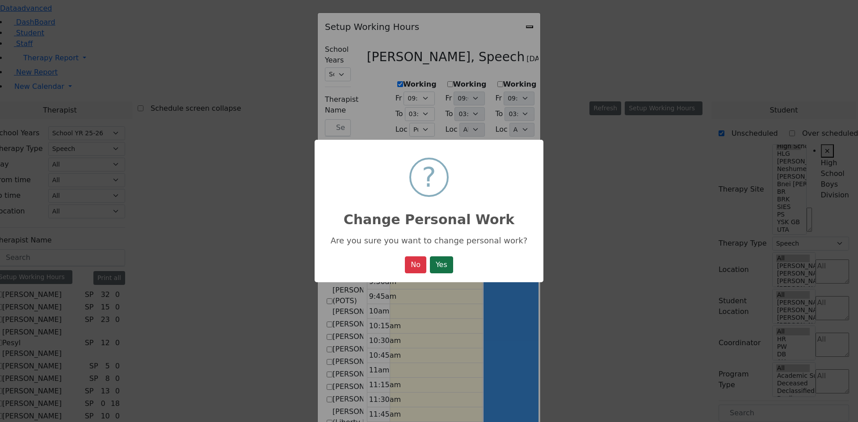
click at [434, 264] on button "Yes" at bounding box center [441, 264] width 23 height 17
select select "09:30:00"
select select "15:00:00"
select select "1"
select select "15:00:00"
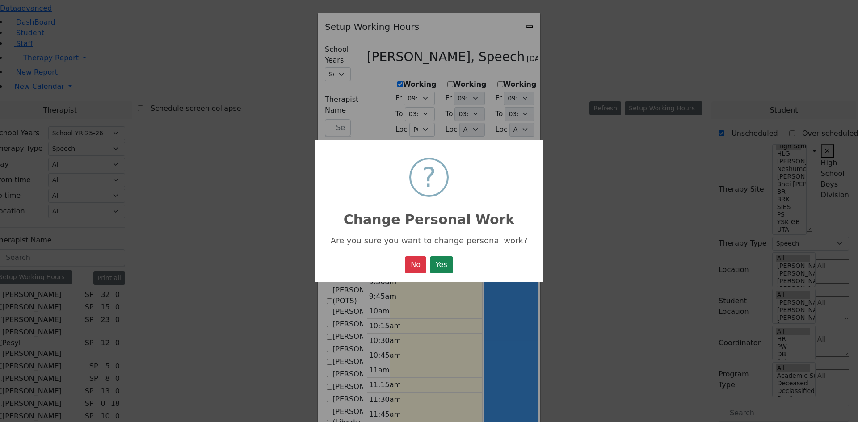
select select "15:00:00"
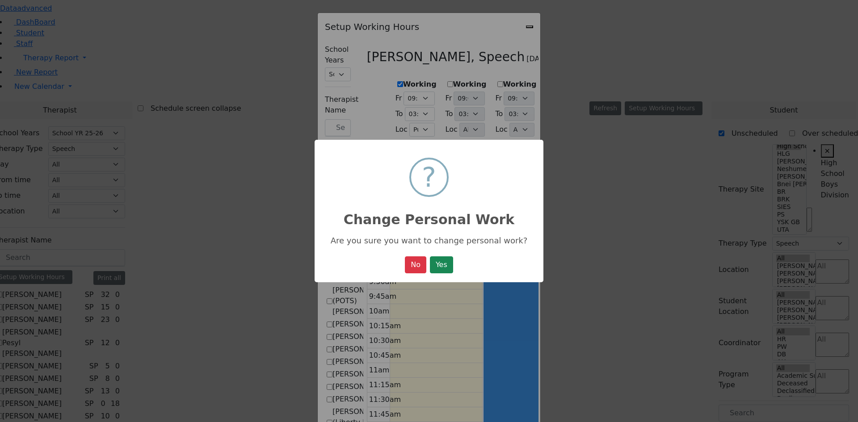
select select "15:00:00"
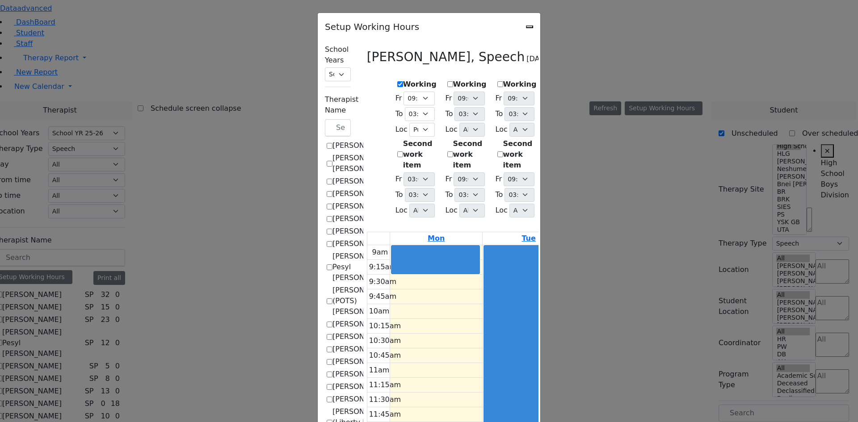
click at [453, 83] on label "Working" at bounding box center [470, 84] width 34 height 11
click at [447, 83] on input "Working" at bounding box center [450, 84] width 6 height 6
checkbox input "true"
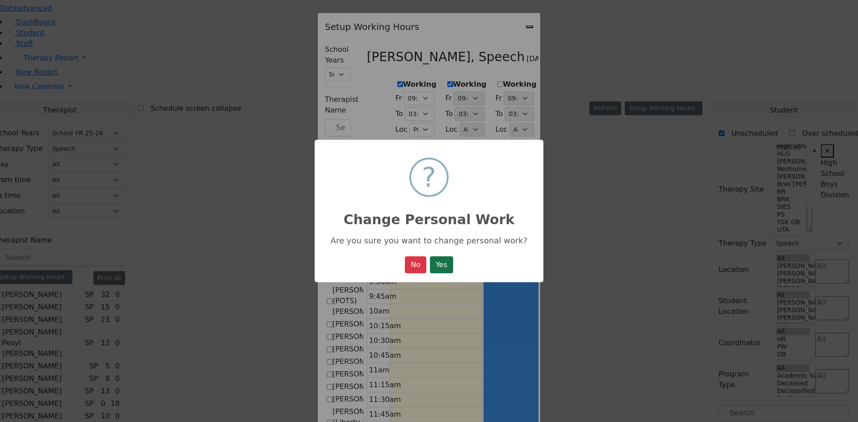
click at [438, 270] on button "Yes" at bounding box center [441, 264] width 23 height 17
select select "09:30:00"
select select "15:00:00"
select select "1"
select select "15:00:00"
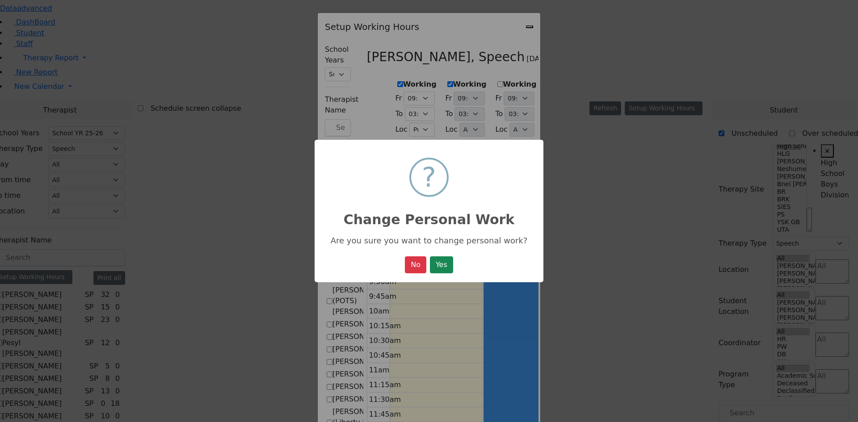
select select "15:00:00"
select select "1"
select select "15:00:00"
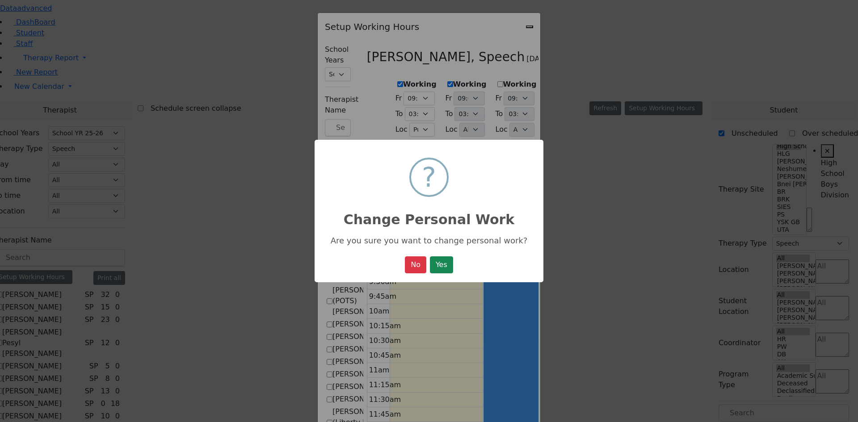
select select "15:00:00"
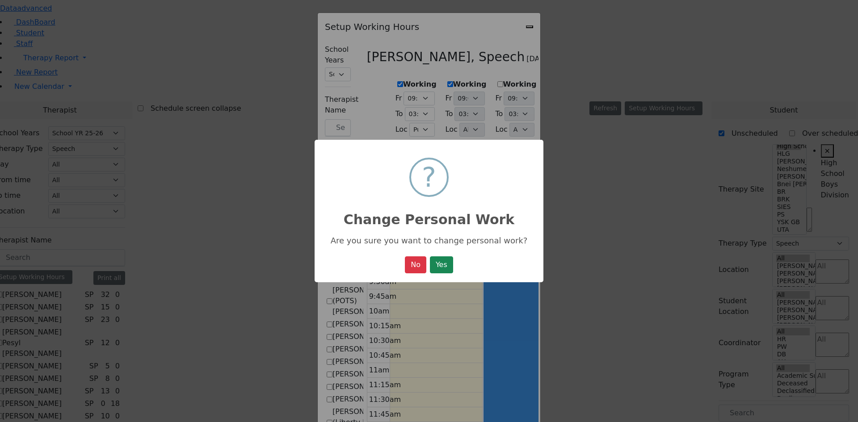
select select "15:00:00"
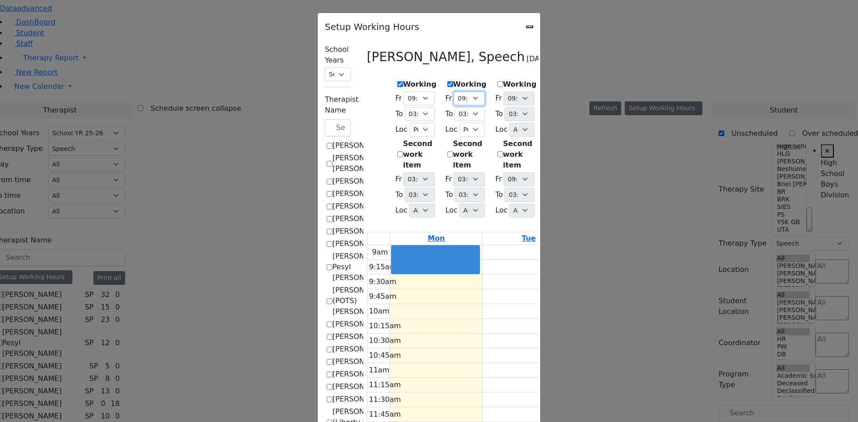
click at [453, 95] on select "09:00 AM 09:15 AM 09:30 AM 09:45 AM 10:00 AM 10:15 AM 10:30 AM 10:45 AM 11:00 A…" at bounding box center [468, 99] width 31 height 14
select select "09:30:00"
click at [453, 92] on select "09:00 AM 09:15 AM 09:30 AM 09:45 AM 10:00 AM 10:15 AM 10:30 AM 10:45 AM 11:00 A…" at bounding box center [468, 99] width 31 height 14
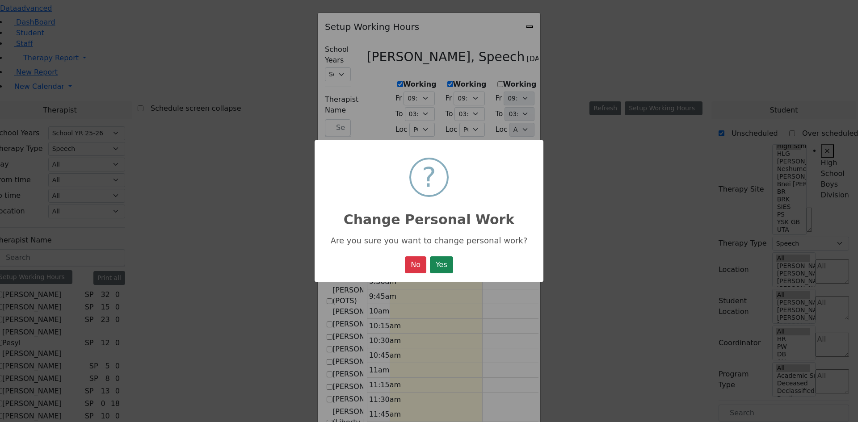
click at [447, 268] on button "Yes" at bounding box center [441, 264] width 23 height 17
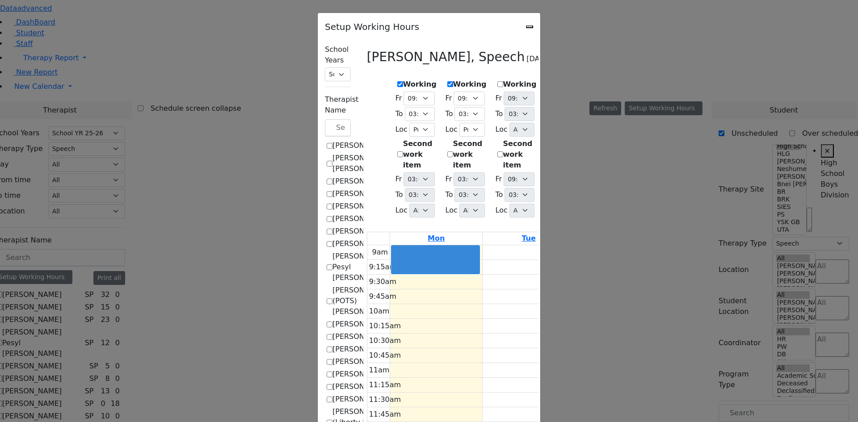
select select "09:30:00"
select select "15:00:00"
select select "1"
select select "15:00:00"
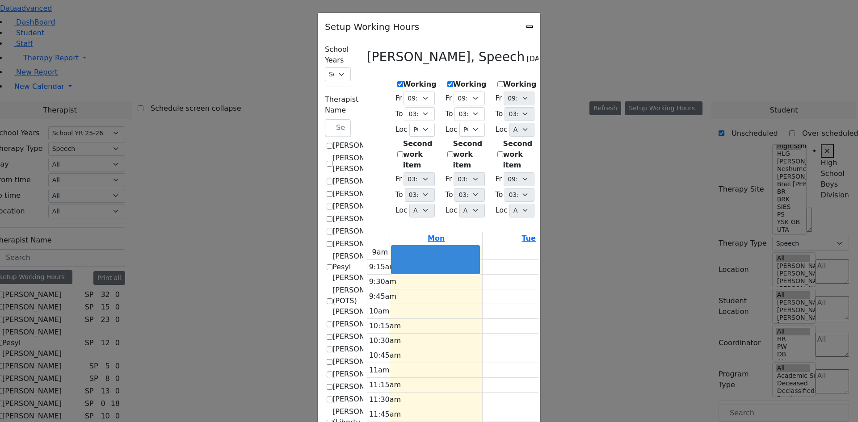
select select "09:30:00"
select select "15:00:00"
select select "1"
select select "15:00:00"
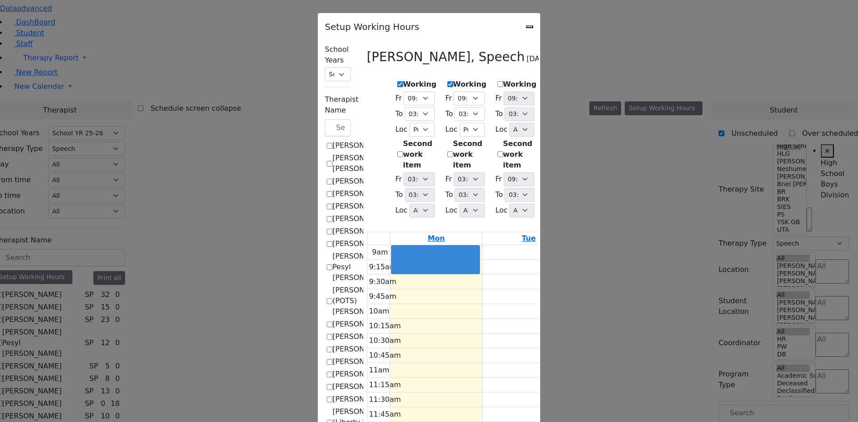
select select "15:00:00"
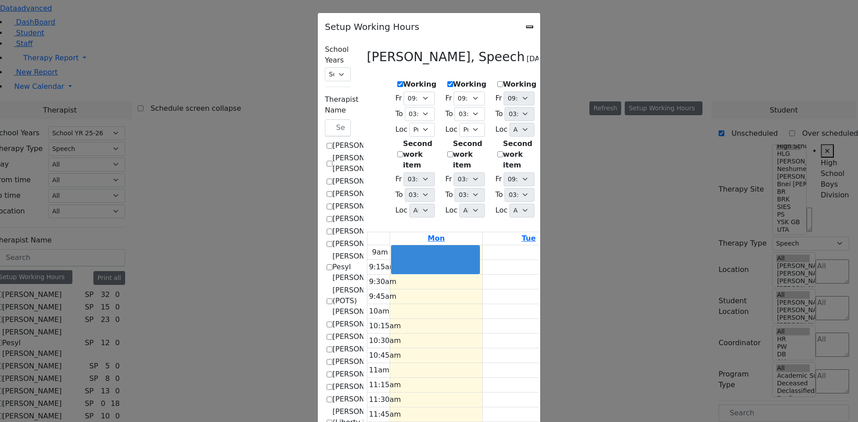
select select "15:00:00"
click at [453, 83] on label "Working" at bounding box center [470, 84] width 34 height 11
click at [447, 83] on input "Working" at bounding box center [450, 84] width 6 height 6
checkbox input "false"
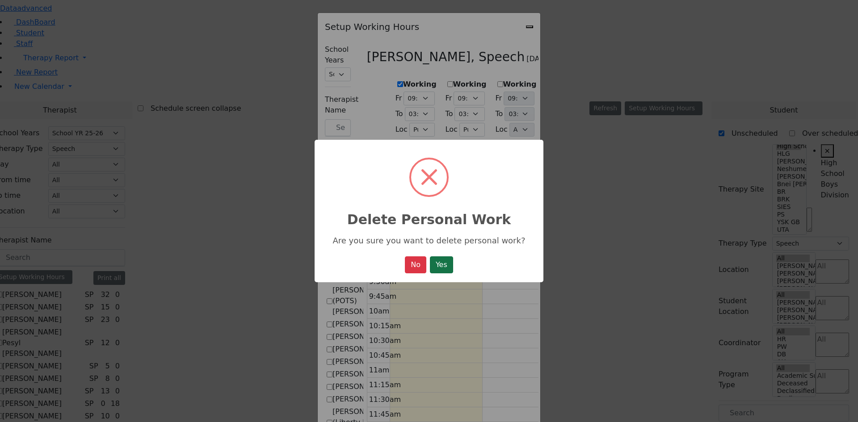
click at [443, 263] on button "Yes" at bounding box center [441, 264] width 23 height 17
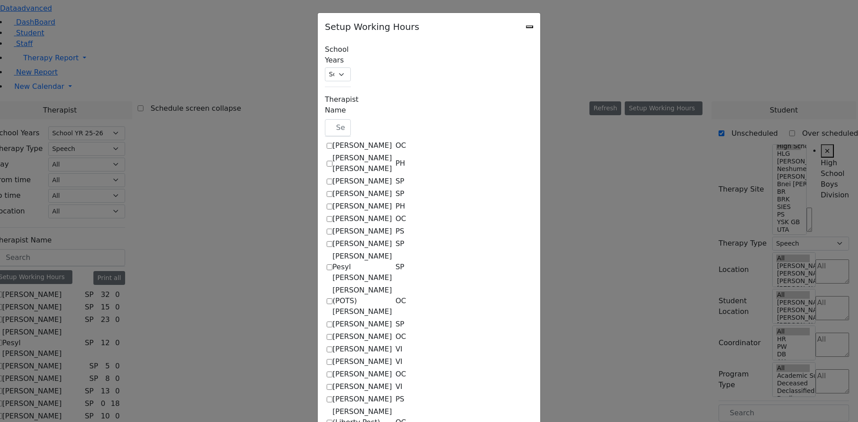
select select "09:30:00"
select select "15:00:00"
select select "1"
select select "15:00:00"
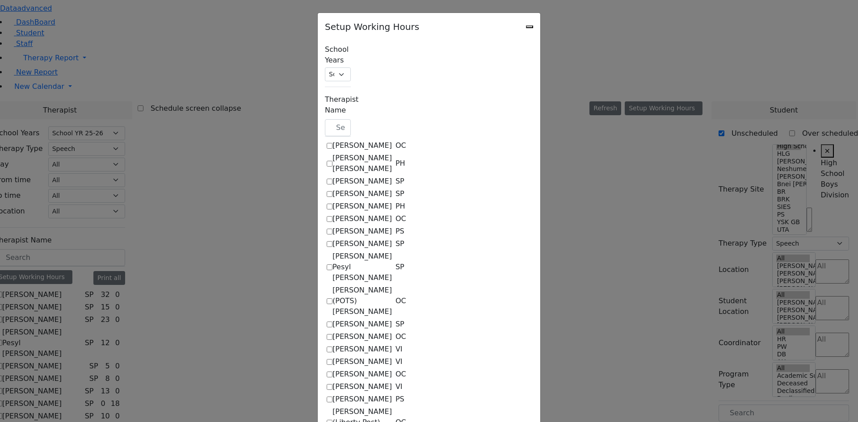
select select "15:00:00"
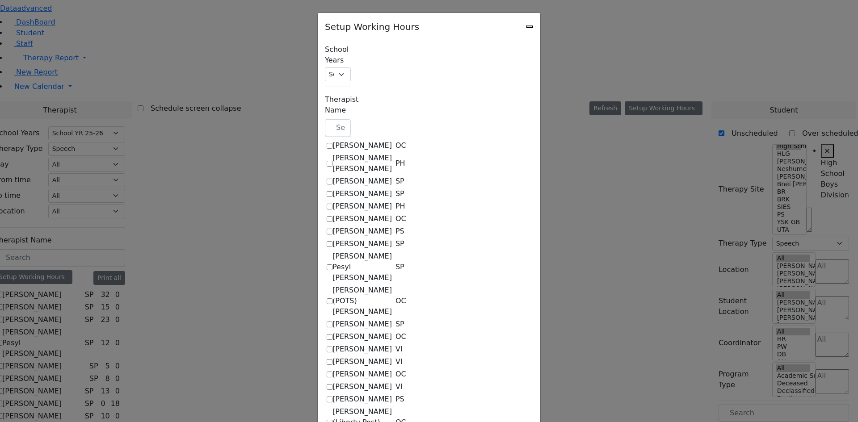
select select "15:00:00"
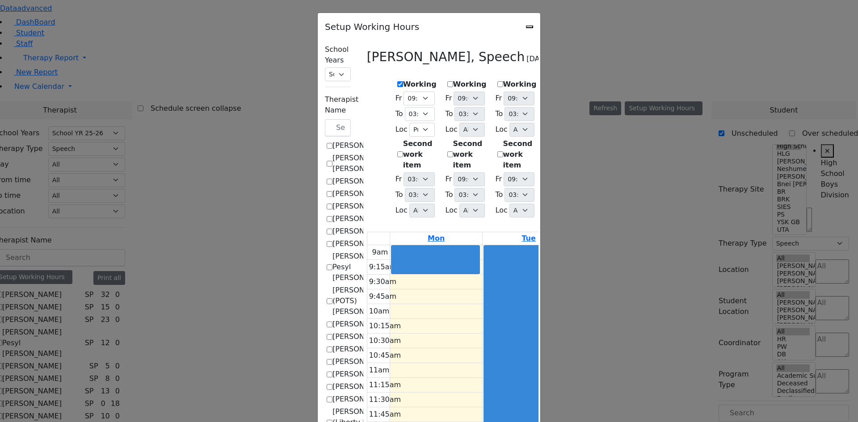
click at [503, 82] on label "Working" at bounding box center [520, 84] width 34 height 11
click at [497, 82] on input "Working" at bounding box center [500, 84] width 6 height 6
checkbox input "true"
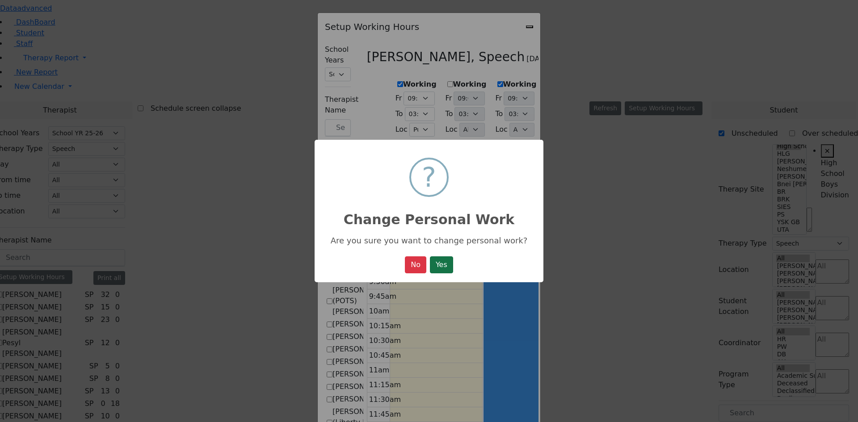
click at [432, 263] on button "Yes" at bounding box center [441, 264] width 23 height 17
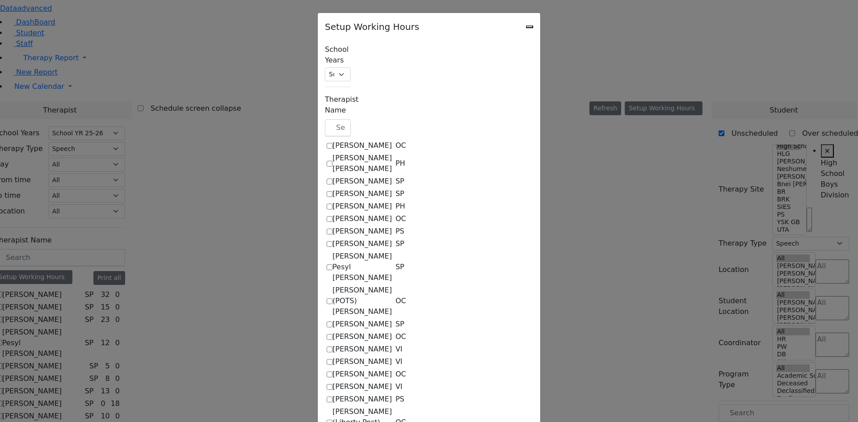
select select "09:30:00"
select select "15:00:00"
select select "1"
select select "15:00:00"
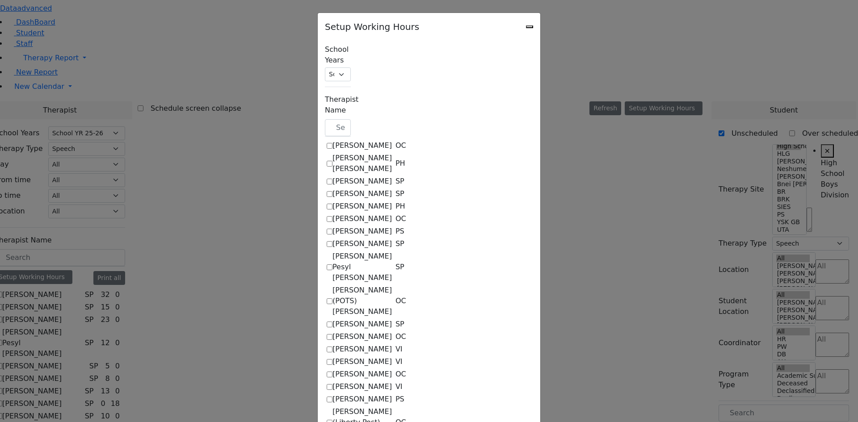
select select "15:00:00"
select select "1"
select select "15:00:00"
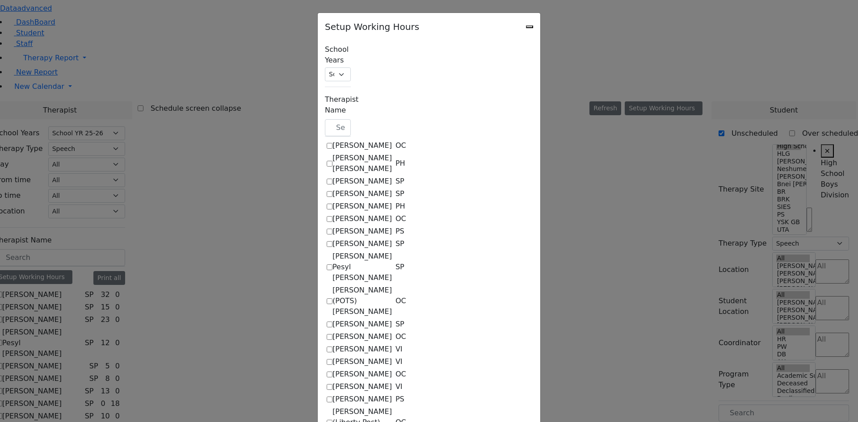
select select "15:00:00"
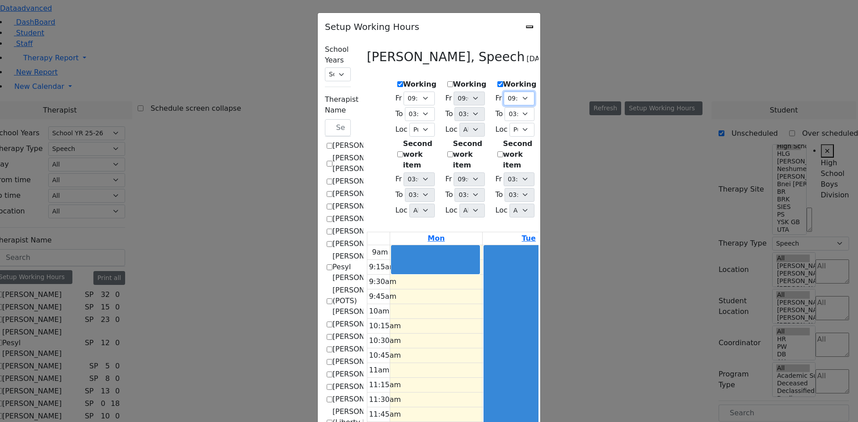
click at [524, 95] on select "09:00 AM 09:15 AM 09:30 AM 09:45 AM 10:00 AM 10:15 AM 10:30 AM 10:45 AM 11:00 A…" at bounding box center [518, 99] width 31 height 14
click at [503, 92] on select "09:00 AM 09:15 AM 09:30 AM 09:45 AM 10:00 AM 10:15 AM 10:30 AM 10:45 AM 11:00 A…" at bounding box center [518, 99] width 31 height 14
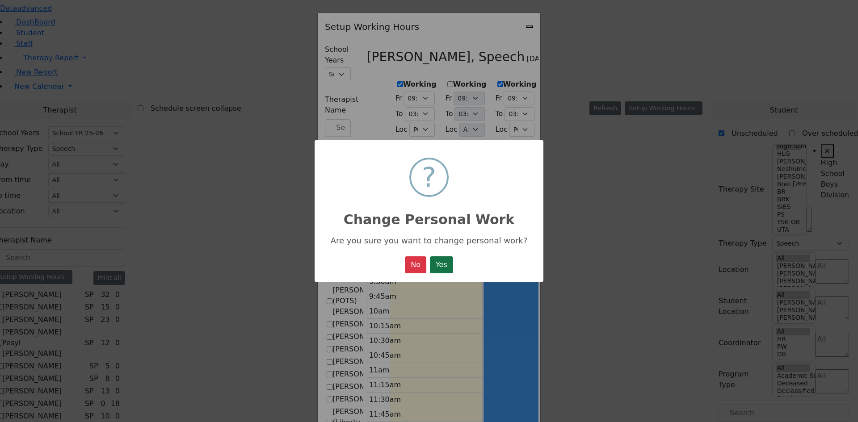
click at [439, 265] on button "Yes" at bounding box center [441, 264] width 23 height 17
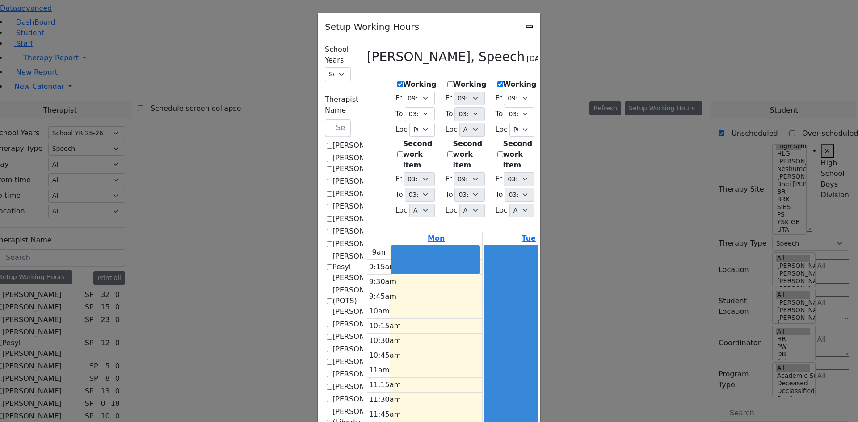
click at [453, 81] on label "Working" at bounding box center [470, 84] width 34 height 11
click at [447, 81] on input "Working" at bounding box center [450, 84] width 6 height 6
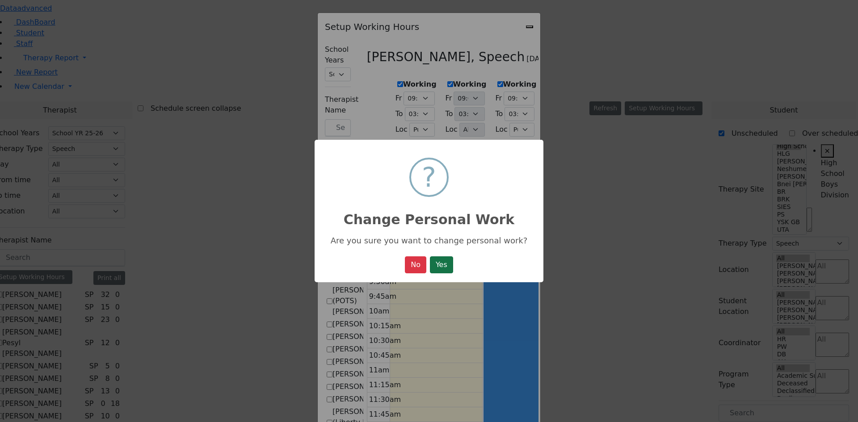
click at [437, 262] on button "Yes" at bounding box center [441, 264] width 23 height 17
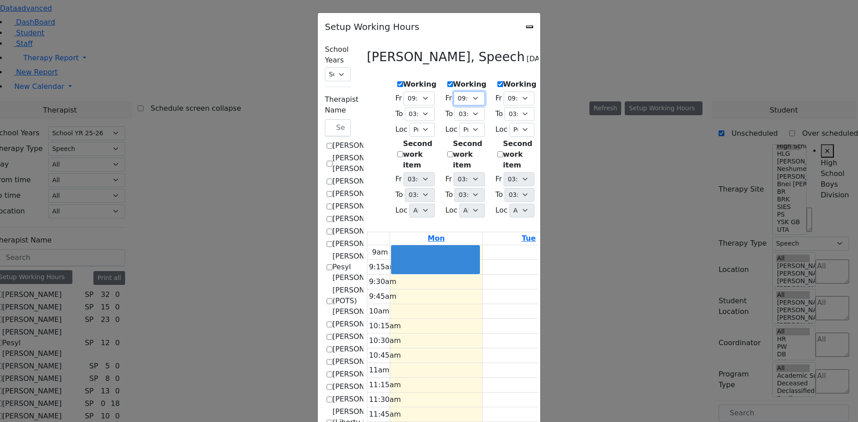
click at [453, 92] on select "09:00 AM 09:15 AM 09:30 AM 09:45 AM 10:00 AM 10:15 AM 10:30 AM 10:45 AM 11:00 A…" at bounding box center [468, 99] width 31 height 14
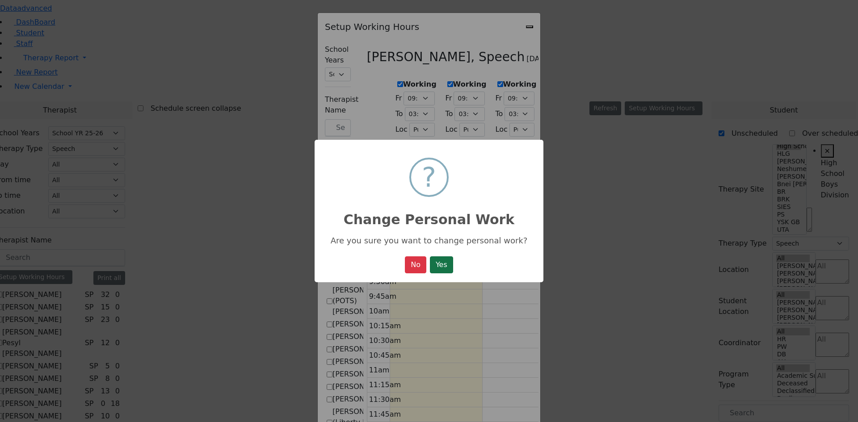
click at [437, 260] on button "Yes" at bounding box center [441, 264] width 23 height 17
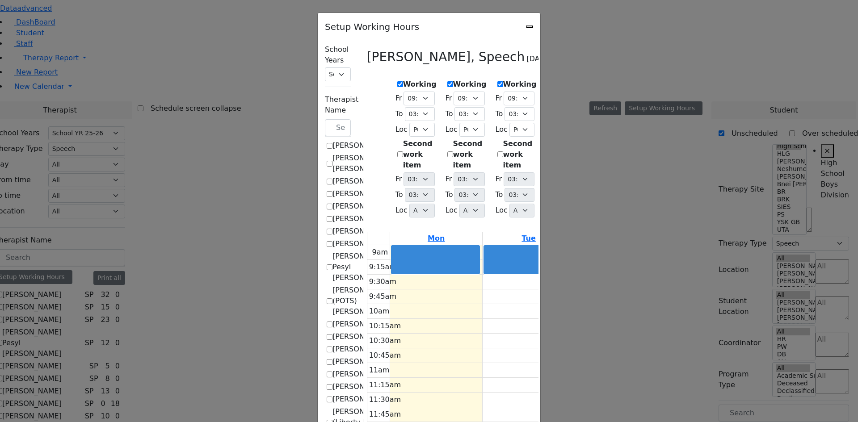
click at [529, 27] on icon "Close" at bounding box center [529, 27] width 0 height 0
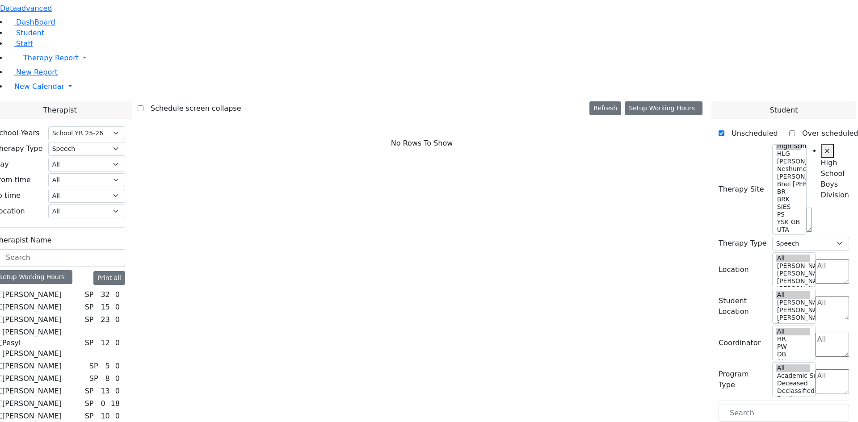
scroll to position [0, 0]
click at [72, 270] on div "Setup Working Hours" at bounding box center [34, 277] width 78 height 14
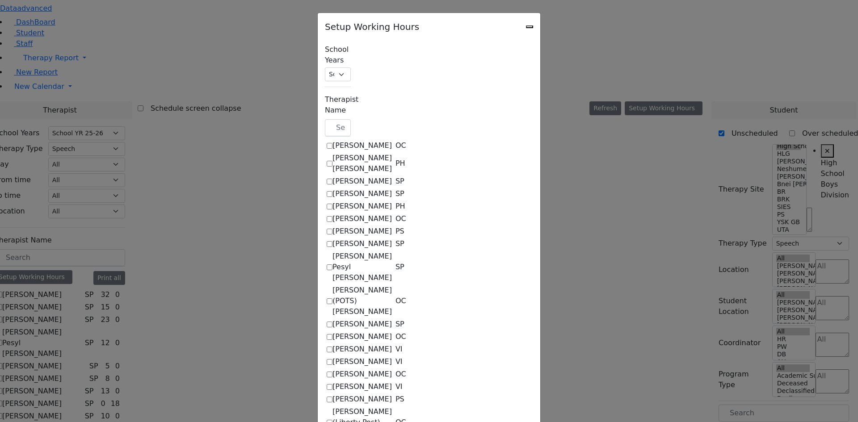
scroll to position [759, 0]
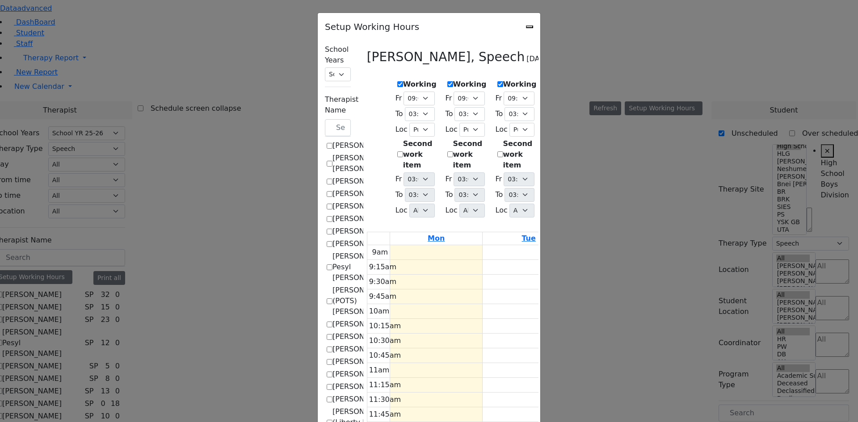
click at [540, 29] on div "Setup Working Hours" at bounding box center [429, 24] width 222 height 22
click at [529, 27] on icon "Close" at bounding box center [529, 27] width 0 height 0
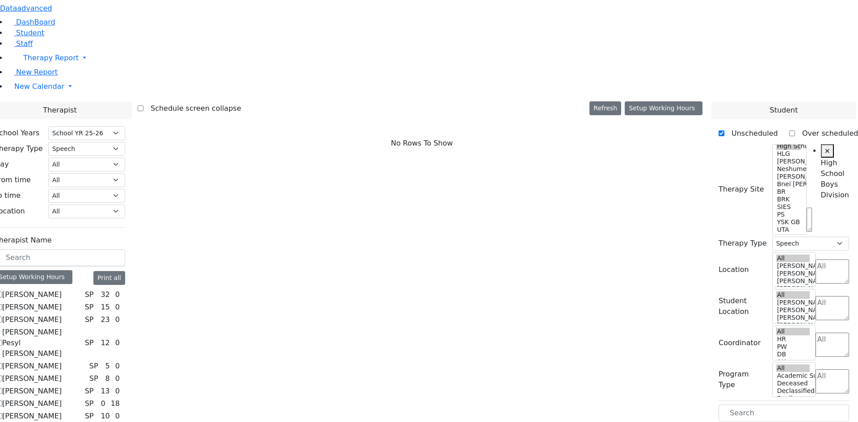
scroll to position [0, 0]
click at [72, 270] on div "Setup Working Hours" at bounding box center [34, 277] width 78 height 14
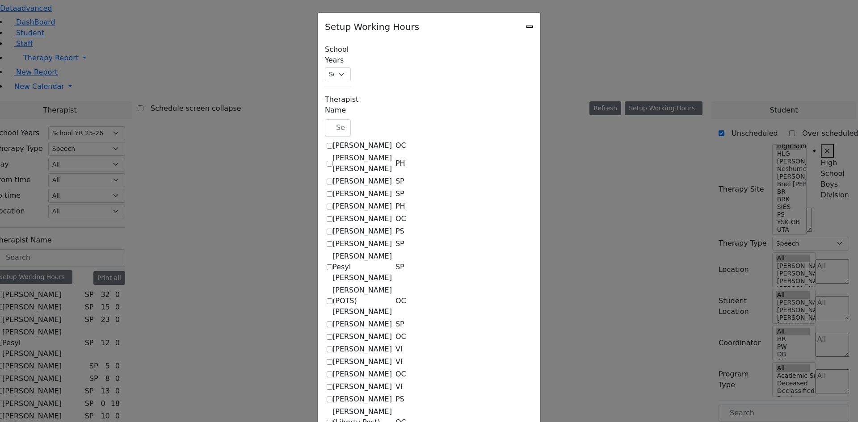
scroll to position [448, 0]
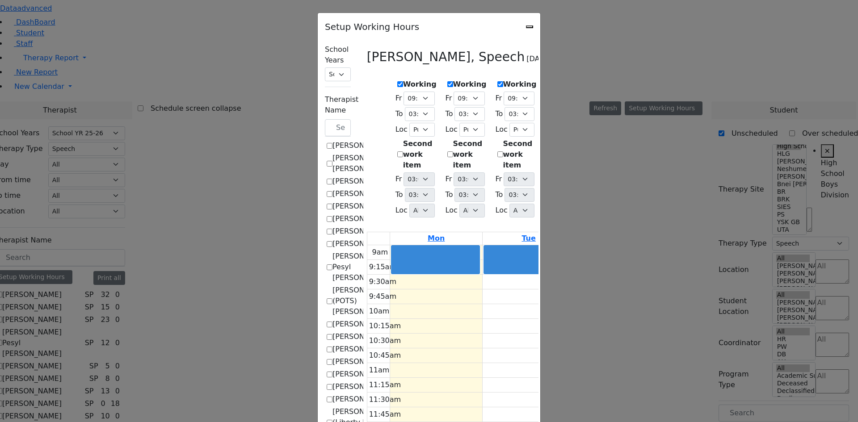
click at [453, 80] on label "Working" at bounding box center [470, 84] width 34 height 11
click at [447, 81] on input "Working" at bounding box center [450, 84] width 6 height 6
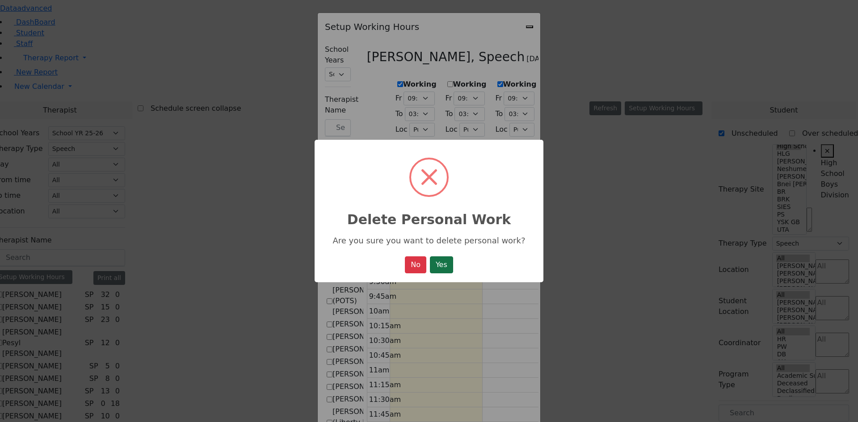
click at [437, 268] on button "Yes" at bounding box center [441, 264] width 23 height 17
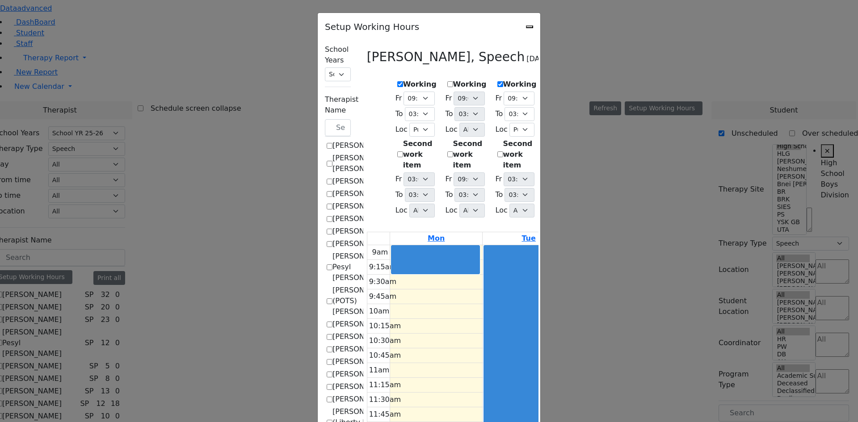
click at [529, 27] on icon "Close" at bounding box center [529, 27] width 0 height 0
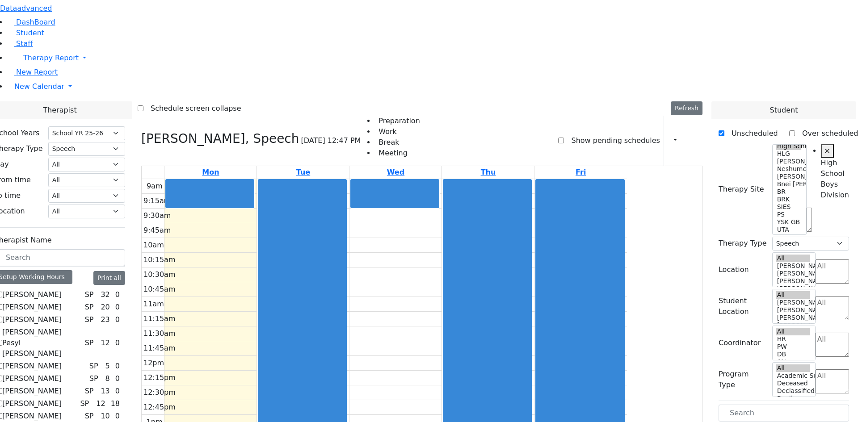
drag, startPoint x: 767, startPoint y: 317, endPoint x: 309, endPoint y: 95, distance: 508.9
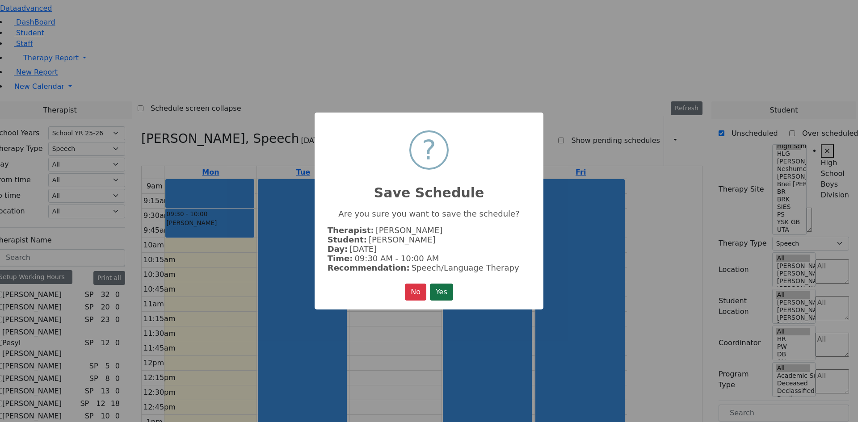
click at [436, 284] on button "Yes" at bounding box center [441, 292] width 23 height 17
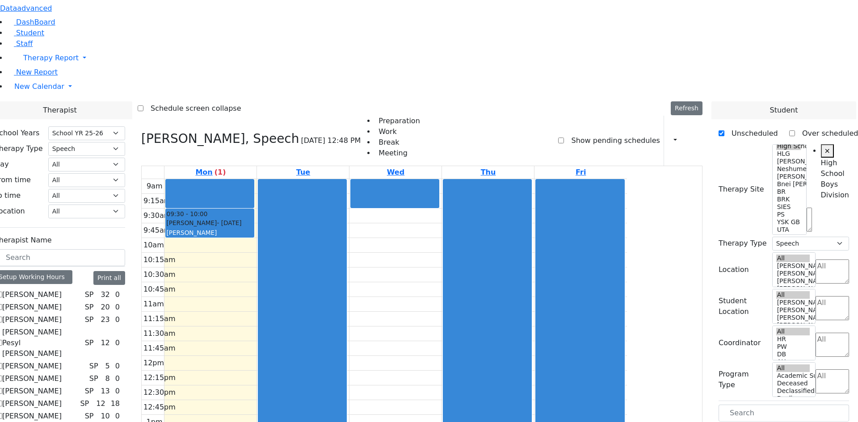
drag, startPoint x: 761, startPoint y: 316, endPoint x: 499, endPoint y: 99, distance: 340.4
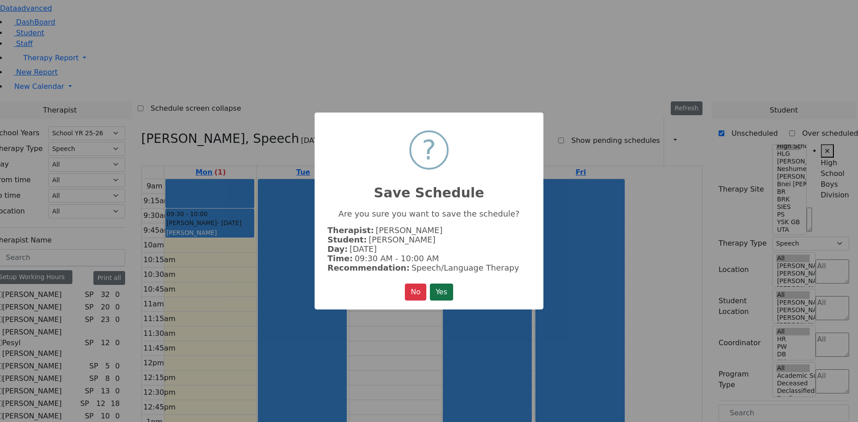
click at [450, 289] on button "Yes" at bounding box center [441, 292] width 23 height 17
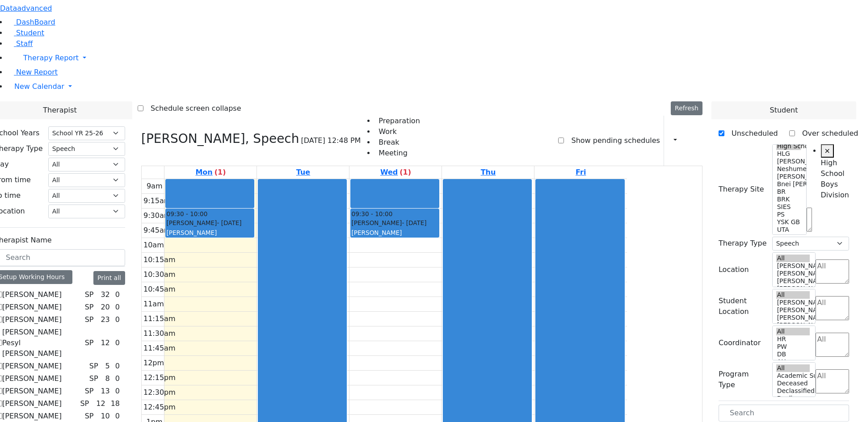
drag, startPoint x: 767, startPoint y: 312, endPoint x: 311, endPoint y: 122, distance: 494.2
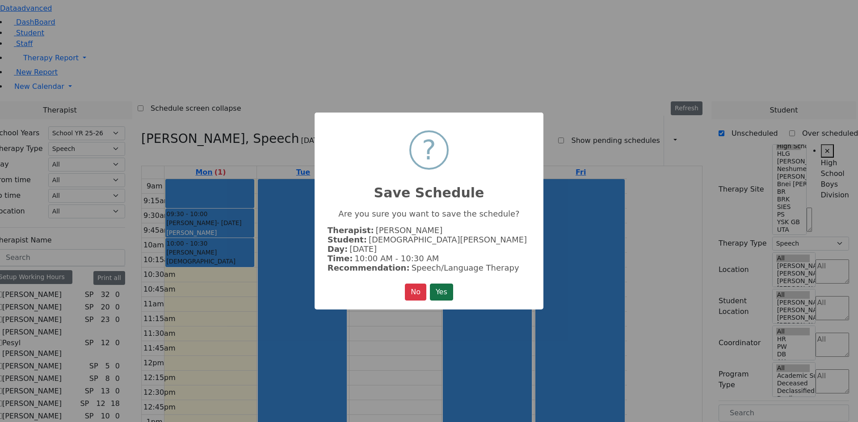
click at [443, 290] on button "Yes" at bounding box center [441, 292] width 23 height 17
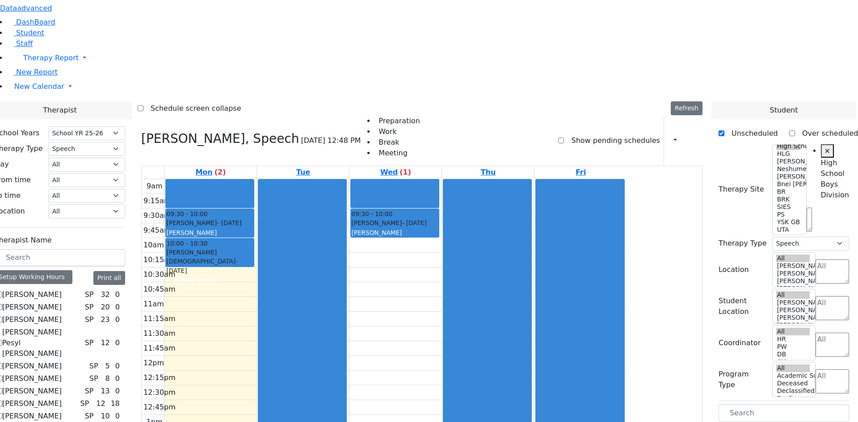
drag, startPoint x: 752, startPoint y: 313, endPoint x: 492, endPoint y: 128, distance: 319.1
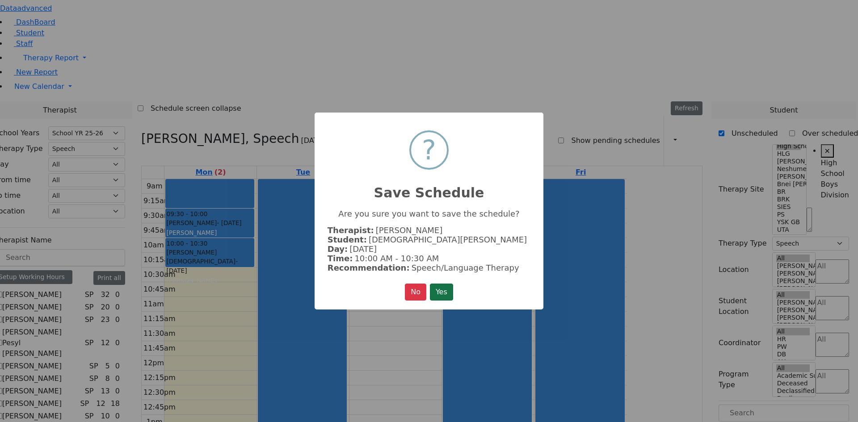
click at [450, 293] on button "Yes" at bounding box center [441, 292] width 23 height 17
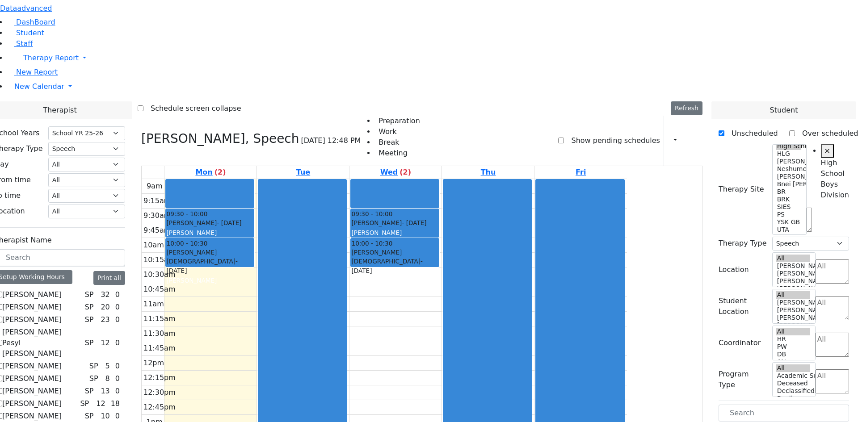
drag, startPoint x: 748, startPoint y: 352, endPoint x: 312, endPoint y: 151, distance: 479.9
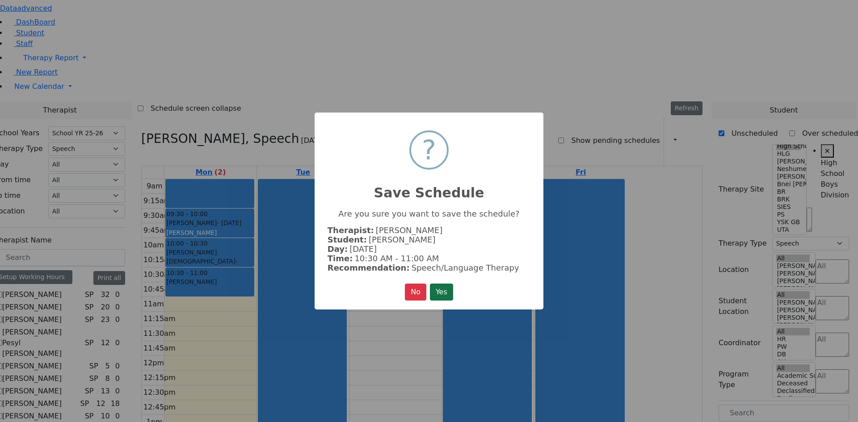
click at [445, 289] on button "Yes" at bounding box center [441, 292] width 23 height 17
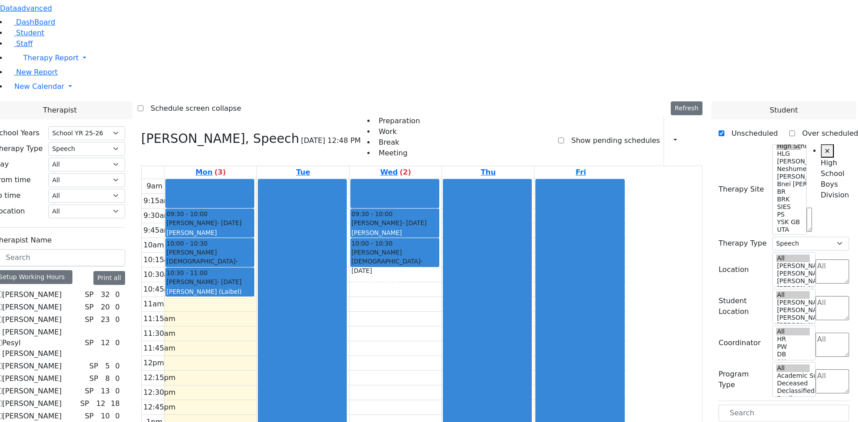
drag, startPoint x: 766, startPoint y: 351, endPoint x: 508, endPoint y: 158, distance: 321.6
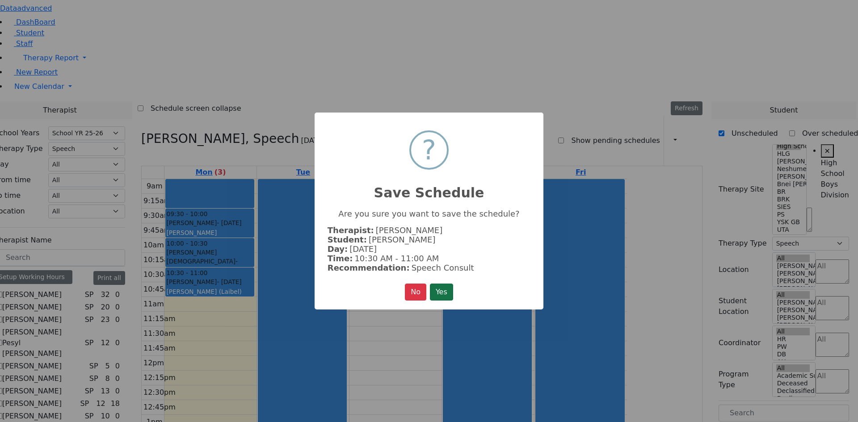
click at [445, 289] on button "Yes" at bounding box center [441, 292] width 23 height 17
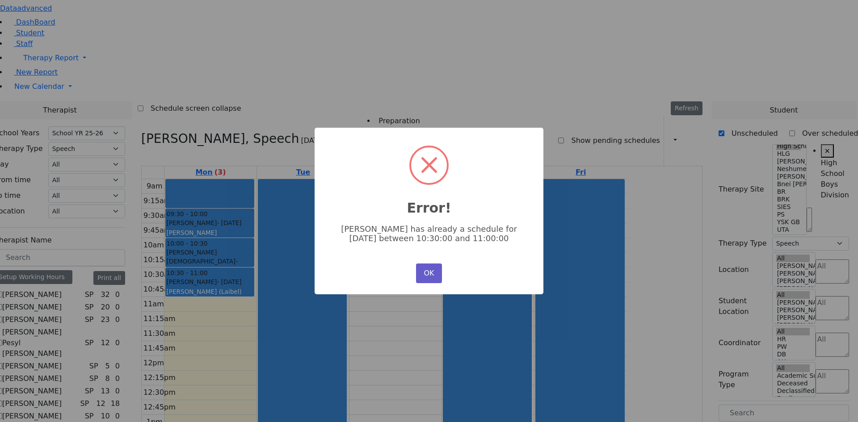
click at [430, 267] on button "OK" at bounding box center [429, 274] width 26 height 20
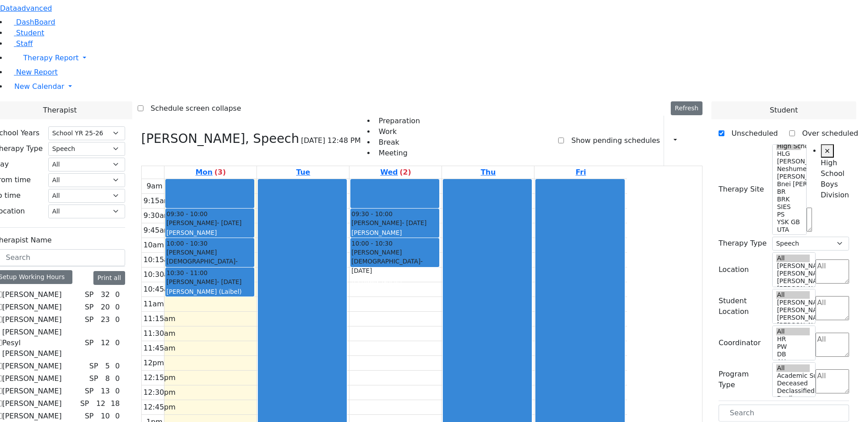
drag, startPoint x: 759, startPoint y: 365, endPoint x: 761, endPoint y: 371, distance: 7.1
drag, startPoint x: 761, startPoint y: 370, endPoint x: 486, endPoint y: 188, distance: 329.7
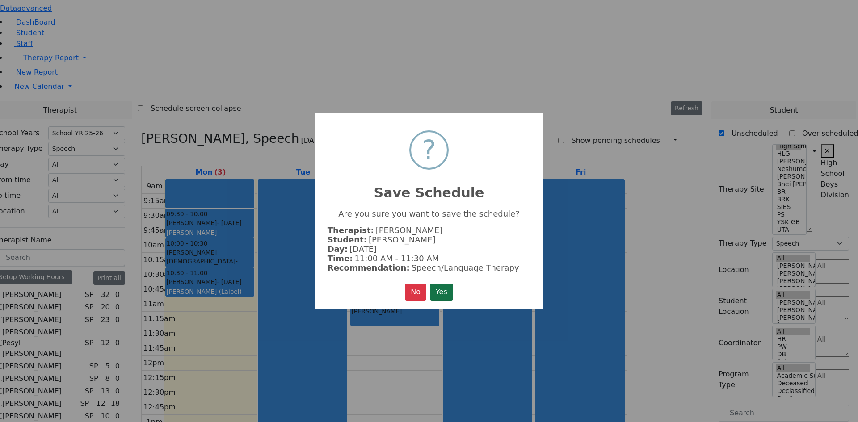
click at [448, 287] on button "Yes" at bounding box center [441, 292] width 23 height 17
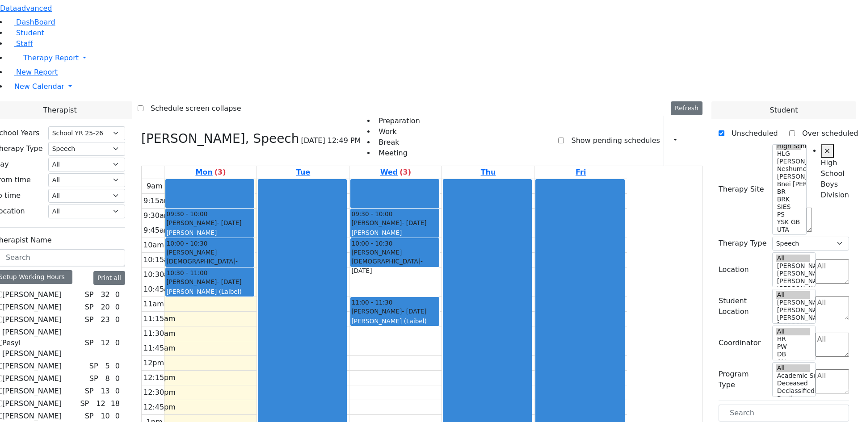
drag, startPoint x: 765, startPoint y: 375, endPoint x: 320, endPoint y: 195, distance: 480.0
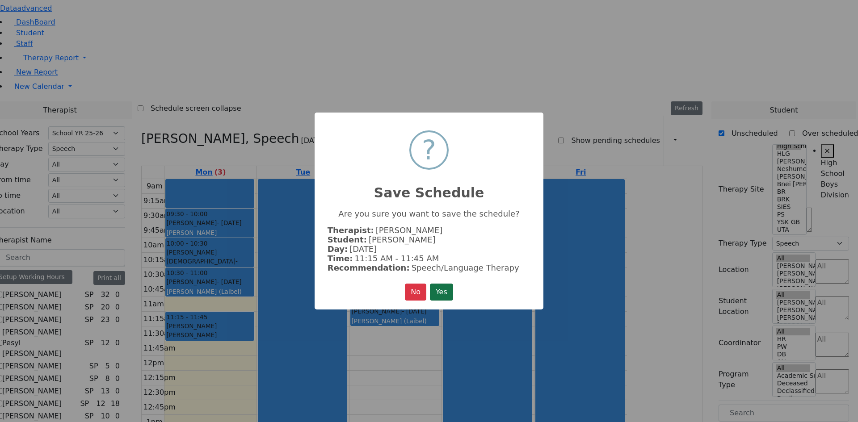
click at [434, 288] on button "Yes" at bounding box center [441, 292] width 23 height 17
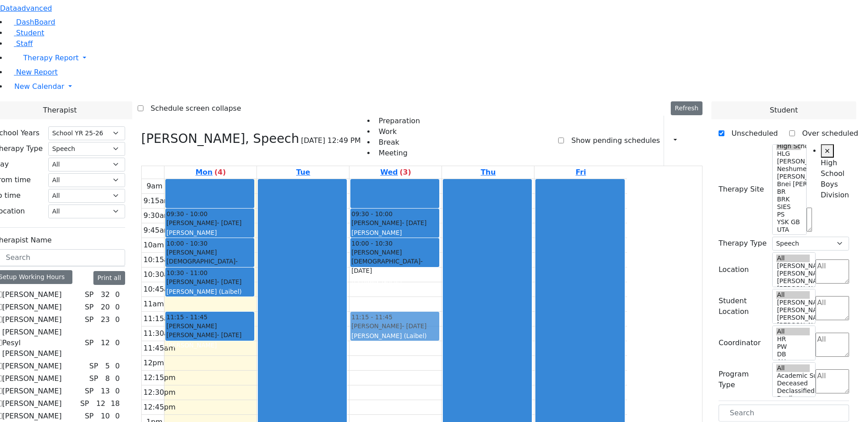
drag, startPoint x: 481, startPoint y: 191, endPoint x: 478, endPoint y: 204, distance: 13.3
click at [441, 204] on div "09:30 - 10:00 [PERSON_NAME] - [DATE] [PERSON_NAME] 10:00 - 10:30 [PERSON_NAME] …" at bounding box center [395, 356] width 92 height 354
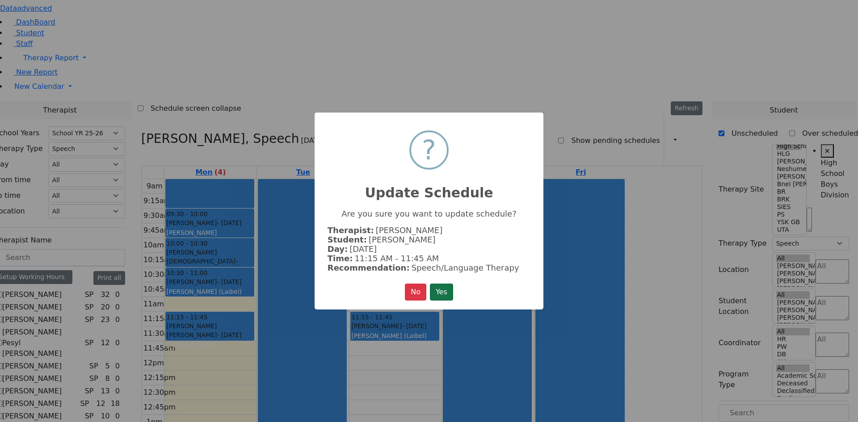
click at [445, 291] on button "Yes" at bounding box center [441, 292] width 23 height 17
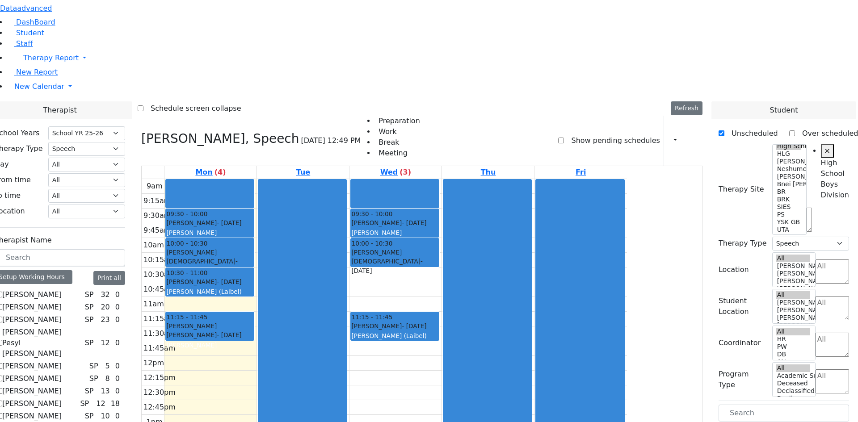
drag, startPoint x: 762, startPoint y: 377, endPoint x: 499, endPoint y: 231, distance: 300.8
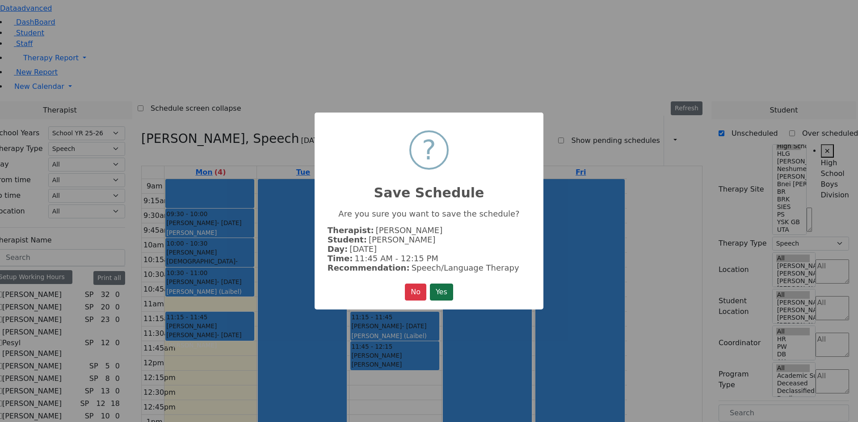
click at [440, 291] on button "Yes" at bounding box center [441, 292] width 23 height 17
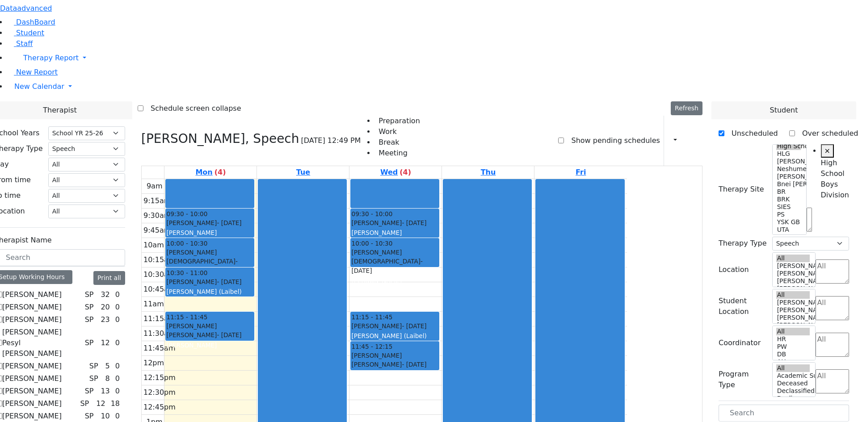
click at [62, 422] on label "[PERSON_NAME]" at bounding box center [31, 428] width 59 height 11
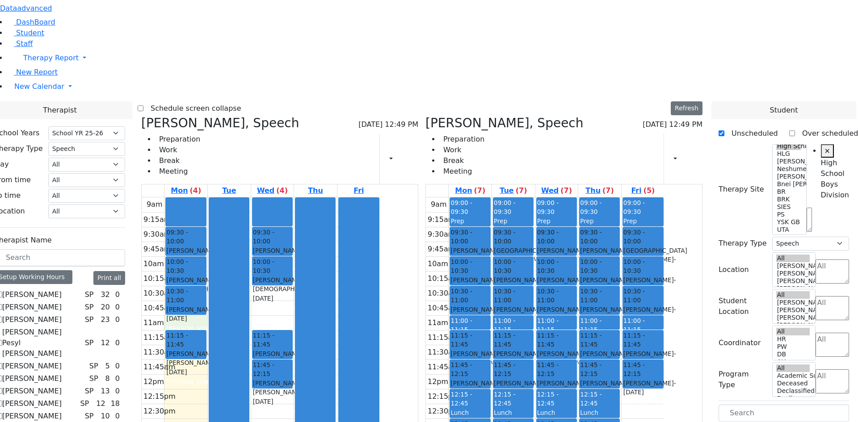
click at [253, 197] on div "9am 9:15am 9:30am 9:45am 10am 10:15am 10:30am 10:45am 11am 11:15am 11:30am 11:4…" at bounding box center [261, 374] width 239 height 354
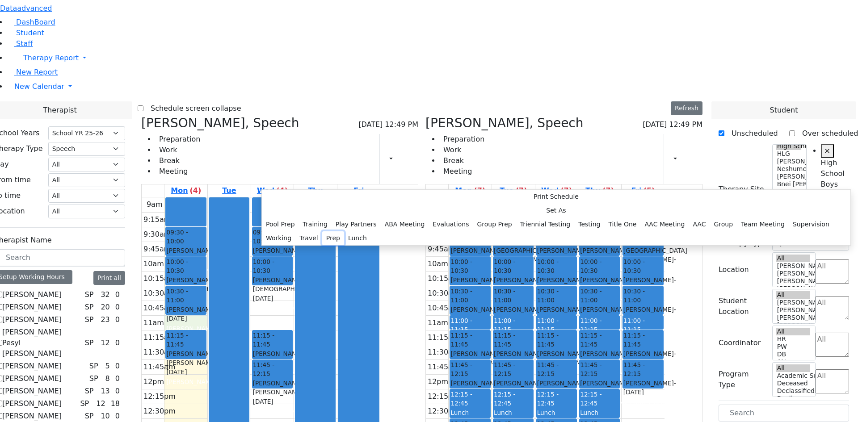
click at [344, 245] on button "Prep" at bounding box center [333, 238] width 22 height 14
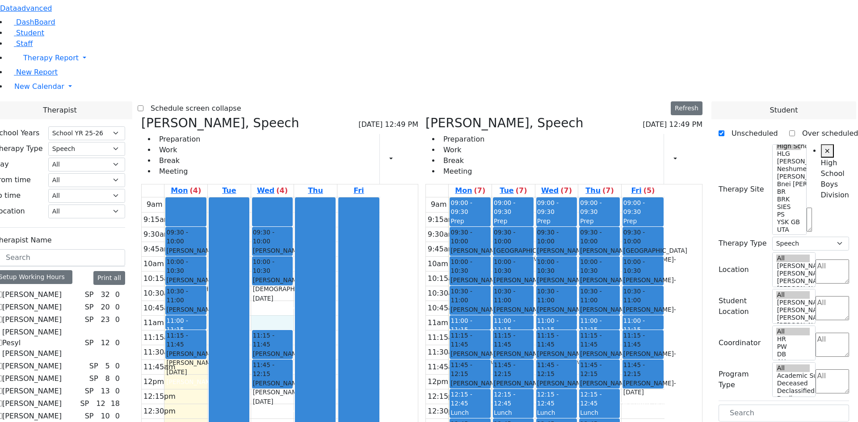
click at [362, 197] on div "9am 9:15am 9:30am 9:45am 10am 10:15am 10:30am 10:45am 11am 11:15am 11:30am 11:4…" at bounding box center [261, 374] width 239 height 354
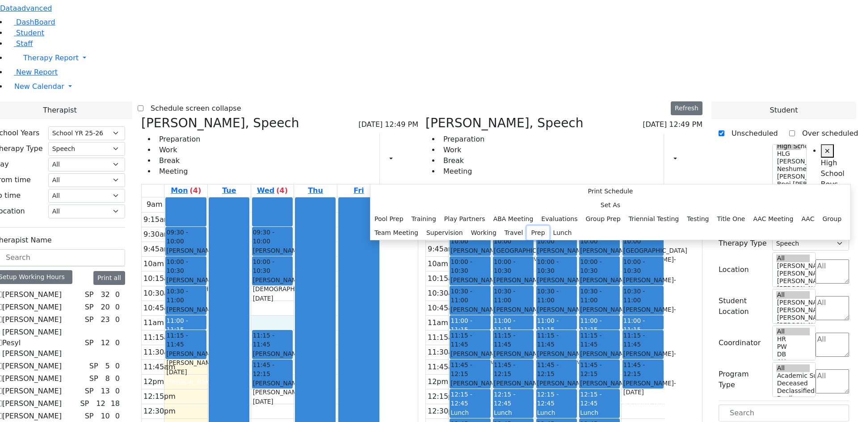
click at [527, 240] on button "Prep" at bounding box center [538, 233] width 22 height 14
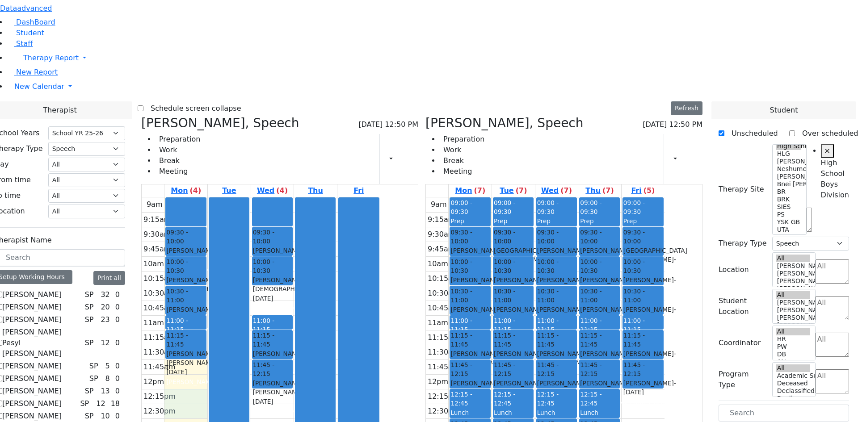
drag, startPoint x: 271, startPoint y: 259, endPoint x: 274, endPoint y: 278, distance: 19.4
click at [274, 278] on div "9am 9:15am 9:30am 9:45am 10am 10:15am 10:30am 10:45am 11am 11:15am 11:30am 11:4…" at bounding box center [261, 374] width 239 height 354
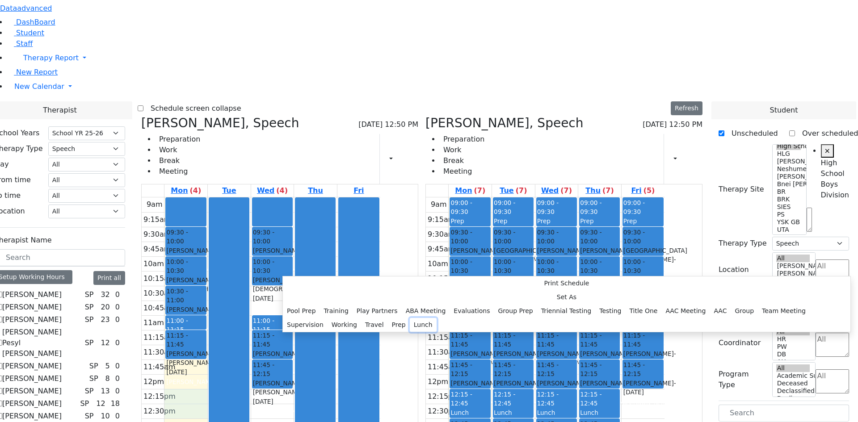
click at [410, 318] on button "Lunch" at bounding box center [423, 325] width 27 height 14
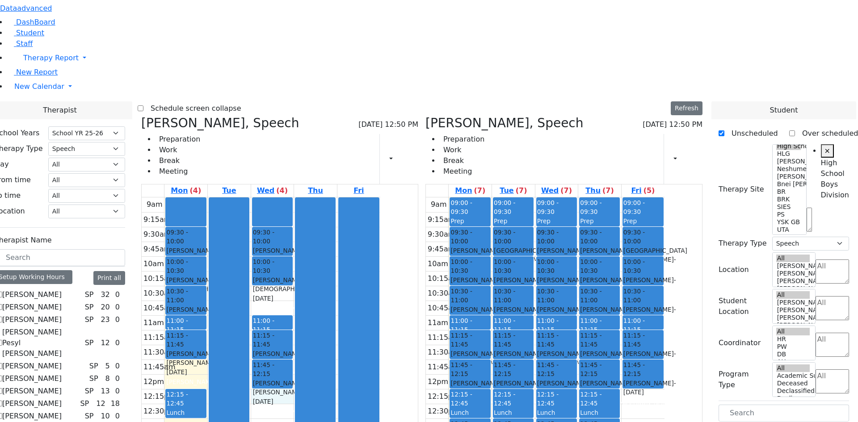
click at [356, 275] on div "9am 9:15am 9:30am 9:45am 10am 10:15am 10:30am 10:45am 11am 11:15am 11:30am 11:4…" at bounding box center [261, 374] width 239 height 354
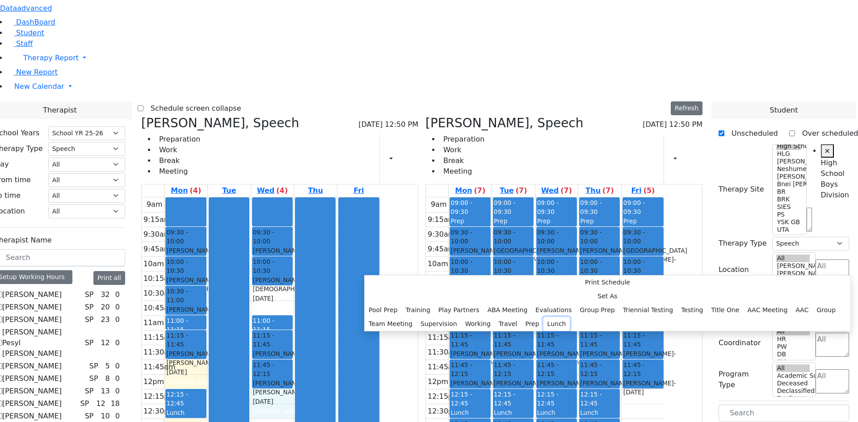
click at [543, 317] on button "Lunch" at bounding box center [556, 324] width 27 height 14
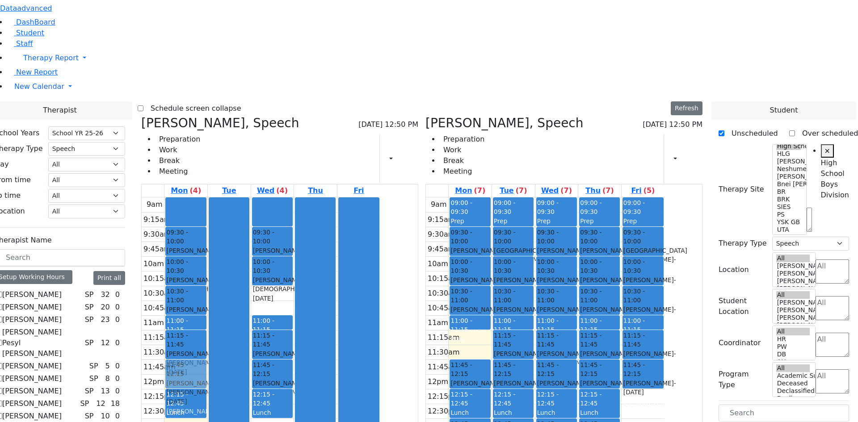
drag, startPoint x: 512, startPoint y: 210, endPoint x: 268, endPoint y: 246, distance: 246.1
click at [268, 243] on div "[PERSON_NAME], Speech [DATE] 12:50 PM Preparation Work Break Meeting Print Sche…" at bounding box center [422, 334] width 568 height 436
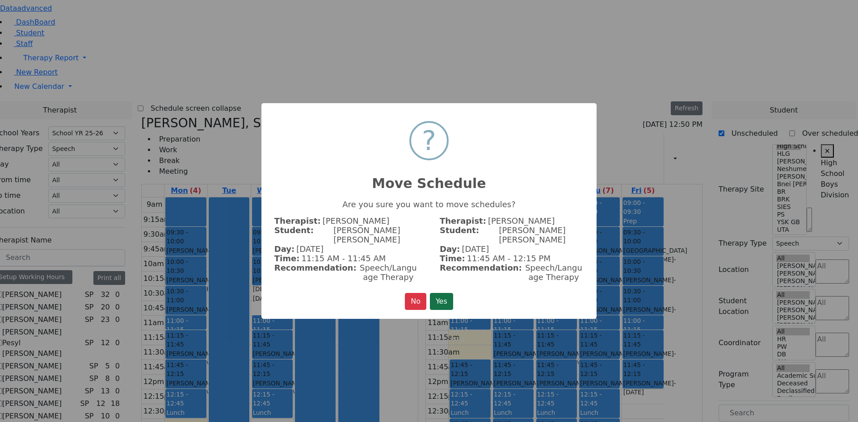
click at [446, 296] on button "Yes" at bounding box center [441, 301] width 23 height 17
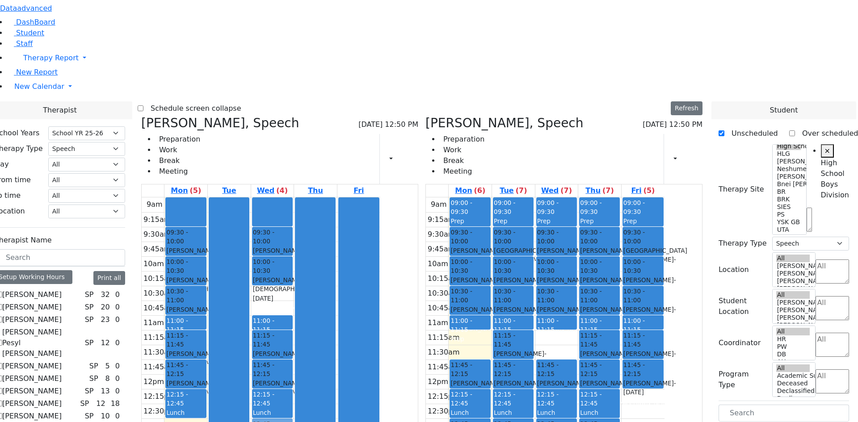
drag, startPoint x: 593, startPoint y: 204, endPoint x: 357, endPoint y: 292, distance: 251.9
click at [357, 292] on div "[PERSON_NAME], Speech [DATE] 12:50 PM Preparation Work Break Meeting Print Sche…" at bounding box center [422, 334] width 568 height 436
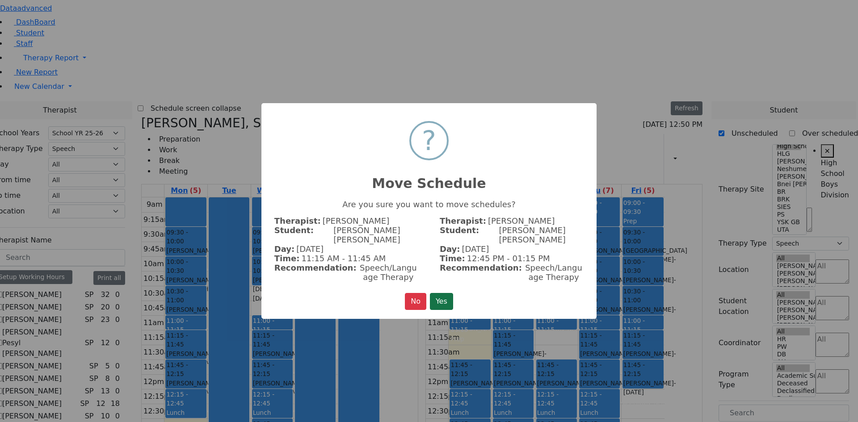
click at [446, 295] on button "Yes" at bounding box center [441, 301] width 23 height 17
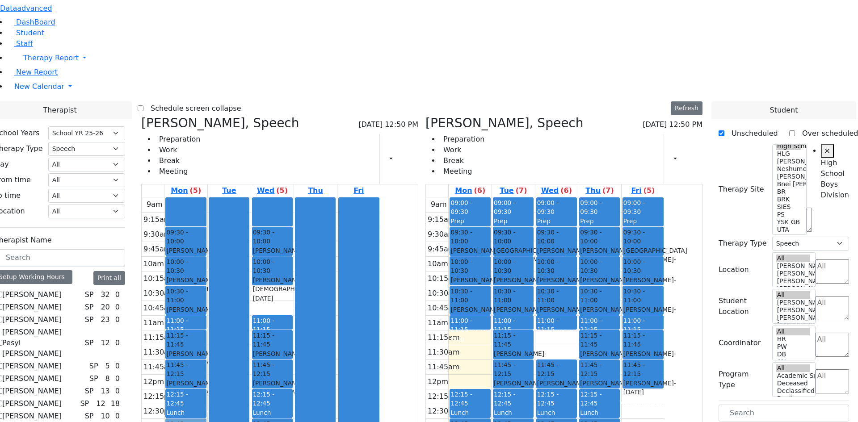
drag, startPoint x: 517, startPoint y: 247, endPoint x: 278, endPoint y: 304, distance: 245.6
click at [278, 304] on div "[PERSON_NAME], Speech [DATE] 12:50 PM Preparation Work Break Meeting Print Sche…" at bounding box center [422, 334] width 568 height 436
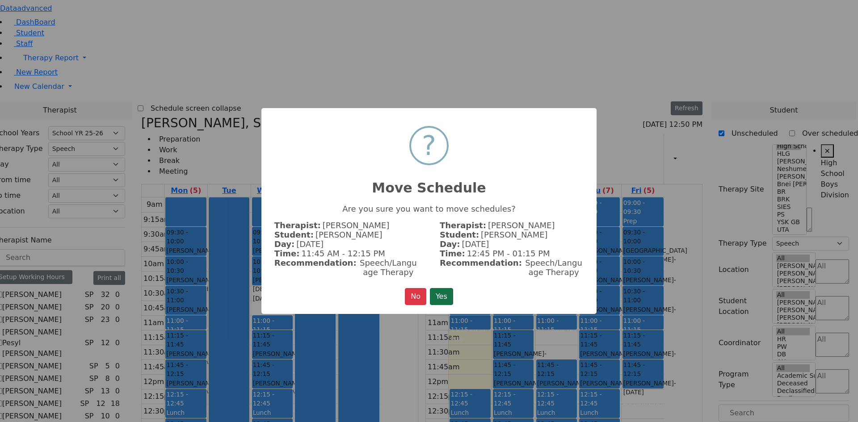
click at [444, 298] on button "Yes" at bounding box center [441, 296] width 23 height 17
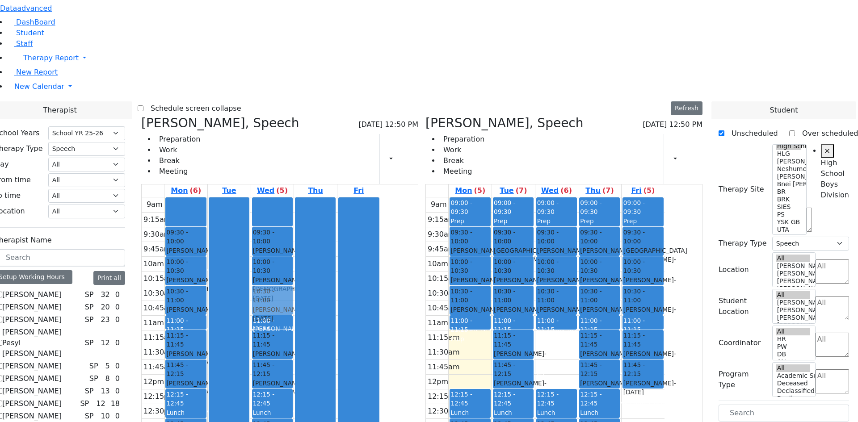
drag, startPoint x: 599, startPoint y: 244, endPoint x: 360, endPoint y: 169, distance: 251.2
click at [360, 169] on div "[PERSON_NAME], Speech [DATE] 12:50 PM Preparation Work Break Meeting Print Sche…" at bounding box center [422, 334] width 568 height 436
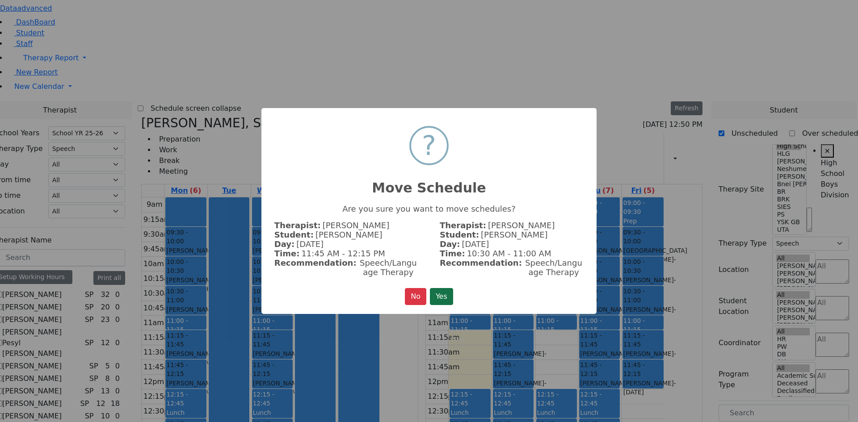
click at [447, 292] on button "Yes" at bounding box center [441, 296] width 23 height 17
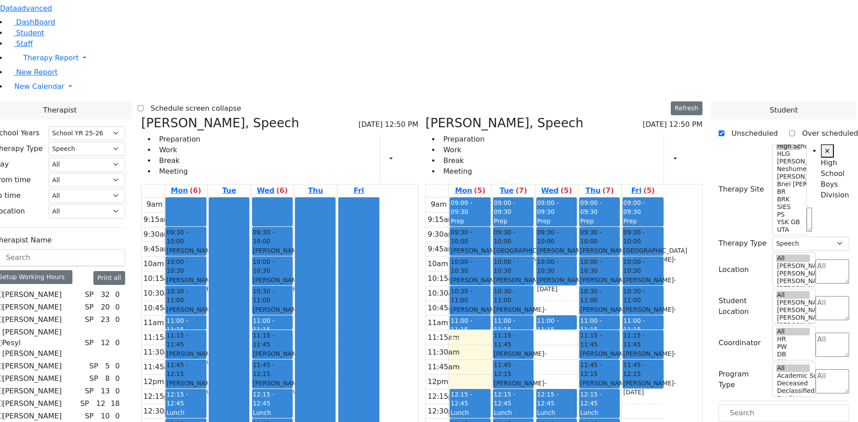
drag, startPoint x: 600, startPoint y: 164, endPoint x: 265, endPoint y: 327, distance: 371.8
click at [265, 327] on div "[PERSON_NAME], Speech [DATE] 12:50 PM Preparation Work Break Meeting Print Sche…" at bounding box center [422, 334] width 568 height 436
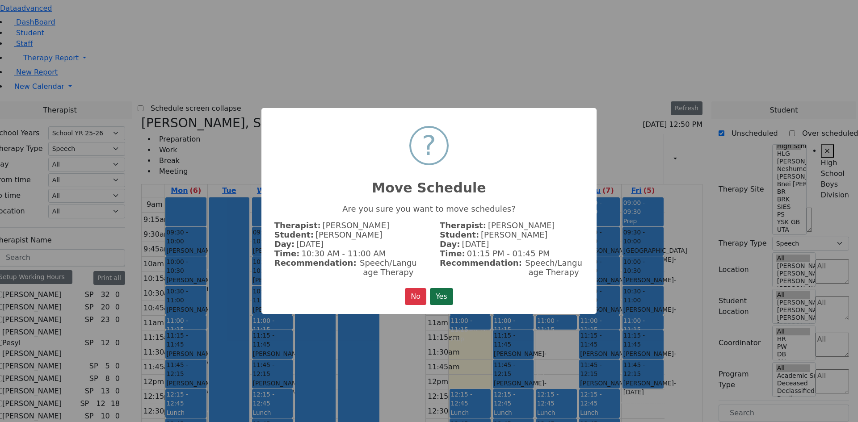
click at [444, 293] on button "Yes" at bounding box center [441, 296] width 23 height 17
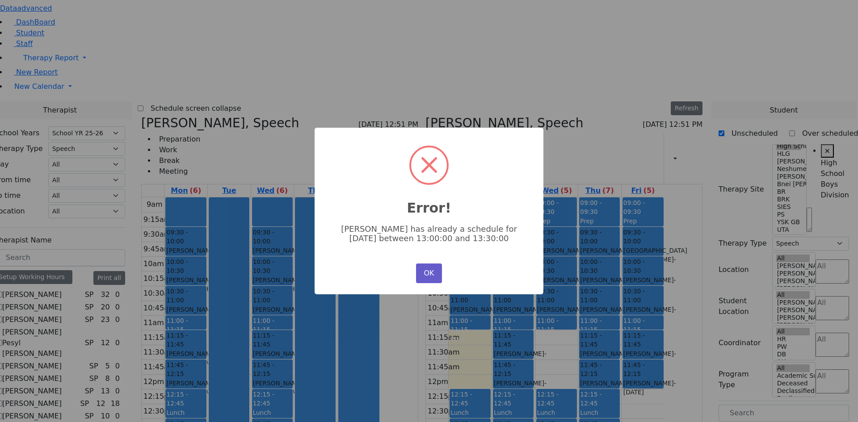
click at [423, 269] on button "OK" at bounding box center [429, 274] width 26 height 20
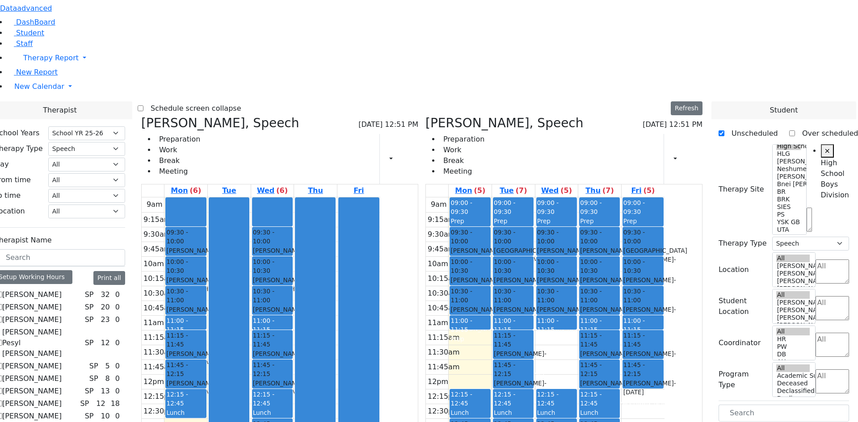
drag, startPoint x: 277, startPoint y: 300, endPoint x: 268, endPoint y: 334, distance: 35.1
click at [207, 334] on div "09:30 - 10:00 [PERSON_NAME] - [DATE] [PERSON_NAME] 10:00 - 10:30 [PERSON_NAME] …" at bounding box center [185, 374] width 43 height 354
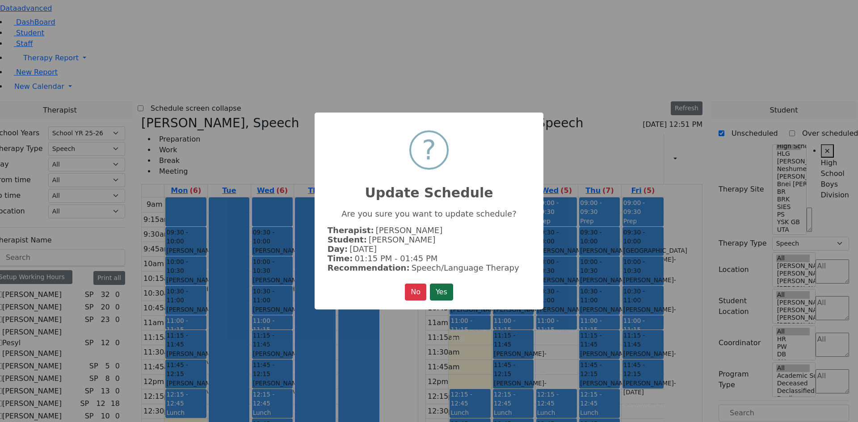
click at [436, 295] on button "Yes" at bounding box center [441, 292] width 23 height 17
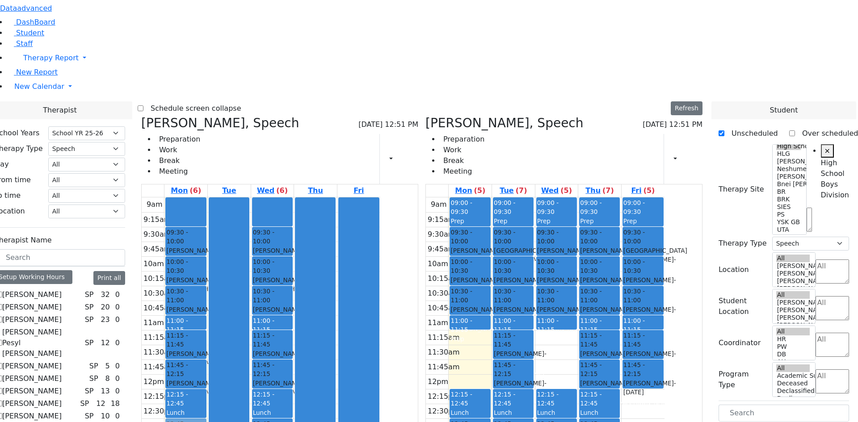
drag, startPoint x: 259, startPoint y: 338, endPoint x: 263, endPoint y: 309, distance: 29.3
click at [207, 309] on div "09:30 - 10:00 [PERSON_NAME] - [DATE] [PERSON_NAME] 10:00 - 10:30 [PERSON_NAME] …" at bounding box center [185, 374] width 43 height 354
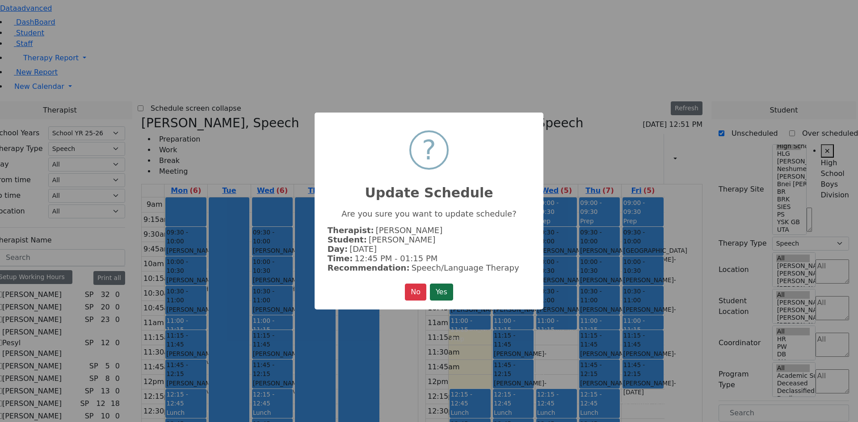
click at [449, 285] on button "Yes" at bounding box center [441, 292] width 23 height 17
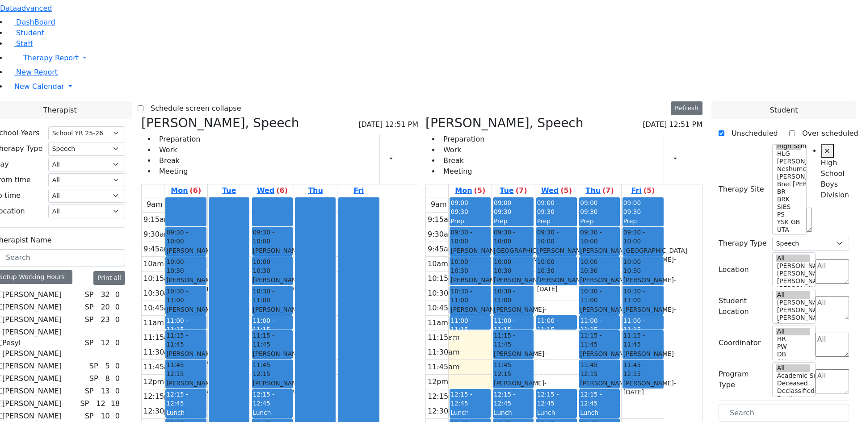
drag, startPoint x: 590, startPoint y: 168, endPoint x: 267, endPoint y: 362, distance: 377.1
click at [267, 362] on div "[PERSON_NAME], Speech [DATE] 12:51 PM Preparation Work Break Meeting Print Sche…" at bounding box center [422, 334] width 568 height 436
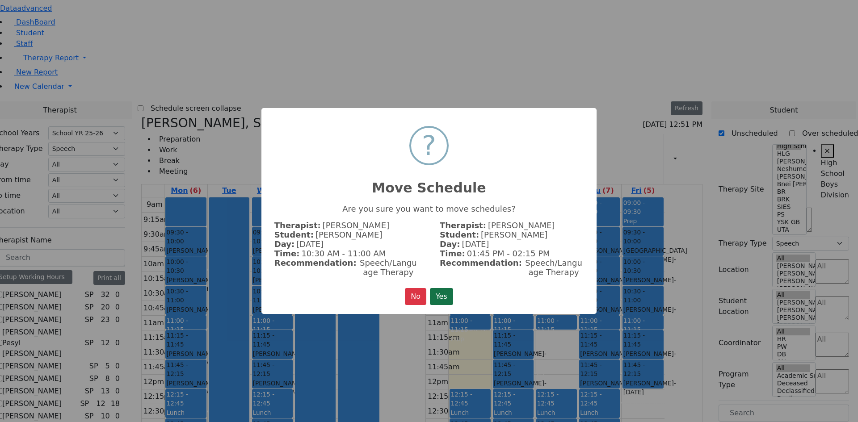
click at [452, 291] on button "Yes" at bounding box center [441, 296] width 23 height 17
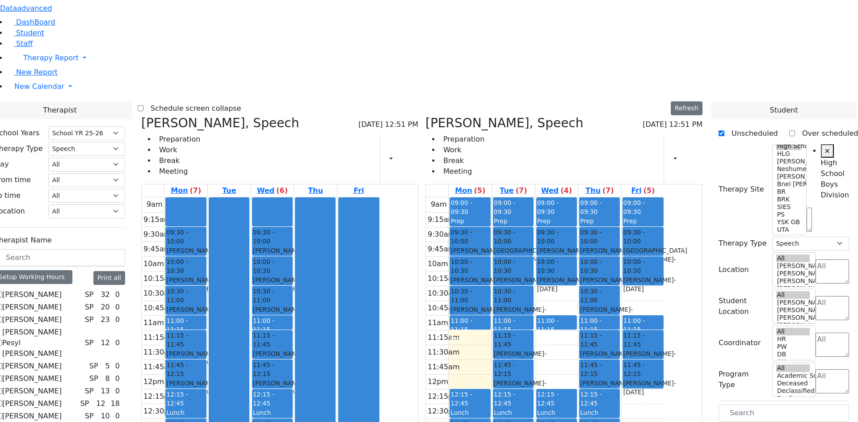
drag, startPoint x: 681, startPoint y: 166, endPoint x: 365, endPoint y: 357, distance: 369.2
click at [365, 357] on div "[PERSON_NAME], Speech [DATE] 12:51 PM Preparation Work Break Meeting Print Sche…" at bounding box center [422, 334] width 568 height 436
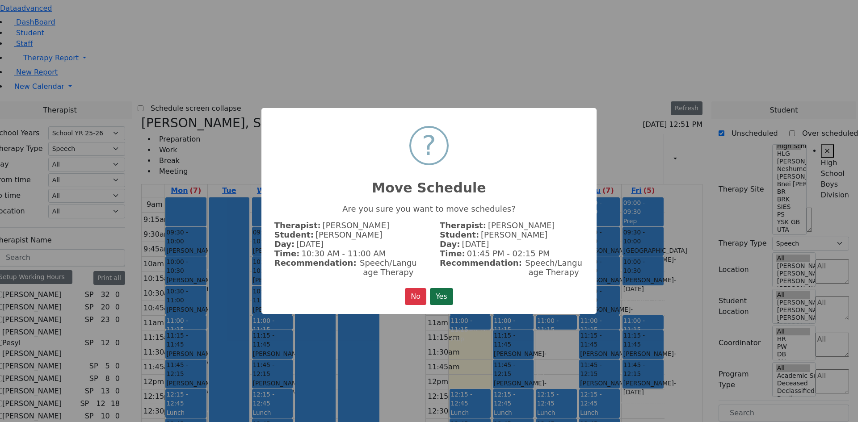
click at [441, 295] on button "Yes" at bounding box center [441, 296] width 23 height 17
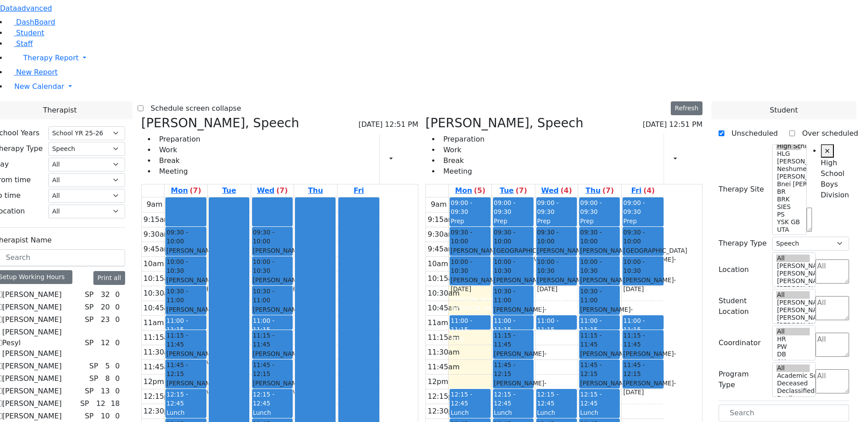
drag, startPoint x: 519, startPoint y: 162, endPoint x: 278, endPoint y: 324, distance: 290.0
click at [278, 324] on div "[PERSON_NAME], Speech [DATE] 12:51 PM Preparation Work Break Meeting Print Sche…" at bounding box center [422, 334] width 568 height 436
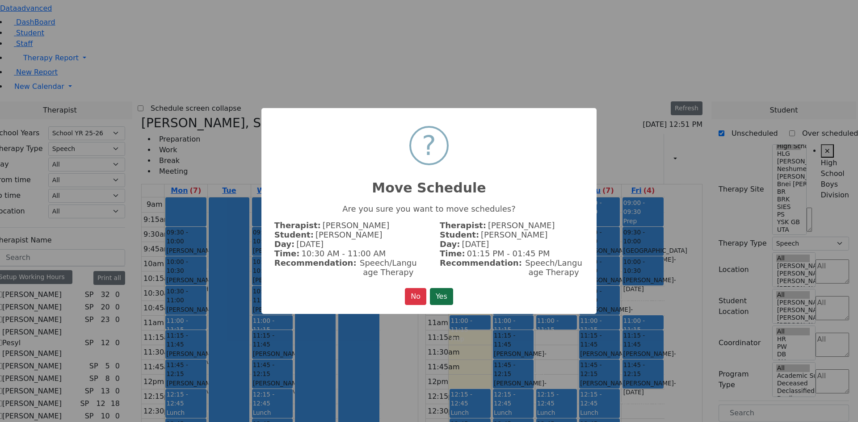
click at [452, 292] on button "Yes" at bounding box center [441, 296] width 23 height 17
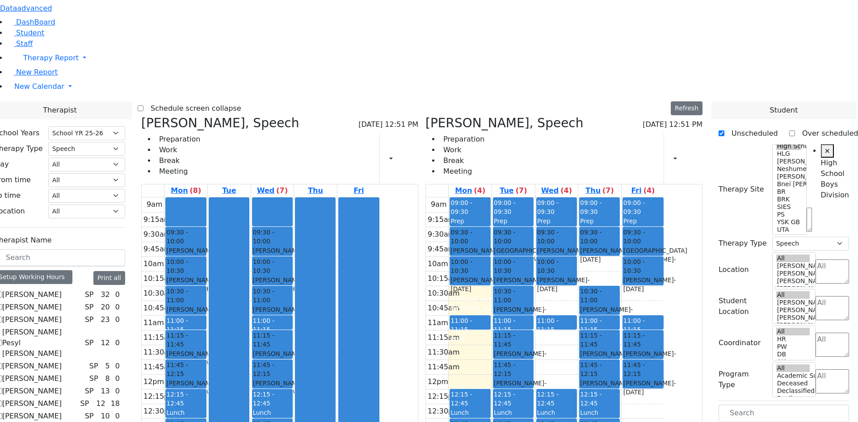
drag, startPoint x: 628, startPoint y: 137, endPoint x: 352, endPoint y: 327, distance: 335.3
click at [352, 327] on div "[PERSON_NAME], Speech [DATE] 12:51 PM Preparation Work Break Meeting Print Sche…" at bounding box center [422, 334] width 568 height 436
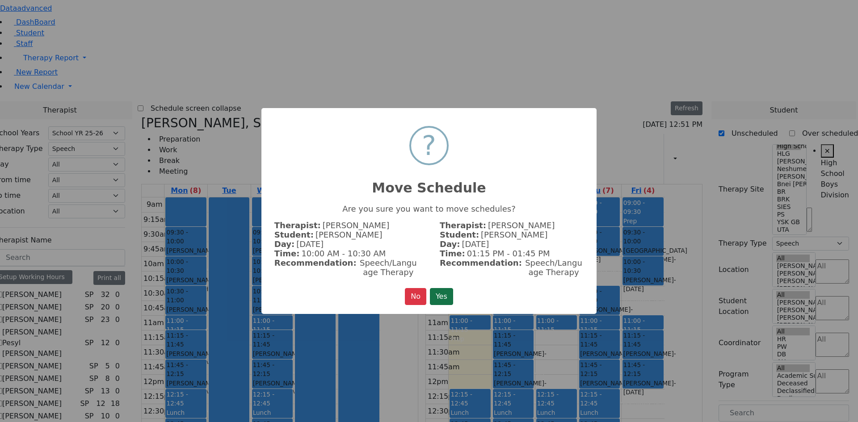
click at [438, 296] on button "Yes" at bounding box center [441, 296] width 23 height 17
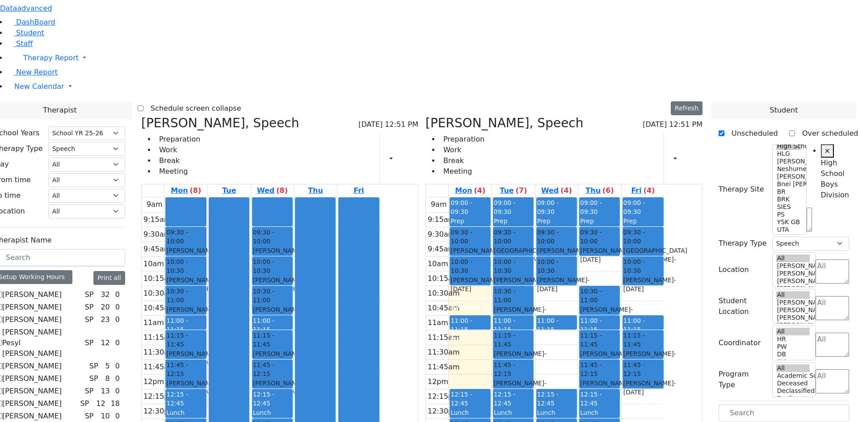
drag, startPoint x: 769, startPoint y: 245, endPoint x: 522, endPoint y: 164, distance: 259.5
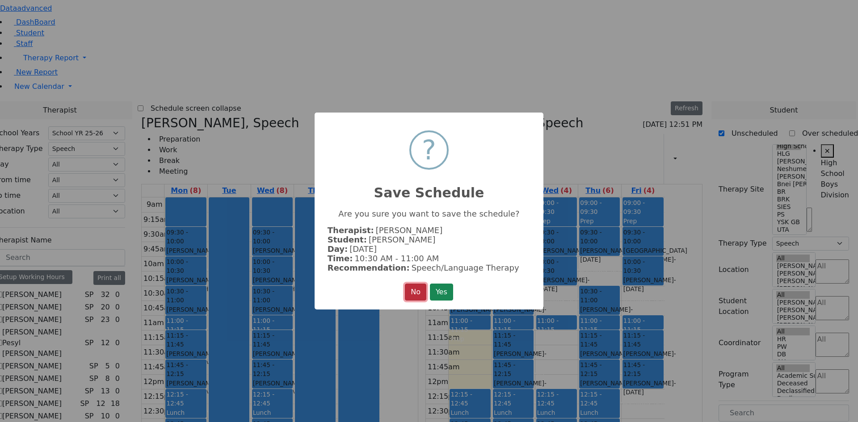
click at [420, 289] on button "No" at bounding box center [415, 292] width 21 height 17
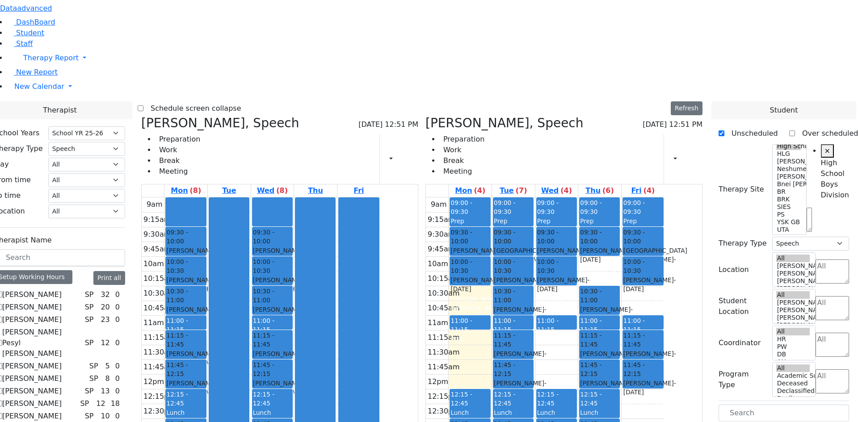
drag, startPoint x: 759, startPoint y: 246, endPoint x: 529, endPoint y: 207, distance: 232.9
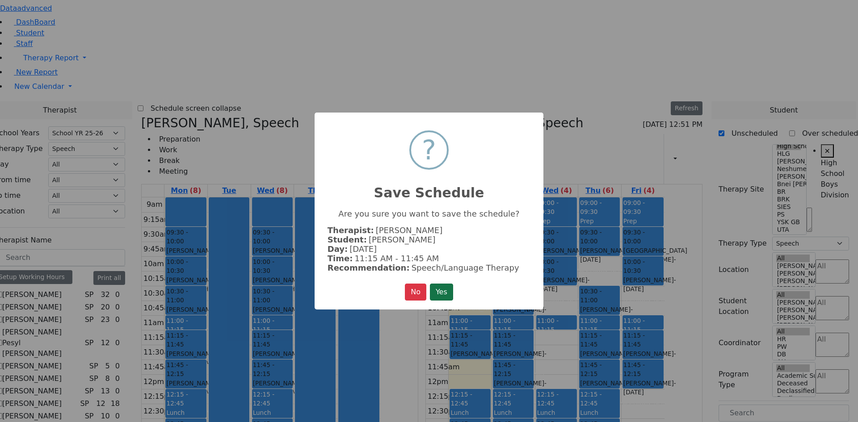
click at [436, 292] on button "Yes" at bounding box center [441, 292] width 23 height 17
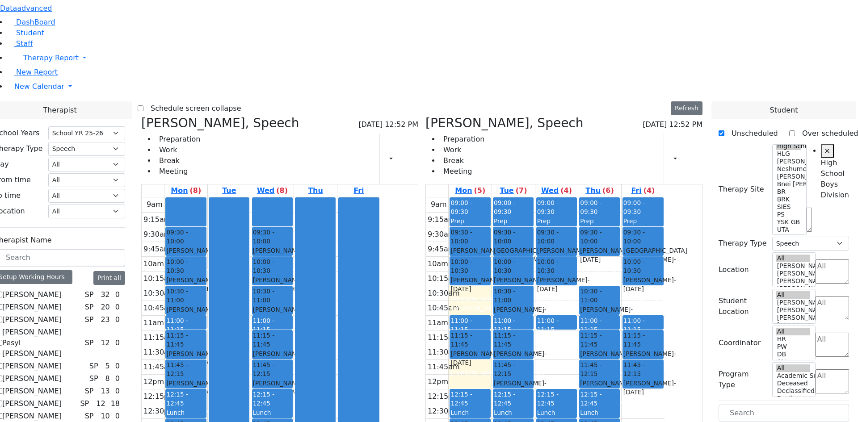
drag, startPoint x: 763, startPoint y: 245, endPoint x: 613, endPoint y: 202, distance: 156.4
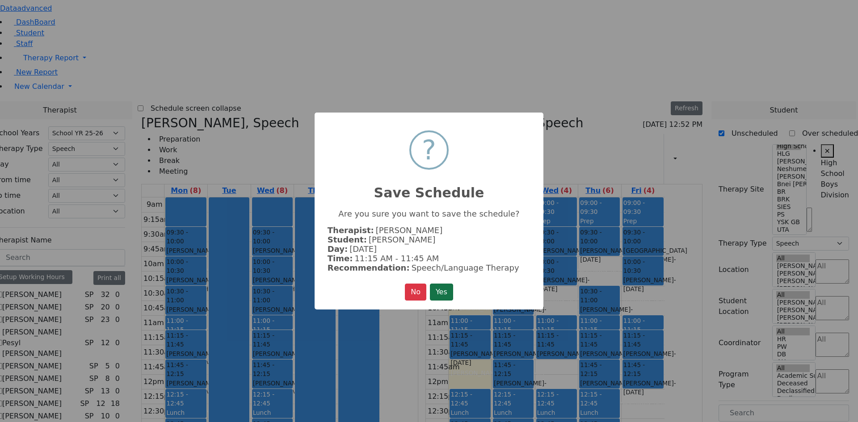
click at [451, 289] on button "Yes" at bounding box center [441, 292] width 23 height 17
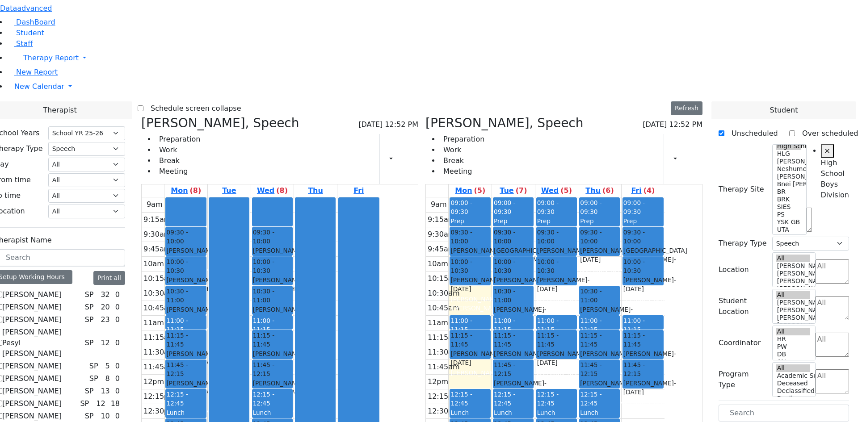
drag, startPoint x: 765, startPoint y: 244, endPoint x: 689, endPoint y: 160, distance: 113.2
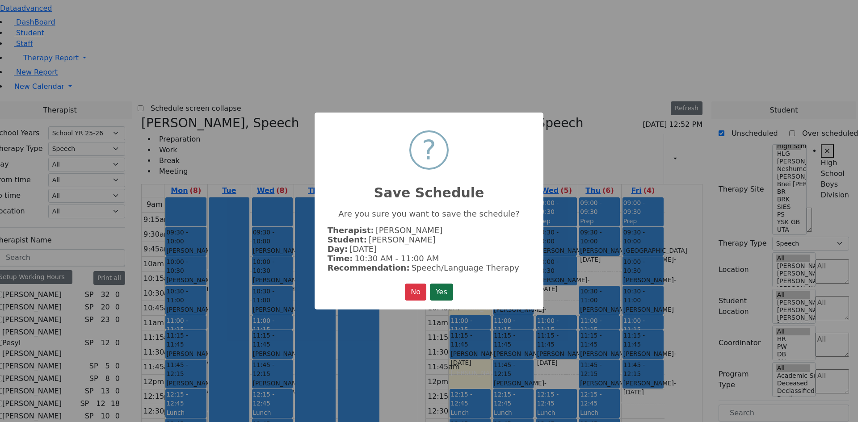
click at [453, 293] on button "Yes" at bounding box center [441, 292] width 23 height 17
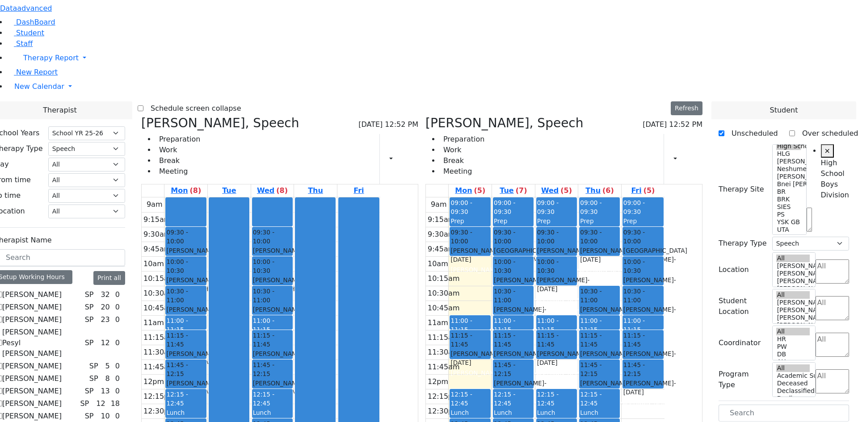
drag, startPoint x: 505, startPoint y: 137, endPoint x: 257, endPoint y: 390, distance: 354.1
click at [257, 390] on div "[PERSON_NAME], Speech [DATE] 12:52 PM Preparation Work Break Meeting Print Sche…" at bounding box center [422, 334] width 568 height 436
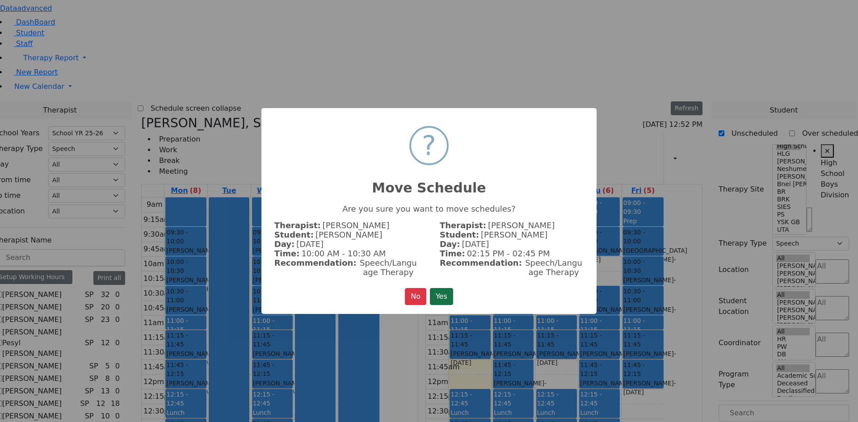
click at [440, 294] on button "Yes" at bounding box center [441, 296] width 23 height 17
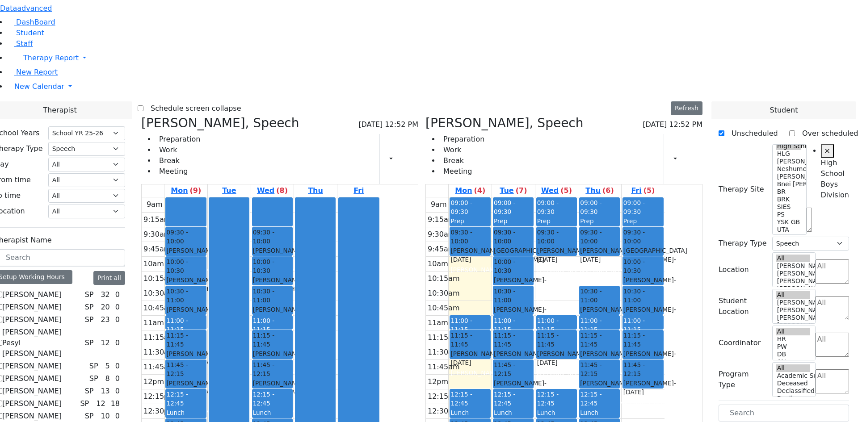
drag, startPoint x: 598, startPoint y: 137, endPoint x: 365, endPoint y: 391, distance: 345.0
click at [365, 391] on div "[PERSON_NAME], Speech [DATE] 12:52 PM Preparation Work Break Meeting Print Sche…" at bounding box center [422, 334] width 568 height 436
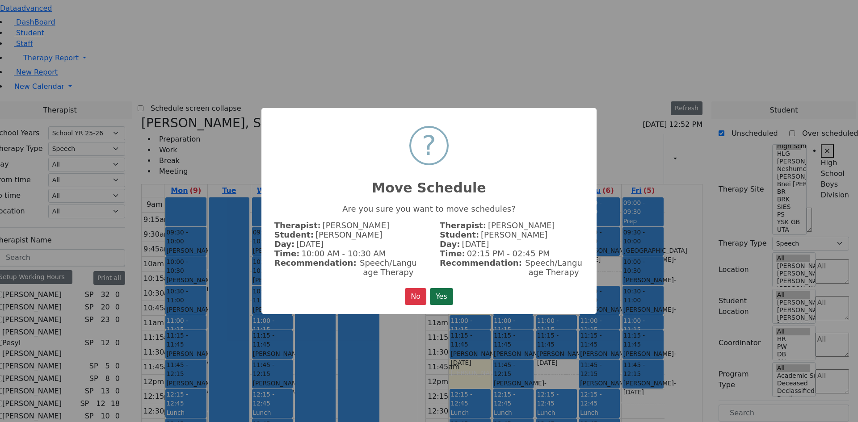
click at [443, 297] on button "Yes" at bounding box center [441, 296] width 23 height 17
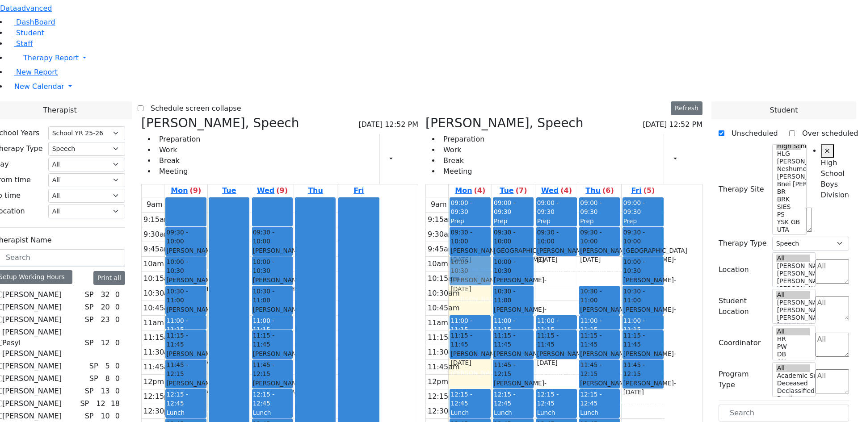
drag, startPoint x: 263, startPoint y: 329, endPoint x: 501, endPoint y: 144, distance: 301.8
click at [504, 139] on div "[PERSON_NAME], Speech [DATE] 12:52 PM Preparation Work Break Meeting Print Sche…" at bounding box center [422, 334] width 568 height 436
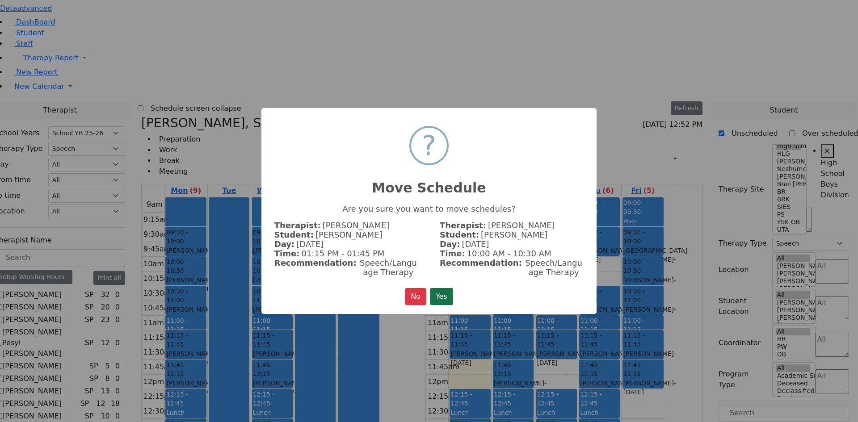
click at [440, 297] on button "Yes" at bounding box center [441, 296] width 23 height 17
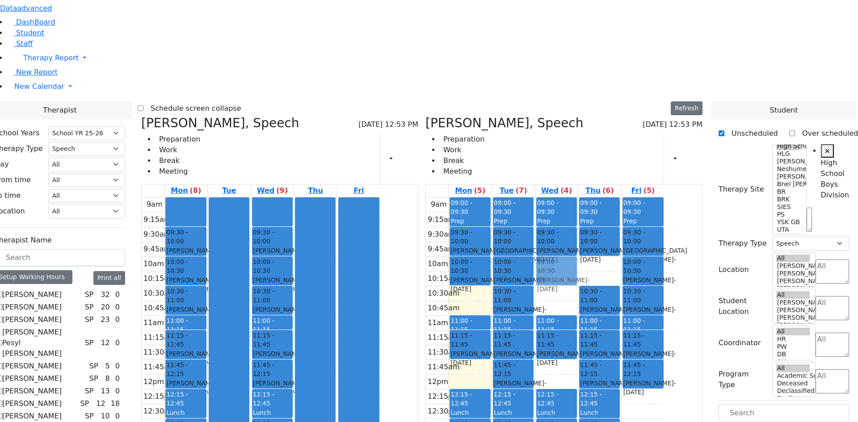
drag, startPoint x: 360, startPoint y: 328, endPoint x: 603, endPoint y: 143, distance: 306.3
click at [603, 138] on div "[PERSON_NAME], Speech [DATE] 12:53 PM Preparation Work Break Meeting Print Sche…" at bounding box center [422, 334] width 568 height 436
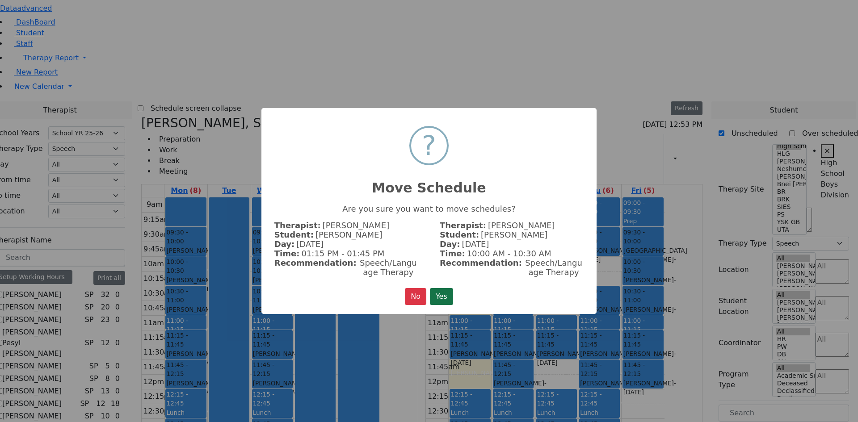
click at [440, 293] on button "Yes" at bounding box center [441, 296] width 23 height 17
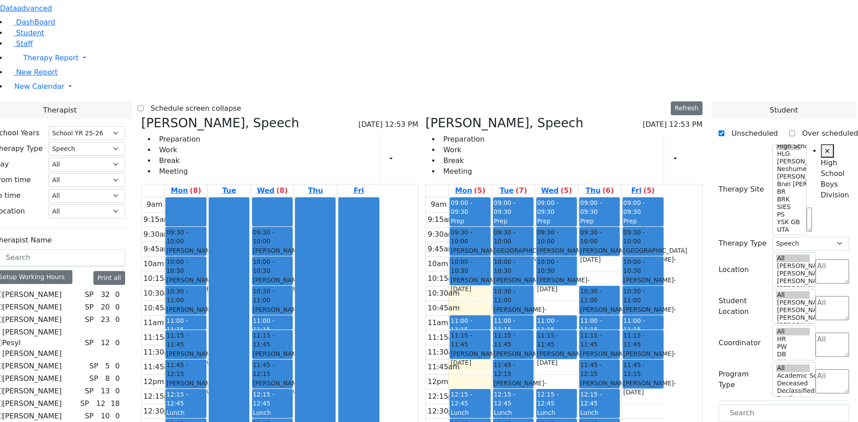
drag, startPoint x: 751, startPoint y: 260, endPoint x: 521, endPoint y: 162, distance: 250.2
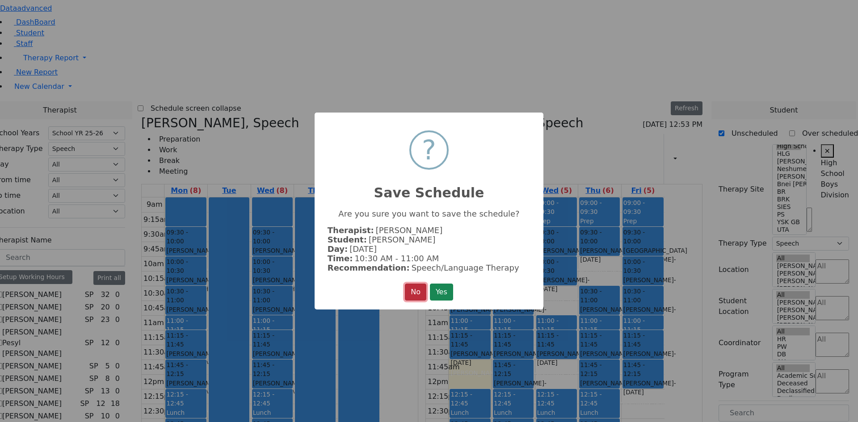
click at [422, 285] on button "No" at bounding box center [415, 292] width 21 height 17
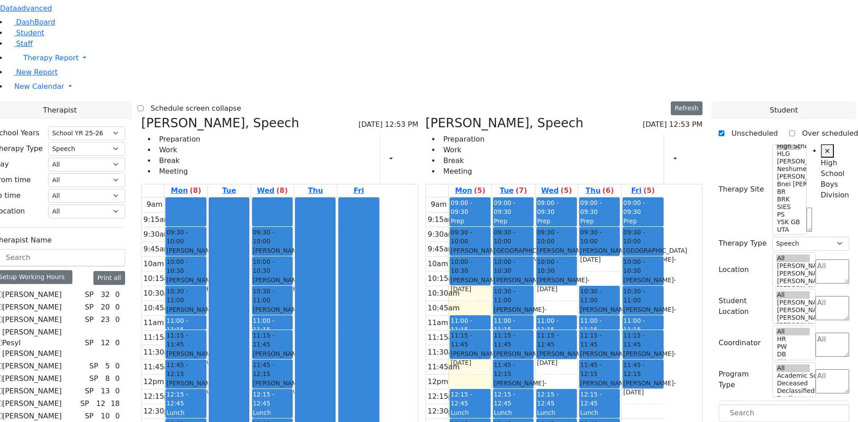
drag, startPoint x: 755, startPoint y: 262, endPoint x: 515, endPoint y: 236, distance: 241.7
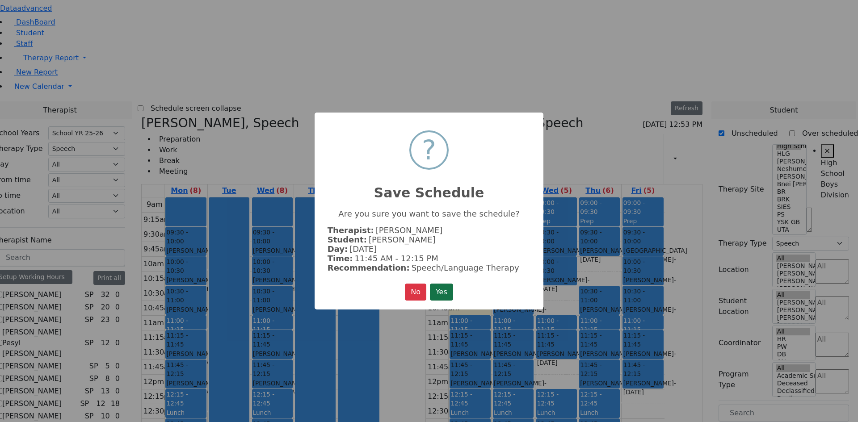
click at [450, 288] on button "Yes" at bounding box center [441, 292] width 23 height 17
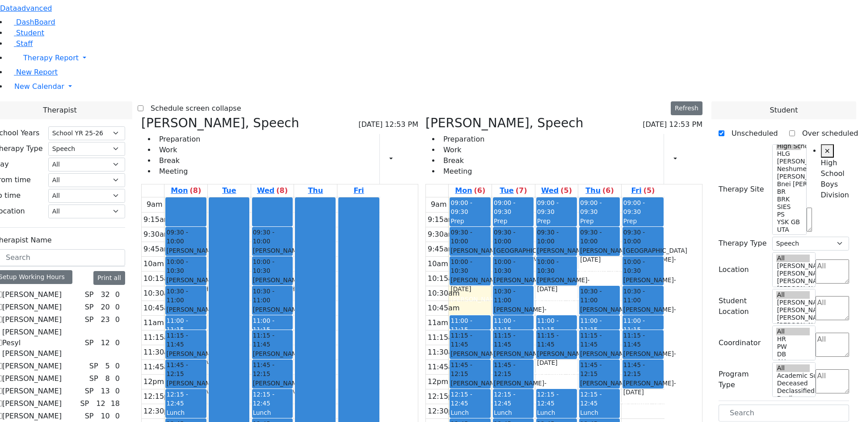
drag, startPoint x: 760, startPoint y: 260, endPoint x: 606, endPoint y: 237, distance: 155.5
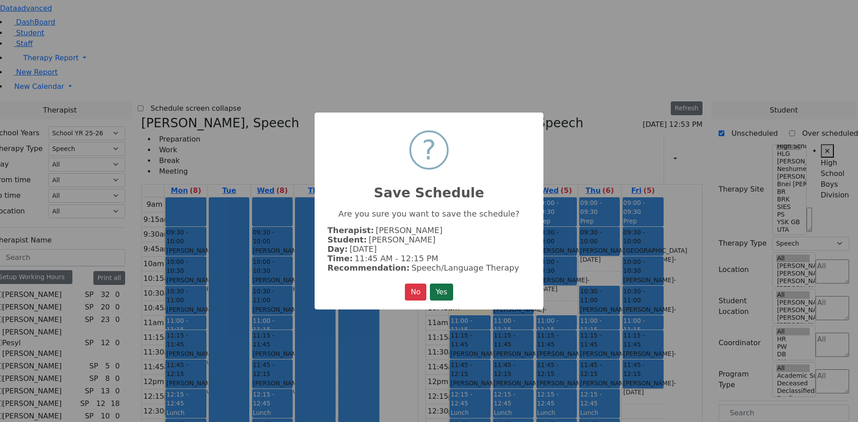
click at [453, 292] on button "Yes" at bounding box center [441, 292] width 23 height 17
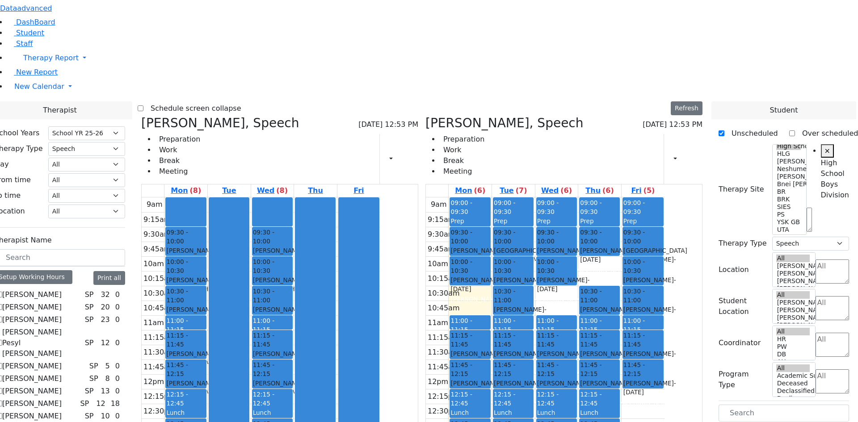
drag, startPoint x: 751, startPoint y: 260, endPoint x: 657, endPoint y: 129, distance: 162.3
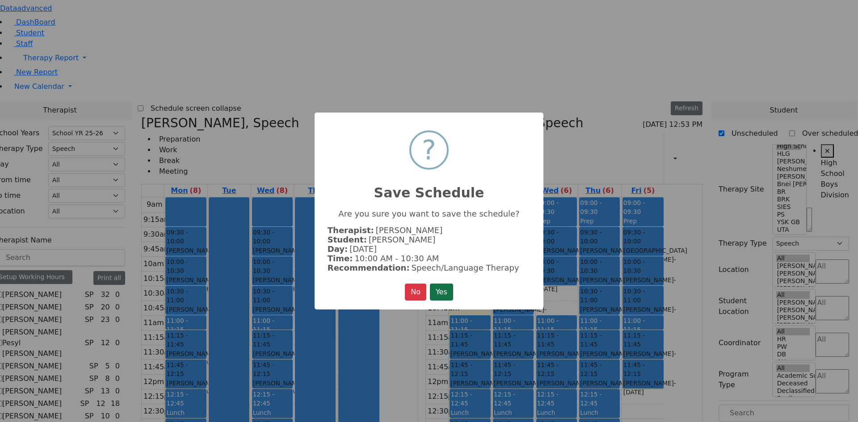
click at [447, 284] on button "Yes" at bounding box center [441, 292] width 23 height 17
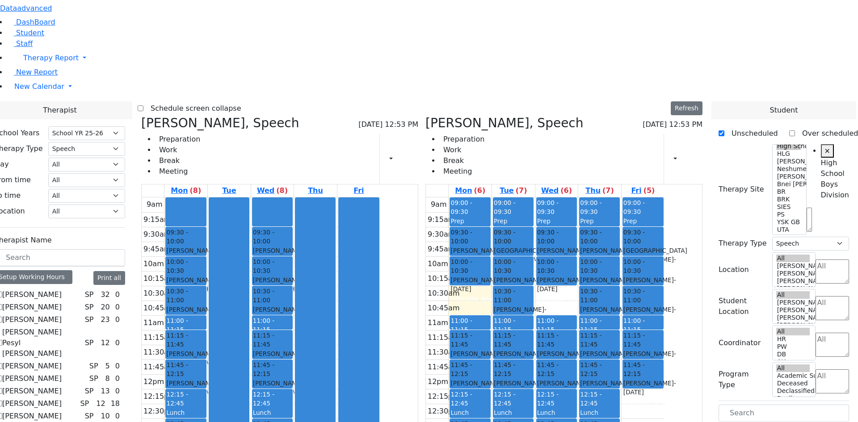
drag, startPoint x: 584, startPoint y: 300, endPoint x: 591, endPoint y: 299, distance: 7.2
click at [578, 299] on div "09:00 - 09:30 Prep 09:30 - 10:00 [PERSON_NAME] - [DATE] [PERSON_NAME] 10:00 - 1…" at bounding box center [556, 374] width 43 height 354
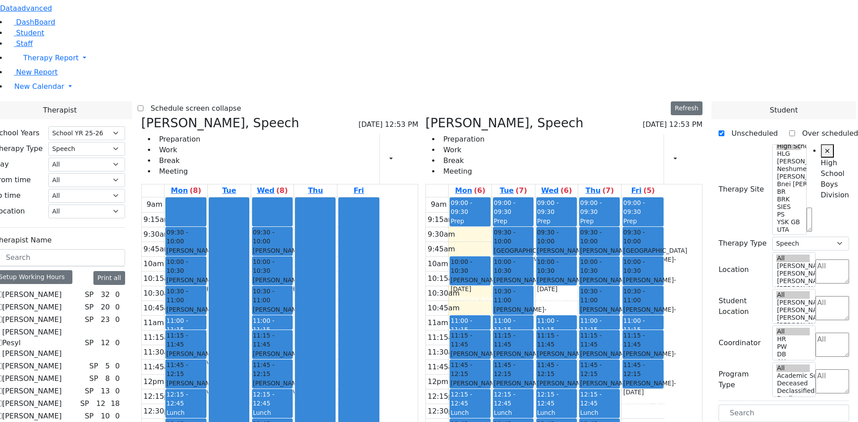
drag, startPoint x: 517, startPoint y: 105, endPoint x: 281, endPoint y: 319, distance: 317.8
click at [278, 323] on div "[PERSON_NAME], Speech [DATE] 12:53 PM Preparation Work Break Meeting Print Sche…" at bounding box center [422, 334] width 568 height 436
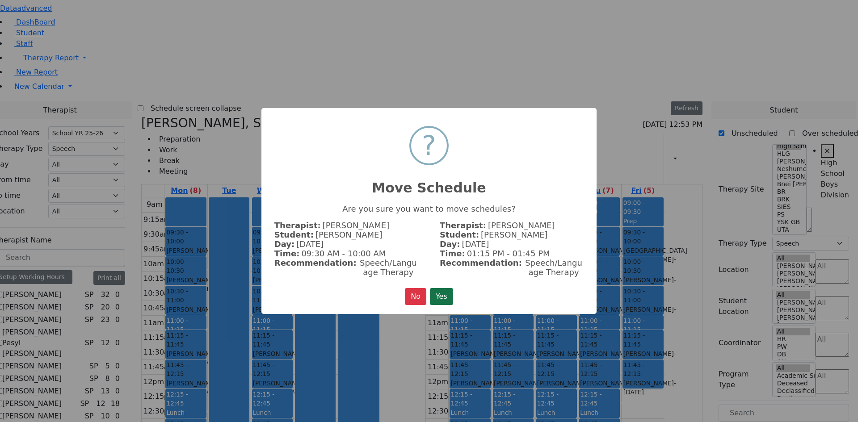
click at [445, 292] on button "Yes" at bounding box center [441, 296] width 23 height 17
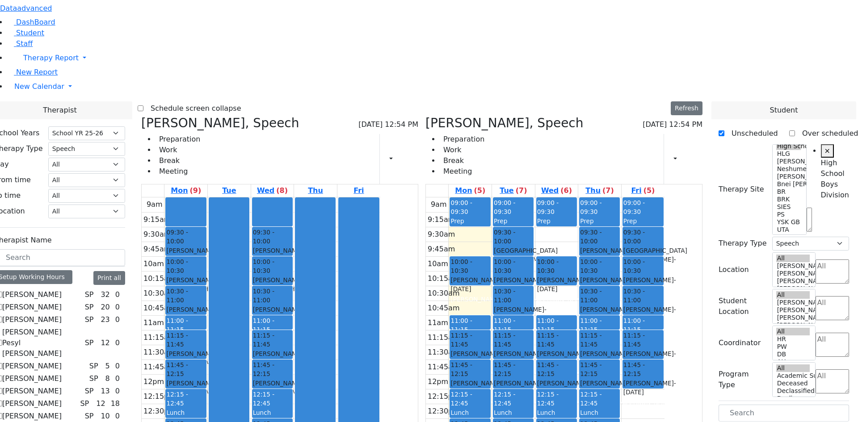
drag, startPoint x: 587, startPoint y: 104, endPoint x: 348, endPoint y: 319, distance: 322.0
click at [348, 319] on div "[PERSON_NAME], Speech [DATE] 12:54 PM Preparation Work Break Meeting Print Sche…" at bounding box center [422, 334] width 568 height 436
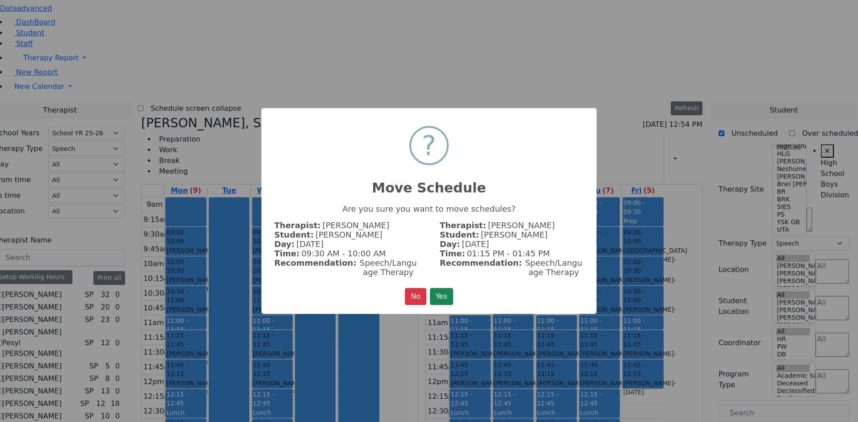
click at [448, 289] on button "Yes" at bounding box center [441, 296] width 23 height 17
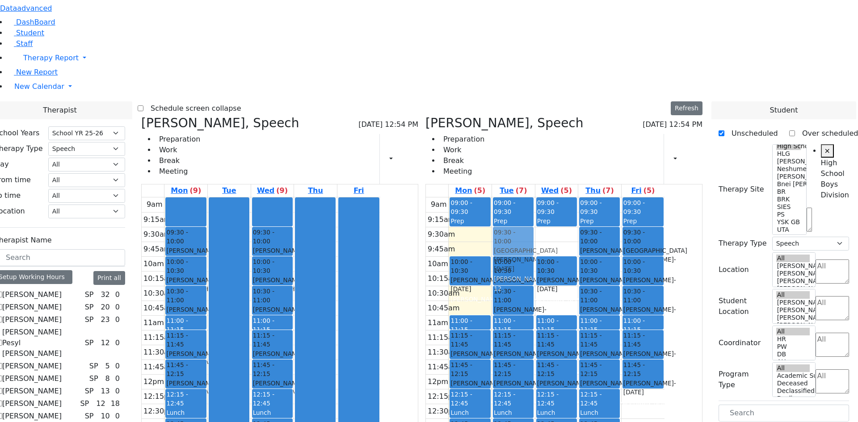
drag, startPoint x: 549, startPoint y: 109, endPoint x: 558, endPoint y: 108, distance: 8.5
click at [535, 197] on div "09:00 - 09:30 Prep 09:30 - 10:00 [GEOGRAPHIC_DATA] [PERSON_NAME] - [DATE] [PERS…" at bounding box center [513, 374] width 43 height 354
drag, startPoint x: 551, startPoint y: 328, endPoint x: 593, endPoint y: 108, distance: 224.1
click at [593, 197] on tr "09:00 - 09:30 Prep 10:00 - 10:30 [PERSON_NAME] - [DATE] [PERSON_NAME] 11:00 - 1…" at bounding box center [545, 374] width 239 height 354
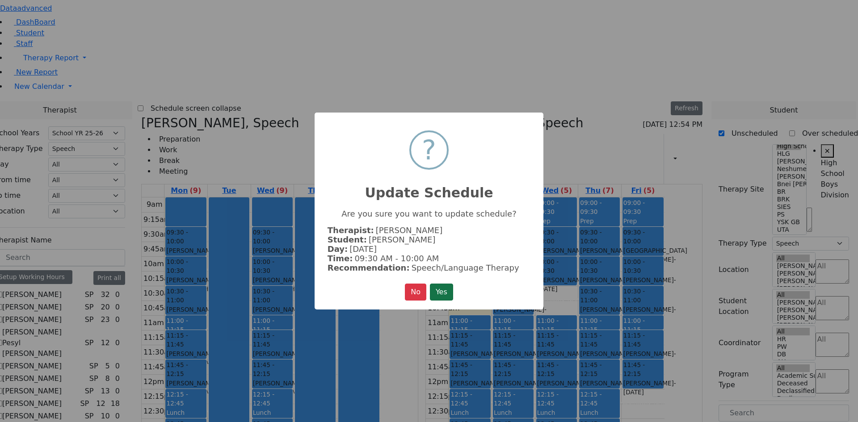
click at [443, 292] on button "Yes" at bounding box center [441, 292] width 23 height 17
